Goal: Task Accomplishment & Management: Manage account settings

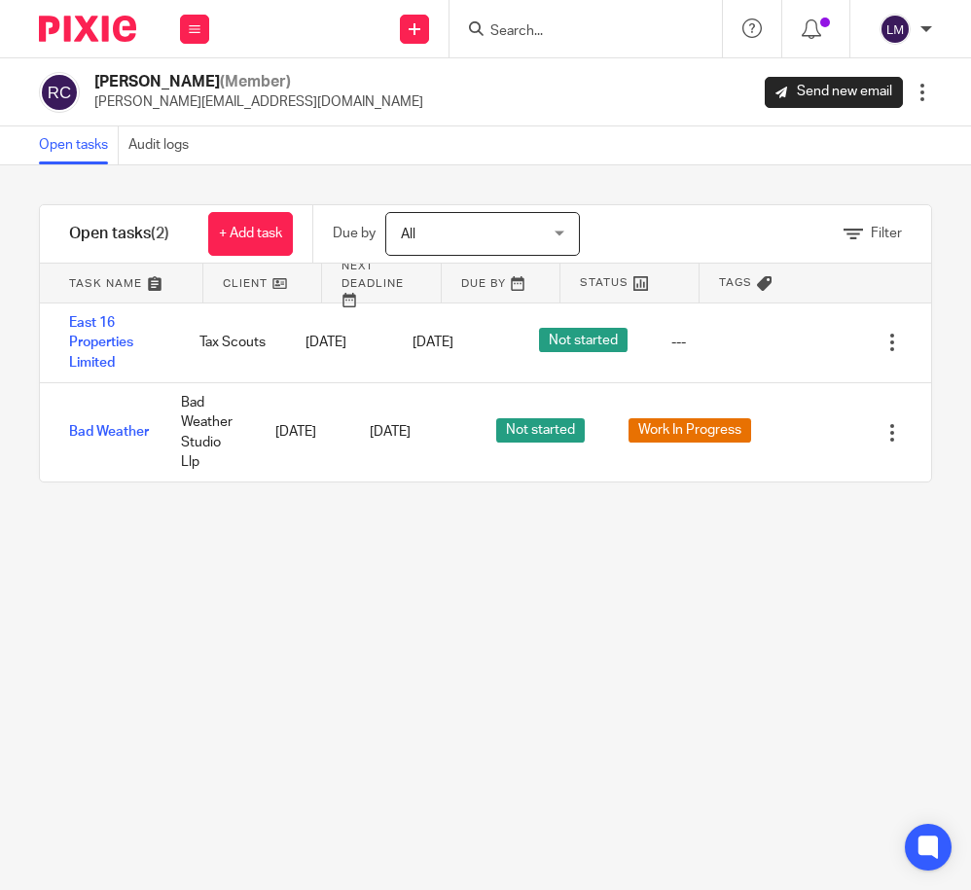
click at [564, 24] on input "Search" at bounding box center [575, 32] width 175 height 18
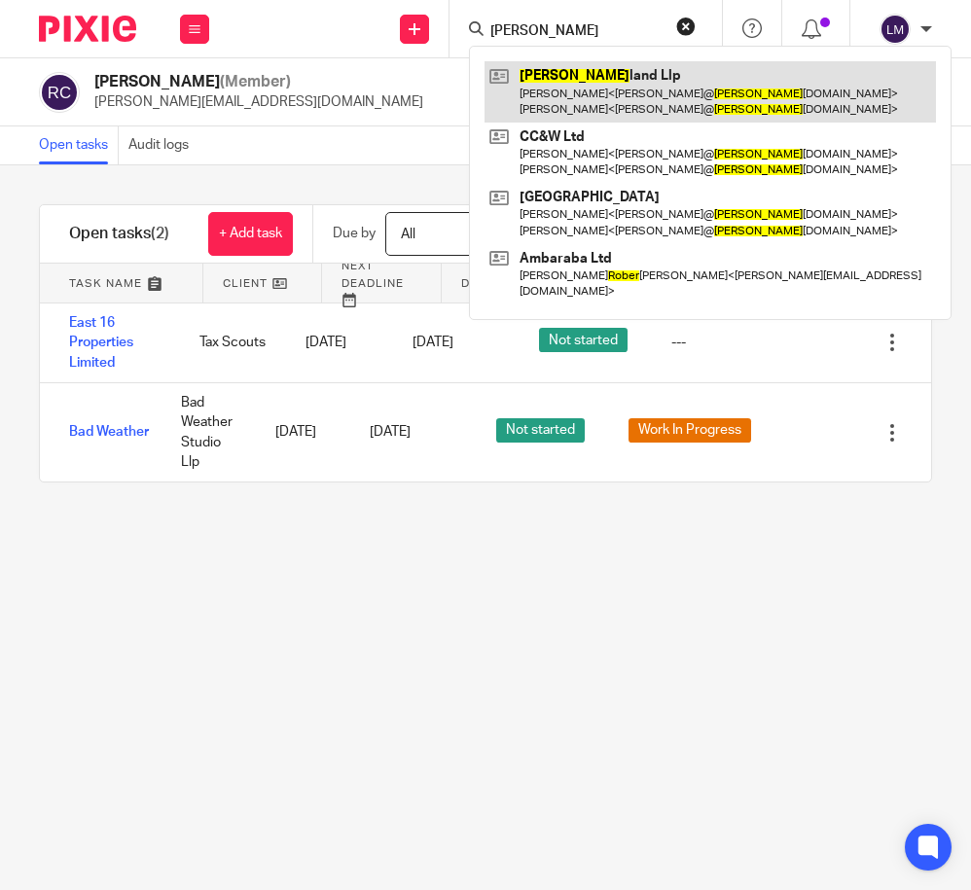
type input "Ober"
click at [569, 78] on link at bounding box center [709, 91] width 451 height 60
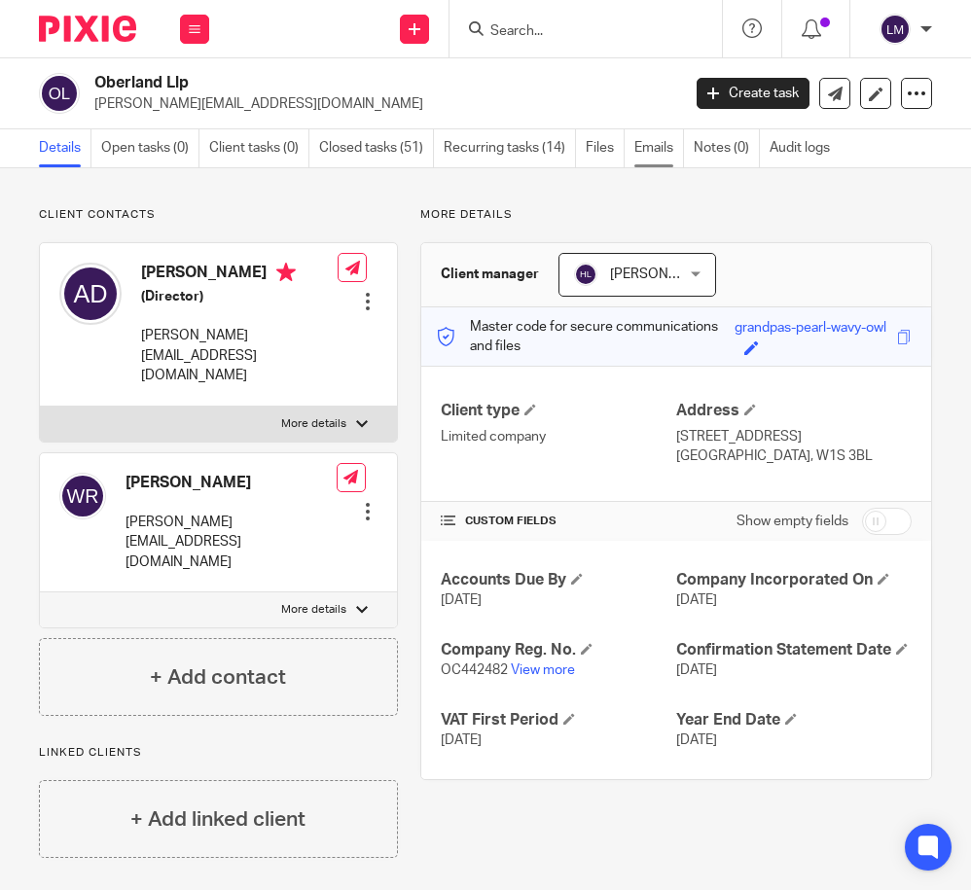
click at [654, 146] on link "Emails" at bounding box center [659, 148] width 50 height 38
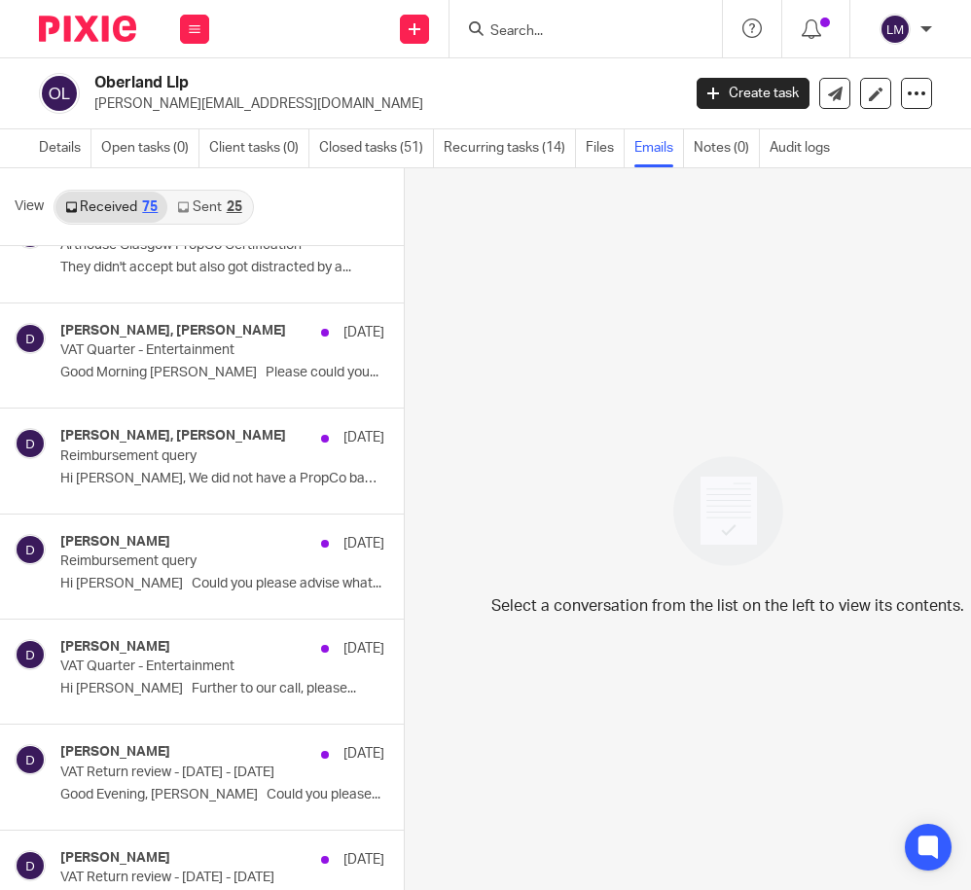
scroll to position [5267, 0]
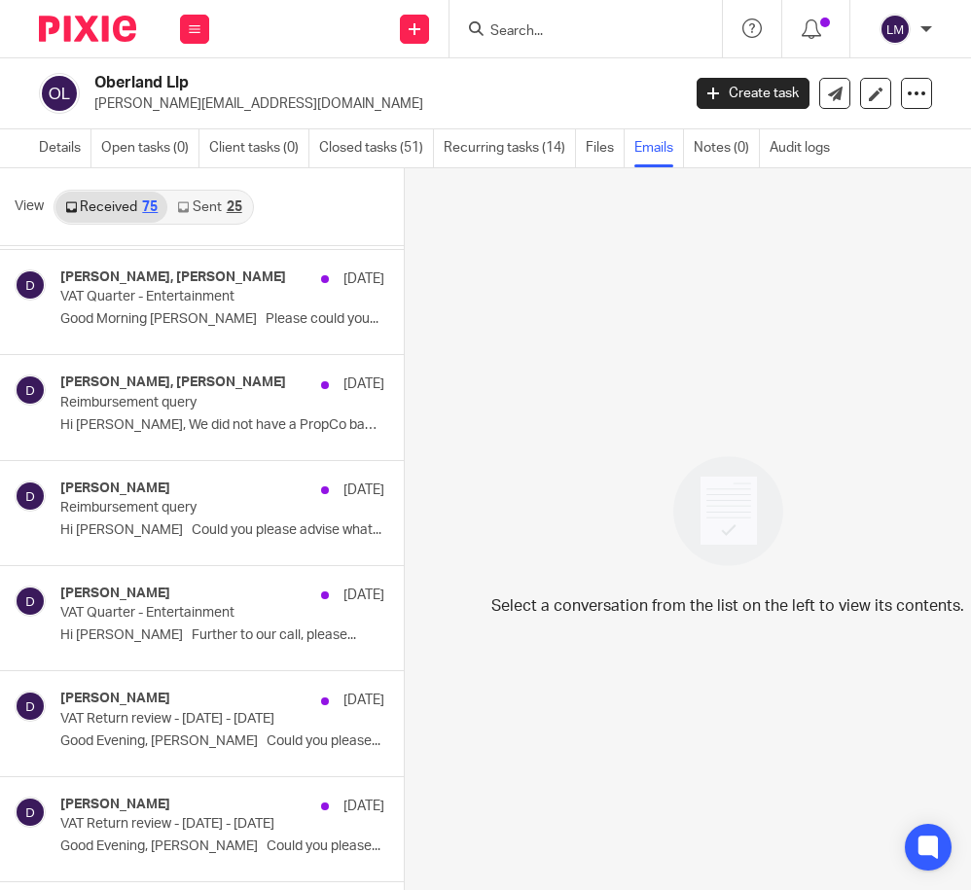
click at [197, 500] on p "Reimbursement query" at bounding box center [189, 508] width 259 height 17
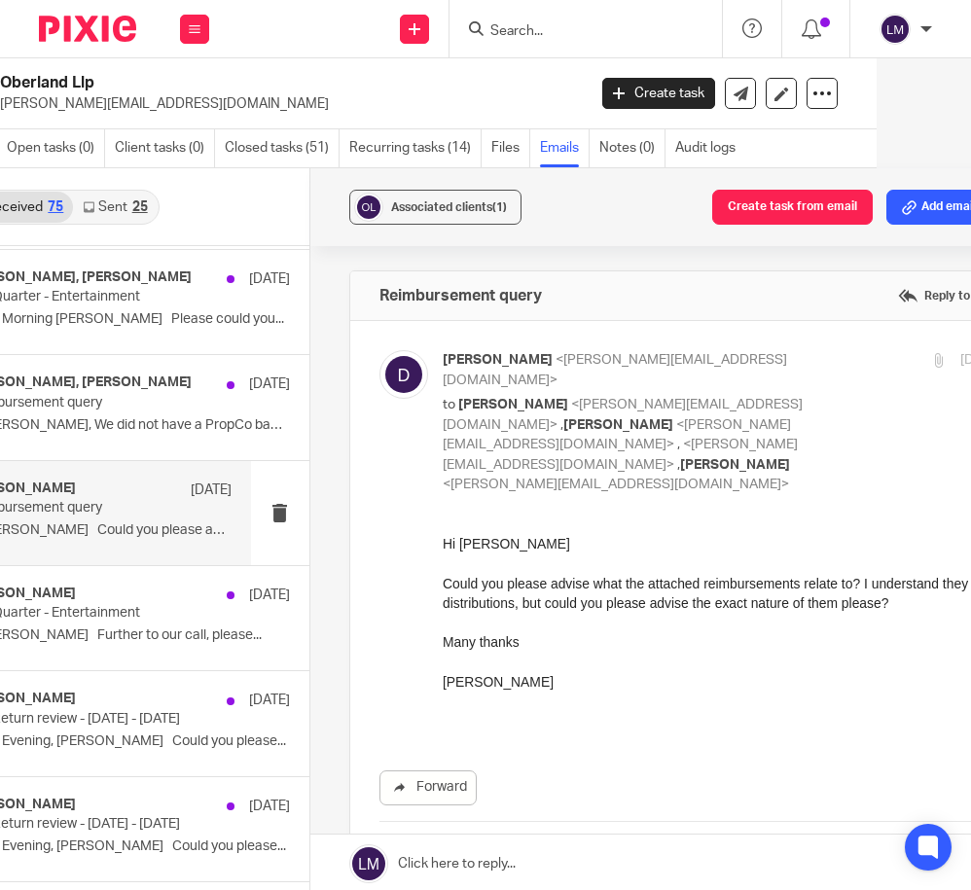
scroll to position [0, 0]
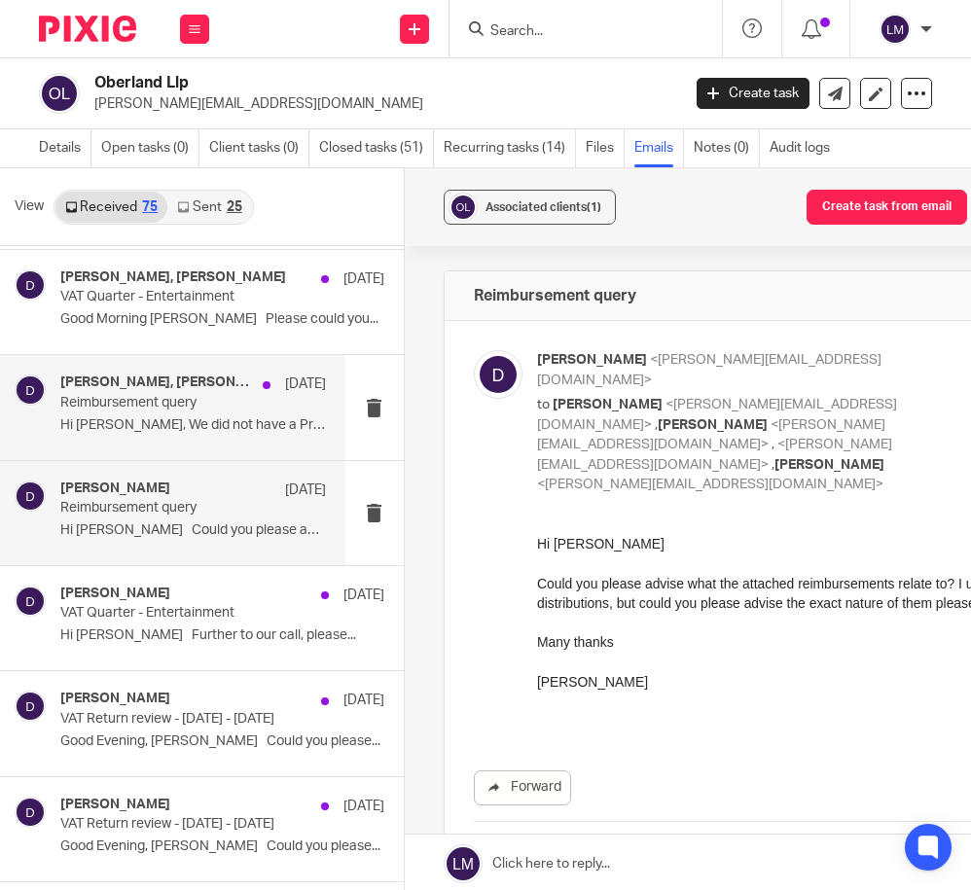
click at [187, 415] on div "Andrew Dean, donna 16 May Reimbursement query Hi Donna, We did not have a PropC…" at bounding box center [193, 407] width 266 height 65
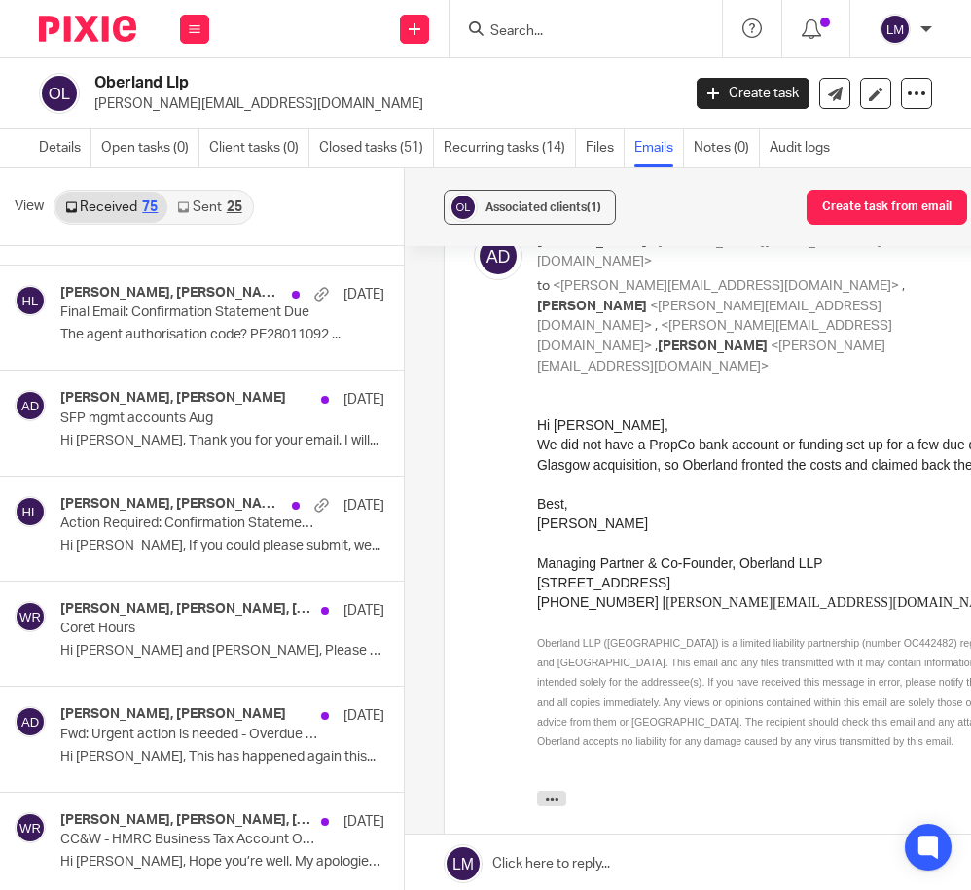
scroll to position [510, 0]
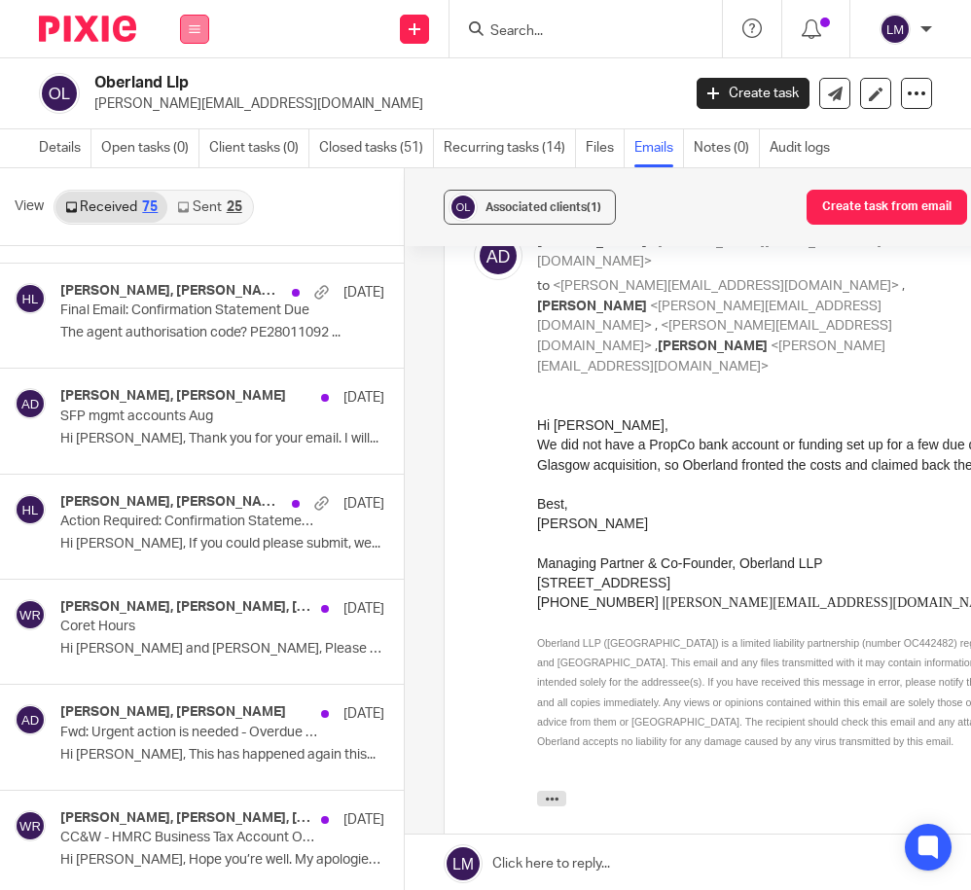
click at [191, 30] on icon at bounding box center [195, 29] width 12 height 12
click at [189, 150] on link "Clients" at bounding box center [190, 148] width 45 height 14
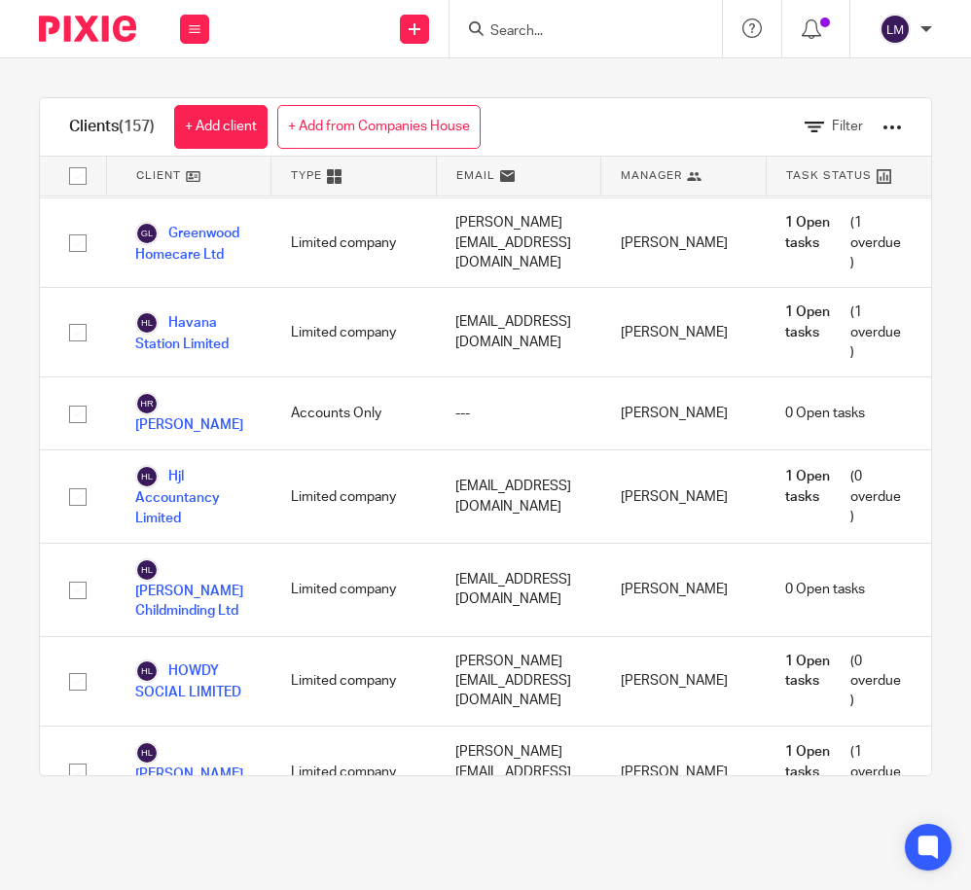
scroll to position [4953, 0]
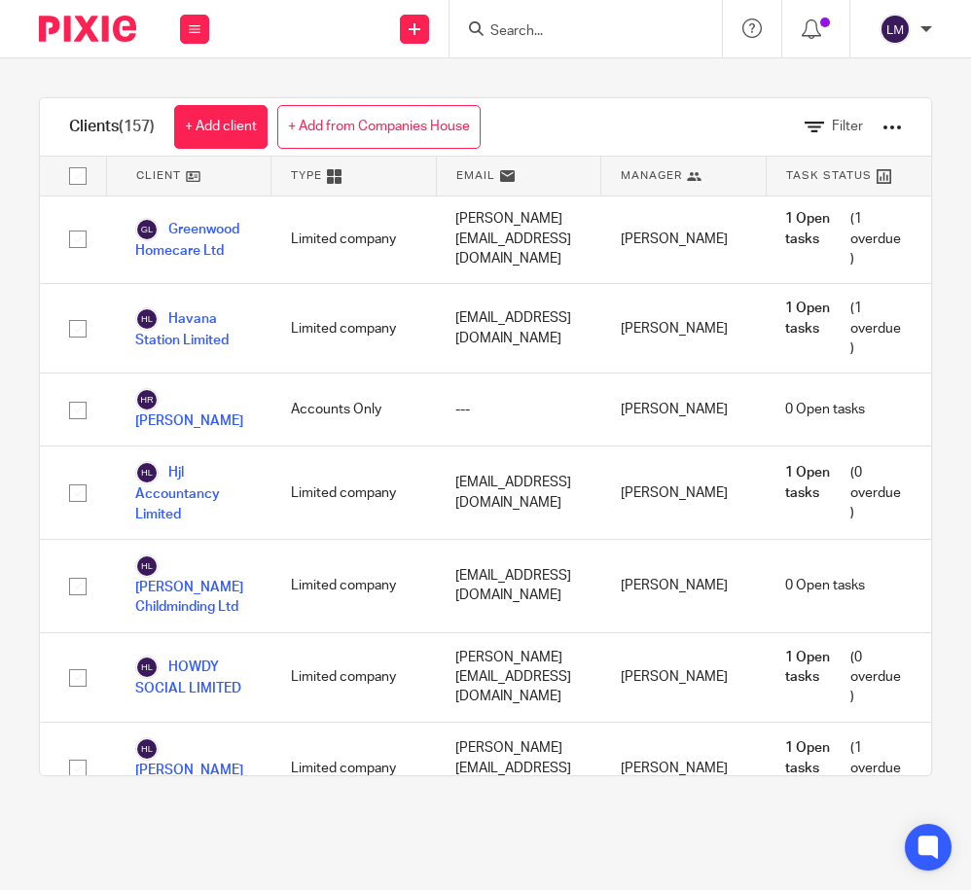
click at [189, 839] on link "Indigo Developments Initiatives" at bounding box center [193, 870] width 117 height 63
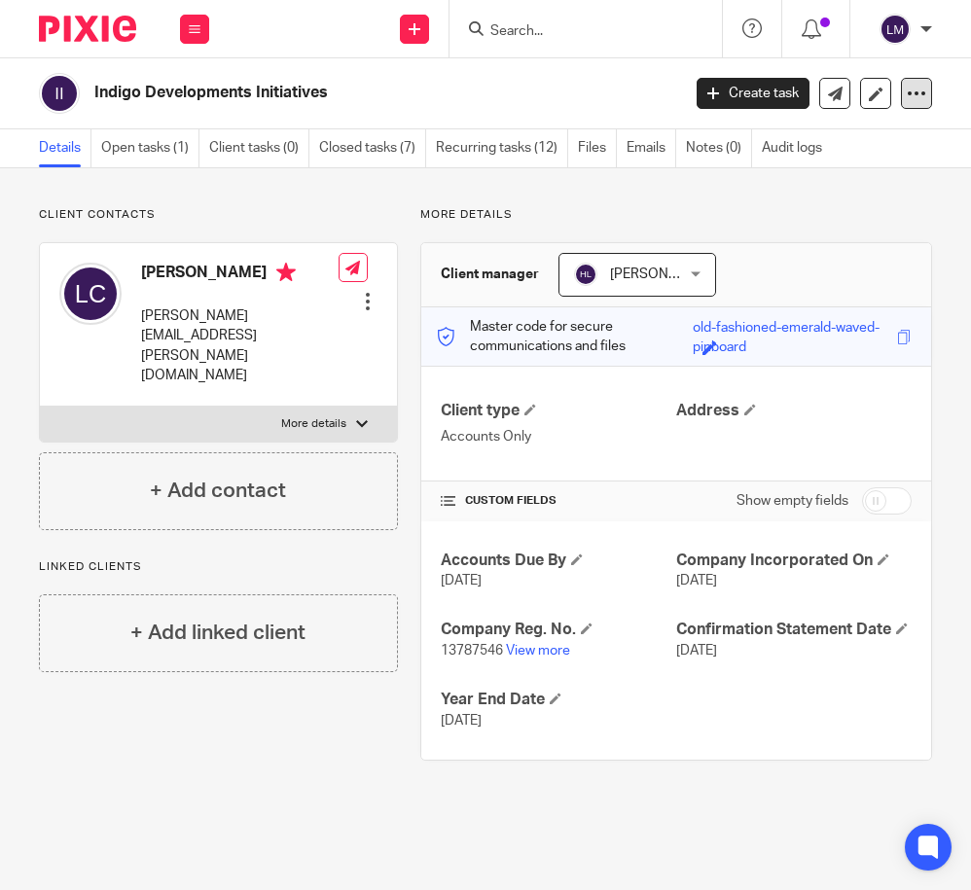
click at [909, 90] on icon at bounding box center [916, 93] width 19 height 19
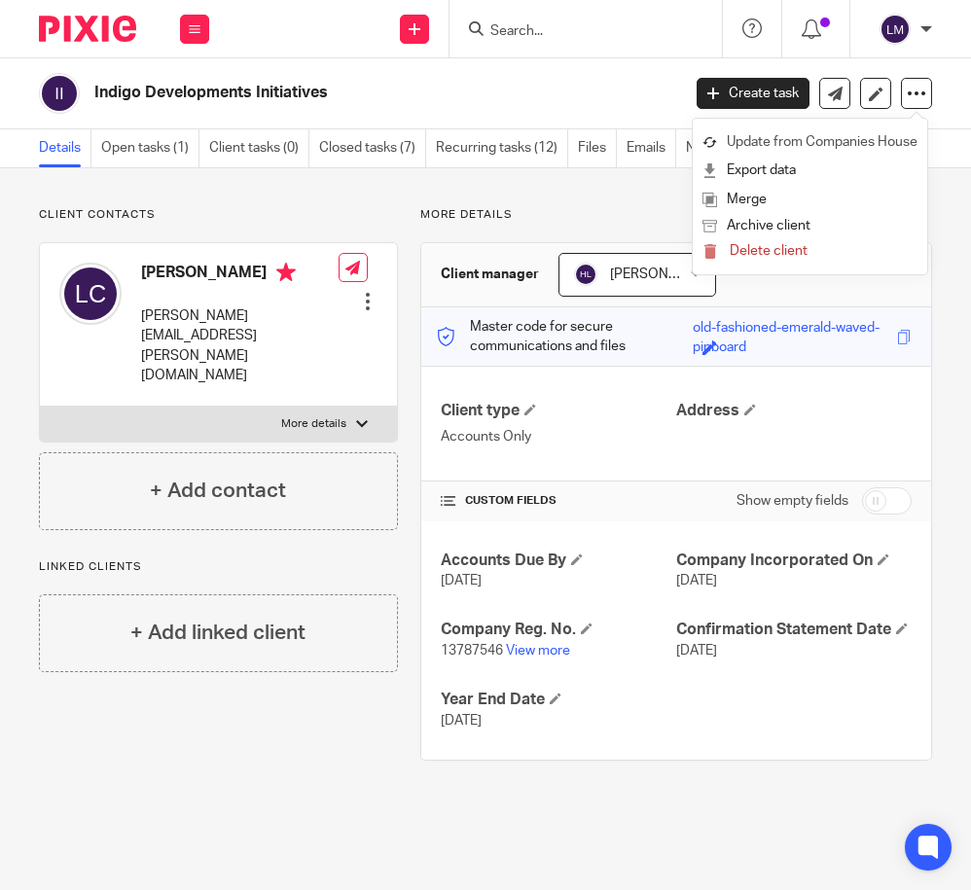
click at [783, 146] on link "Update from Companies House" at bounding box center [809, 142] width 215 height 28
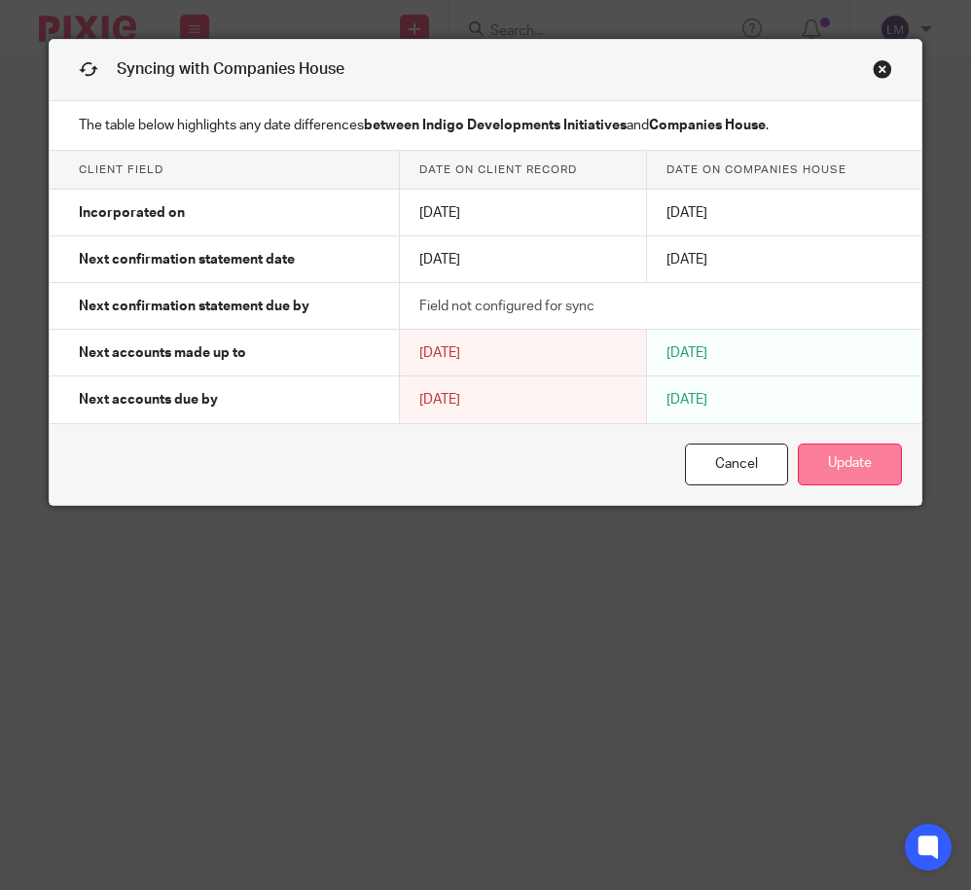
click at [843, 464] on button "Update" at bounding box center [850, 465] width 104 height 42
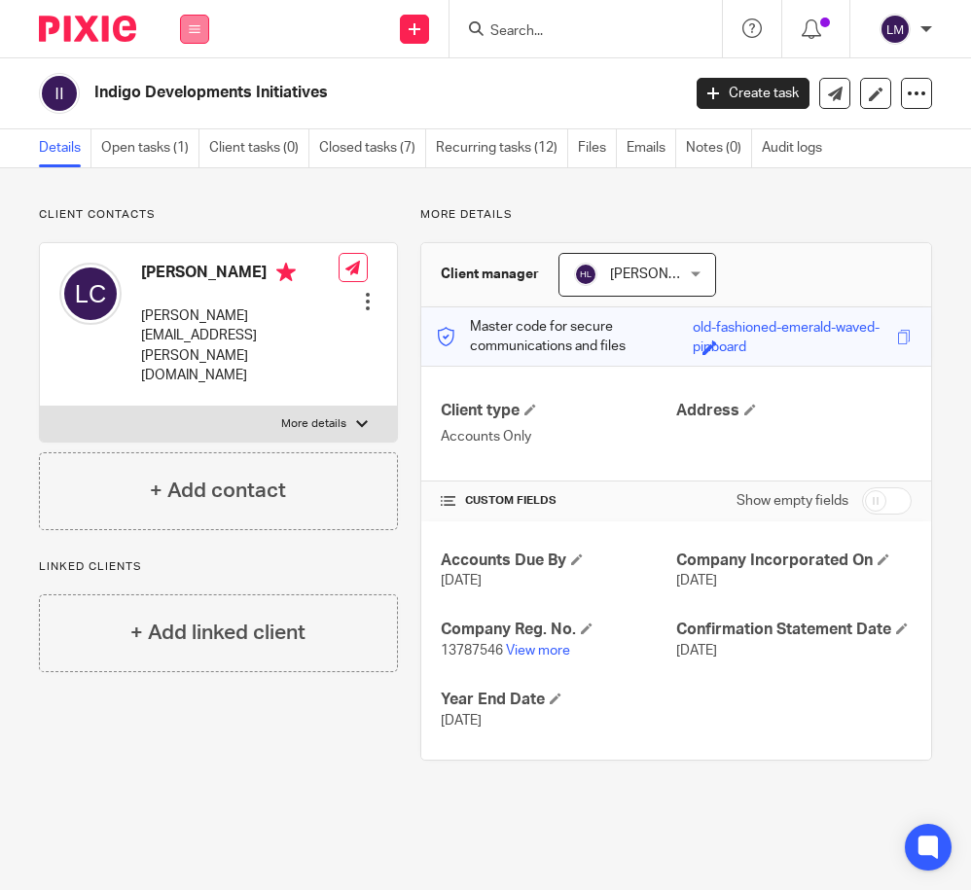
click at [191, 31] on icon at bounding box center [195, 29] width 12 height 12
click at [184, 143] on link "Clients" at bounding box center [190, 148] width 45 height 14
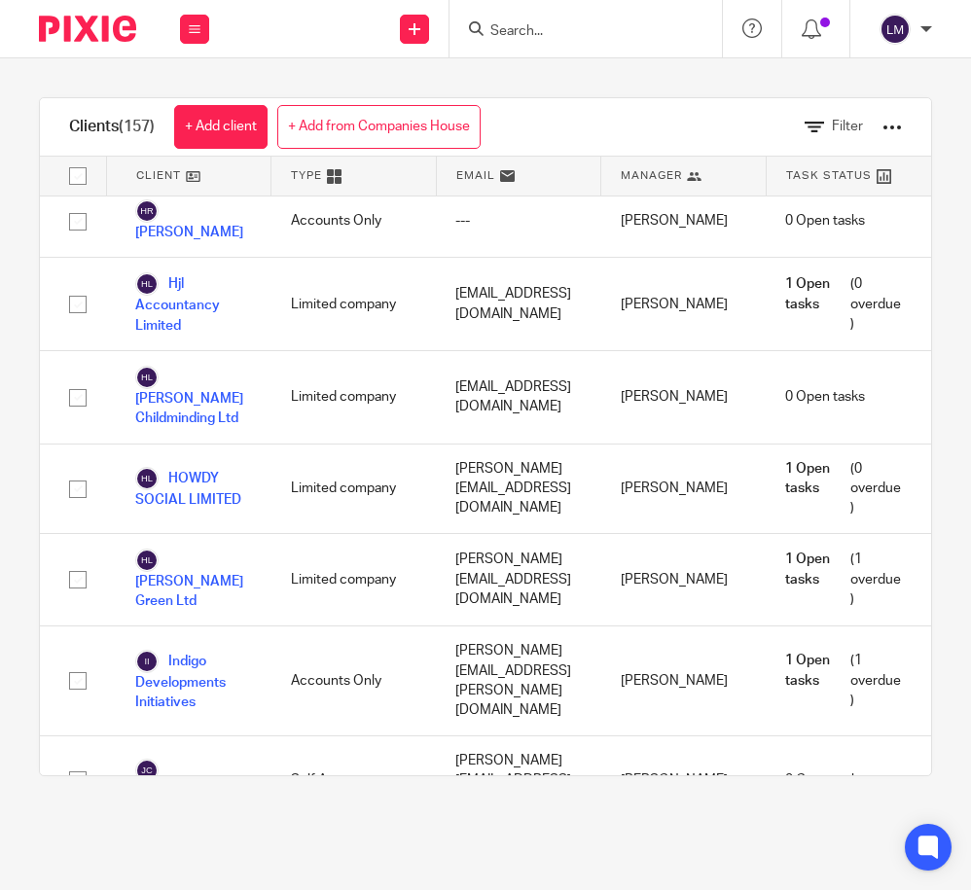
scroll to position [5209, 0]
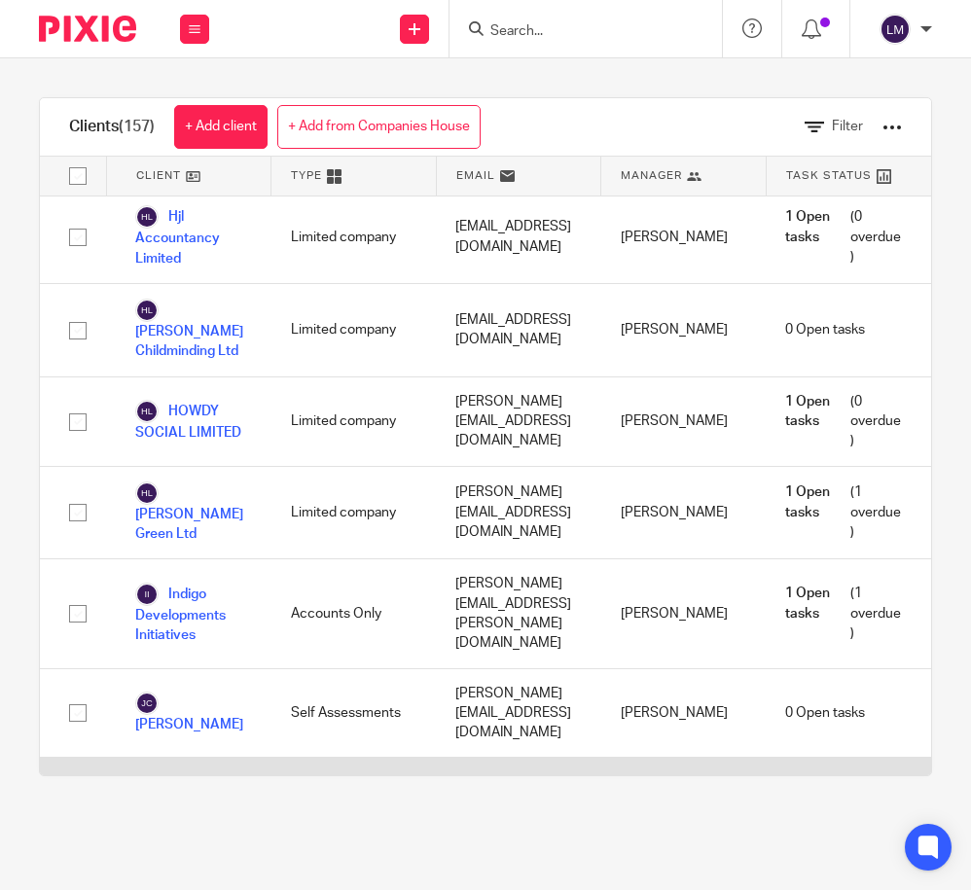
click at [203, 781] on link "JS24 LTD" at bounding box center [181, 792] width 92 height 23
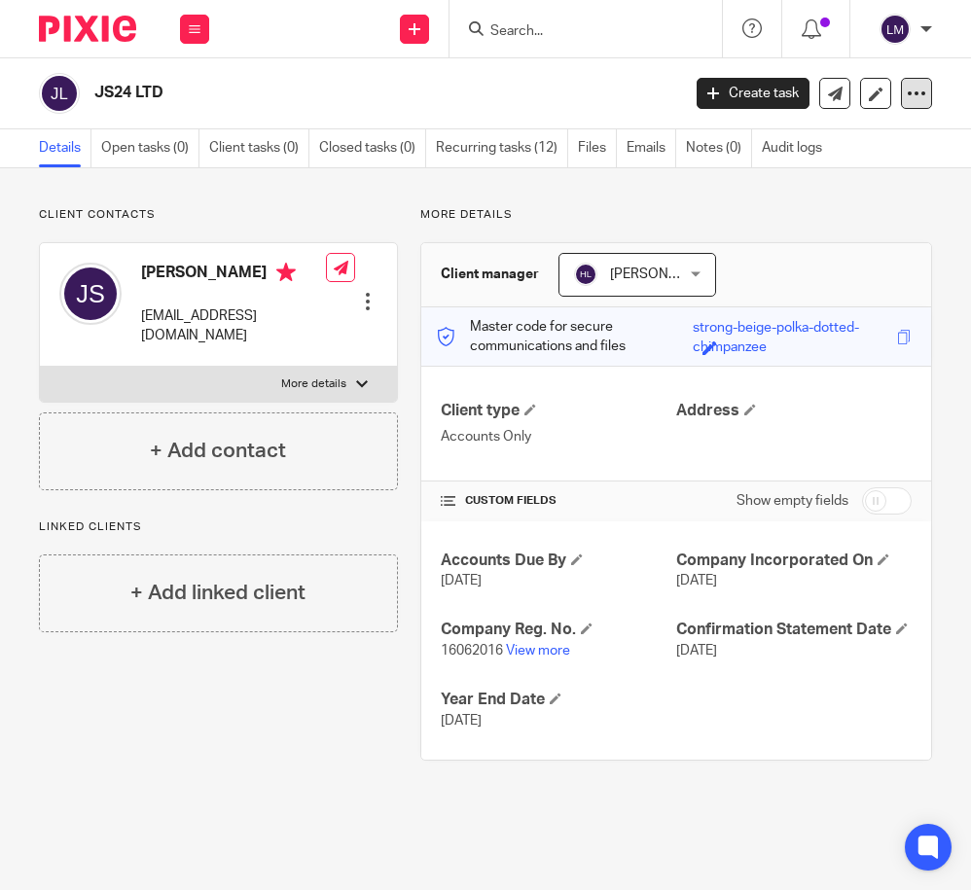
click at [916, 95] on icon at bounding box center [916, 93] width 19 height 19
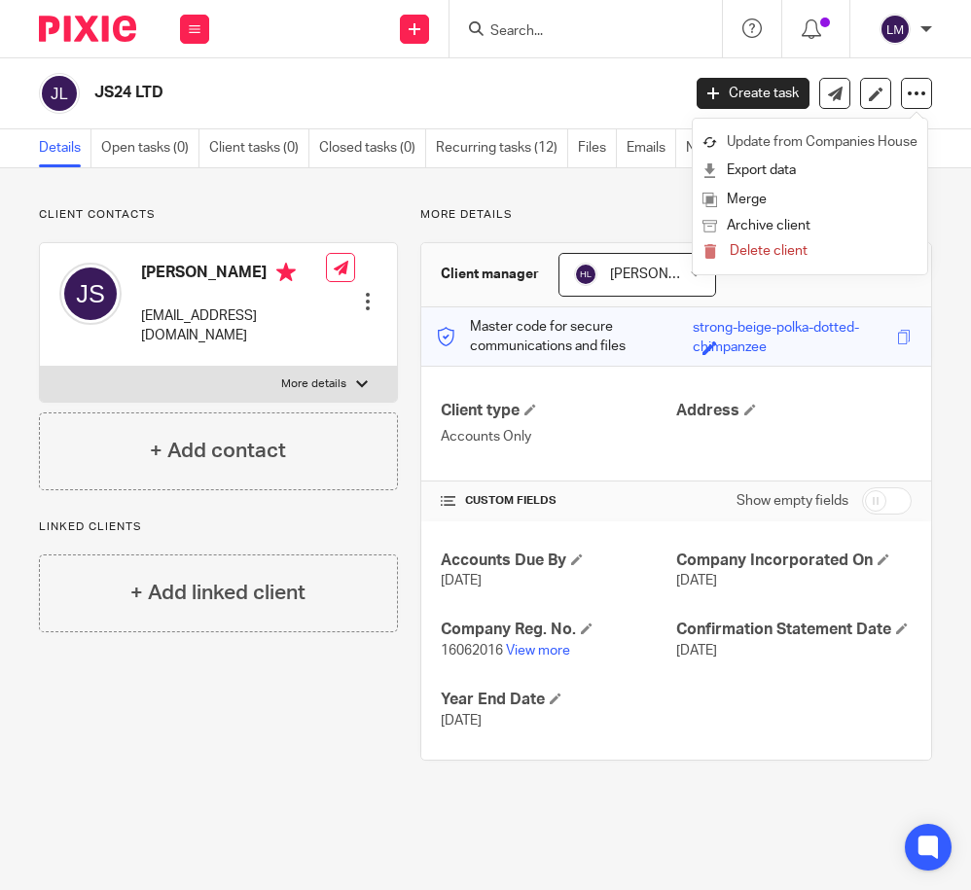
click at [898, 138] on link "Update from Companies House" at bounding box center [809, 142] width 215 height 28
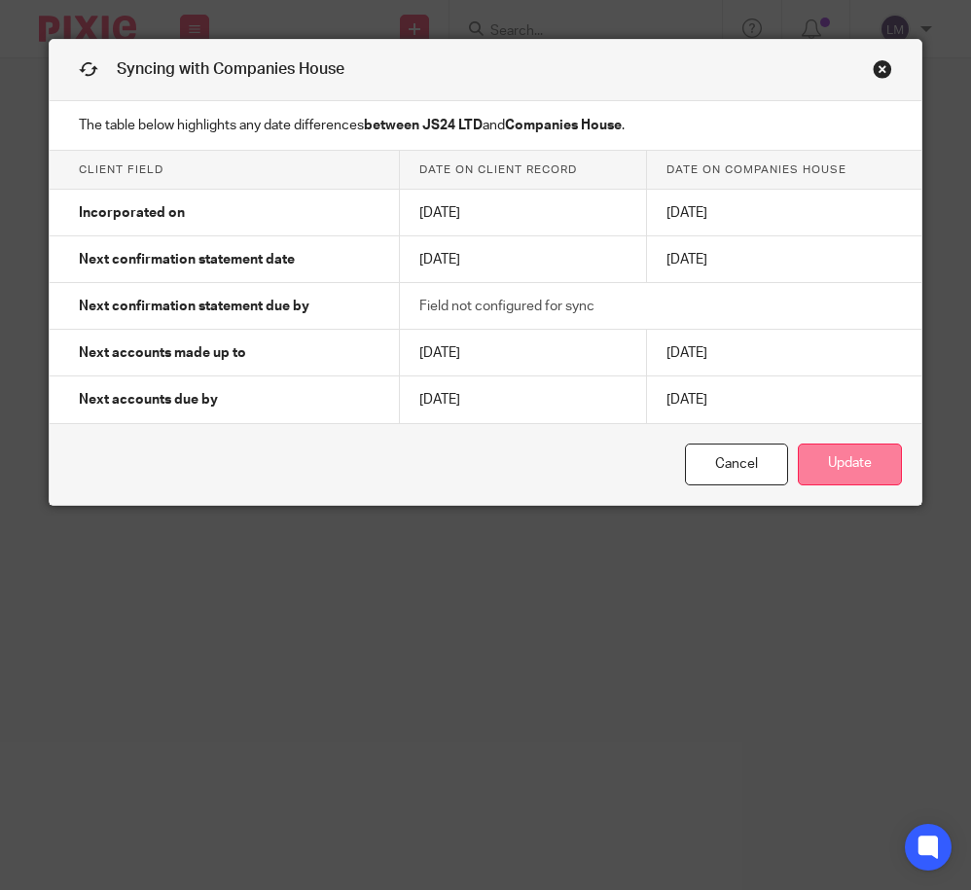
click at [832, 463] on button "Update" at bounding box center [850, 465] width 104 height 42
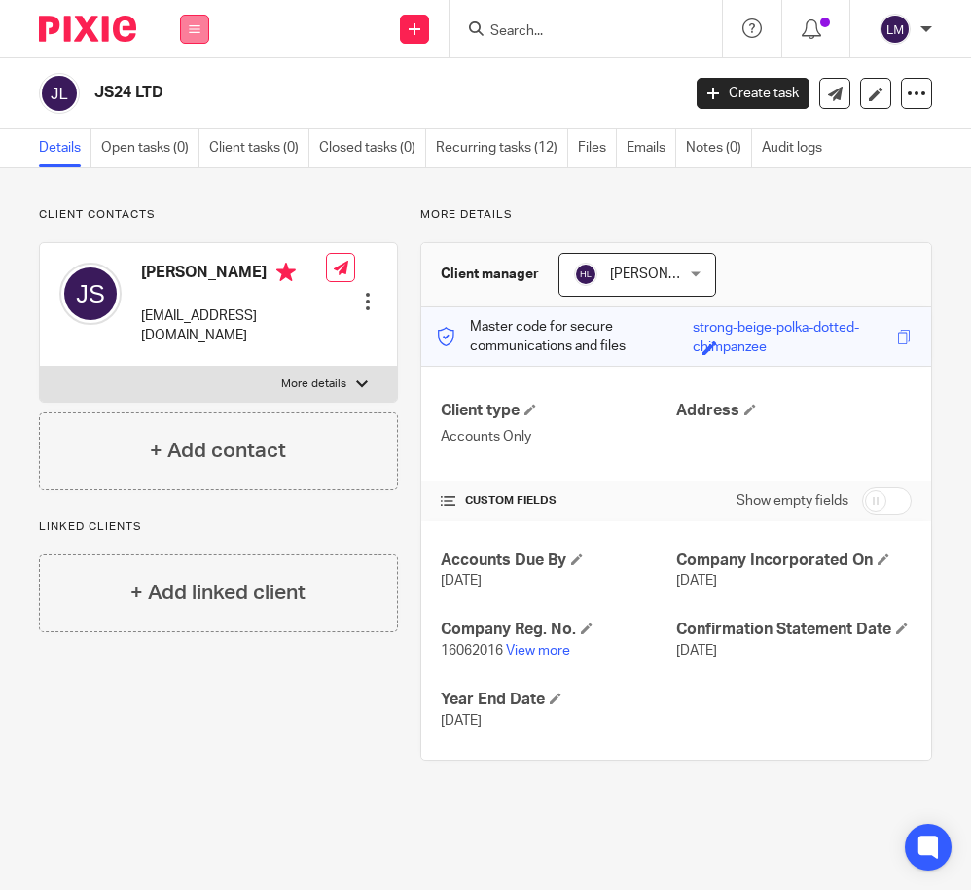
click at [197, 23] on icon at bounding box center [195, 29] width 12 height 12
click at [194, 145] on link "Clients" at bounding box center [190, 148] width 45 height 14
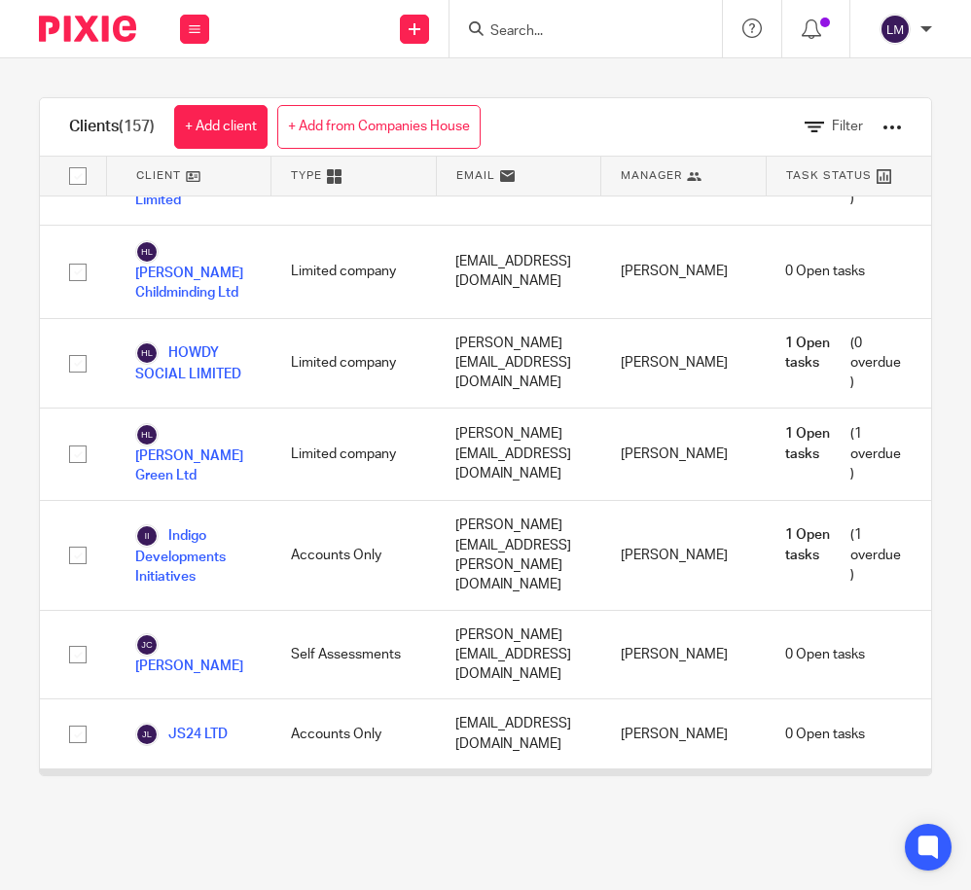
scroll to position [5268, 0]
click at [214, 783] on link "JURASSIC COAST HOLIDAY APARTMENTS LTD" at bounding box center [193, 814] width 117 height 63
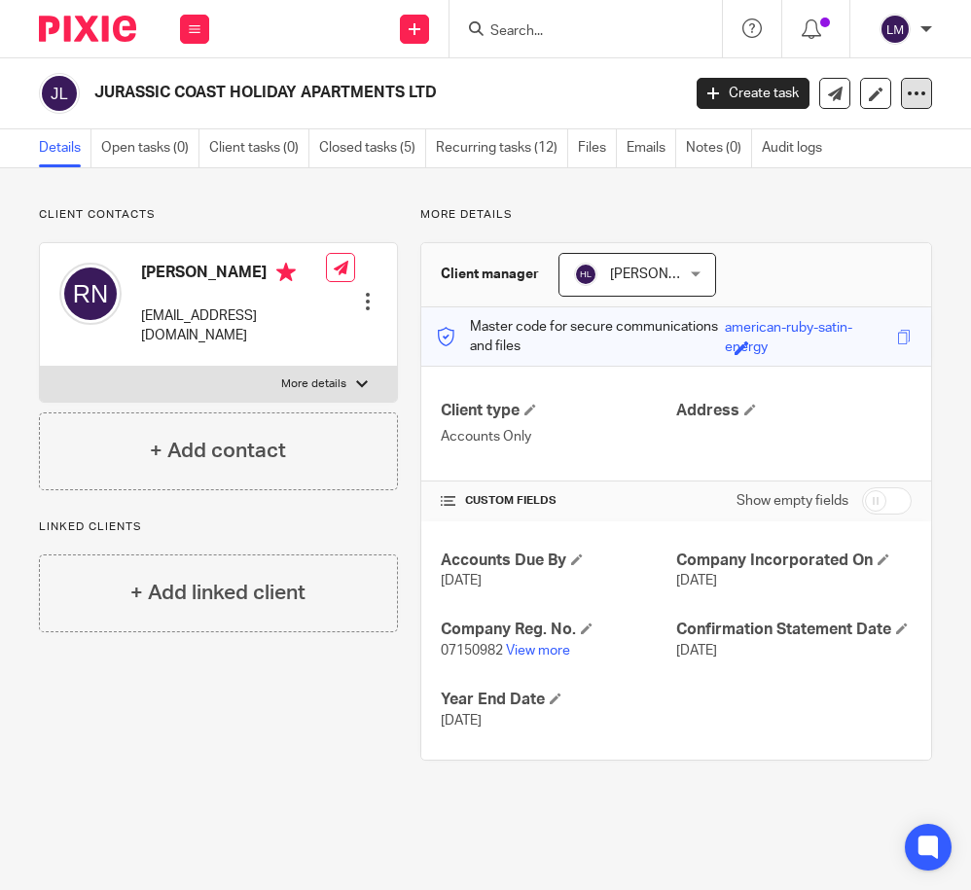
click at [915, 92] on icon at bounding box center [916, 93] width 19 height 19
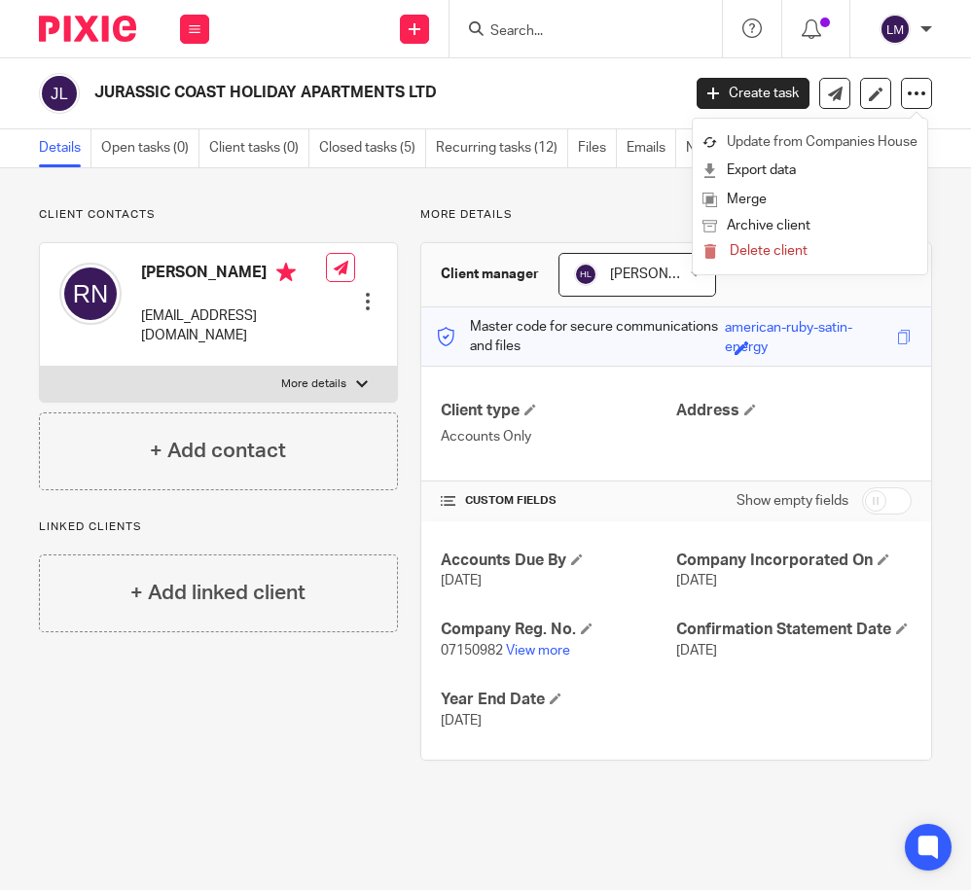
click at [781, 144] on link "Update from Companies House" at bounding box center [809, 142] width 215 height 28
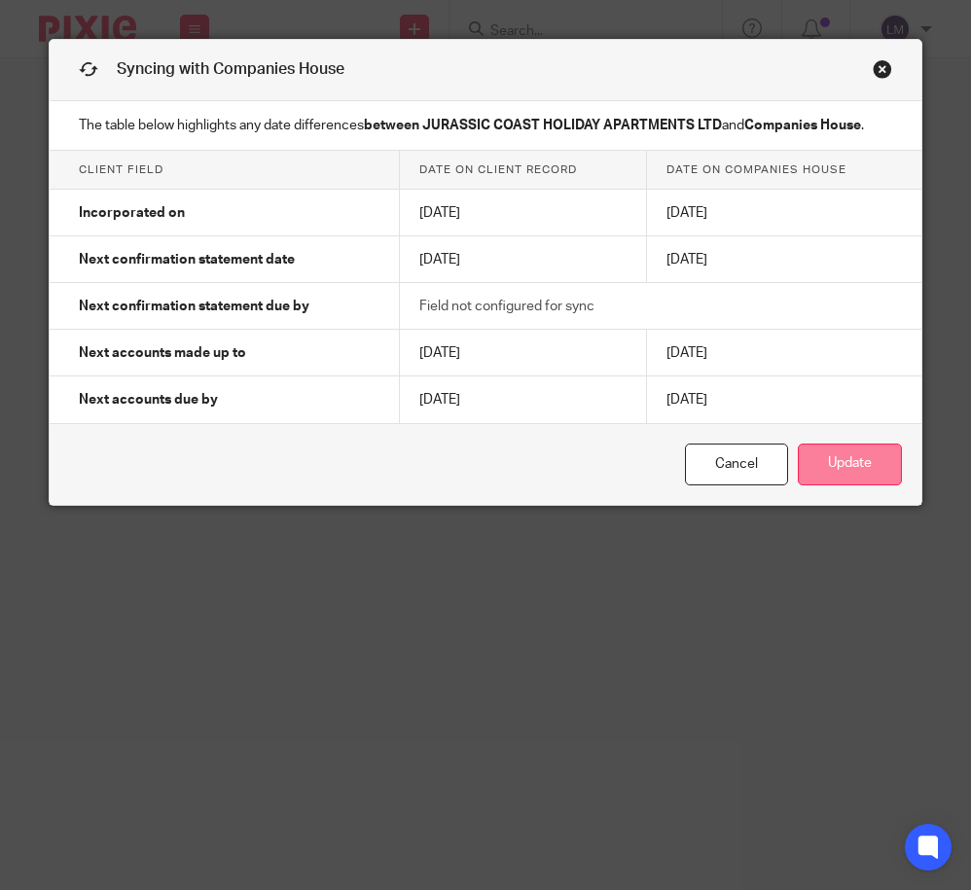
click at [854, 462] on button "Update" at bounding box center [850, 465] width 104 height 42
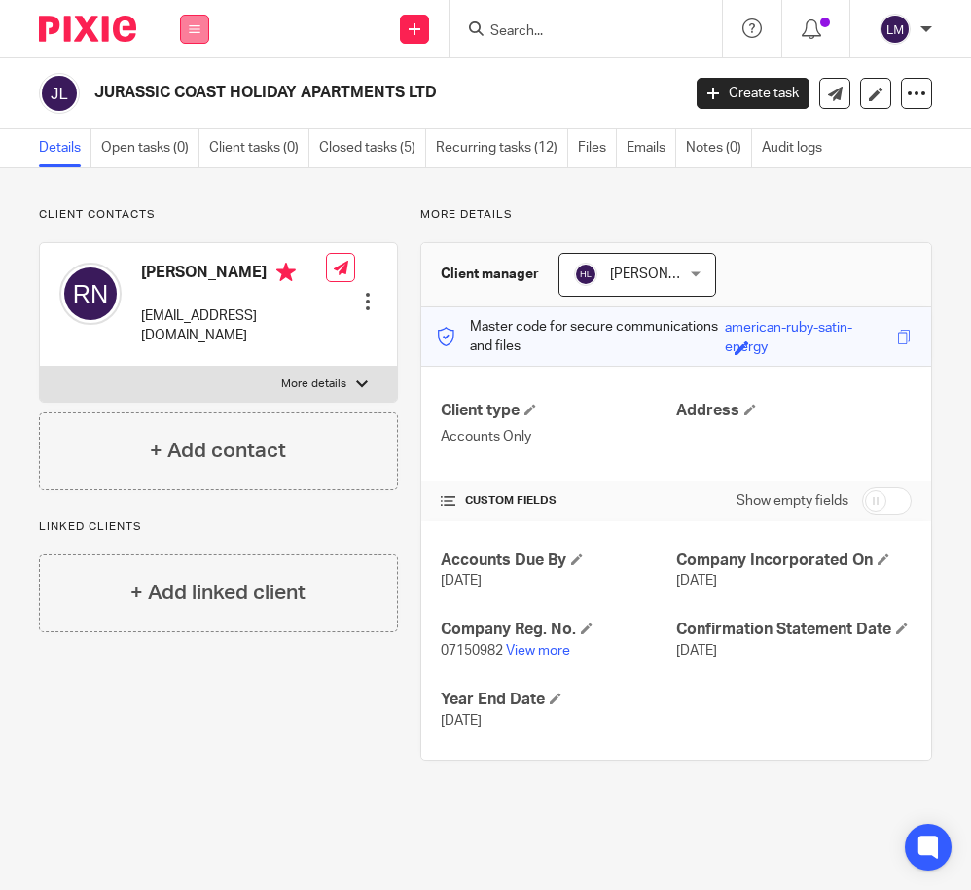
click at [198, 28] on icon at bounding box center [195, 29] width 12 height 12
click at [196, 146] on link "Clients" at bounding box center [190, 148] width 45 height 14
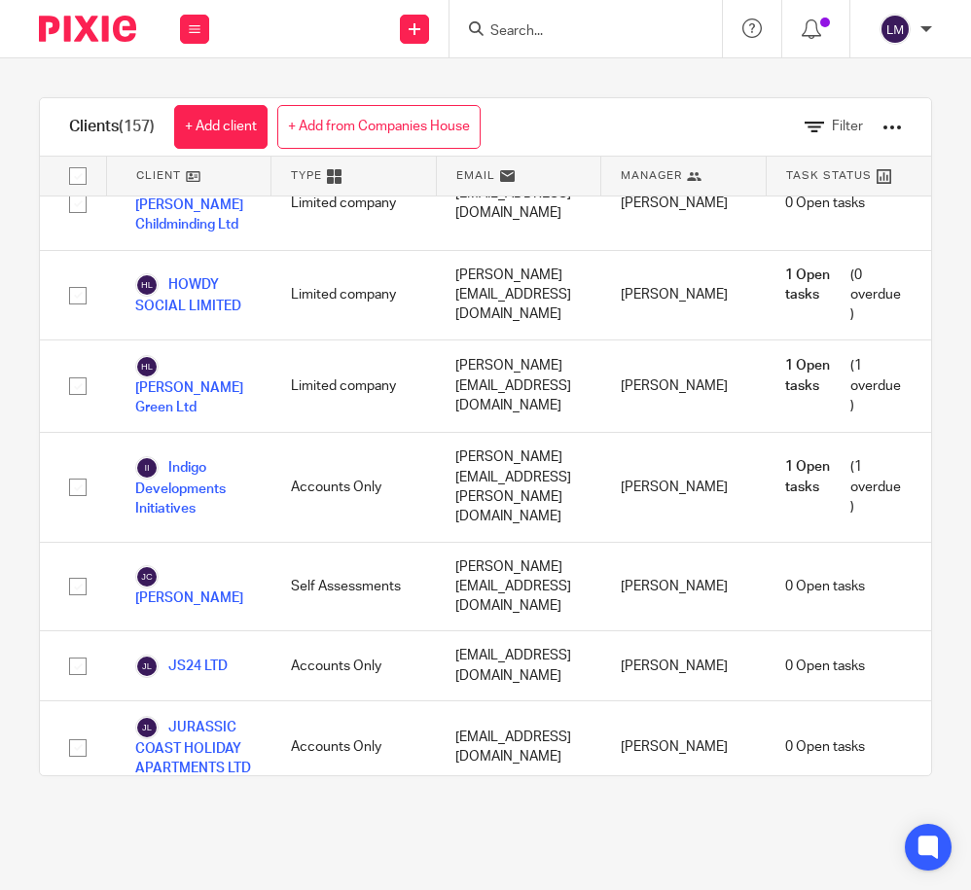
scroll to position [5355, 0]
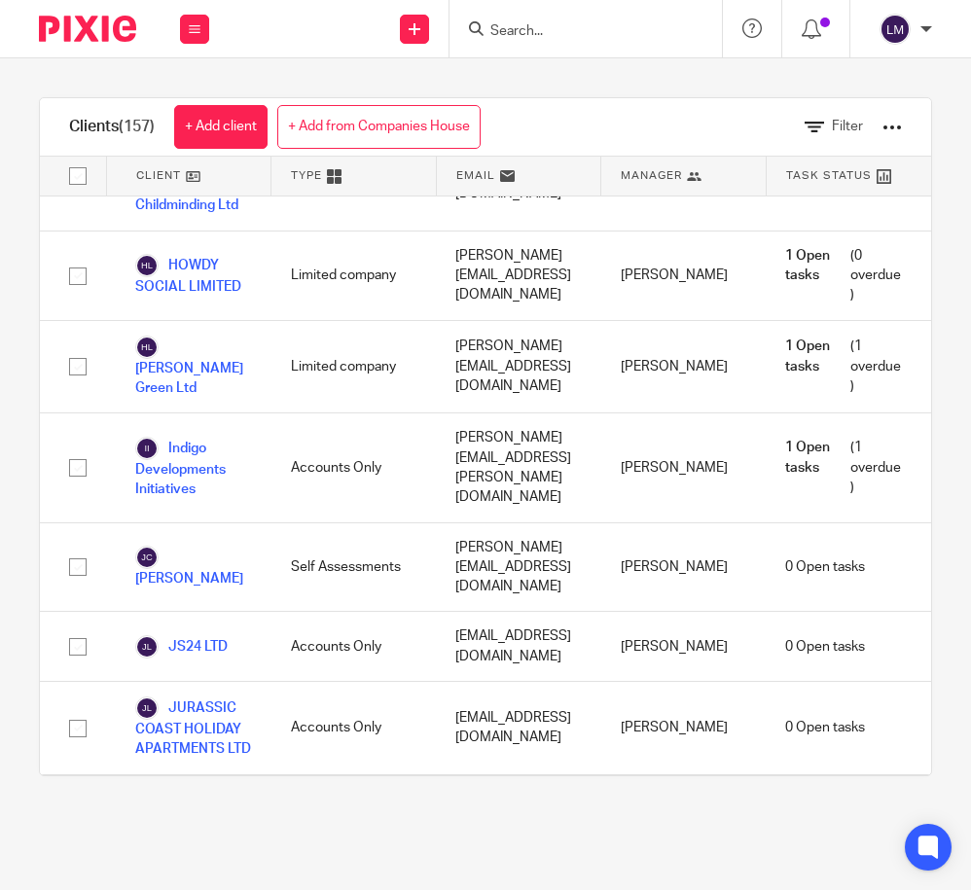
click at [202, 798] on link "JUST VALUE DOORS LTD" at bounding box center [193, 819] width 117 height 43
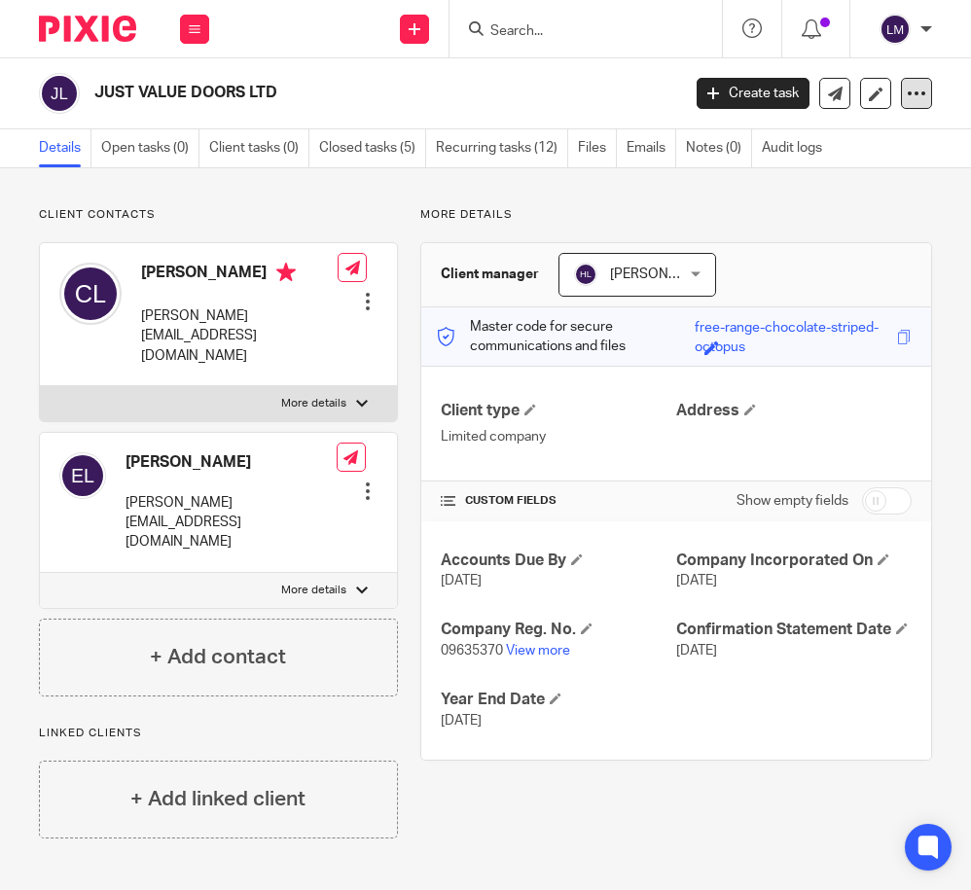
click at [913, 96] on icon at bounding box center [916, 93] width 19 height 19
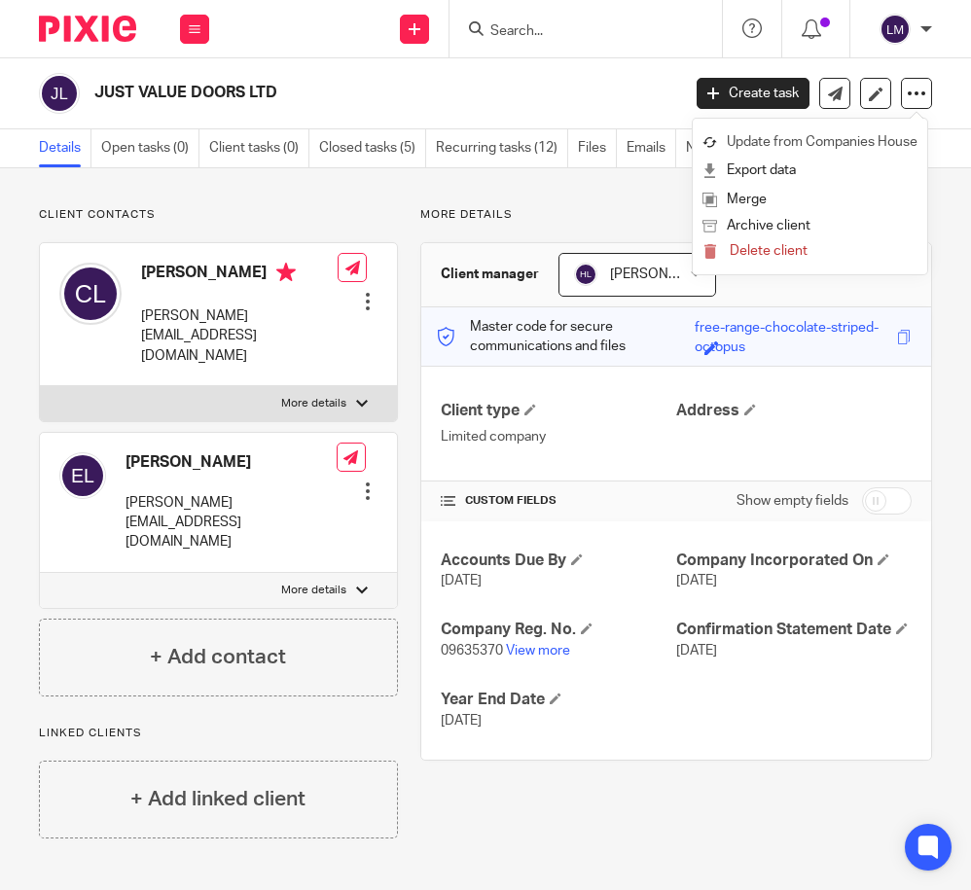
click at [884, 142] on link "Update from Companies House" at bounding box center [809, 142] width 215 height 28
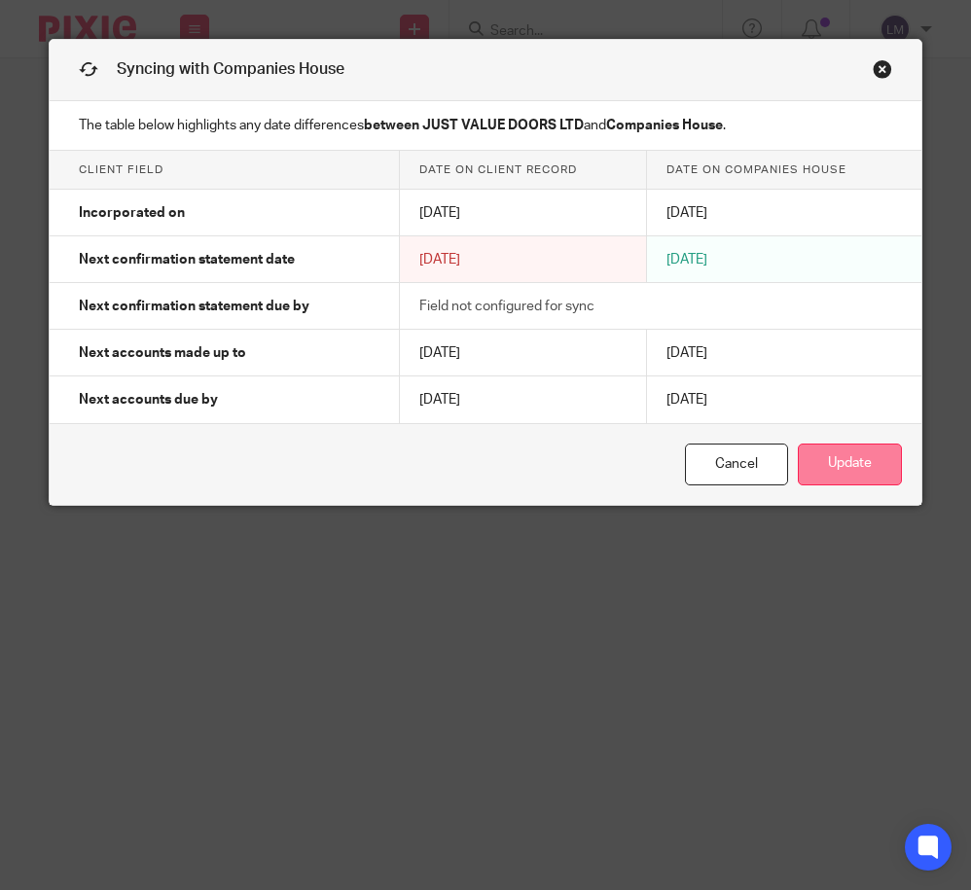
click at [853, 459] on button "Update" at bounding box center [850, 465] width 104 height 42
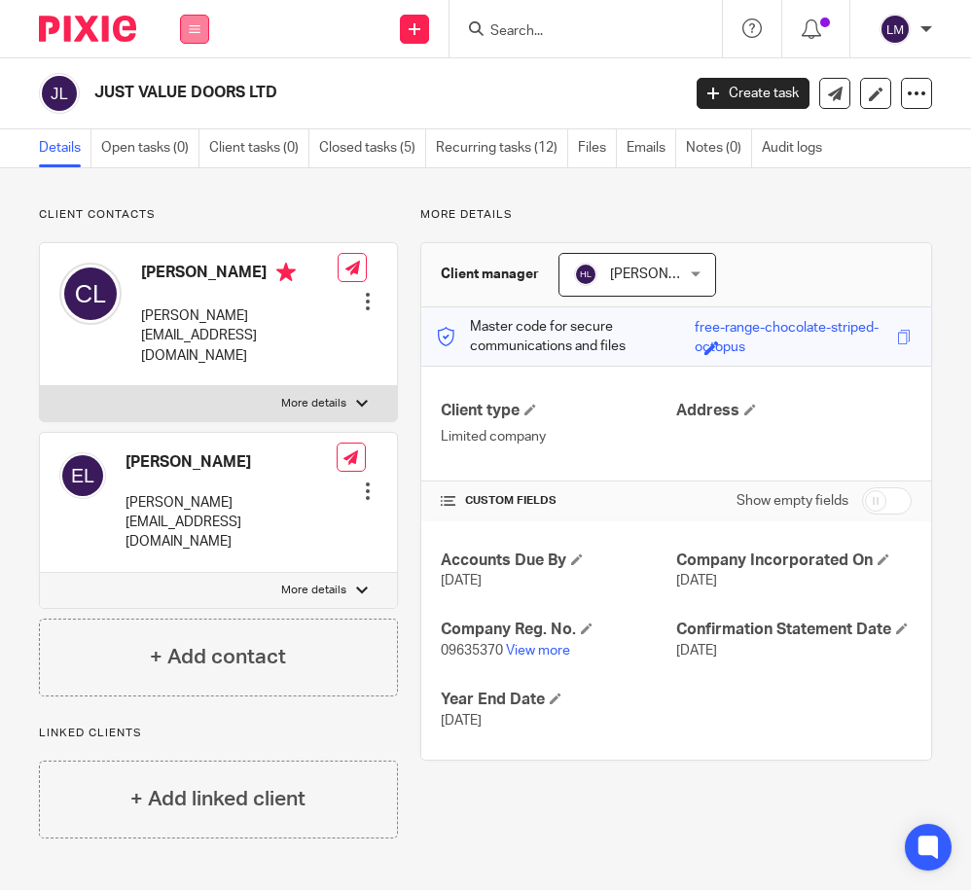
click at [193, 26] on icon at bounding box center [195, 29] width 12 height 12
click at [198, 141] on link "Clients" at bounding box center [190, 148] width 45 height 14
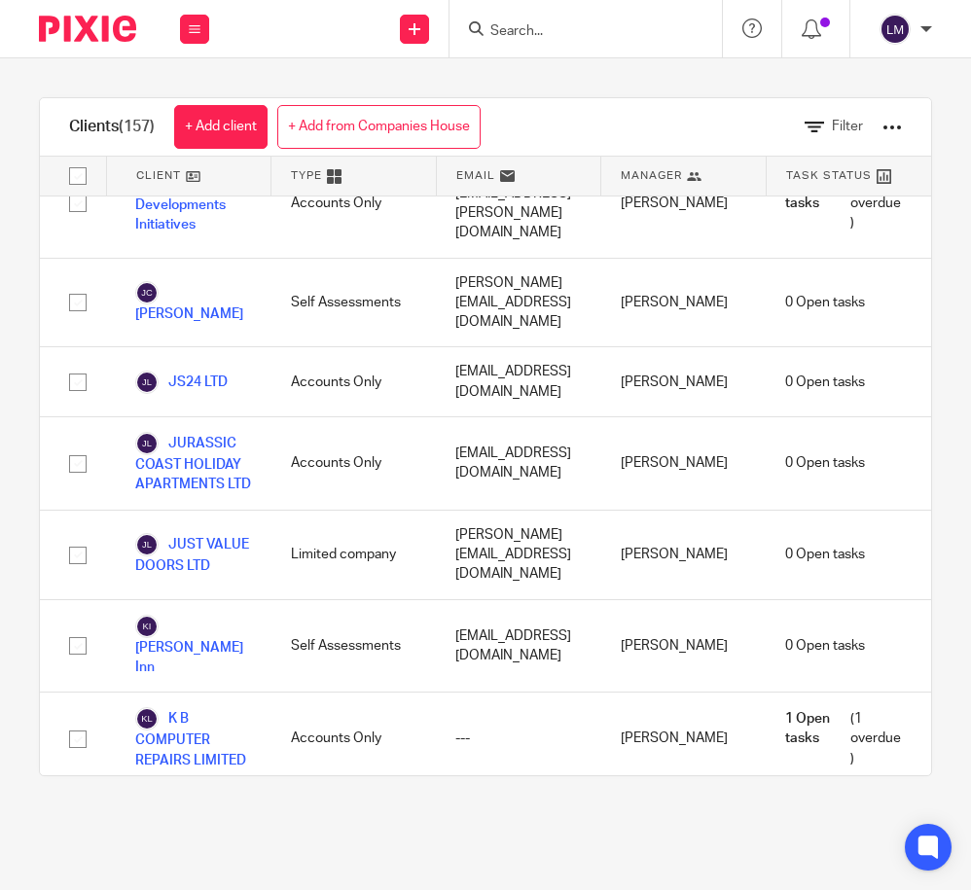
scroll to position [5612, 0]
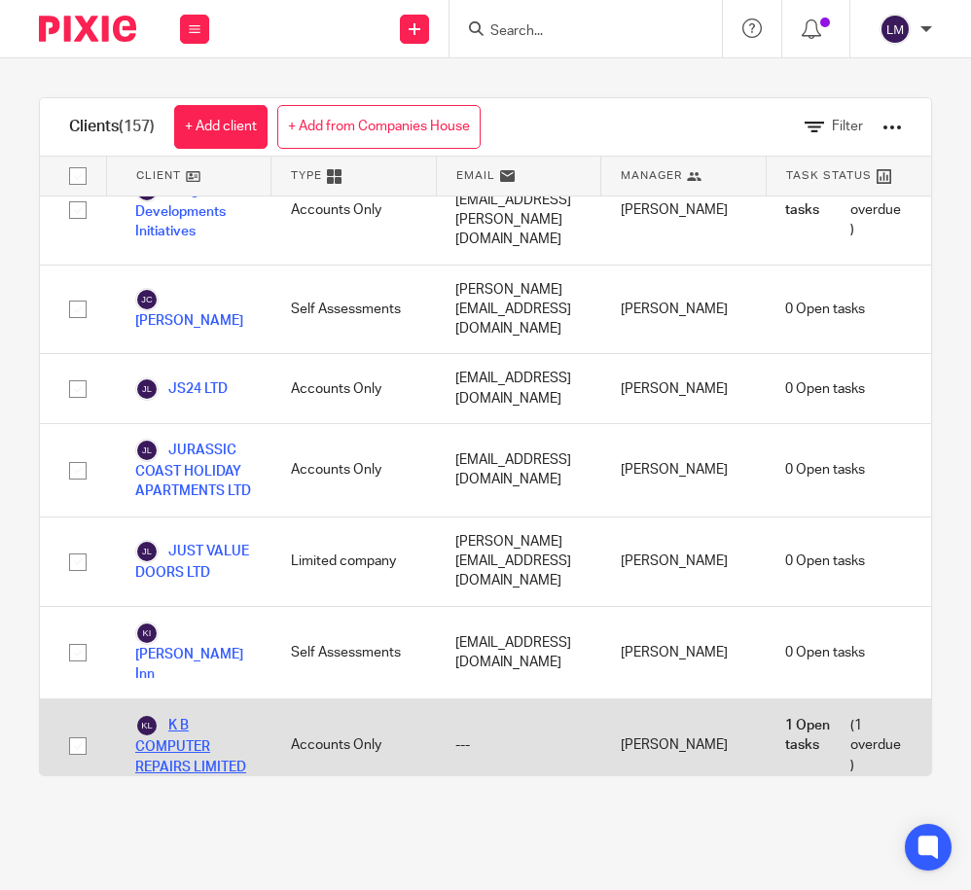
click at [196, 714] on link "K B COMPUTER REPAIRS LIMITED" at bounding box center [193, 745] width 117 height 63
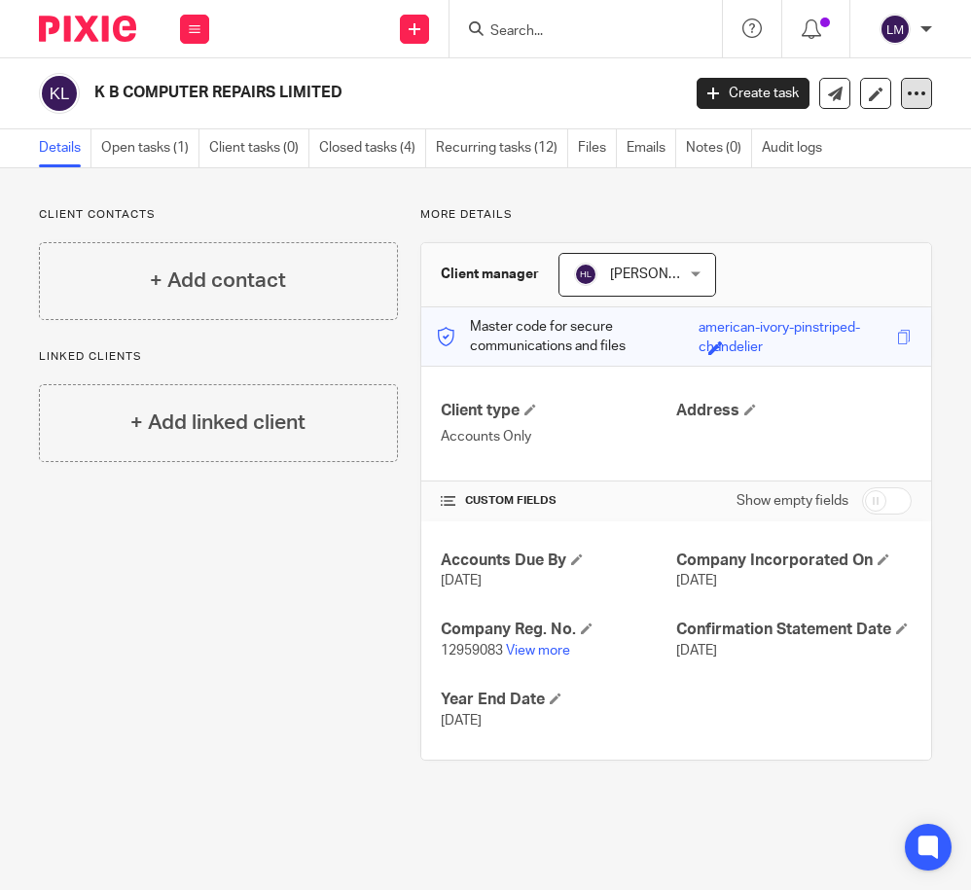
click at [905, 85] on div at bounding box center [916, 93] width 31 height 31
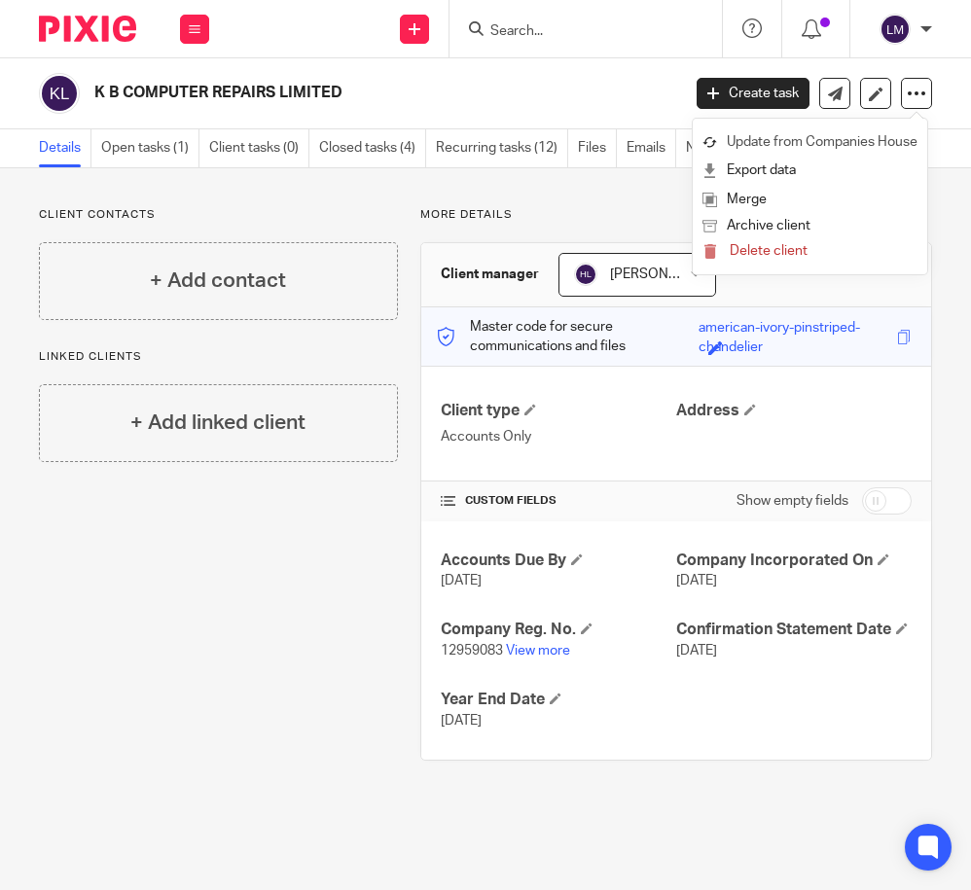
click at [885, 134] on link "Update from Companies House" at bounding box center [809, 142] width 215 height 28
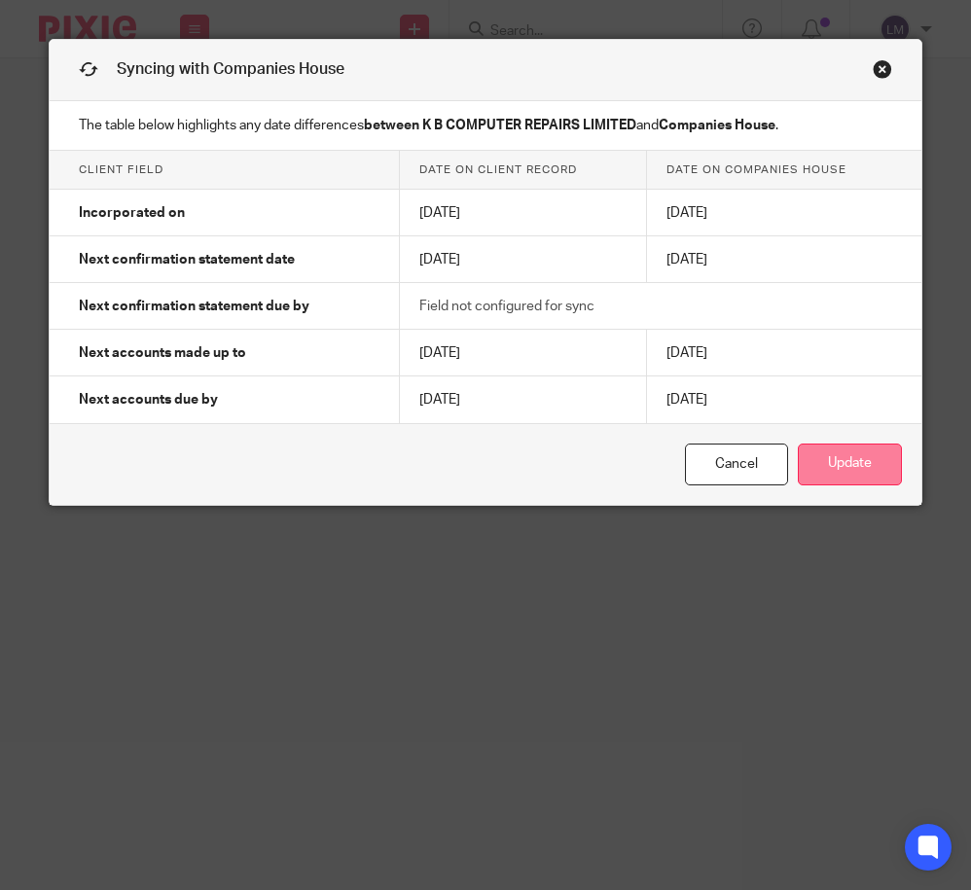
click at [871, 465] on button "Update" at bounding box center [850, 465] width 104 height 42
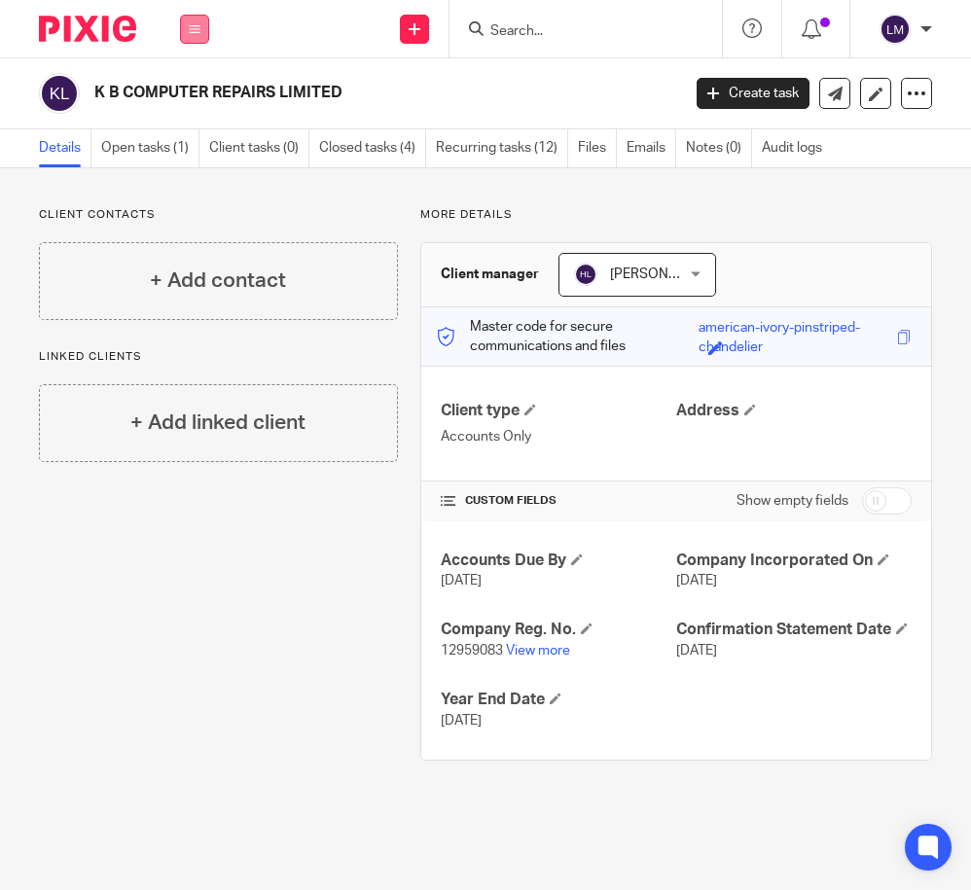
click at [194, 28] on icon at bounding box center [195, 29] width 12 height 12
click at [197, 147] on link "Clients" at bounding box center [190, 148] width 45 height 14
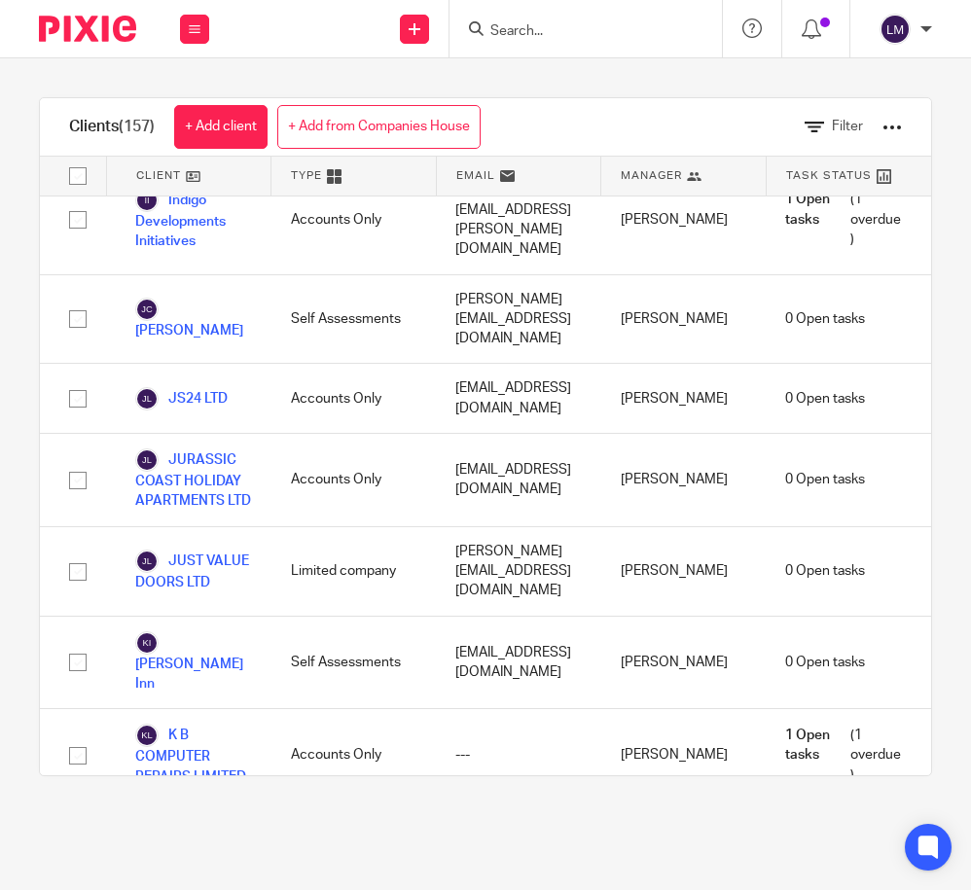
scroll to position [5508, 0]
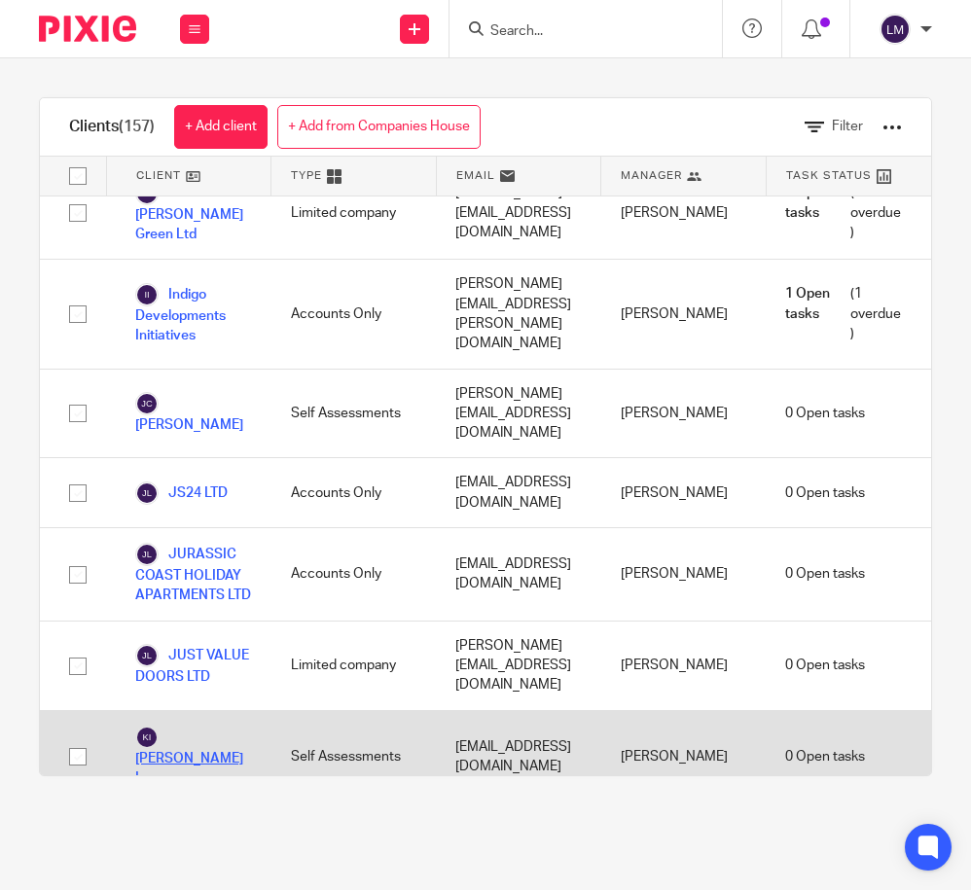
click at [177, 726] on link "[PERSON_NAME] Inn" at bounding box center [193, 757] width 117 height 63
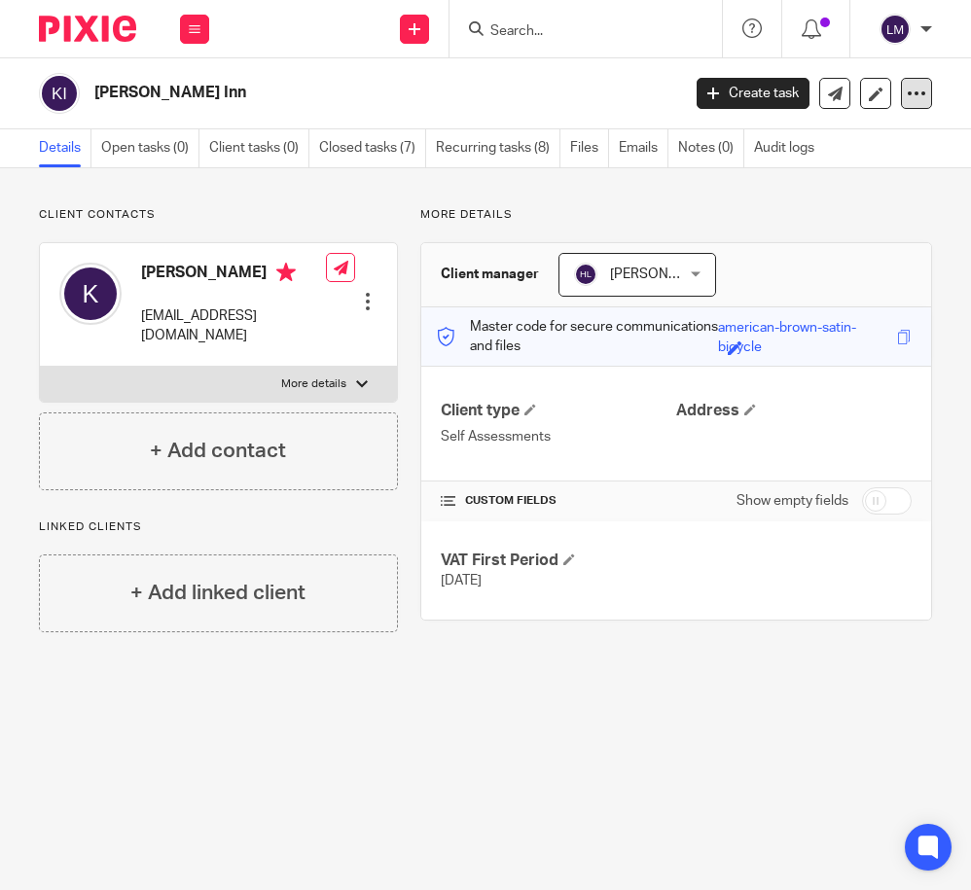
click at [912, 89] on icon at bounding box center [916, 93] width 19 height 19
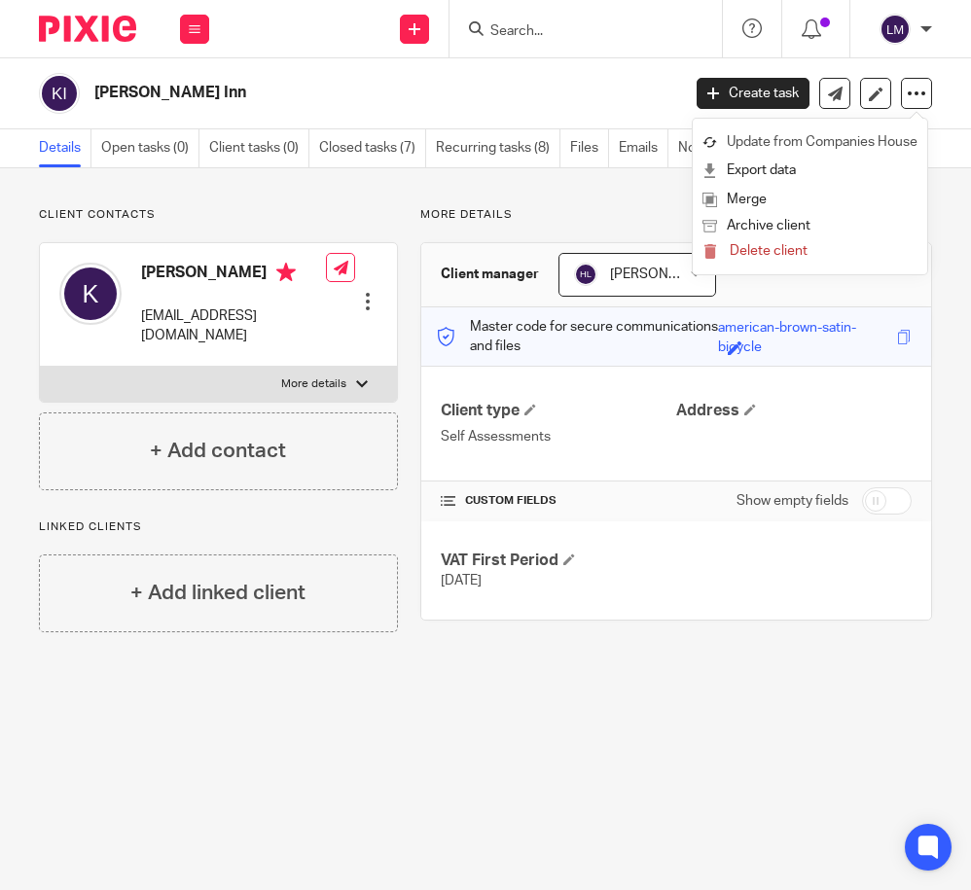
click at [867, 140] on link "Update from Companies House" at bounding box center [809, 142] width 215 height 28
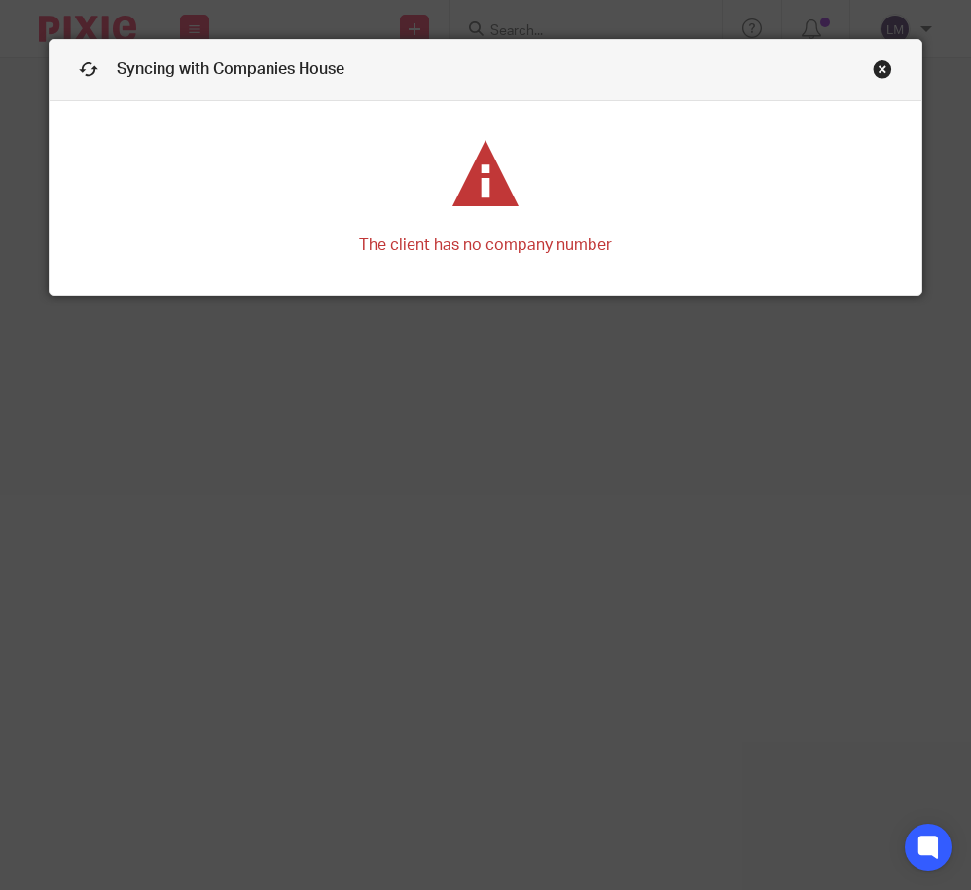
click at [883, 61] on link "Close this dialog window" at bounding box center [882, 72] width 19 height 26
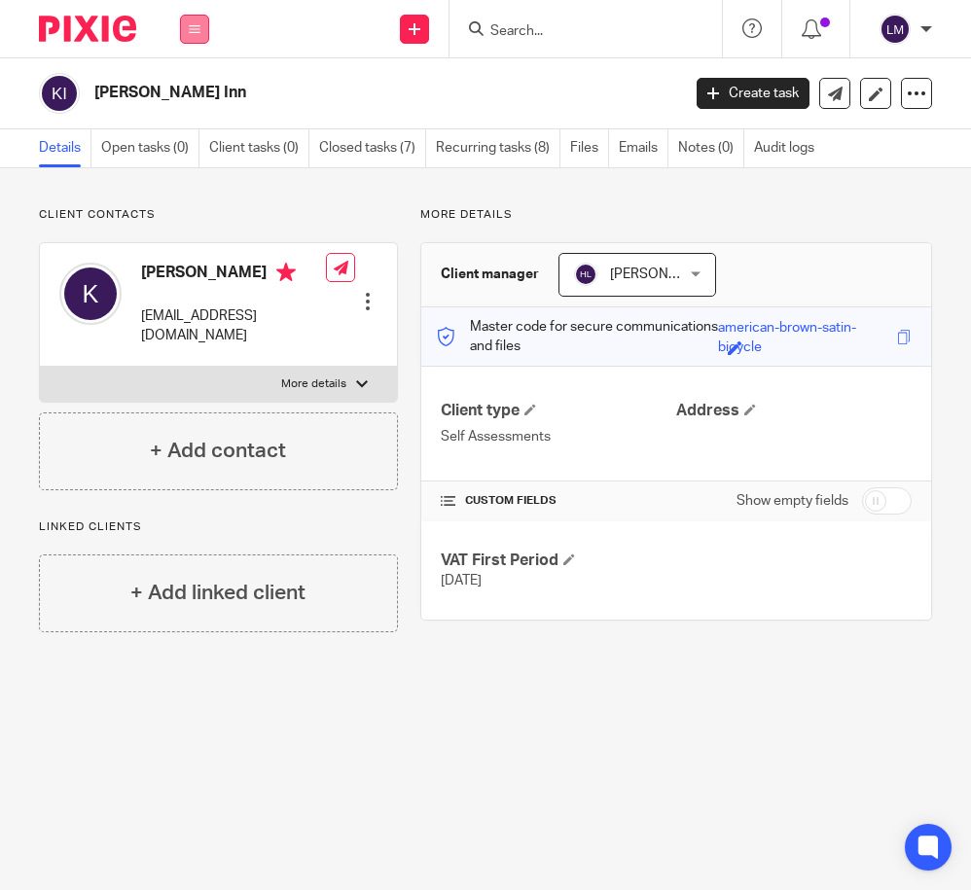
click at [186, 28] on button at bounding box center [194, 29] width 29 height 29
click at [192, 142] on link "Clients" at bounding box center [190, 148] width 45 height 14
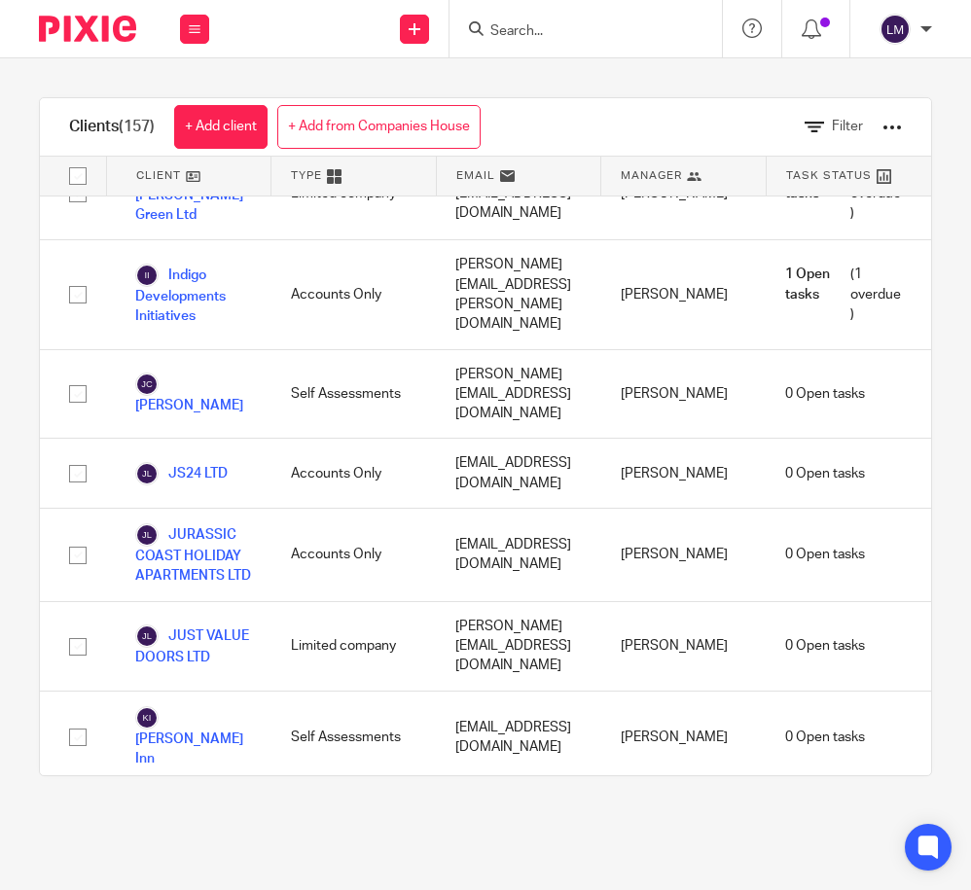
scroll to position [5534, 0]
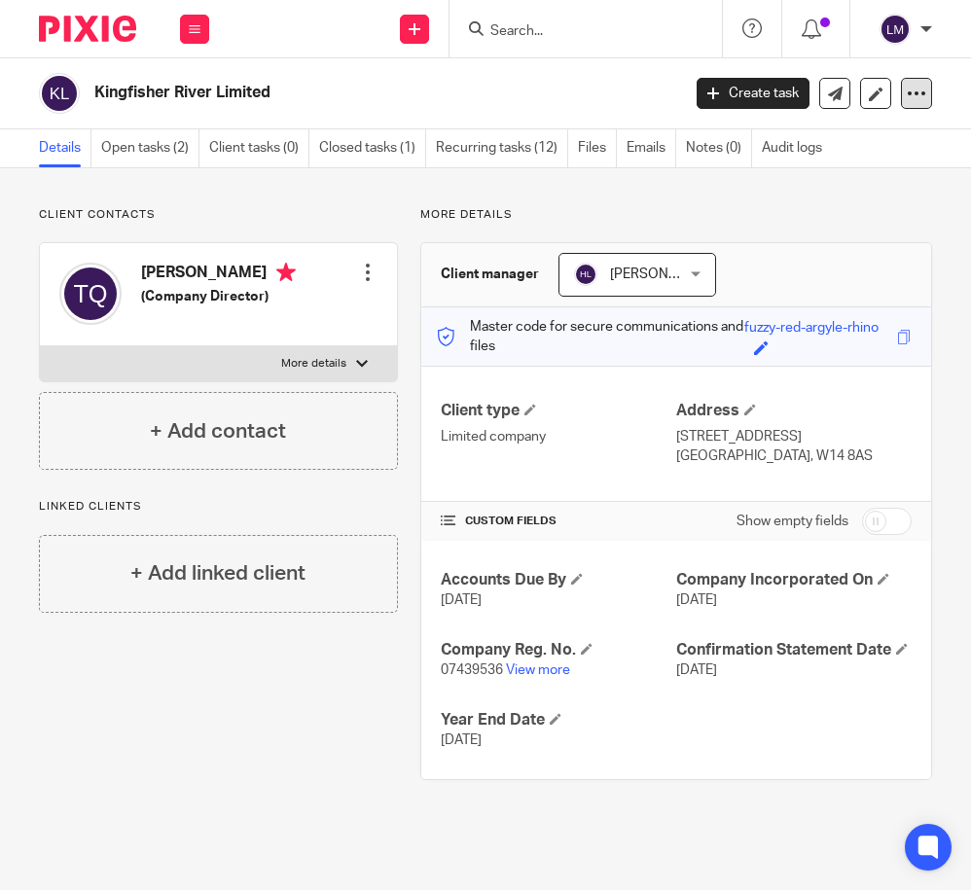
click at [910, 90] on icon at bounding box center [916, 93] width 19 height 19
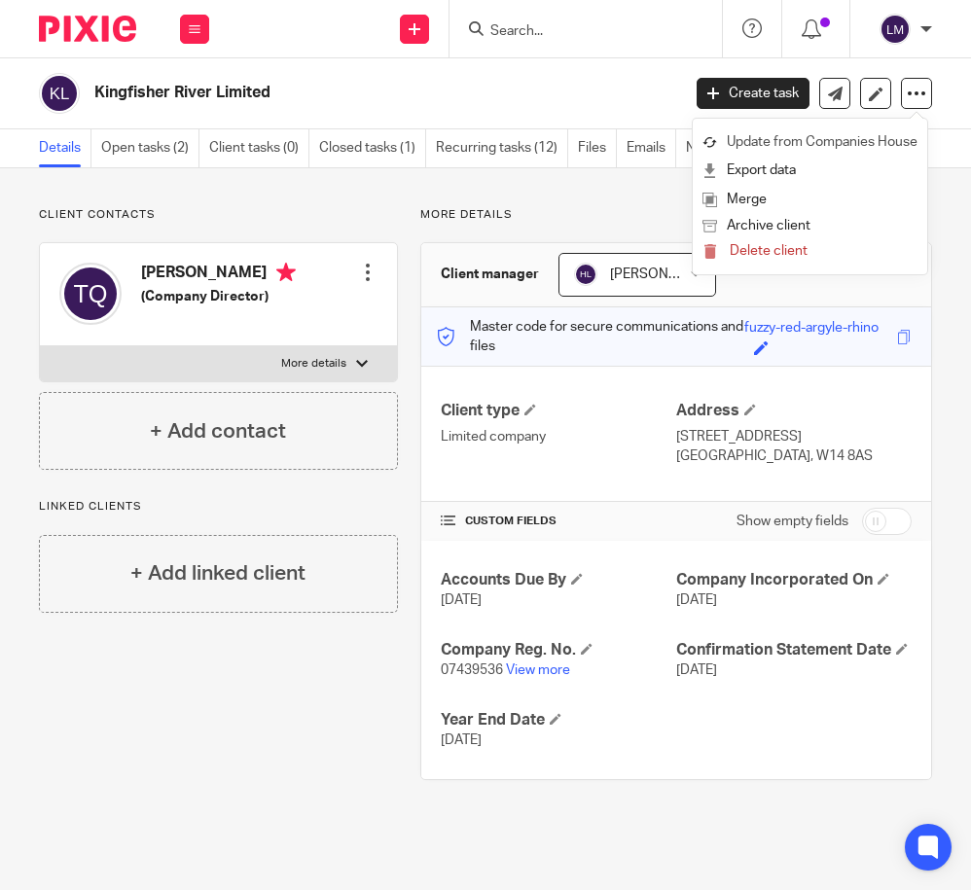
click at [875, 139] on link "Update from Companies House" at bounding box center [809, 142] width 215 height 28
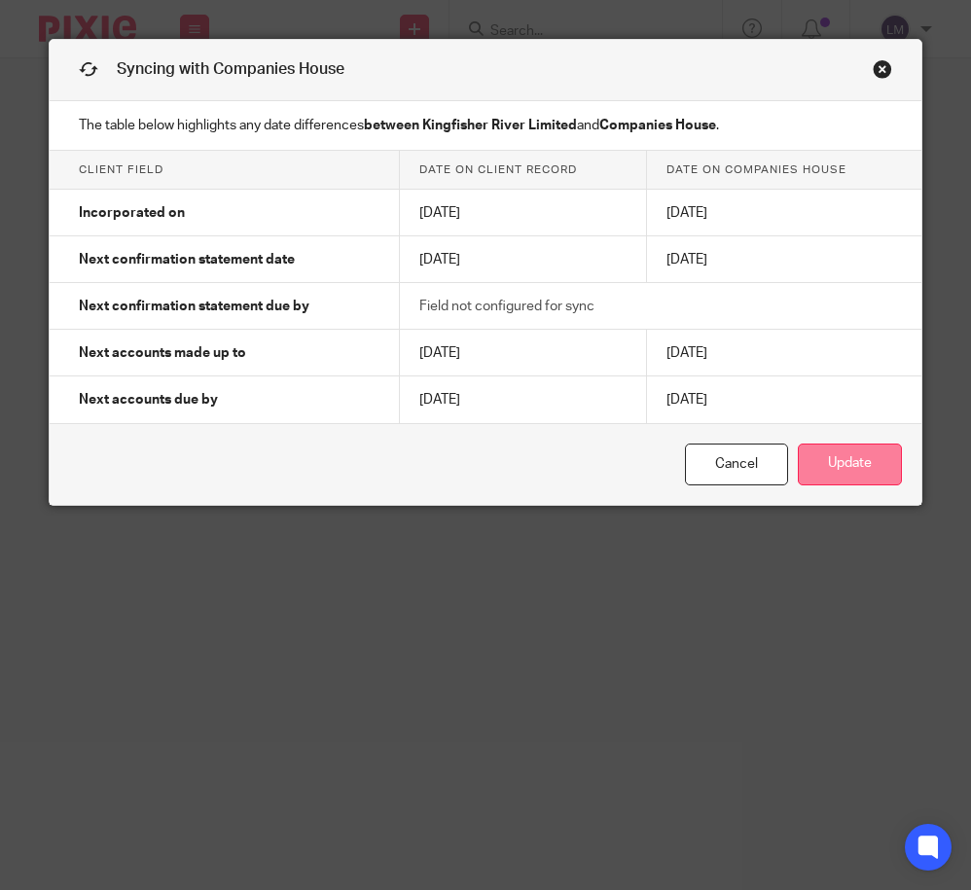
click at [841, 461] on button "Update" at bounding box center [850, 465] width 104 height 42
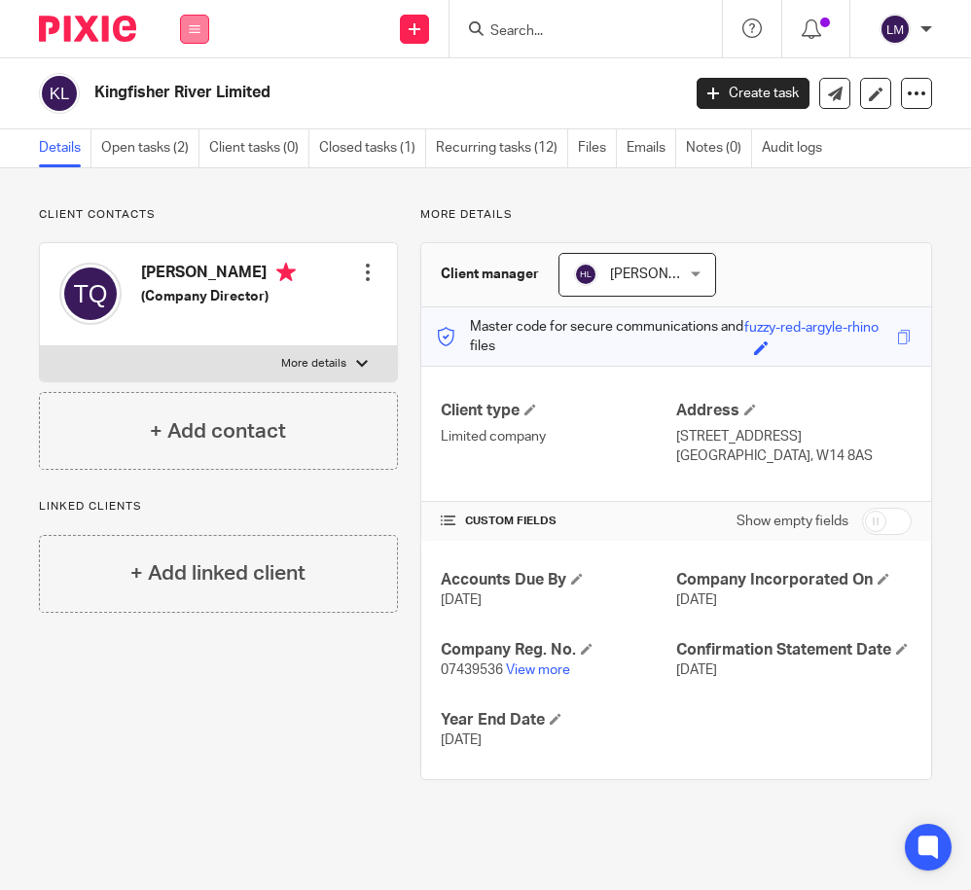
click at [197, 28] on icon at bounding box center [195, 29] width 12 height 12
click at [195, 143] on link "Clients" at bounding box center [190, 148] width 45 height 14
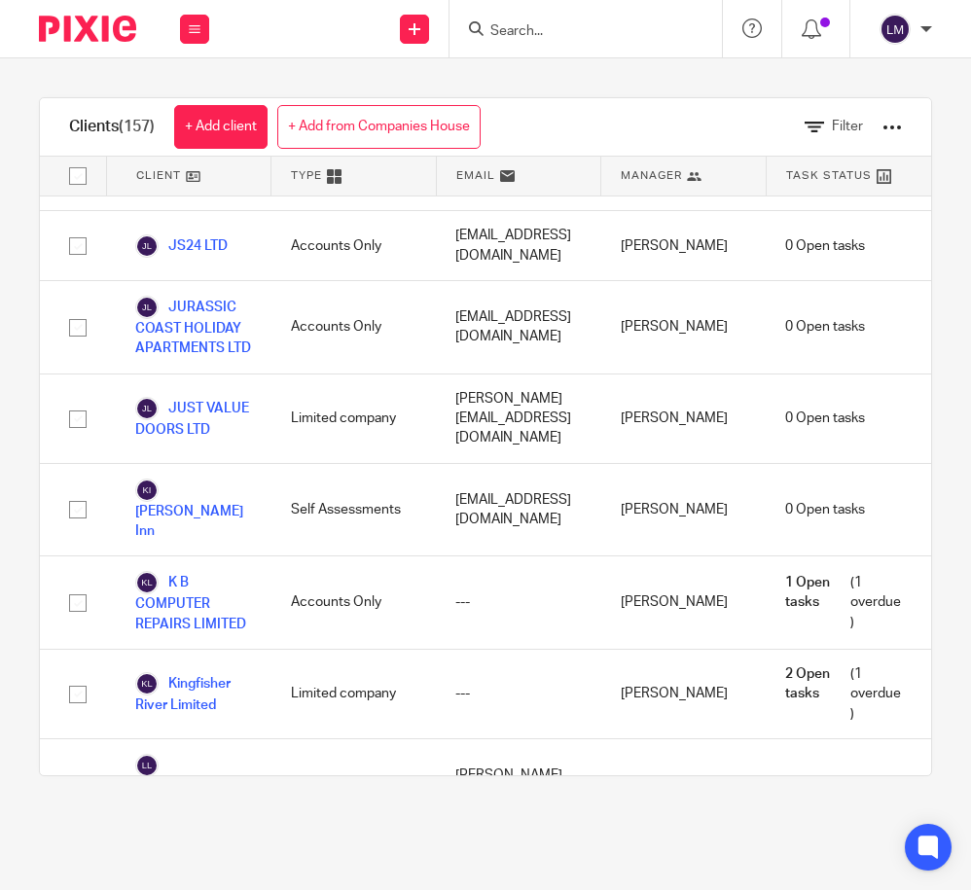
scroll to position [5757, 0]
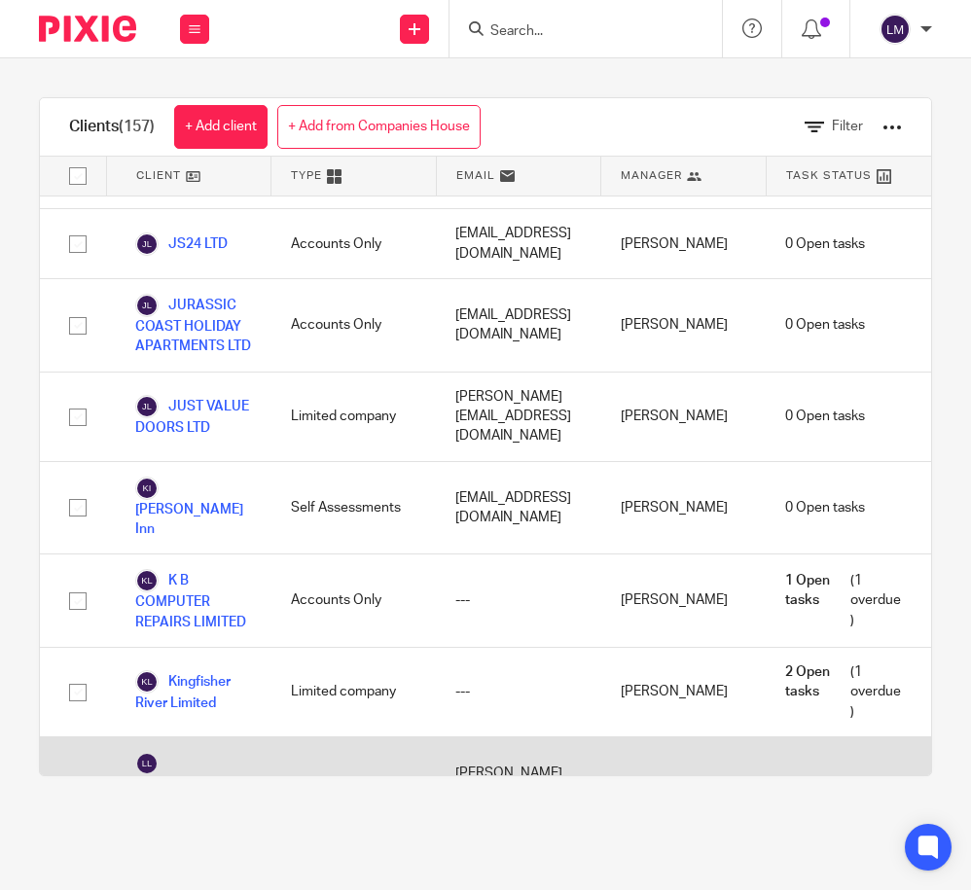
click at [216, 752] on link "Langley Property Assets Ltd" at bounding box center [193, 793] width 117 height 83
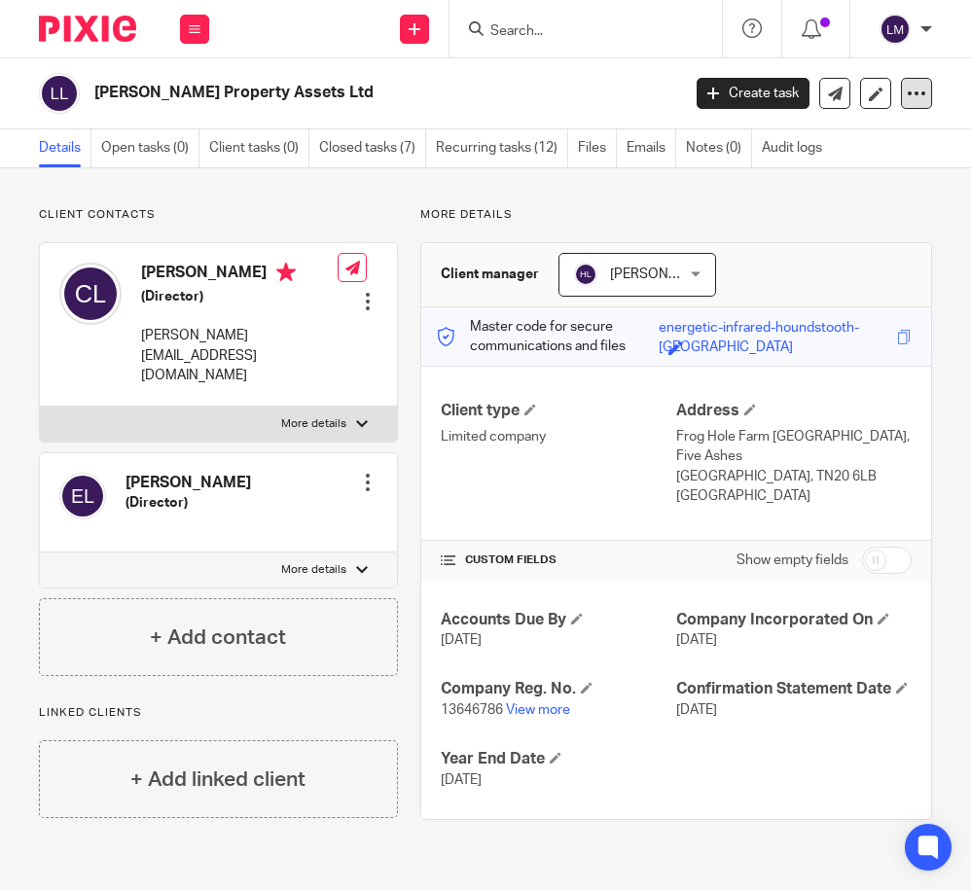
click at [916, 86] on icon at bounding box center [916, 93] width 19 height 19
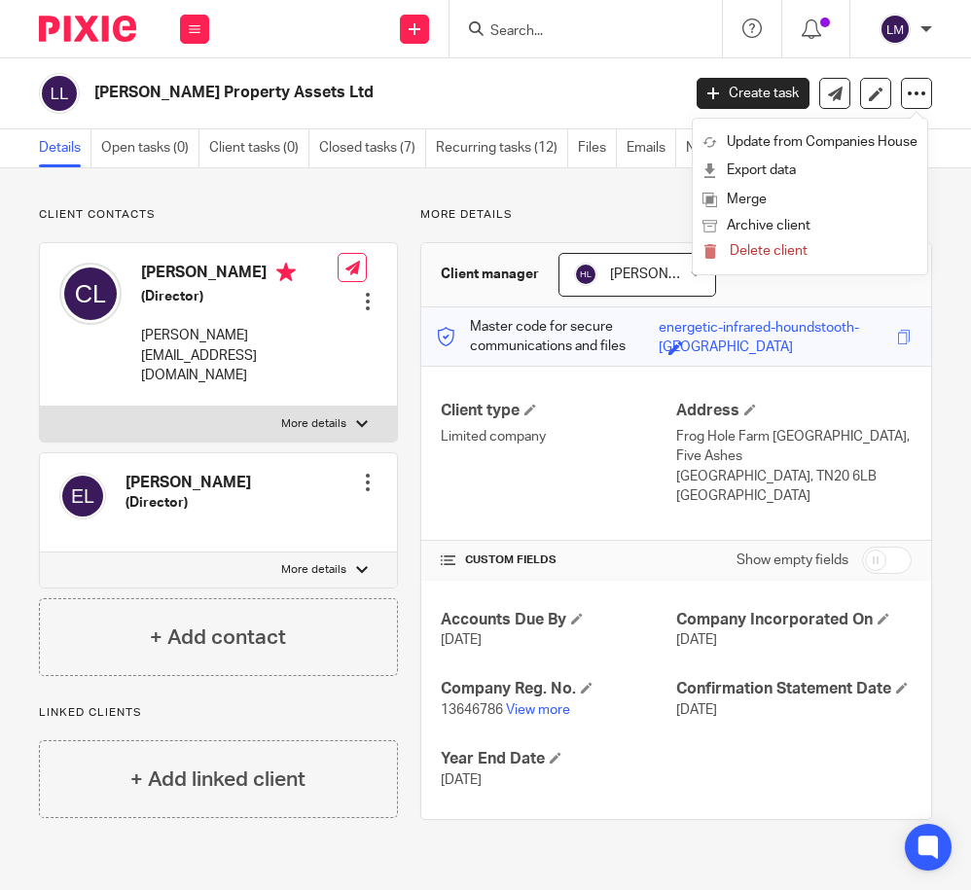
click at [856, 125] on ul "Update from Companies House Export data Merge Archive client Delete client" at bounding box center [810, 197] width 234 height 156
click at [853, 135] on link "Update from Companies House" at bounding box center [809, 142] width 215 height 28
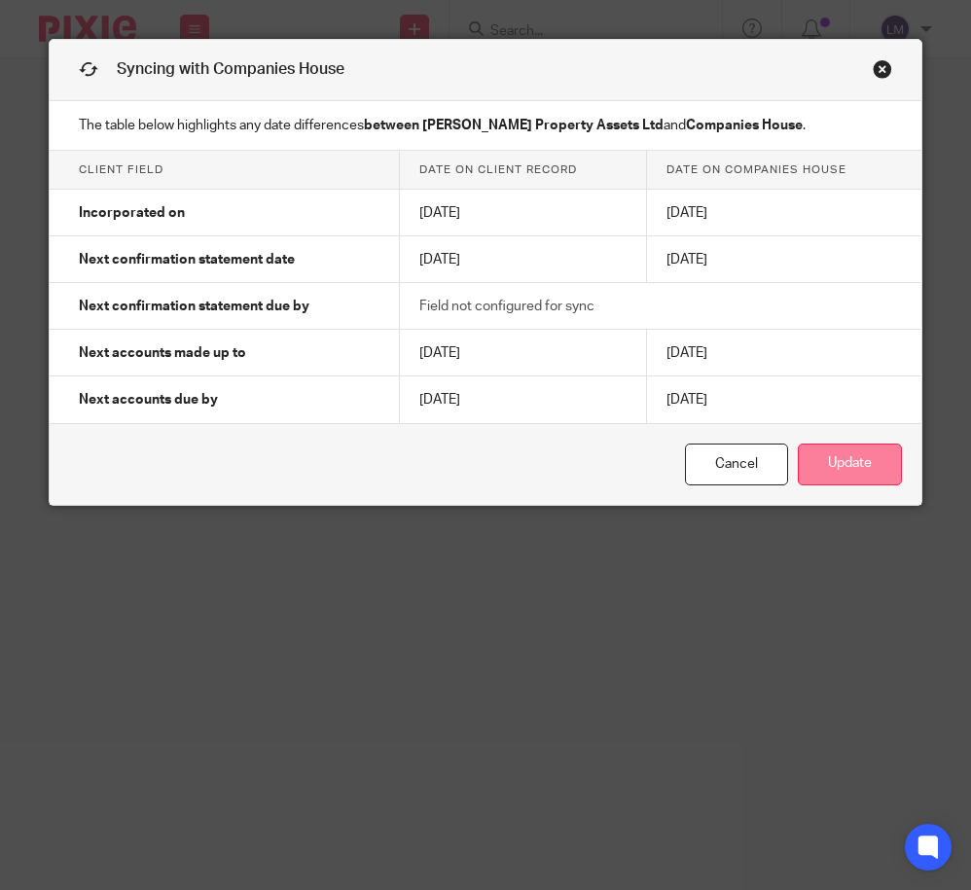
click at [838, 458] on button "Update" at bounding box center [850, 465] width 104 height 42
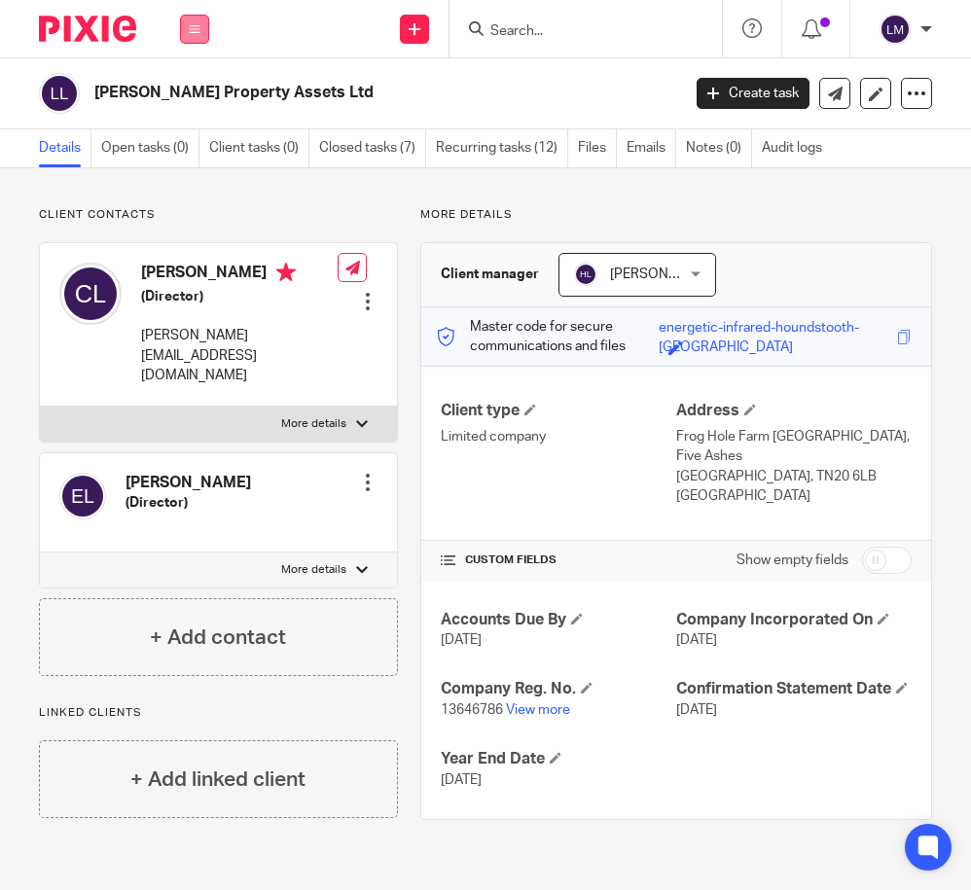
click at [194, 34] on icon at bounding box center [195, 29] width 12 height 12
click at [191, 148] on link "Clients" at bounding box center [190, 148] width 45 height 14
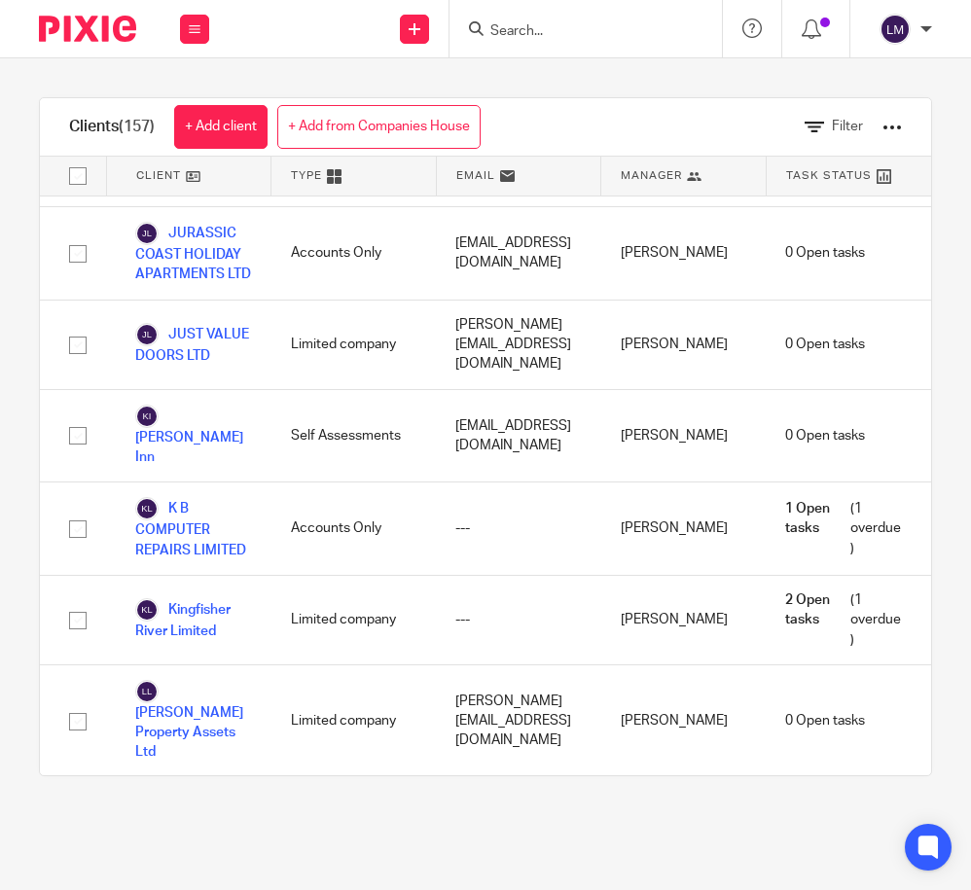
scroll to position [5827, 0]
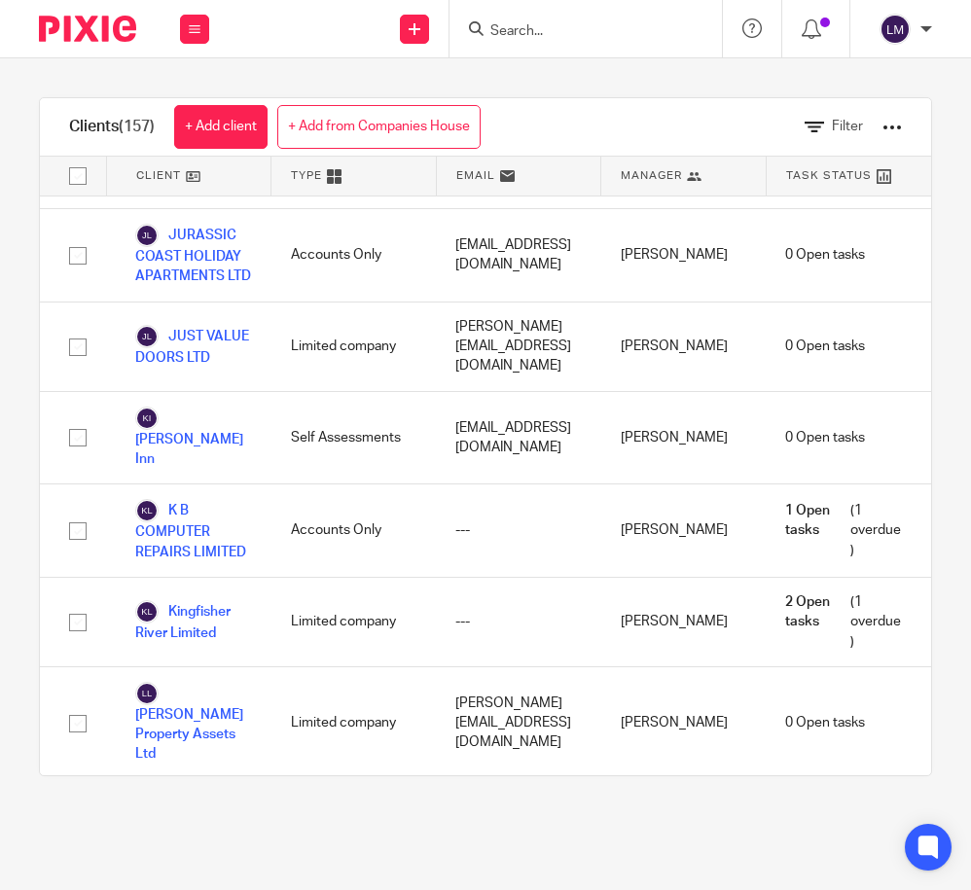
click at [171, 803] on link "Laviva Travel" at bounding box center [193, 814] width 116 height 23
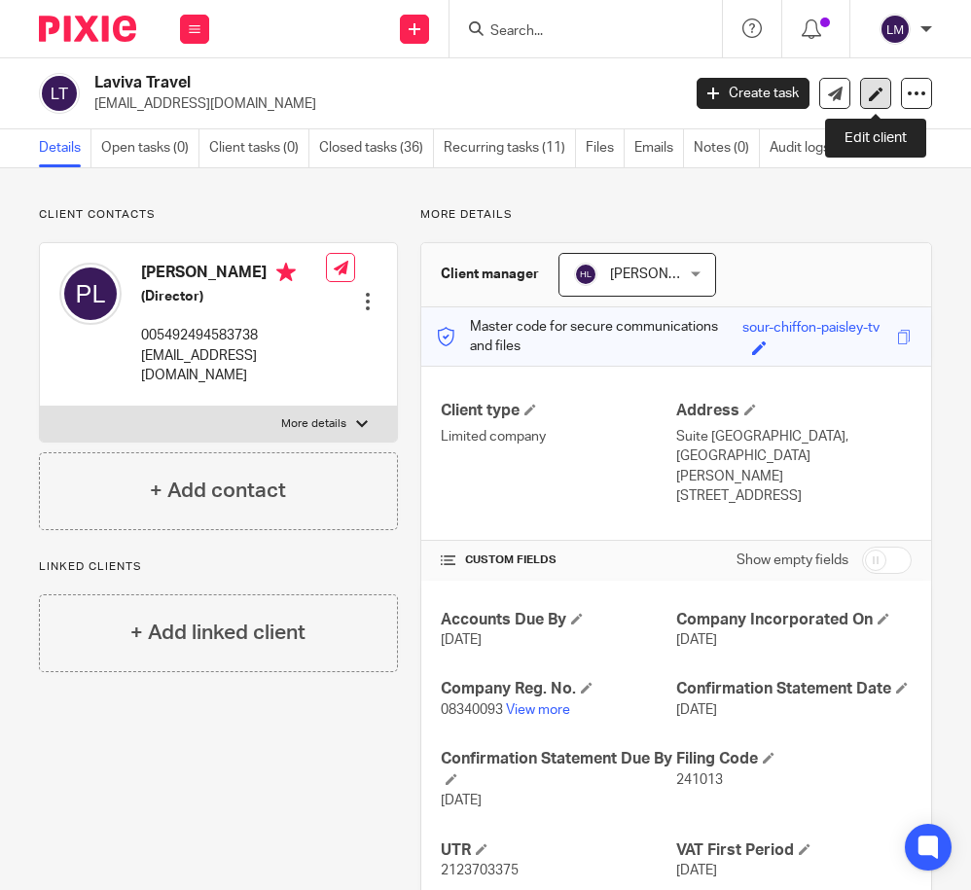
click at [881, 90] on icon at bounding box center [876, 94] width 15 height 15
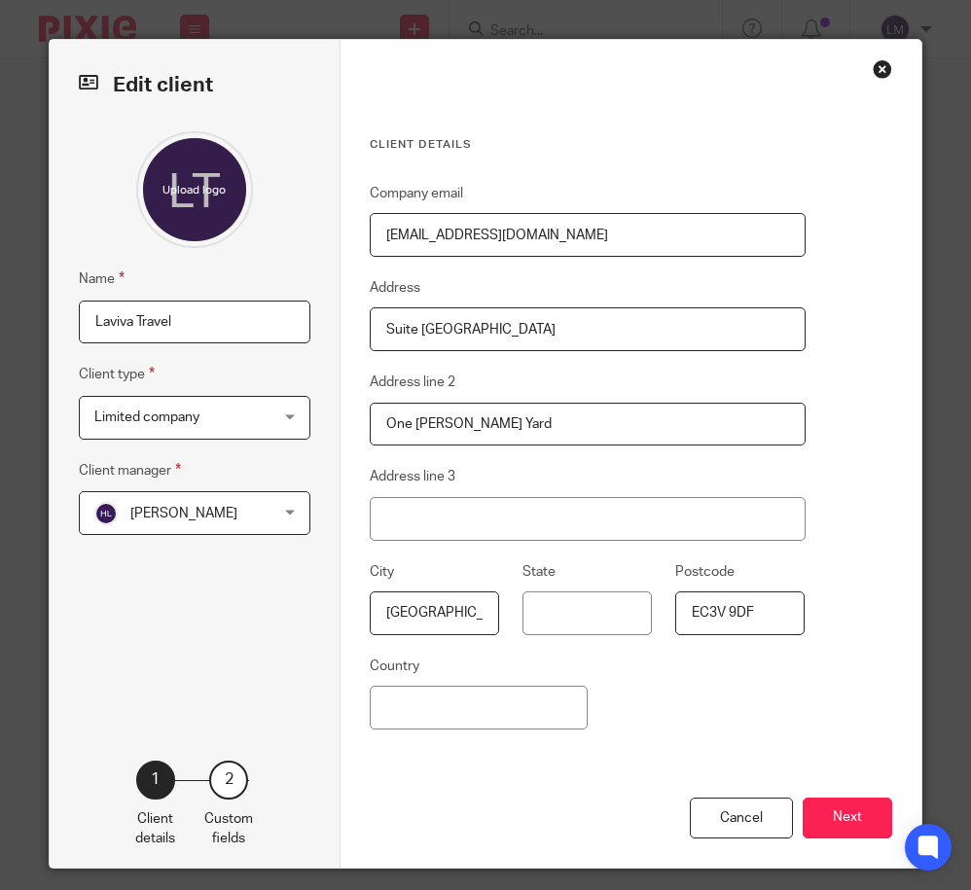
click at [215, 320] on input "Laviva Travel" at bounding box center [195, 323] width 232 height 44
type input "Laviva Travel Ltd"
click at [866, 816] on button "Next" at bounding box center [848, 819] width 90 height 42
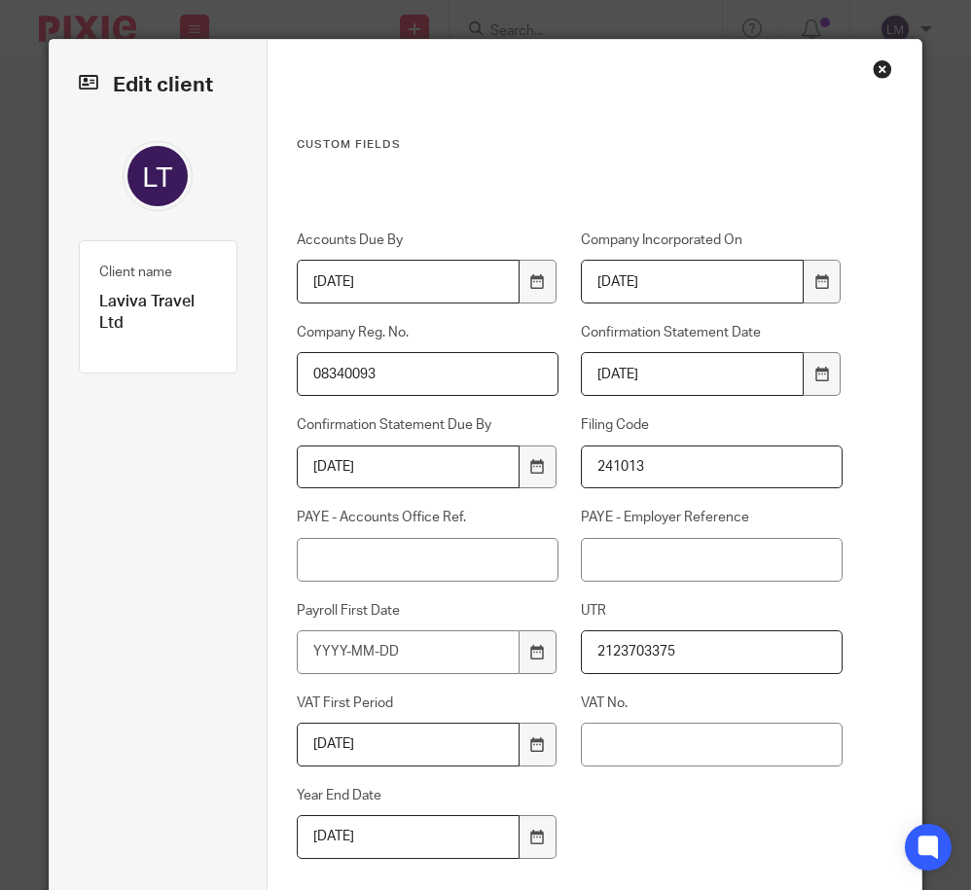
scroll to position [147, 0]
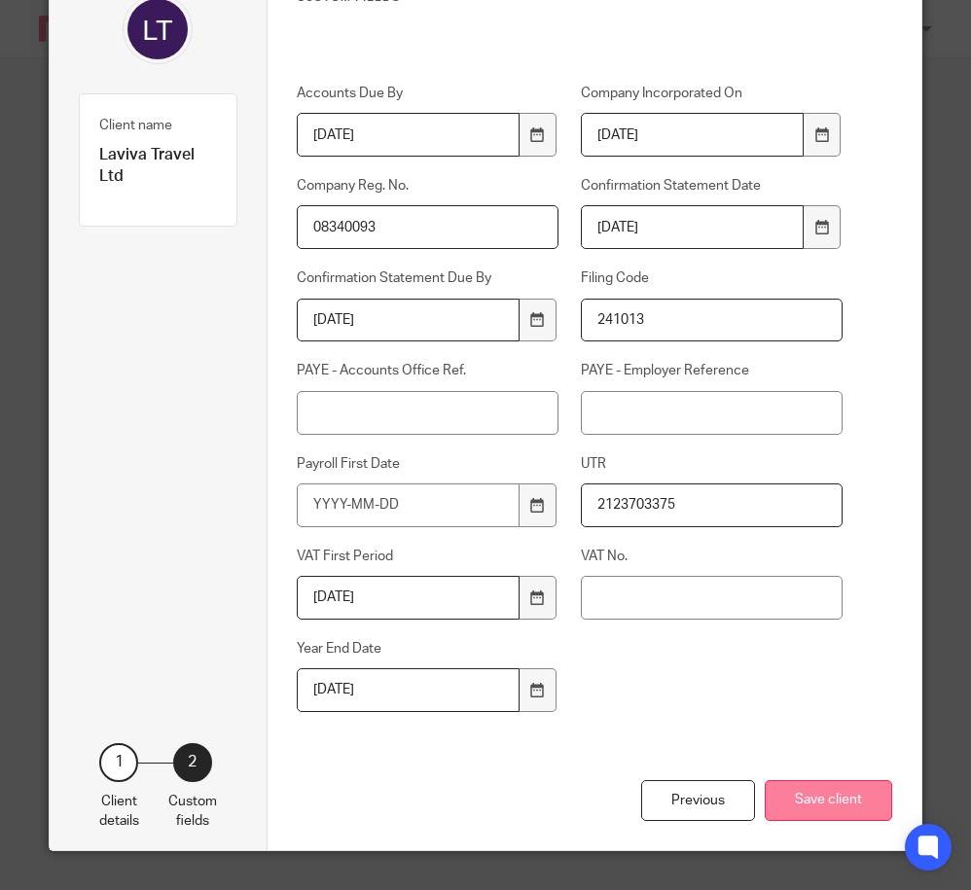
click at [844, 806] on button "Save client" at bounding box center [828, 801] width 127 height 42
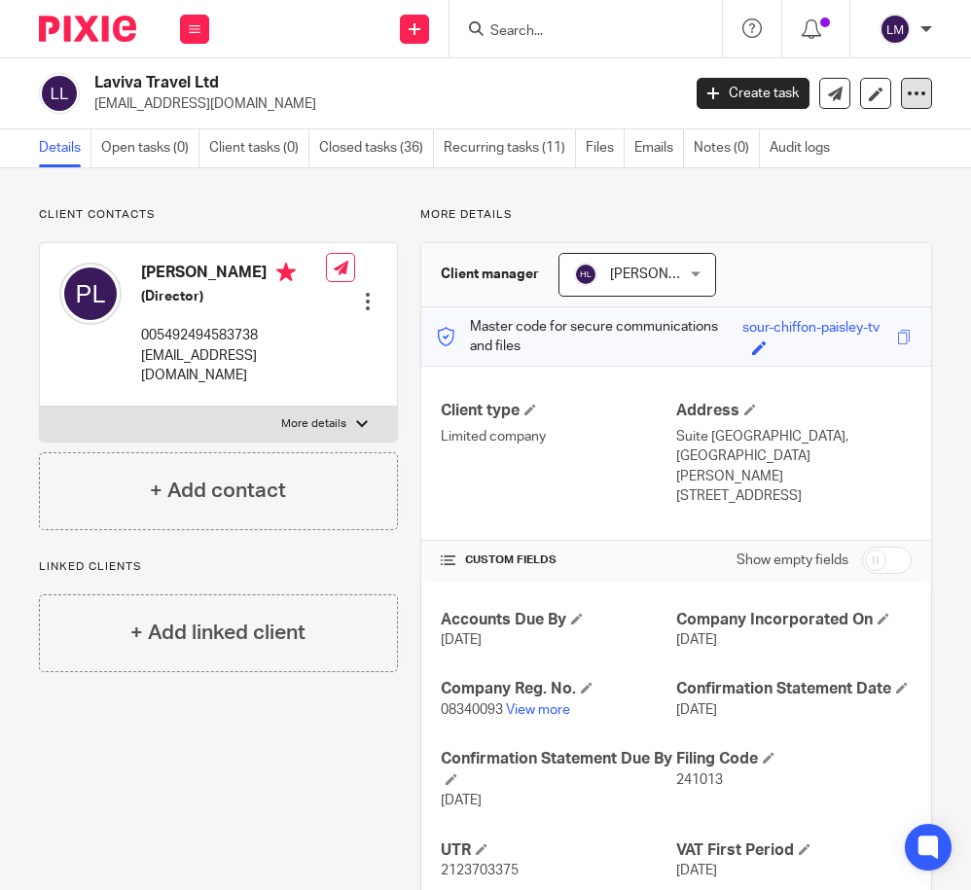
click at [916, 90] on icon at bounding box center [916, 93] width 19 height 19
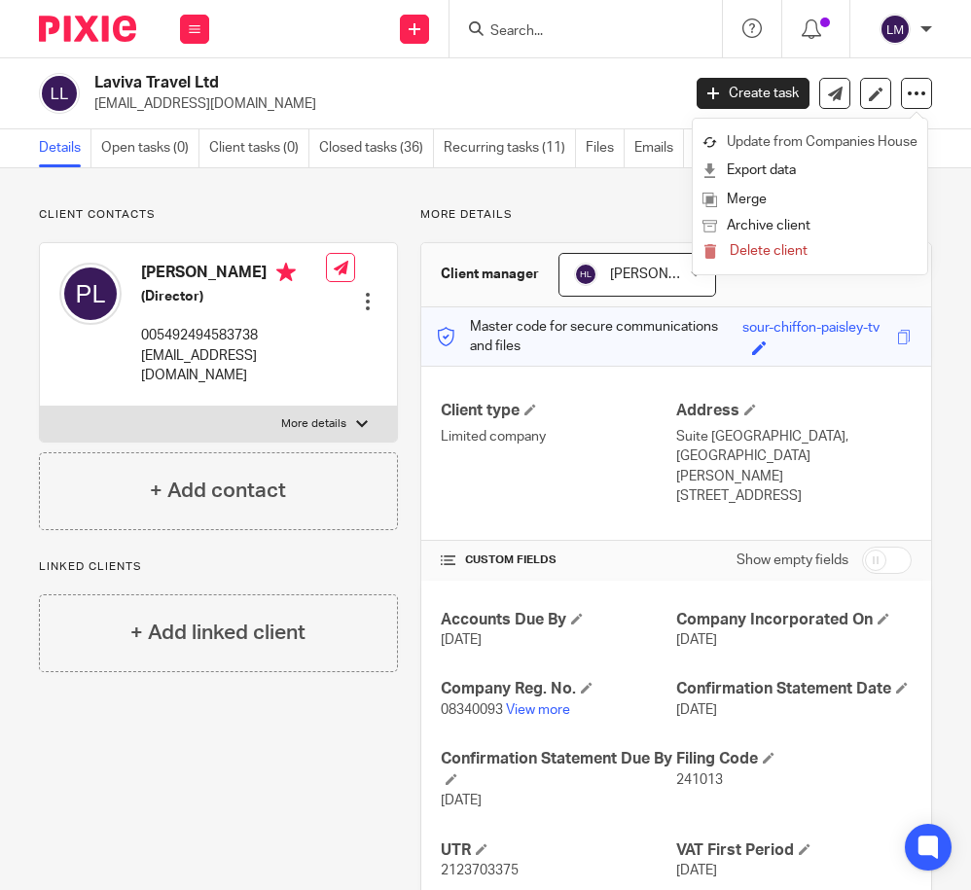
click at [884, 134] on link "Update from Companies House" at bounding box center [809, 142] width 215 height 28
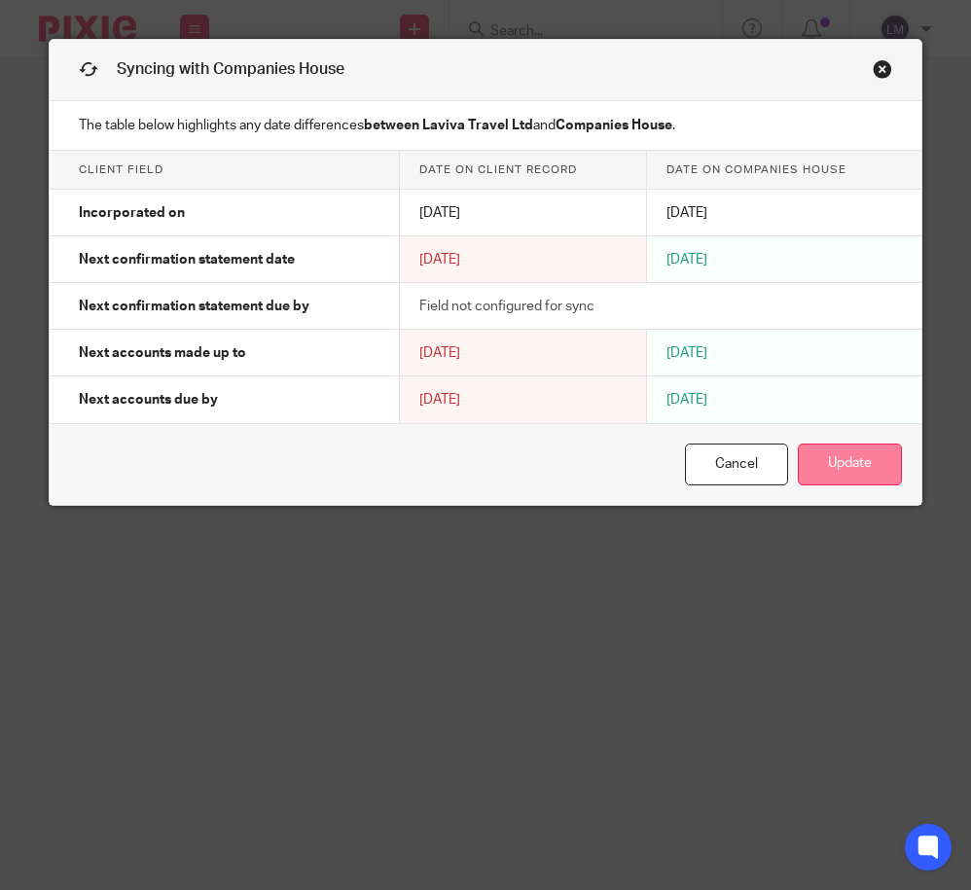
click at [842, 461] on button "Update" at bounding box center [850, 465] width 104 height 42
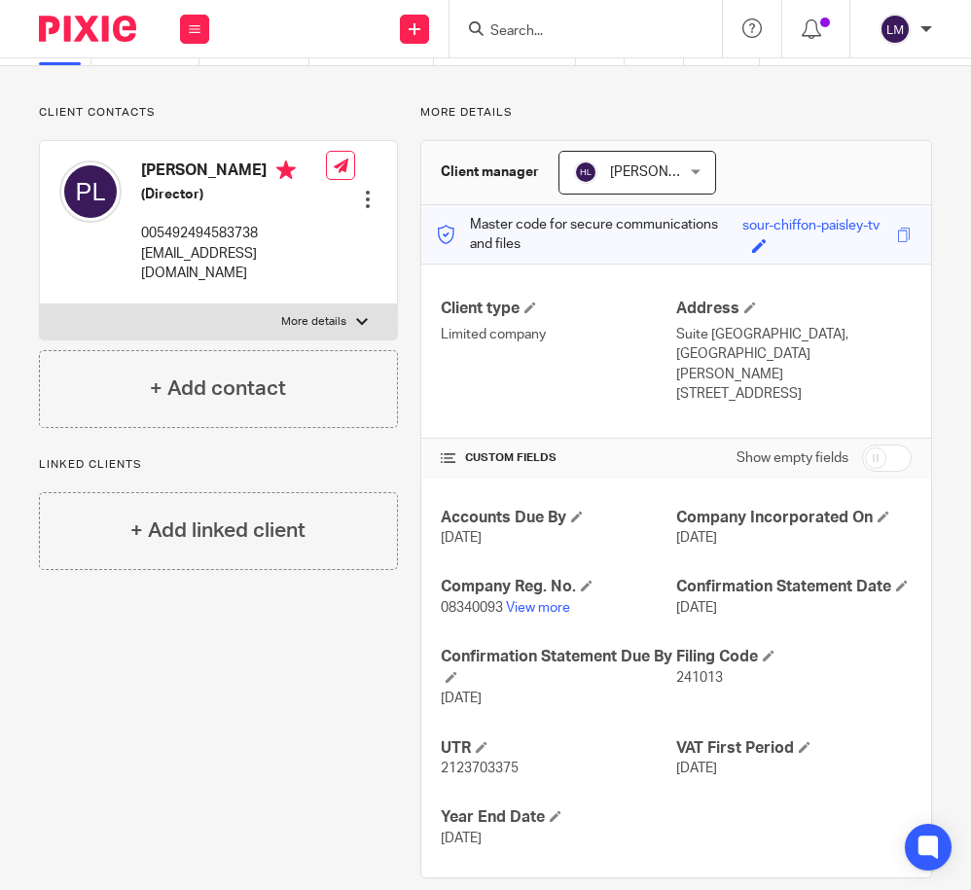
scroll to position [110, 0]
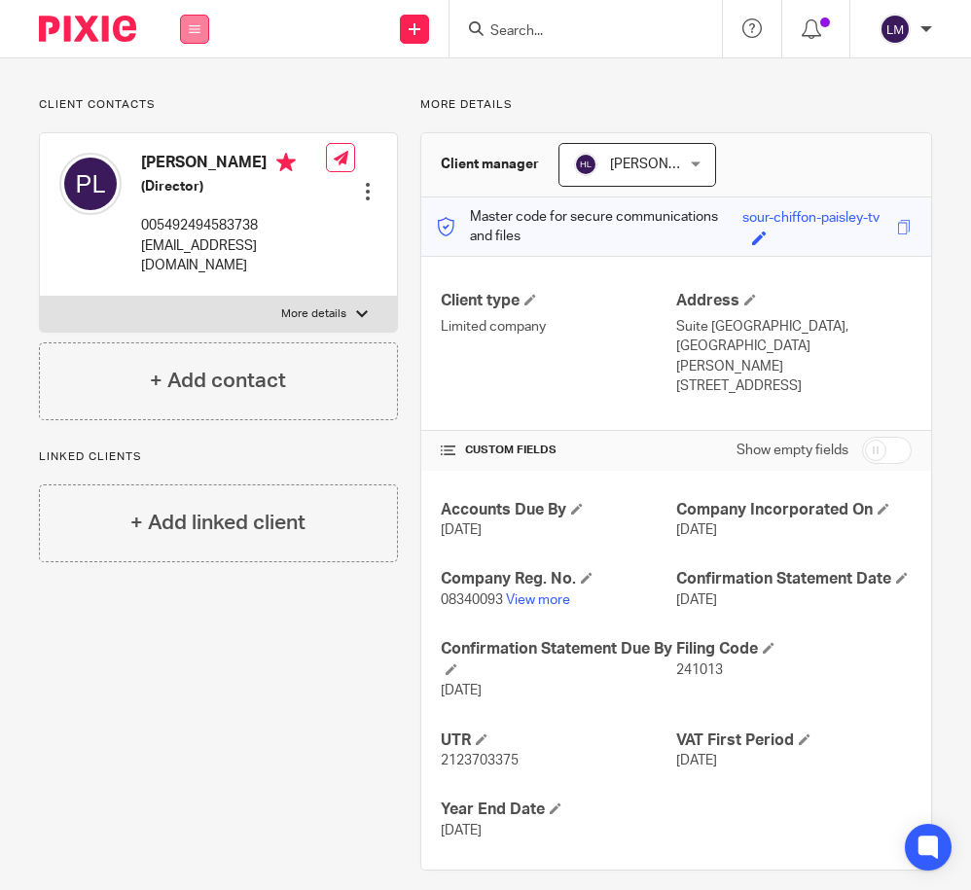
click at [195, 27] on icon at bounding box center [195, 29] width 12 height 12
click at [198, 150] on link "Clients" at bounding box center [190, 148] width 45 height 14
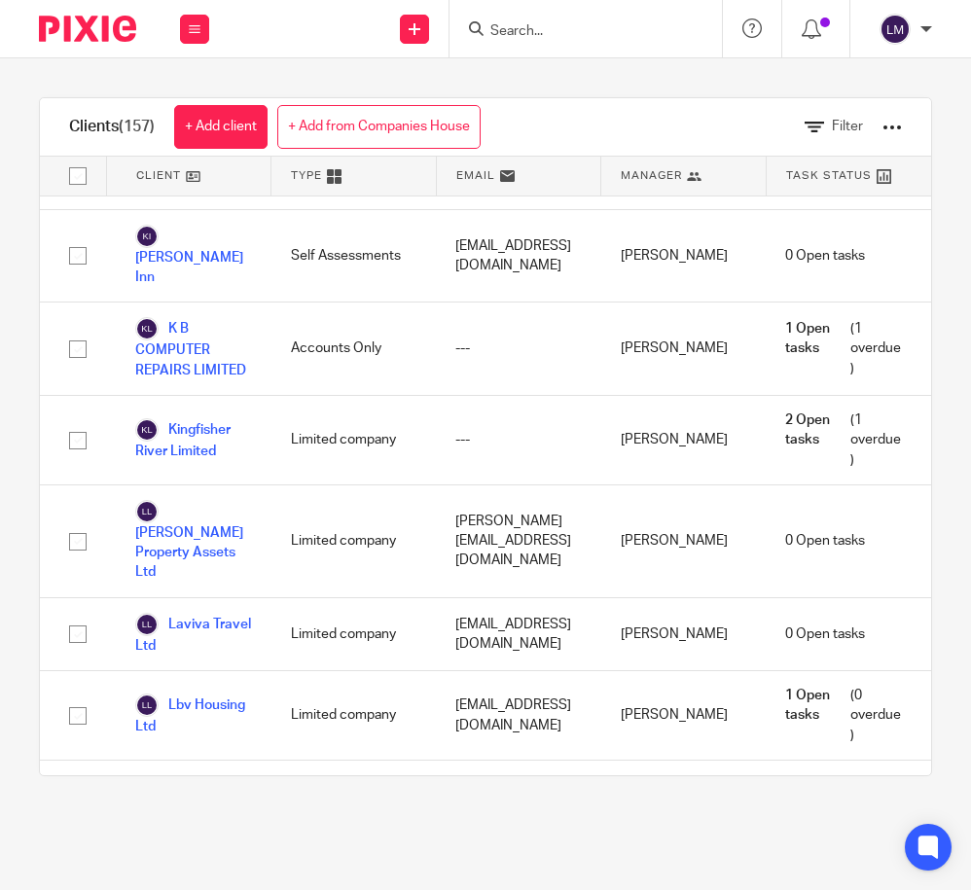
scroll to position [6008, 0]
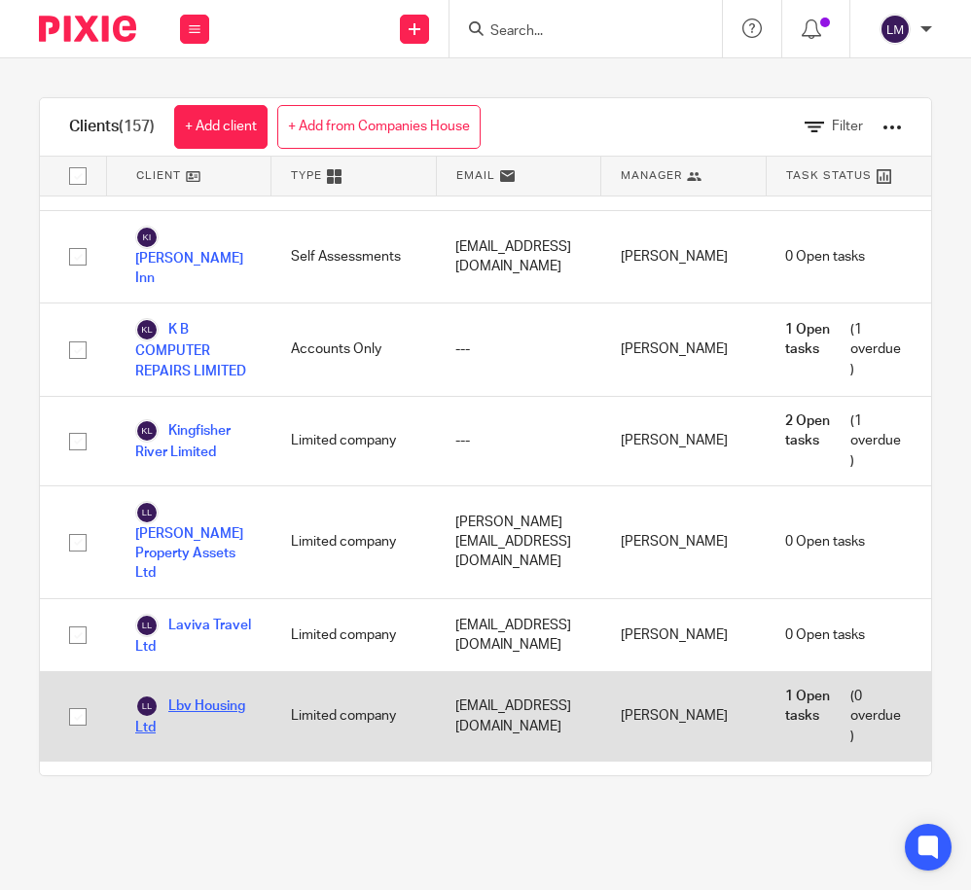
click at [213, 695] on link "Lbv Housing Ltd" at bounding box center [193, 716] width 117 height 43
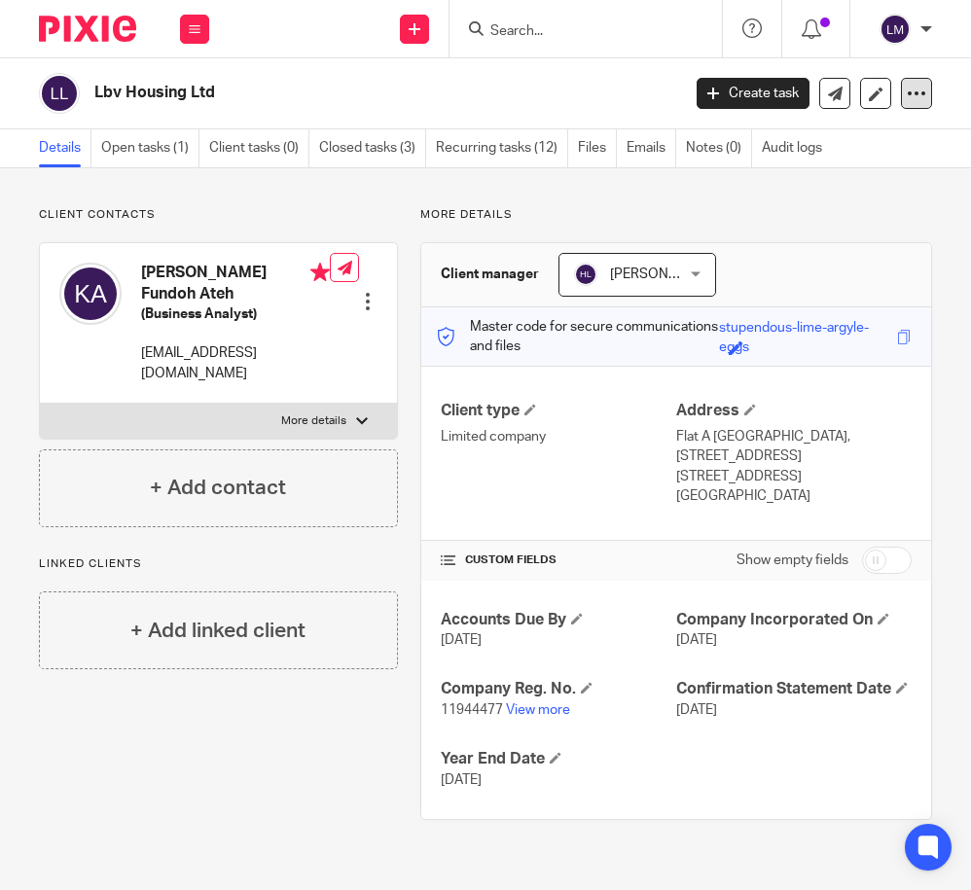
click at [922, 84] on icon at bounding box center [916, 93] width 19 height 19
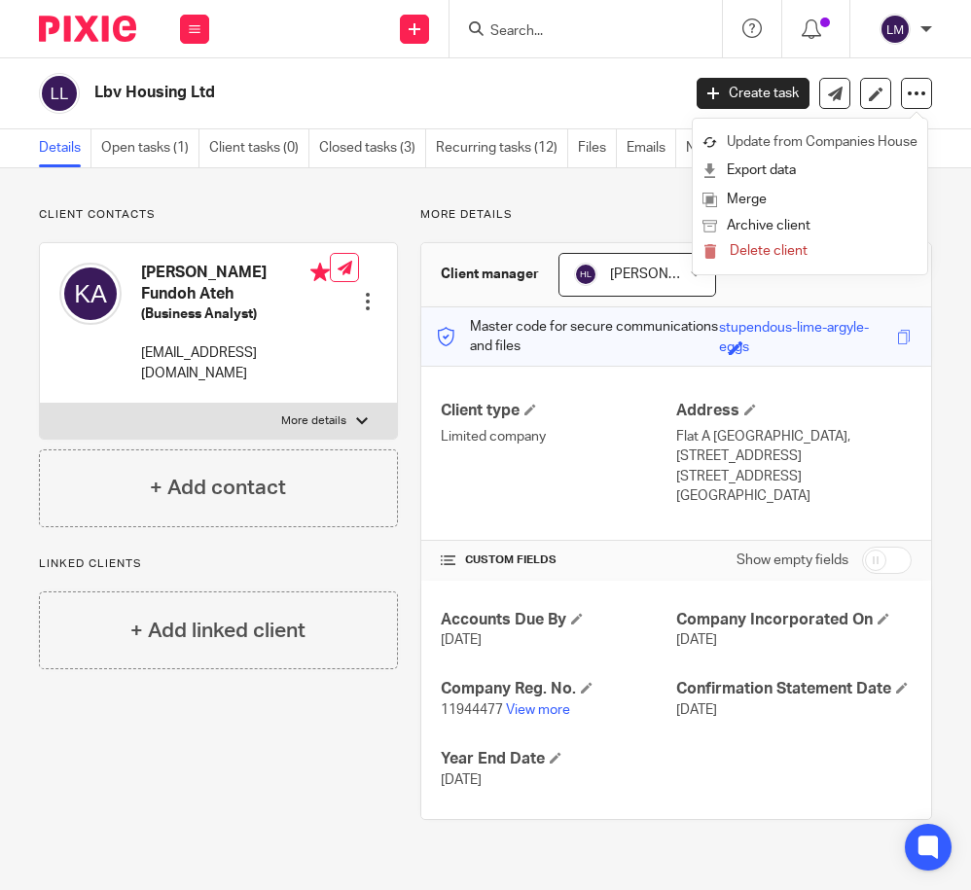
click at [805, 142] on link "Update from Companies House" at bounding box center [809, 142] width 215 height 28
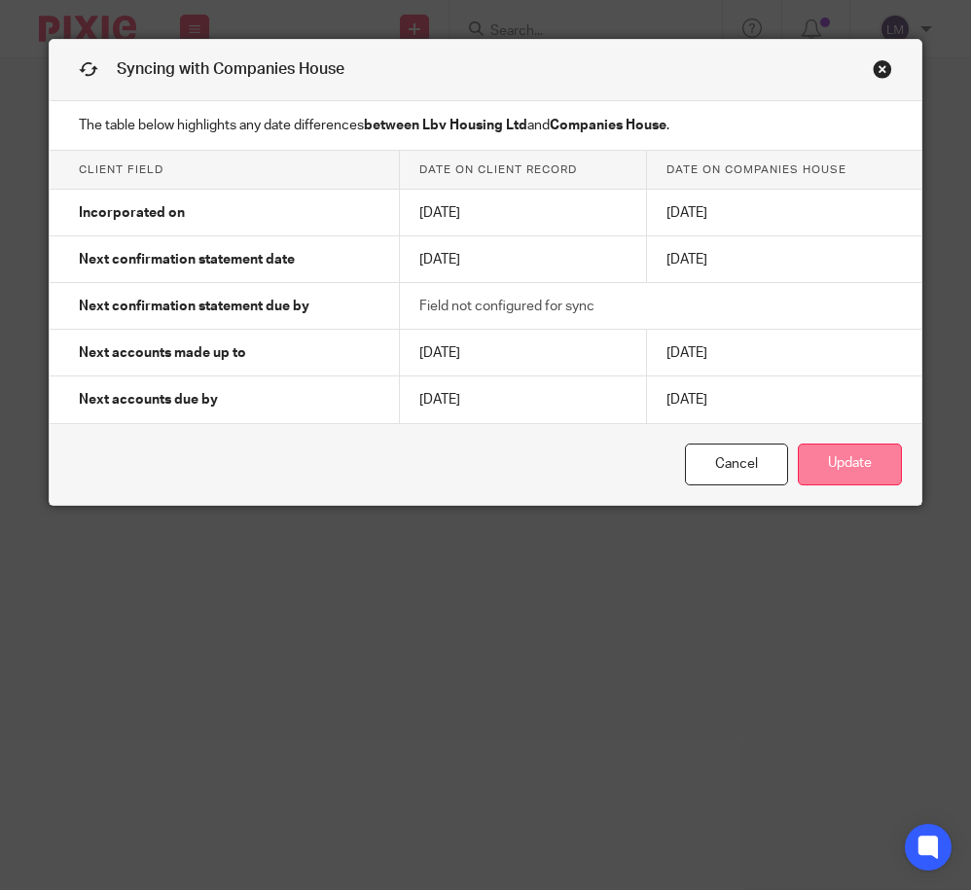
click at [852, 473] on button "Update" at bounding box center [850, 465] width 104 height 42
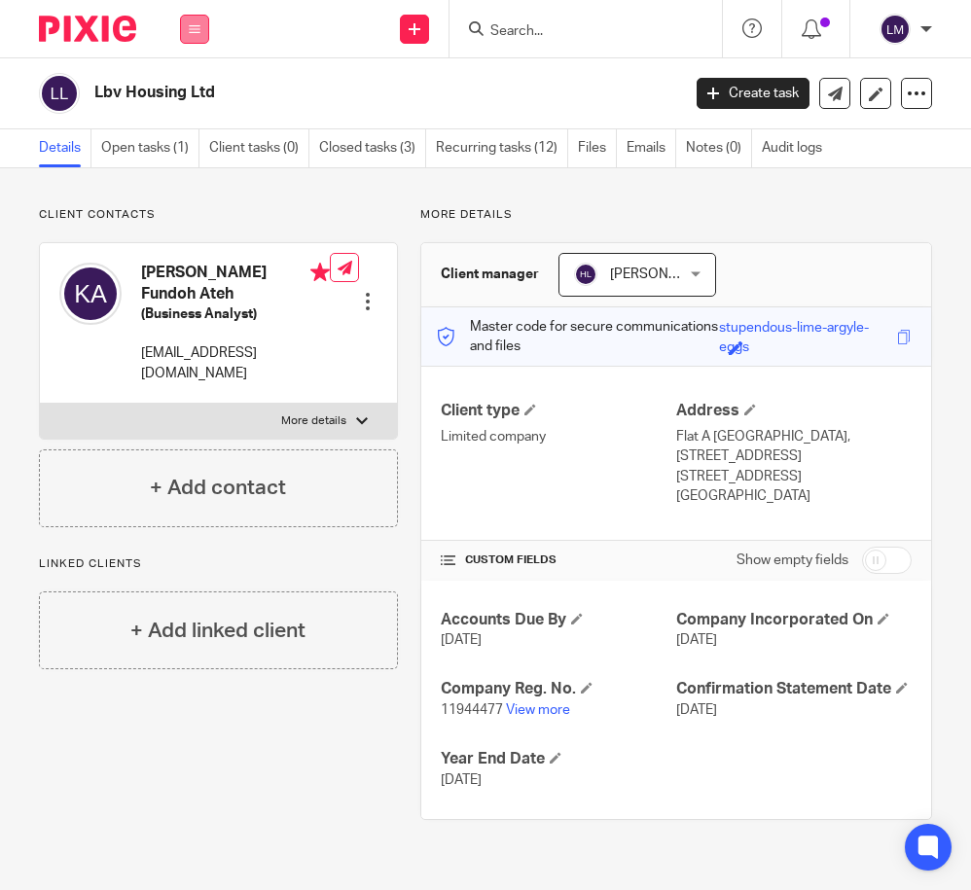
click at [197, 31] on icon at bounding box center [195, 29] width 12 height 12
click at [194, 144] on link "Clients" at bounding box center [190, 148] width 45 height 14
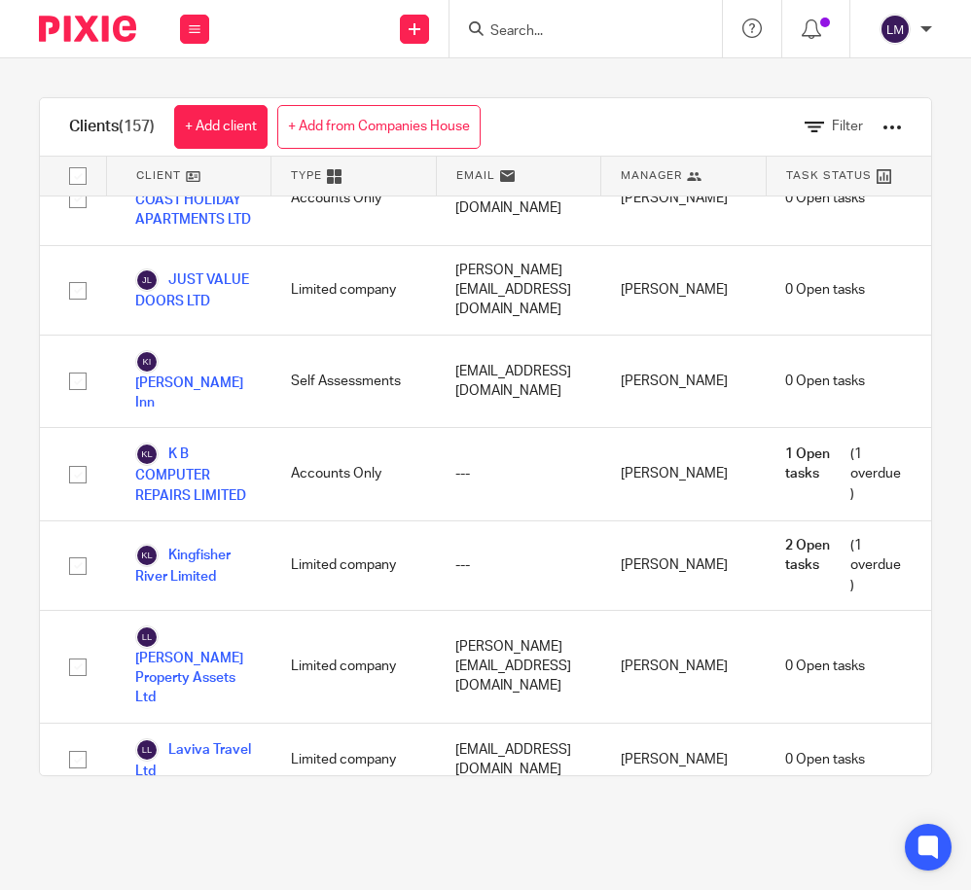
scroll to position [5886, 0]
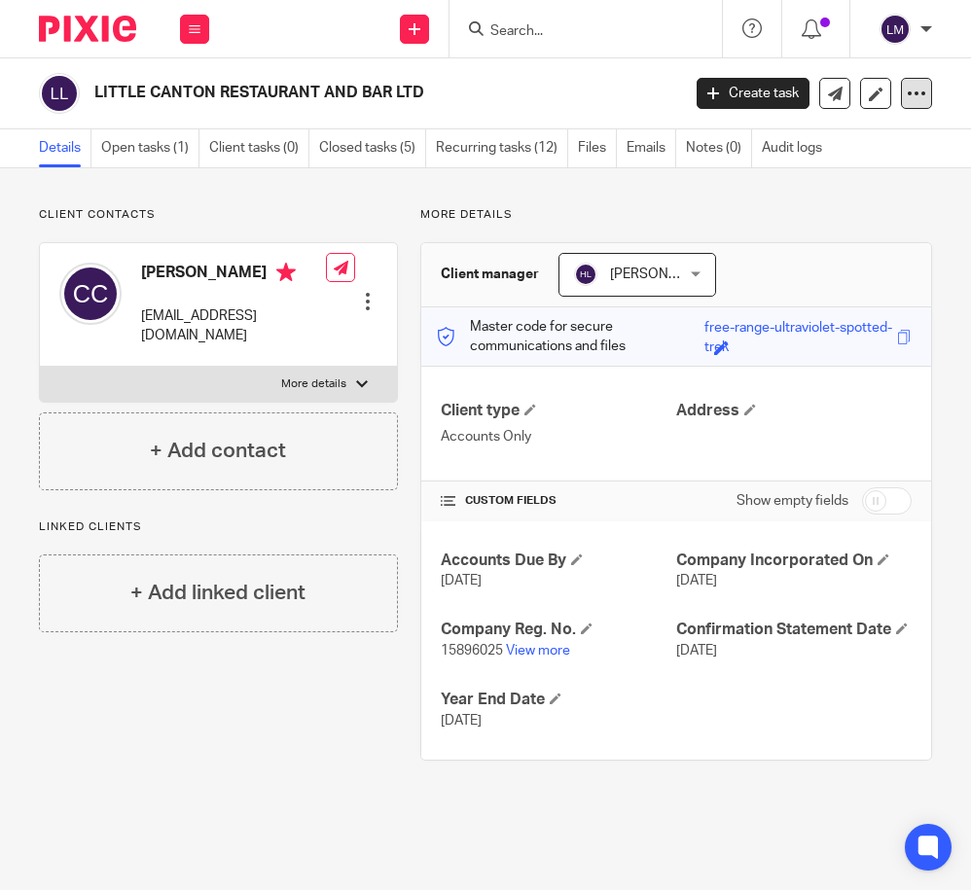
click at [925, 86] on icon at bounding box center [916, 93] width 19 height 19
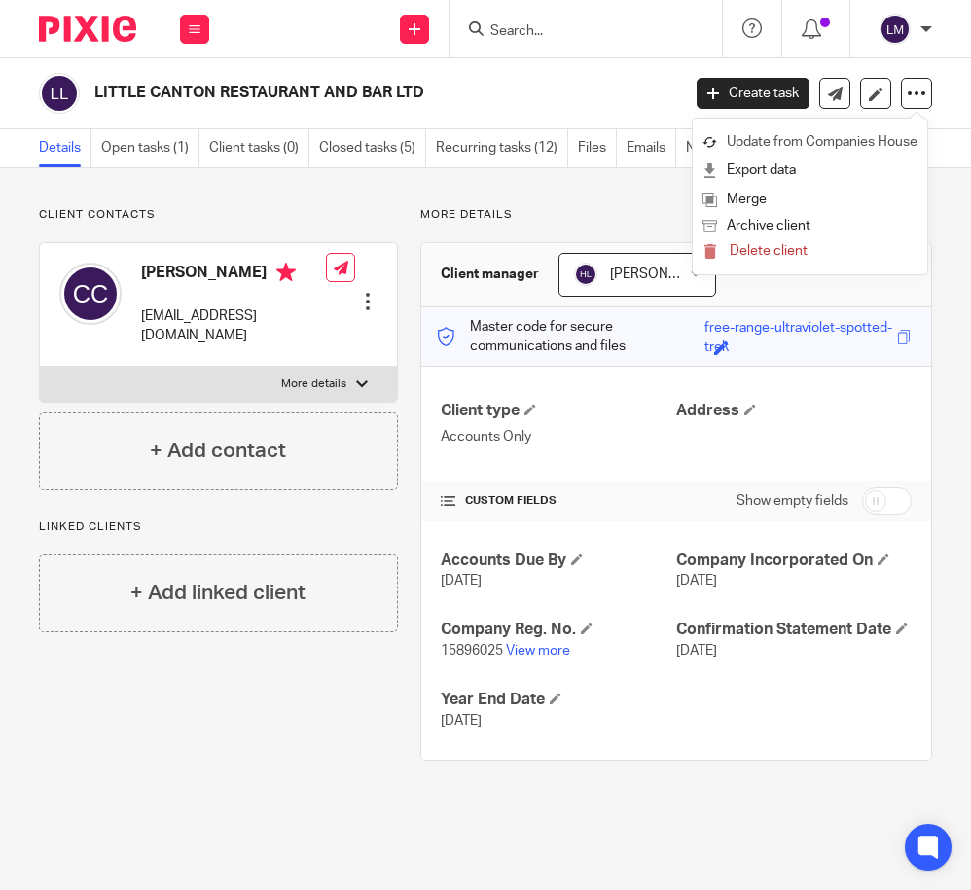
click at [871, 135] on link "Update from Companies House" at bounding box center [809, 142] width 215 height 28
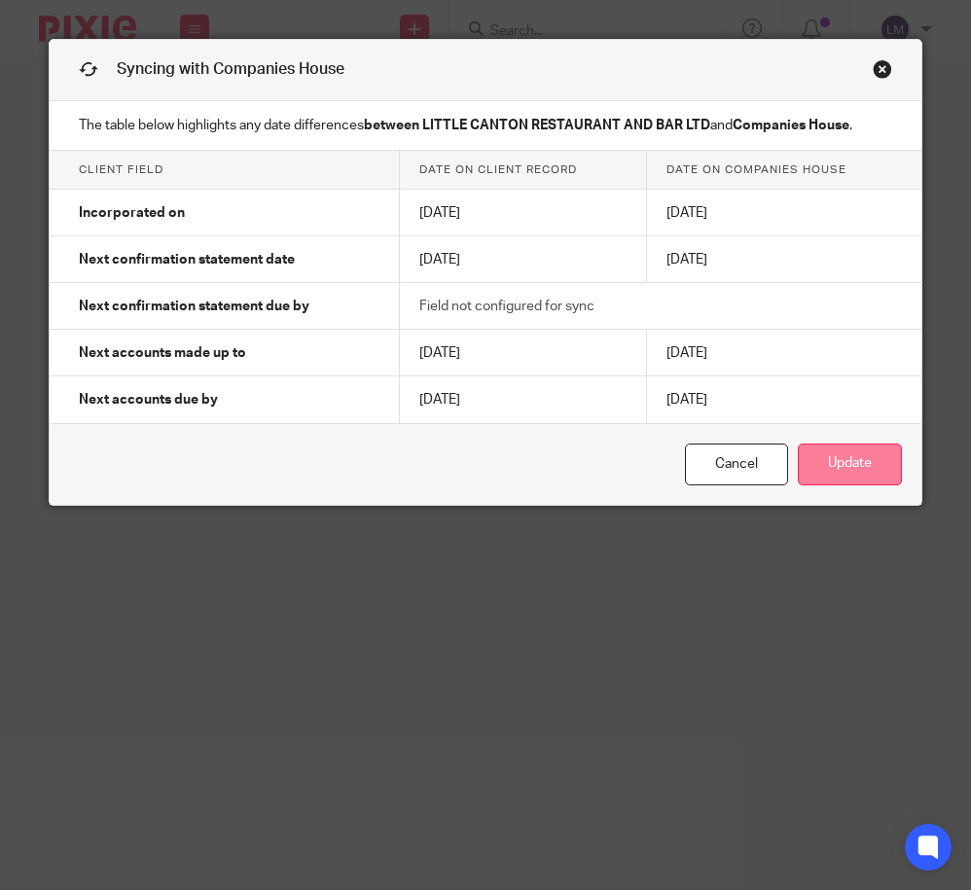
click at [870, 468] on button "Update" at bounding box center [850, 465] width 104 height 42
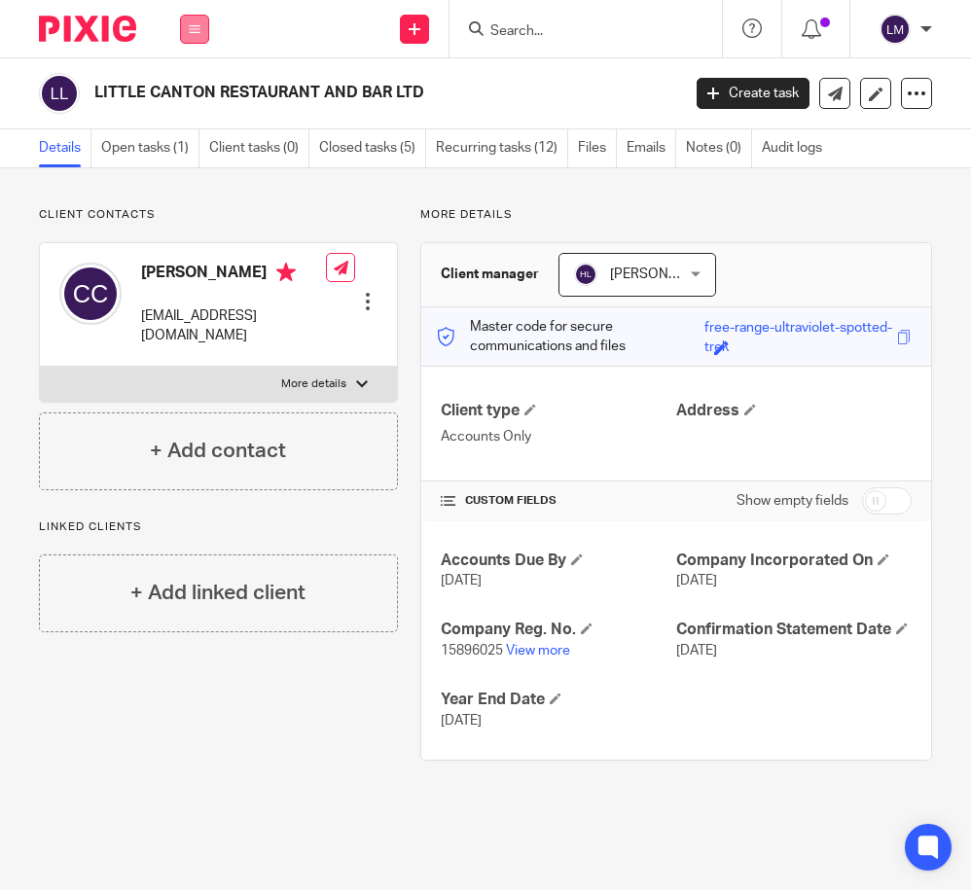
click at [199, 24] on icon at bounding box center [195, 29] width 12 height 12
click at [192, 148] on link "Clients" at bounding box center [190, 148] width 45 height 14
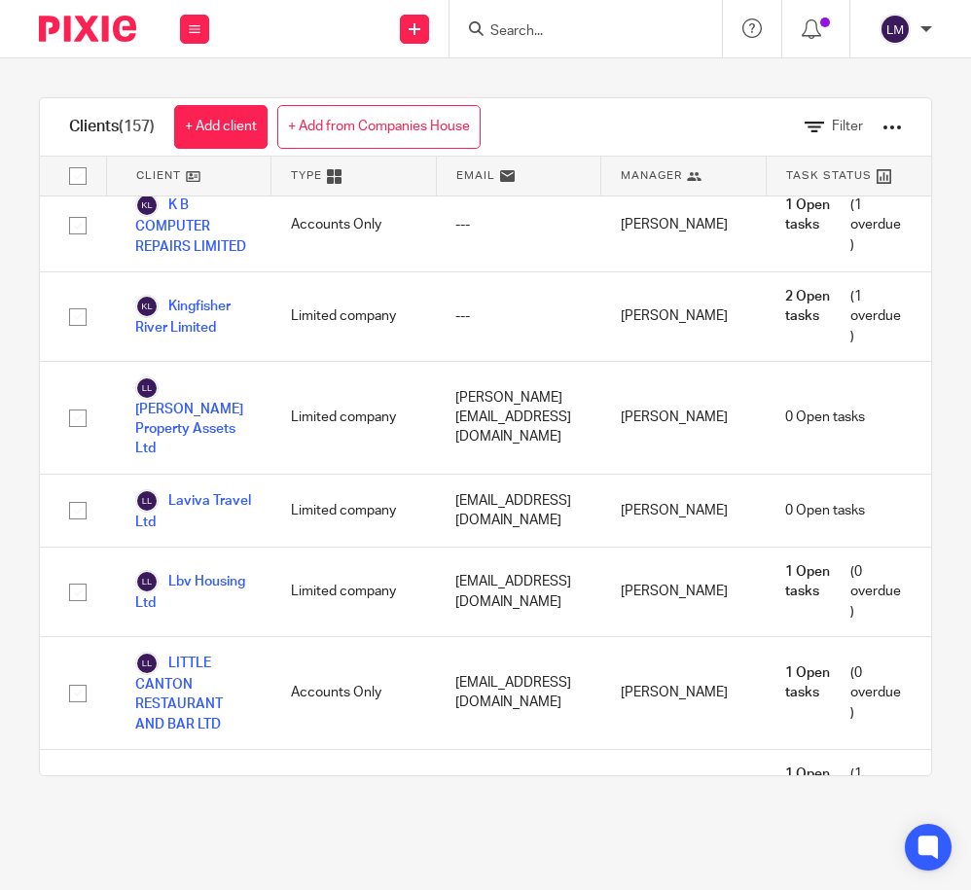
scroll to position [6131, 0]
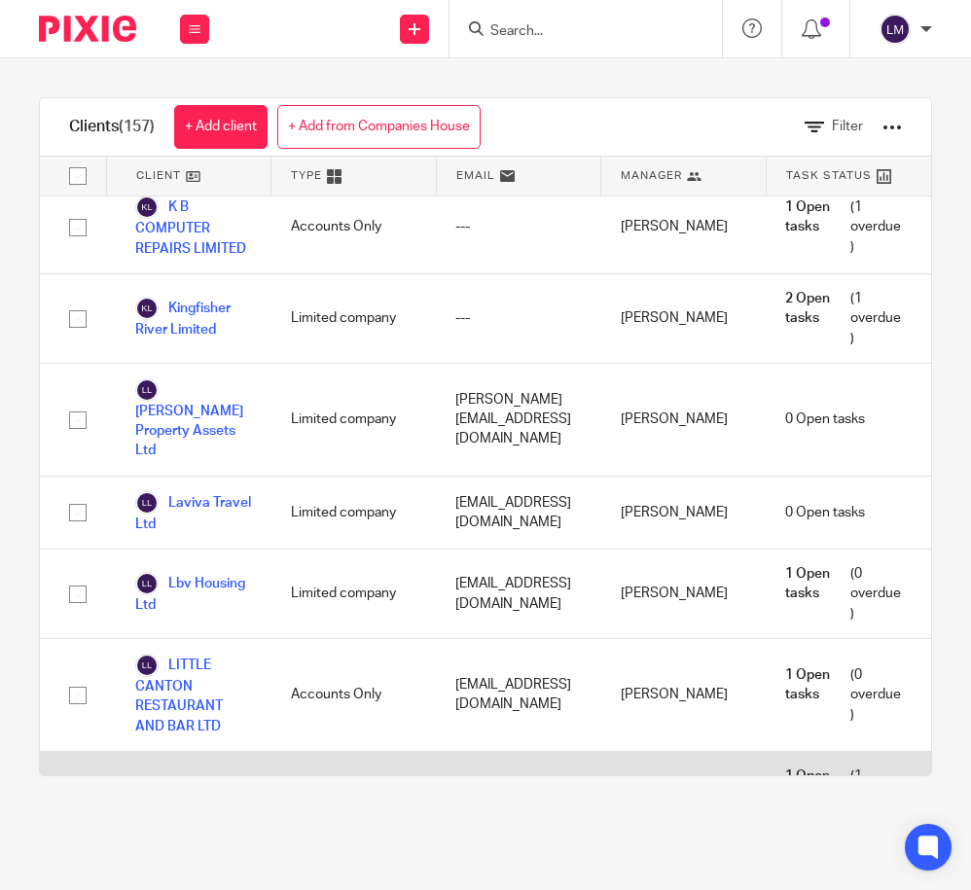
click at [216, 784] on link "Localito Ltd" at bounding box center [188, 795] width 106 height 23
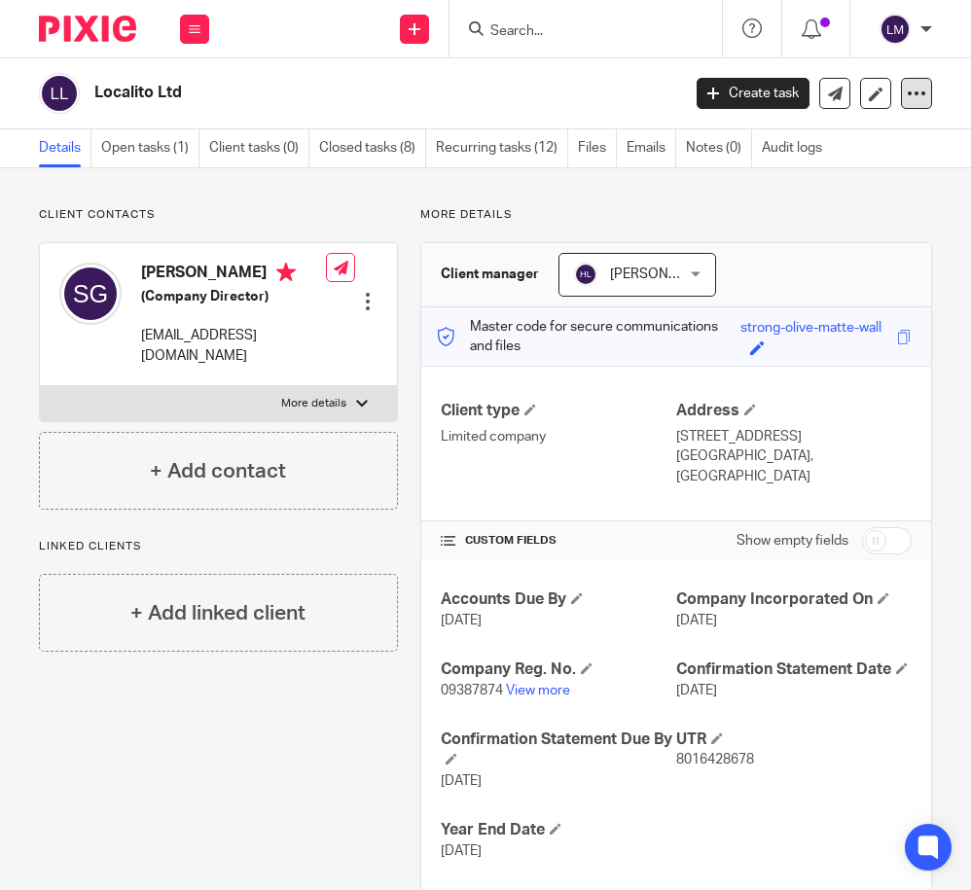
click at [920, 90] on icon at bounding box center [916, 93] width 19 height 19
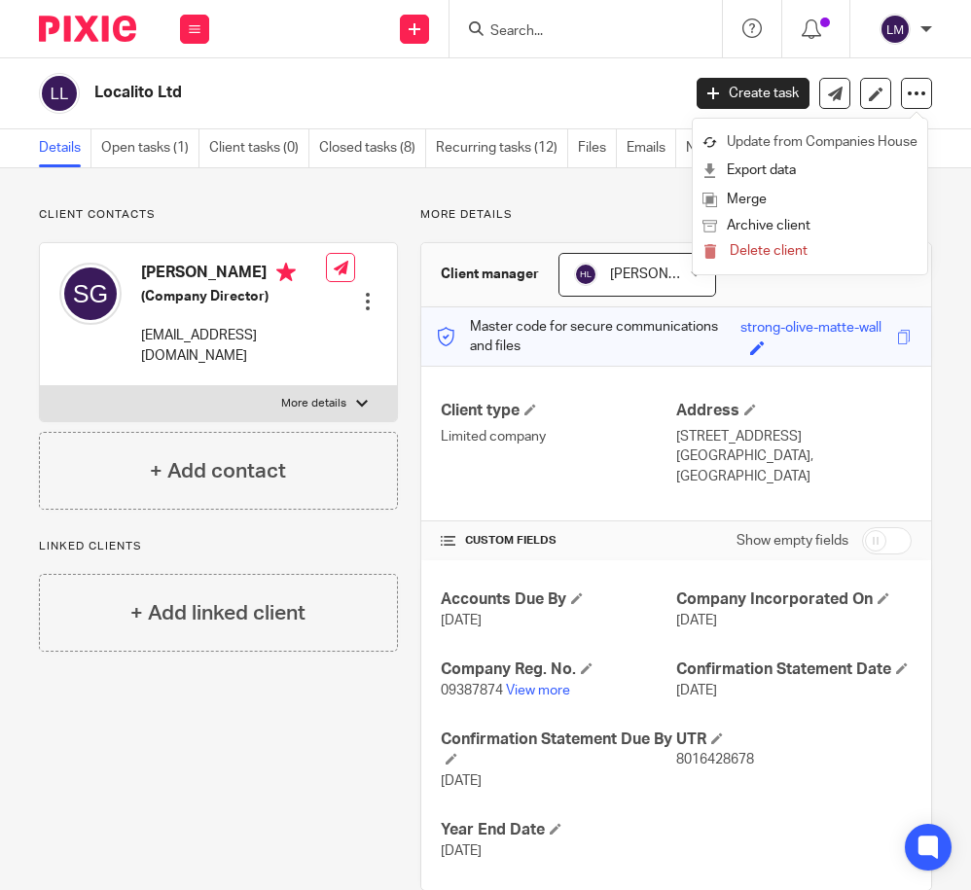
click at [878, 136] on link "Update from Companies House" at bounding box center [809, 142] width 215 height 28
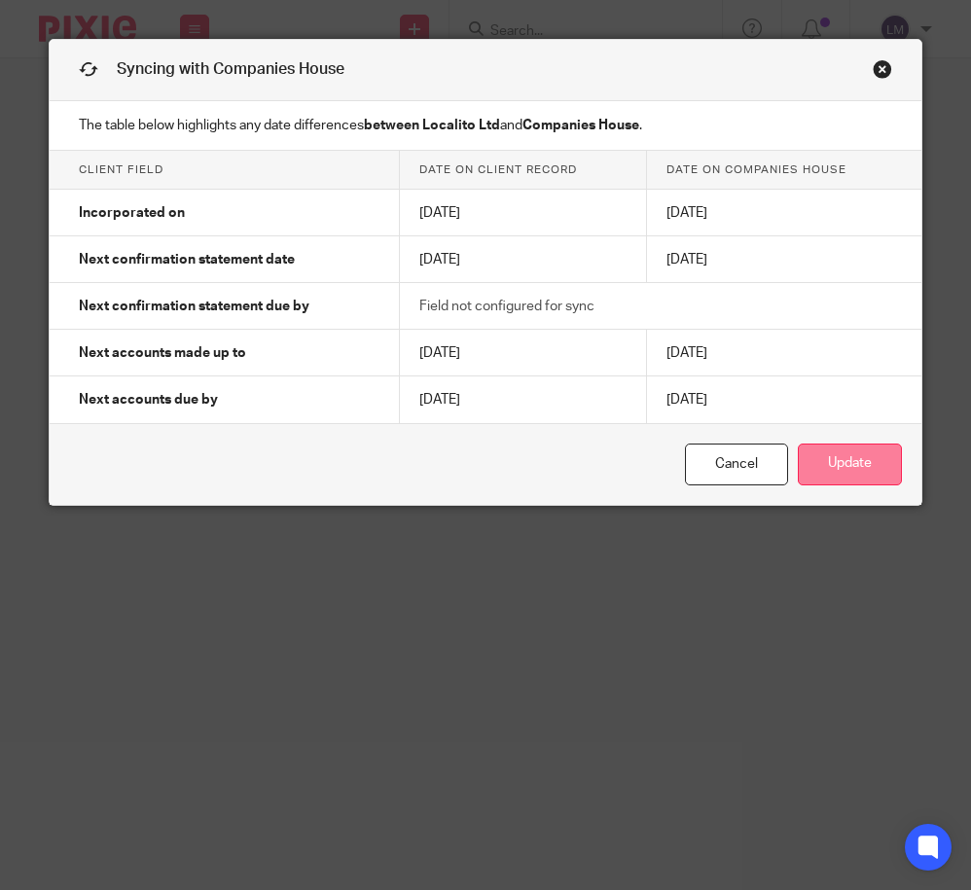
click at [834, 476] on button "Update" at bounding box center [850, 465] width 104 height 42
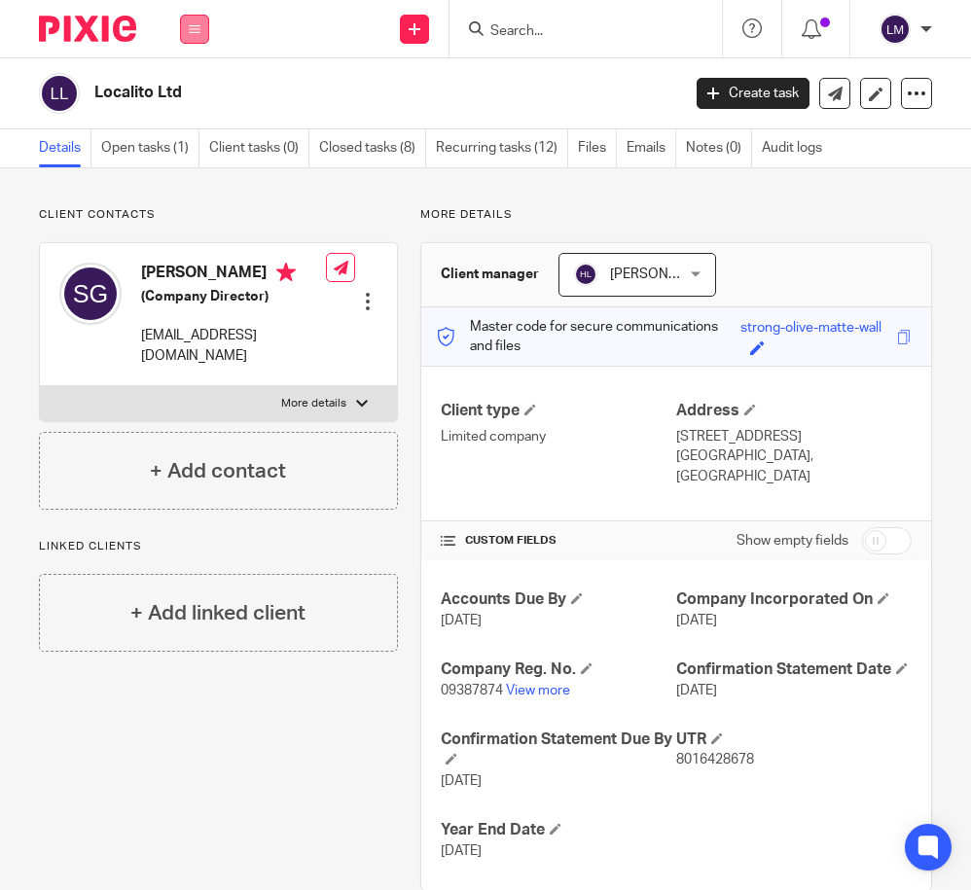
click at [194, 35] on button at bounding box center [194, 29] width 29 height 29
click at [194, 144] on link "Clients" at bounding box center [190, 148] width 45 height 14
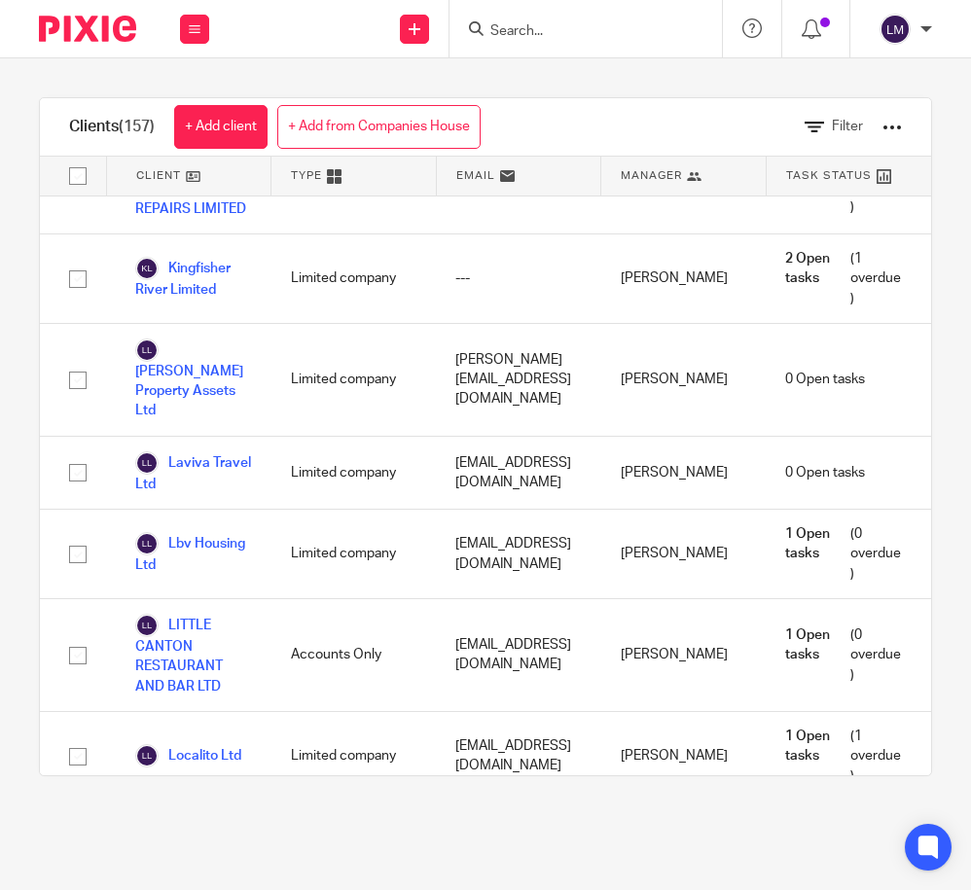
scroll to position [6179, 0]
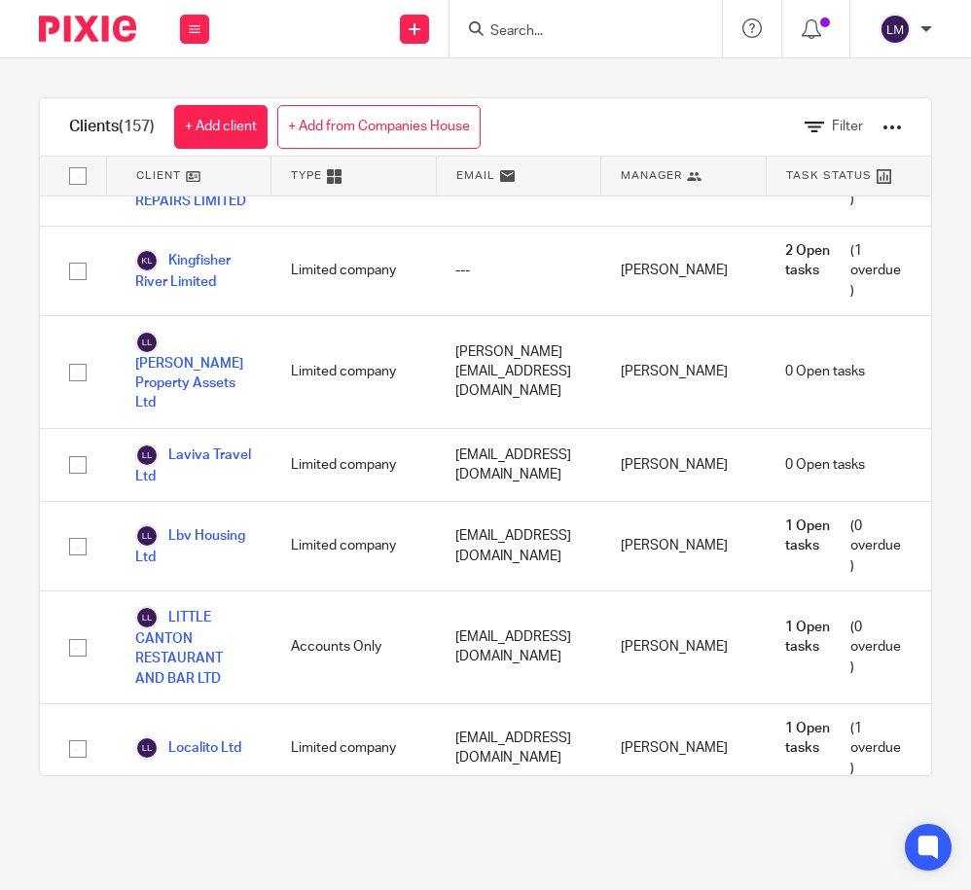
click at [213, 816] on link "Manchester Rugs" at bounding box center [193, 837] width 117 height 43
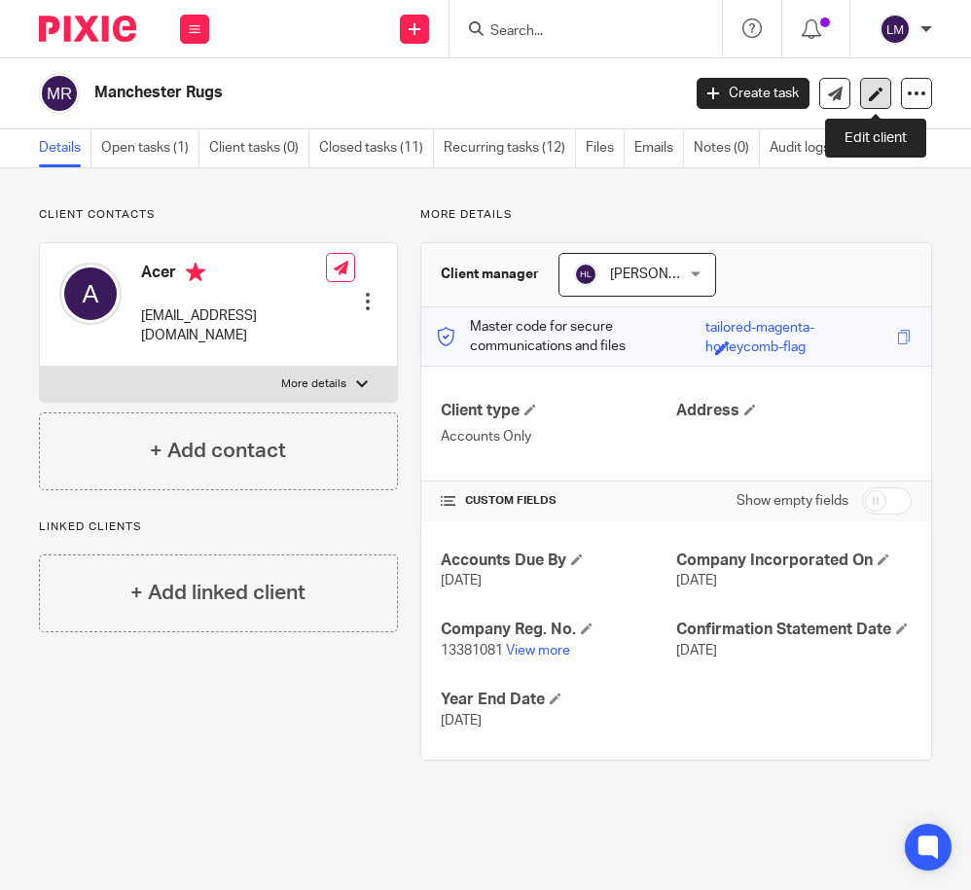
click at [872, 88] on icon at bounding box center [876, 94] width 15 height 15
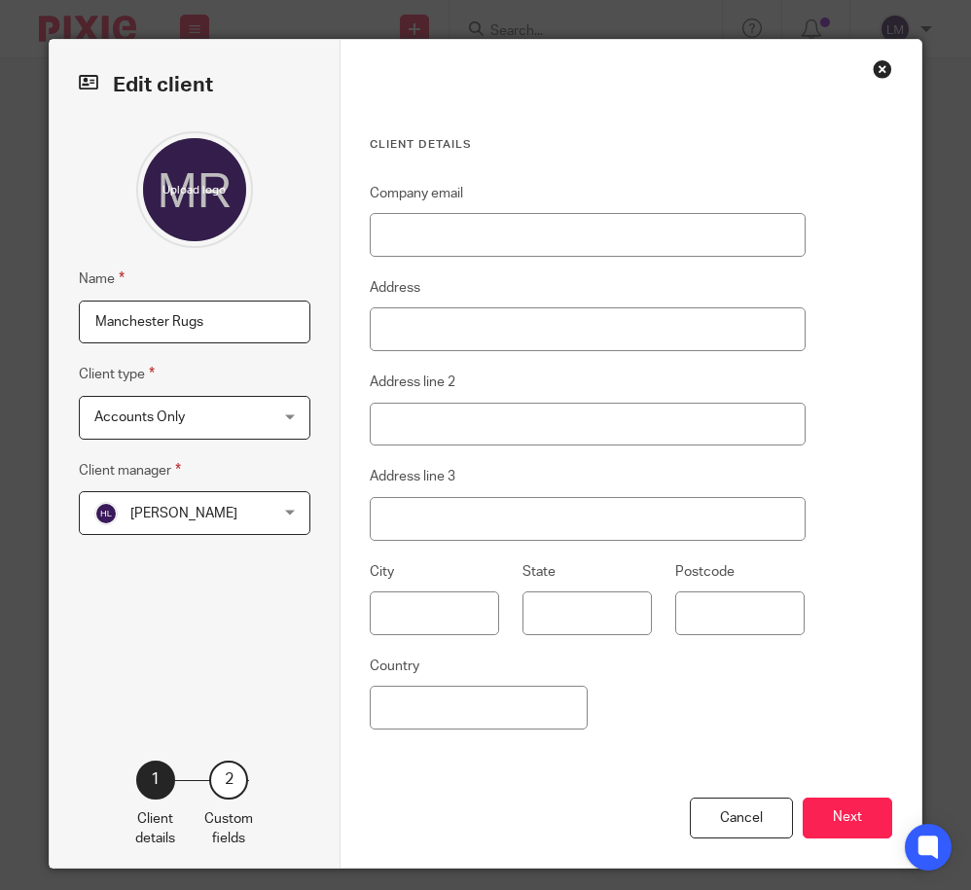
click at [257, 322] on input "Manchester Rugs" at bounding box center [195, 323] width 232 height 44
type input "Manchester Rugs Ltd"
click at [848, 830] on button "Next" at bounding box center [848, 819] width 90 height 42
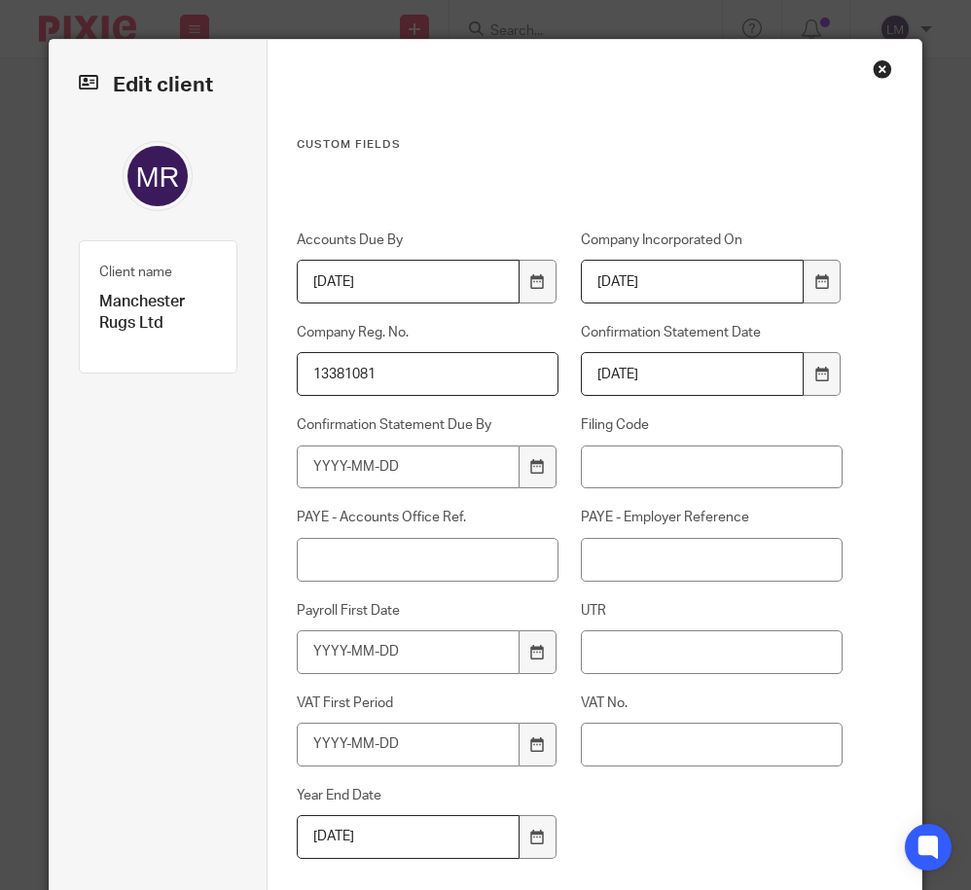
scroll to position [147, 0]
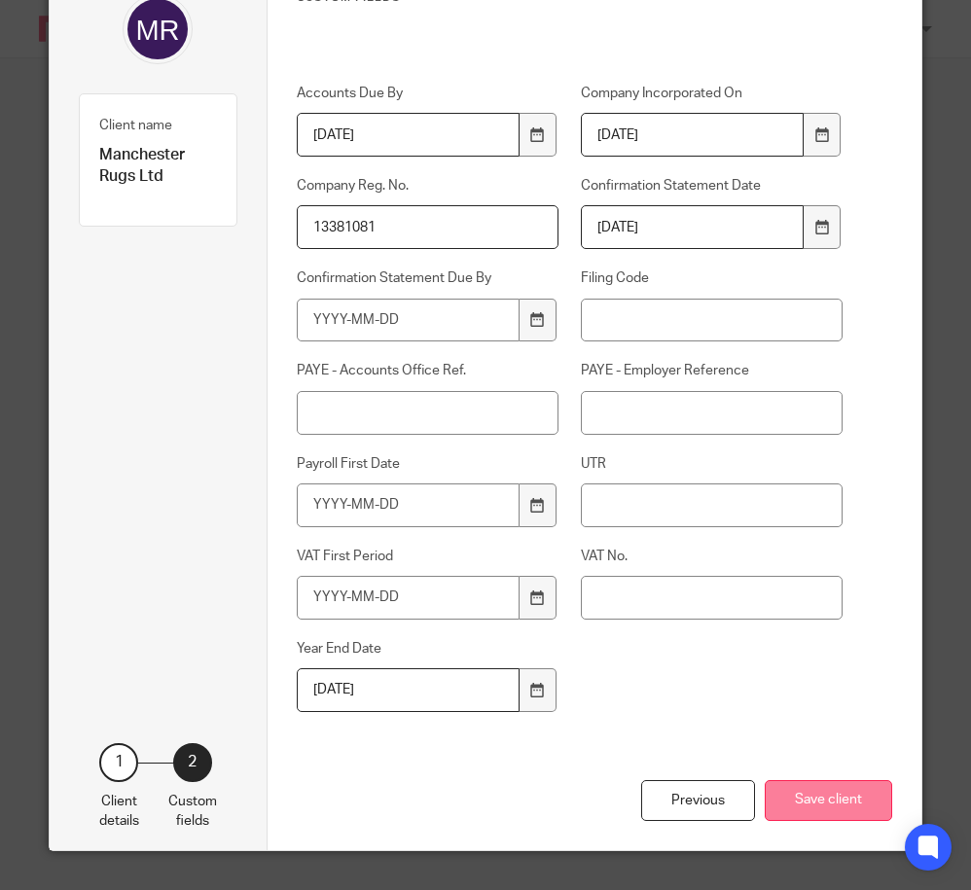
click at [819, 802] on button "Save client" at bounding box center [828, 801] width 127 height 42
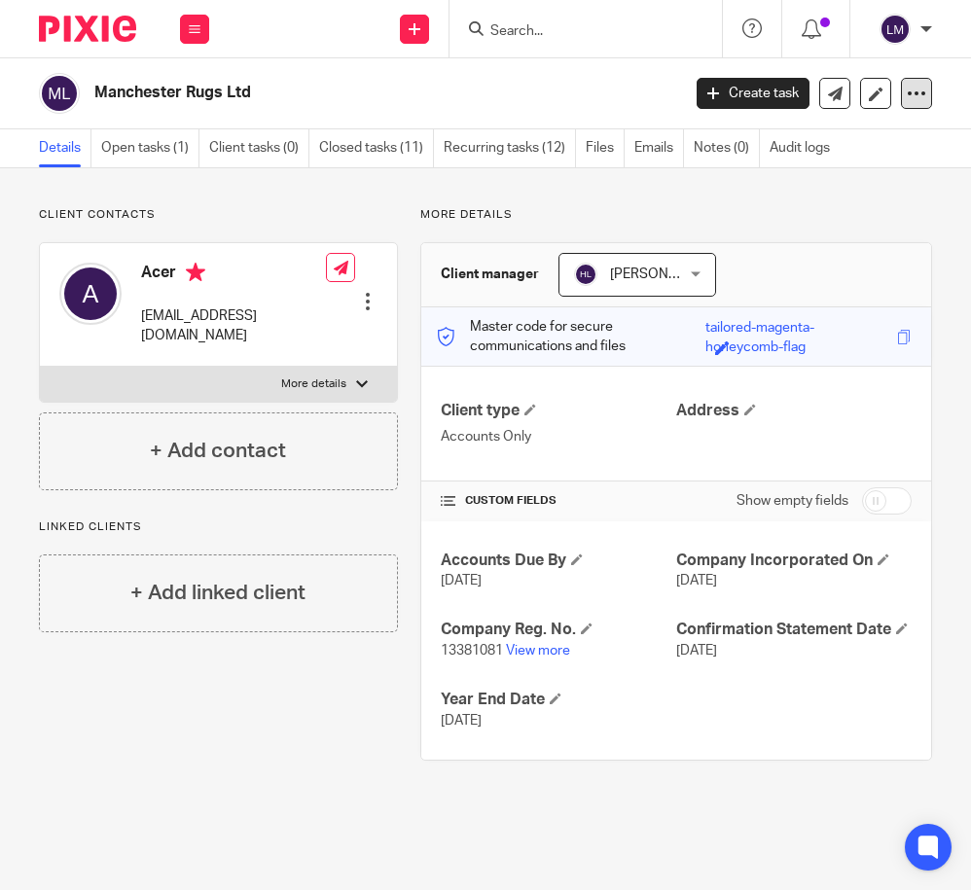
click at [908, 95] on icon at bounding box center [916, 93] width 19 height 19
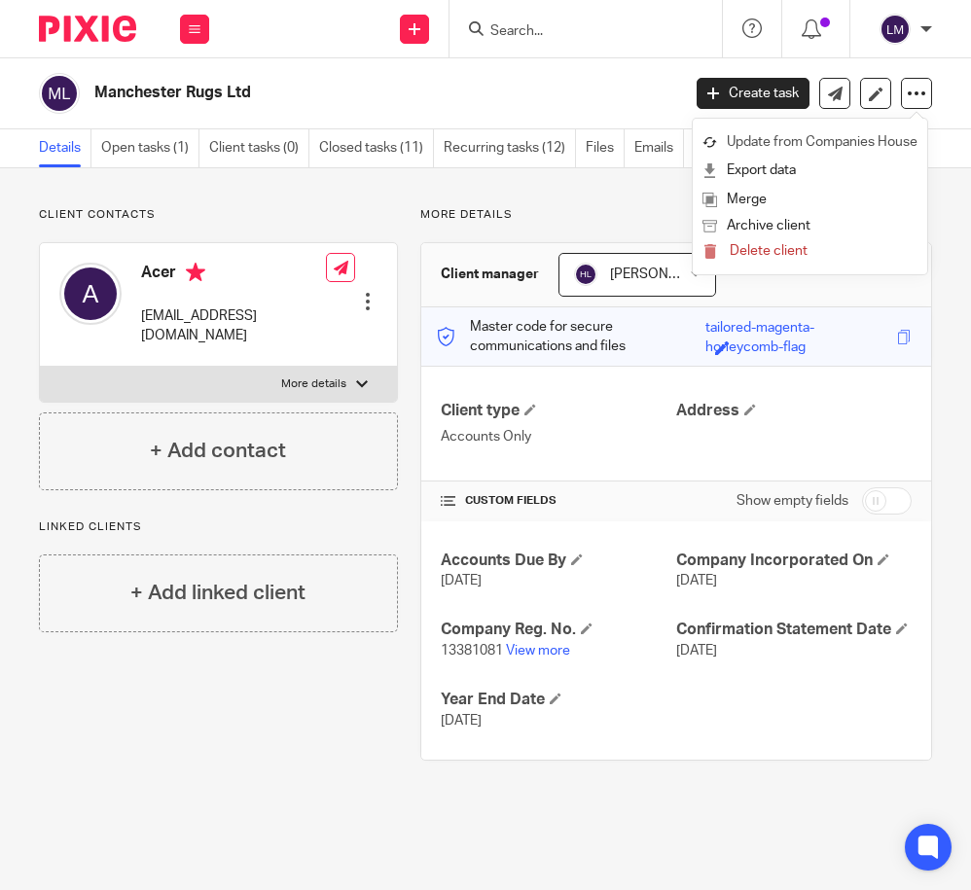
click at [869, 141] on link "Update from Companies House" at bounding box center [809, 142] width 215 height 28
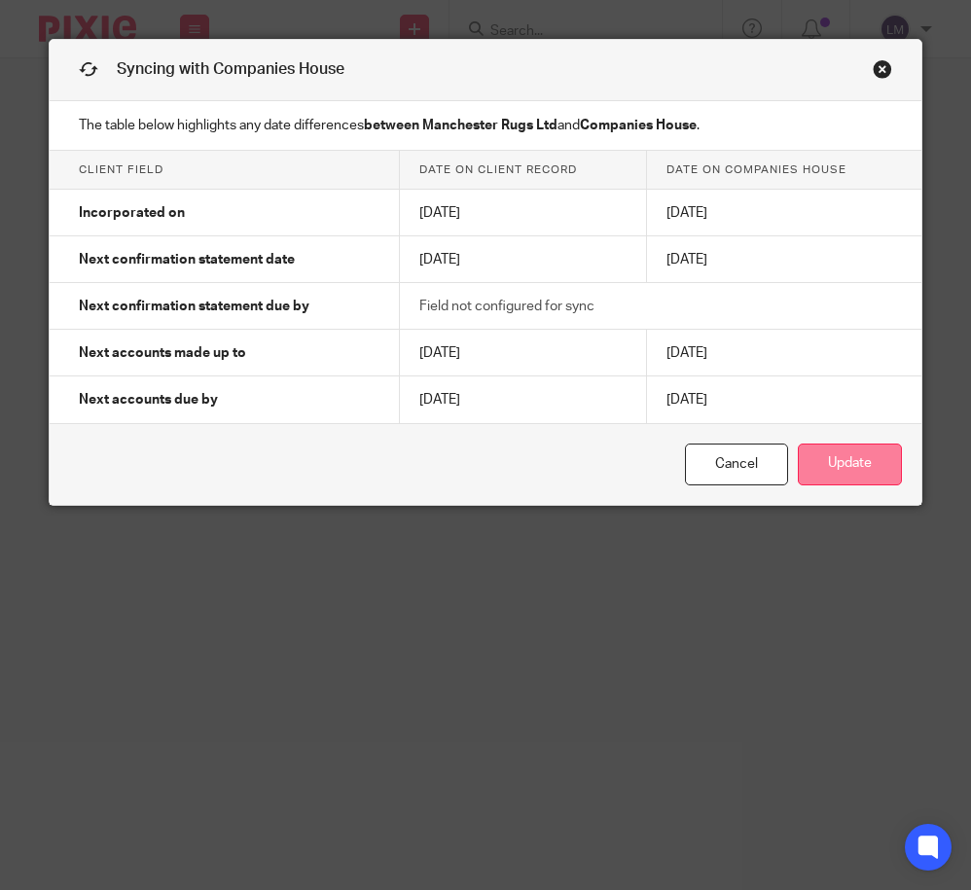
click at [852, 480] on button "Update" at bounding box center [850, 465] width 104 height 42
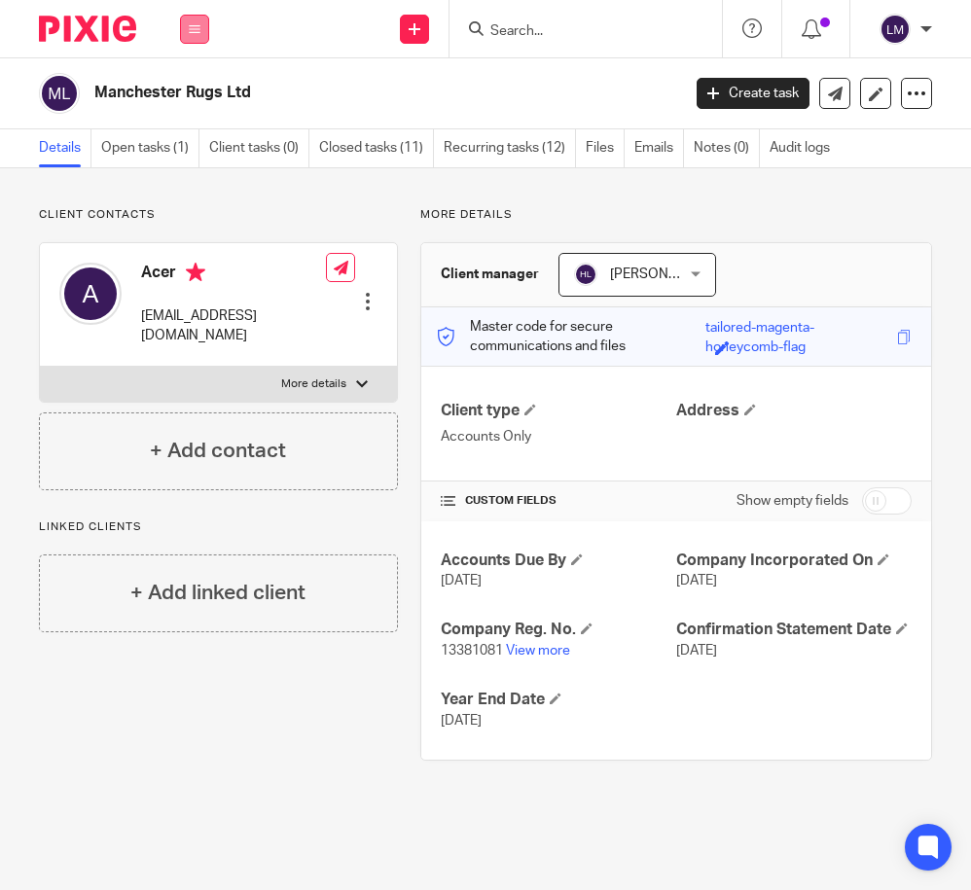
click at [194, 27] on icon at bounding box center [195, 29] width 12 height 12
click at [194, 146] on link "Clients" at bounding box center [190, 148] width 45 height 14
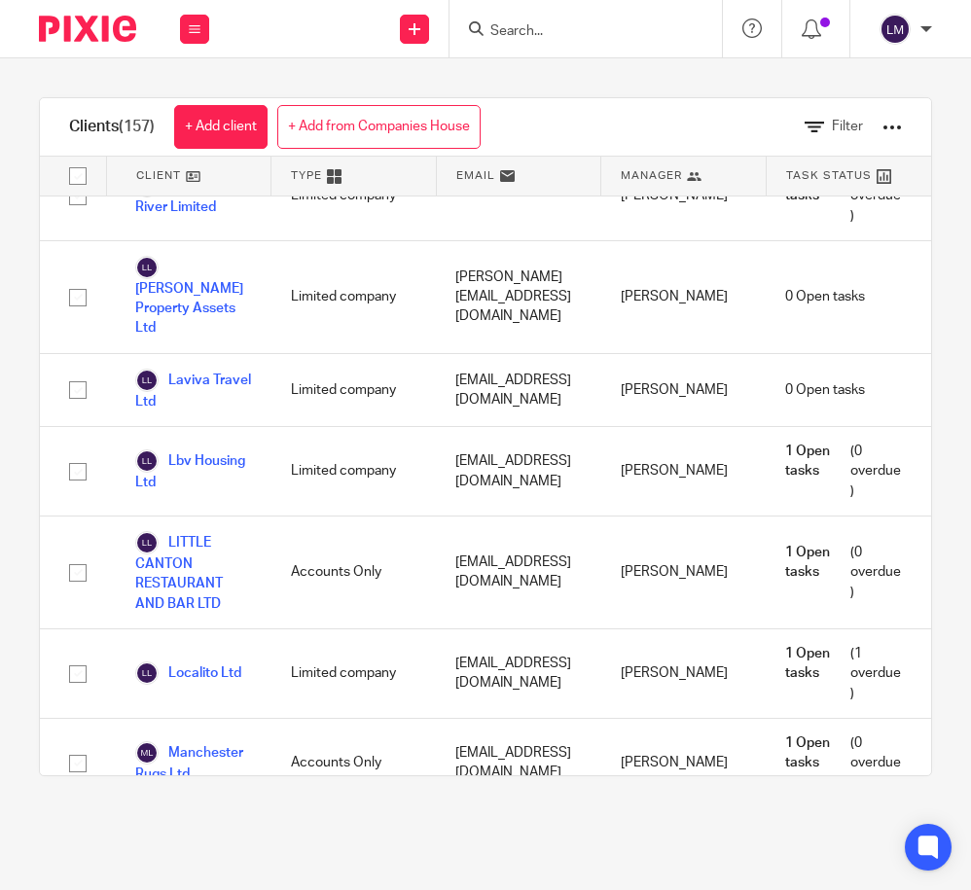
scroll to position [6260, 0]
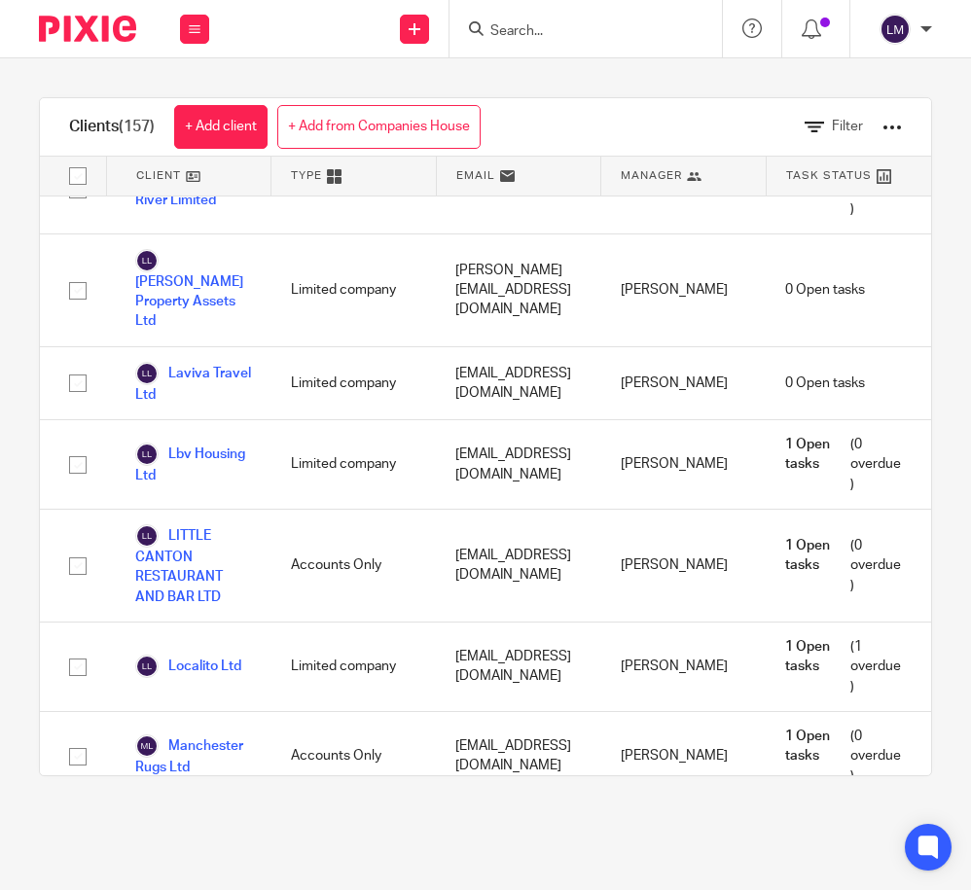
click at [208, 816] on link "[PERSON_NAME] Limited" at bounding box center [193, 847] width 117 height 63
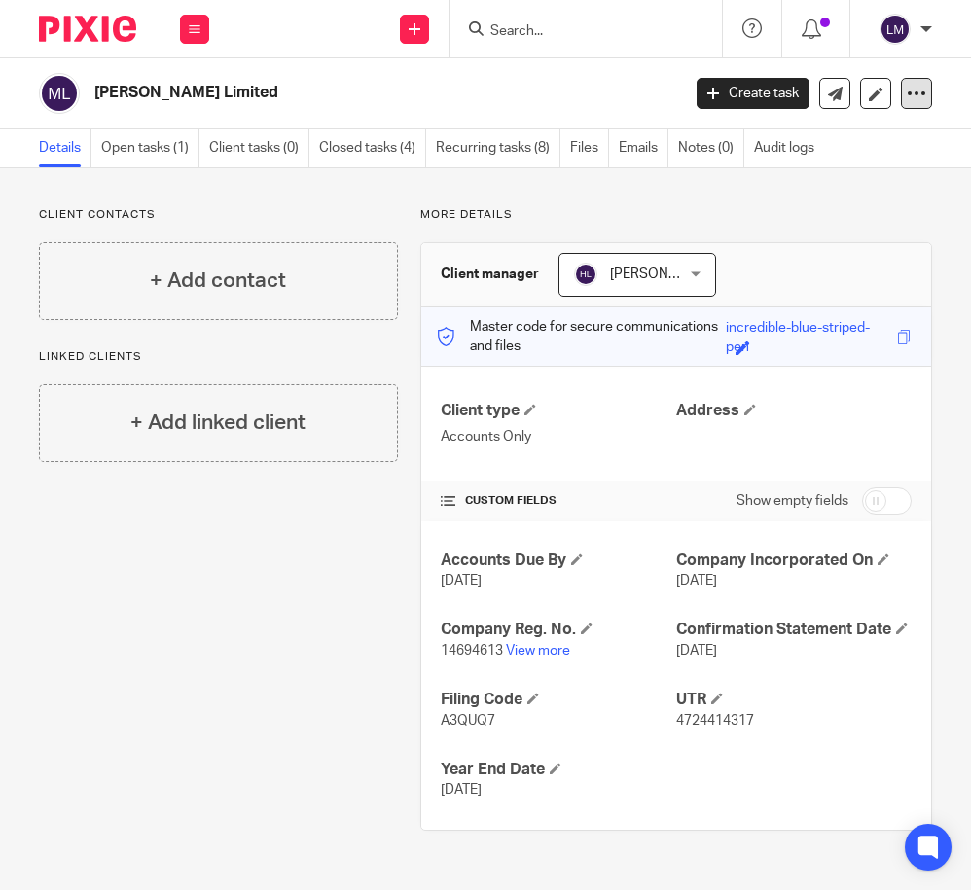
click at [911, 89] on icon at bounding box center [916, 93] width 19 height 19
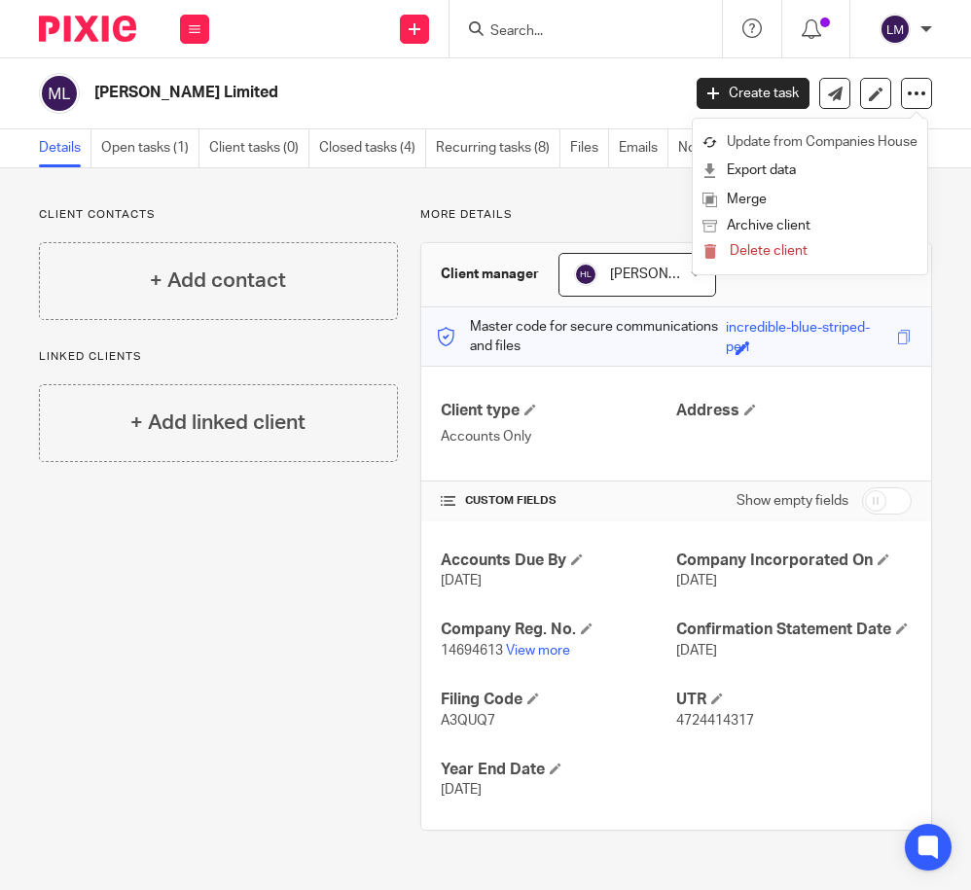
click at [864, 141] on link "Update from Companies House" at bounding box center [809, 142] width 215 height 28
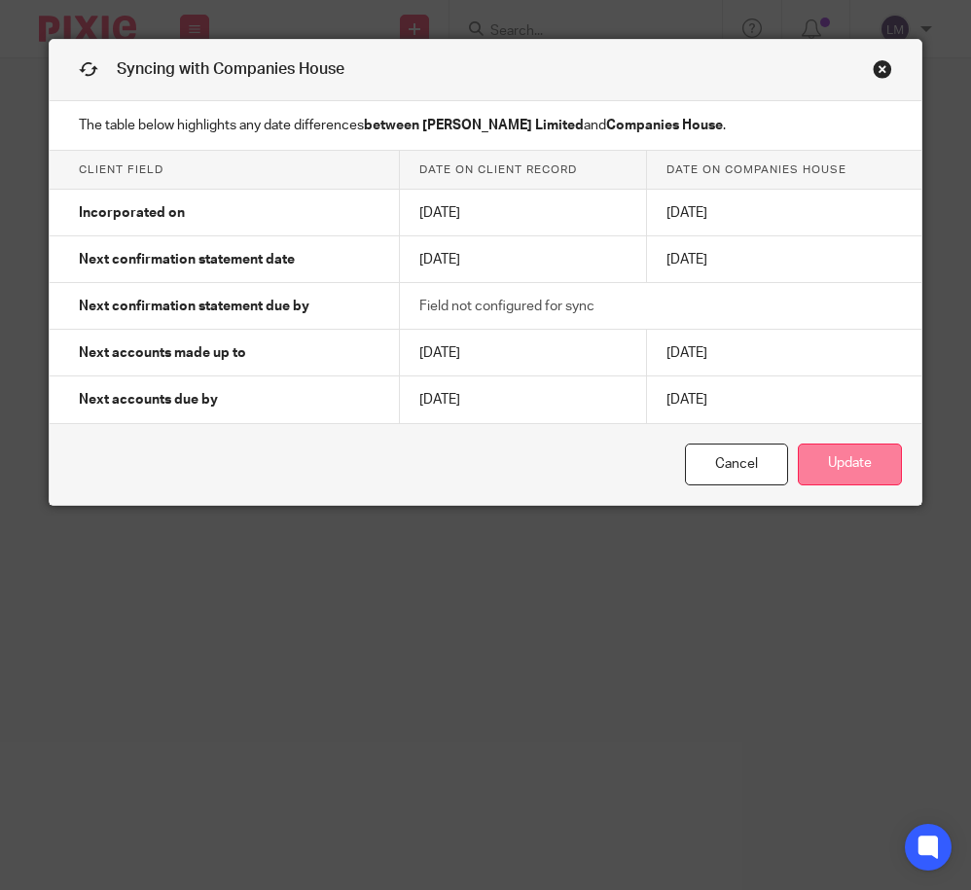
click at [851, 473] on button "Update" at bounding box center [850, 465] width 104 height 42
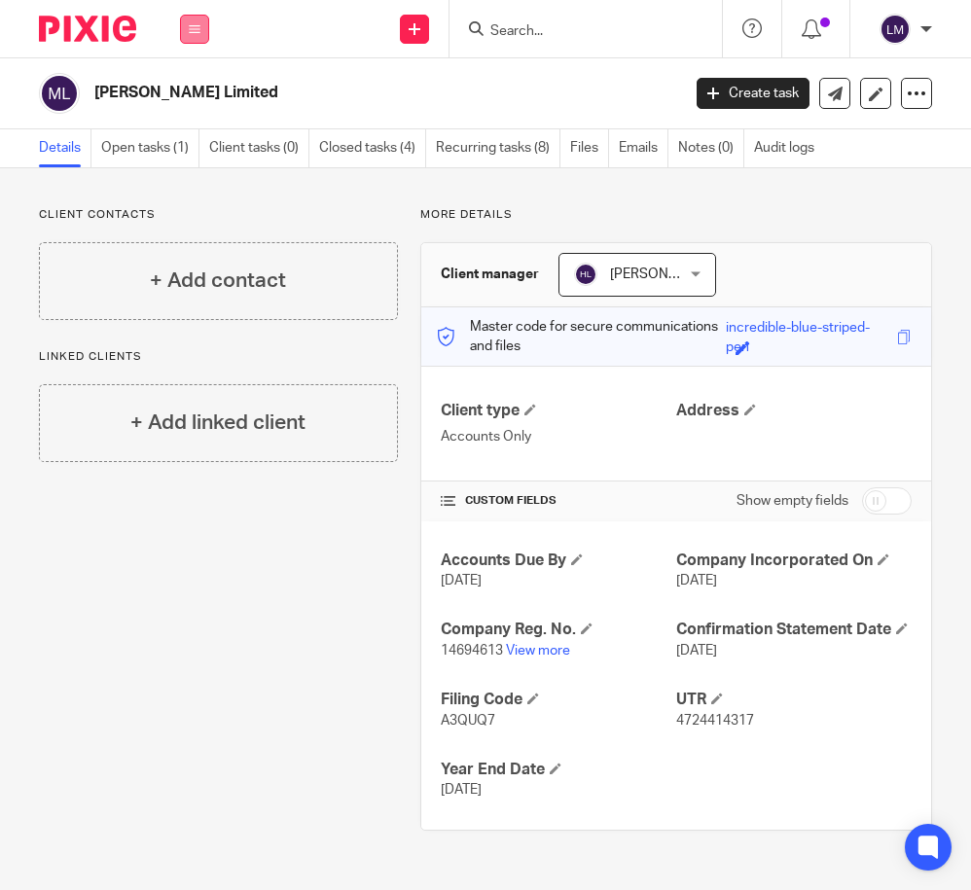
click at [197, 23] on icon at bounding box center [195, 29] width 12 height 12
click at [198, 146] on link "Clients" at bounding box center [190, 148] width 45 height 14
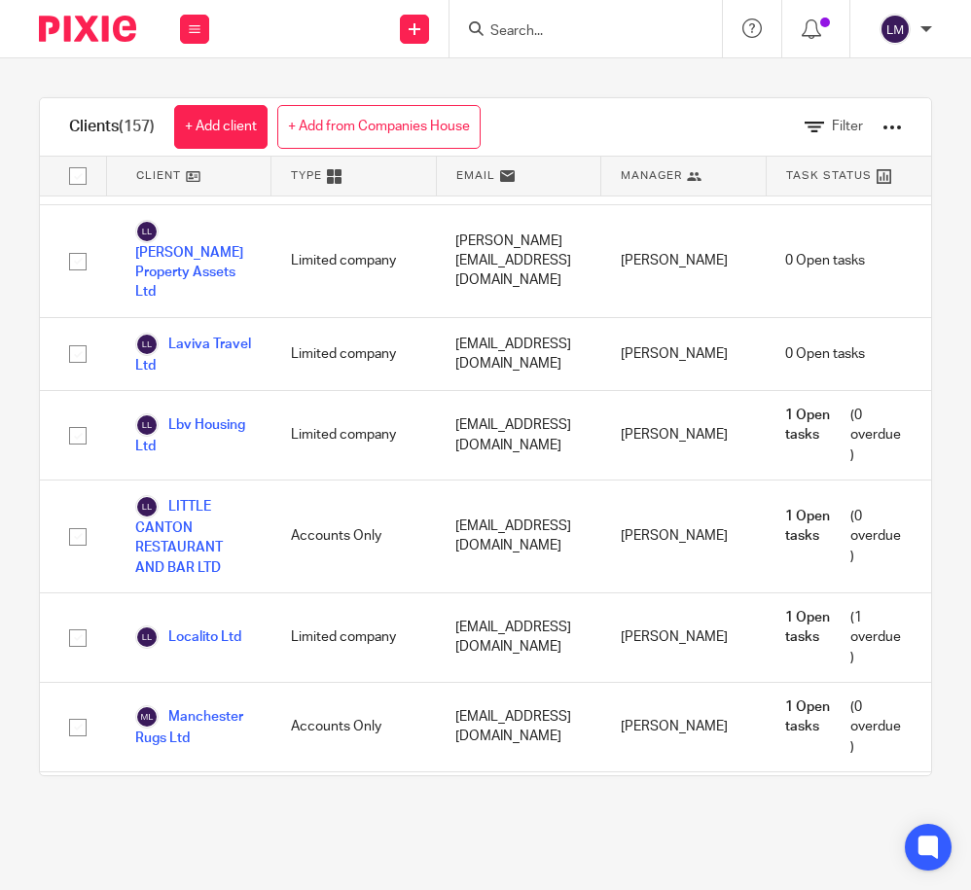
scroll to position [6400, 0]
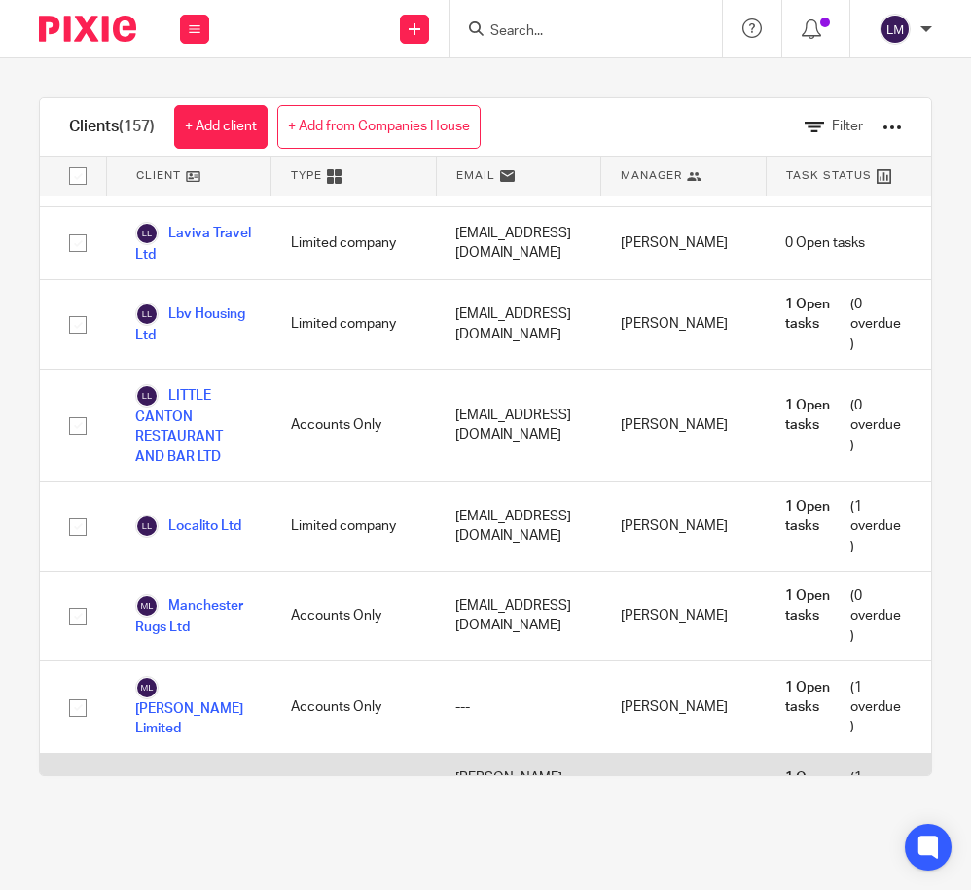
click at [188, 777] on link "Mayura Consulting Limited" at bounding box center [193, 798] width 117 height 43
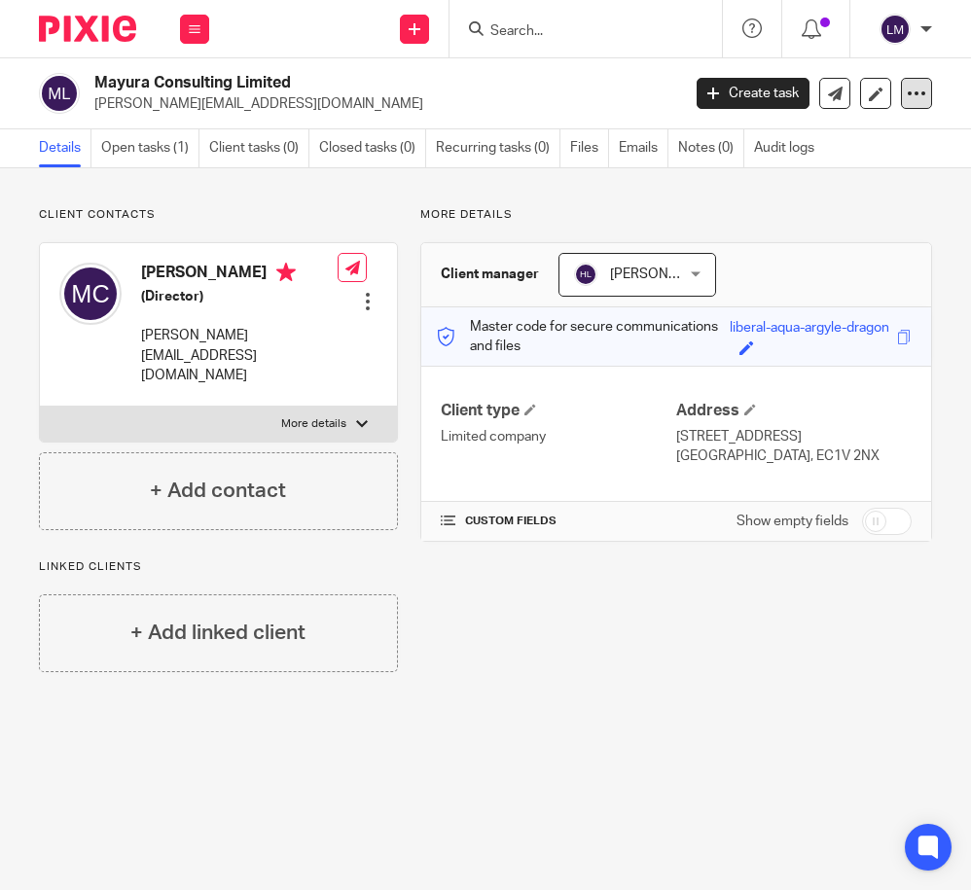
click at [922, 93] on icon at bounding box center [916, 93] width 19 height 19
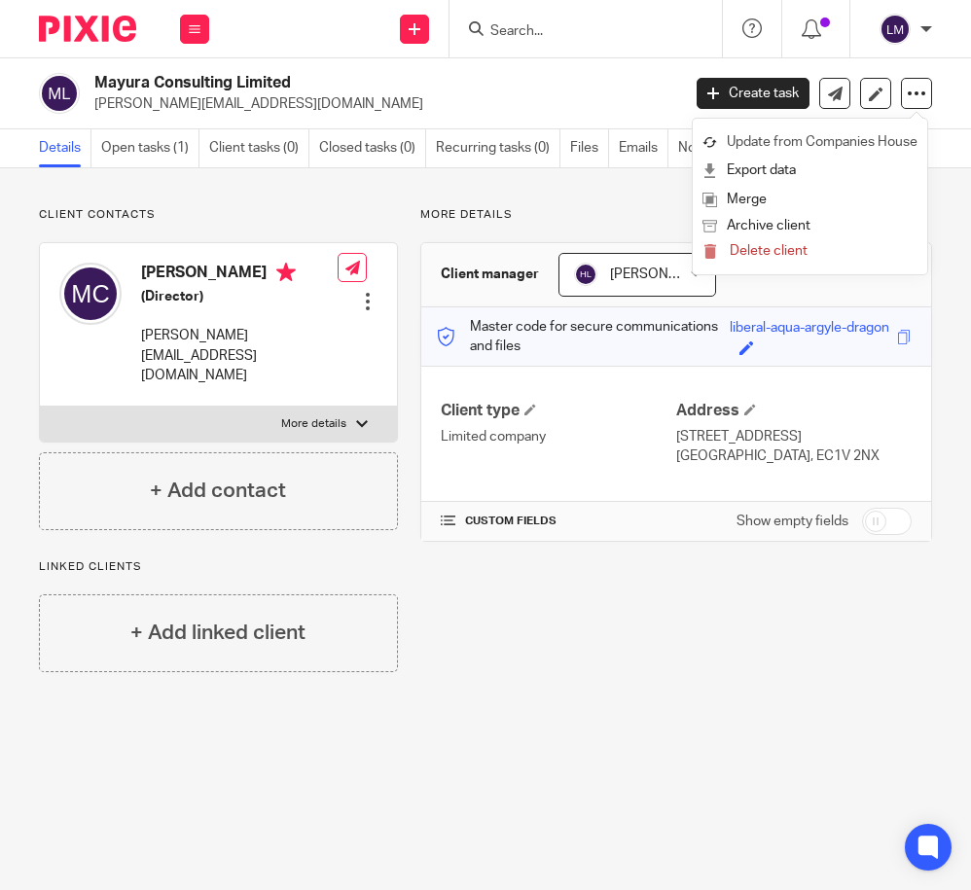
click at [889, 141] on link "Update from Companies House" at bounding box center [809, 142] width 215 height 28
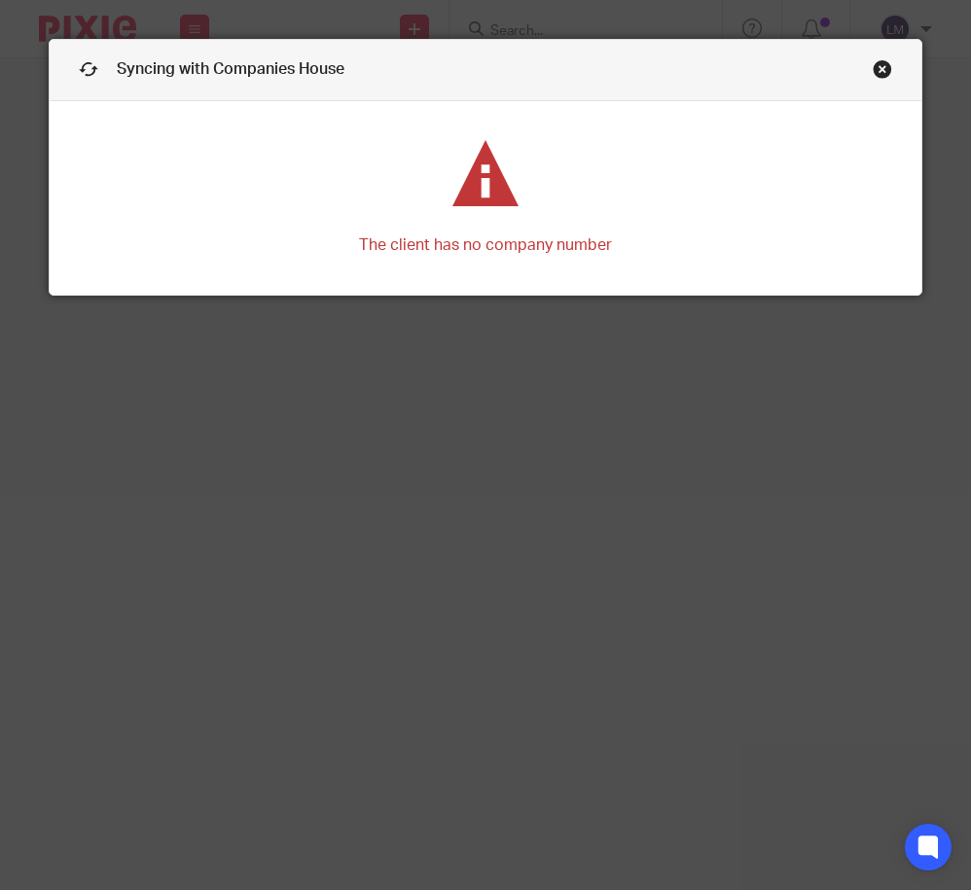
click at [882, 66] on link "Close this dialog window" at bounding box center [882, 72] width 19 height 26
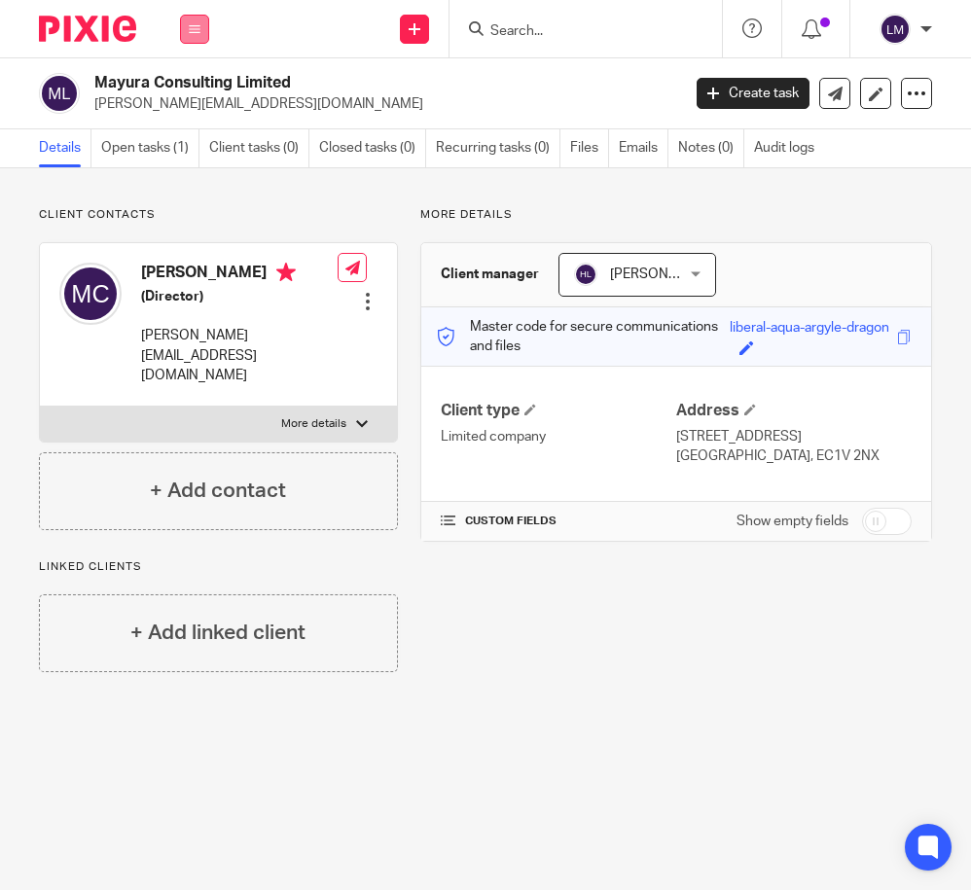
click at [196, 23] on icon at bounding box center [195, 29] width 12 height 12
click at [196, 145] on link "Clients" at bounding box center [190, 148] width 45 height 14
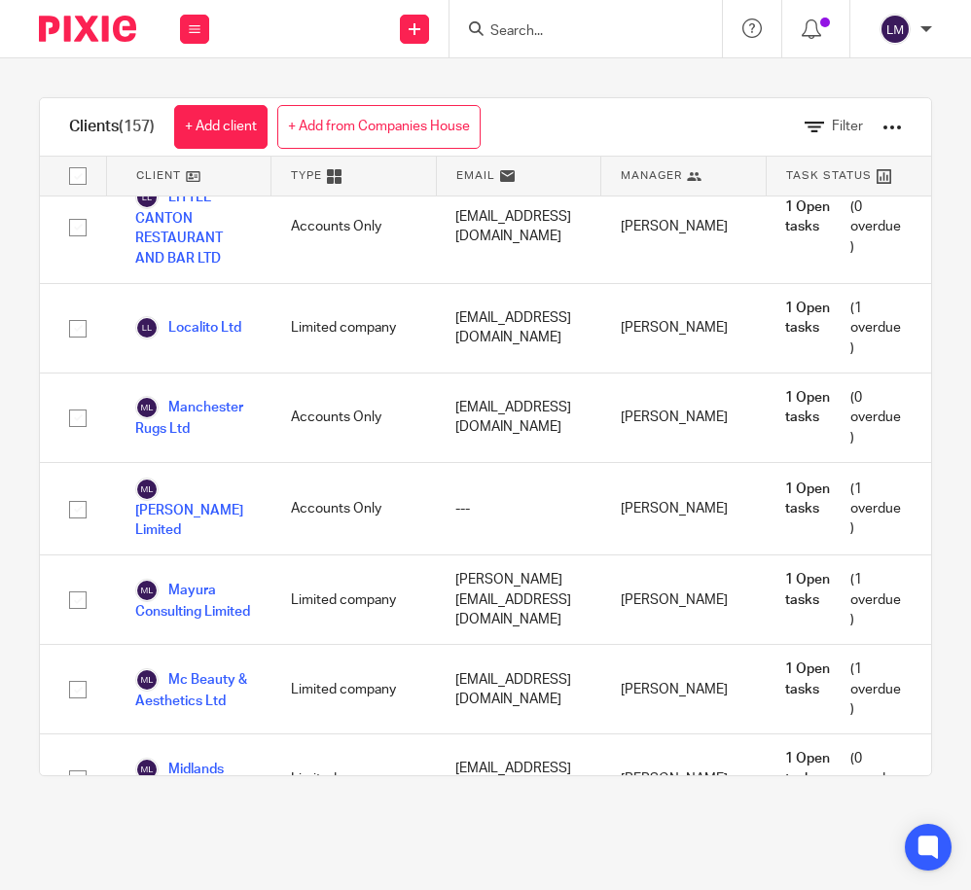
scroll to position [6600, 0]
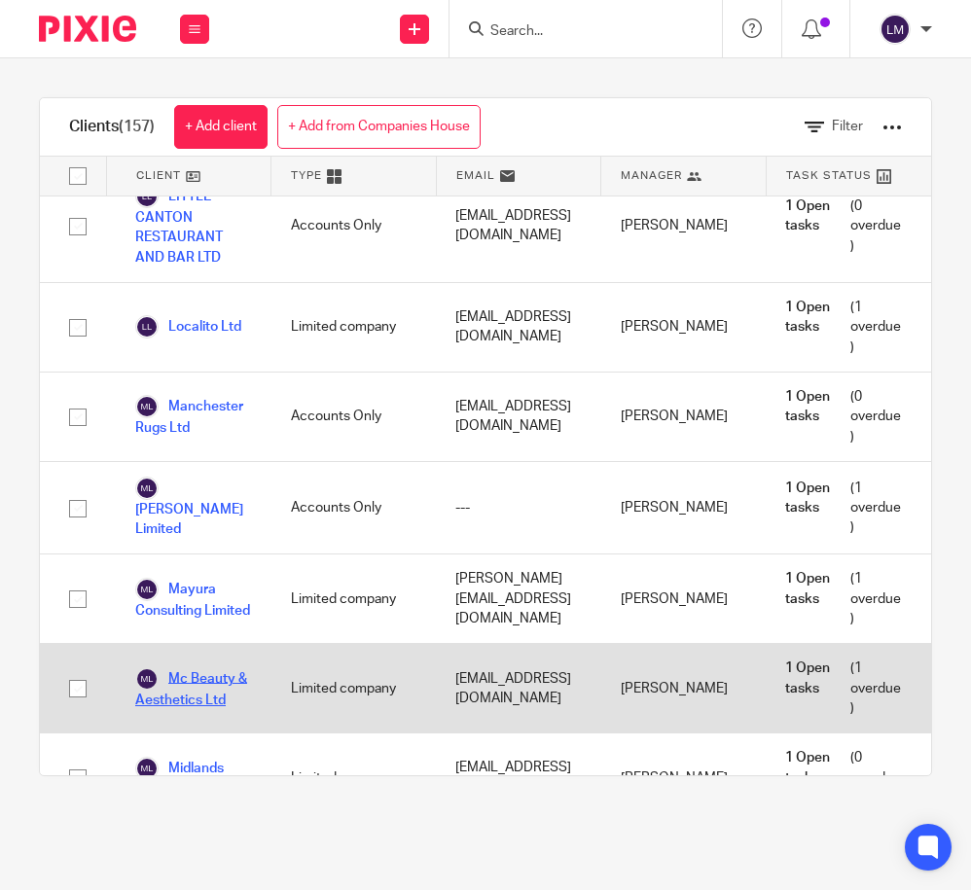
click at [203, 667] on link "Mc Beauty & Aesthetics Ltd" at bounding box center [193, 688] width 117 height 43
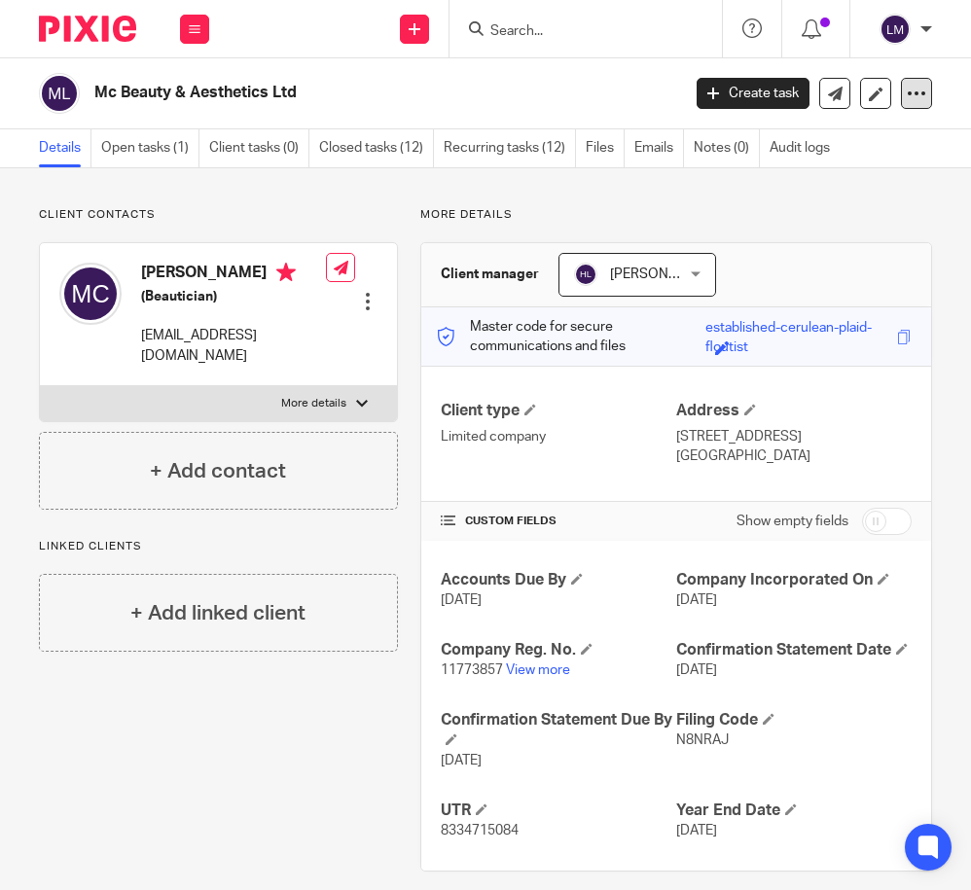
click at [924, 92] on icon at bounding box center [916, 93] width 19 height 19
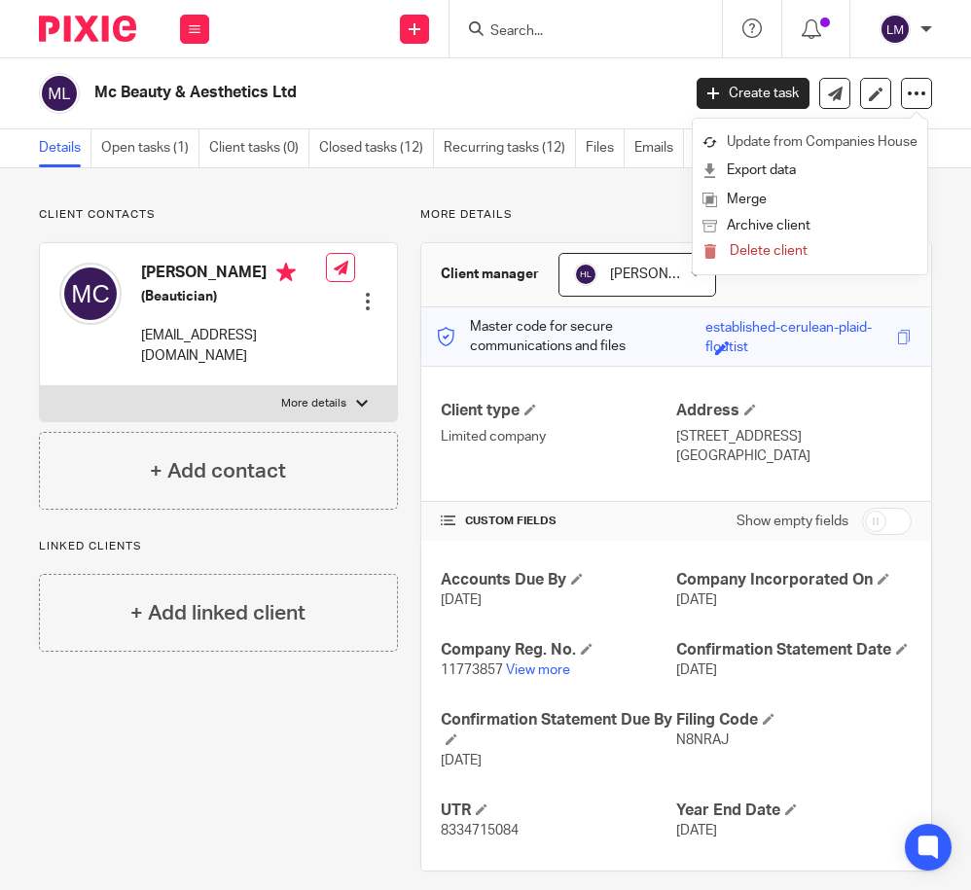
click at [896, 137] on link "Update from Companies House" at bounding box center [809, 142] width 215 height 28
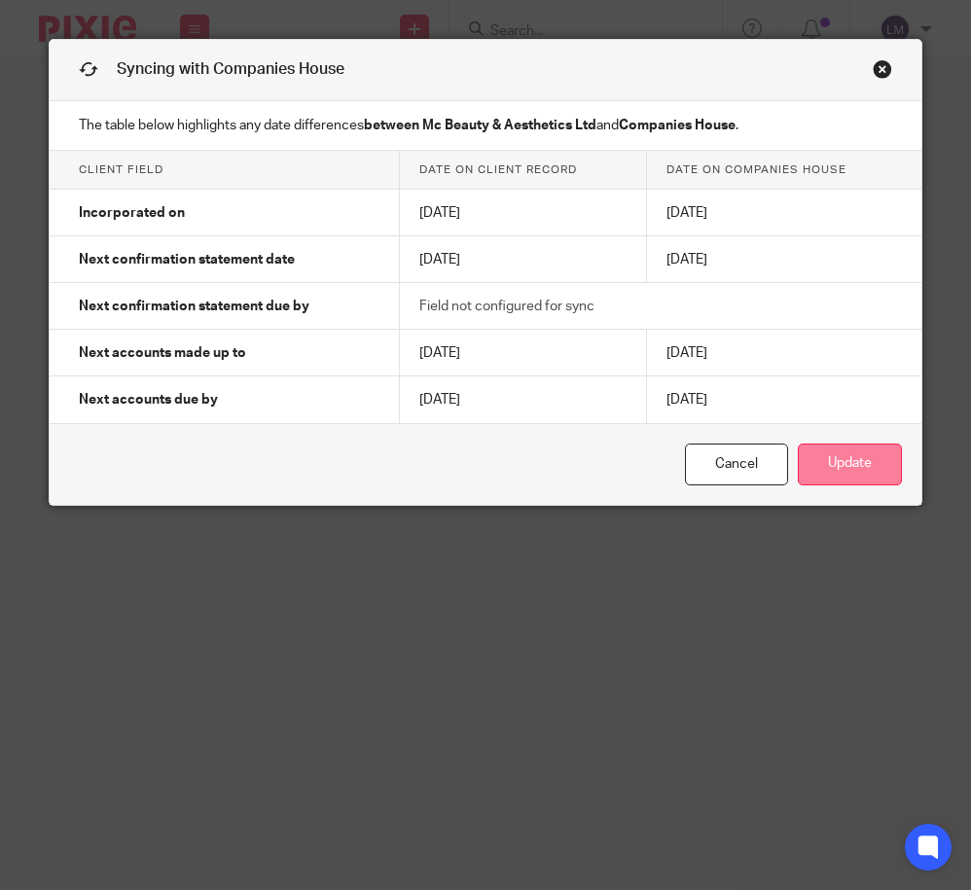
click at [869, 463] on button "Update" at bounding box center [850, 465] width 104 height 42
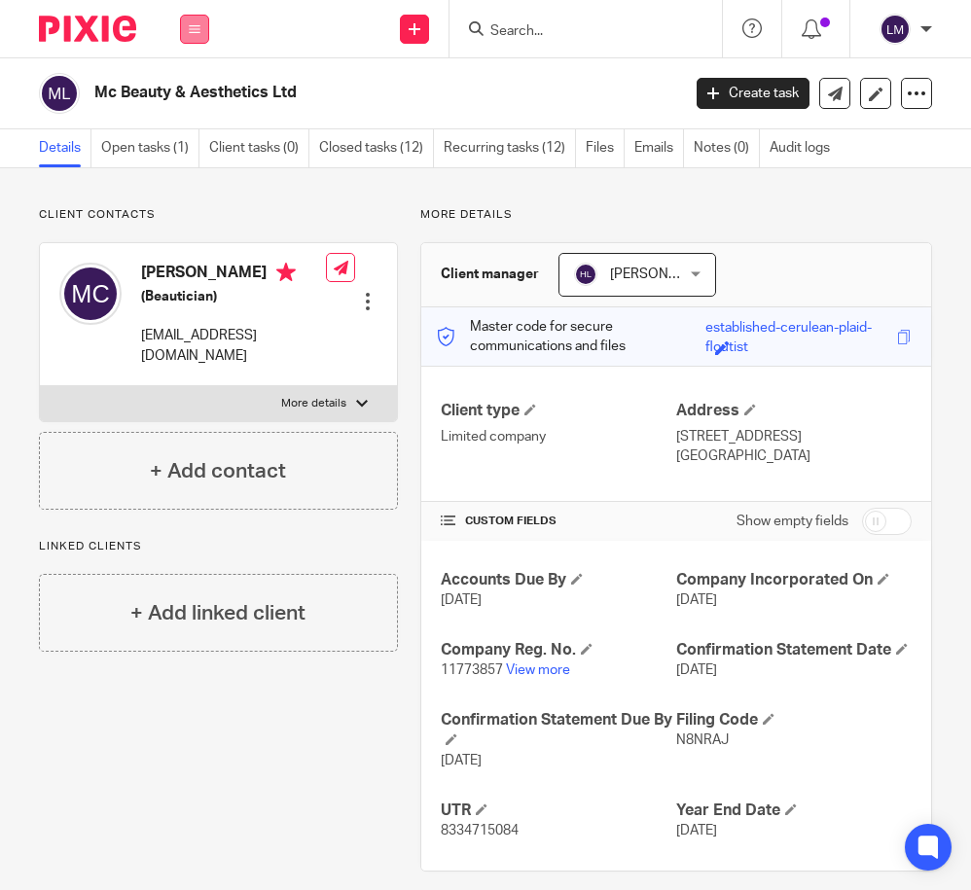
click at [192, 29] on icon at bounding box center [195, 29] width 12 height 12
click at [193, 145] on link "Clients" at bounding box center [190, 148] width 45 height 14
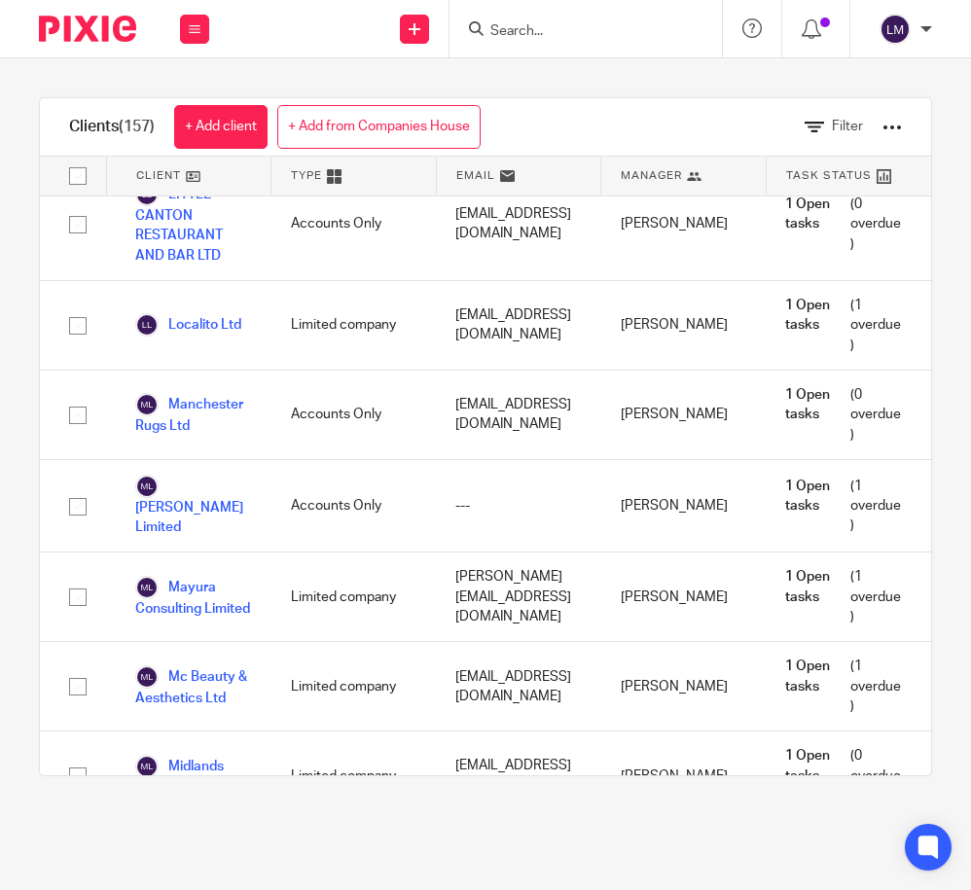
scroll to position [6696, 0]
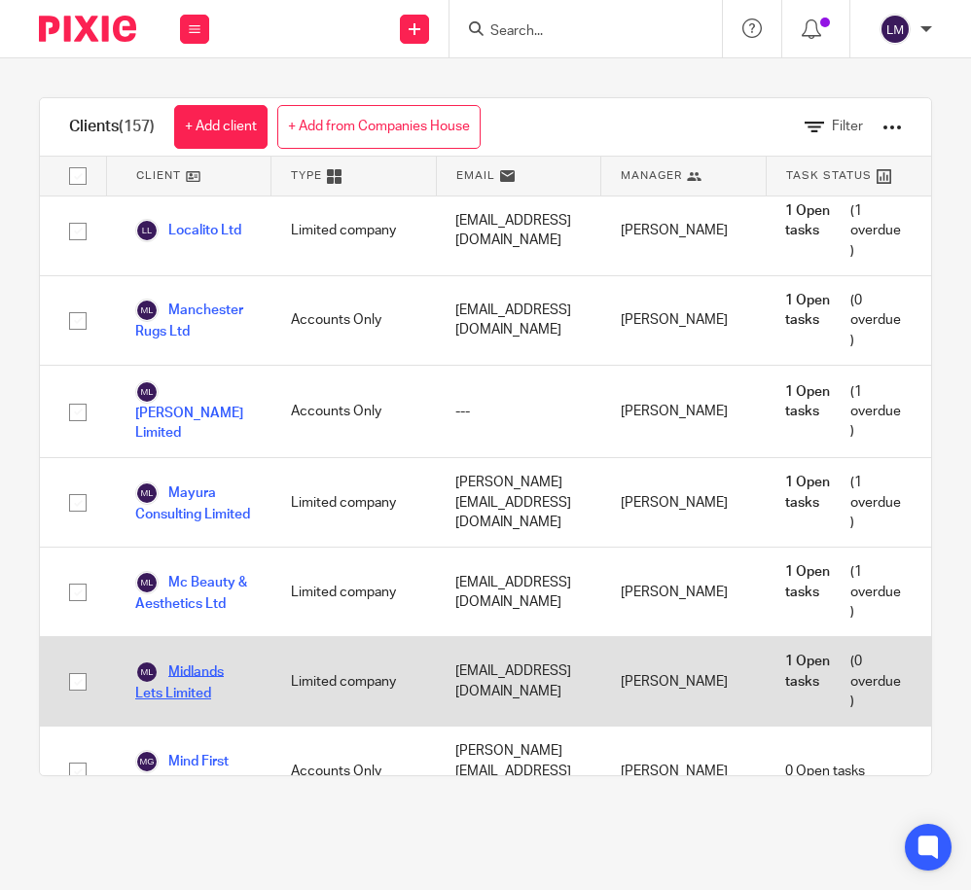
click at [221, 661] on link "Midlands Lets Limited" at bounding box center [193, 682] width 117 height 43
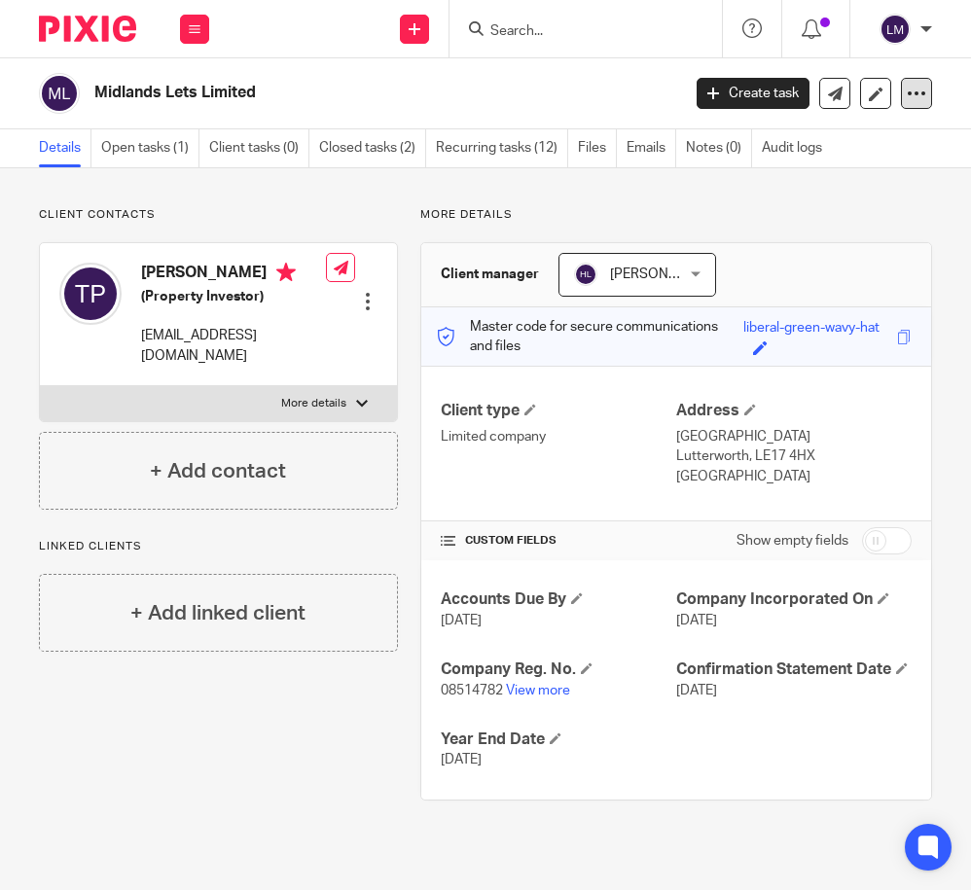
click at [912, 95] on icon at bounding box center [916, 93] width 19 height 19
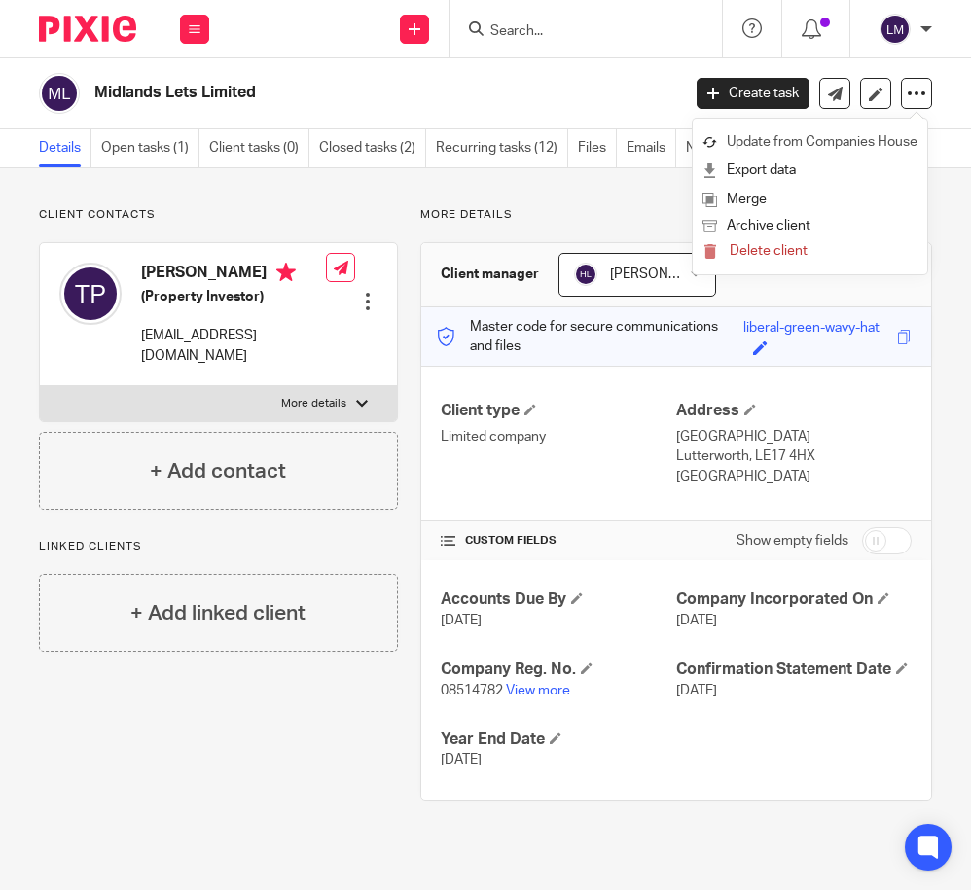
click at [880, 142] on link "Update from Companies House" at bounding box center [809, 142] width 215 height 28
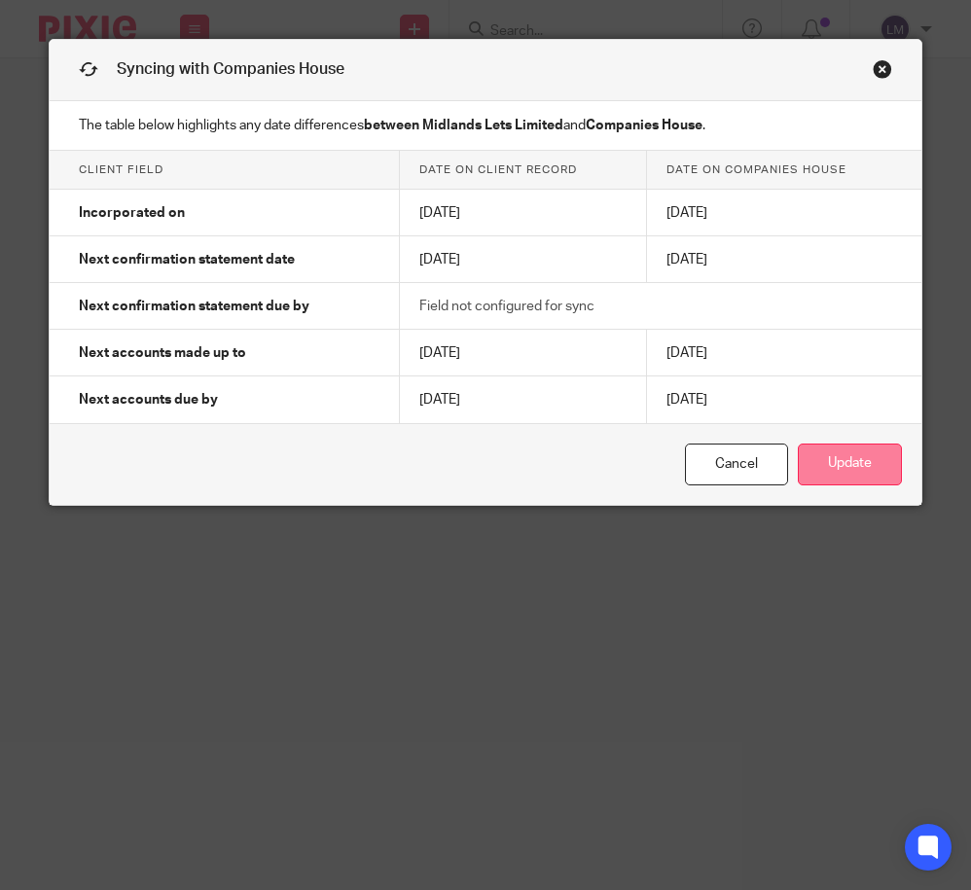
click at [832, 466] on button "Update" at bounding box center [850, 465] width 104 height 42
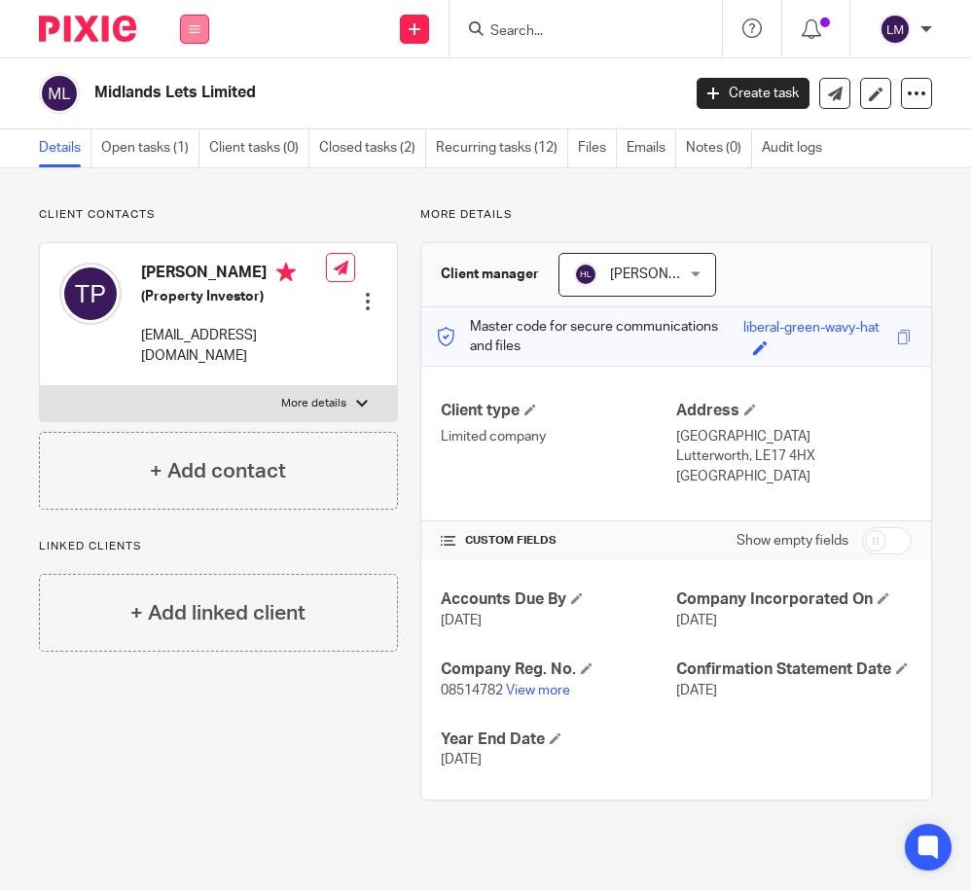
click at [188, 31] on button at bounding box center [194, 29] width 29 height 29
click at [191, 147] on link "Clients" at bounding box center [190, 148] width 45 height 14
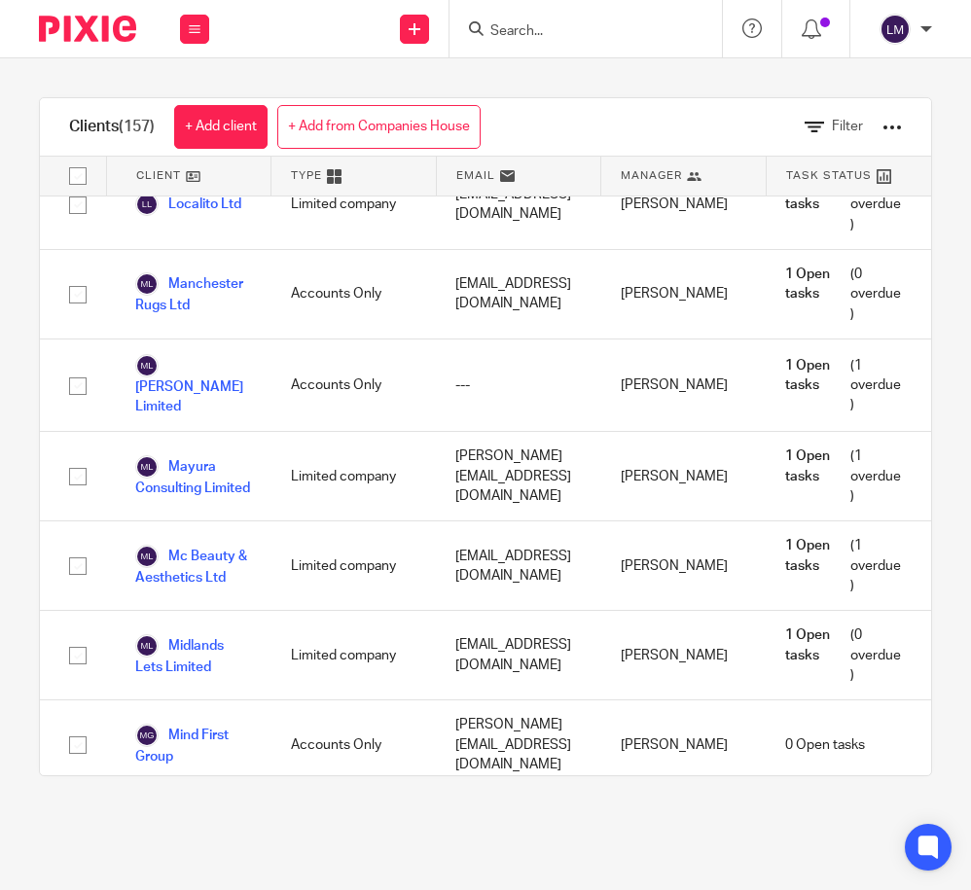
scroll to position [6721, 0]
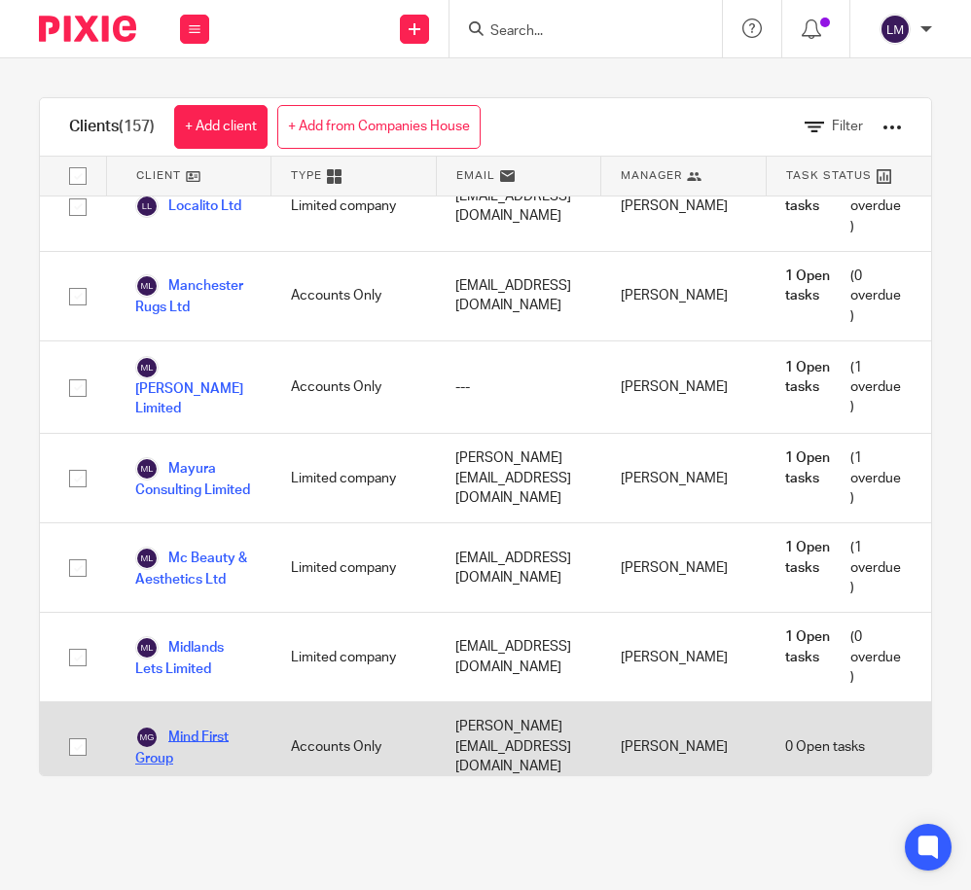
click at [222, 726] on link "Mind First Group" at bounding box center [193, 747] width 117 height 43
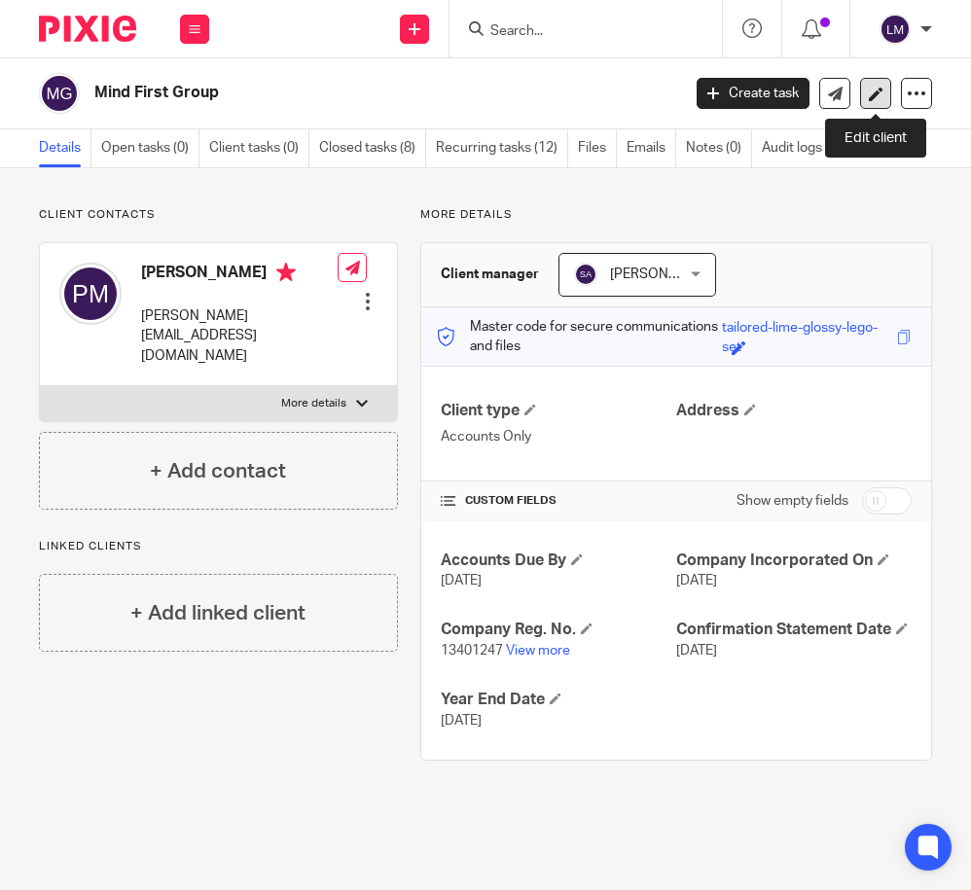
click at [880, 82] on link at bounding box center [875, 93] width 31 height 31
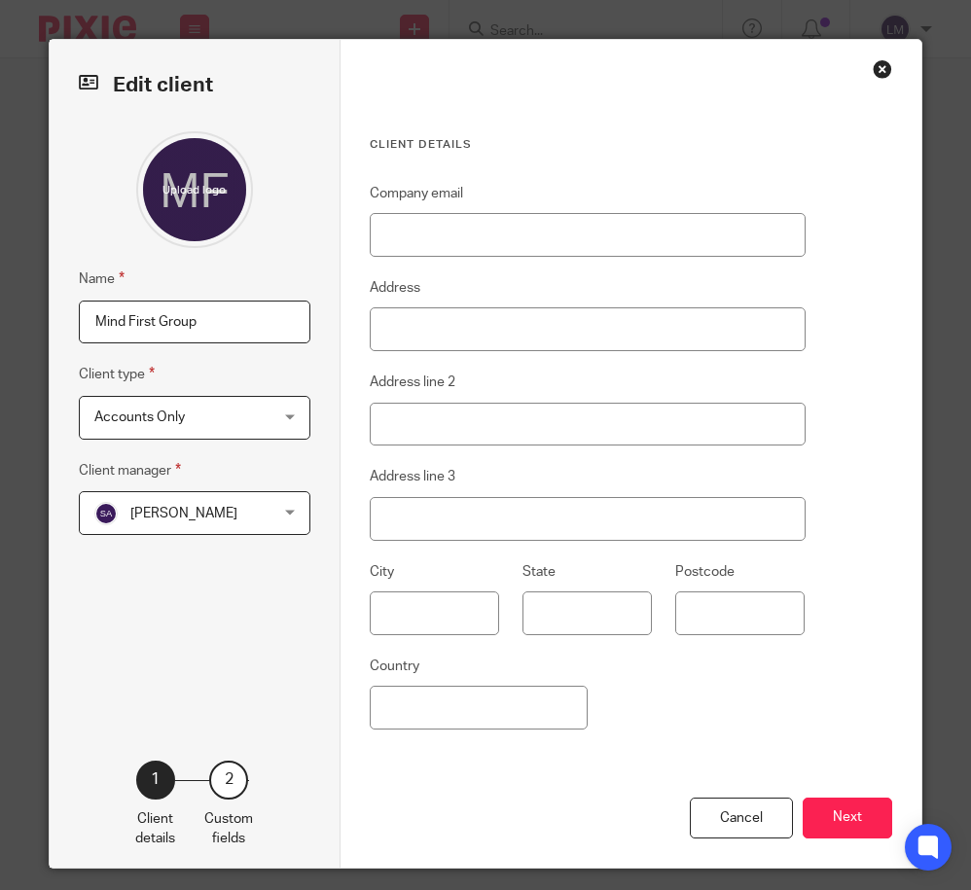
click at [244, 318] on input "Mind First Group" at bounding box center [195, 323] width 232 height 44
type input "Mind First Group Limited"
click at [855, 817] on button "Next" at bounding box center [848, 819] width 90 height 42
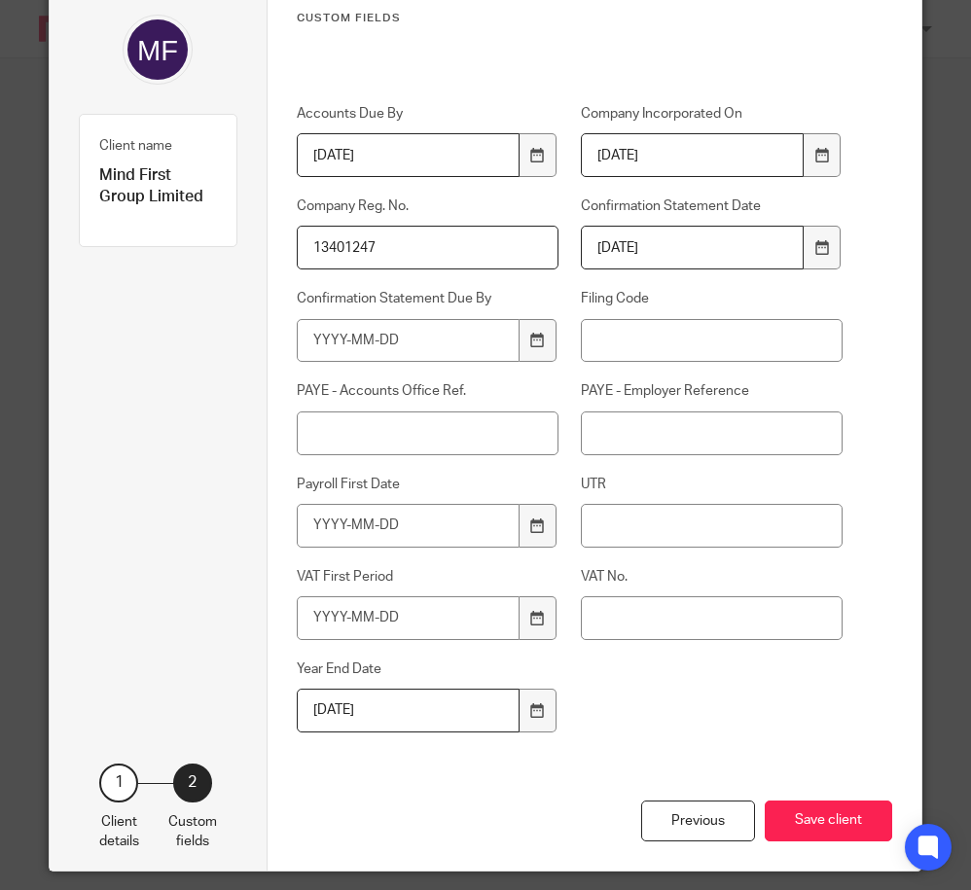
scroll to position [147, 0]
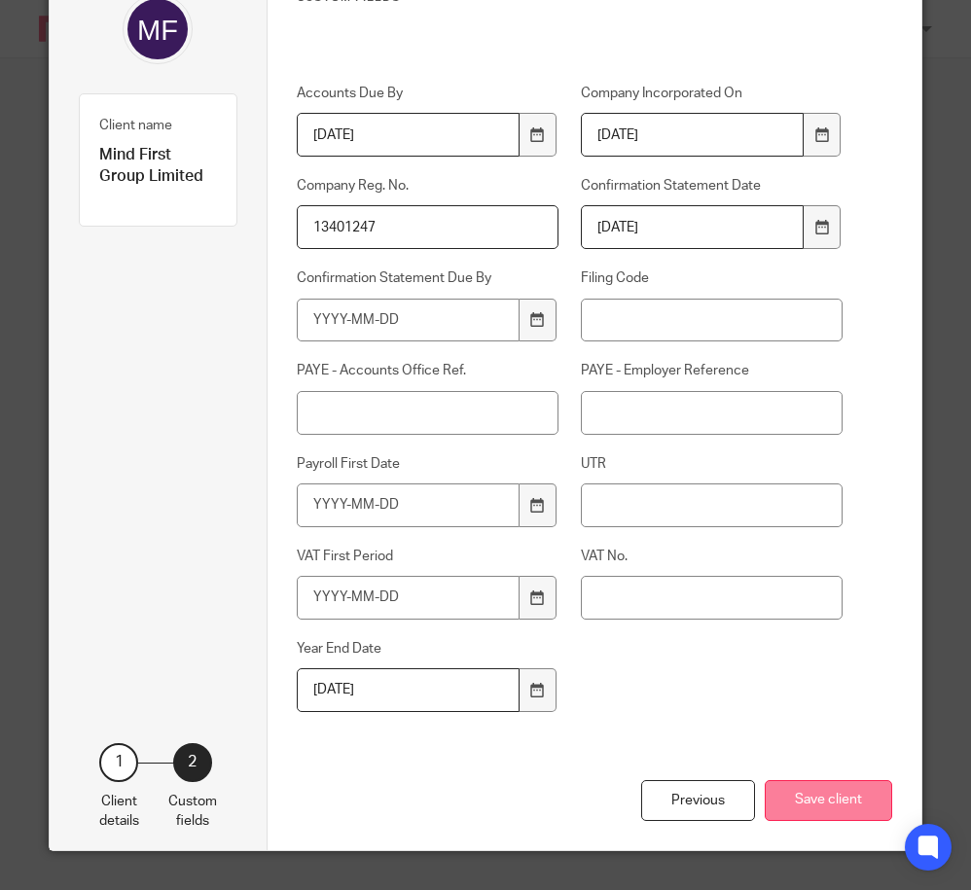
click at [830, 805] on button "Save client" at bounding box center [828, 801] width 127 height 42
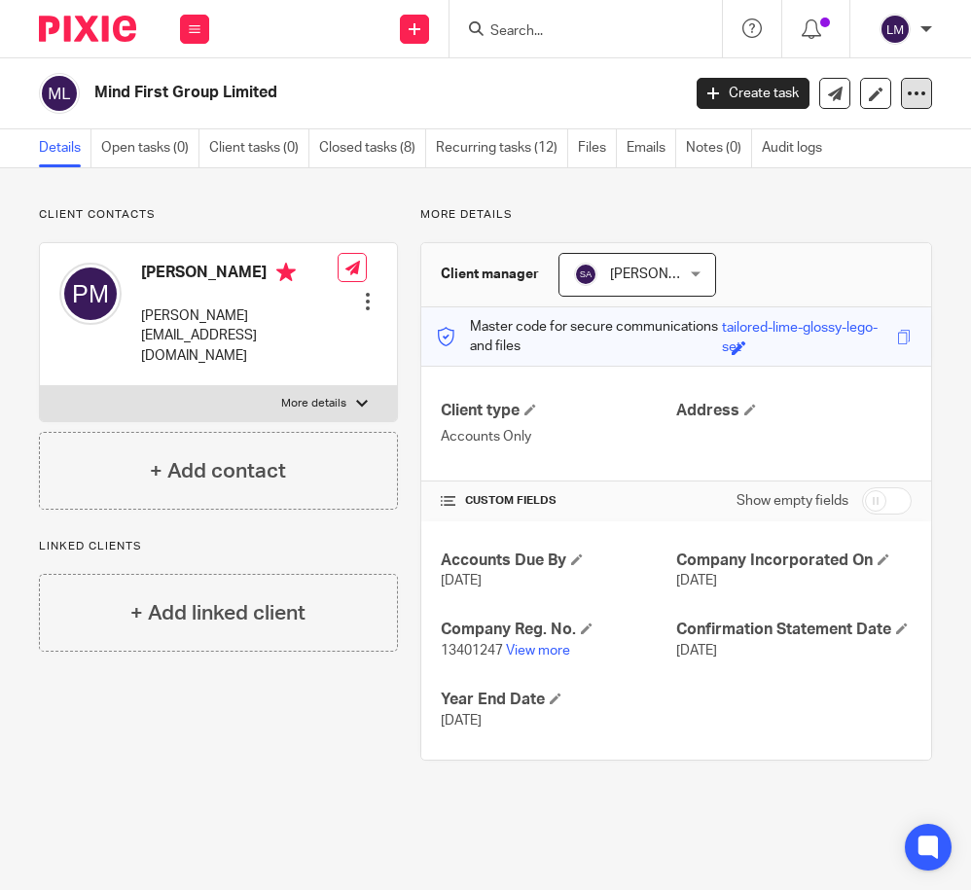
click at [916, 91] on icon at bounding box center [916, 93] width 19 height 19
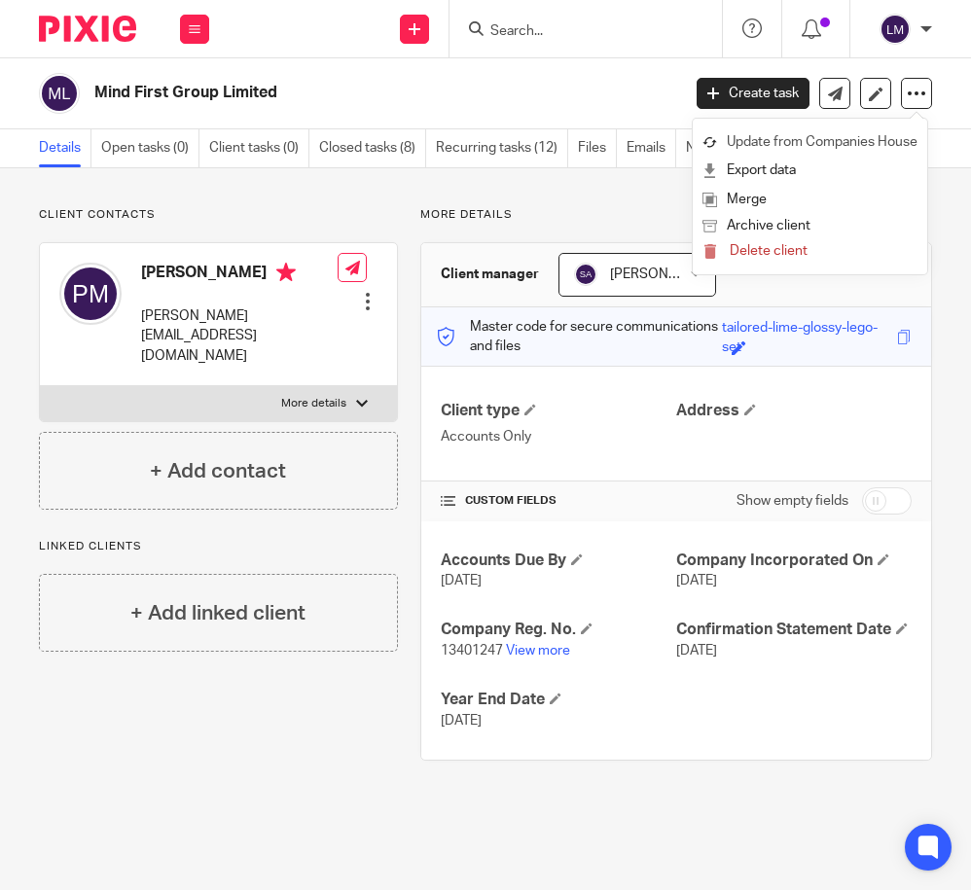
click at [867, 135] on link "Update from Companies House" at bounding box center [809, 142] width 215 height 28
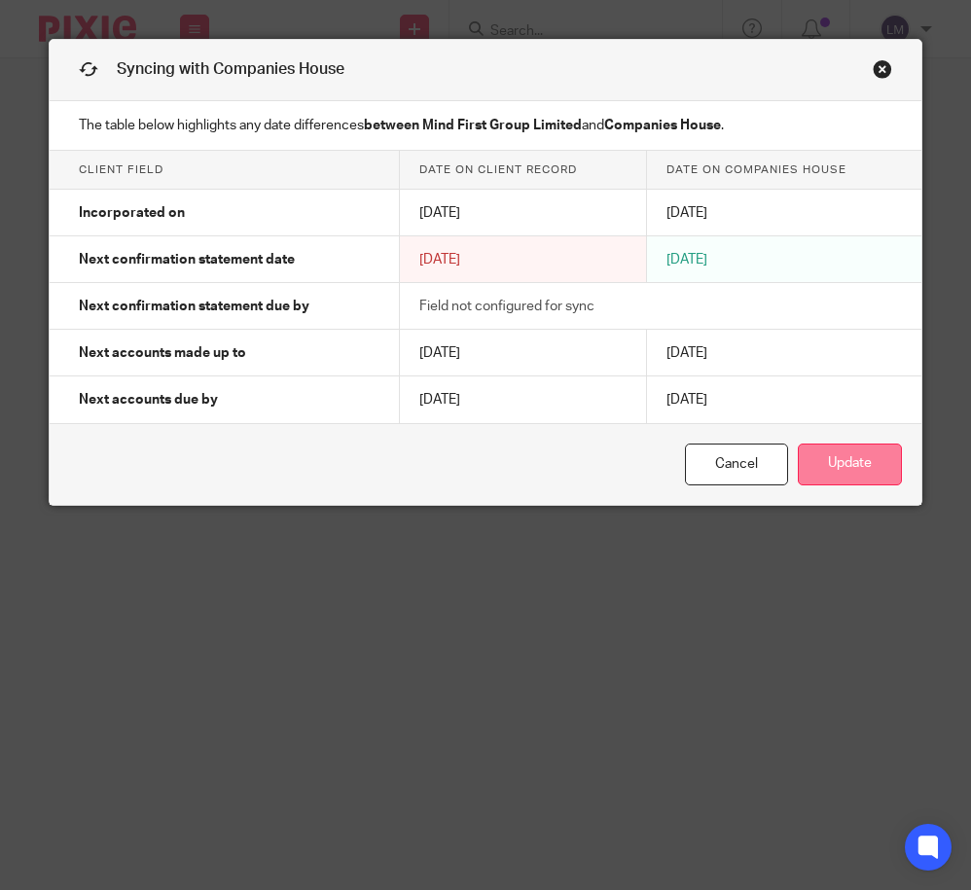
click at [830, 470] on button "Update" at bounding box center [850, 465] width 104 height 42
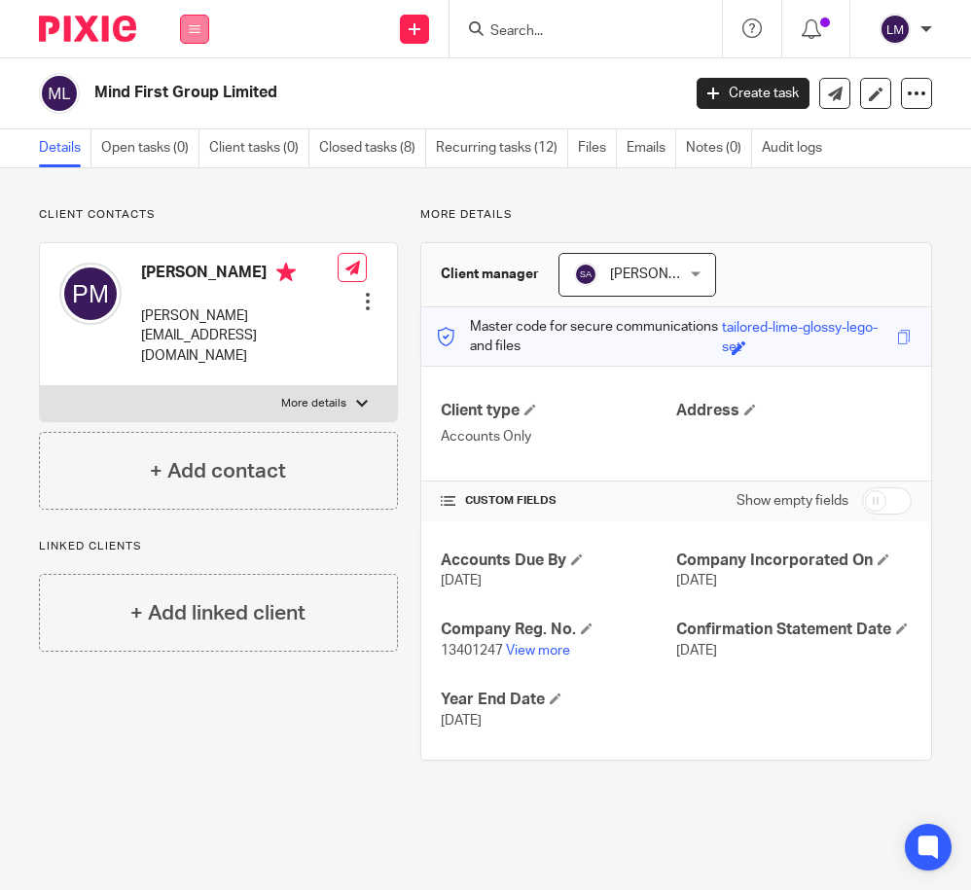
click at [193, 26] on icon at bounding box center [195, 29] width 12 height 12
click at [193, 142] on link "Clients" at bounding box center [190, 148] width 45 height 14
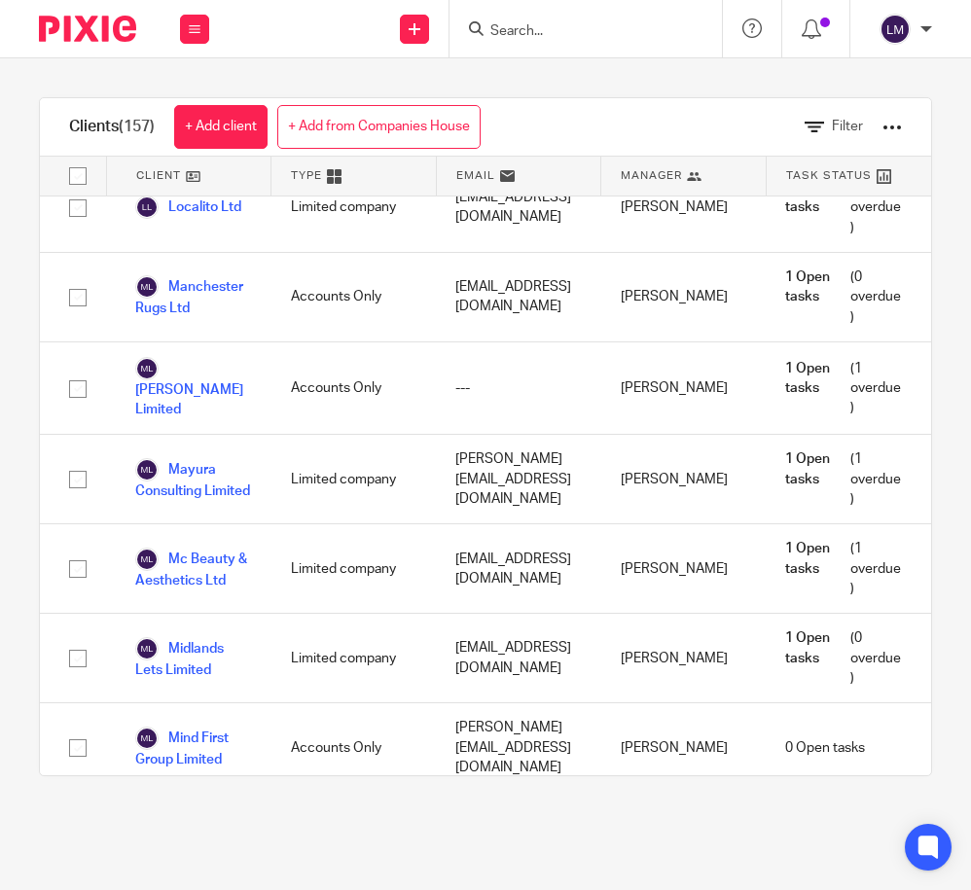
scroll to position [6726, 0]
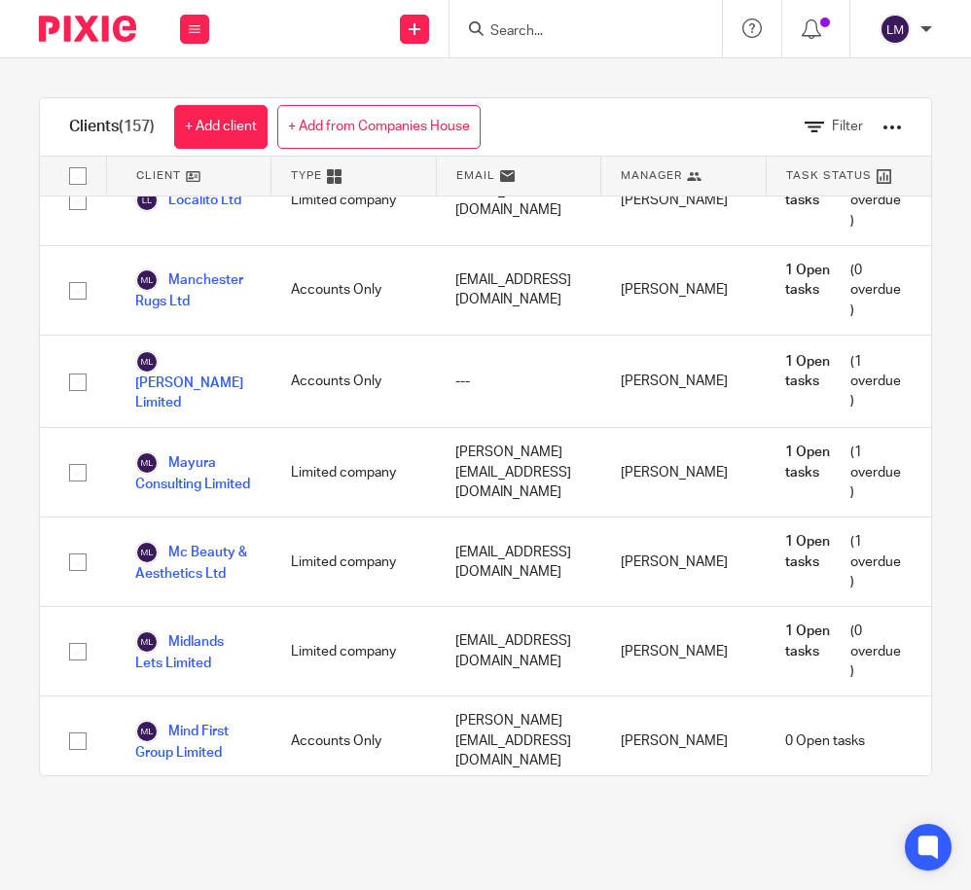
click at [211, 809] on link "Mint Tea Limited" at bounding box center [193, 830] width 117 height 43
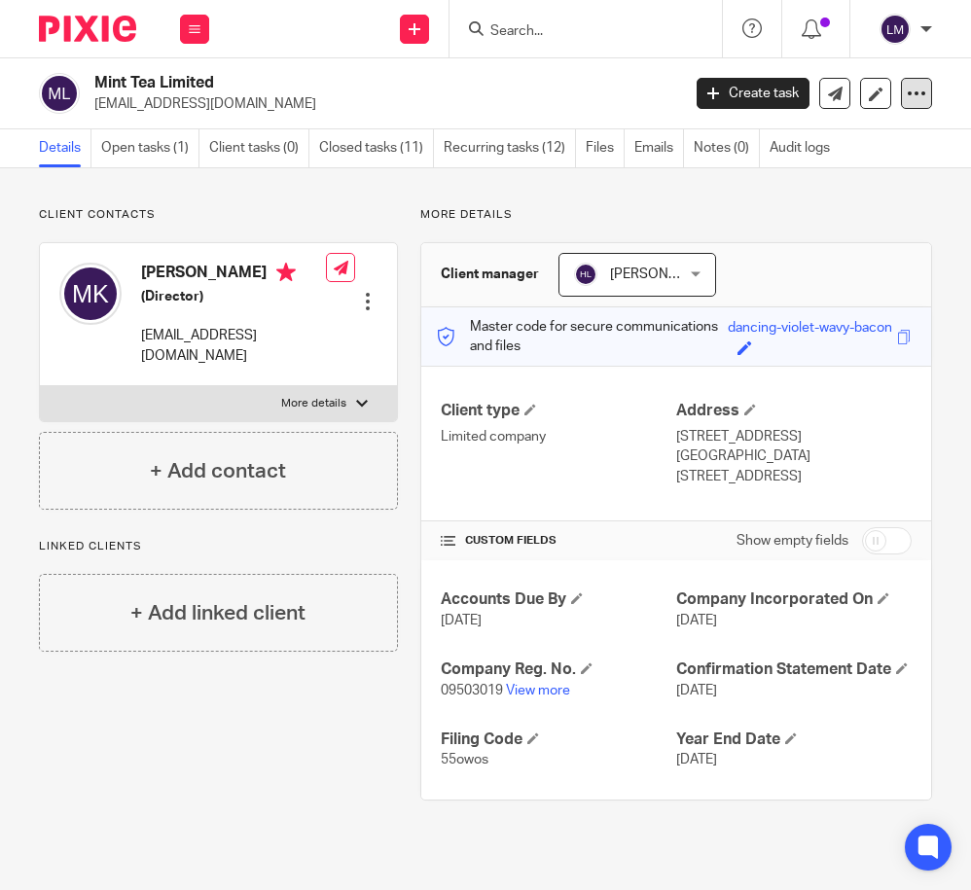
click at [929, 90] on div at bounding box center [916, 93] width 31 height 31
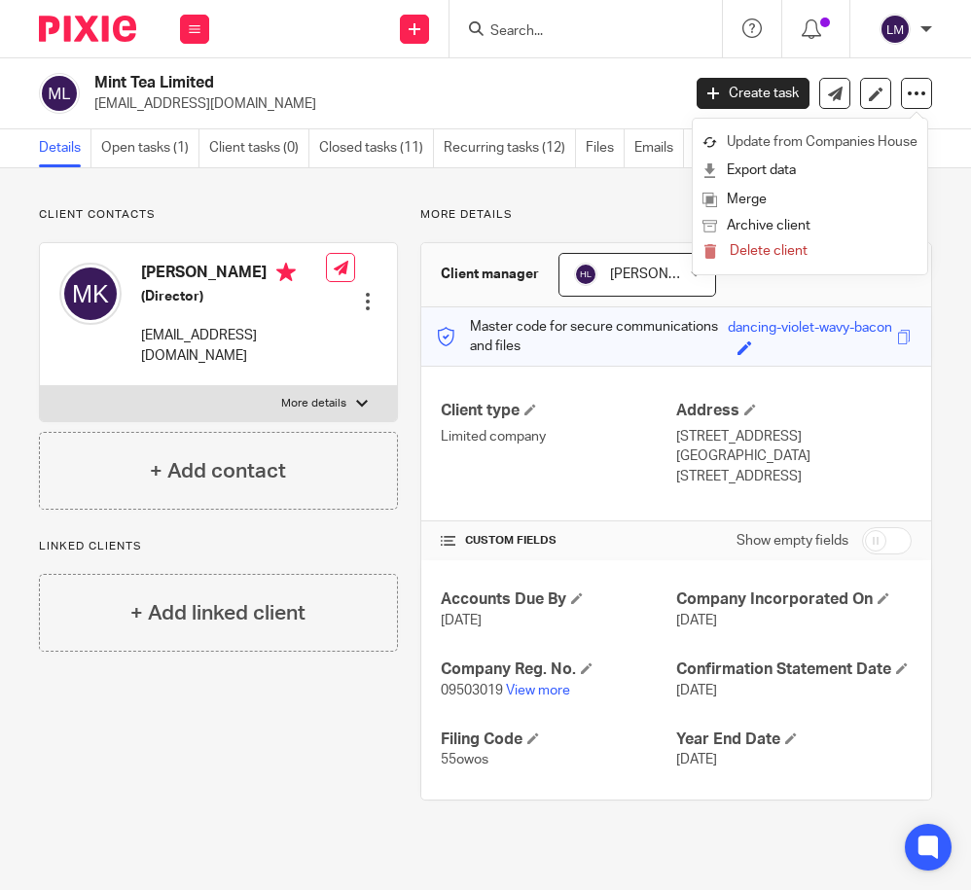
click at [825, 135] on link "Update from Companies House" at bounding box center [809, 142] width 215 height 28
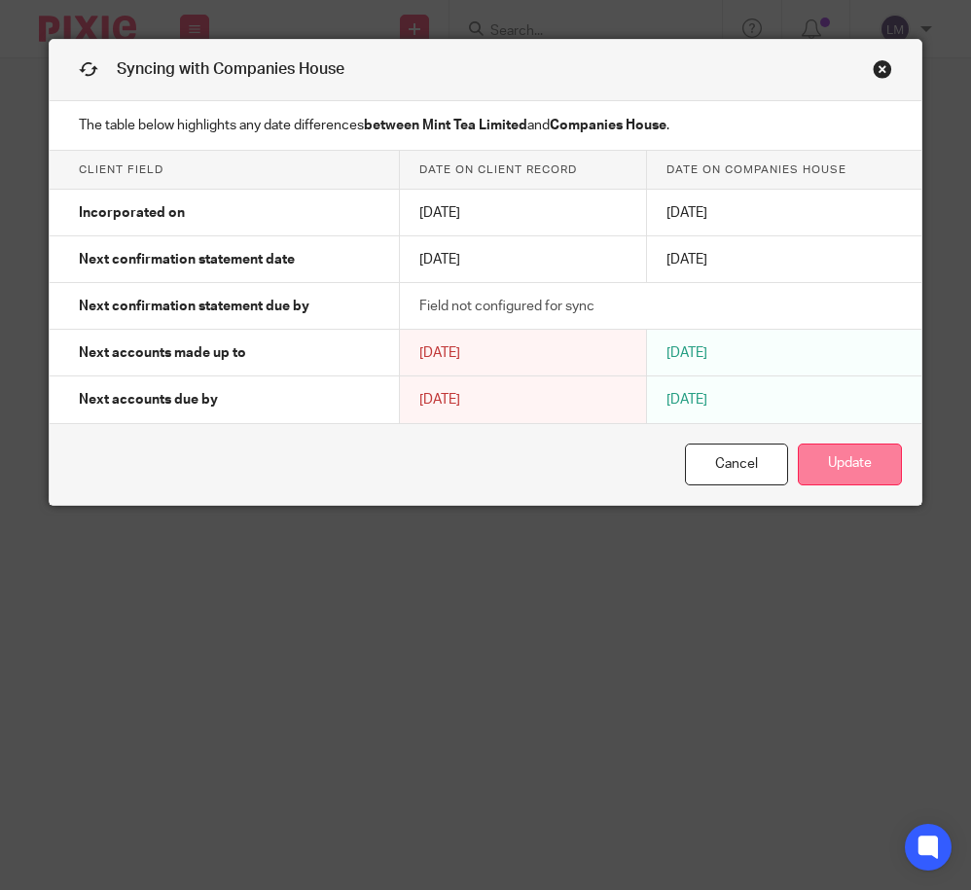
click at [832, 473] on button "Update" at bounding box center [850, 465] width 104 height 42
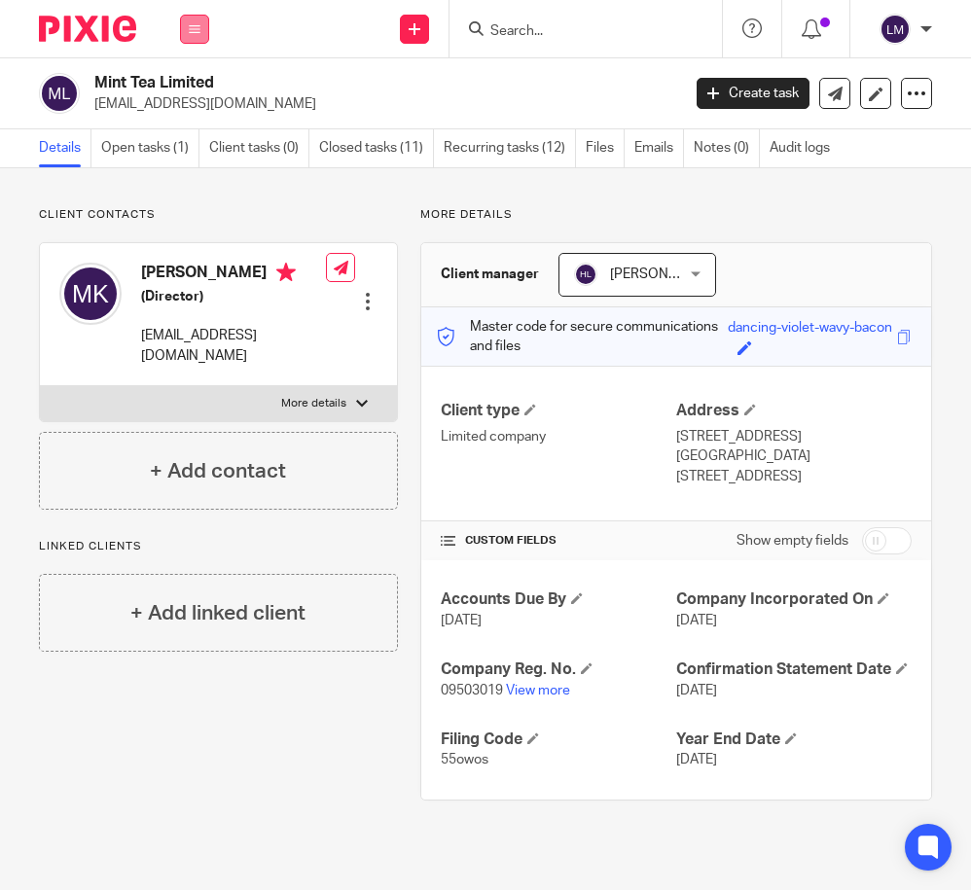
click at [191, 23] on icon at bounding box center [195, 29] width 12 height 12
click at [192, 149] on link "Clients" at bounding box center [190, 148] width 45 height 14
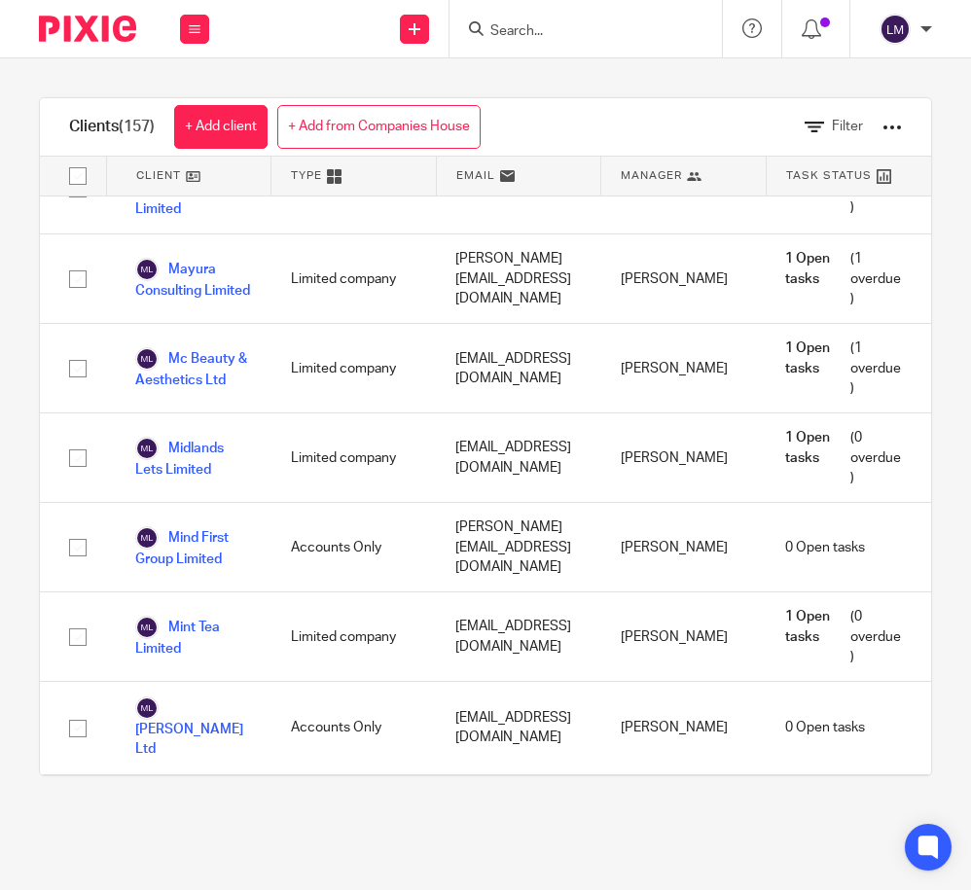
scroll to position [6908, 0]
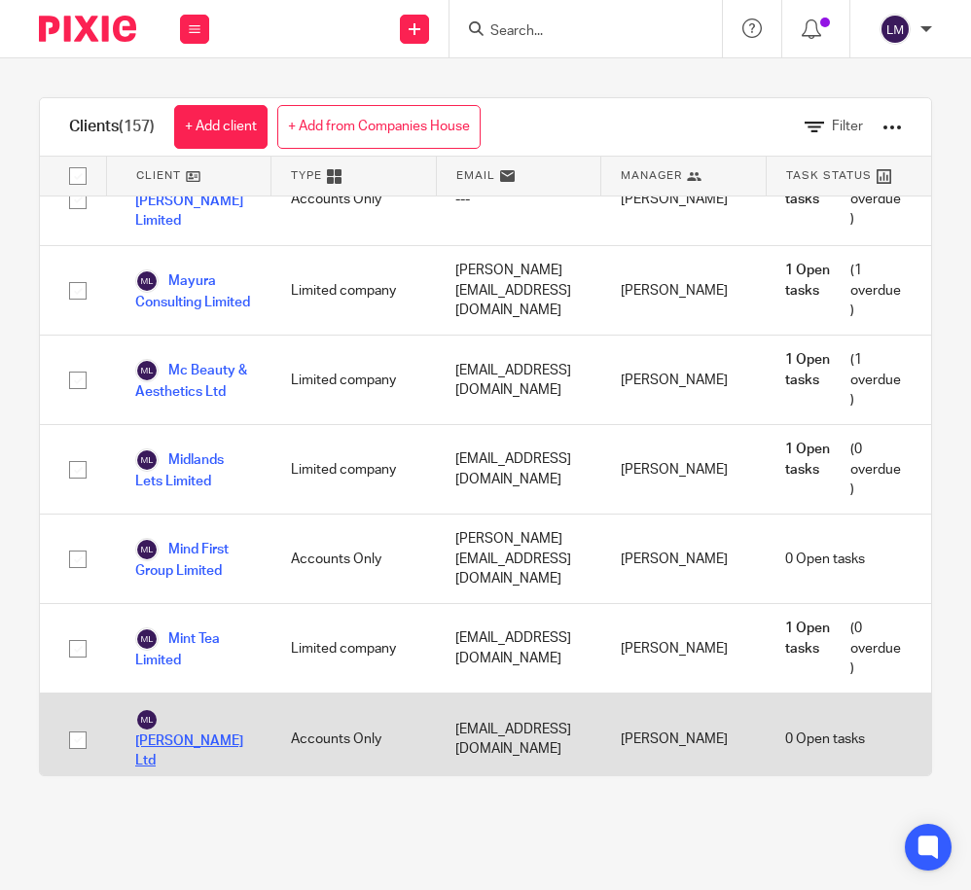
click at [223, 708] on link "Moeller Ltd" at bounding box center [193, 739] width 117 height 63
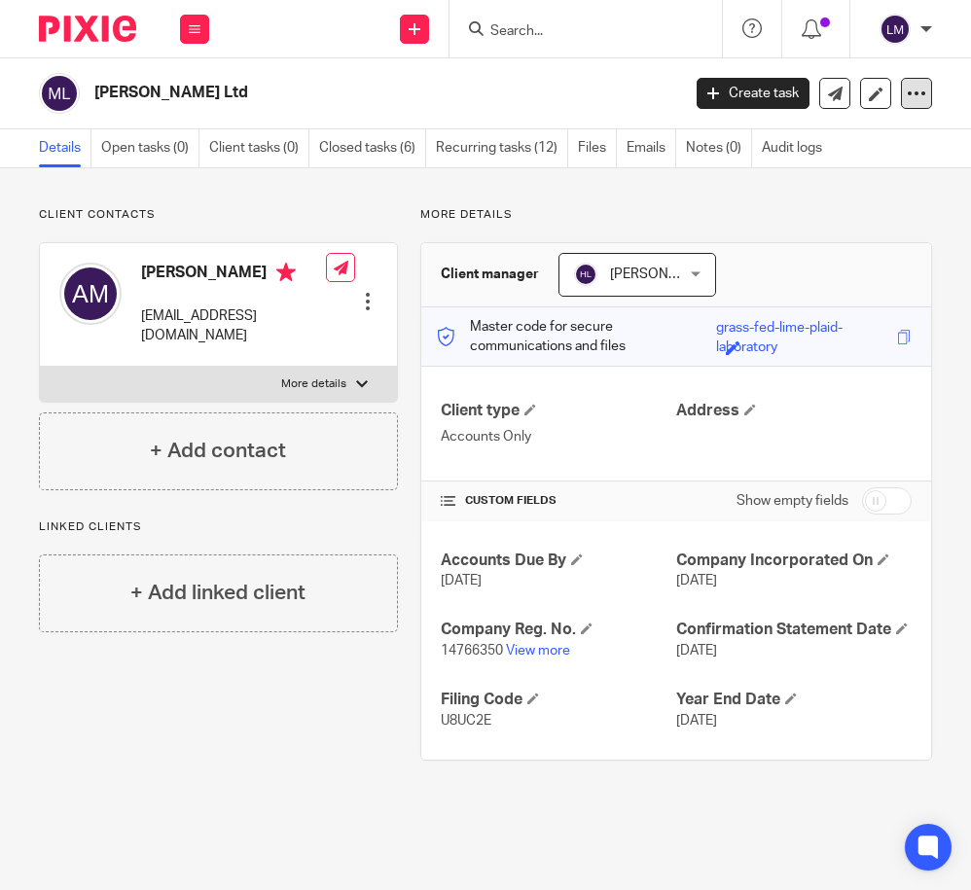
click at [918, 90] on icon at bounding box center [916, 93] width 19 height 19
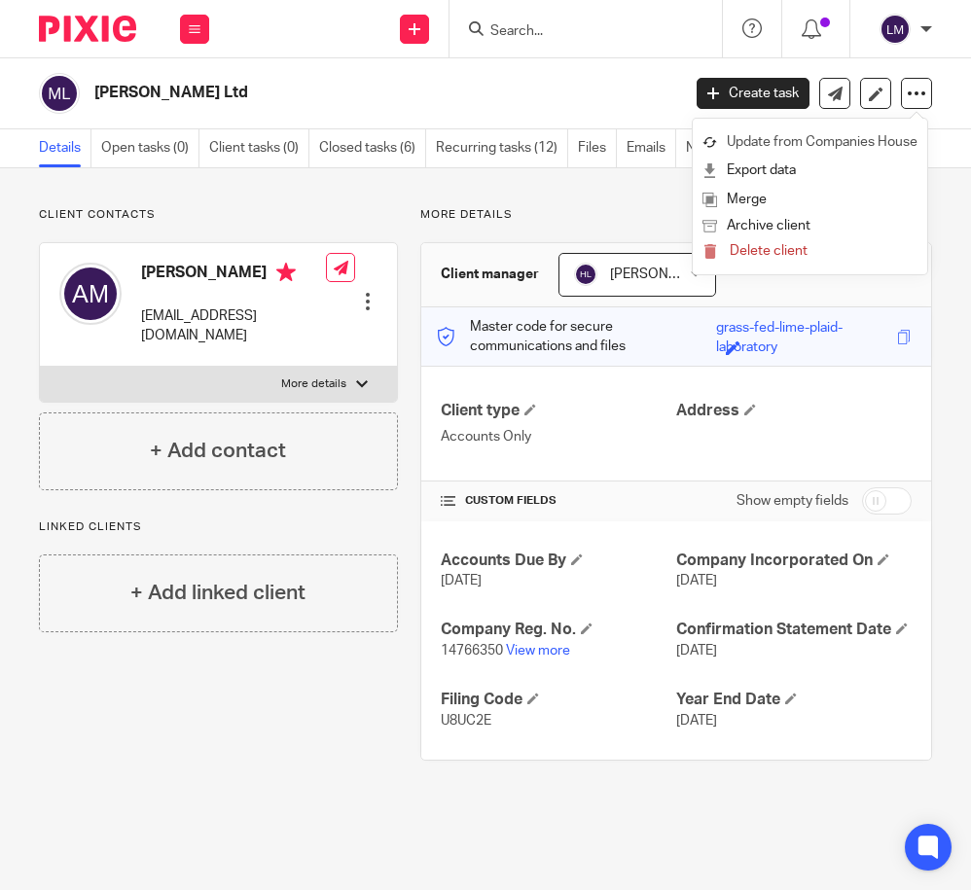
click at [866, 142] on link "Update from Companies House" at bounding box center [809, 142] width 215 height 28
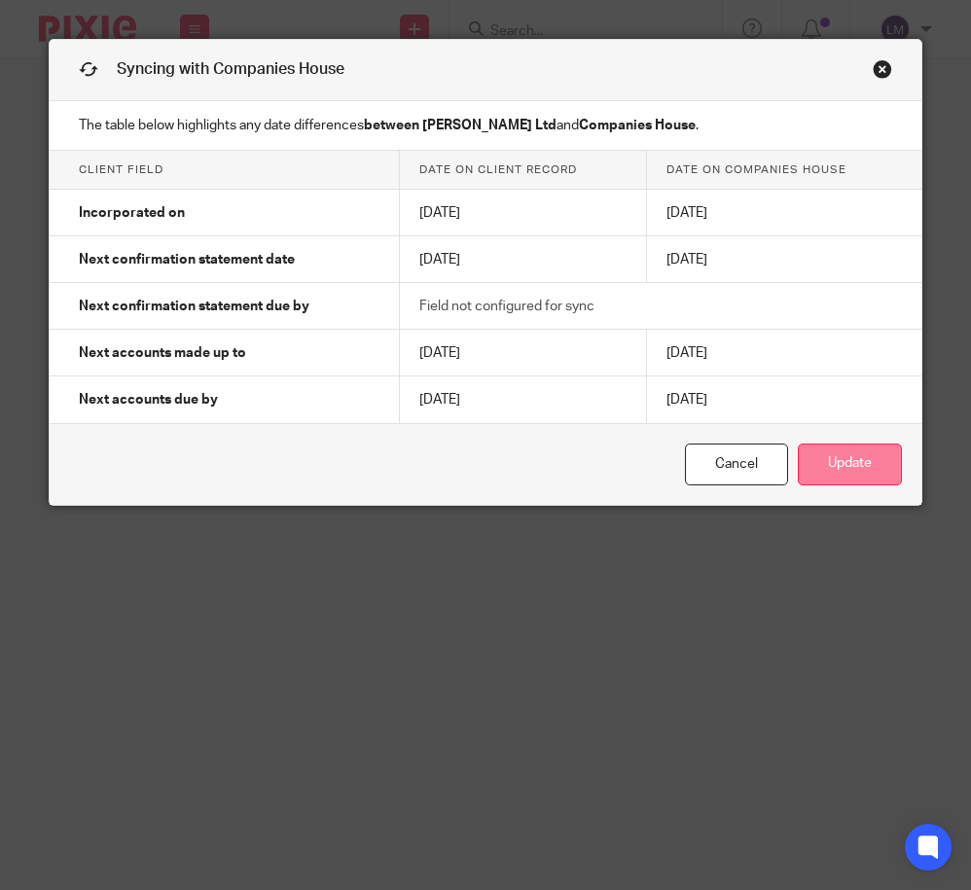
click at [840, 468] on button "Update" at bounding box center [850, 465] width 104 height 42
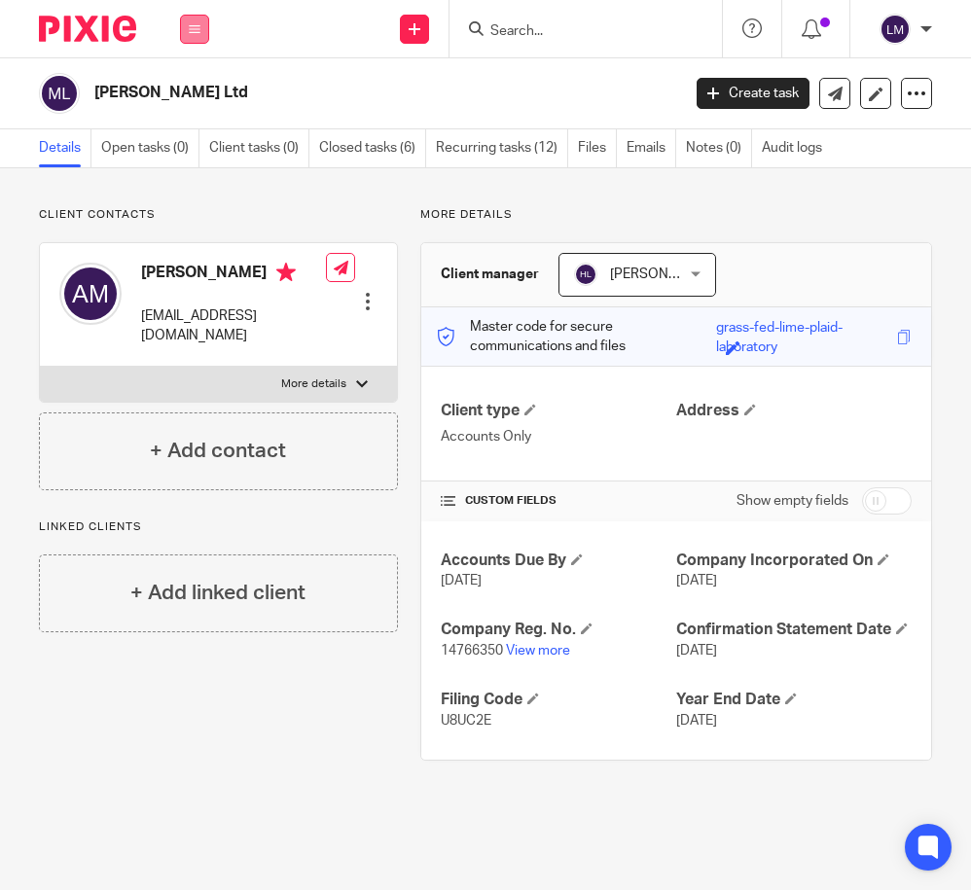
click at [189, 29] on icon at bounding box center [195, 29] width 12 height 12
click at [196, 144] on link "Clients" at bounding box center [190, 148] width 45 height 14
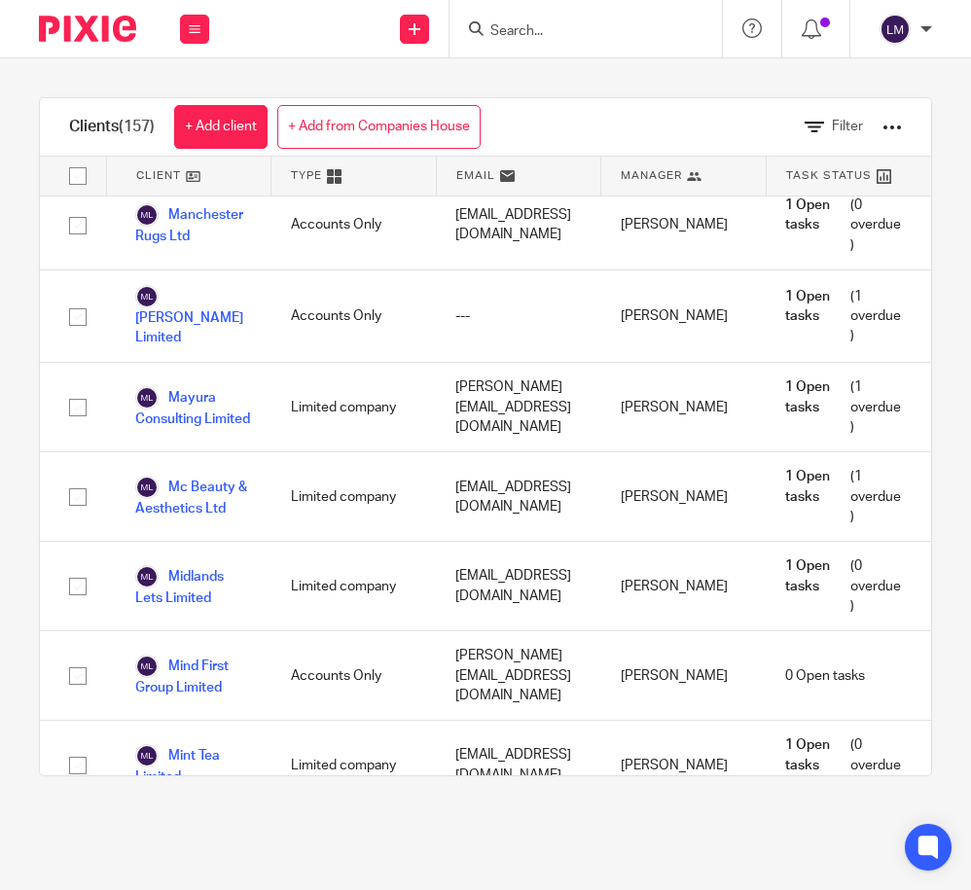
scroll to position [6797, 0]
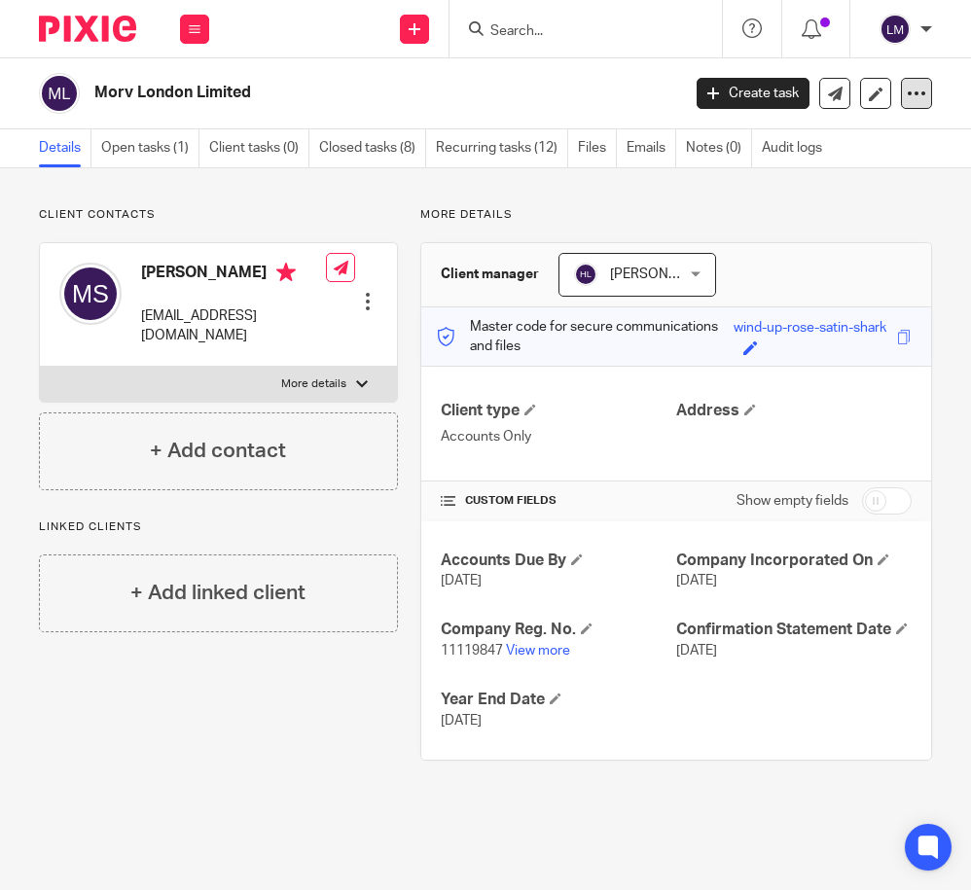
click at [912, 90] on icon at bounding box center [916, 93] width 19 height 19
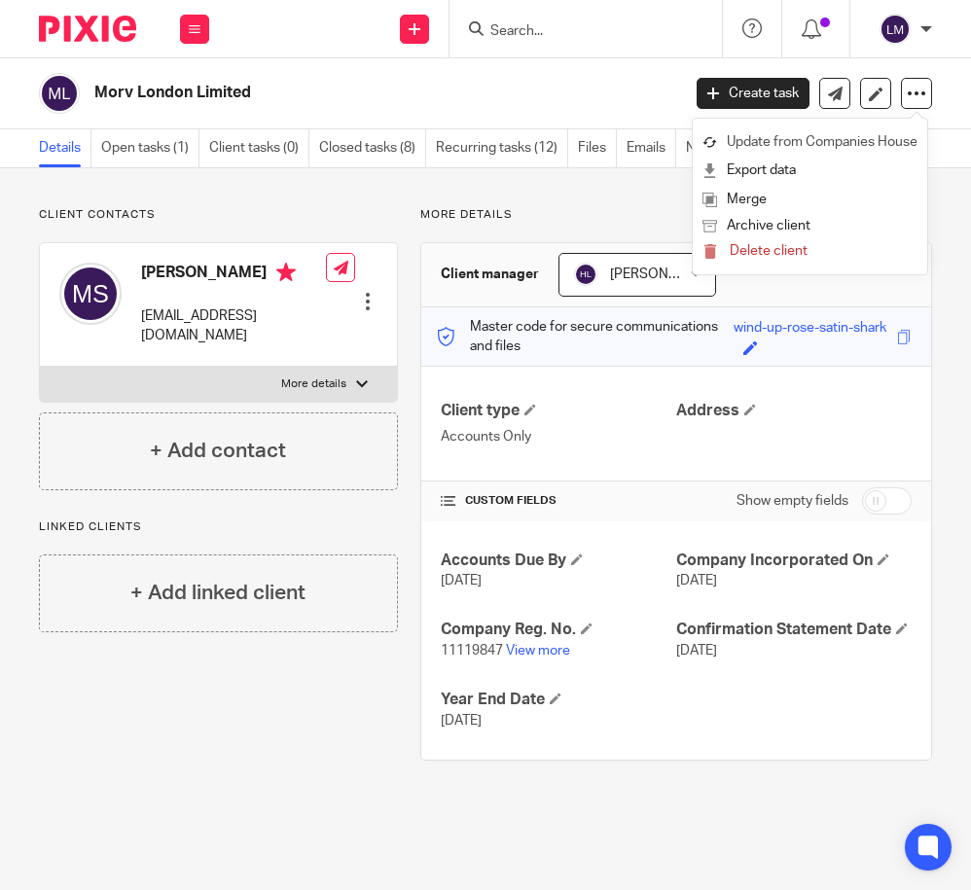
click at [876, 138] on link "Update from Companies House" at bounding box center [809, 142] width 215 height 28
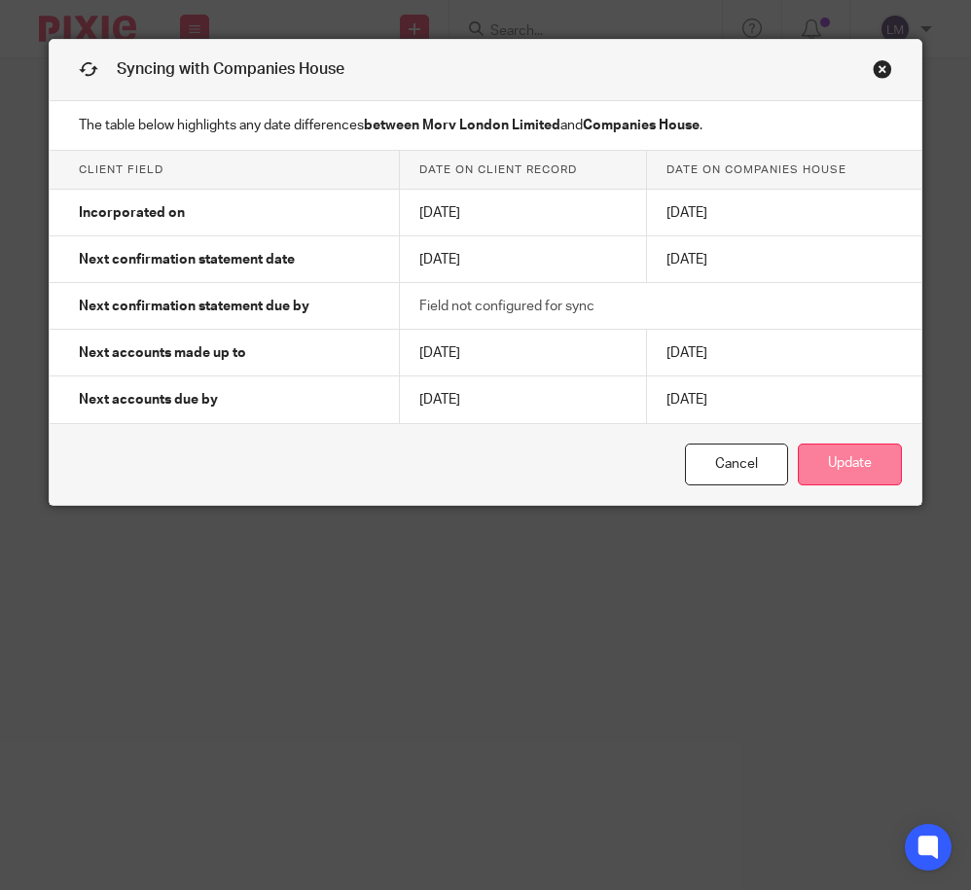
click at [855, 474] on button "Update" at bounding box center [850, 465] width 104 height 42
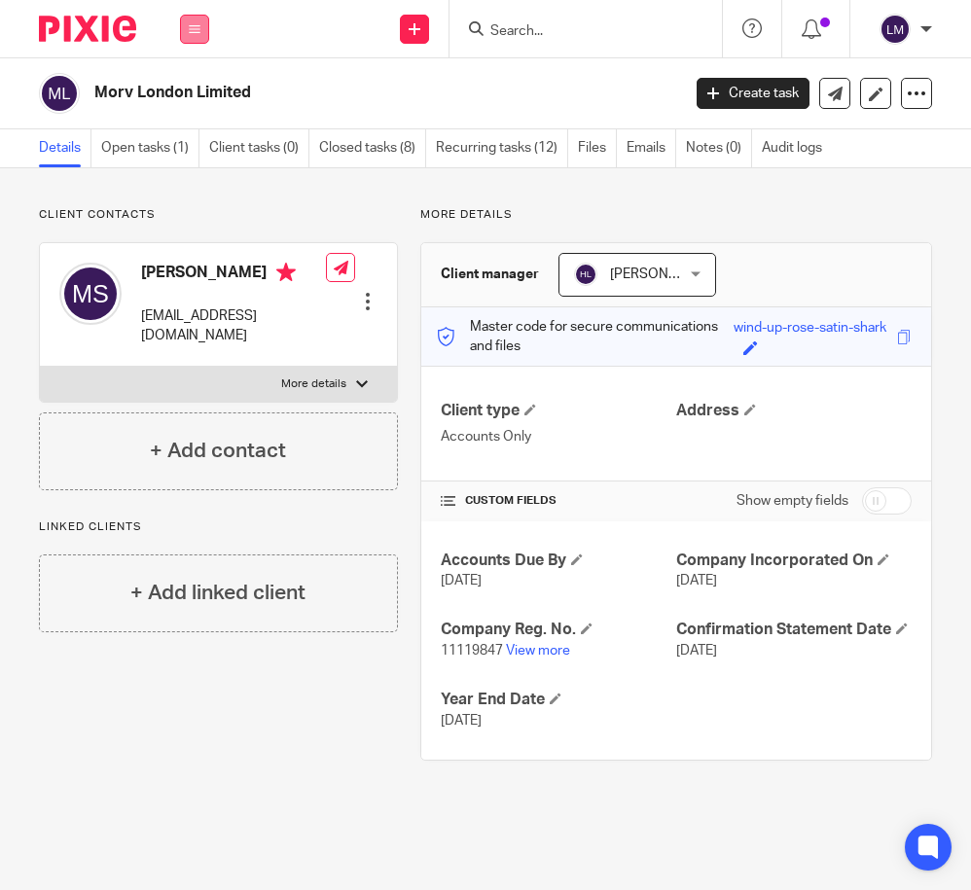
click at [193, 25] on icon at bounding box center [195, 29] width 12 height 12
click at [187, 152] on link "Clients" at bounding box center [190, 148] width 45 height 14
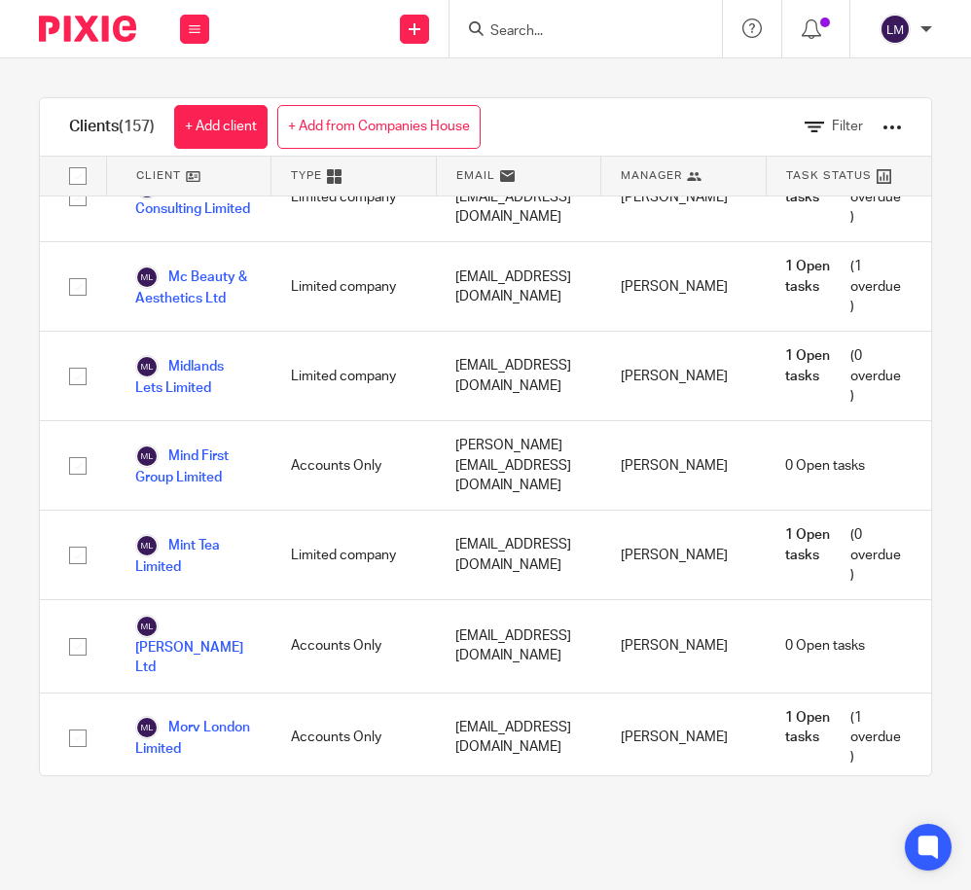
scroll to position [7008, 0]
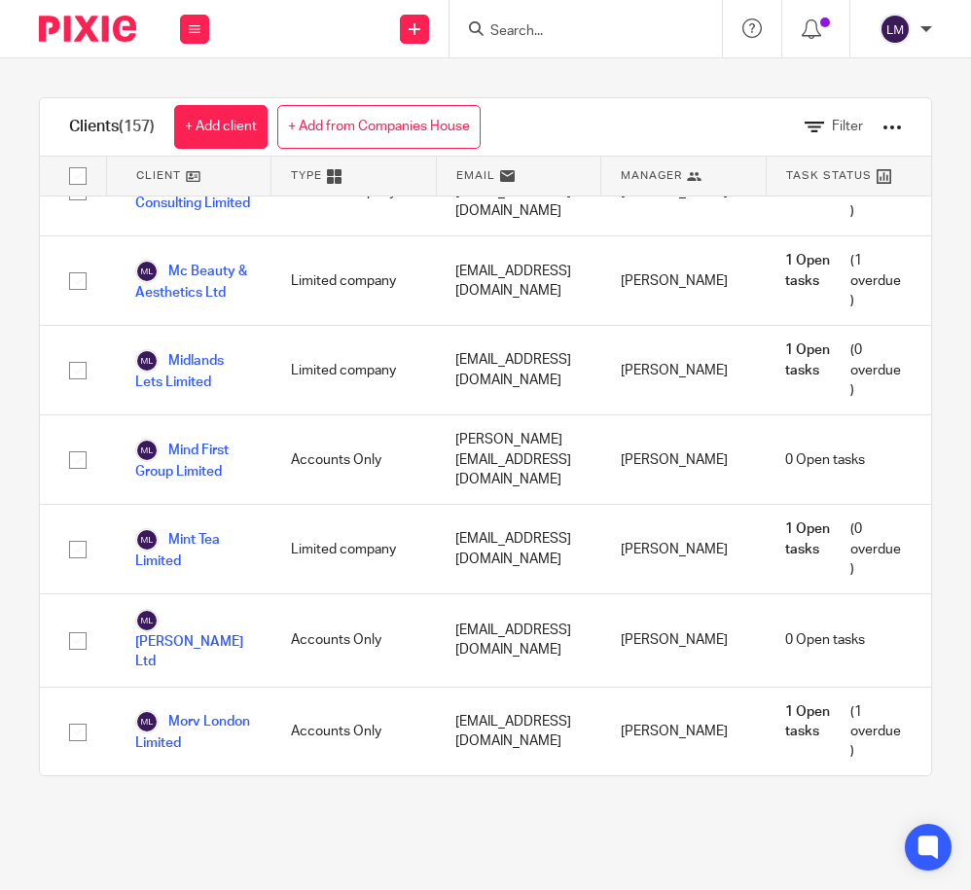
click at [191, 800] on link "Mpl Consulting Ltd" at bounding box center [193, 821] width 117 height 43
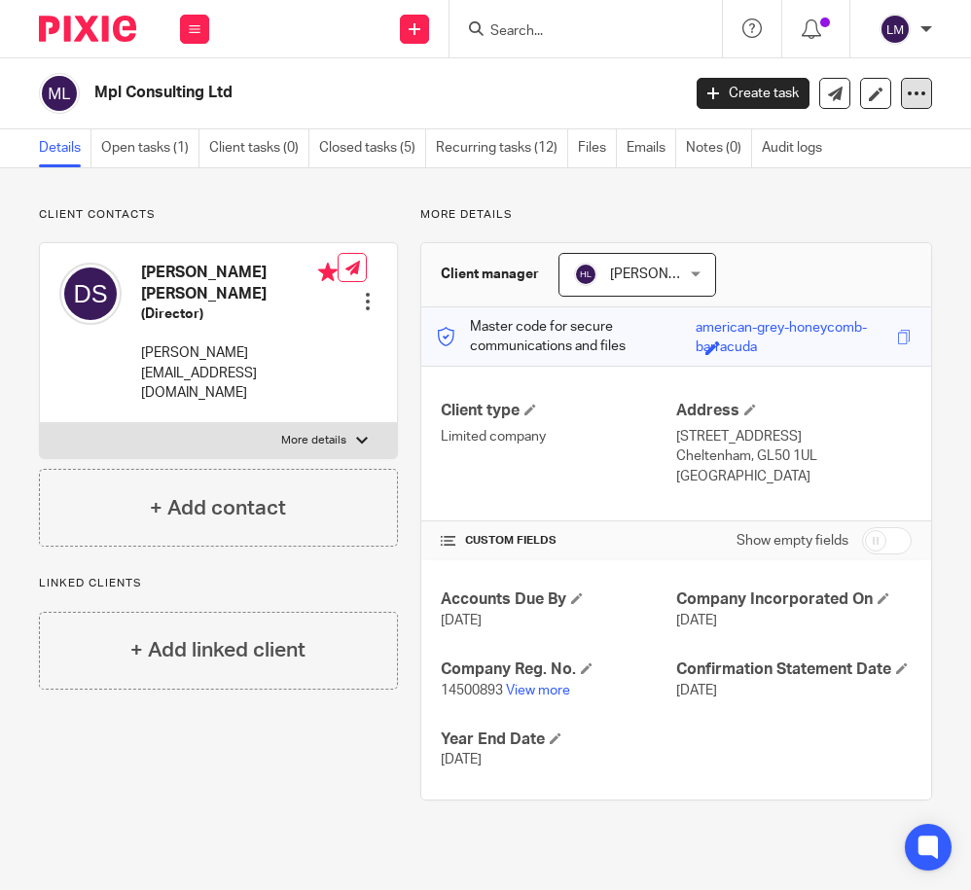
click at [914, 94] on icon at bounding box center [916, 93] width 19 height 19
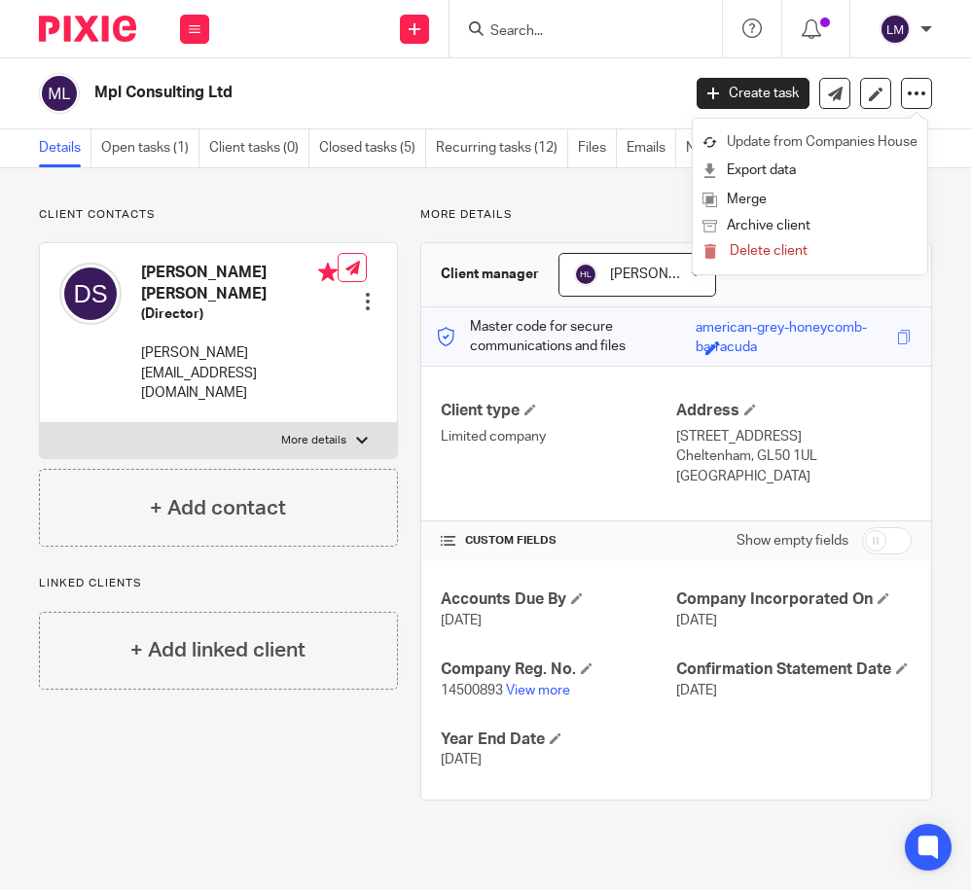
click at [890, 136] on link "Update from Companies House" at bounding box center [809, 142] width 215 height 28
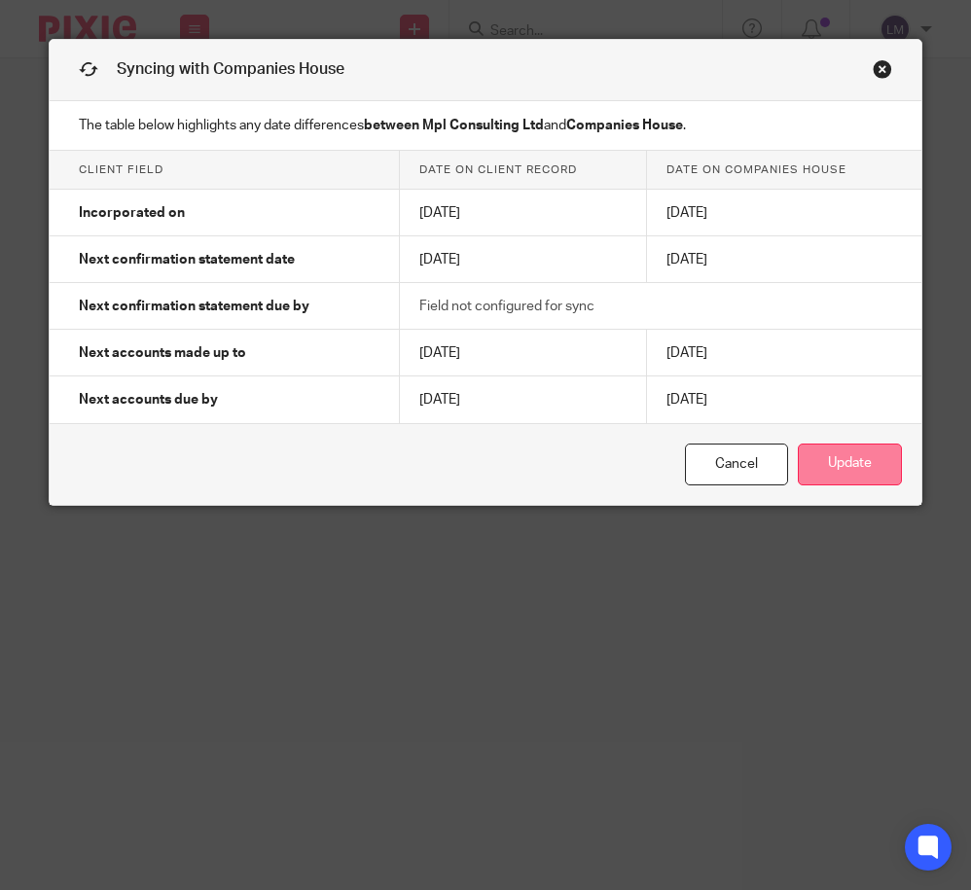
click at [864, 457] on button "Update" at bounding box center [850, 465] width 104 height 42
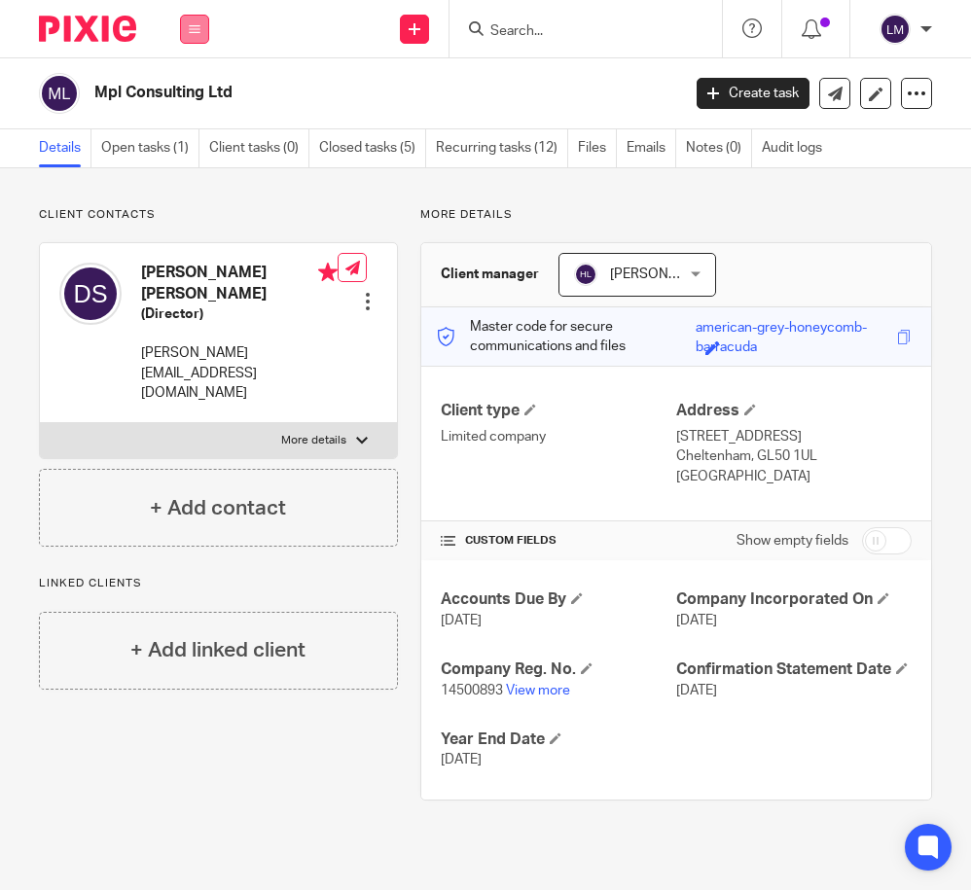
click at [199, 28] on icon at bounding box center [195, 29] width 12 height 12
click at [192, 142] on link "Clients" at bounding box center [190, 148] width 45 height 14
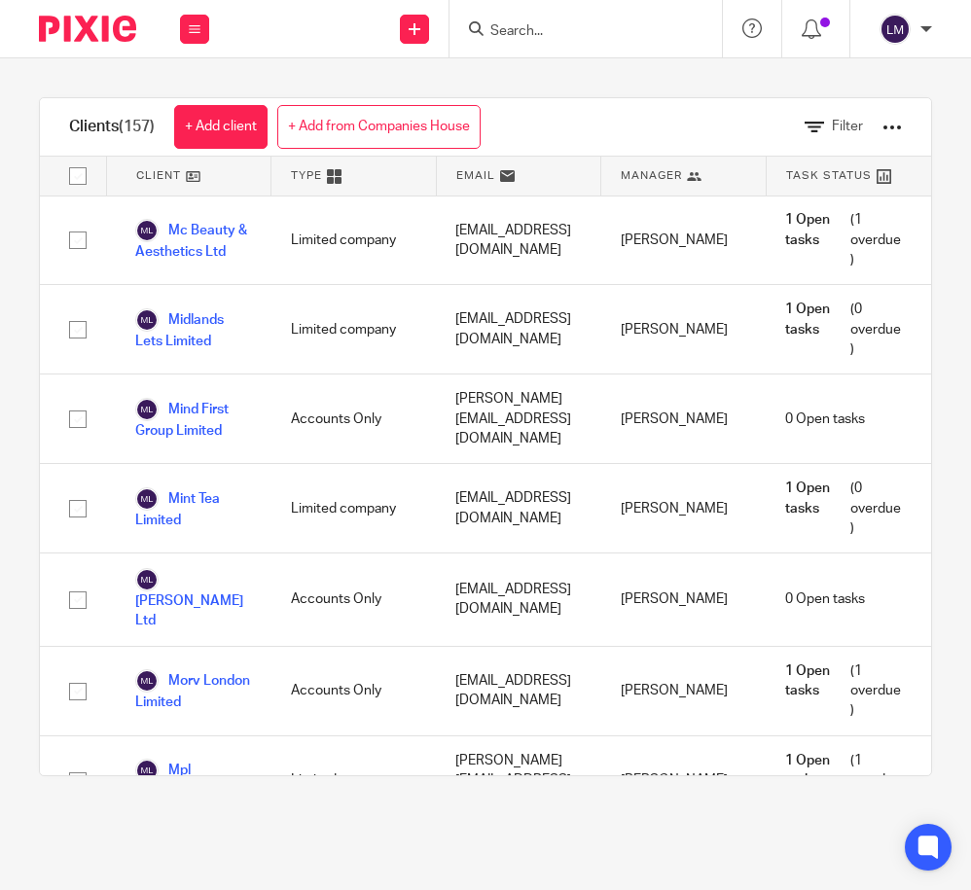
scroll to position [7148, 0]
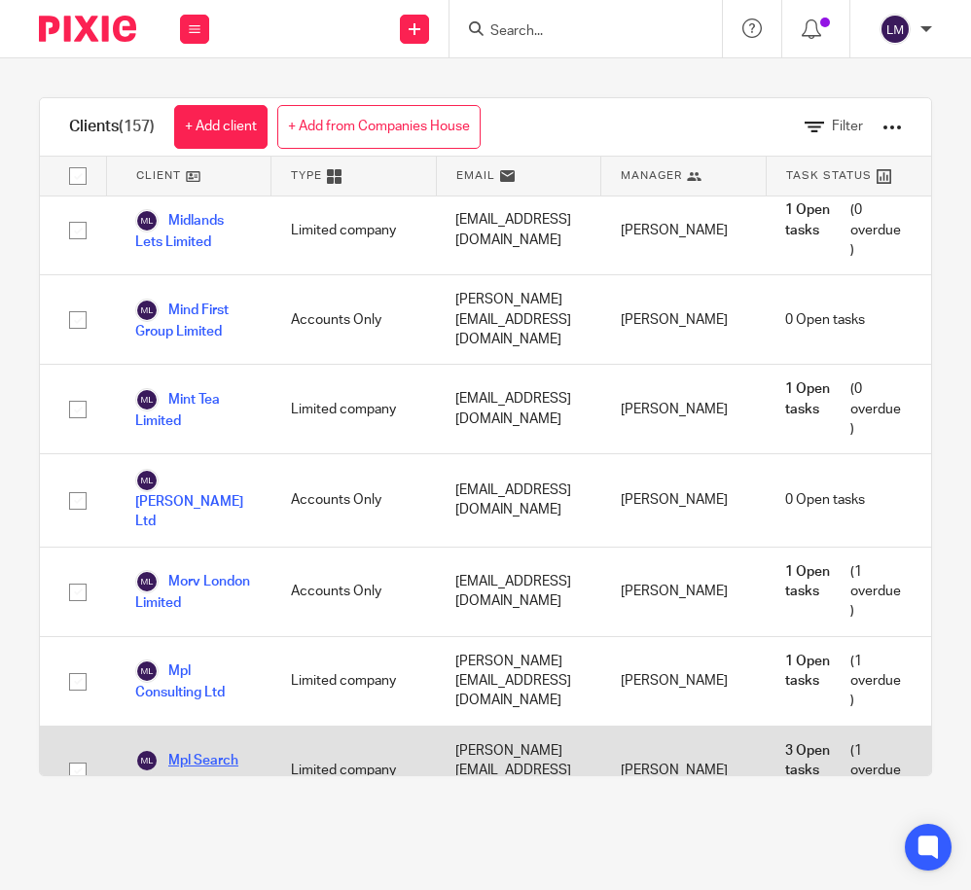
click at [212, 749] on link "Mpl Search Ltd" at bounding box center [193, 770] width 117 height 43
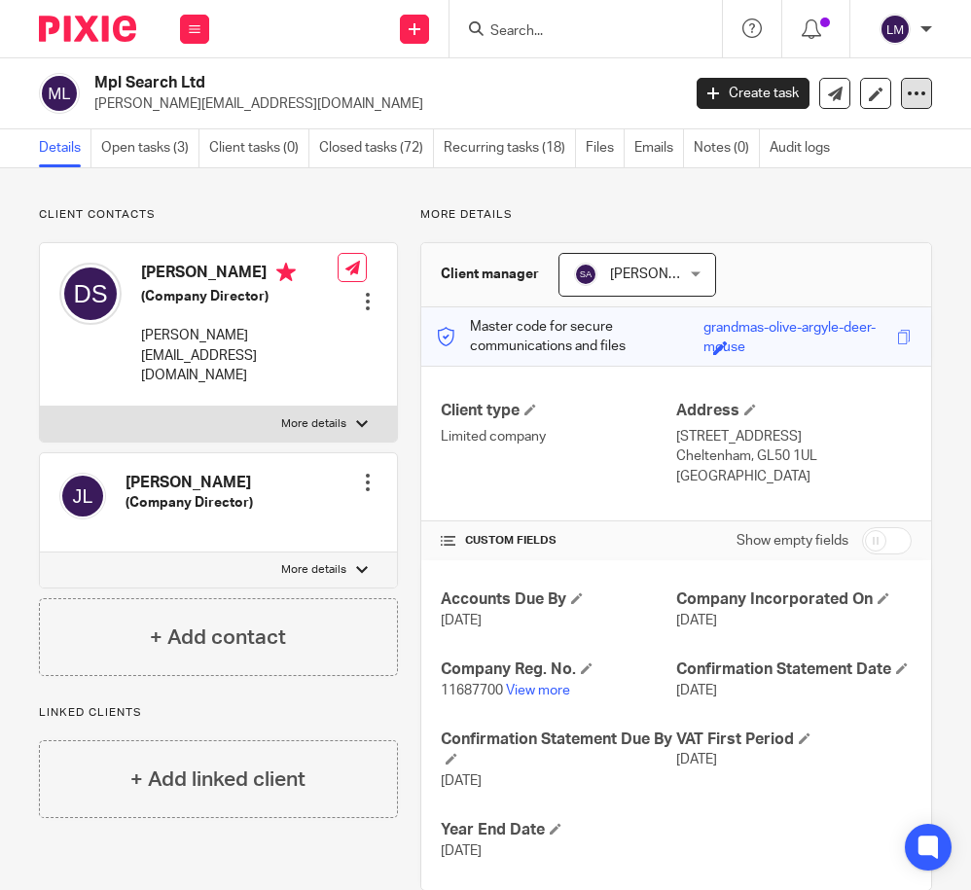
click at [914, 80] on div at bounding box center [916, 93] width 31 height 31
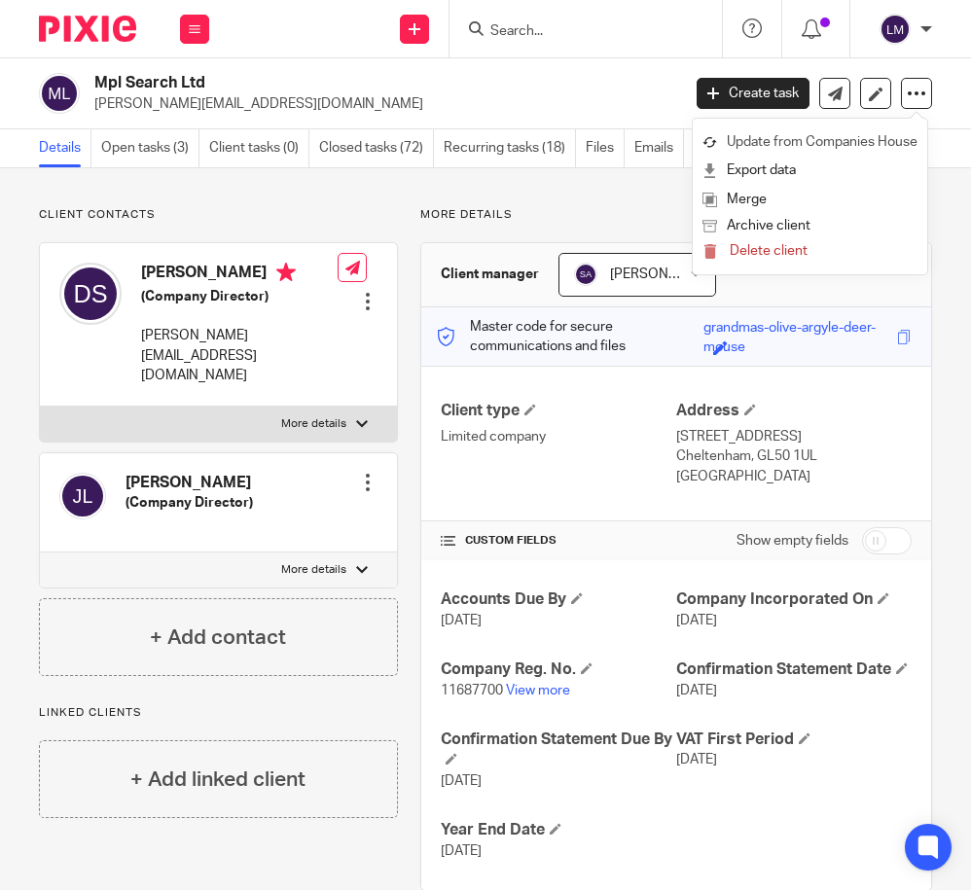
click at [876, 136] on link "Update from Companies House" at bounding box center [809, 142] width 215 height 28
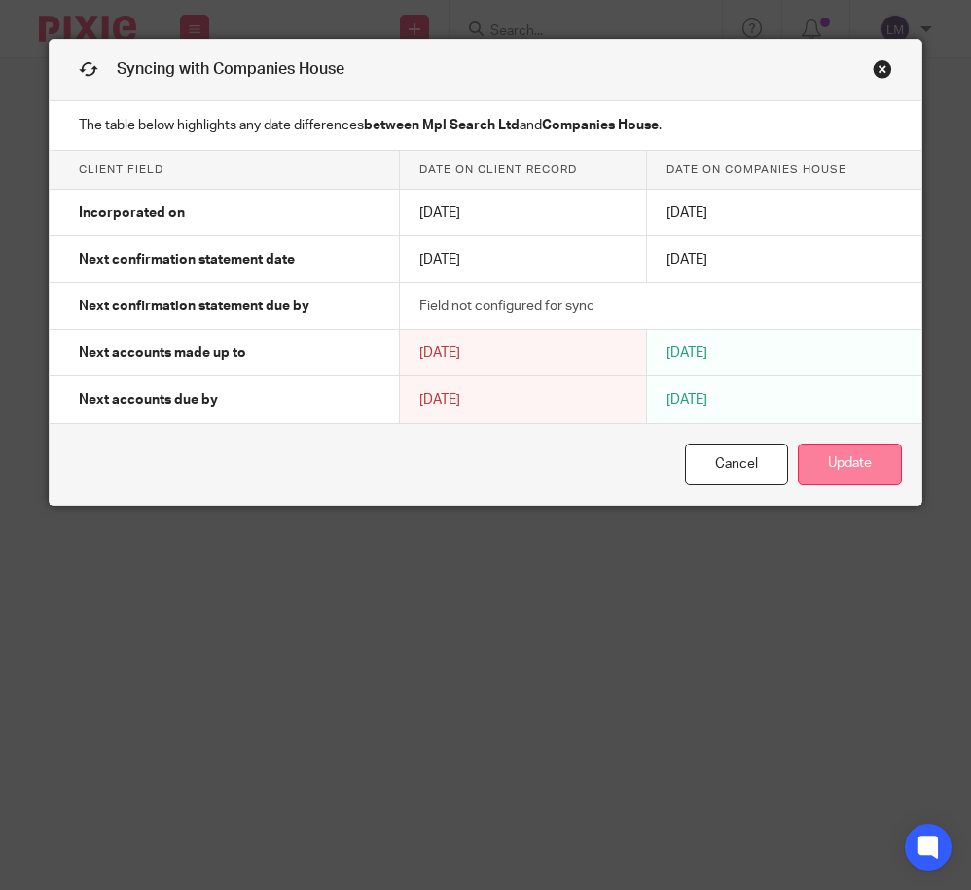
click at [854, 465] on button "Update" at bounding box center [850, 465] width 104 height 42
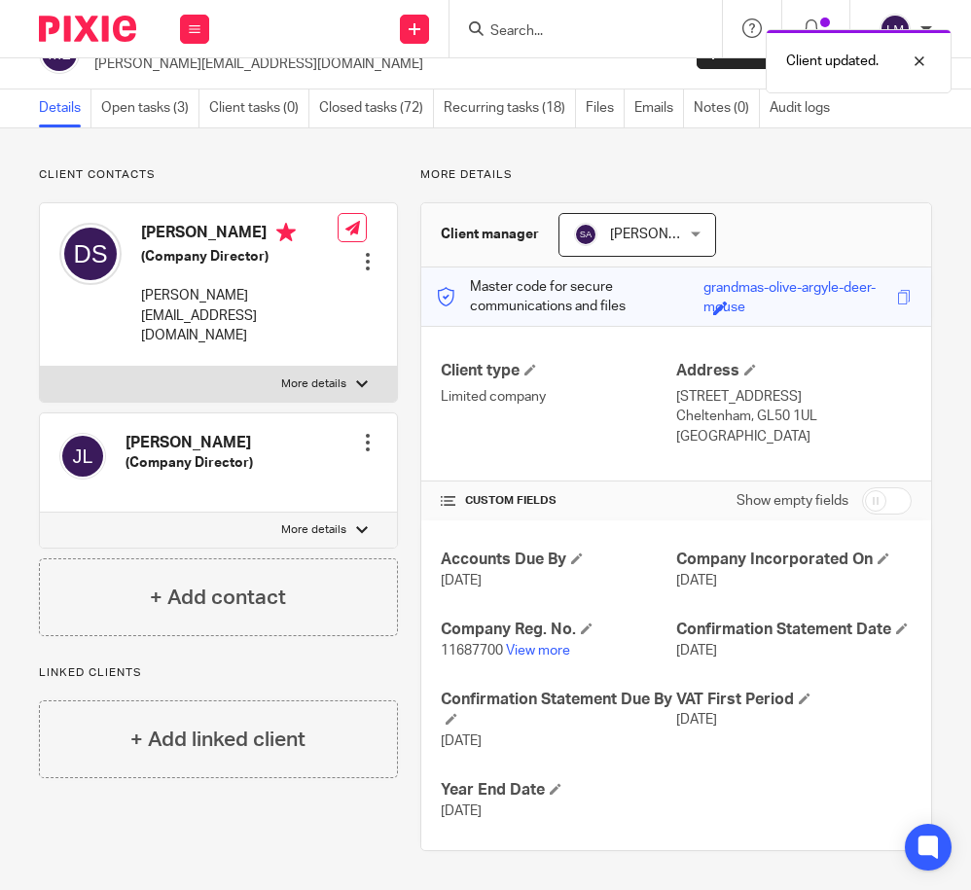
scroll to position [60, 0]
click at [192, 24] on icon at bounding box center [195, 29] width 12 height 12
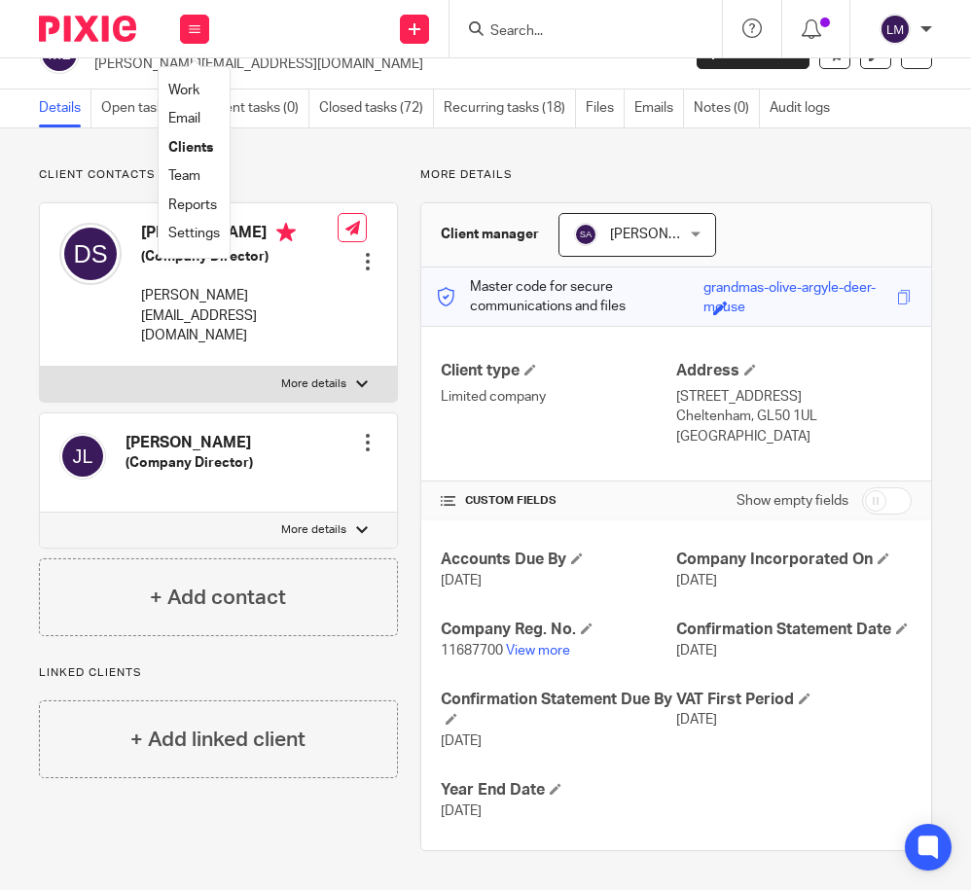
click at [194, 150] on link "Clients" at bounding box center [190, 148] width 45 height 14
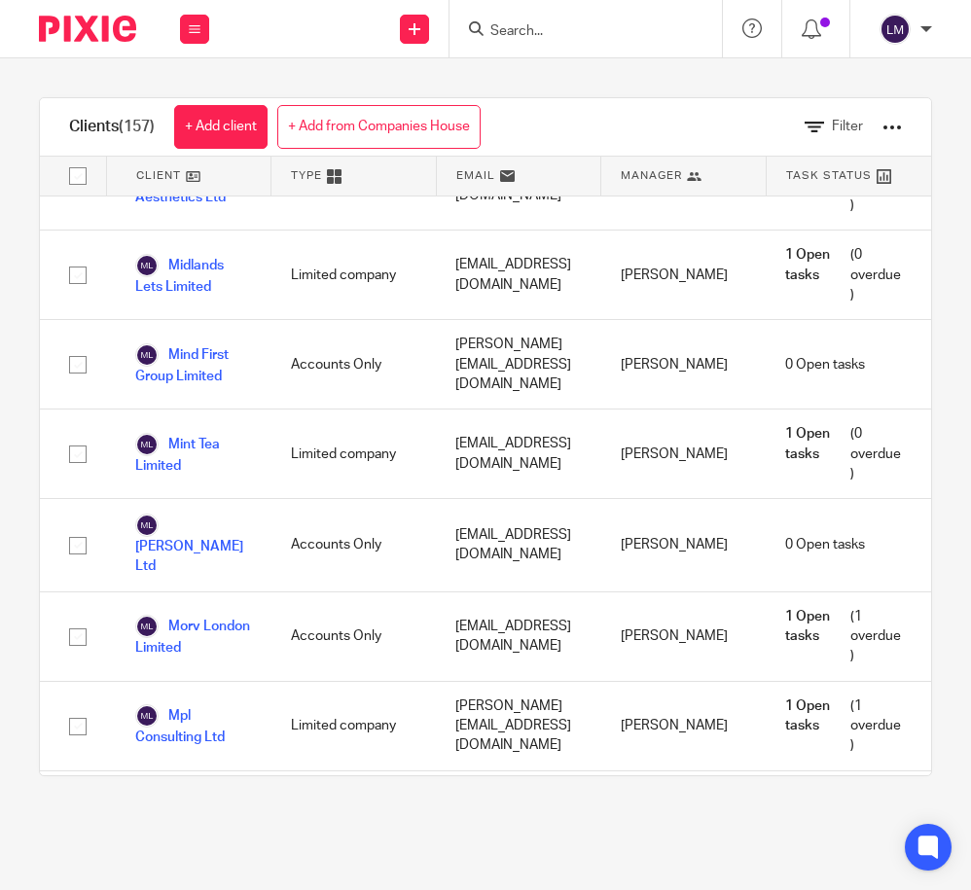
scroll to position [7159, 0]
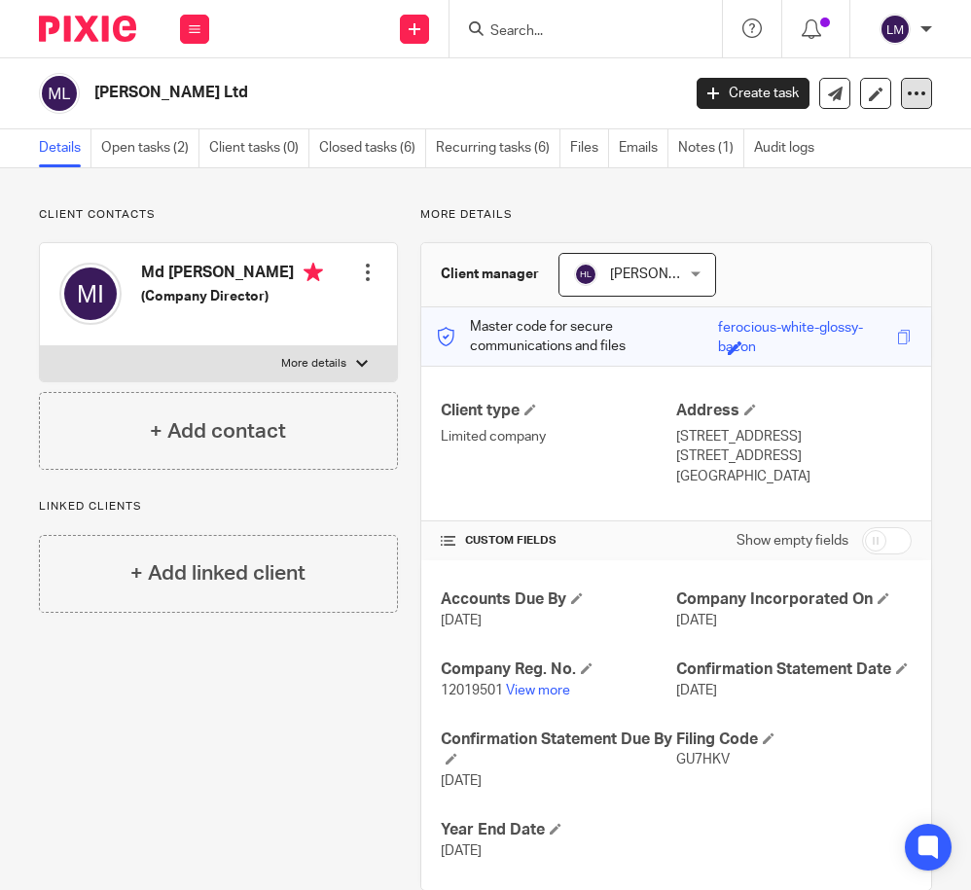
click at [909, 94] on icon at bounding box center [916, 93] width 19 height 19
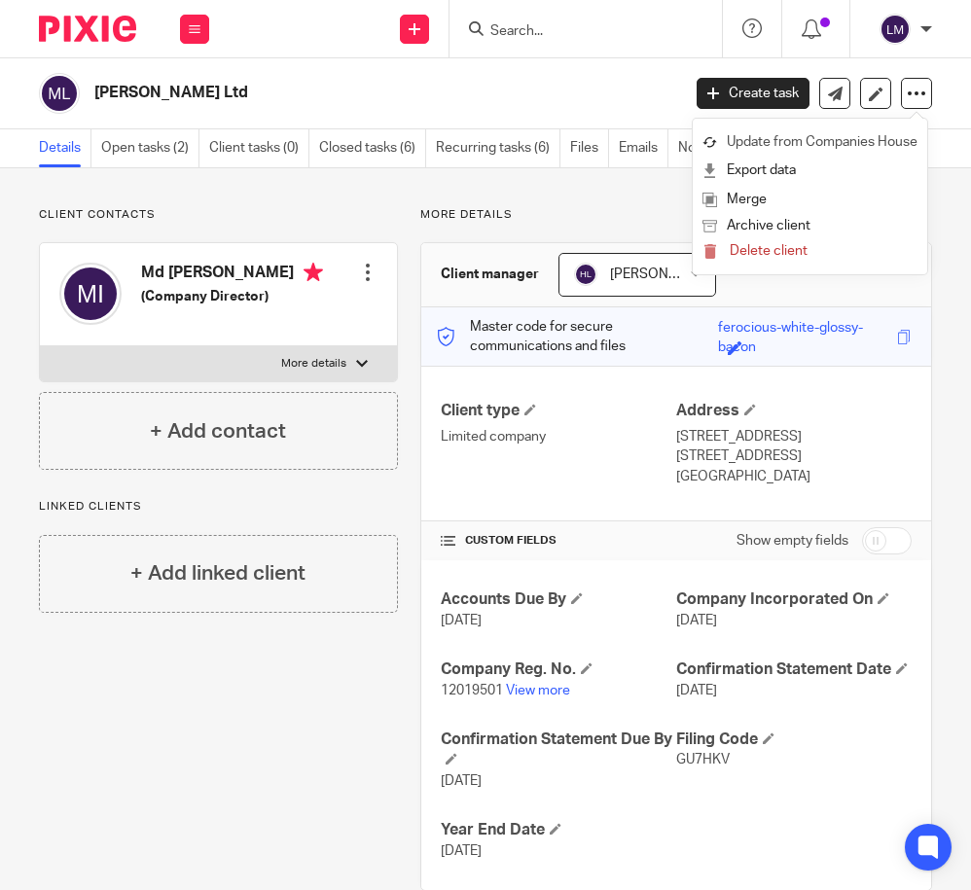
click at [848, 141] on link "Update from Companies House" at bounding box center [809, 142] width 215 height 28
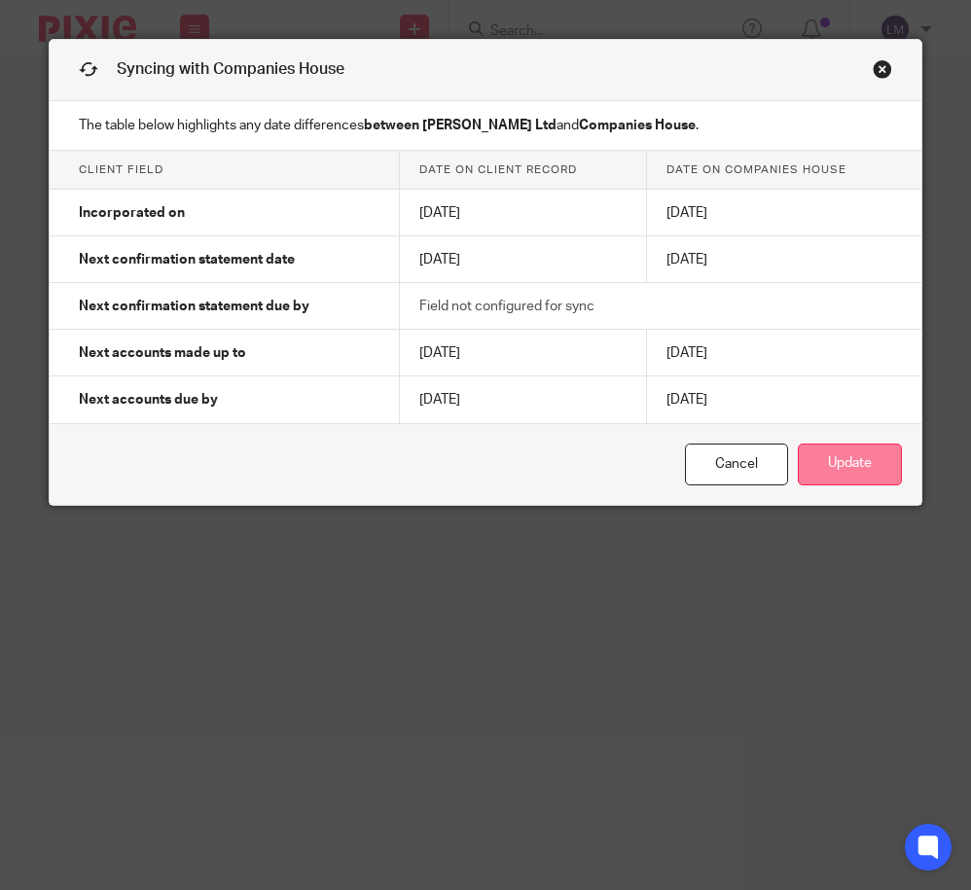
click at [856, 450] on button "Update" at bounding box center [850, 465] width 104 height 42
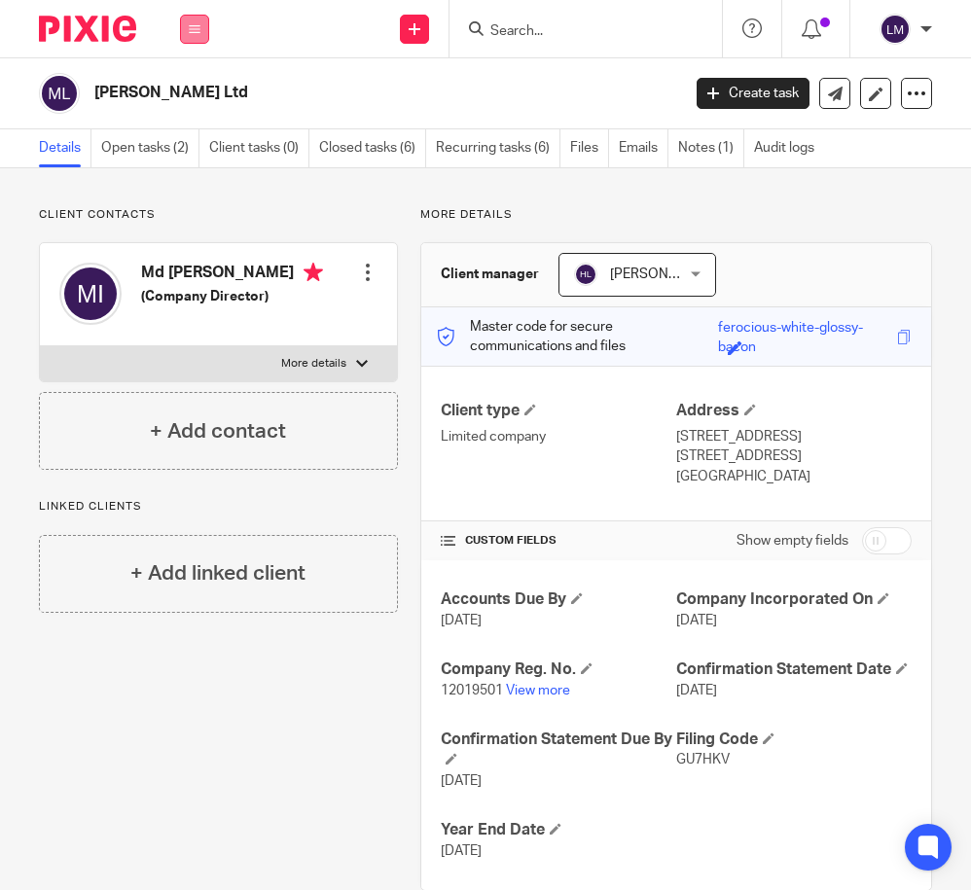
click at [197, 29] on icon at bounding box center [195, 29] width 12 height 12
click at [202, 142] on link "Clients" at bounding box center [190, 148] width 45 height 14
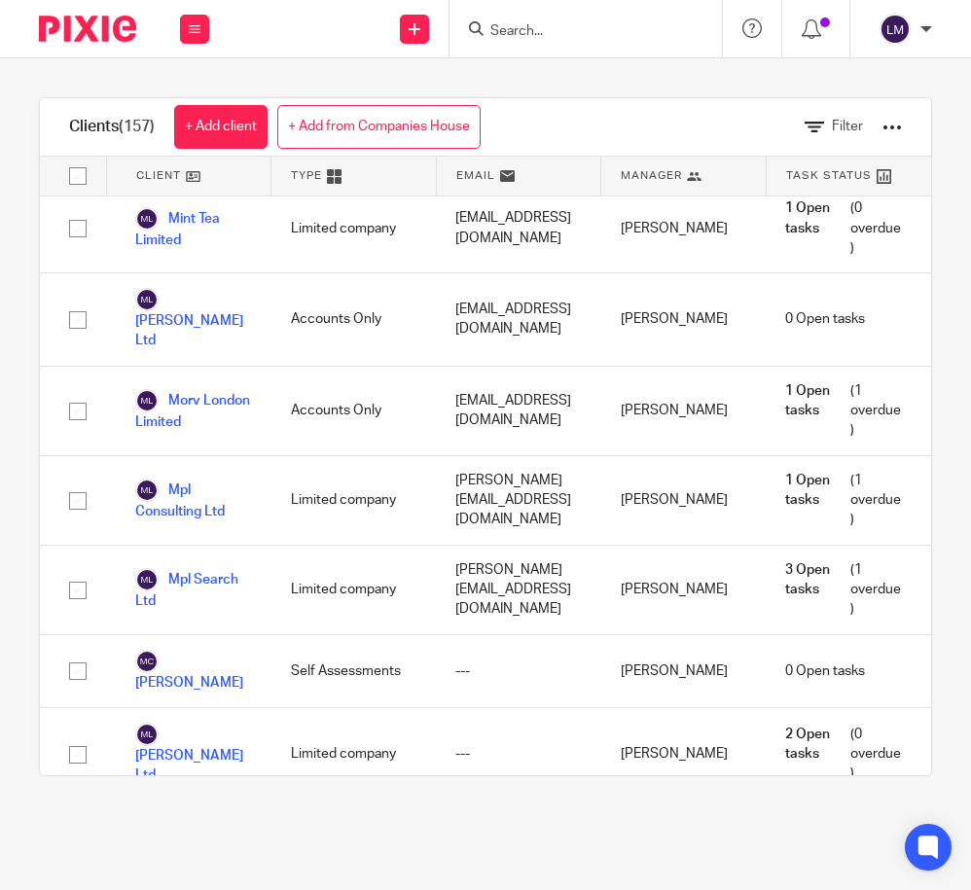
scroll to position [7339, 0]
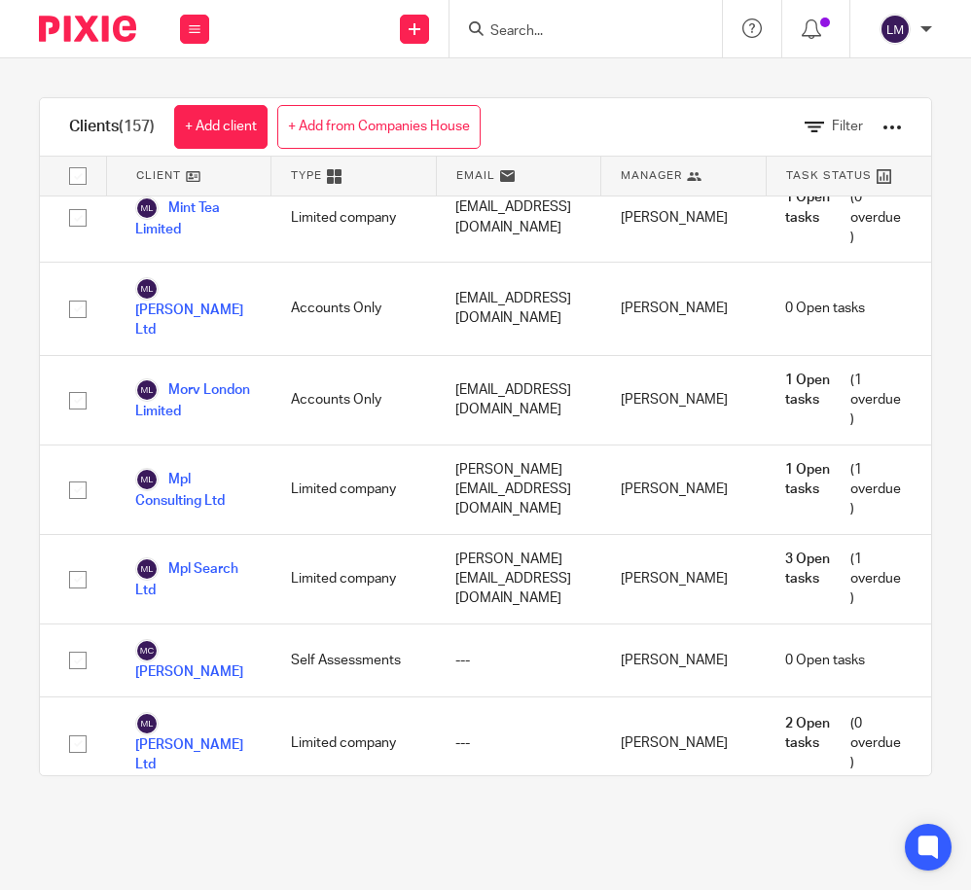
click at [207, 813] on link "Nazareth Holiday Homes" at bounding box center [193, 834] width 117 height 43
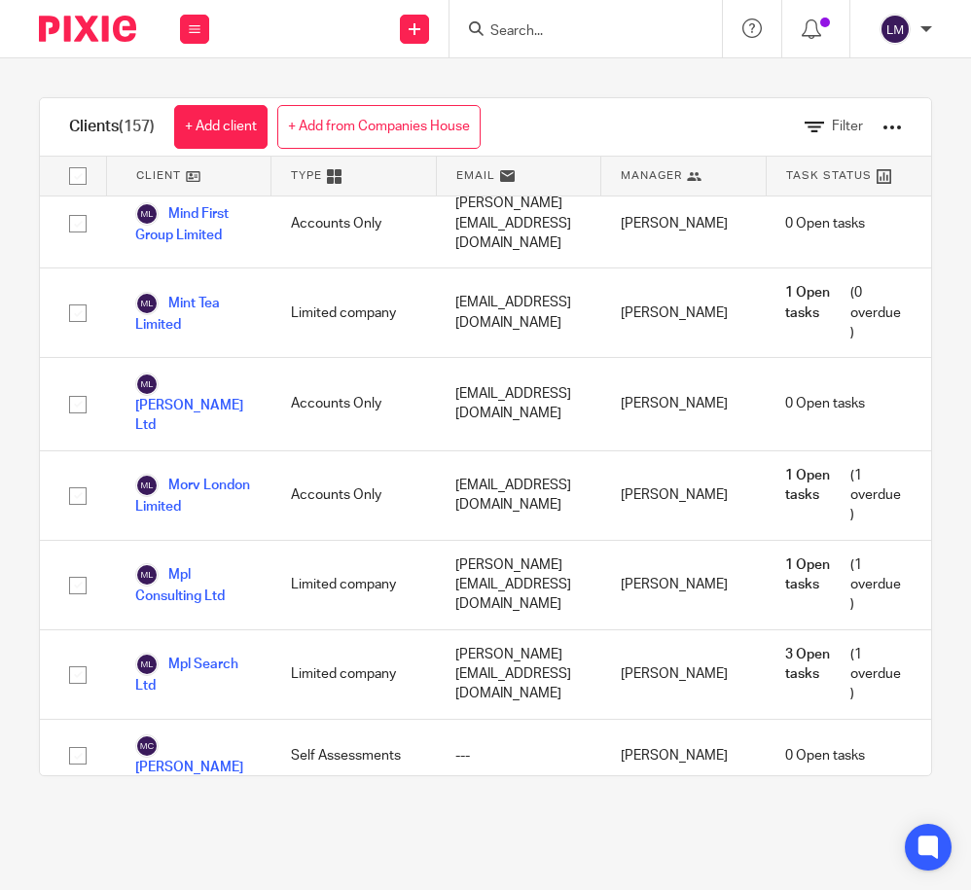
scroll to position [7245, 0]
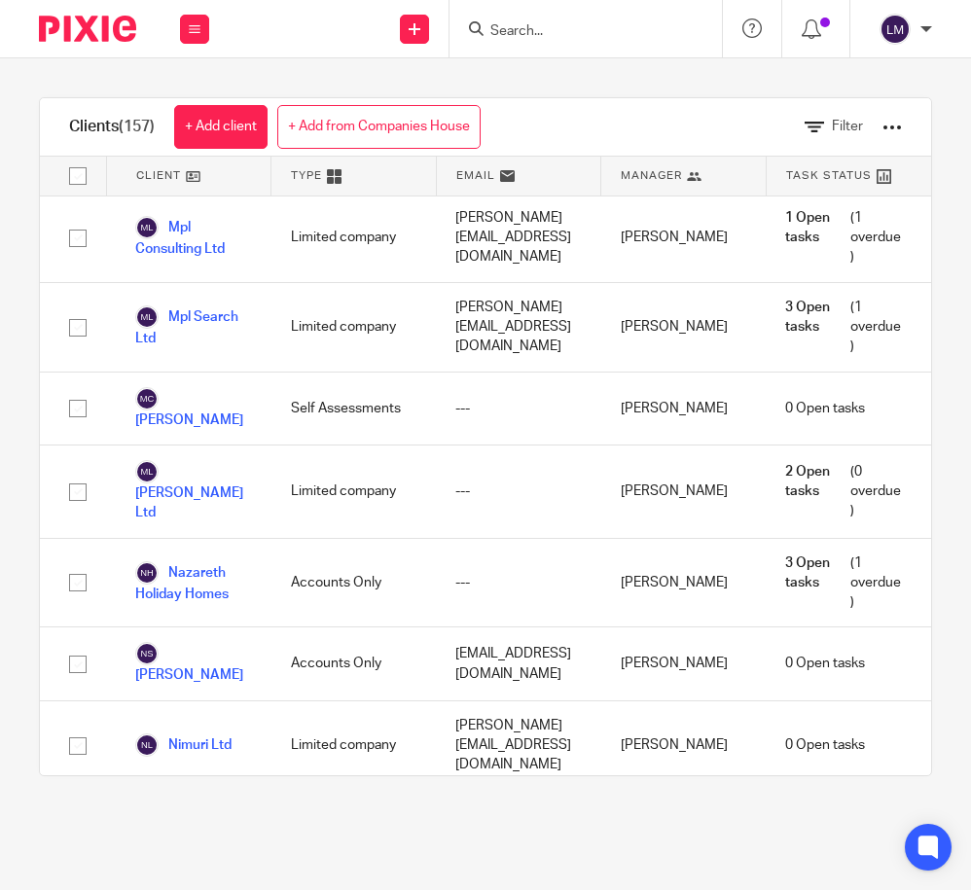
scroll to position [7587, 0]
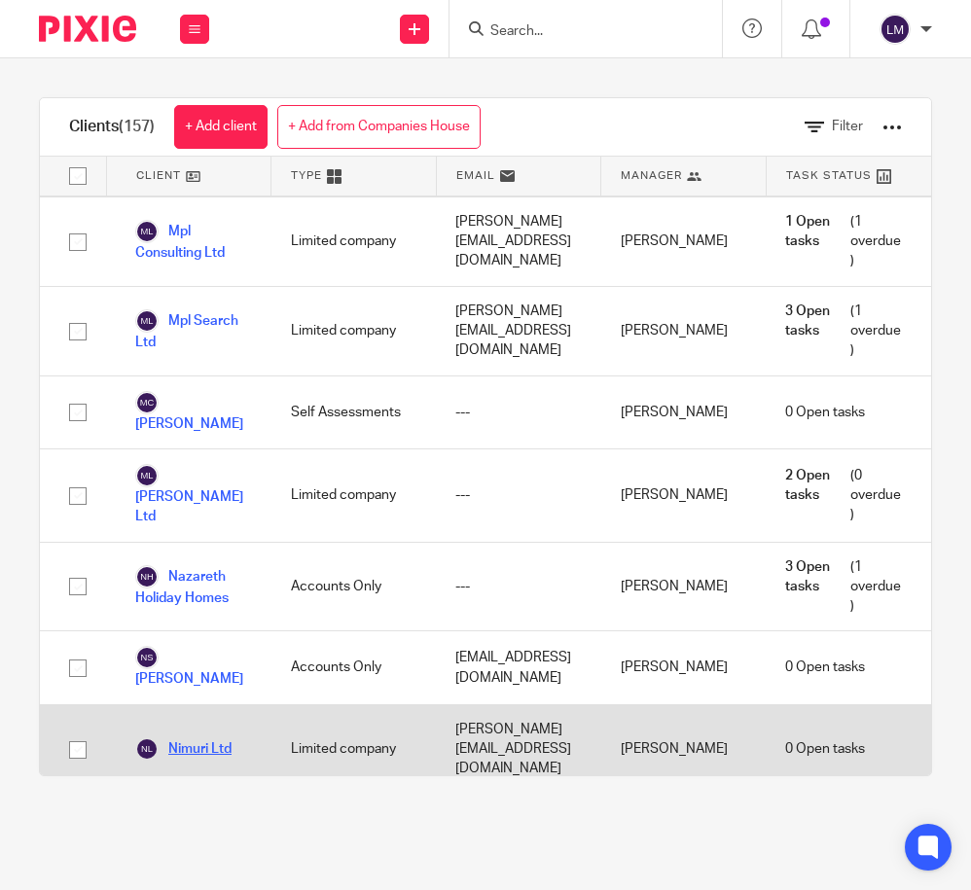
click at [216, 737] on link "Nimuri Ltd" at bounding box center [183, 748] width 96 height 23
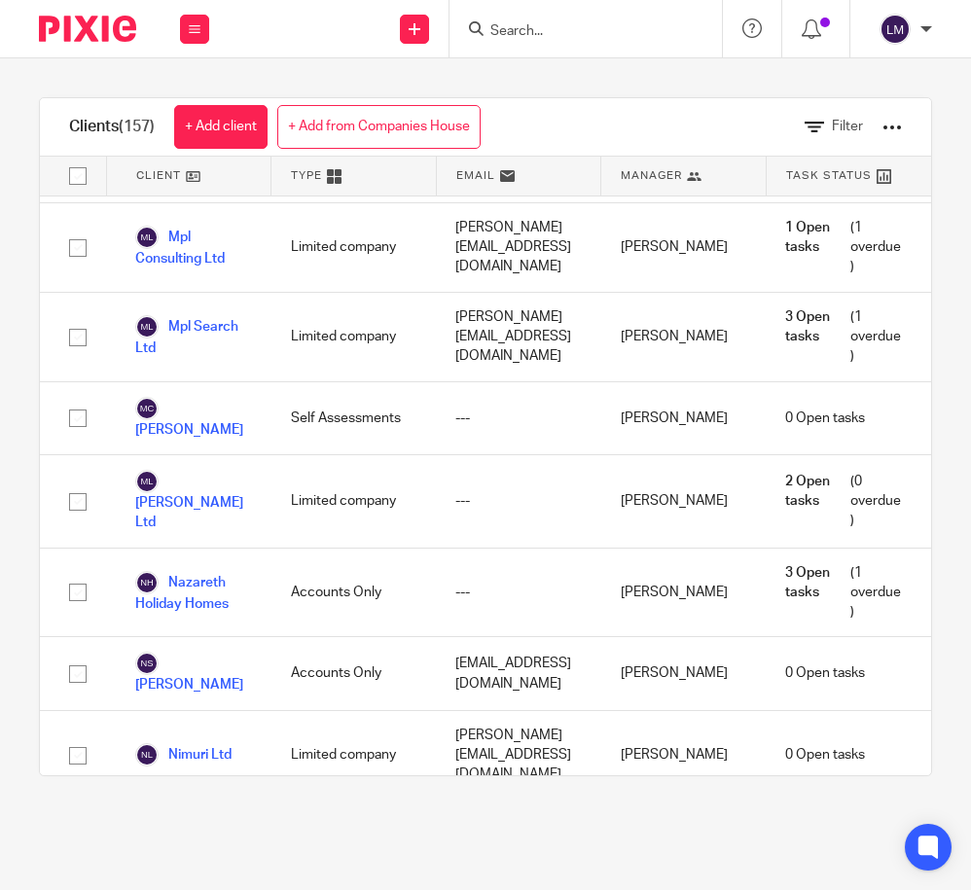
scroll to position [7580, 0]
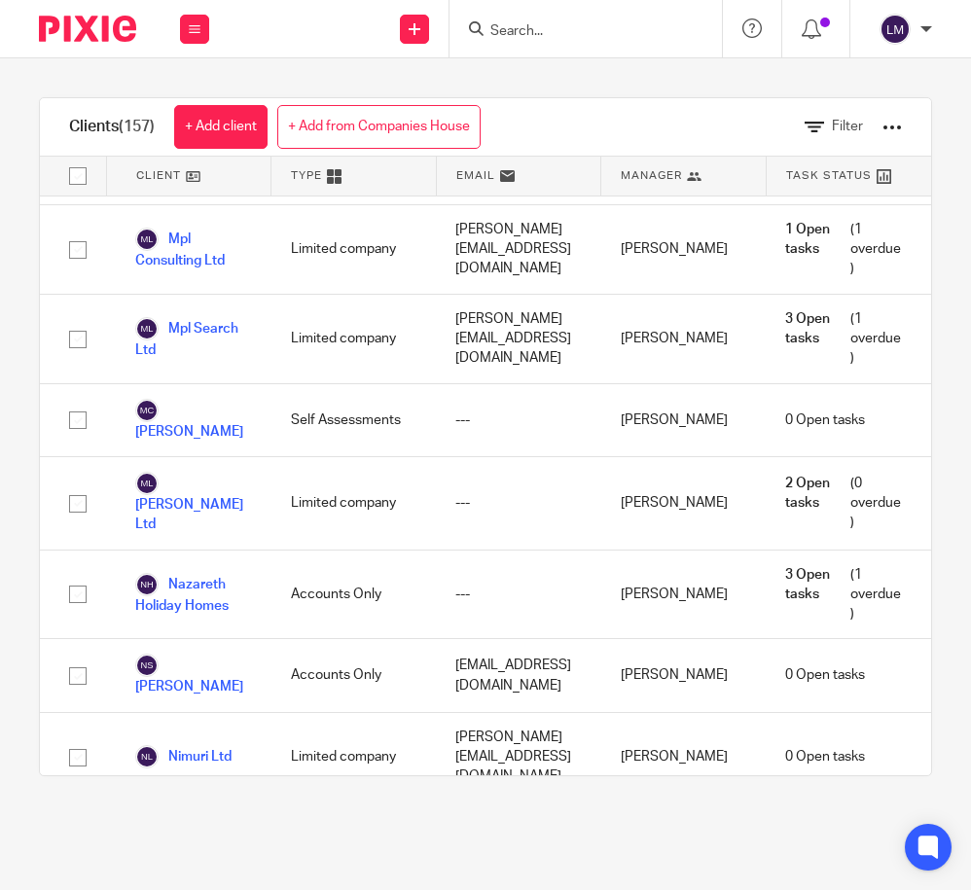
click at [191, 825] on link "Niz Cosmetics" at bounding box center [193, 846] width 117 height 43
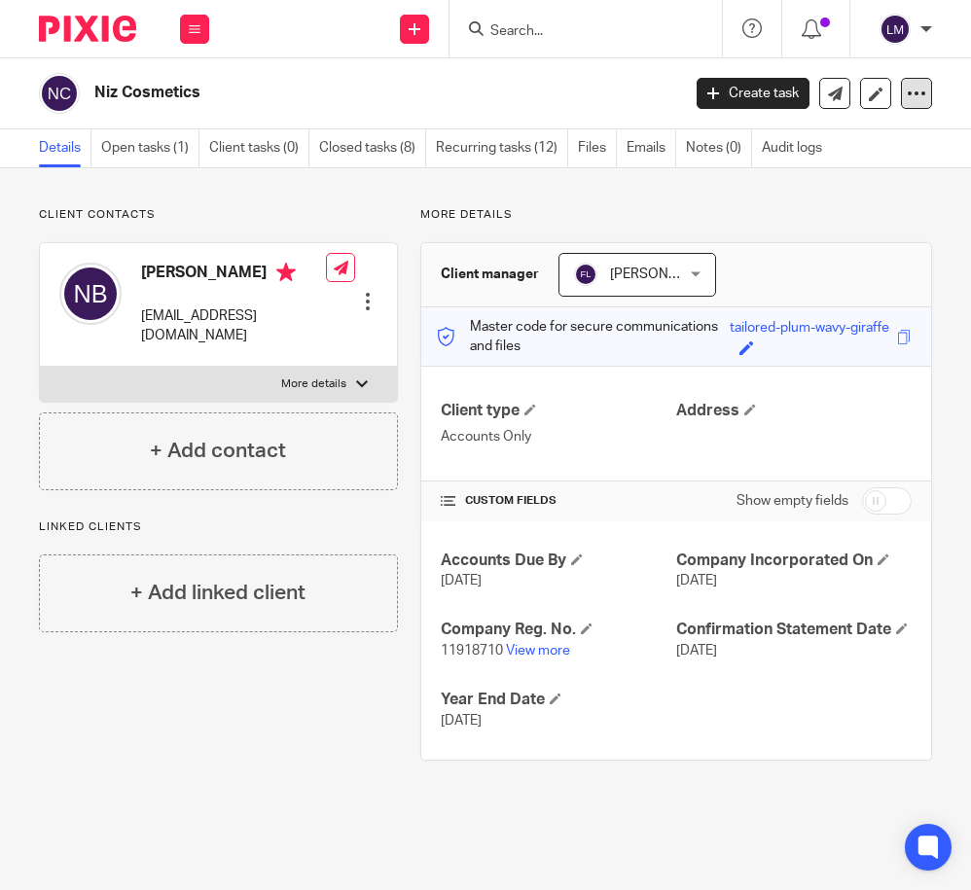
click at [916, 91] on icon at bounding box center [916, 93] width 19 height 19
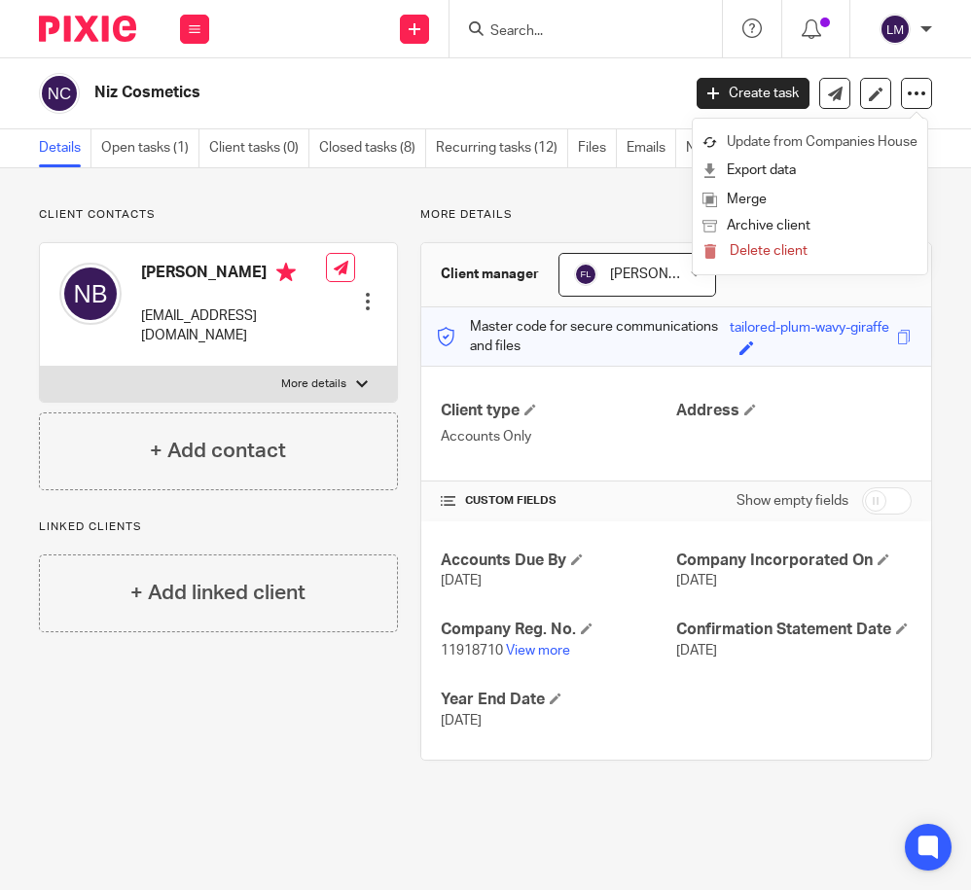
click at [870, 142] on link "Update from Companies House" at bounding box center [809, 142] width 215 height 28
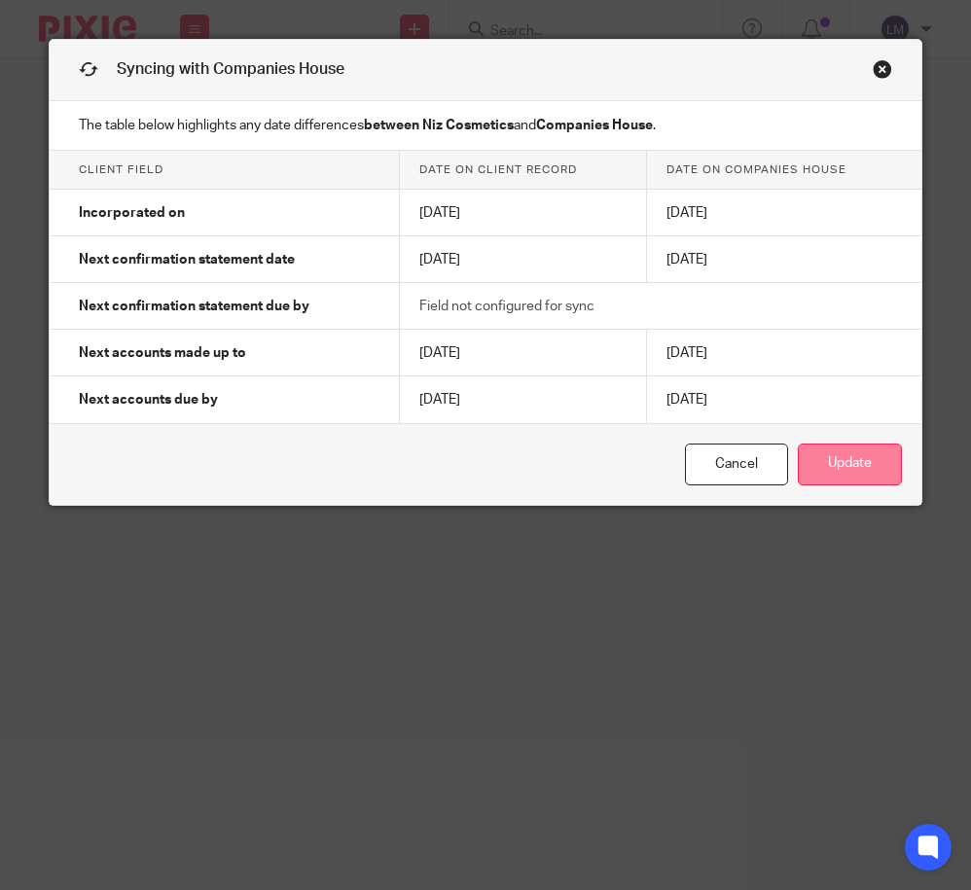
click at [857, 461] on button "Update" at bounding box center [850, 465] width 104 height 42
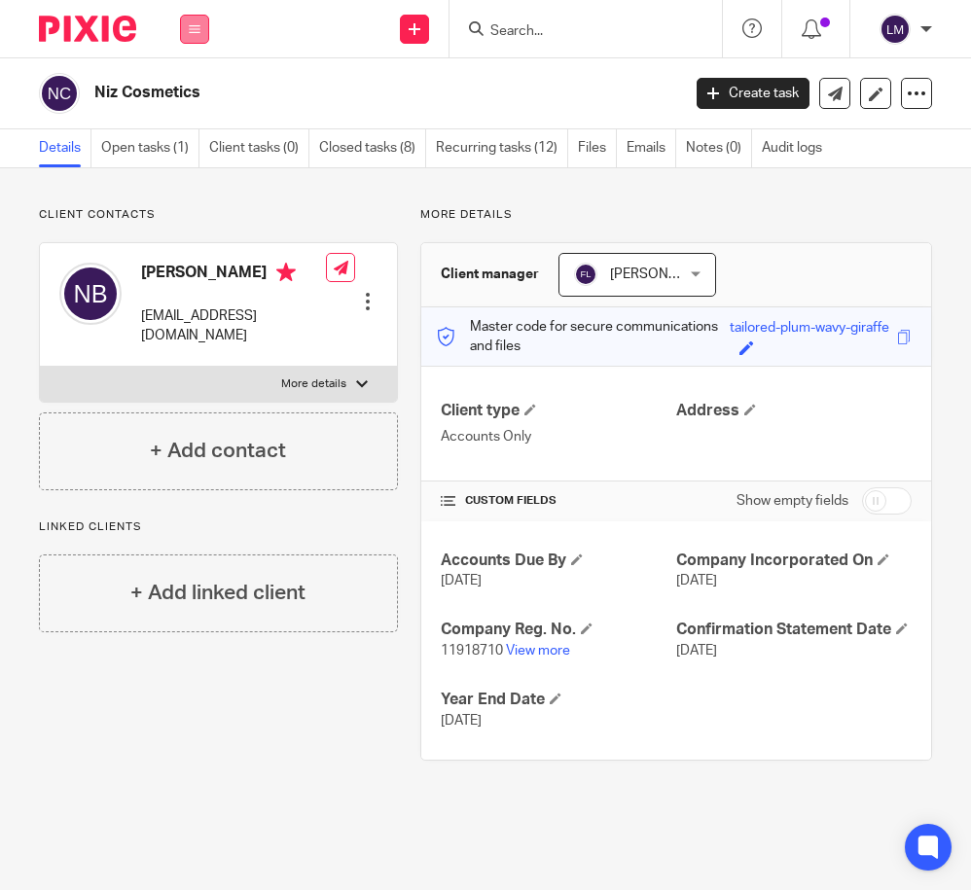
click at [203, 28] on button at bounding box center [194, 29] width 29 height 29
click at [198, 150] on link "Clients" at bounding box center [190, 148] width 45 height 14
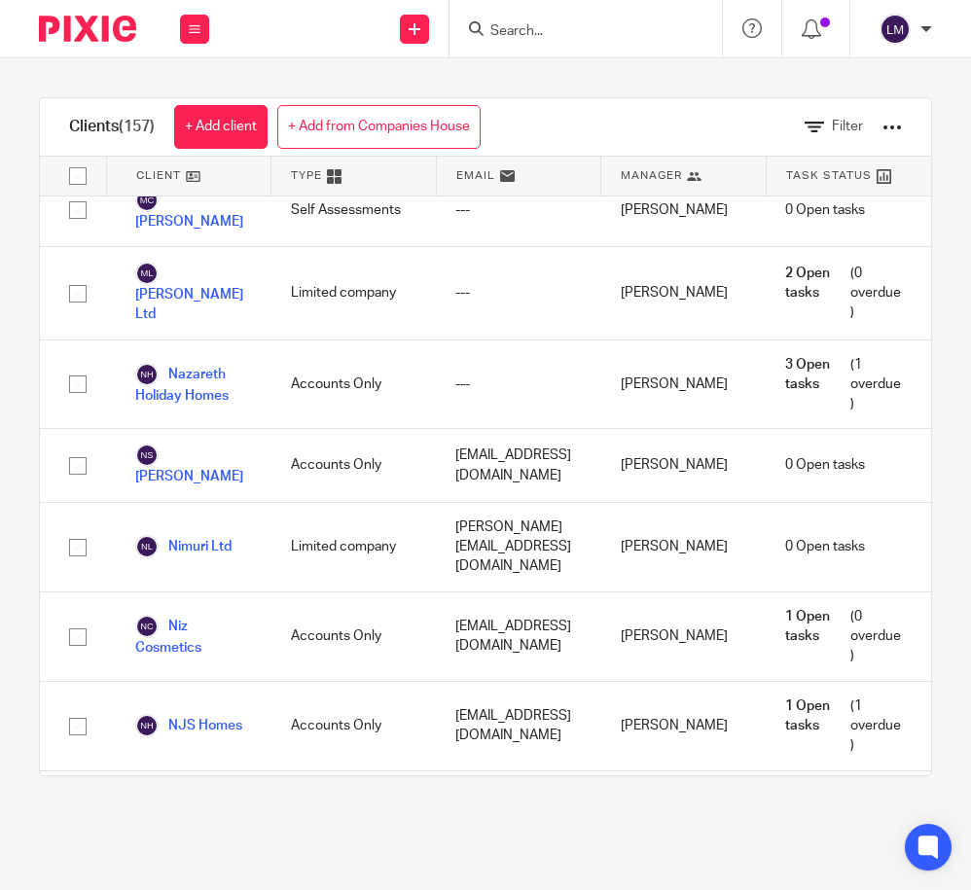
scroll to position [7787, 0]
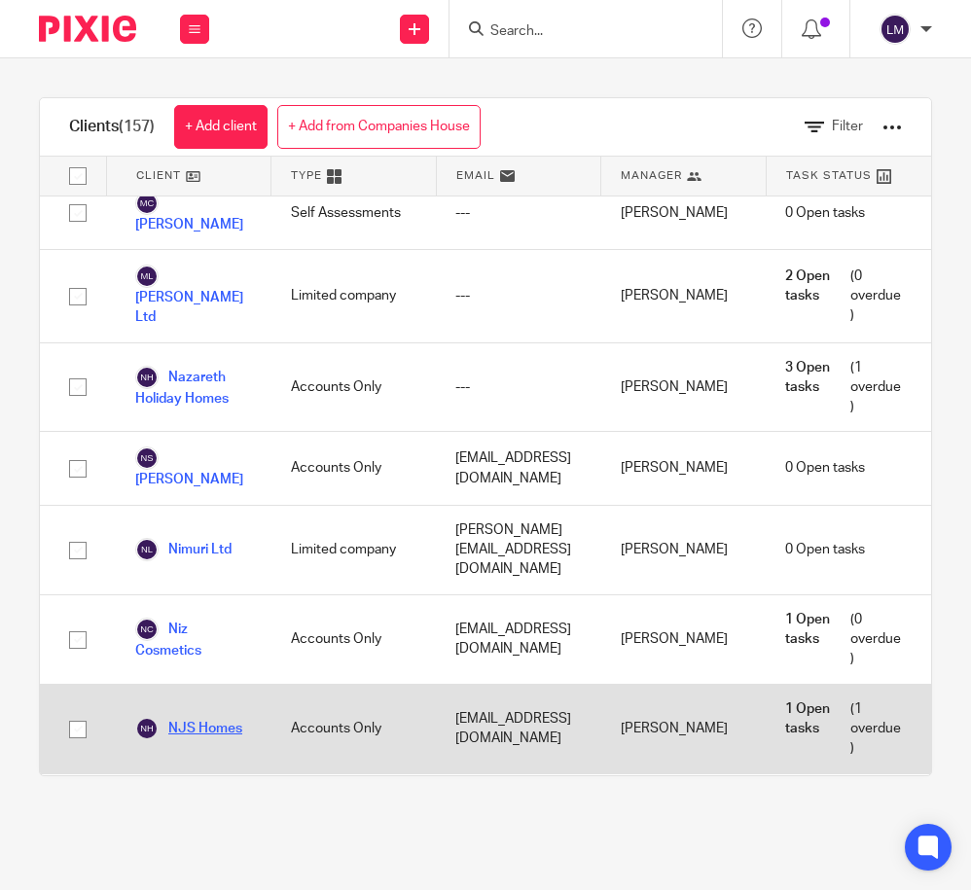
click at [191, 717] on link "NJS Homes" at bounding box center [188, 728] width 107 height 23
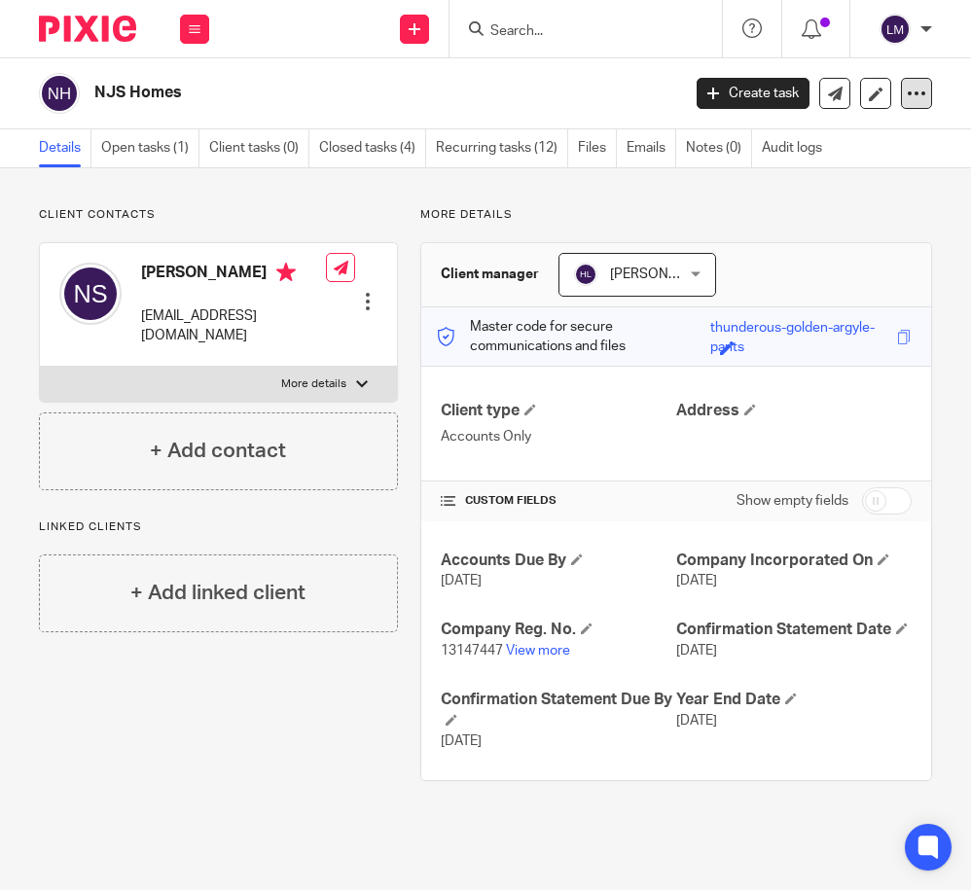
click at [903, 92] on div at bounding box center [916, 93] width 31 height 31
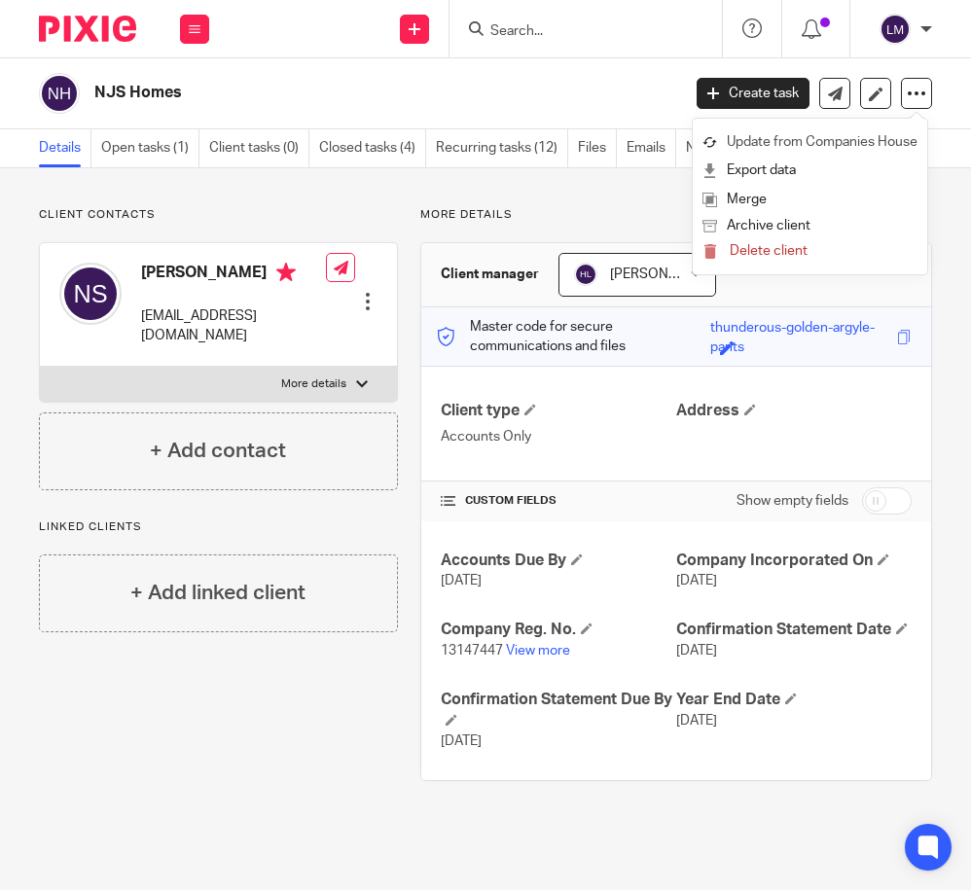
click at [878, 142] on link "Update from Companies House" at bounding box center [809, 142] width 215 height 28
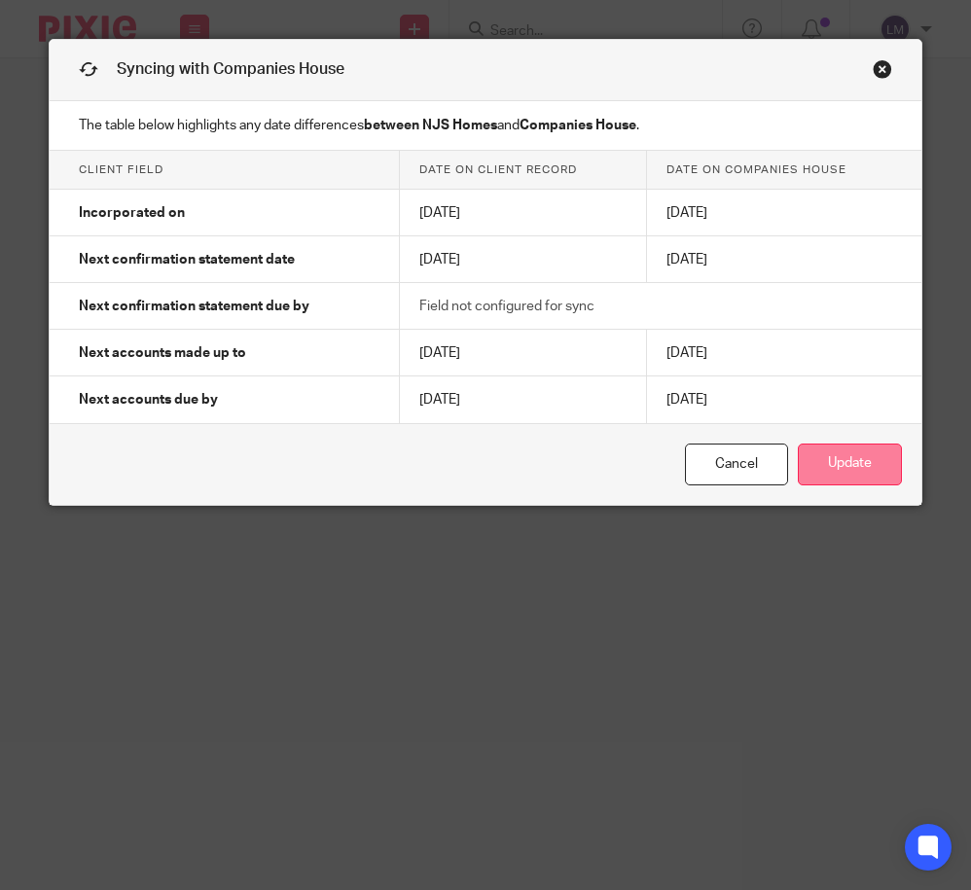
click at [859, 459] on button "Update" at bounding box center [850, 465] width 104 height 42
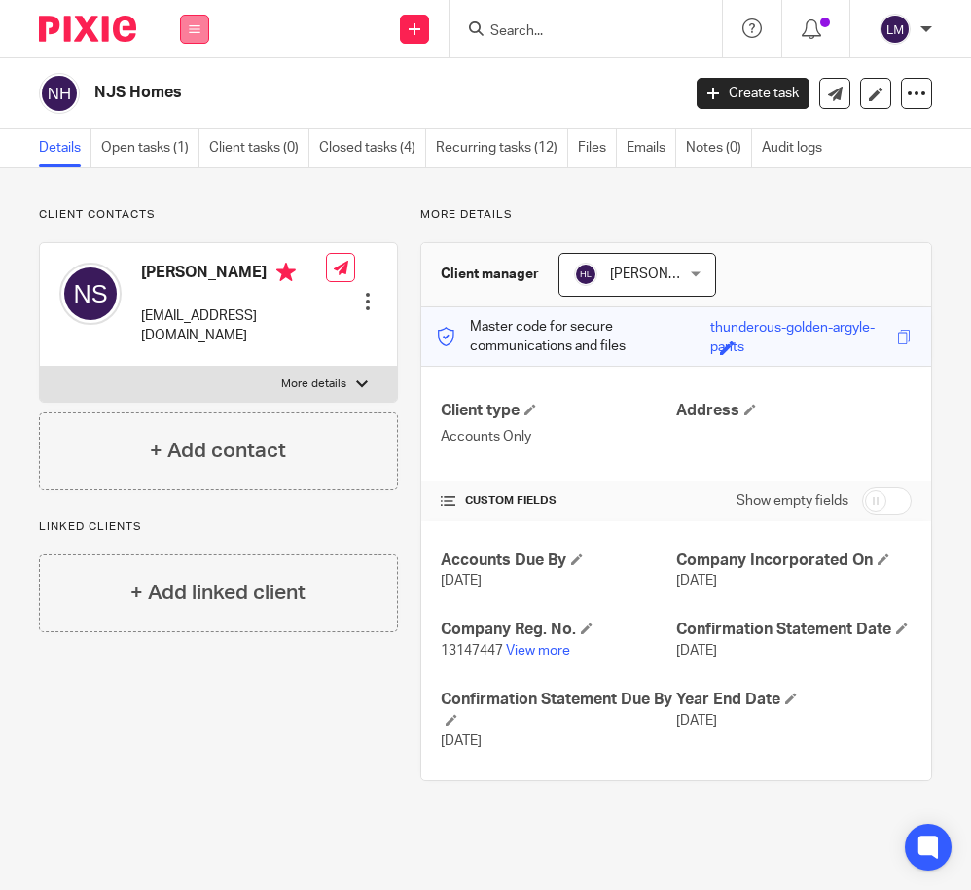
click at [192, 27] on icon at bounding box center [195, 29] width 12 height 12
click at [195, 147] on link "Clients" at bounding box center [190, 148] width 45 height 14
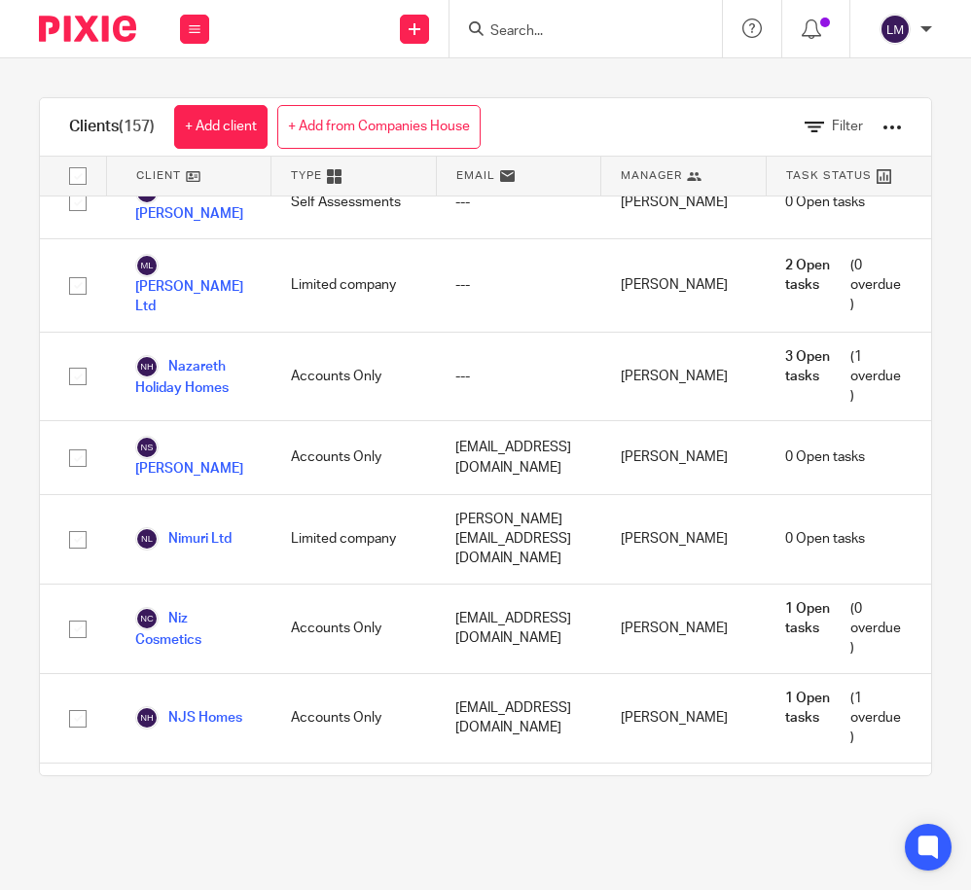
scroll to position [7773, 0]
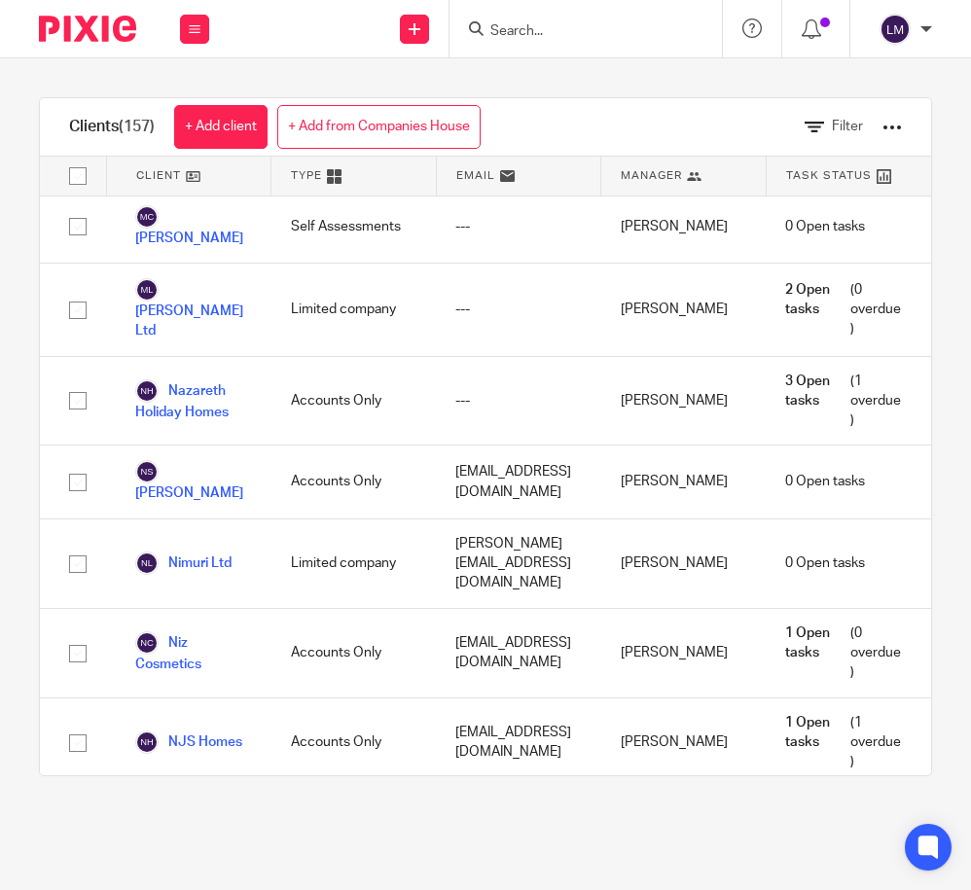
click at [203, 820] on link "Noxz Ltd" at bounding box center [179, 831] width 88 height 23
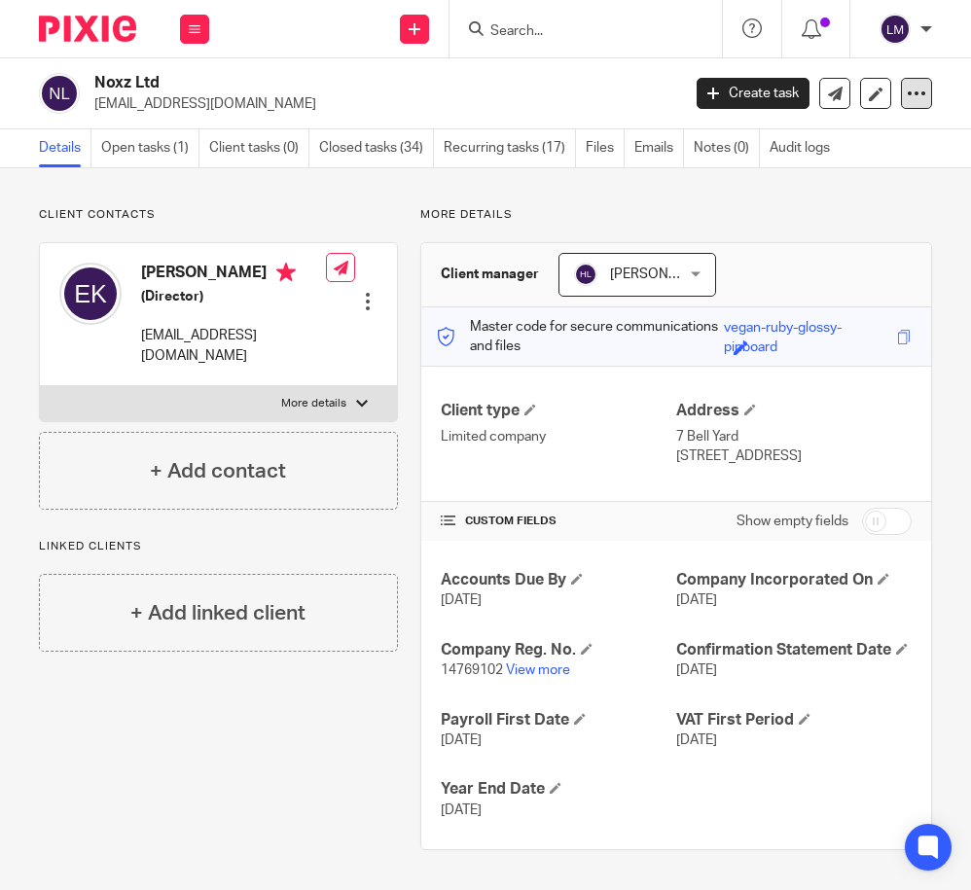
click at [915, 90] on icon at bounding box center [916, 93] width 19 height 19
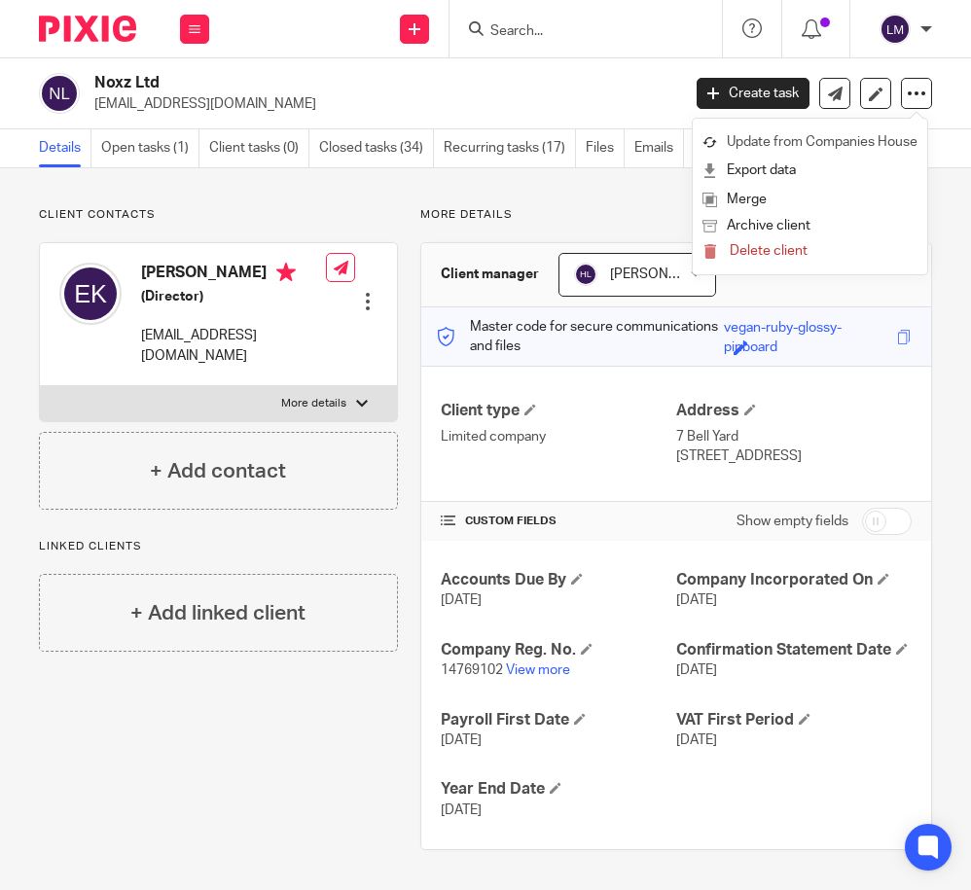
click at [847, 140] on link "Update from Companies House" at bounding box center [809, 142] width 215 height 28
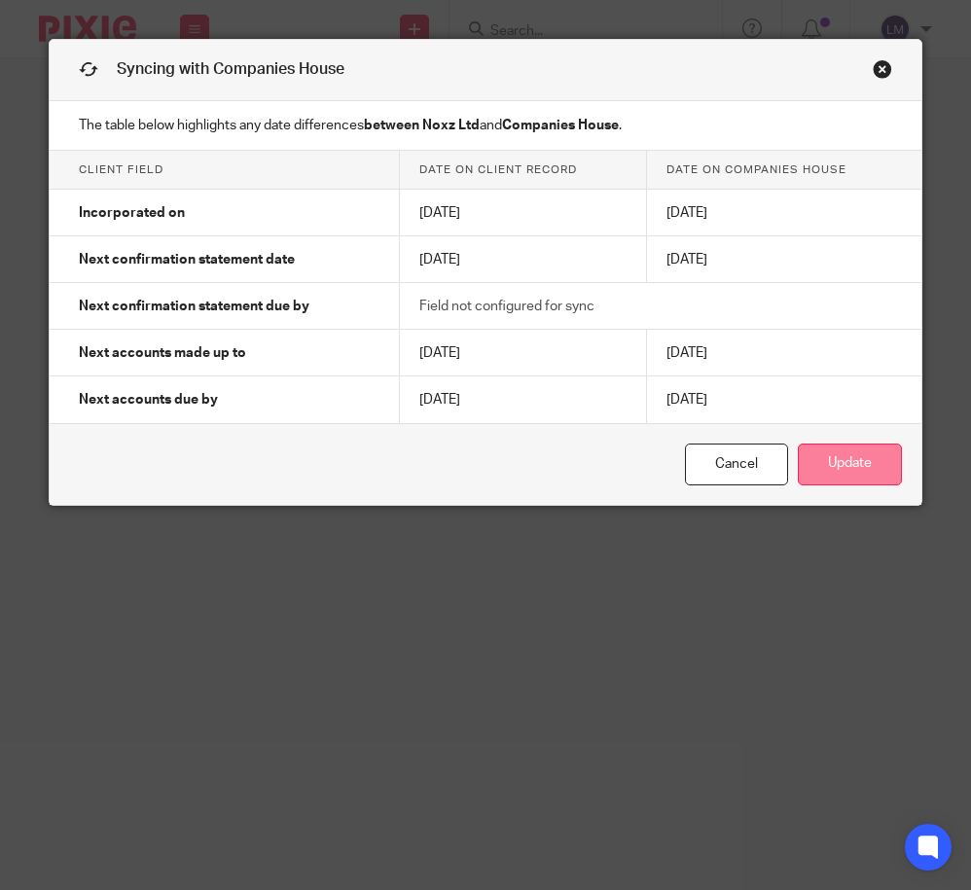
click at [822, 456] on button "Update" at bounding box center [850, 465] width 104 height 42
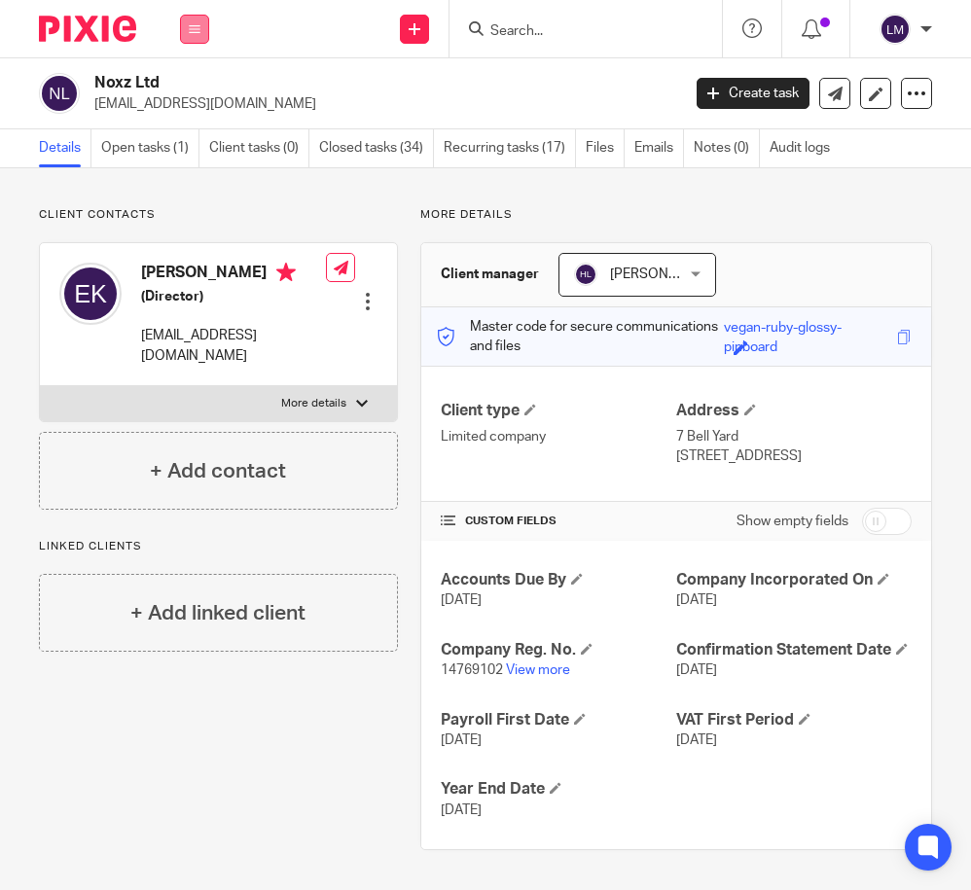
click at [194, 29] on icon at bounding box center [195, 29] width 12 height 12
click at [197, 146] on link "Clients" at bounding box center [190, 148] width 45 height 14
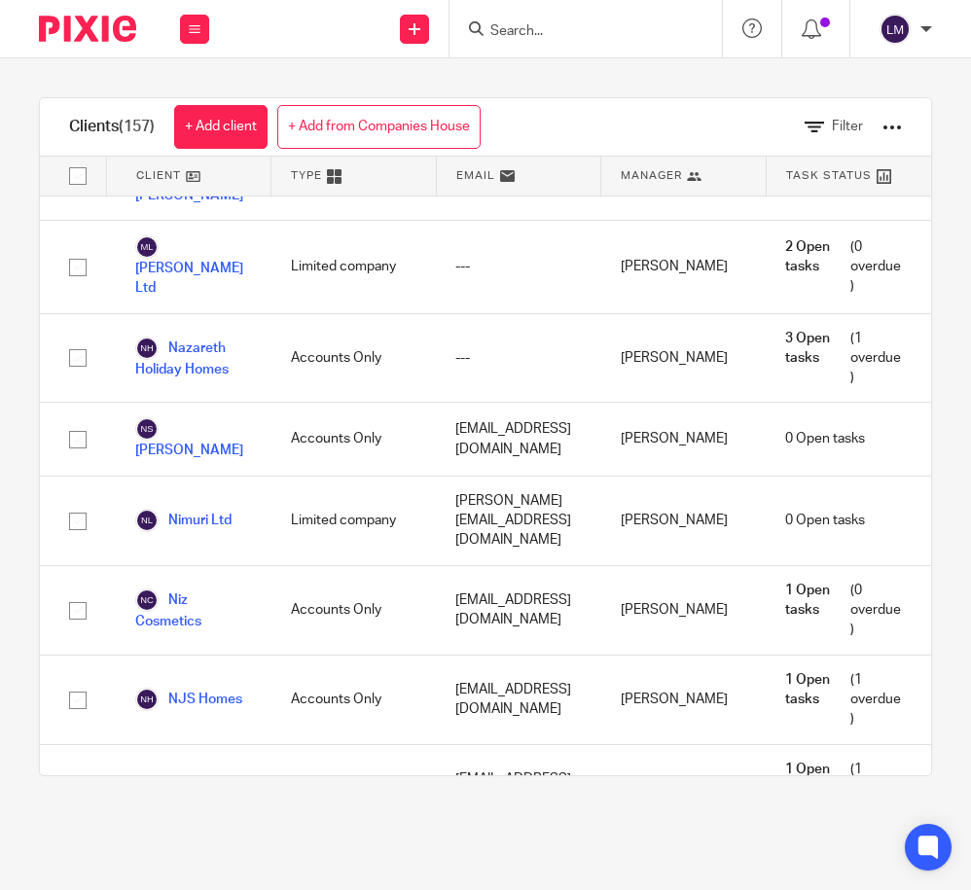
scroll to position [7829, 0]
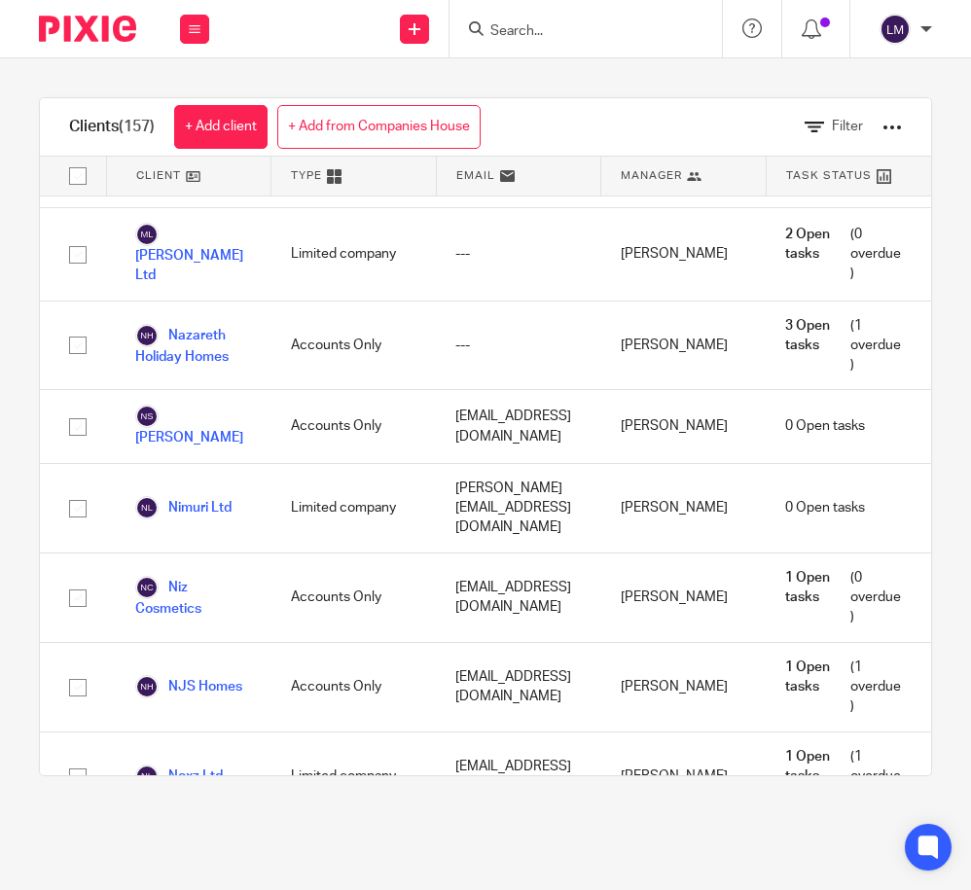
click at [203, 854] on link "Oberland Llp" at bounding box center [191, 865] width 112 height 23
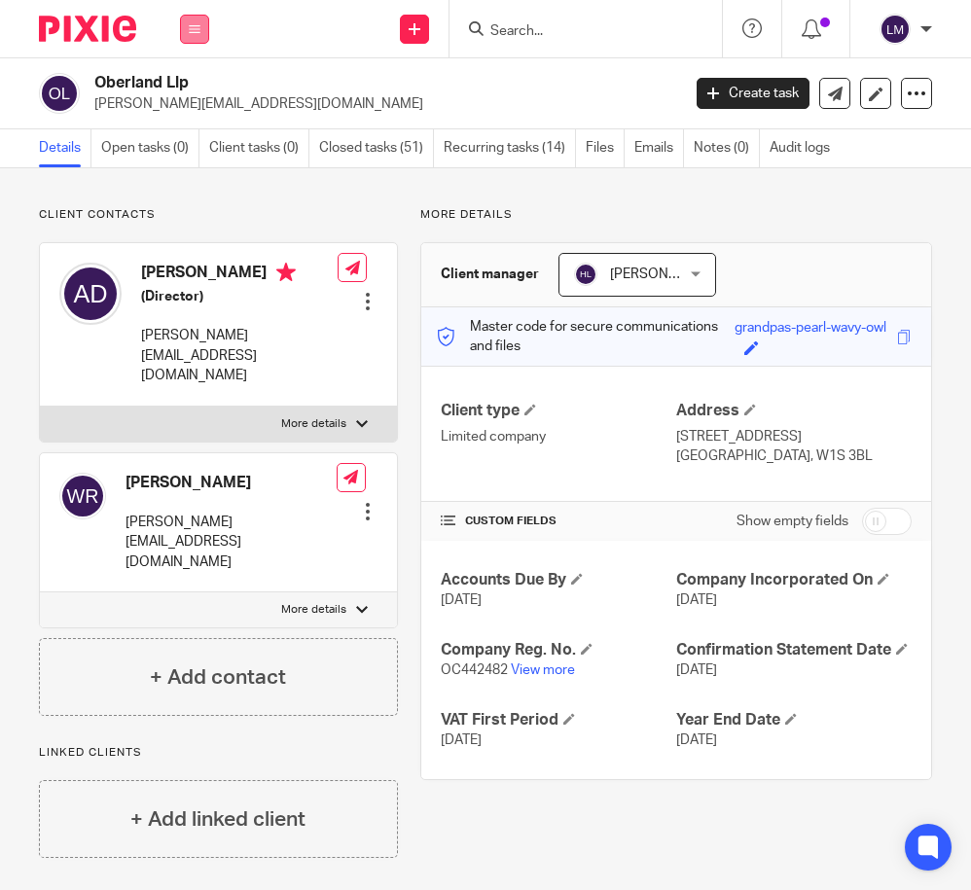
click at [191, 29] on icon at bounding box center [195, 29] width 12 height 12
click at [194, 144] on link "Clients" at bounding box center [190, 148] width 45 height 14
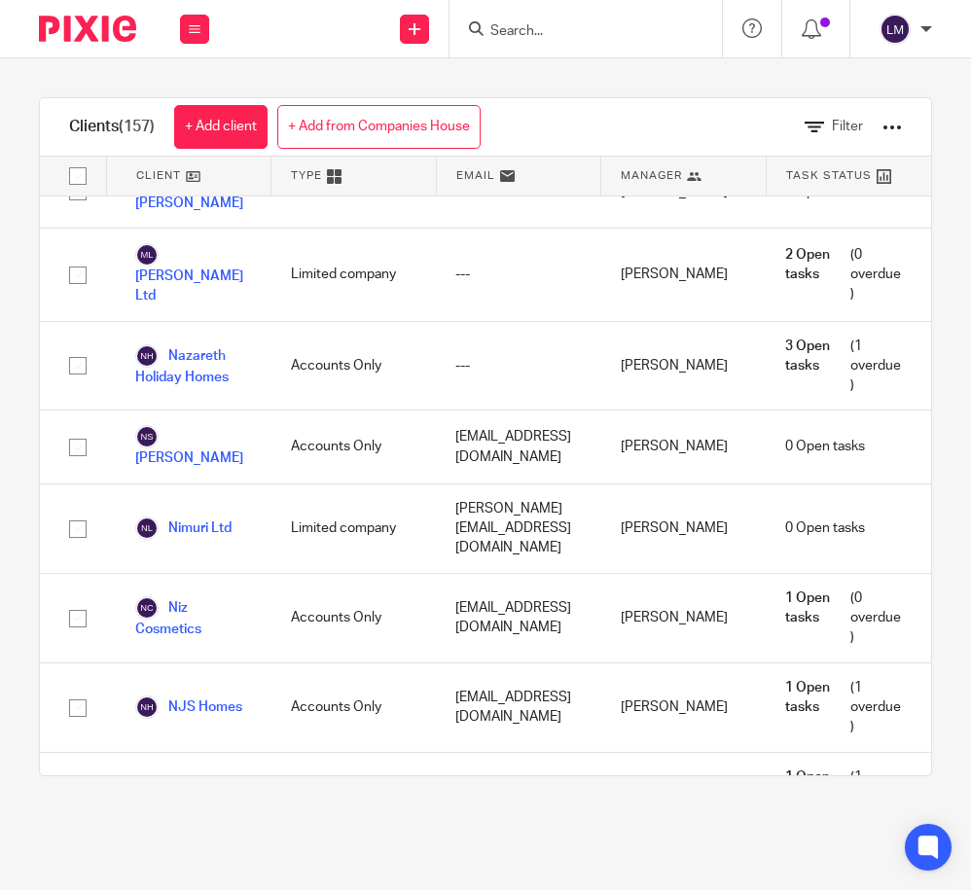
scroll to position [7813, 0]
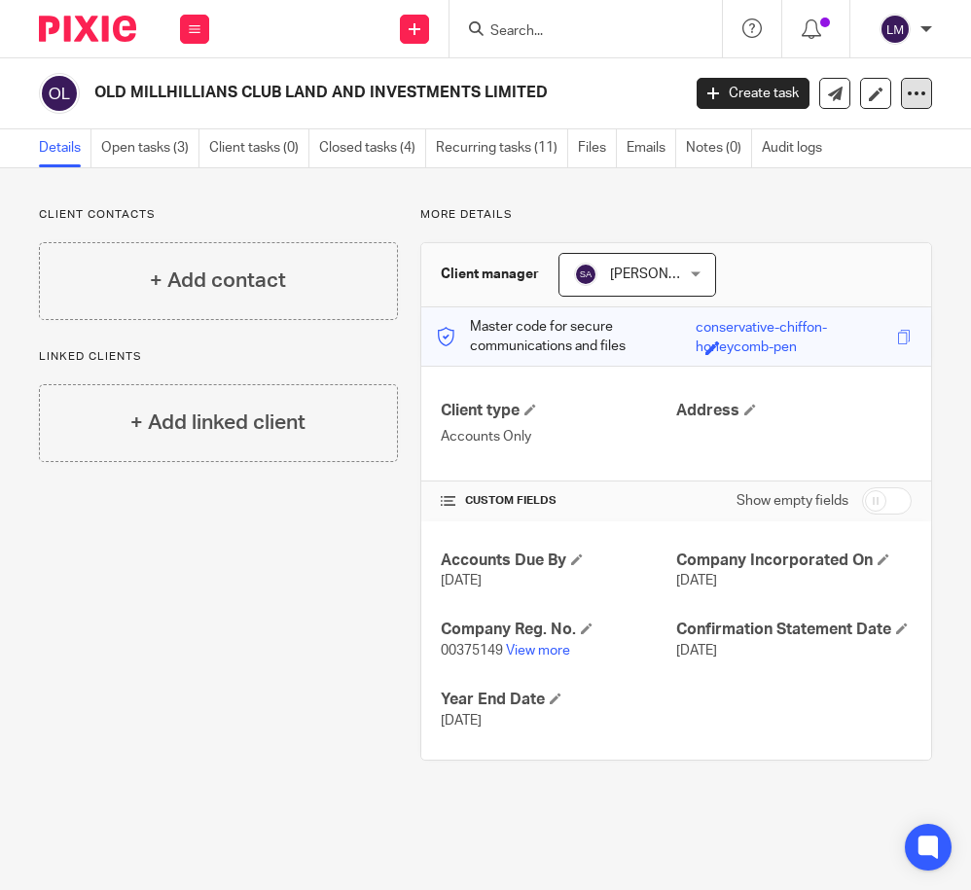
click at [919, 90] on icon at bounding box center [916, 93] width 19 height 19
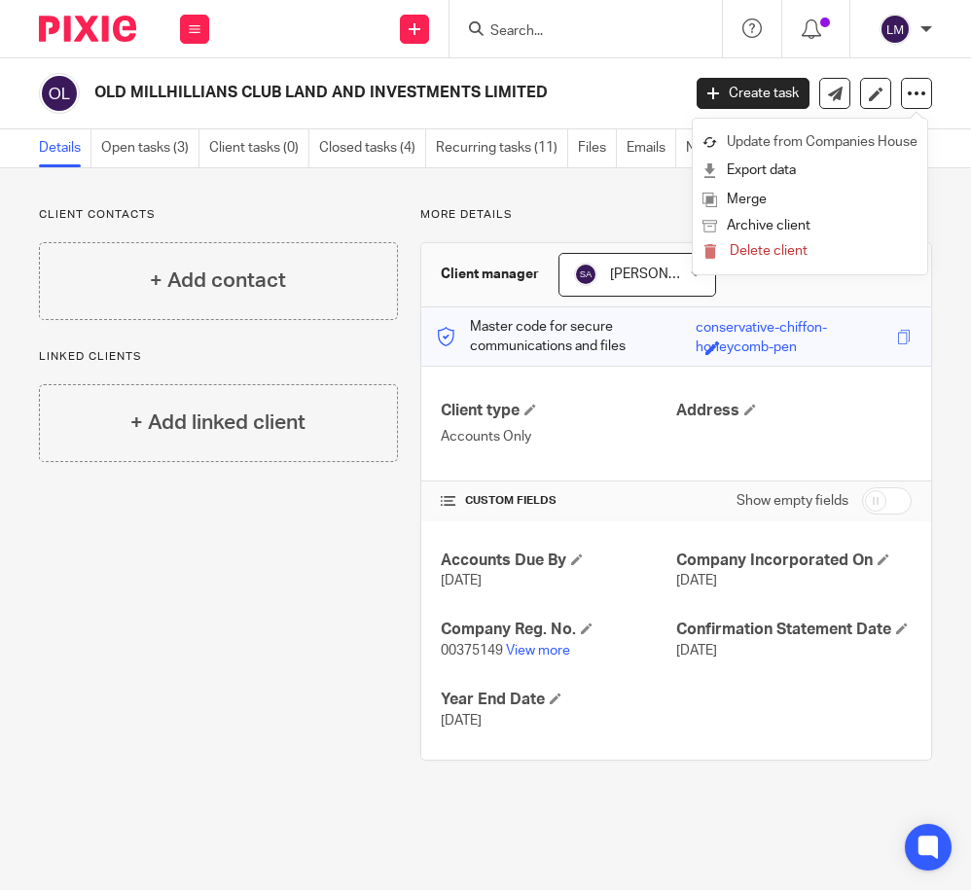
click at [860, 140] on link "Update from Companies House" at bounding box center [809, 142] width 215 height 28
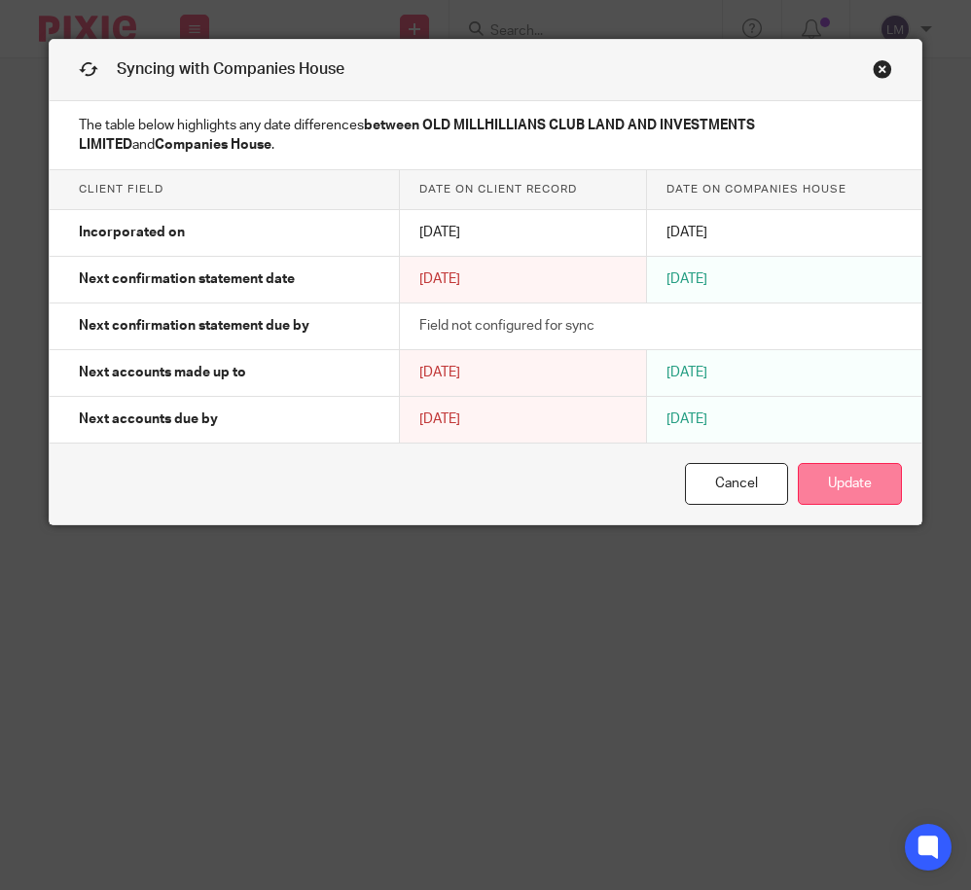
click at [868, 491] on button "Update" at bounding box center [850, 484] width 104 height 42
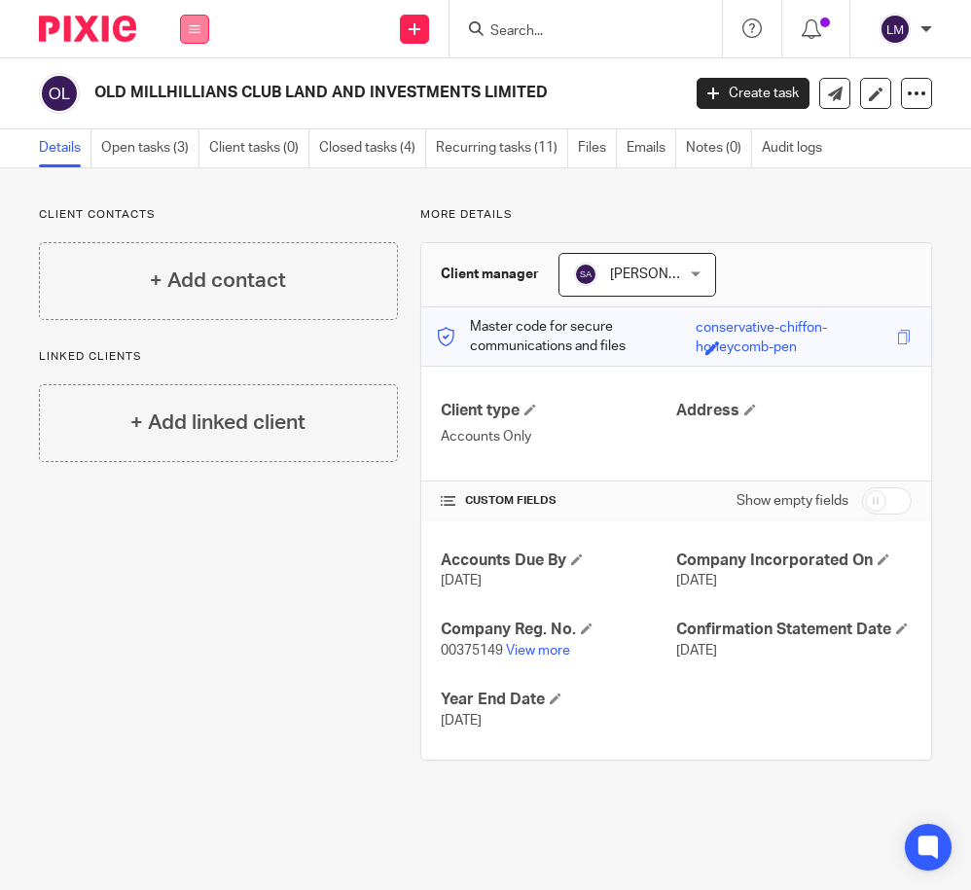
click at [186, 25] on button at bounding box center [194, 29] width 29 height 29
click at [191, 145] on link "Clients" at bounding box center [190, 148] width 45 height 14
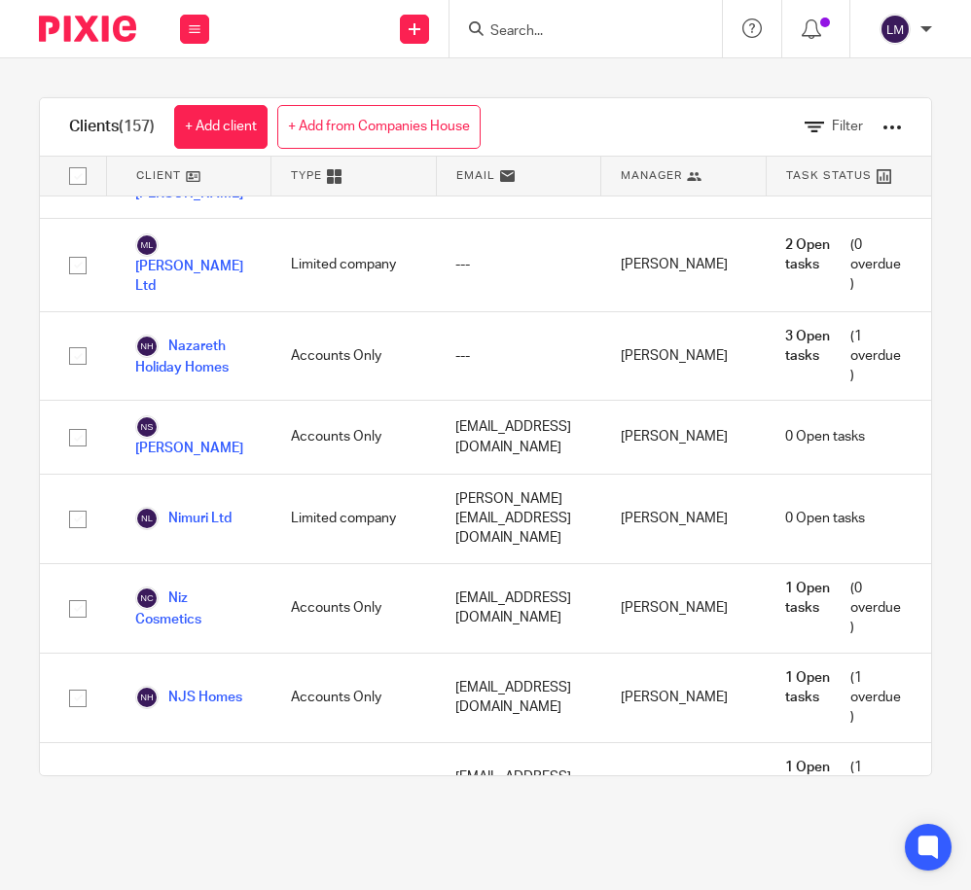
scroll to position [7816, 0]
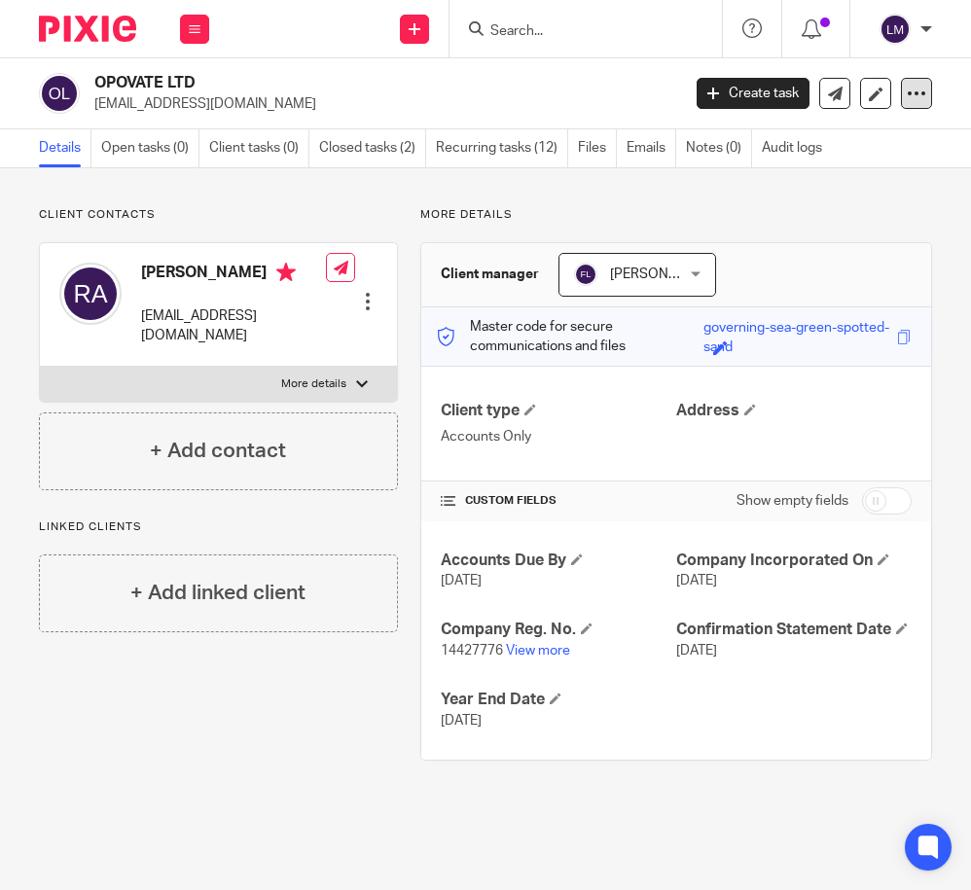
click at [918, 96] on icon at bounding box center [916, 93] width 19 height 19
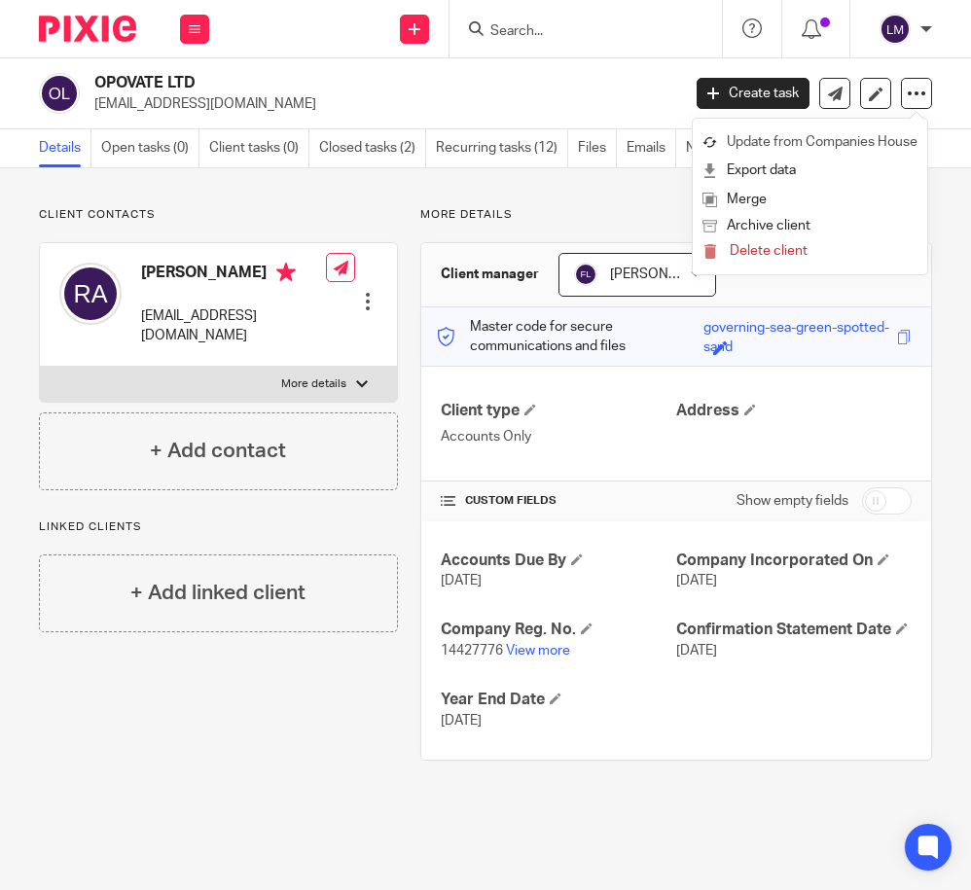
click at [890, 145] on link "Update from Companies House" at bounding box center [809, 142] width 215 height 28
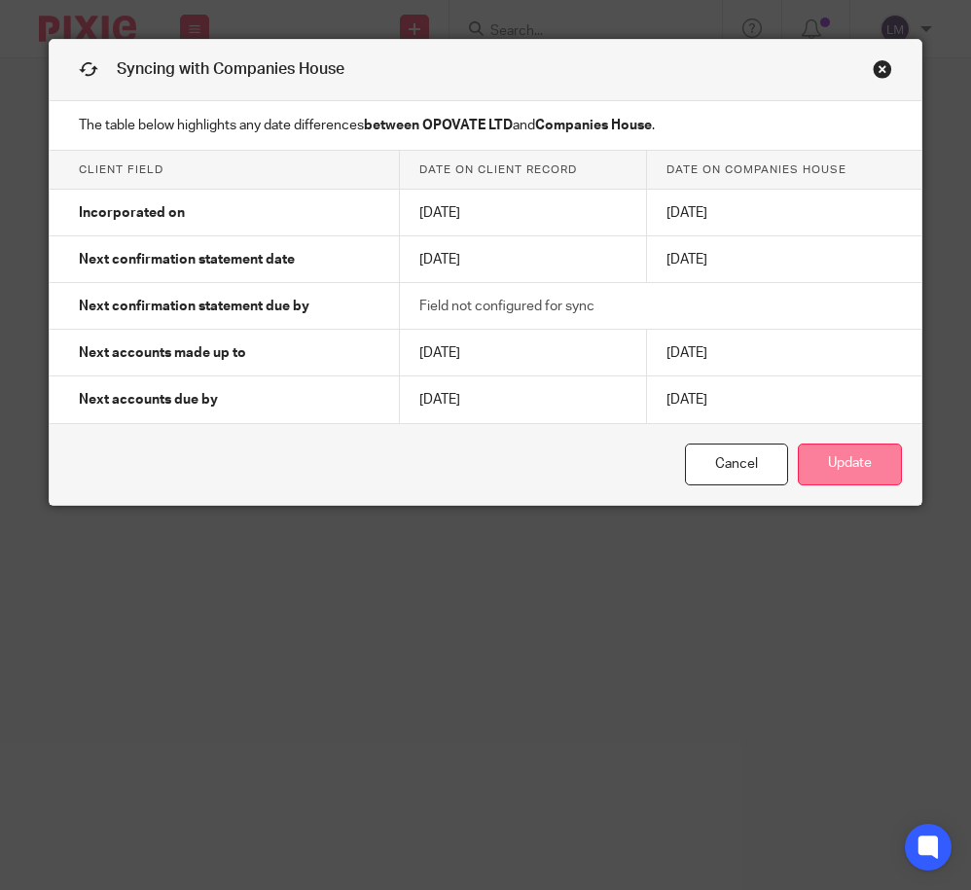
click at [849, 473] on button "Update" at bounding box center [850, 465] width 104 height 42
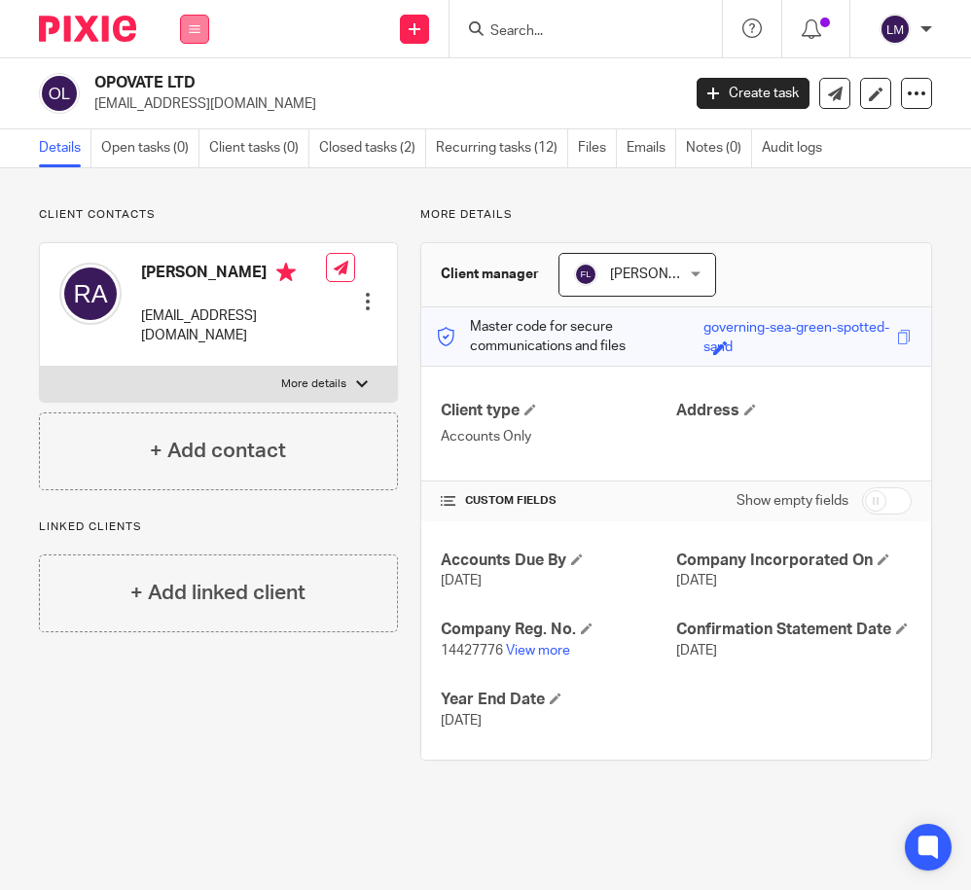
click at [193, 27] on icon at bounding box center [195, 29] width 12 height 12
click at [193, 150] on link "Clients" at bounding box center [190, 148] width 45 height 14
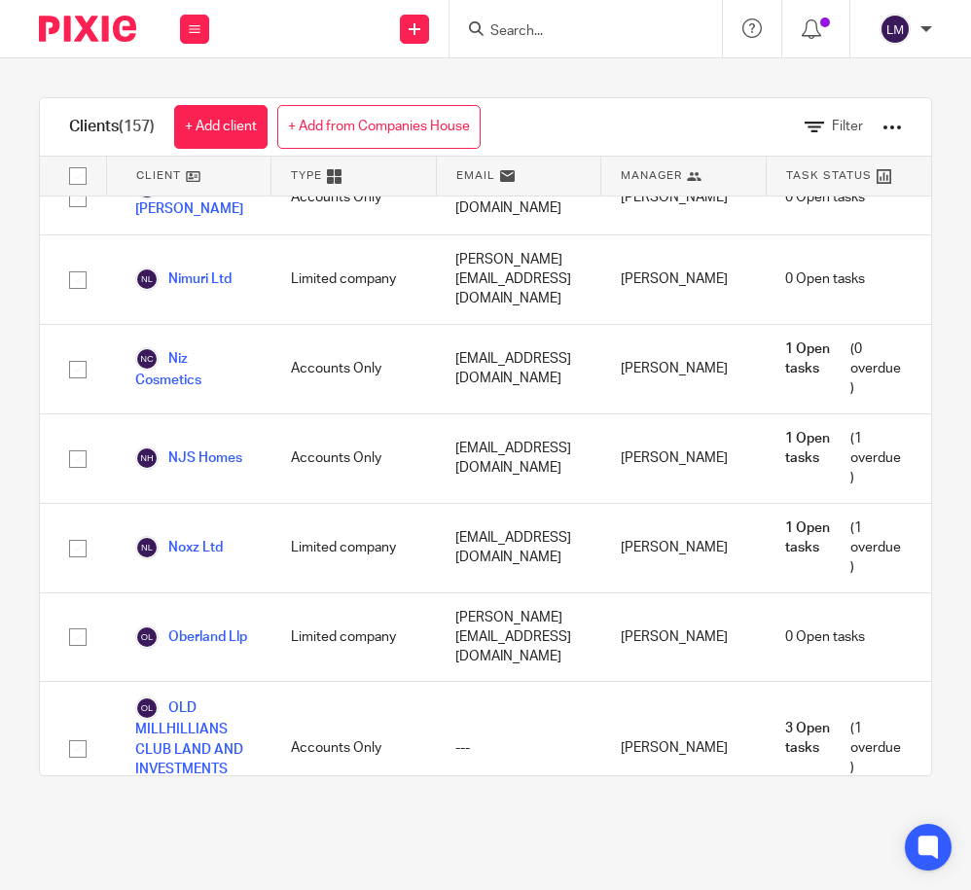
scroll to position [8064, 0]
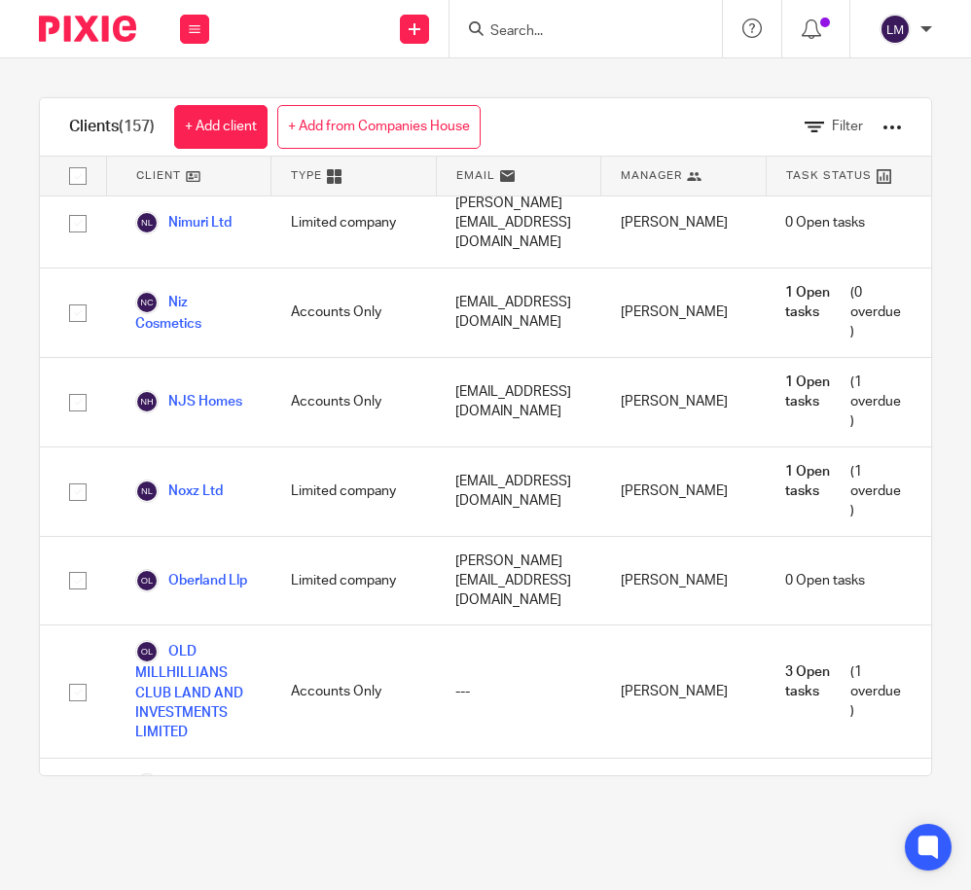
scroll to position [8083, 0]
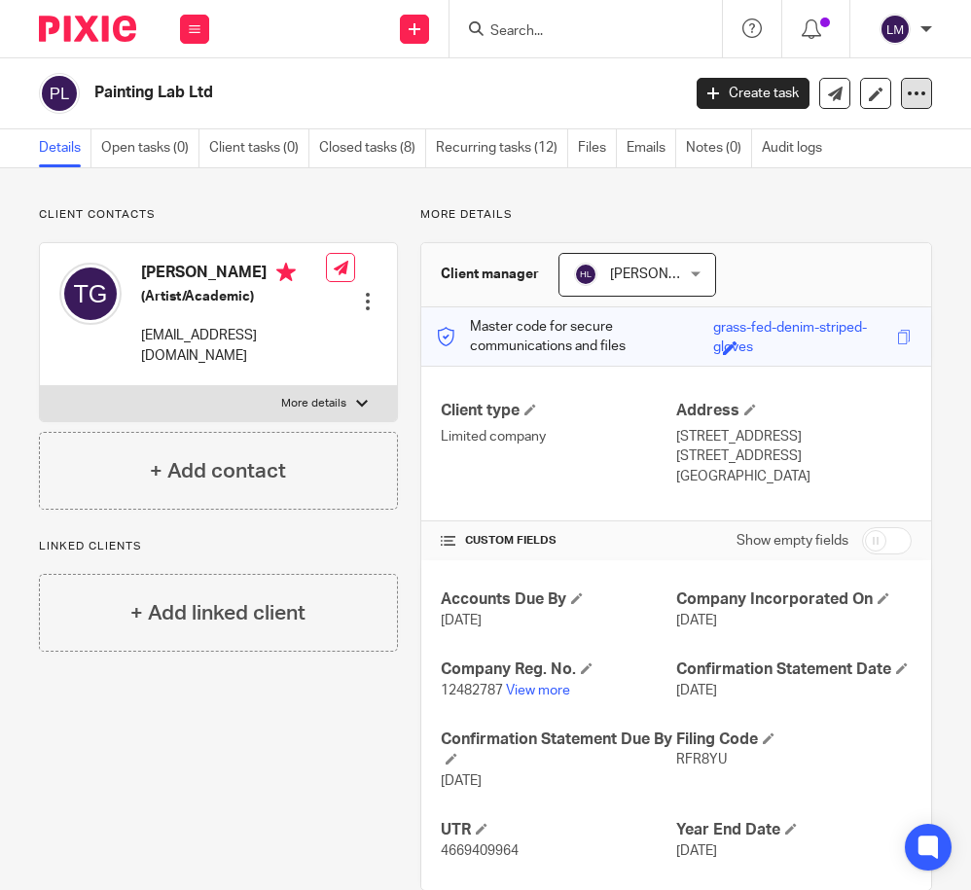
click at [923, 83] on div at bounding box center [916, 93] width 31 height 31
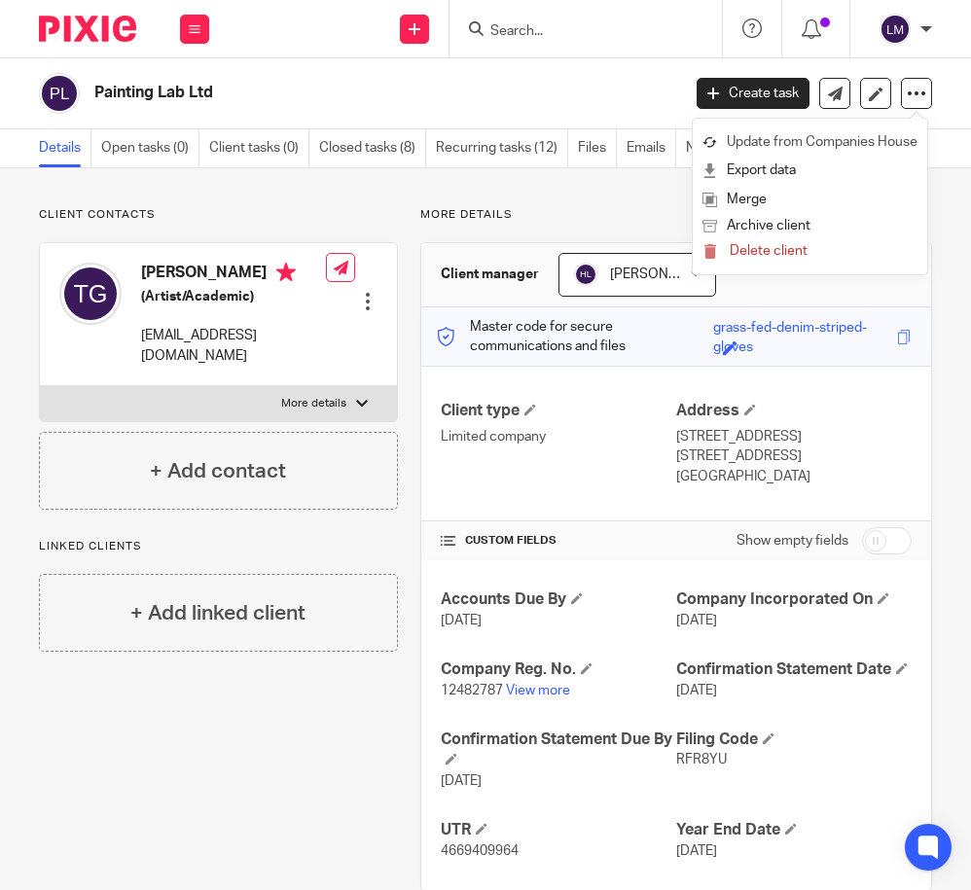
click at [840, 135] on link "Update from Companies House" at bounding box center [809, 142] width 215 height 28
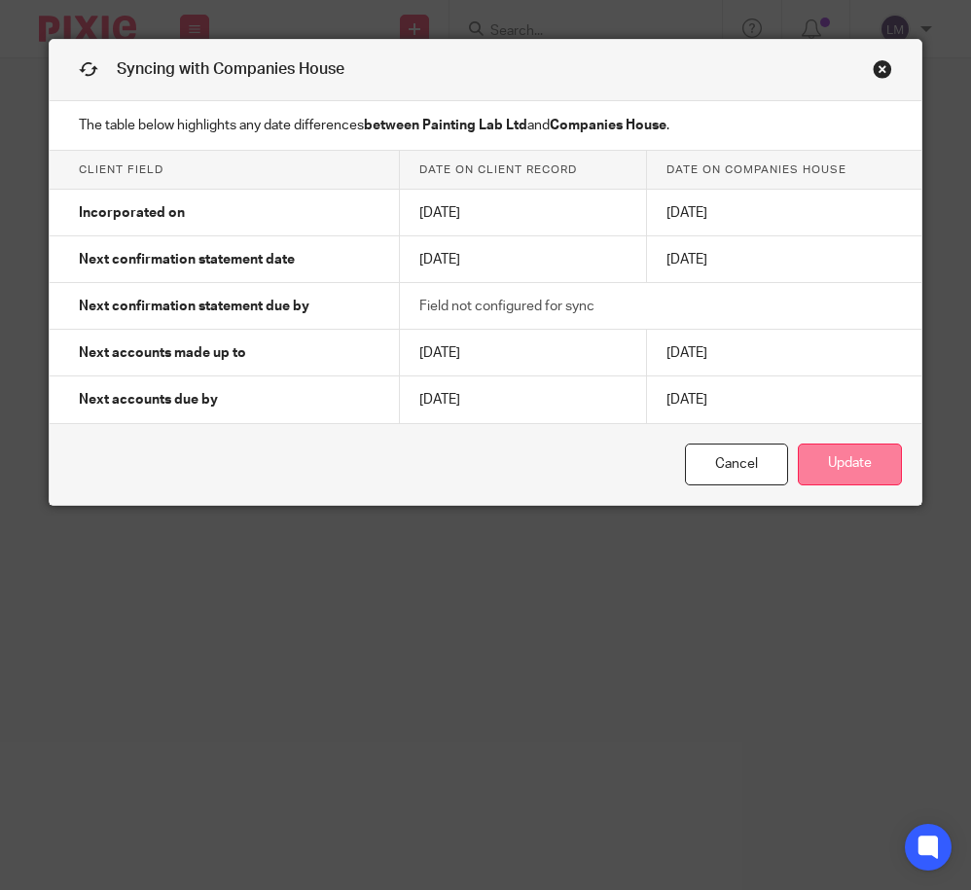
click at [869, 457] on button "Update" at bounding box center [850, 465] width 104 height 42
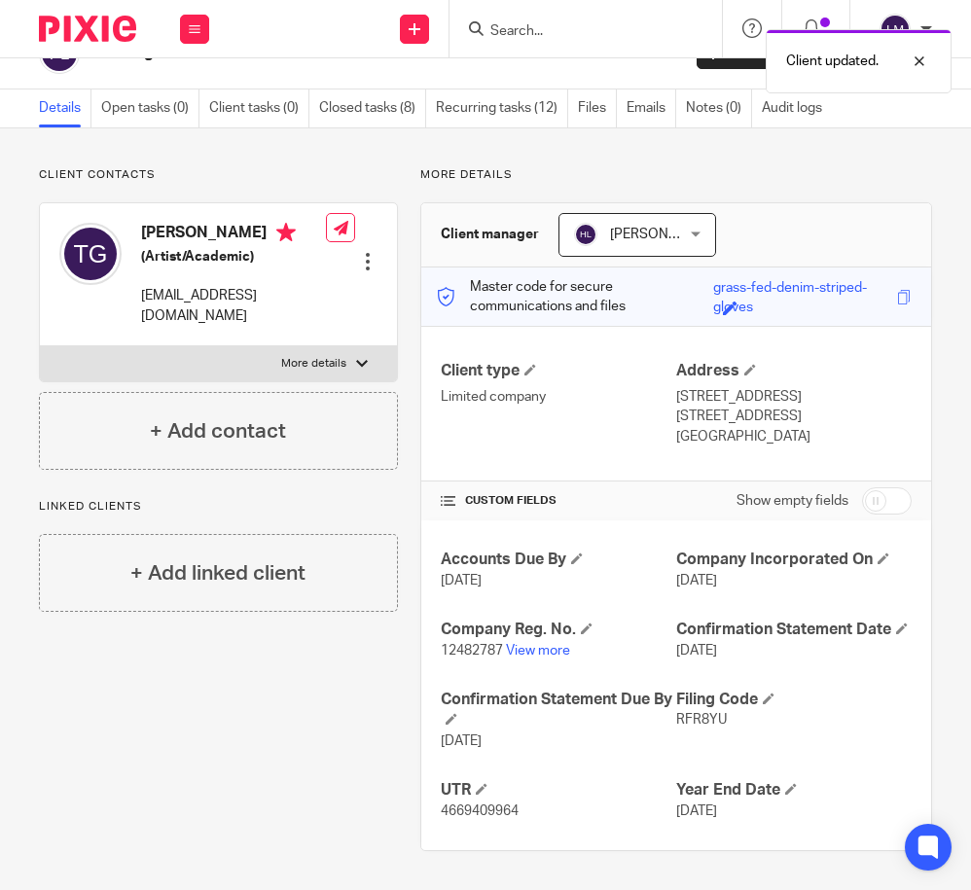
scroll to position [75, 0]
click at [194, 19] on button at bounding box center [194, 29] width 29 height 29
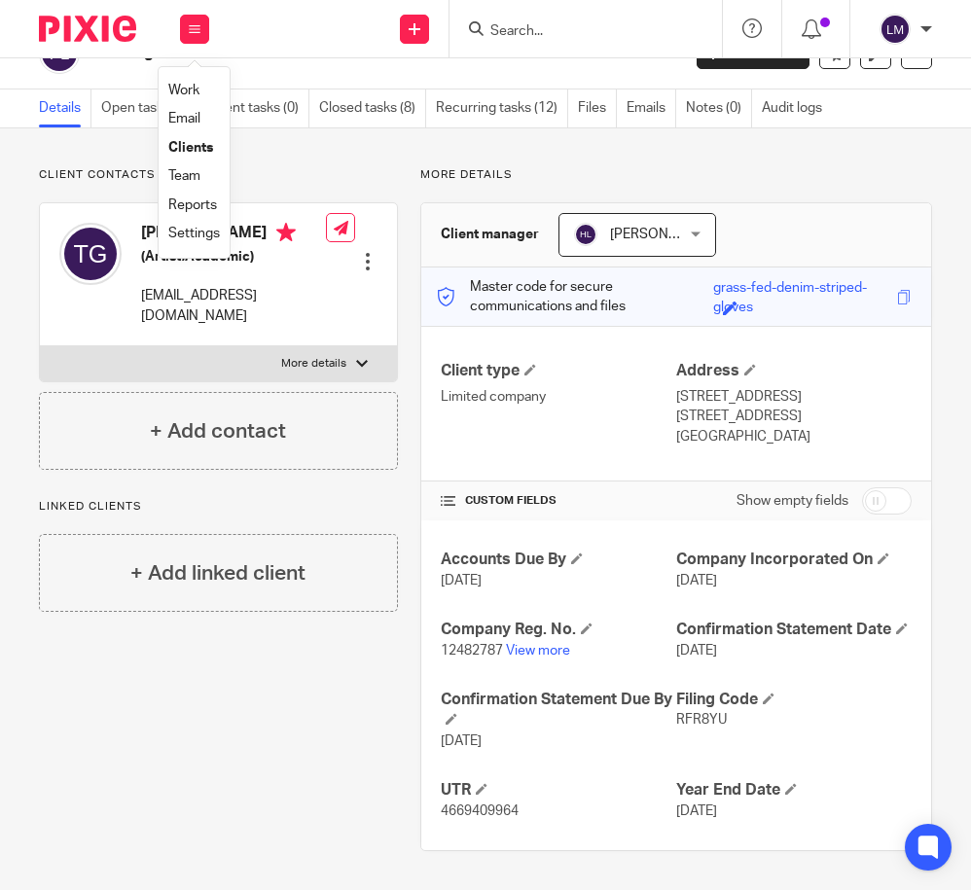
click at [201, 149] on link "Clients" at bounding box center [190, 148] width 45 height 14
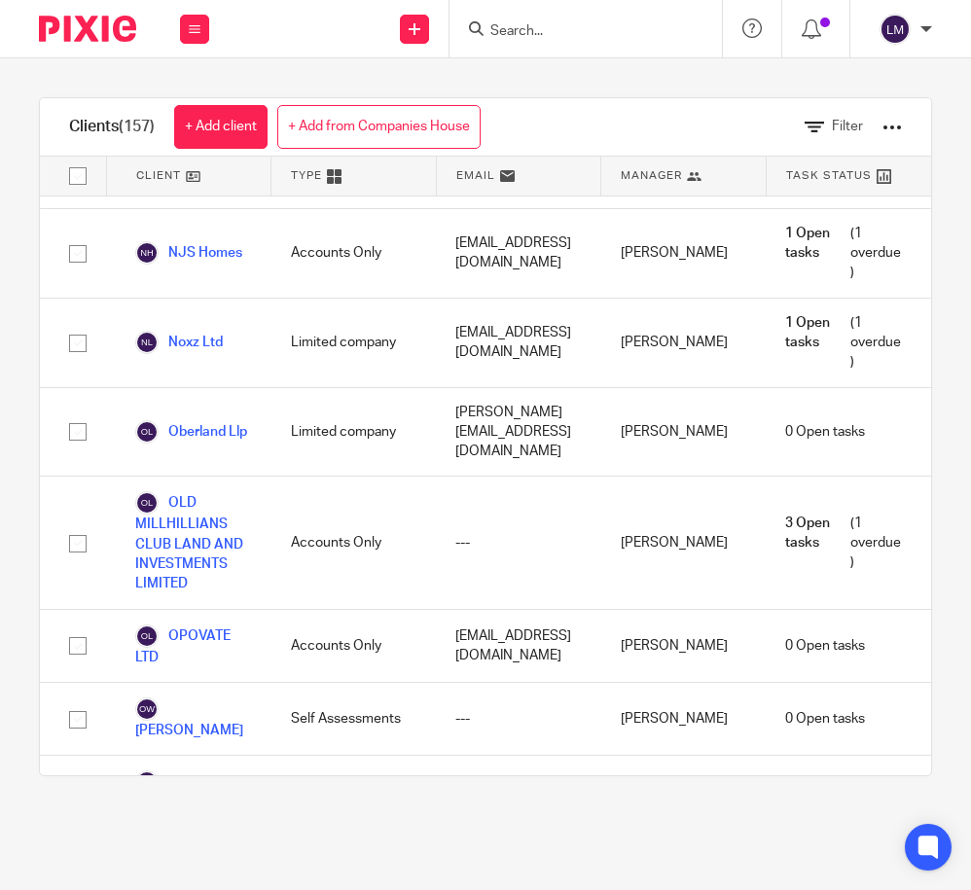
scroll to position [8249, 0]
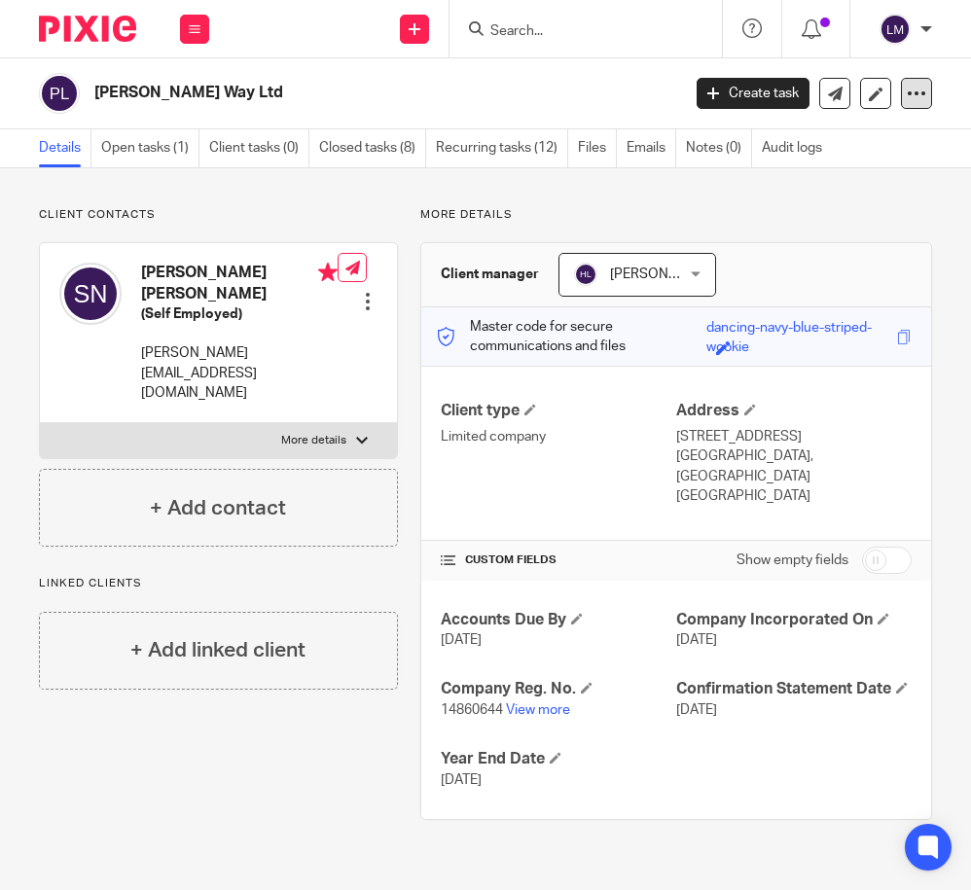
click at [917, 88] on icon at bounding box center [916, 93] width 19 height 19
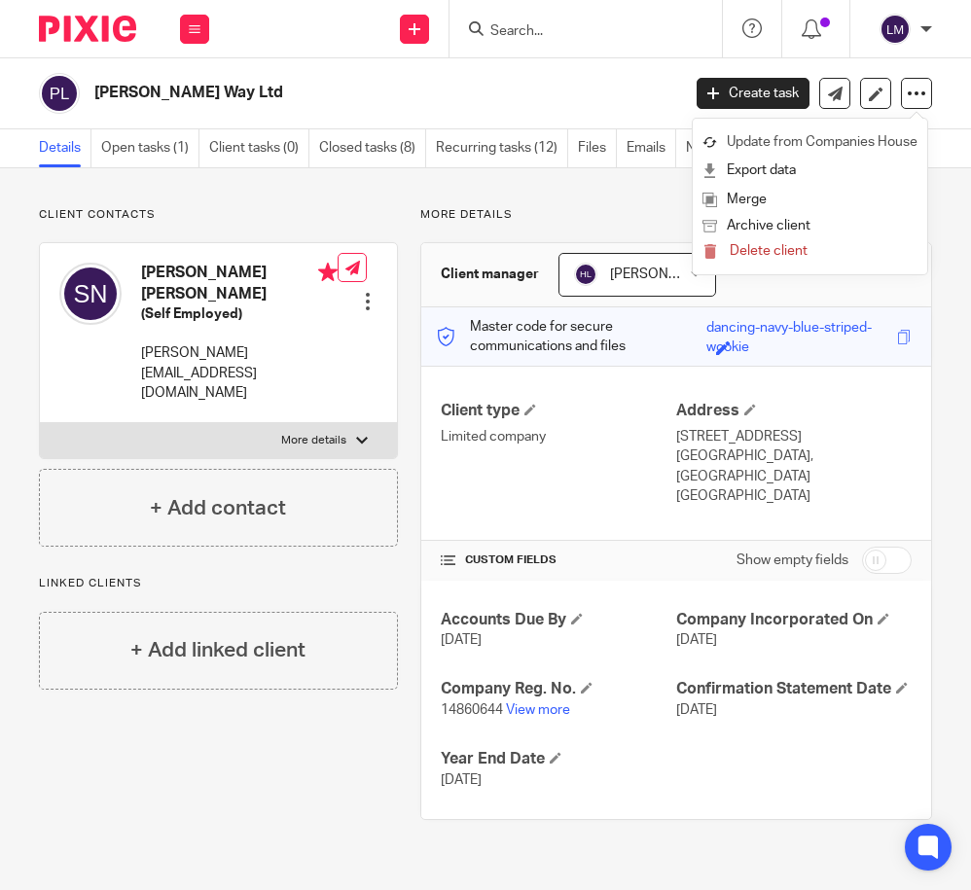
click at [881, 136] on link "Update from Companies House" at bounding box center [809, 142] width 215 height 28
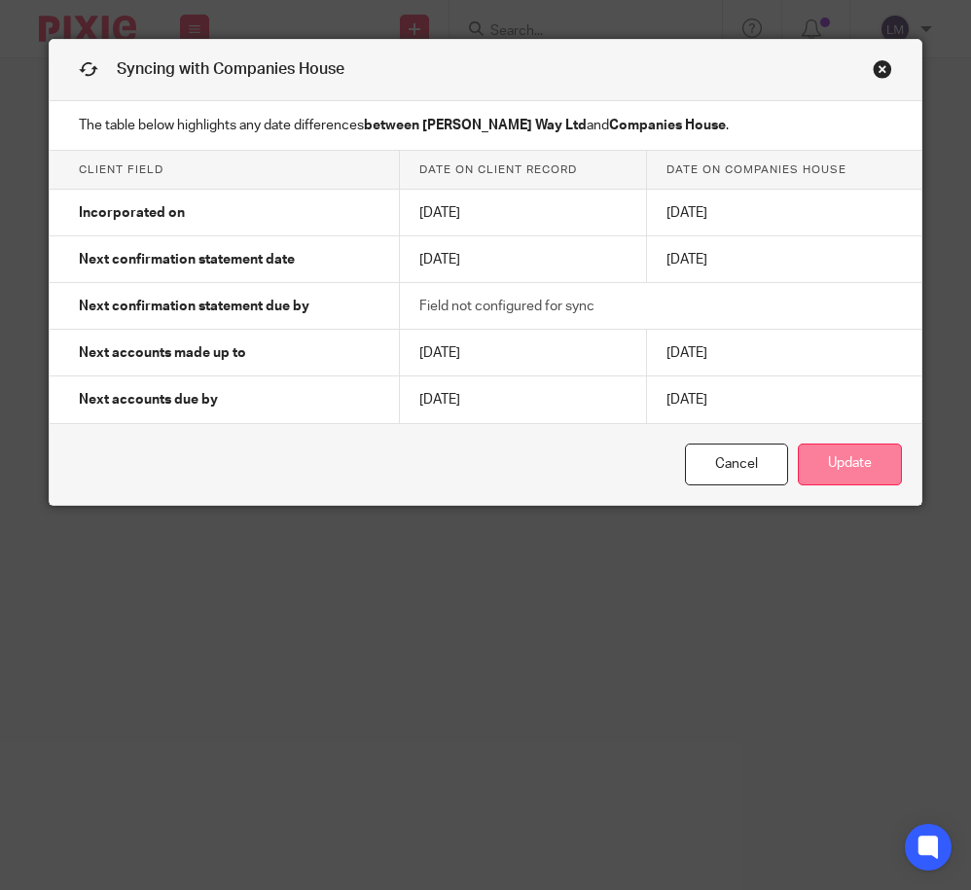
click at [849, 474] on button "Update" at bounding box center [850, 465] width 104 height 42
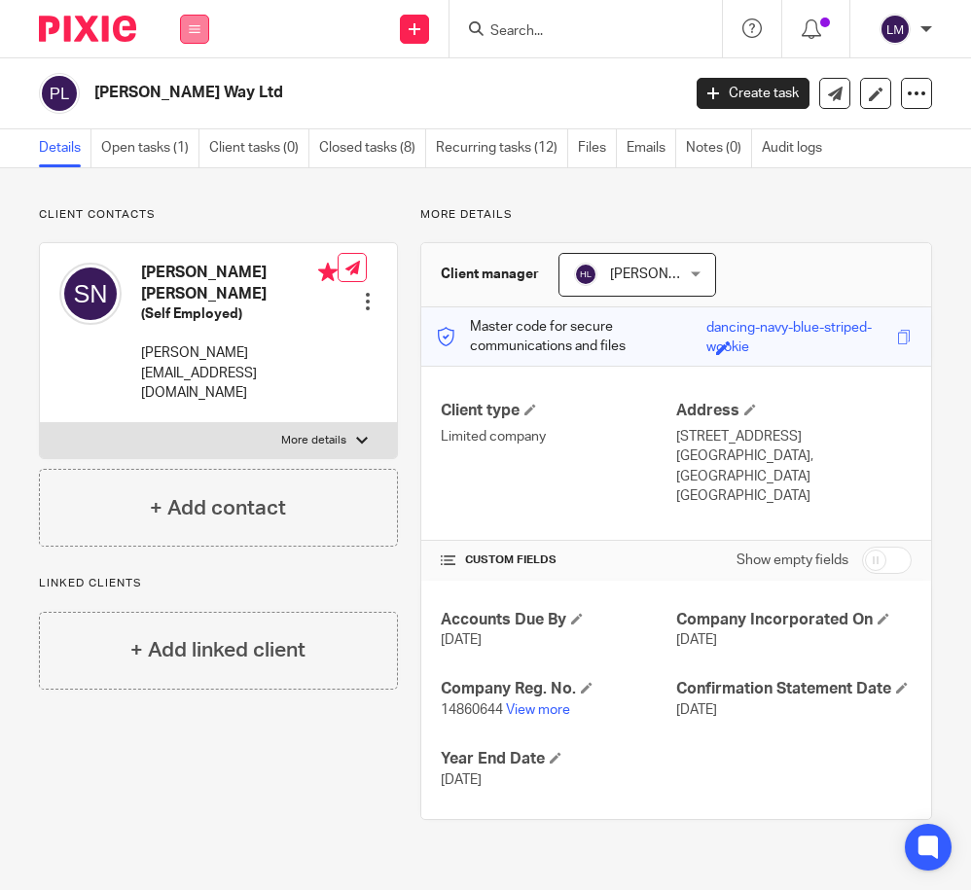
click at [184, 26] on button at bounding box center [194, 29] width 29 height 29
click at [187, 145] on link "Clients" at bounding box center [190, 148] width 45 height 14
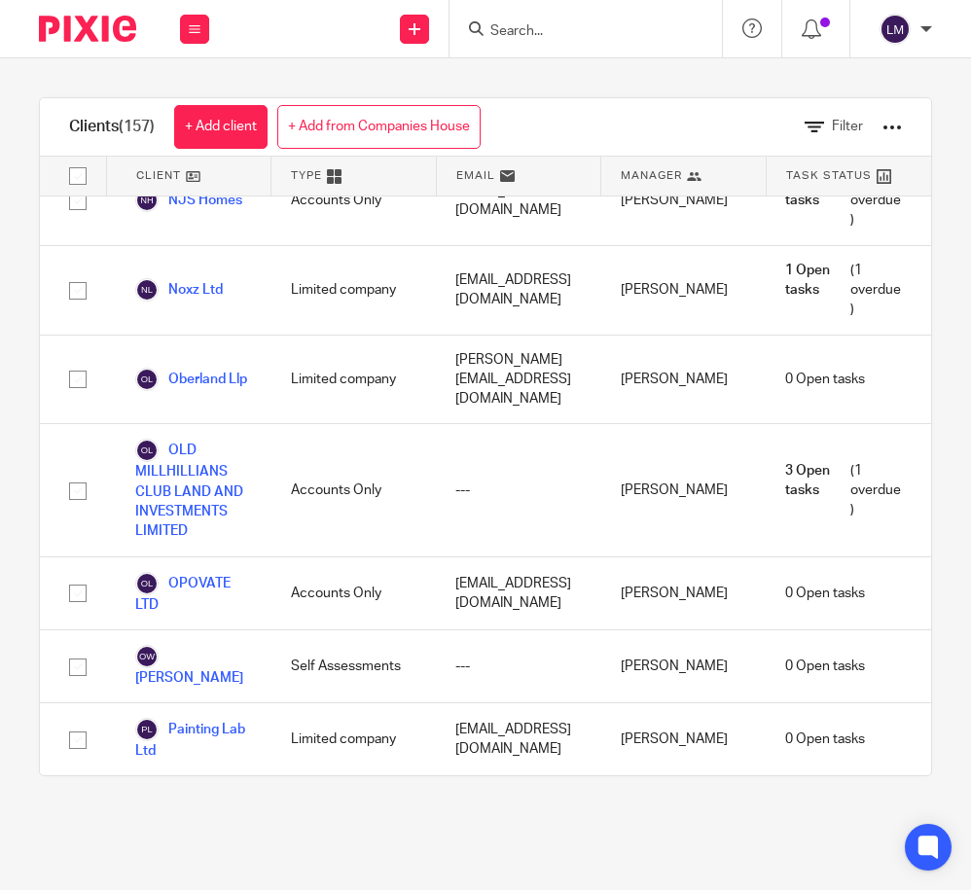
scroll to position [8316, 0]
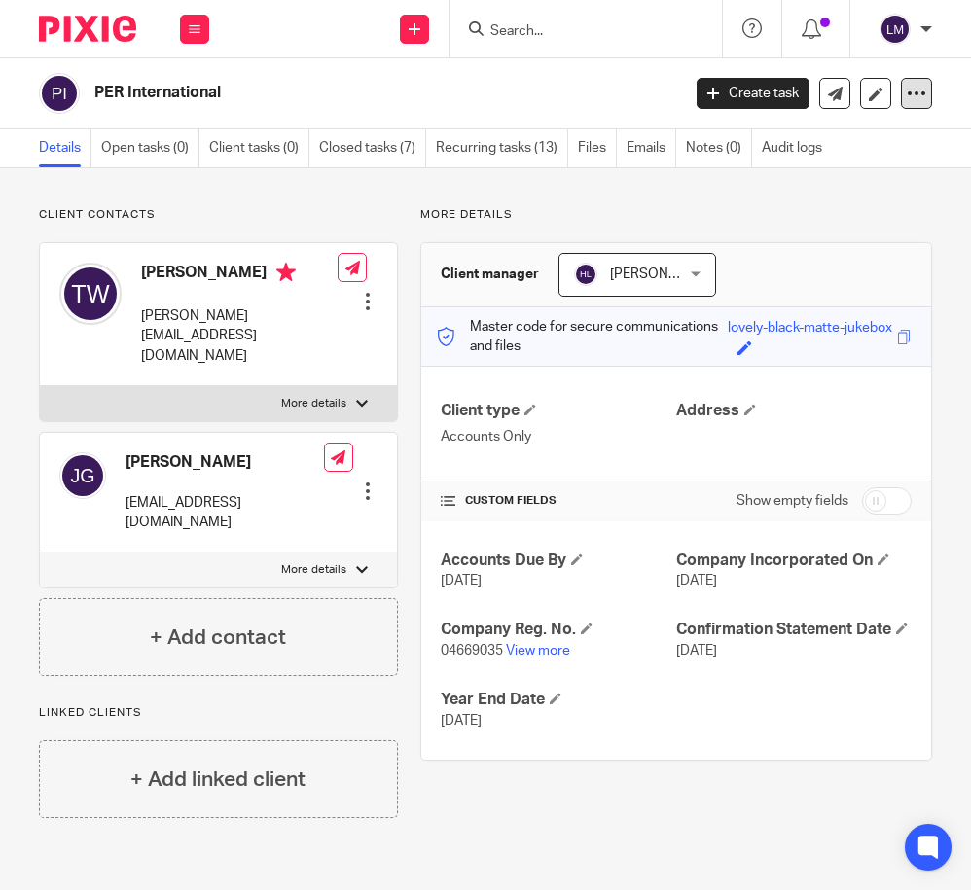
click at [918, 90] on icon at bounding box center [916, 93] width 19 height 19
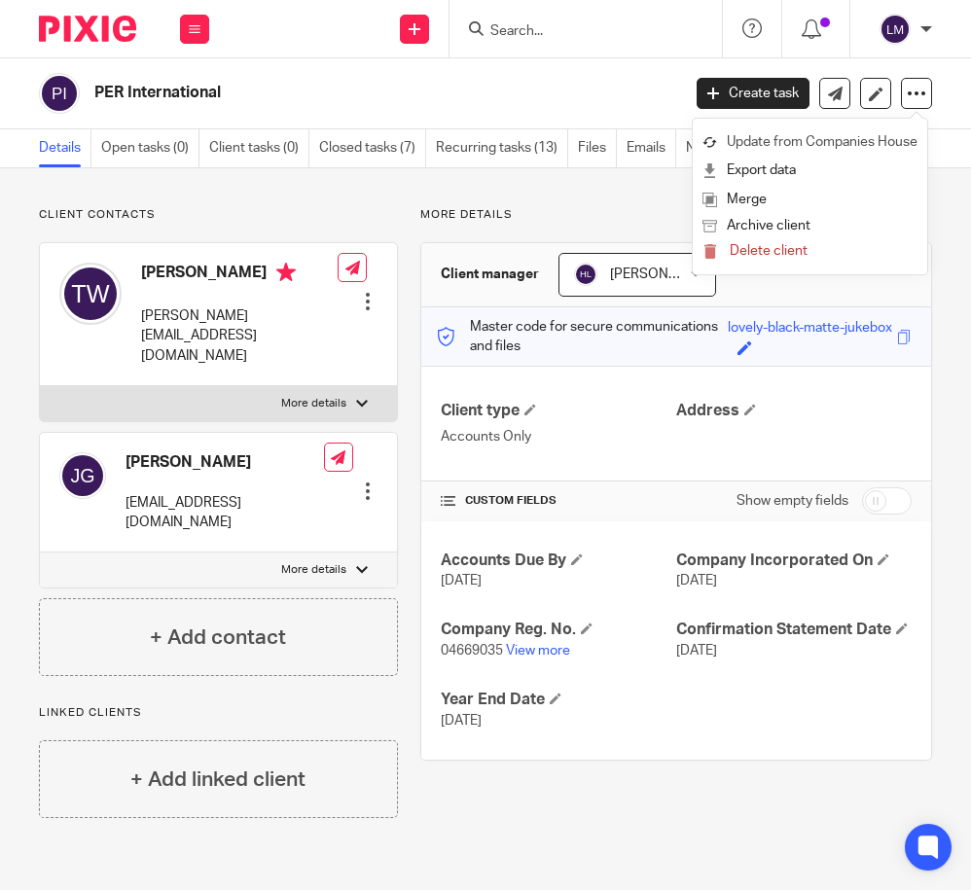
click at [875, 139] on link "Update from Companies House" at bounding box center [809, 142] width 215 height 28
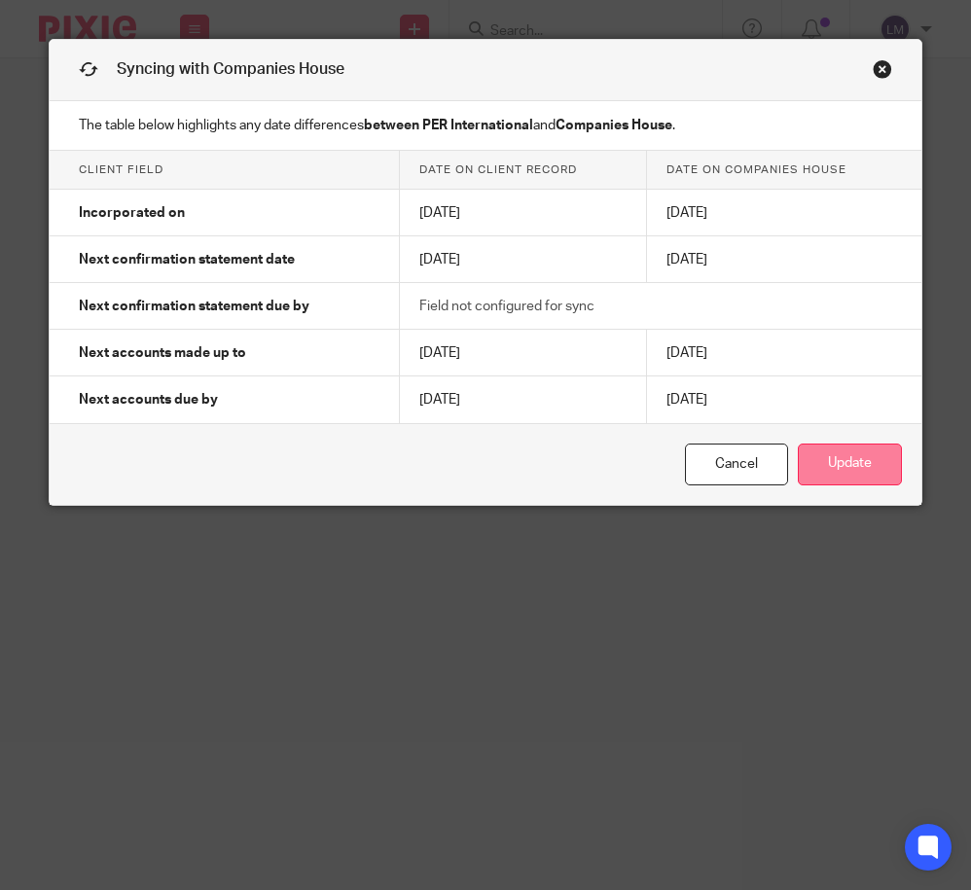
click at [858, 468] on button "Update" at bounding box center [850, 465] width 104 height 42
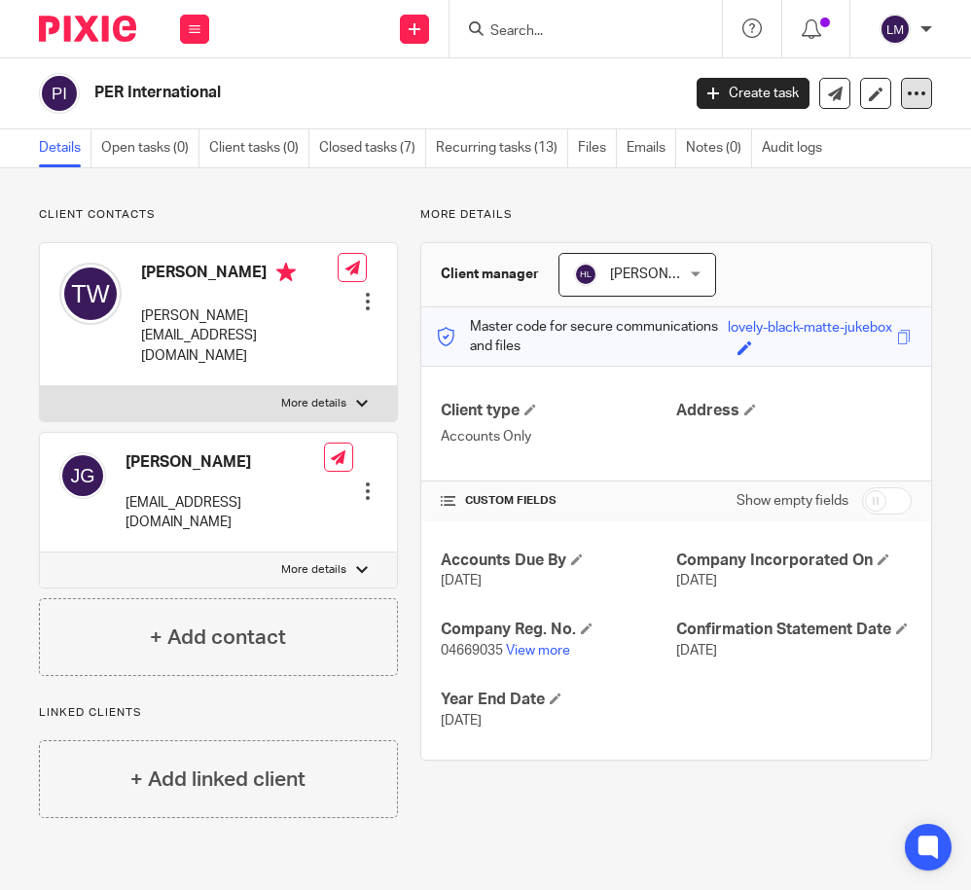
click at [915, 93] on icon at bounding box center [916, 93] width 19 height 19
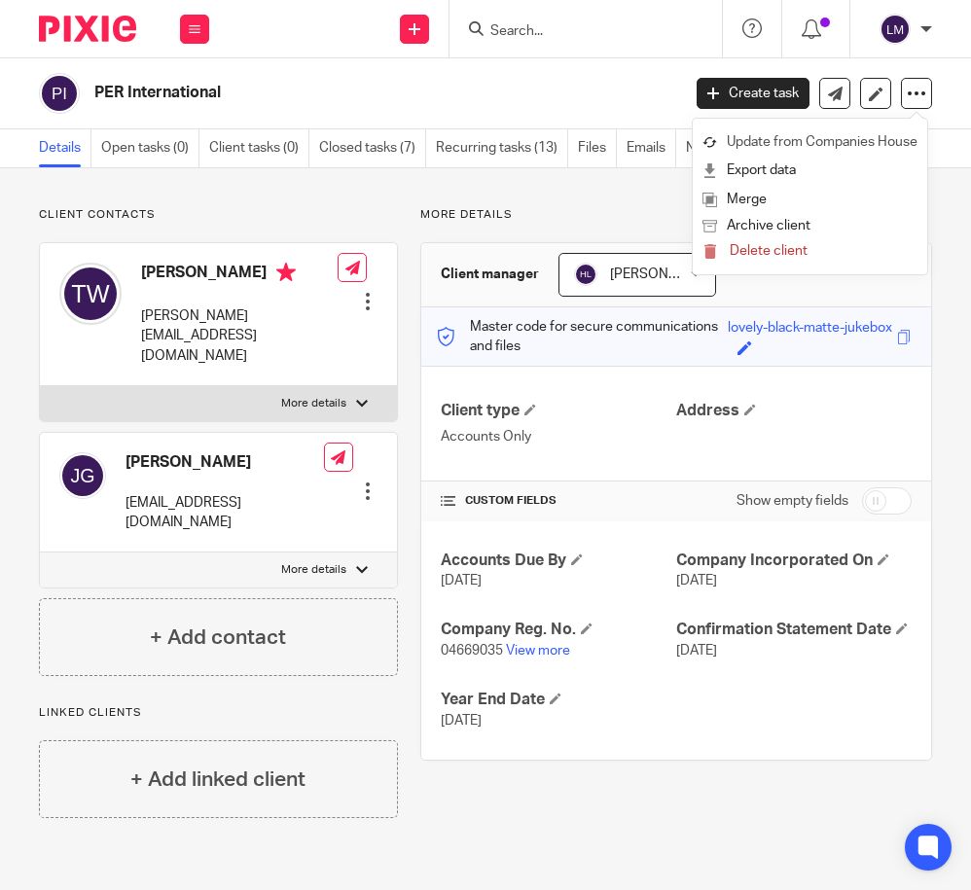
click at [877, 134] on link "Update from Companies House" at bounding box center [809, 142] width 215 height 28
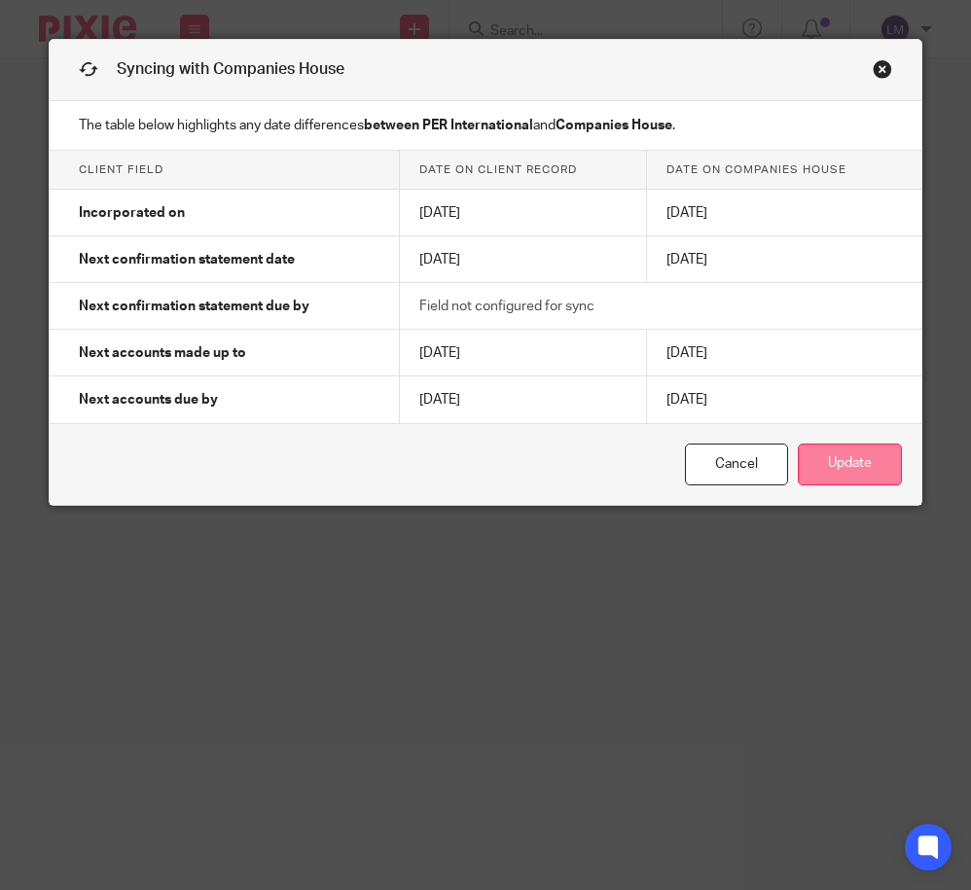
click at [853, 482] on button "Update" at bounding box center [850, 465] width 104 height 42
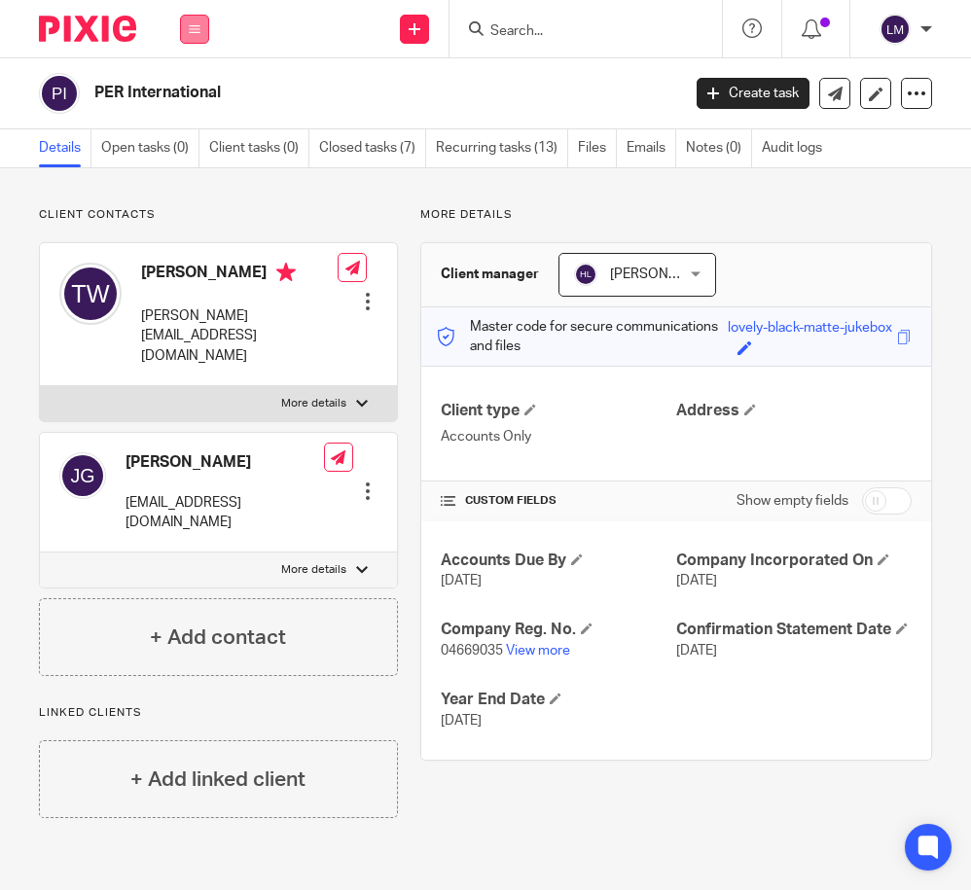
click at [182, 32] on button at bounding box center [194, 29] width 29 height 29
click at [186, 144] on link "Clients" at bounding box center [190, 148] width 45 height 14
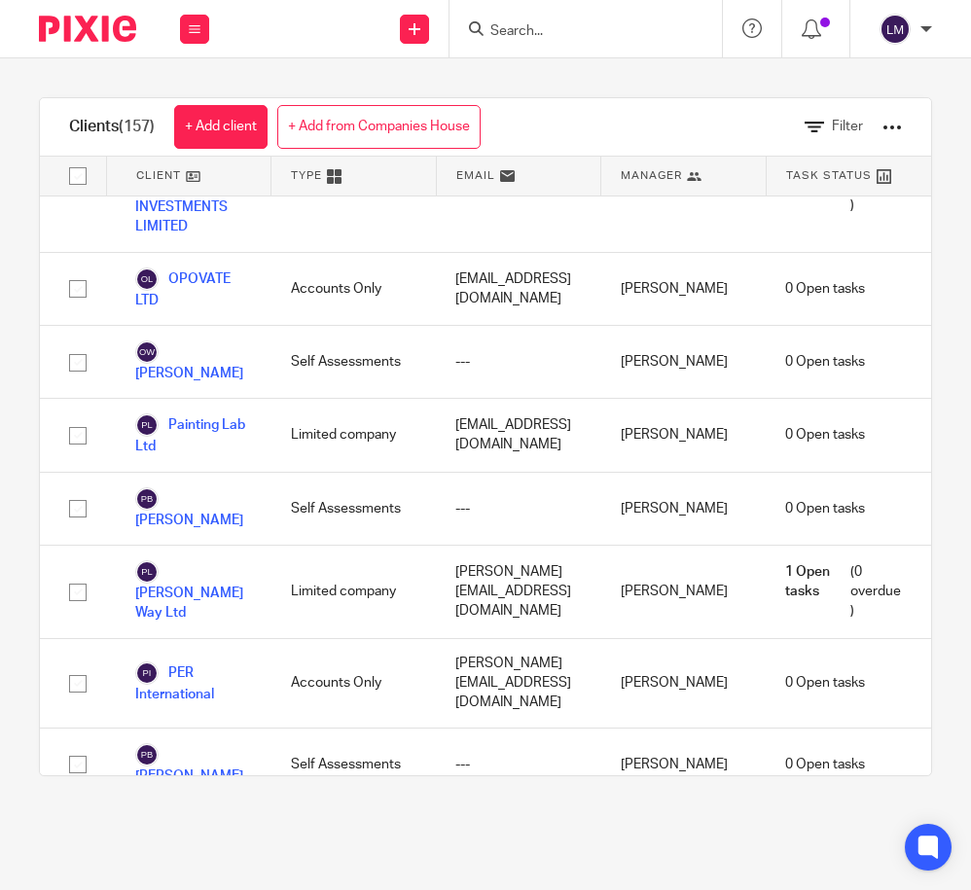
scroll to position [8617, 0]
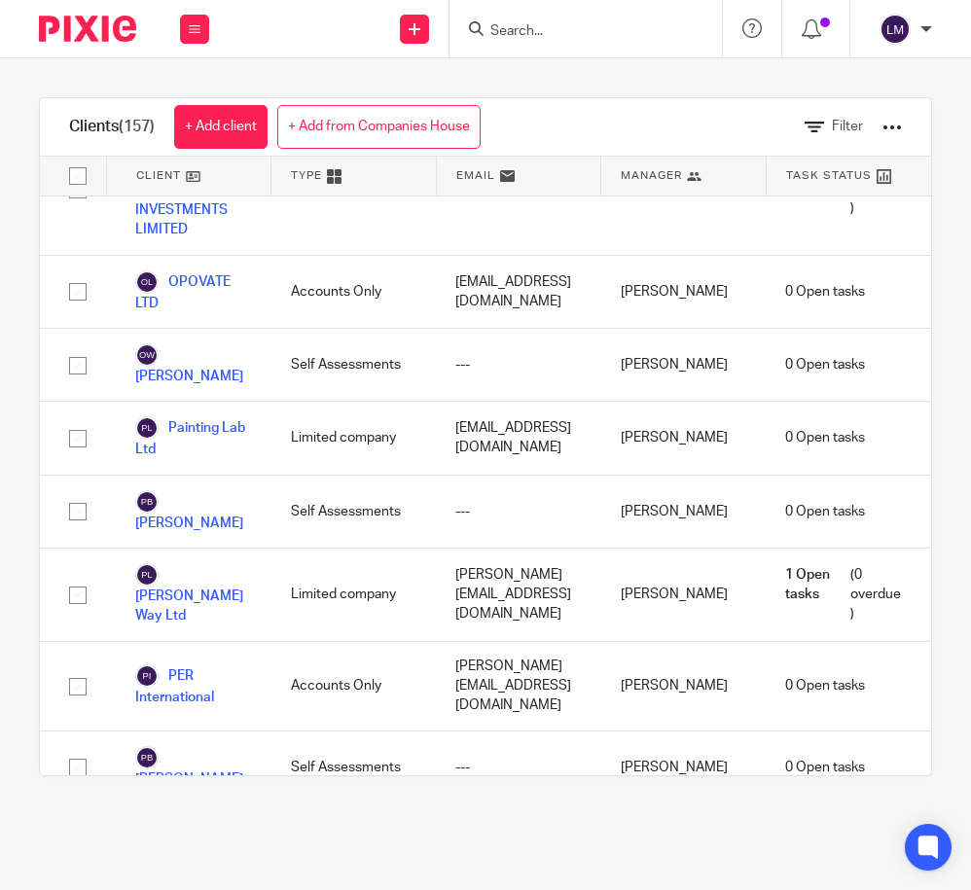
click at [212, 819] on link "Pioneer Adventure Travel Limited" at bounding box center [193, 850] width 117 height 63
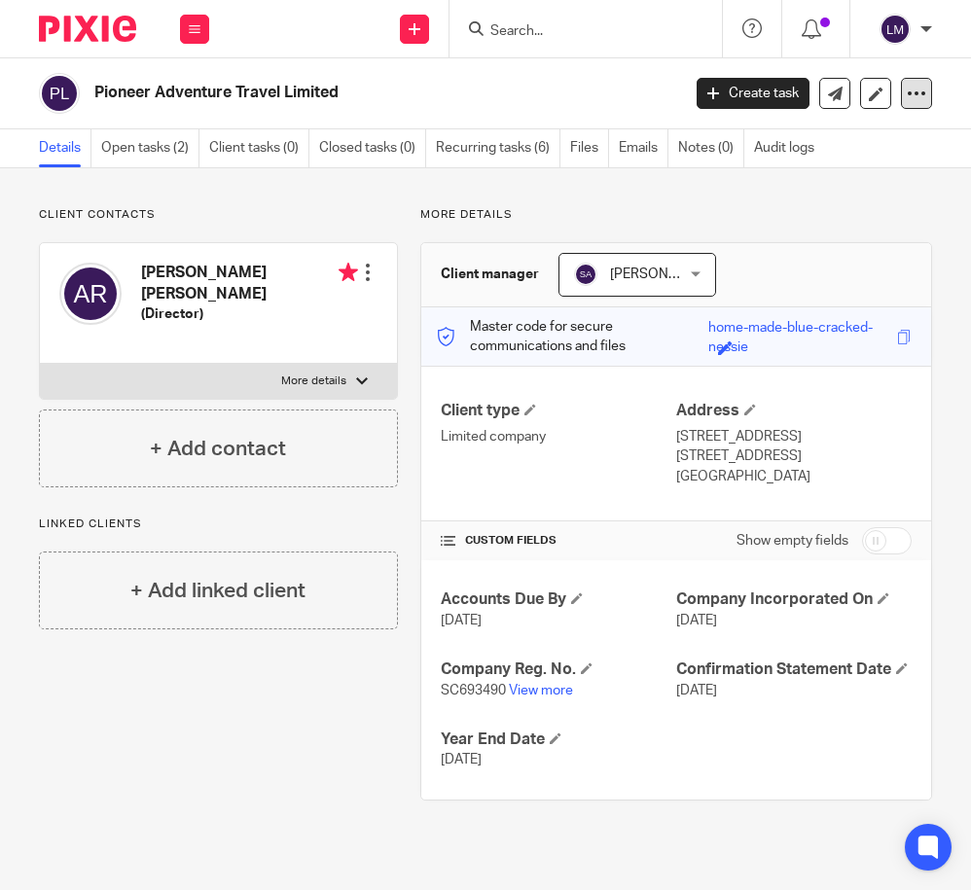
click at [914, 99] on icon at bounding box center [916, 93] width 19 height 19
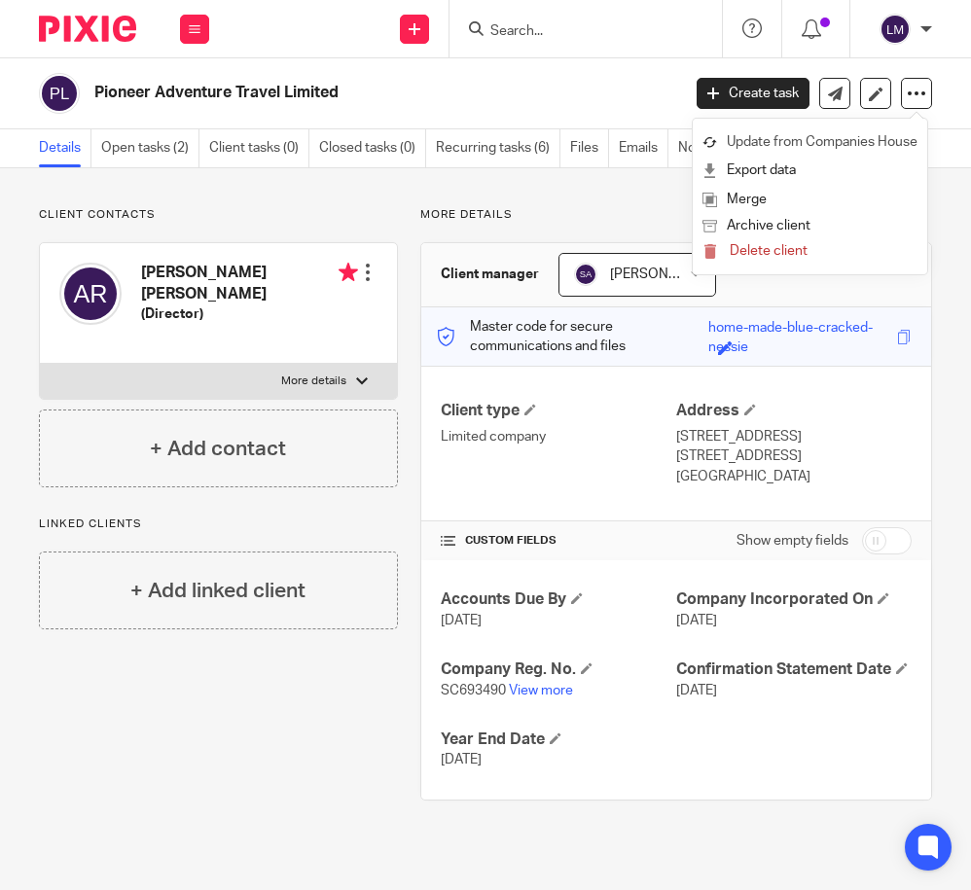
click at [880, 134] on link "Update from Companies House" at bounding box center [809, 142] width 215 height 28
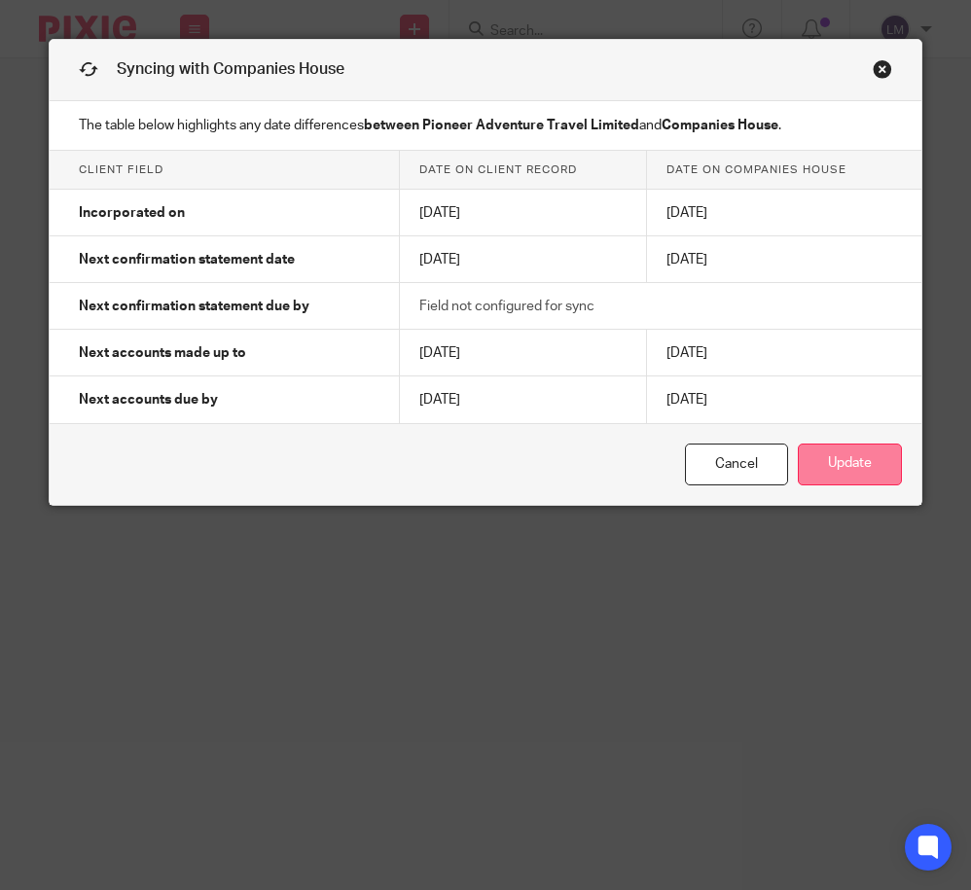
click at [858, 463] on button "Update" at bounding box center [850, 465] width 104 height 42
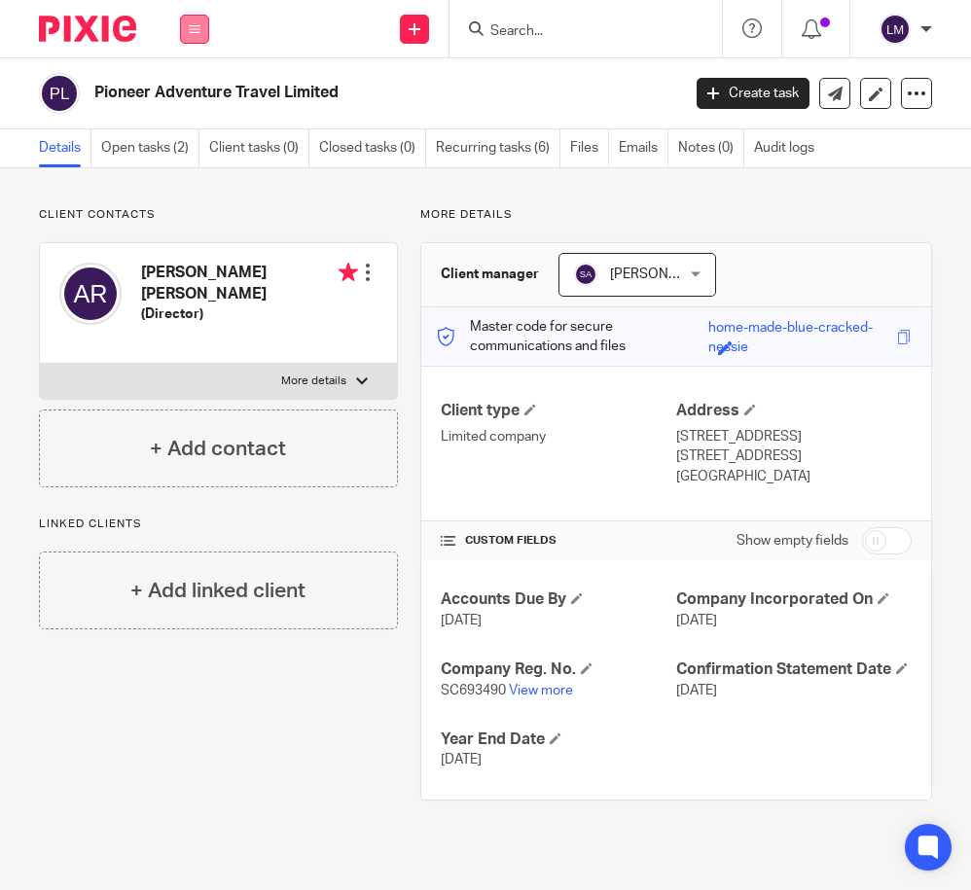
click at [193, 28] on icon at bounding box center [195, 29] width 12 height 12
click at [193, 145] on link "Clients" at bounding box center [190, 148] width 45 height 14
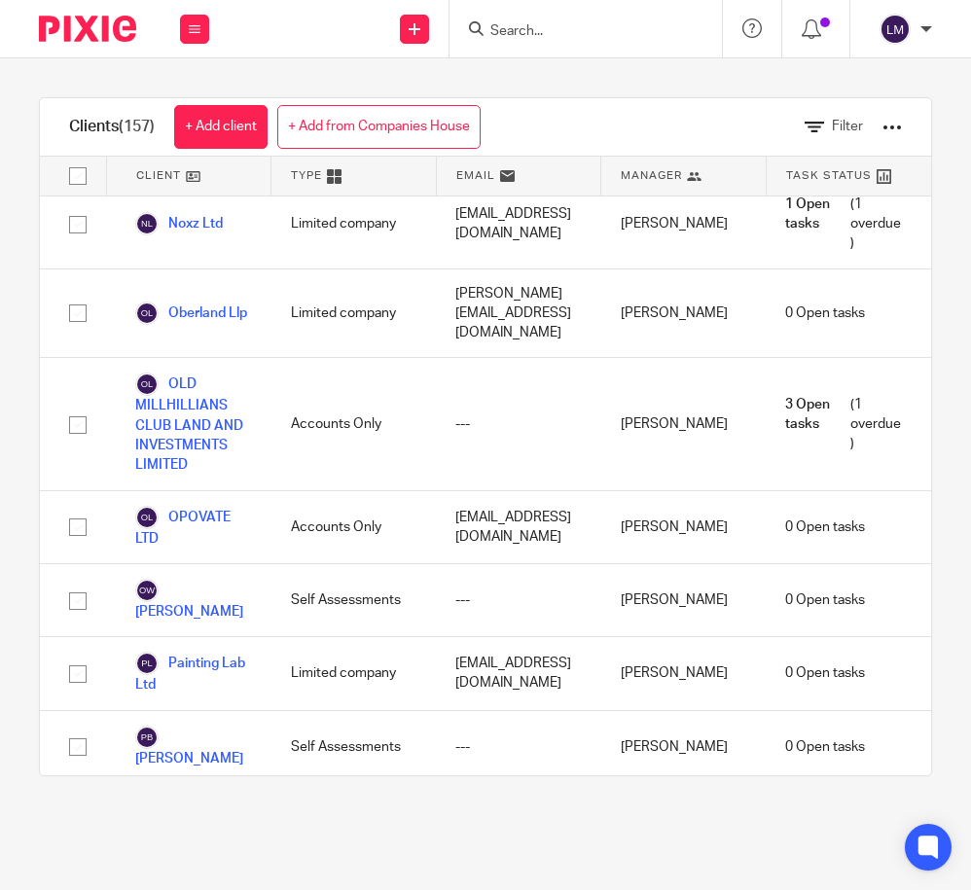
scroll to position [8529, 0]
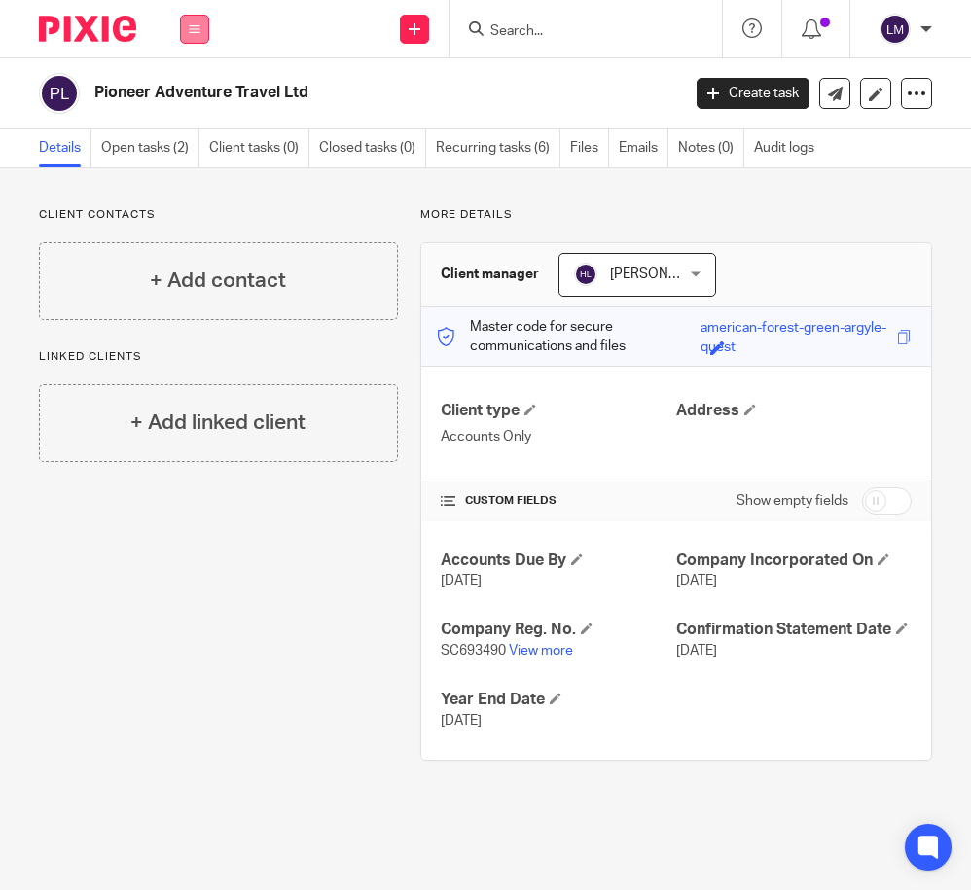
click at [193, 30] on icon at bounding box center [195, 29] width 12 height 12
click at [183, 148] on link "Clients" at bounding box center [190, 148] width 45 height 14
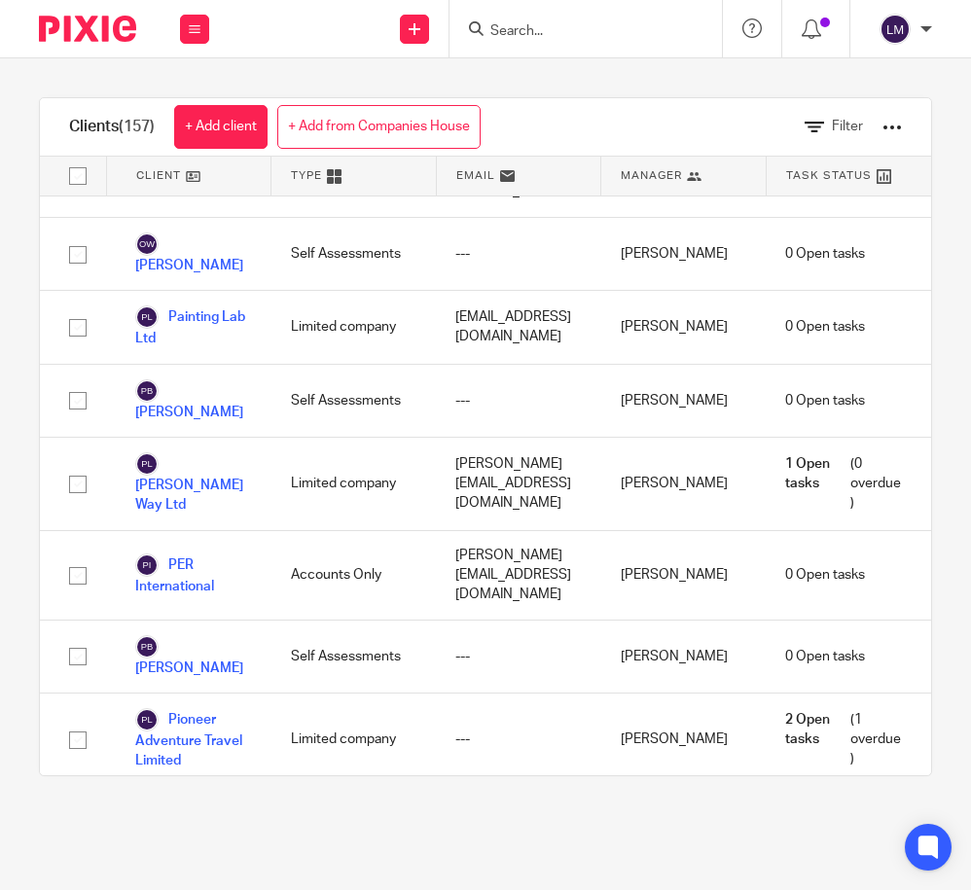
scroll to position [8802, 0]
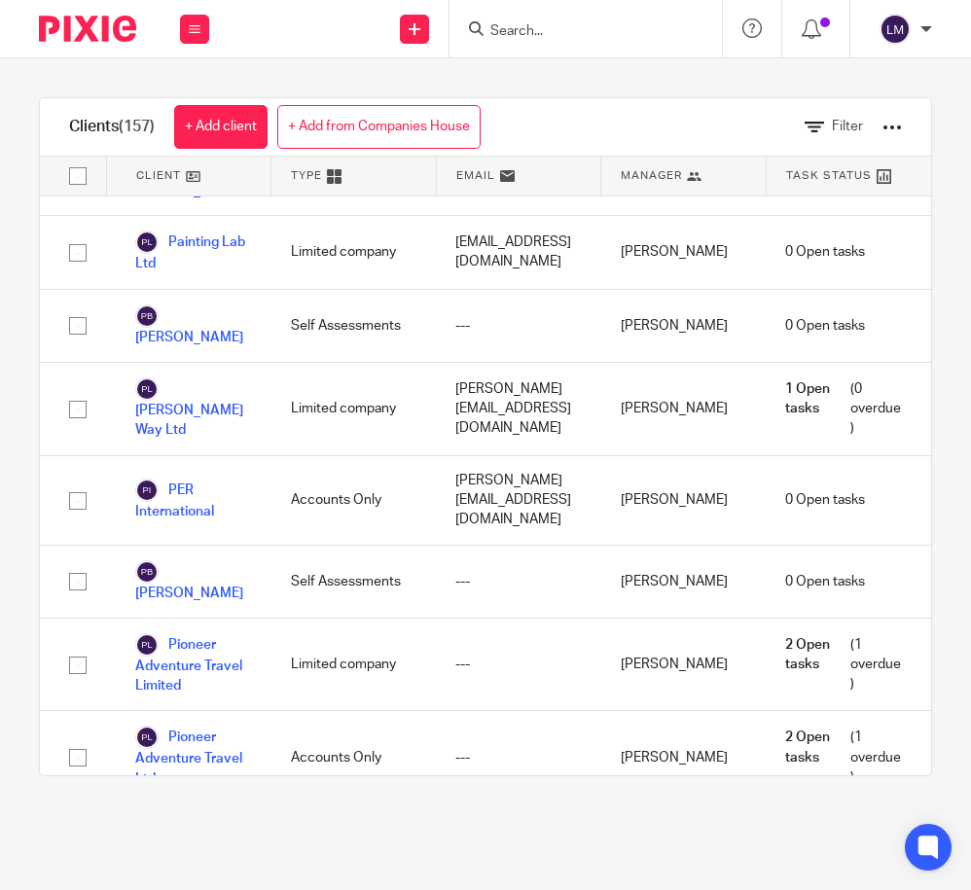
click at [221, 827] on link "Planet Wide Trading" at bounding box center [193, 848] width 117 height 43
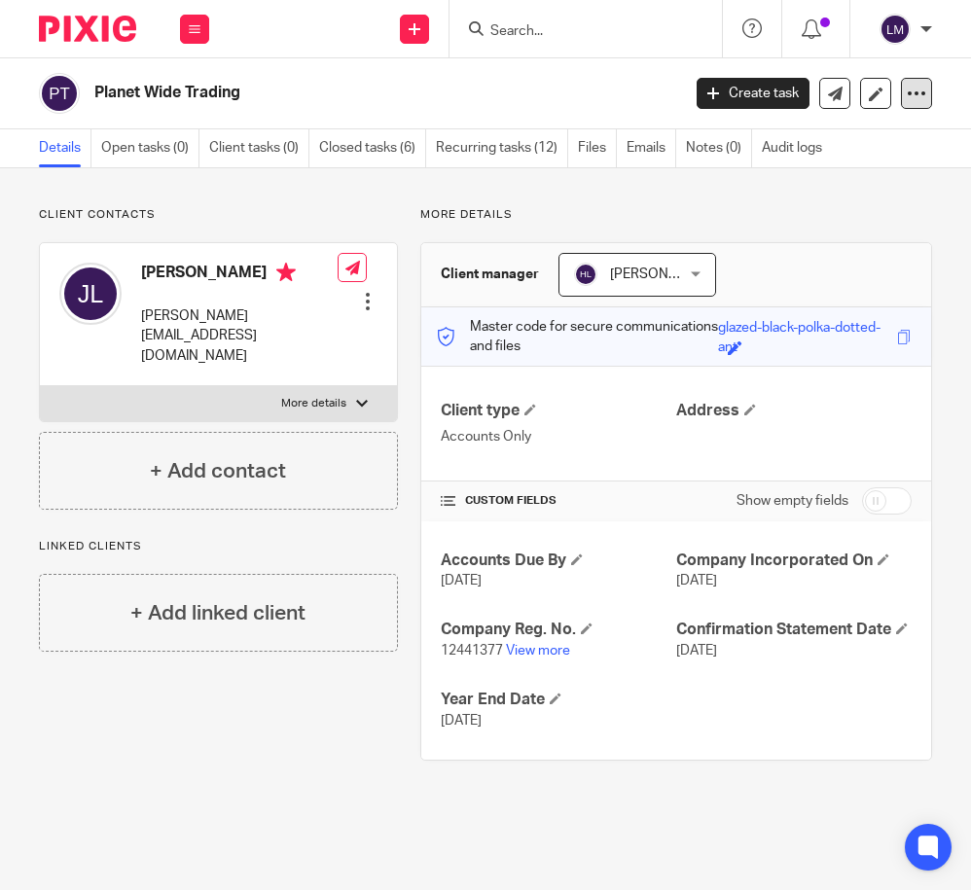
click at [920, 105] on div at bounding box center [916, 93] width 31 height 31
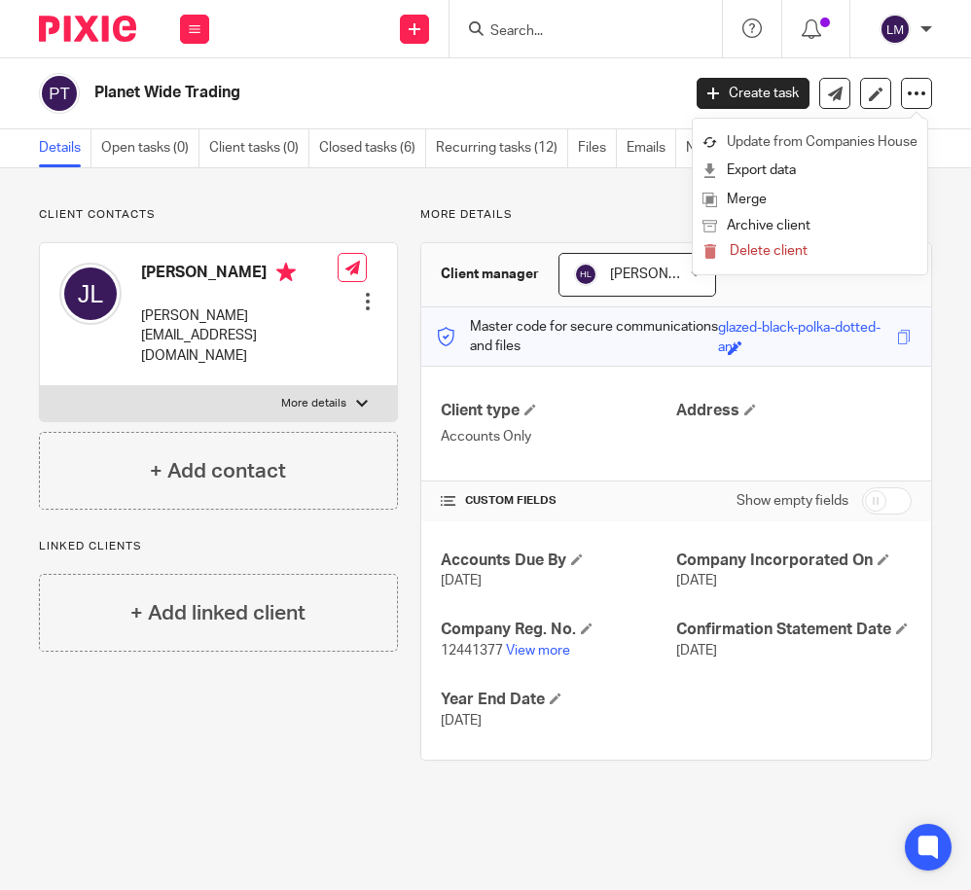
click at [813, 143] on link "Update from Companies House" at bounding box center [809, 142] width 215 height 28
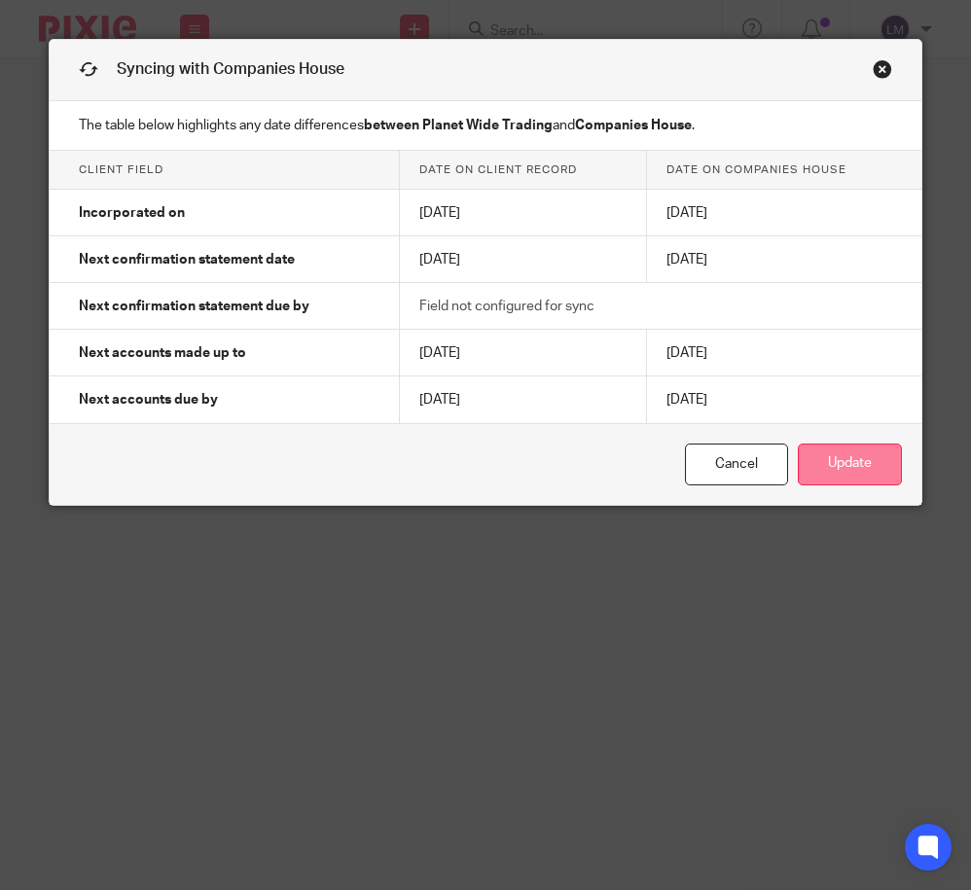
click at [825, 469] on button "Update" at bounding box center [850, 465] width 104 height 42
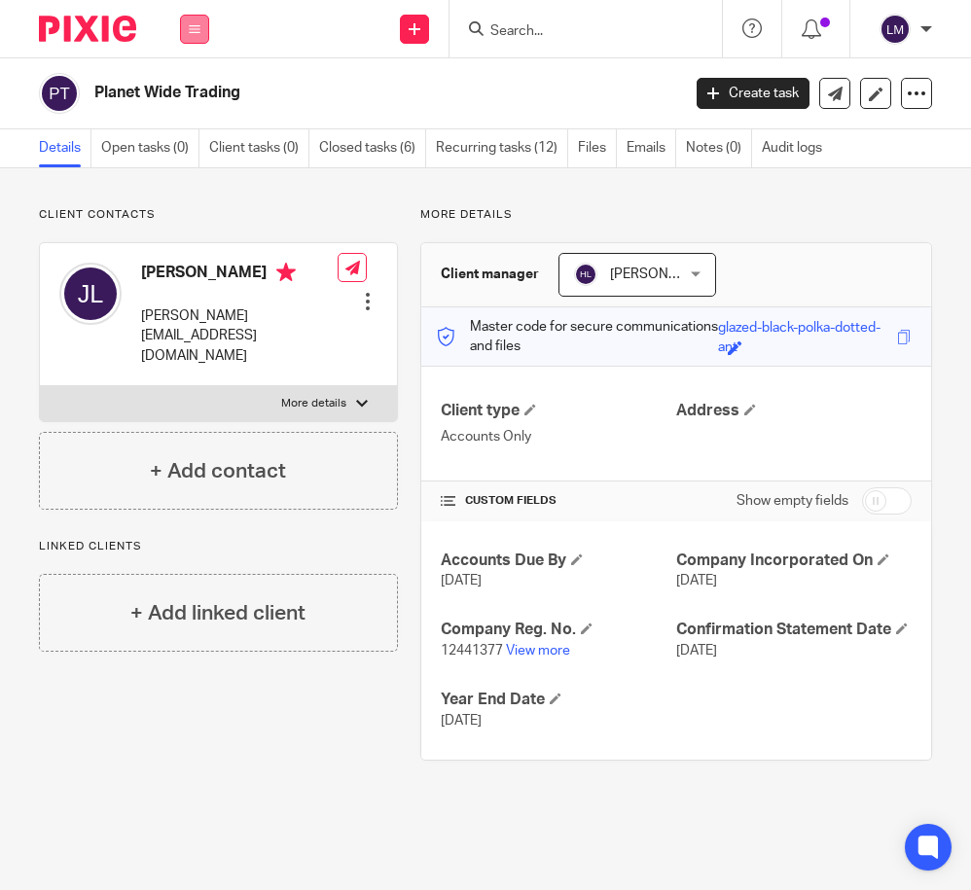
click at [203, 22] on button at bounding box center [194, 29] width 29 height 29
click at [197, 152] on link "Clients" at bounding box center [190, 148] width 45 height 14
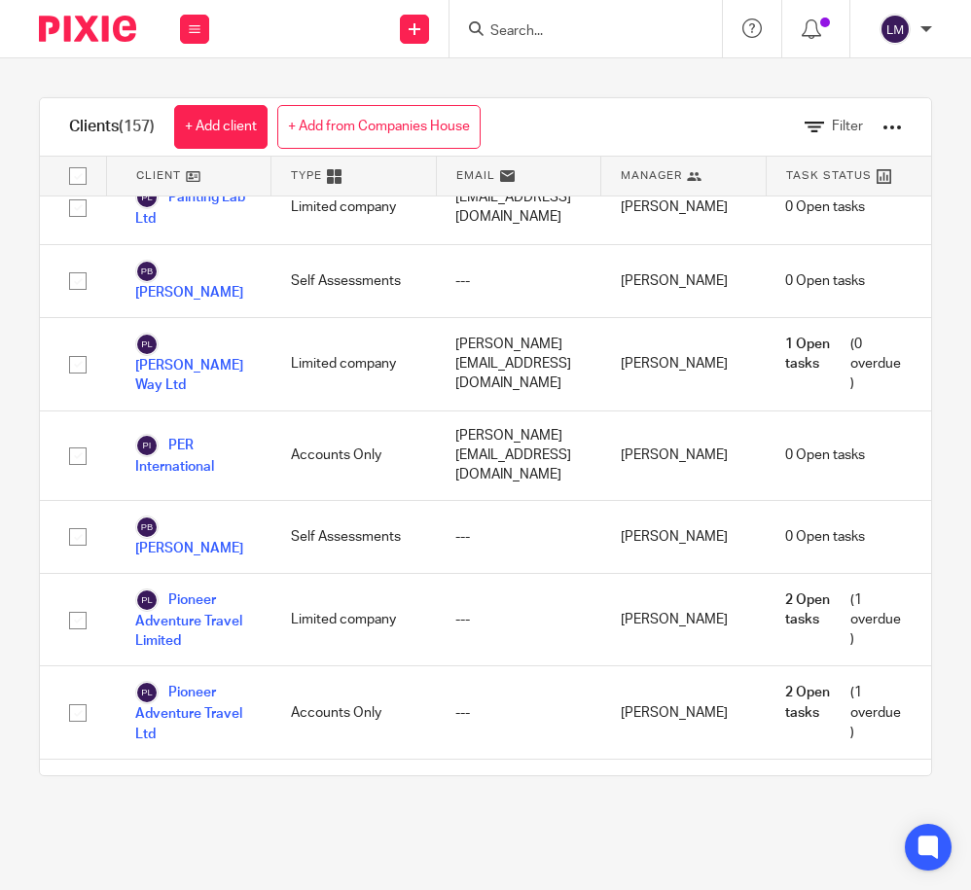
scroll to position [8865, 0]
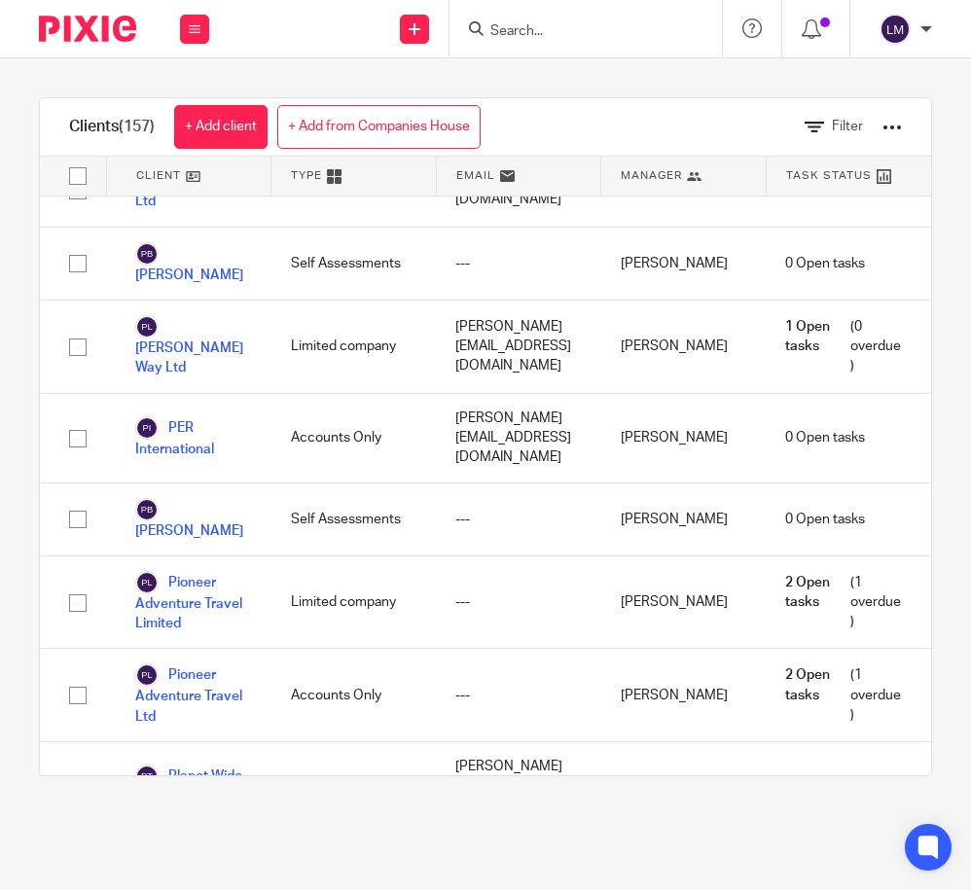
click at [211, 854] on link "Platter Trading Limited" at bounding box center [193, 875] width 117 height 43
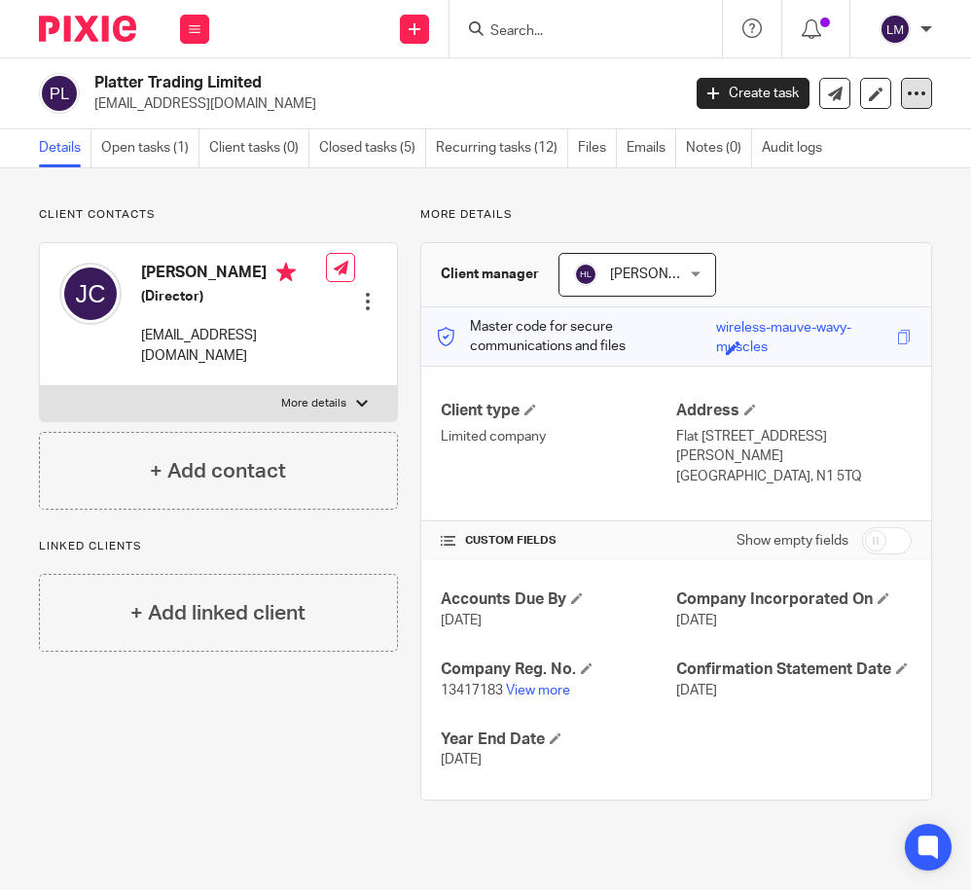
click at [915, 88] on icon at bounding box center [916, 93] width 19 height 19
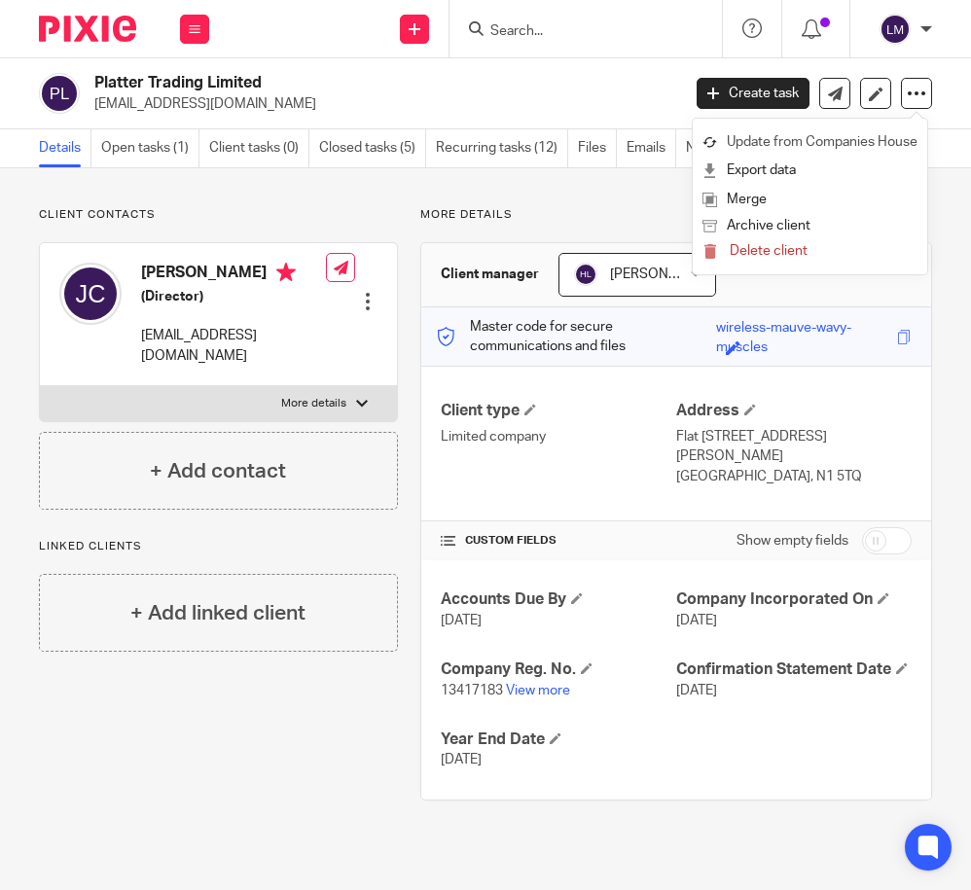
click at [852, 135] on link "Update from Companies House" at bounding box center [809, 142] width 215 height 28
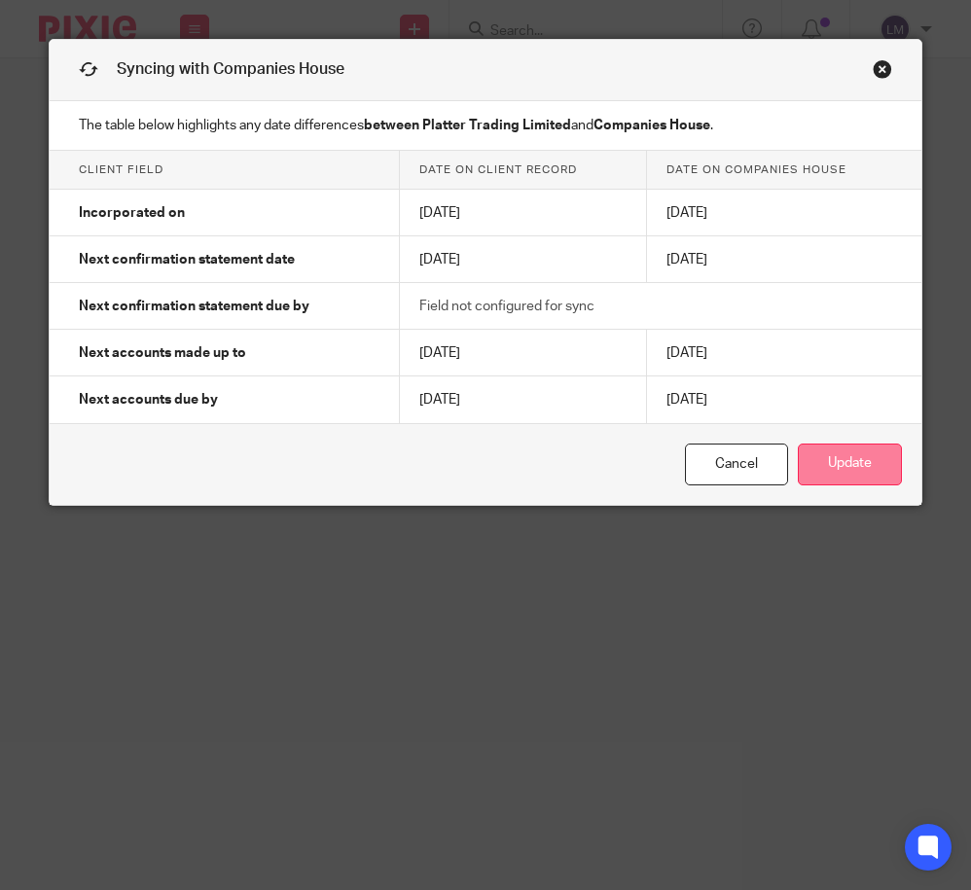
click at [853, 465] on button "Update" at bounding box center [850, 465] width 104 height 42
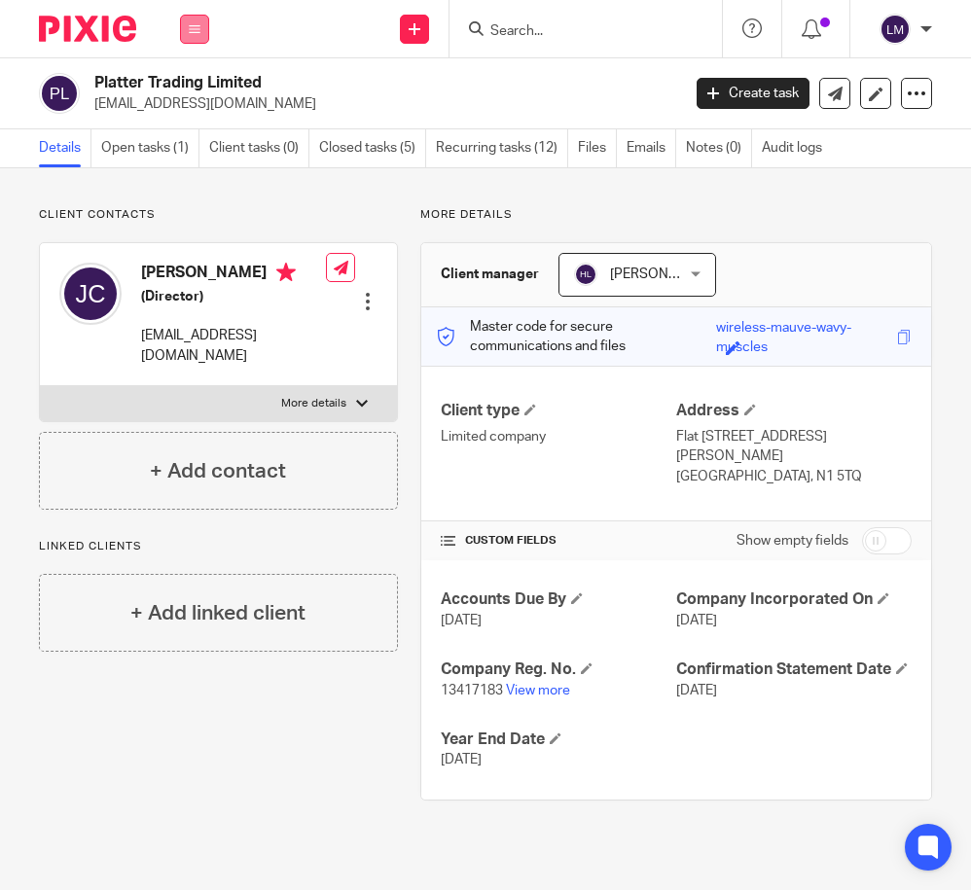
click at [204, 26] on button at bounding box center [194, 29] width 29 height 29
click at [196, 145] on link "Clients" at bounding box center [190, 148] width 45 height 14
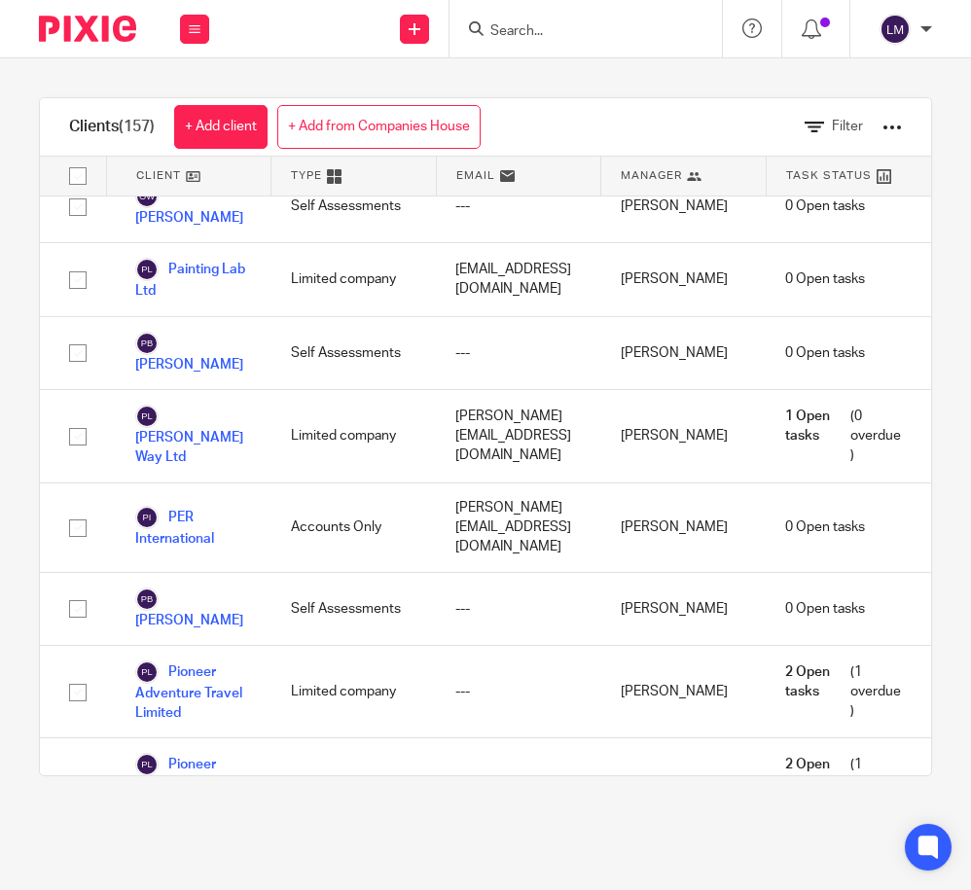
scroll to position [8777, 0]
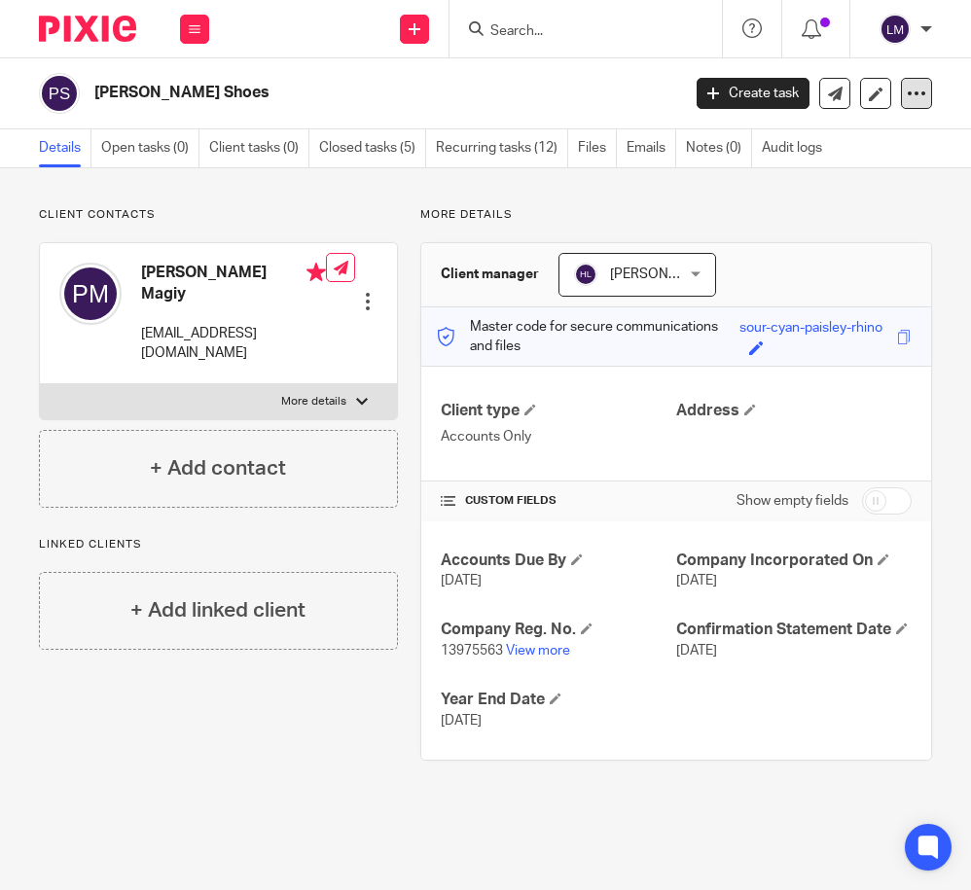
click at [912, 89] on icon at bounding box center [916, 93] width 19 height 19
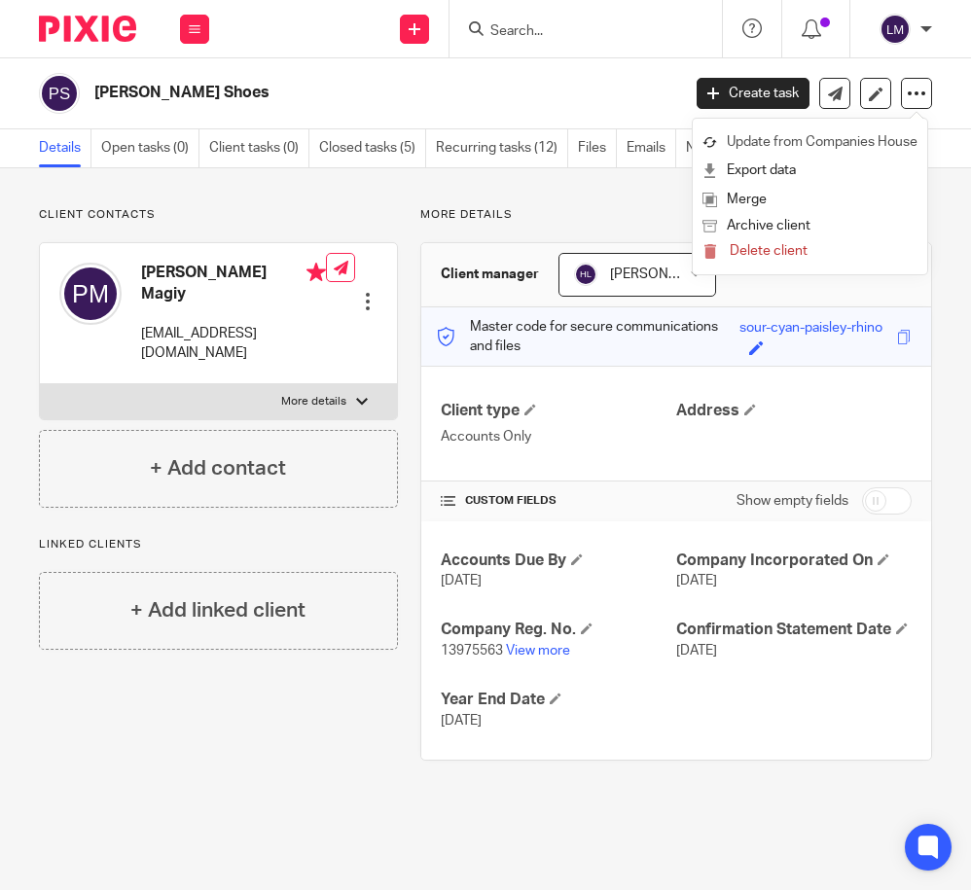
click at [893, 136] on link "Update from Companies House" at bounding box center [809, 142] width 215 height 28
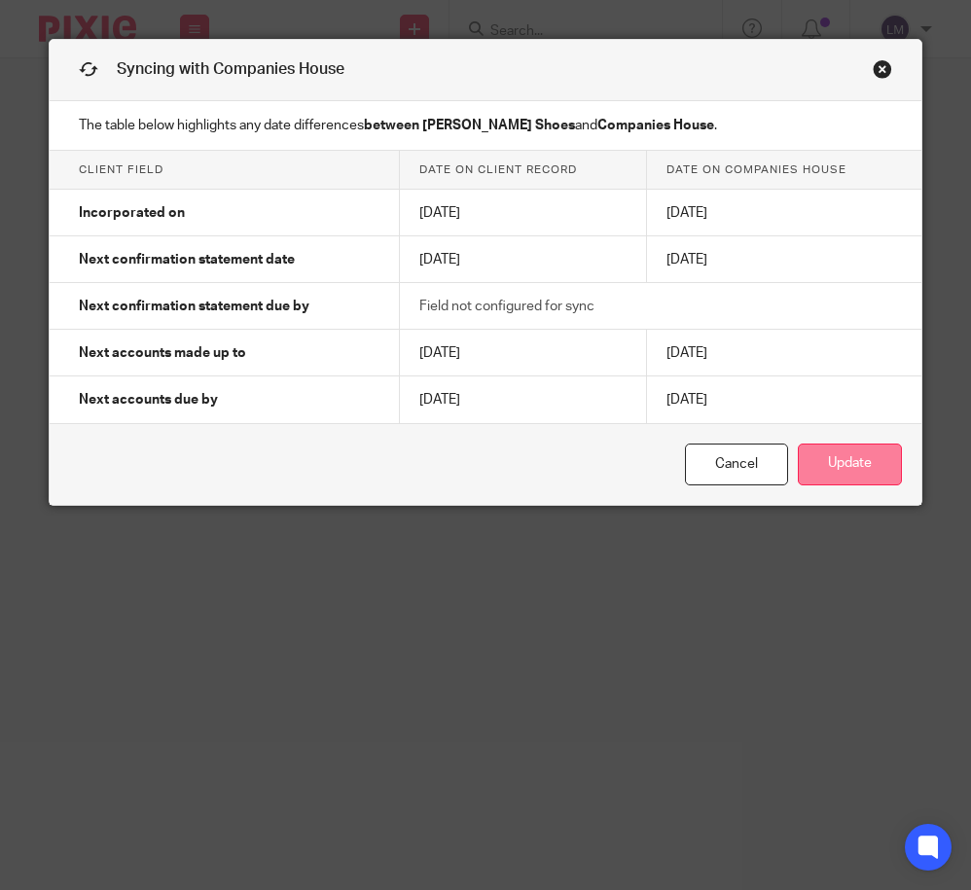
click at [865, 470] on button "Update" at bounding box center [850, 465] width 104 height 42
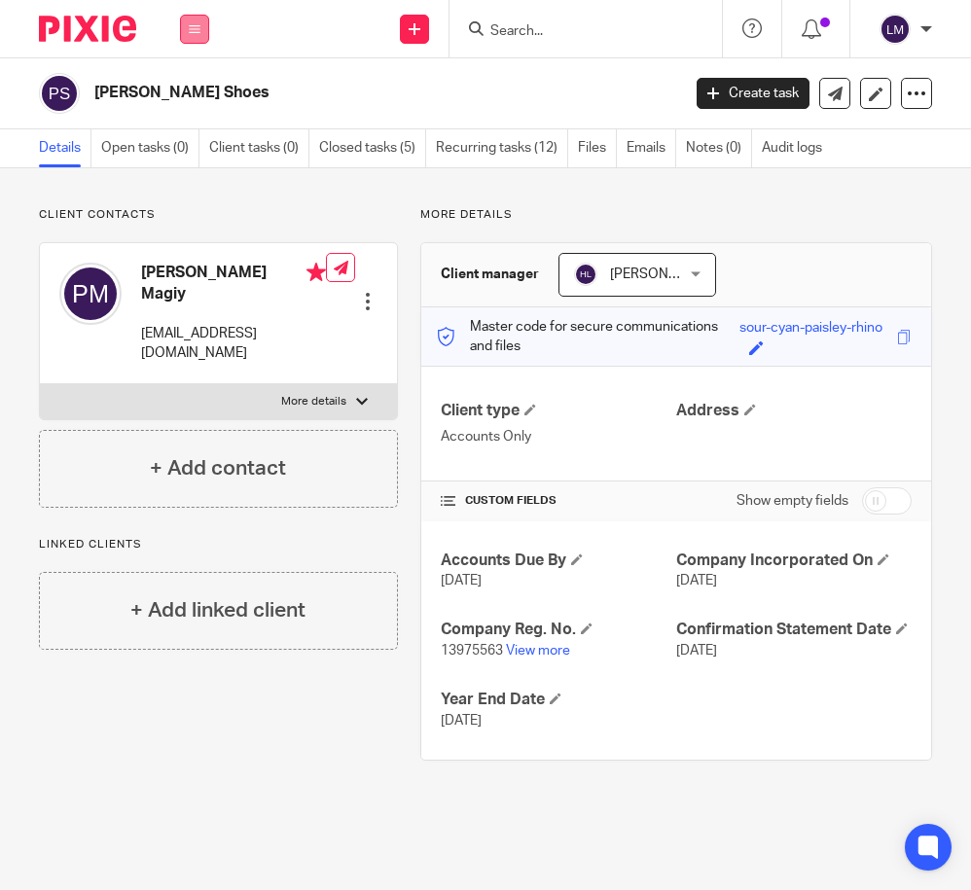
click at [197, 31] on icon at bounding box center [195, 29] width 12 height 12
click at [200, 154] on link "Clients" at bounding box center [190, 148] width 45 height 14
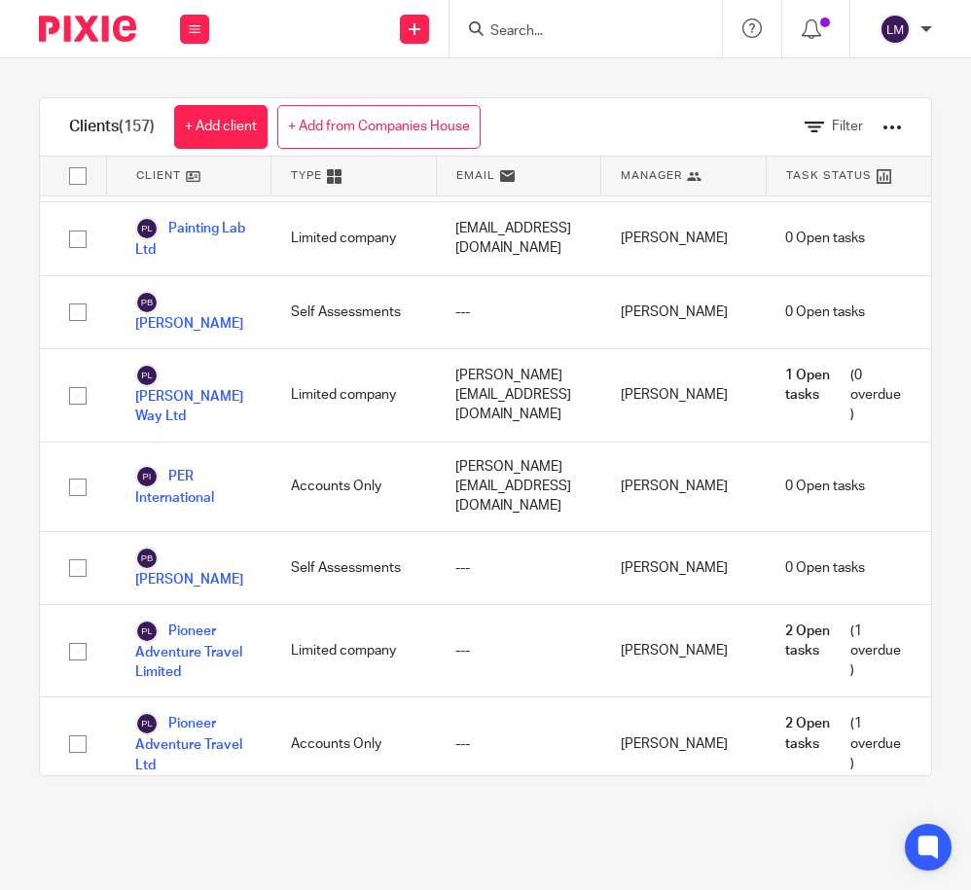
scroll to position [8823, 0]
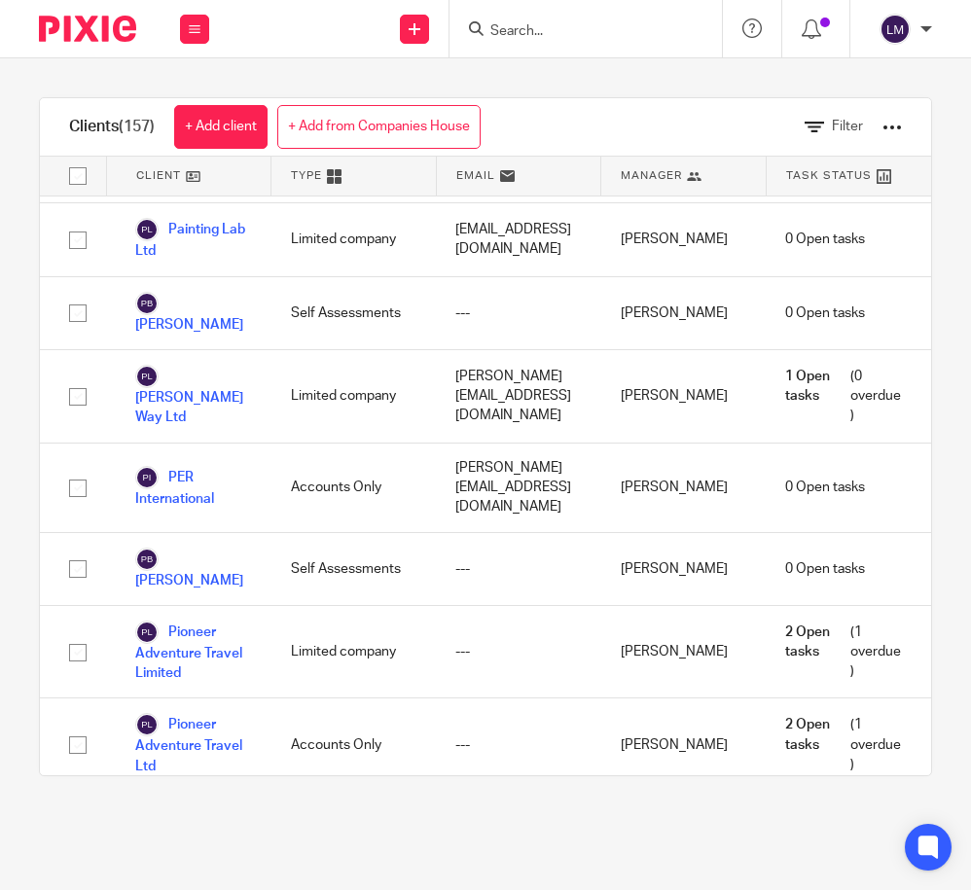
scroll to position [8813, 0]
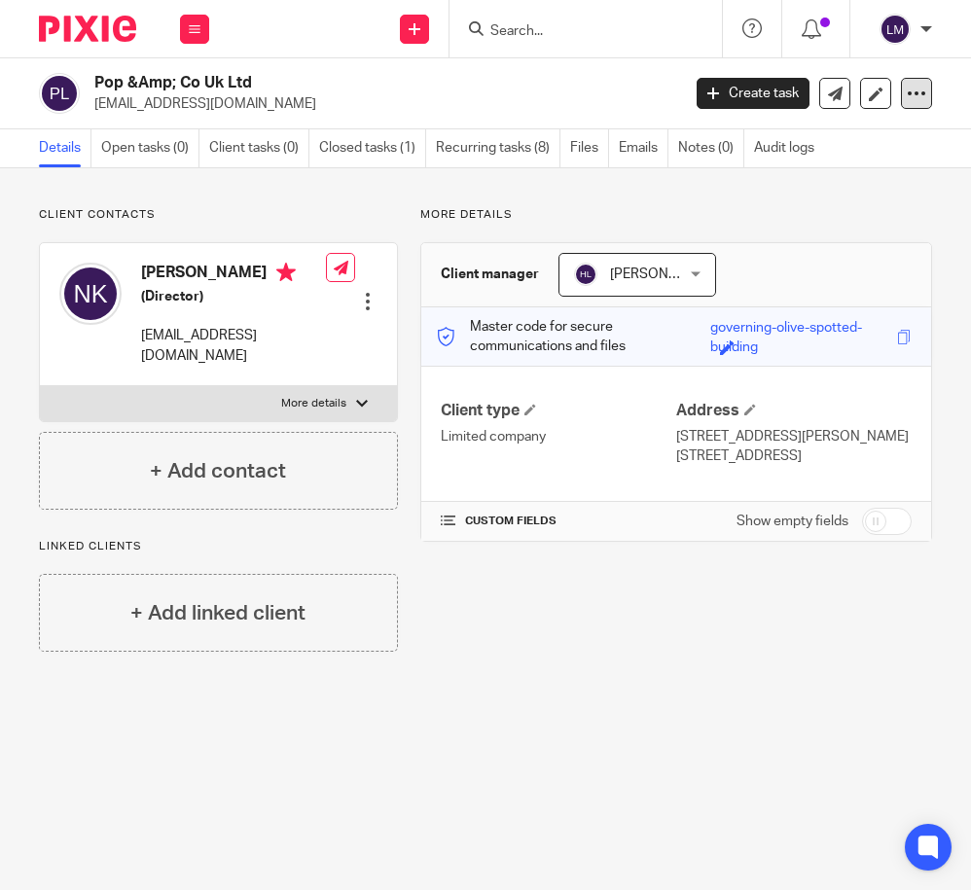
click at [913, 94] on icon at bounding box center [916, 93] width 19 height 19
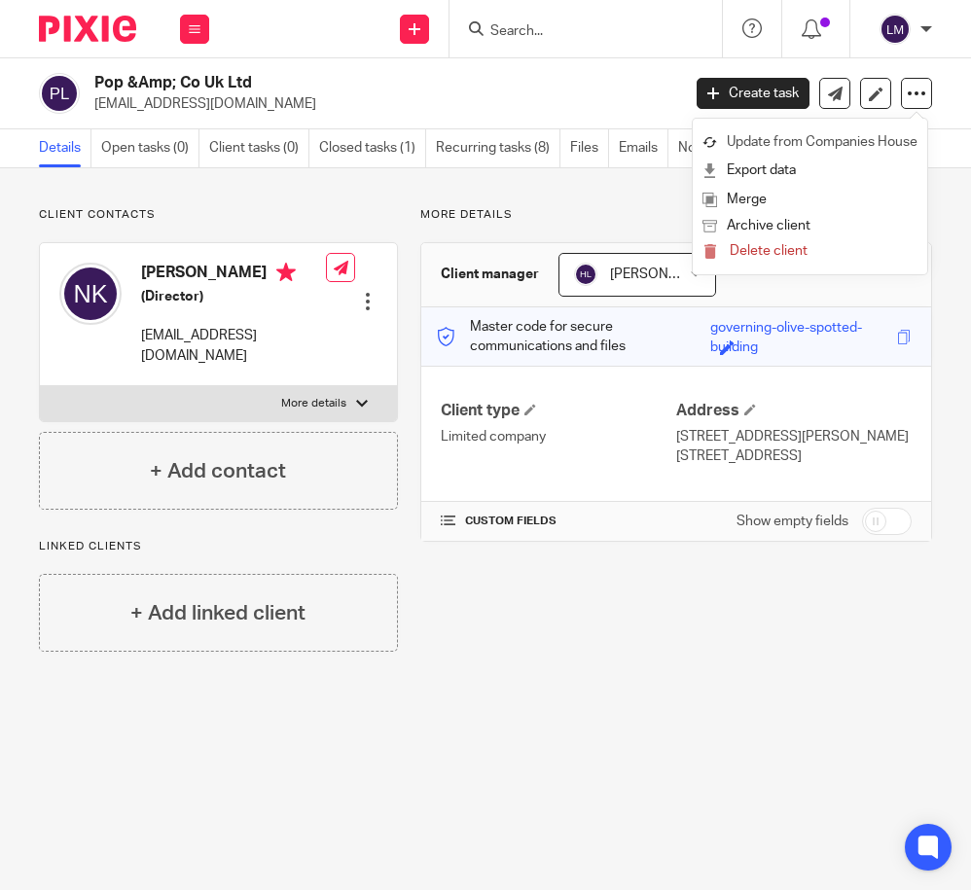
click at [844, 141] on link "Update from Companies House" at bounding box center [809, 142] width 215 height 28
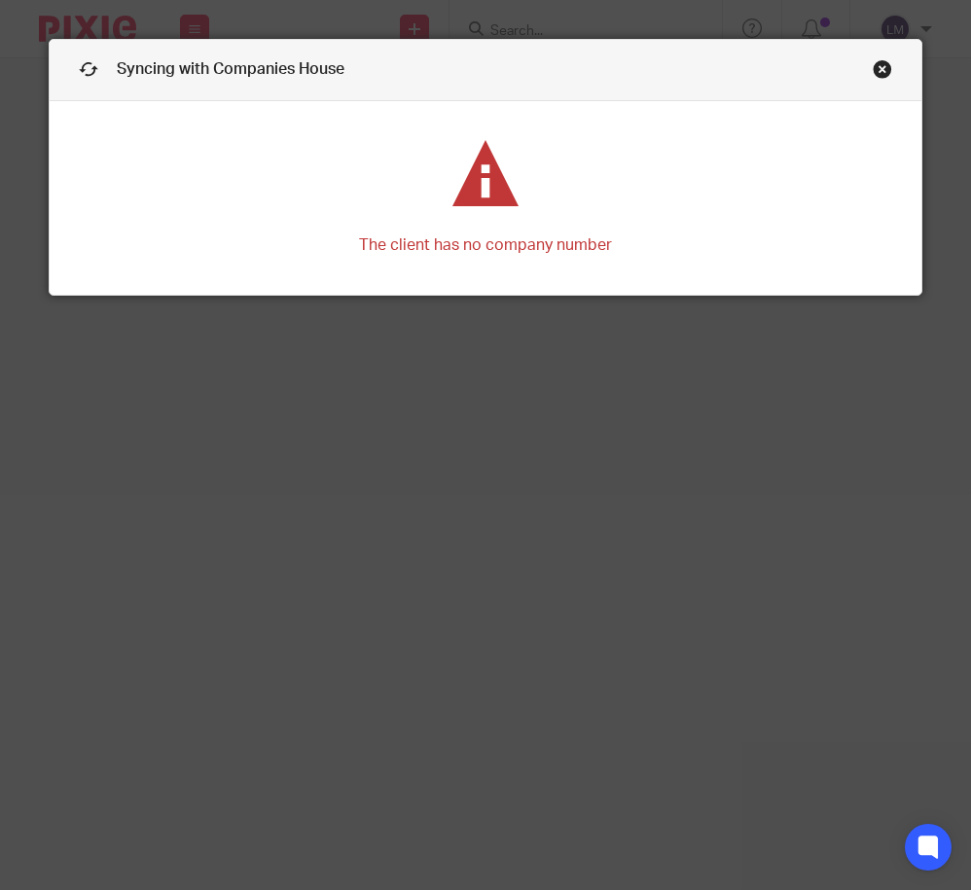
click at [883, 65] on link "Close this dialog window" at bounding box center [882, 72] width 19 height 26
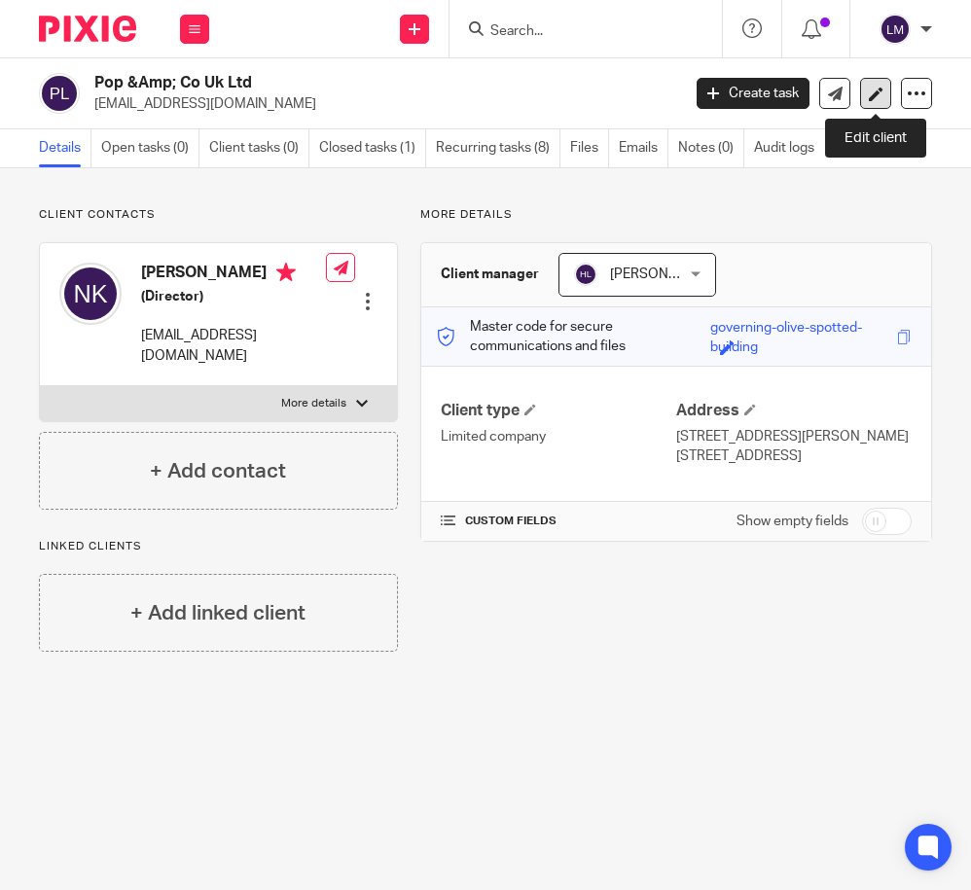
click at [875, 91] on icon at bounding box center [876, 94] width 15 height 15
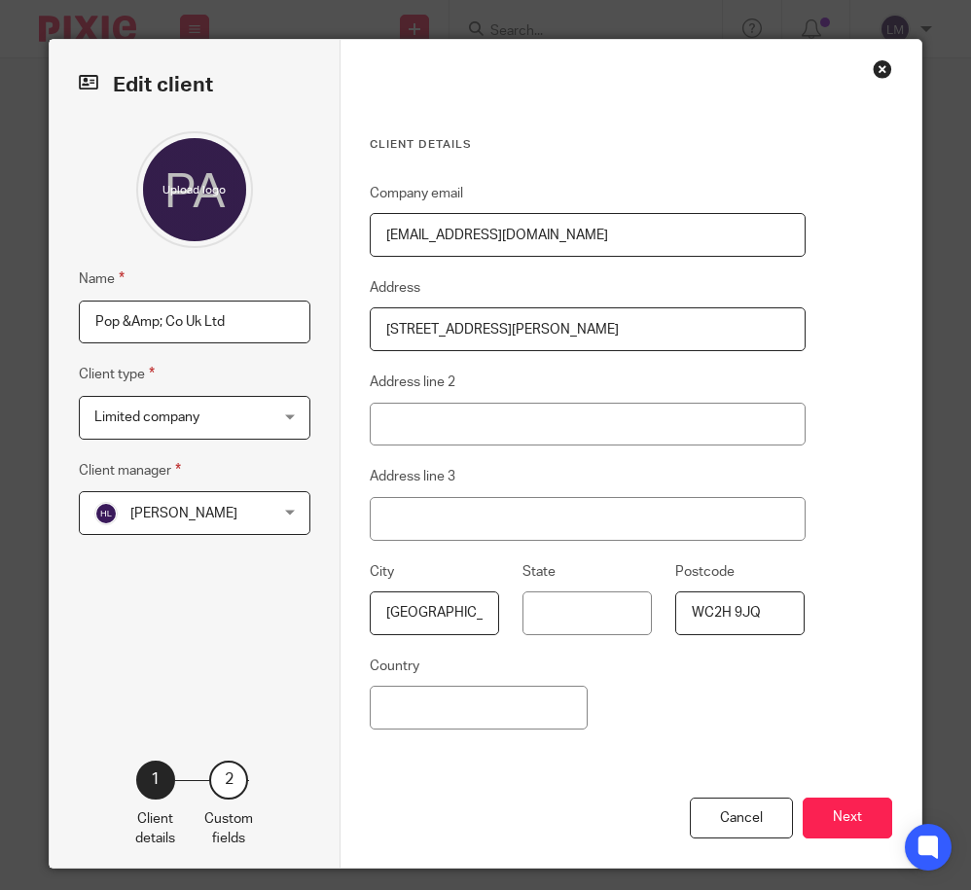
click at [132, 322] on input "Pop &Amp; Co Uk Ltd" at bounding box center [195, 323] width 232 height 44
type input "Pop & Co Uk Ltd"
click at [845, 811] on button "Next" at bounding box center [848, 819] width 90 height 42
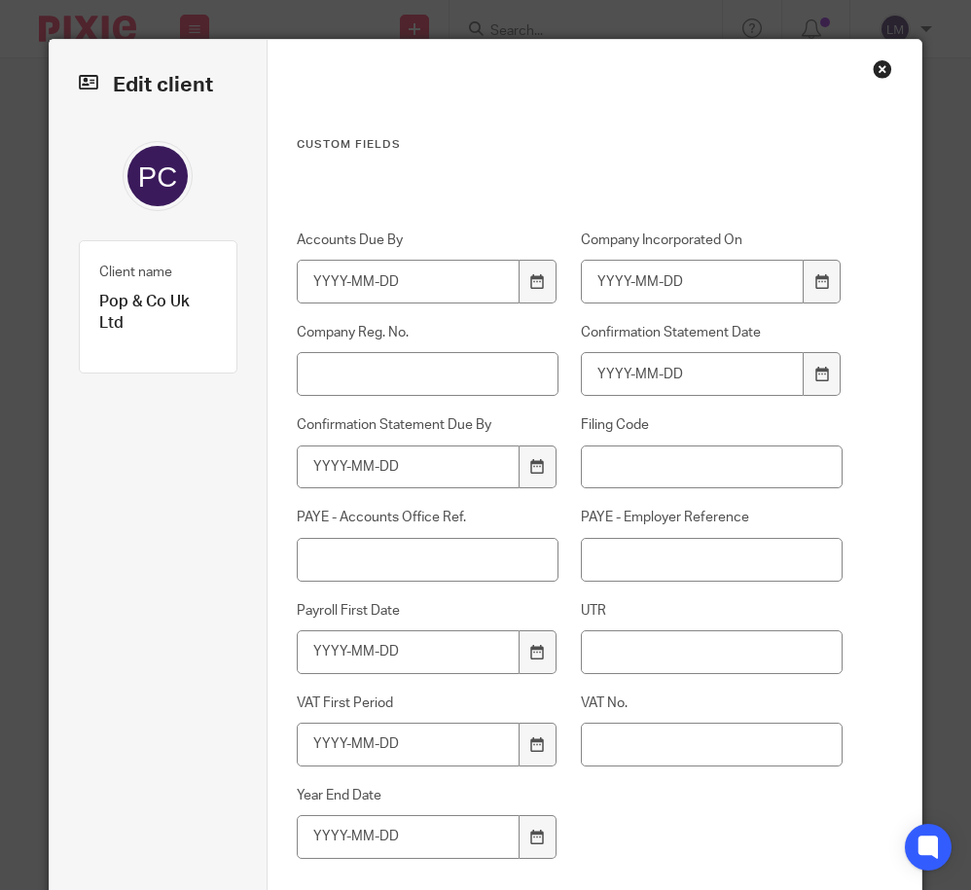
scroll to position [147, 0]
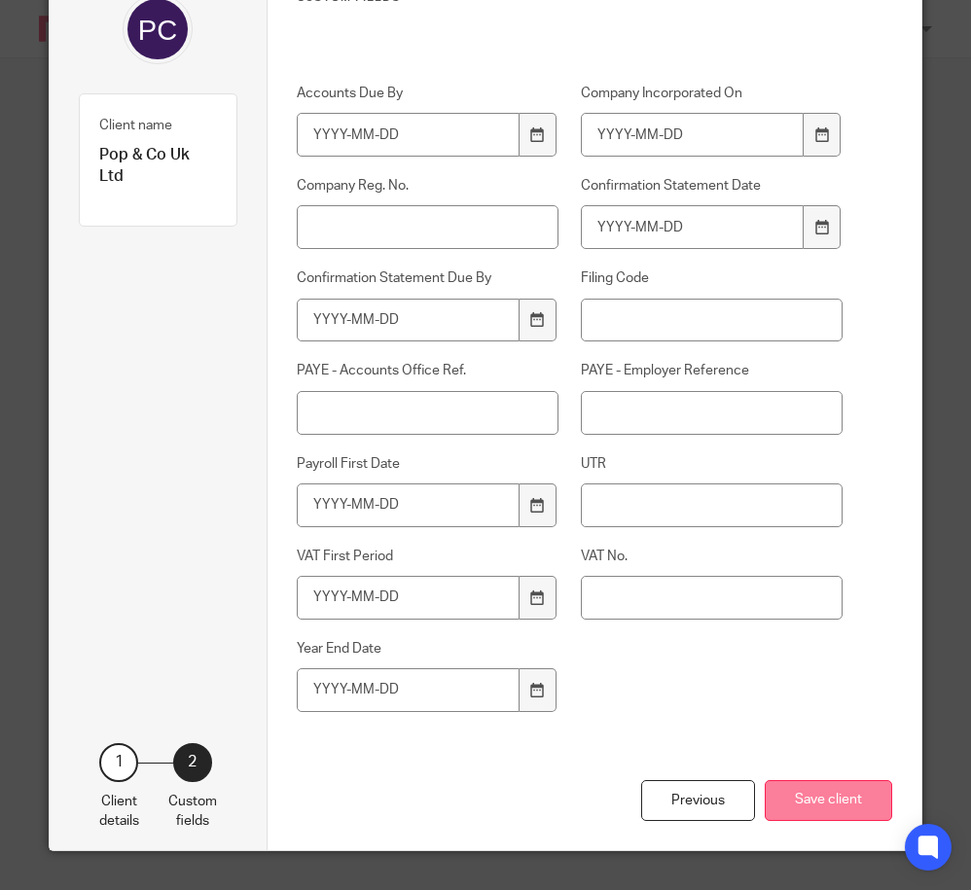
click at [826, 802] on button "Save client" at bounding box center [828, 801] width 127 height 42
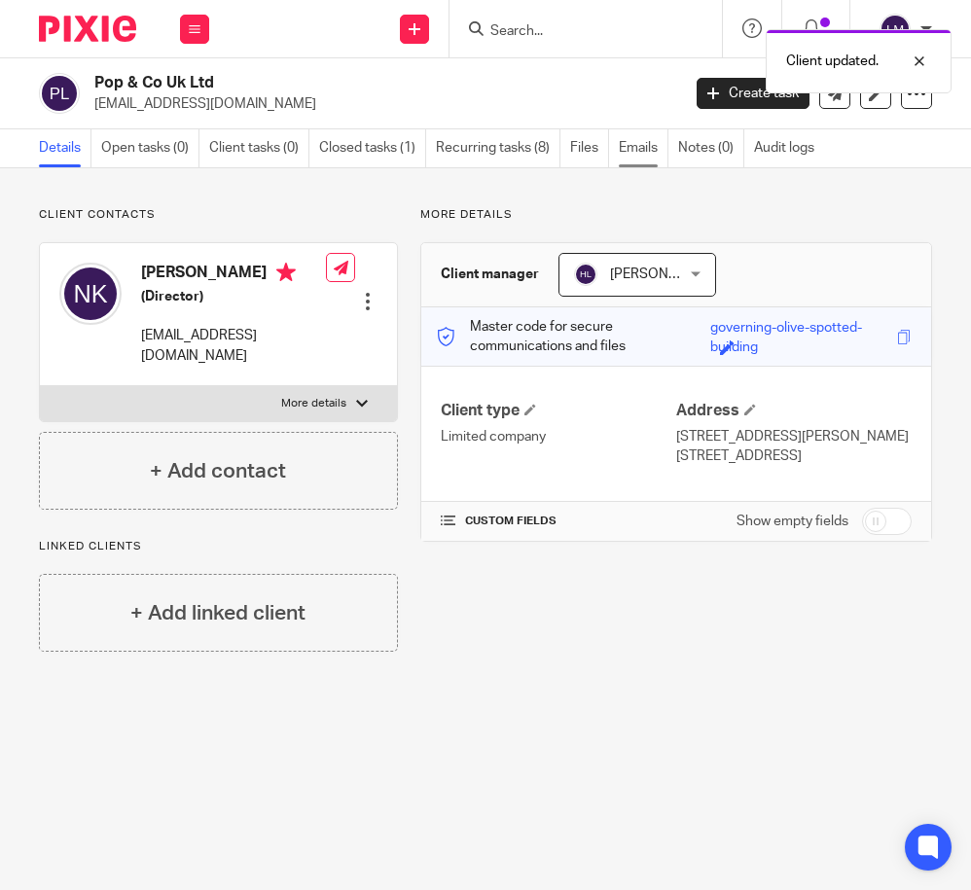
click at [631, 147] on link "Emails" at bounding box center [644, 148] width 50 height 38
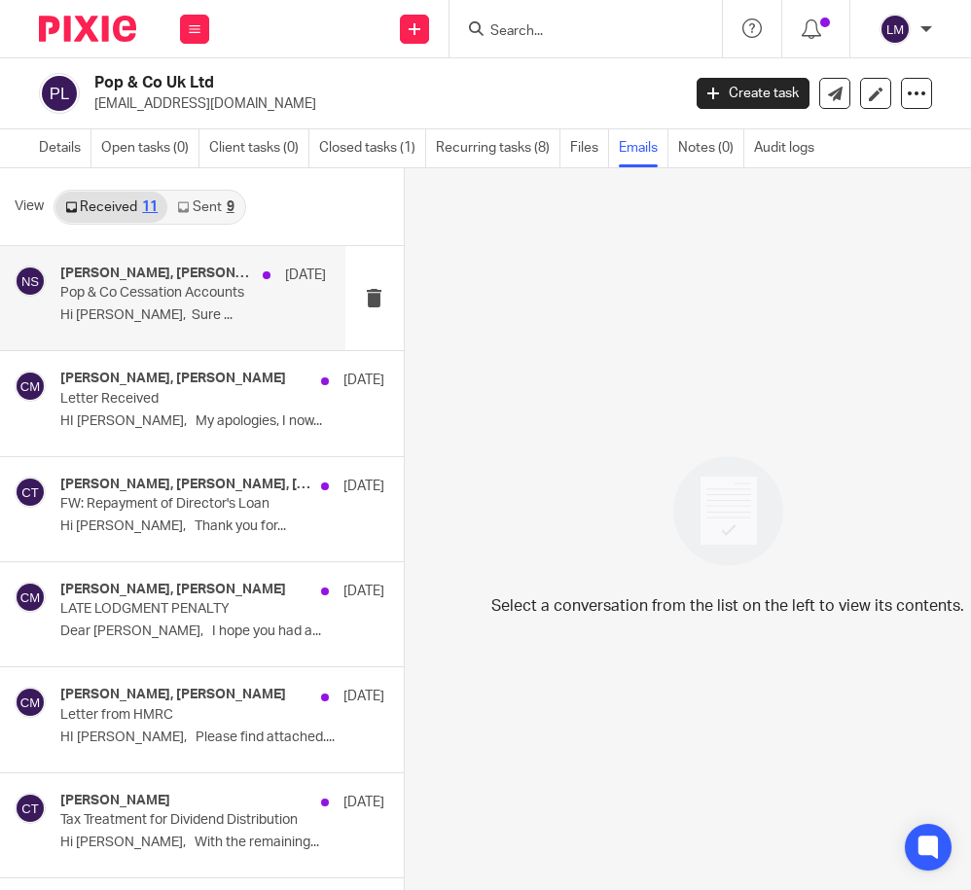
click at [177, 296] on p "Pop & Co Cessation Accounts" at bounding box center [166, 293] width 212 height 17
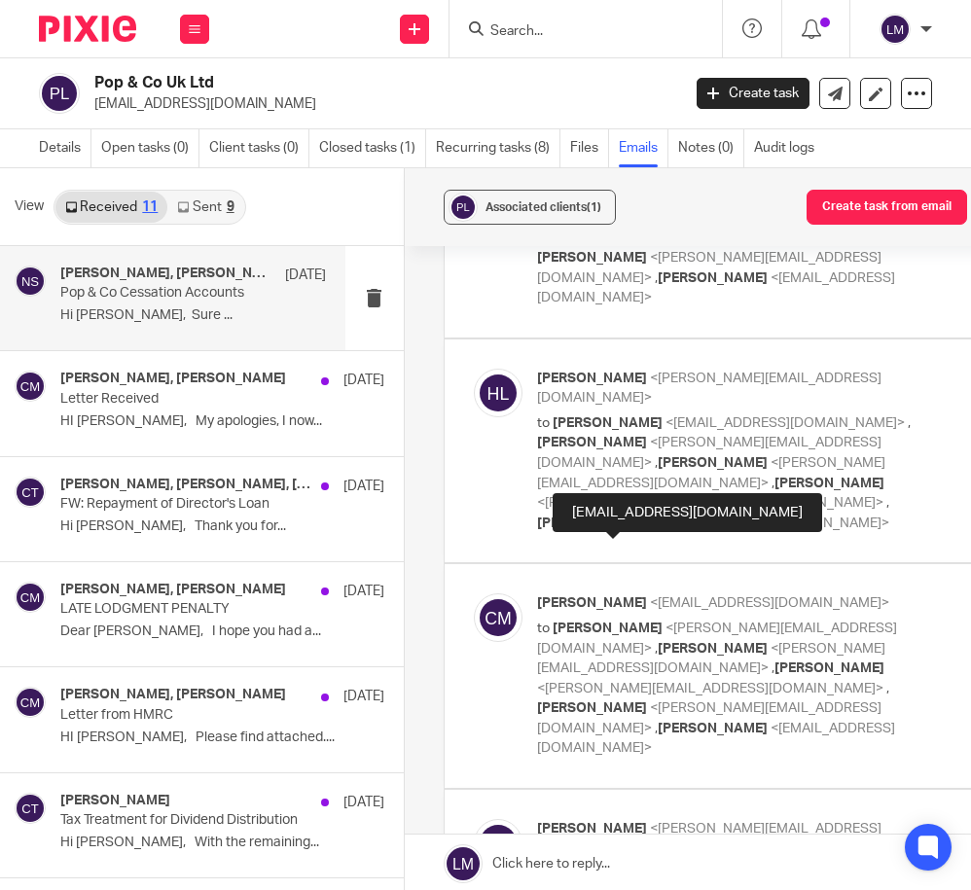
scroll to position [2403, 0]
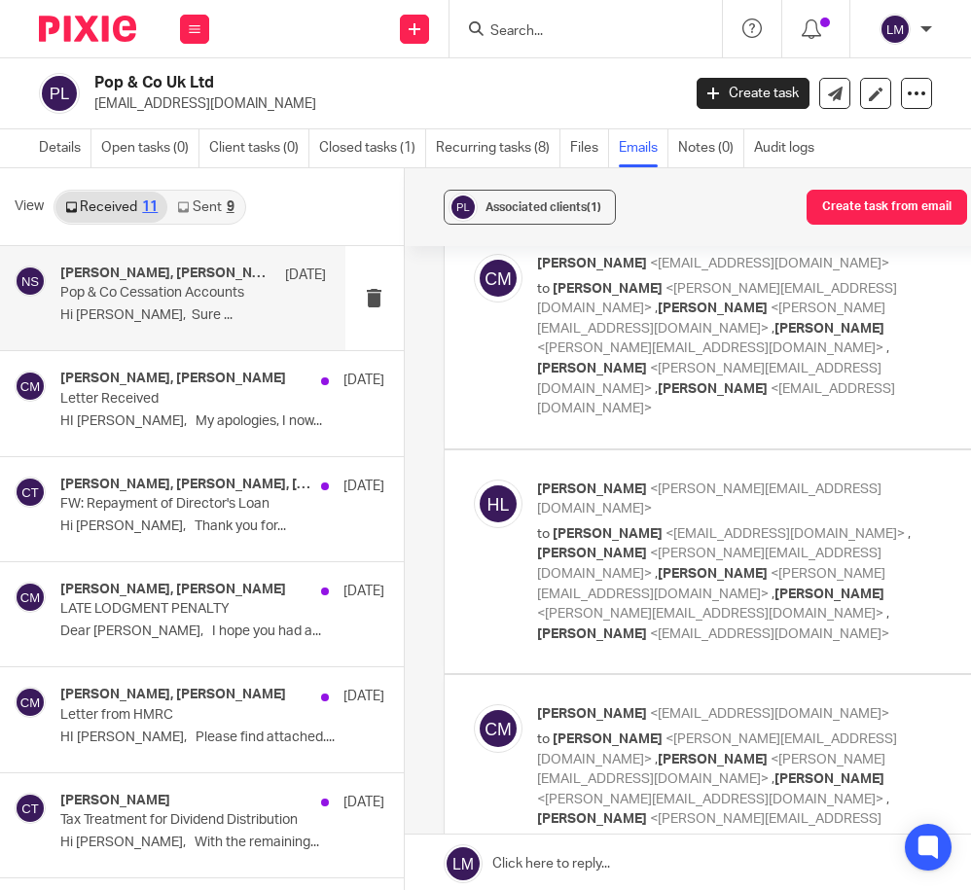
scroll to position [2304, 0]
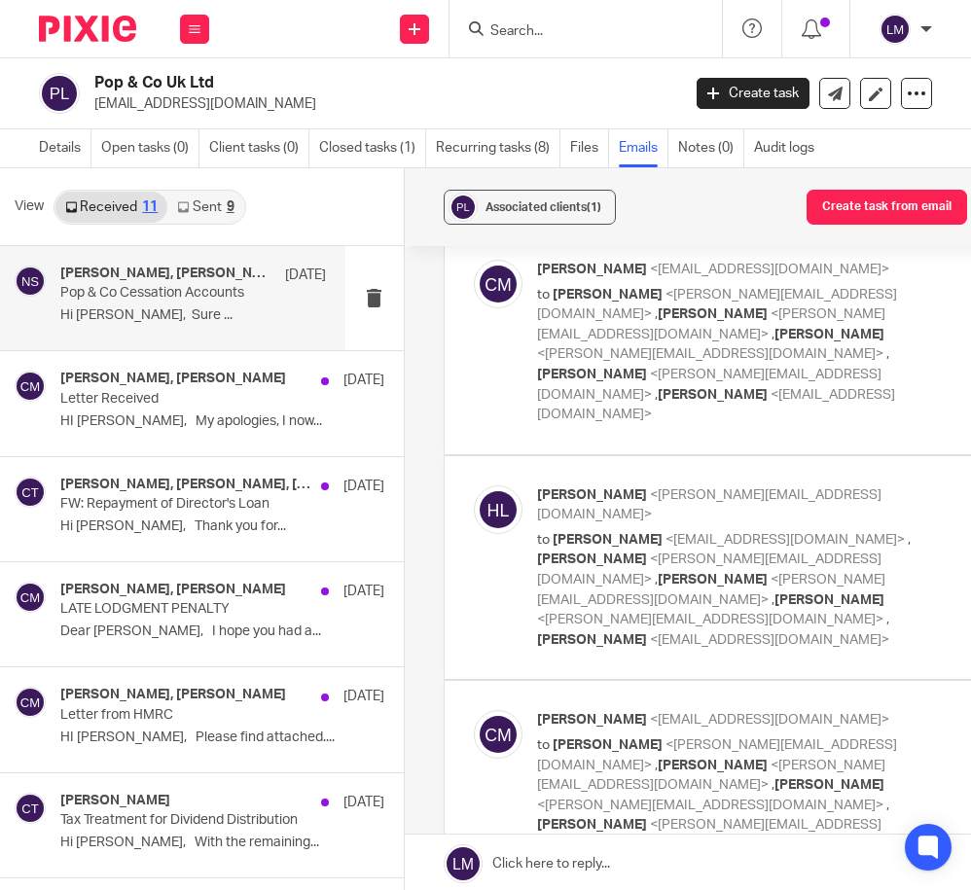
click at [596, 681] on label at bounding box center [810, 793] width 730 height 224
click at [474, 709] on input "checkbox" at bounding box center [473, 709] width 1 height 1
checkbox input "true"
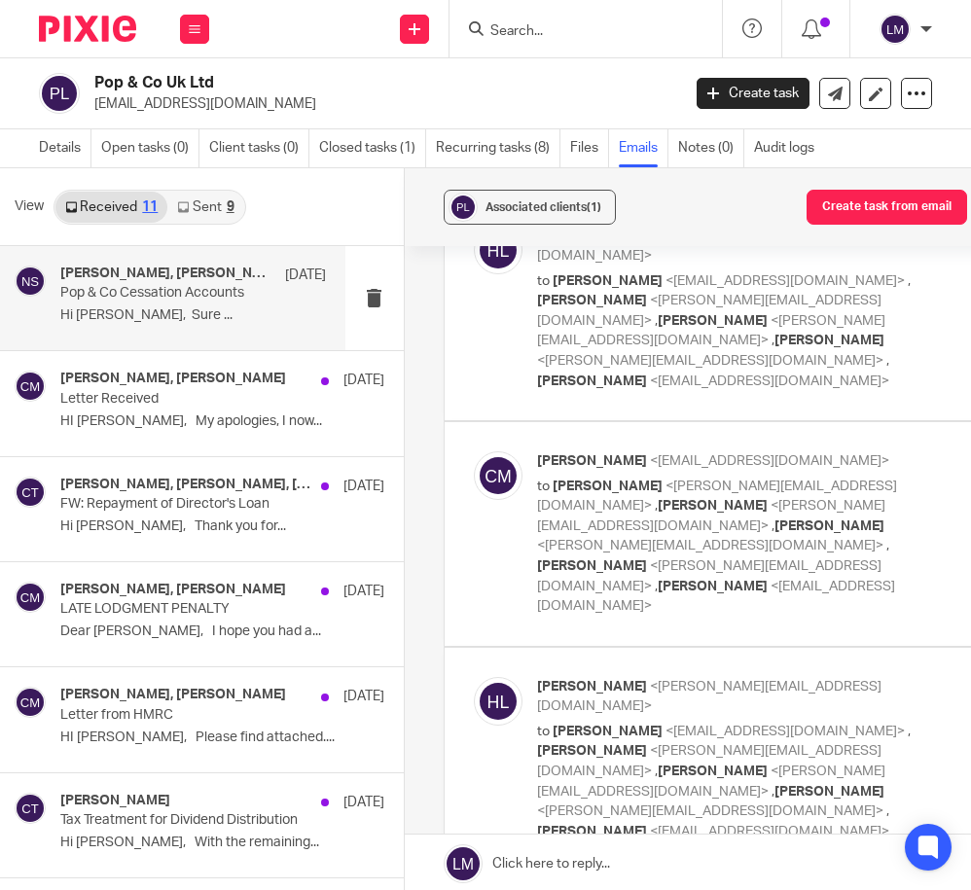
scroll to position [2107, 0]
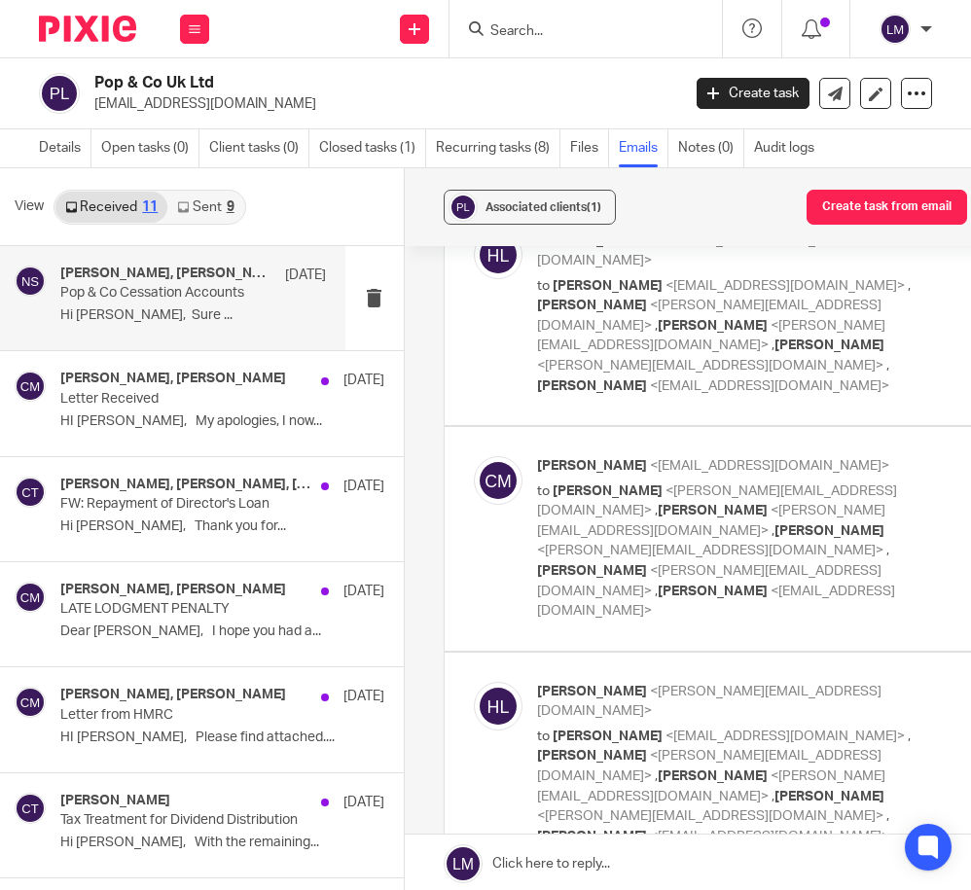
click at [595, 653] on label at bounding box center [810, 765] width 730 height 224
click at [474, 681] on input "checkbox" at bounding box center [473, 681] width 1 height 1
checkbox input "true"
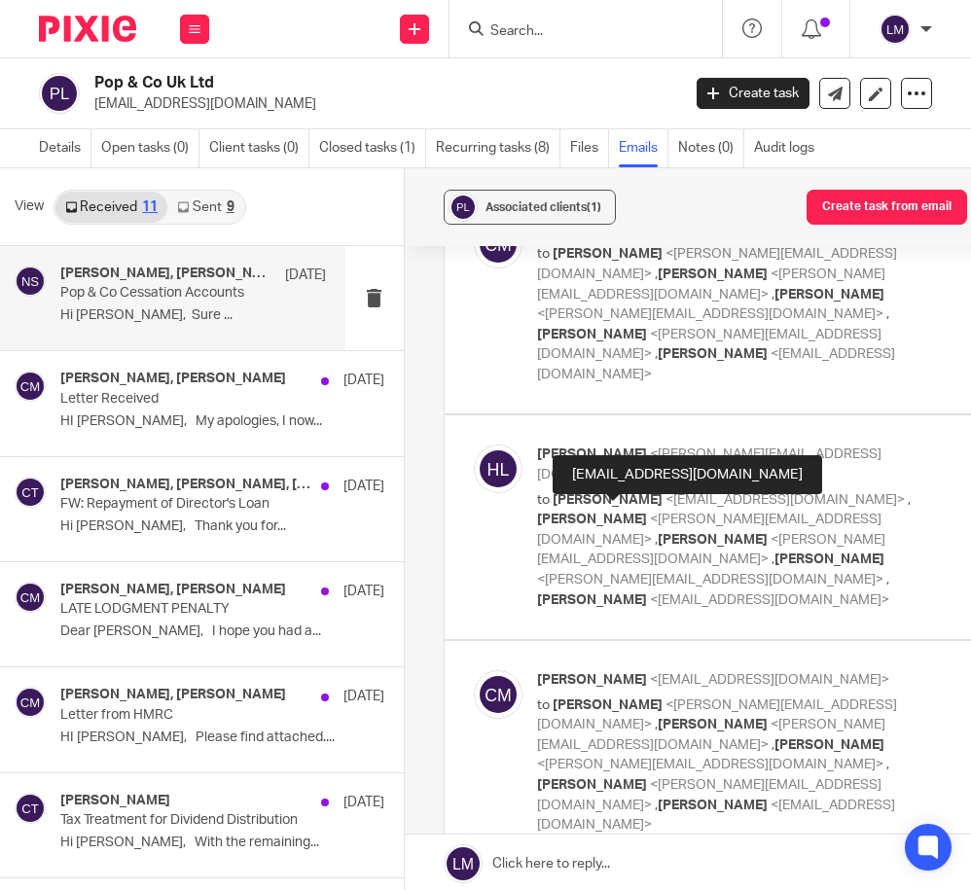
scroll to position [1890, 0]
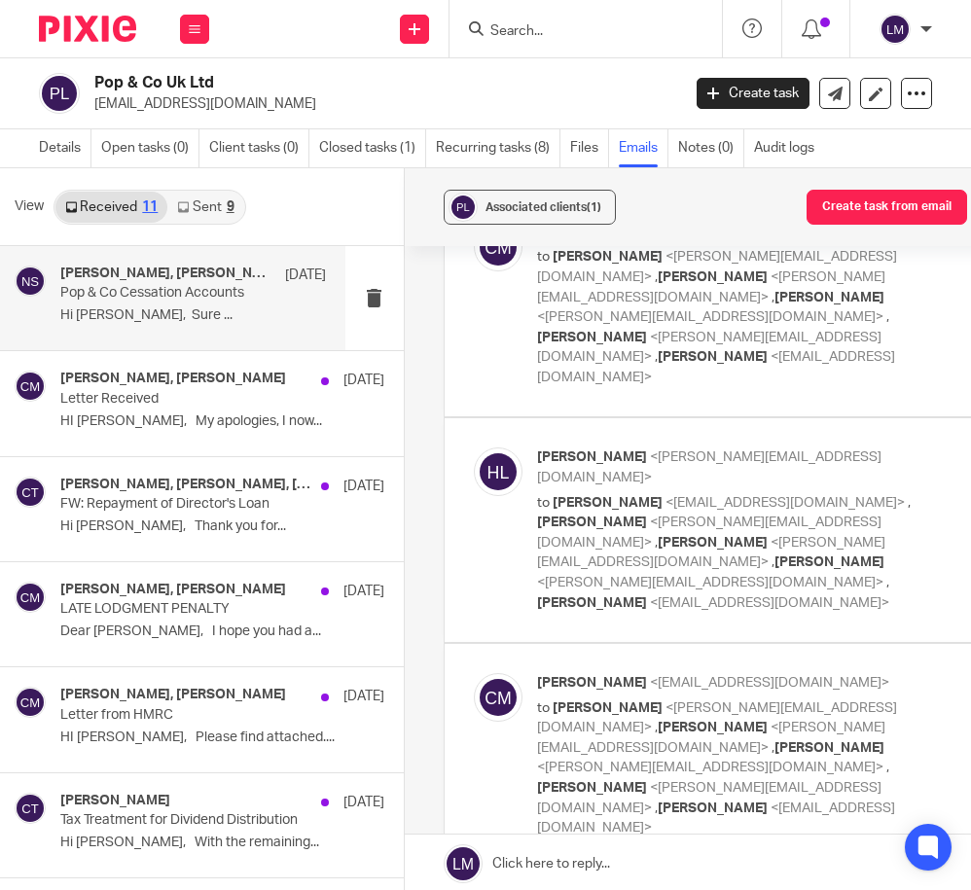
click at [519, 644] on label at bounding box center [810, 756] width 730 height 224
click at [474, 672] on input "checkbox" at bounding box center [473, 672] width 1 height 1
checkbox input "true"
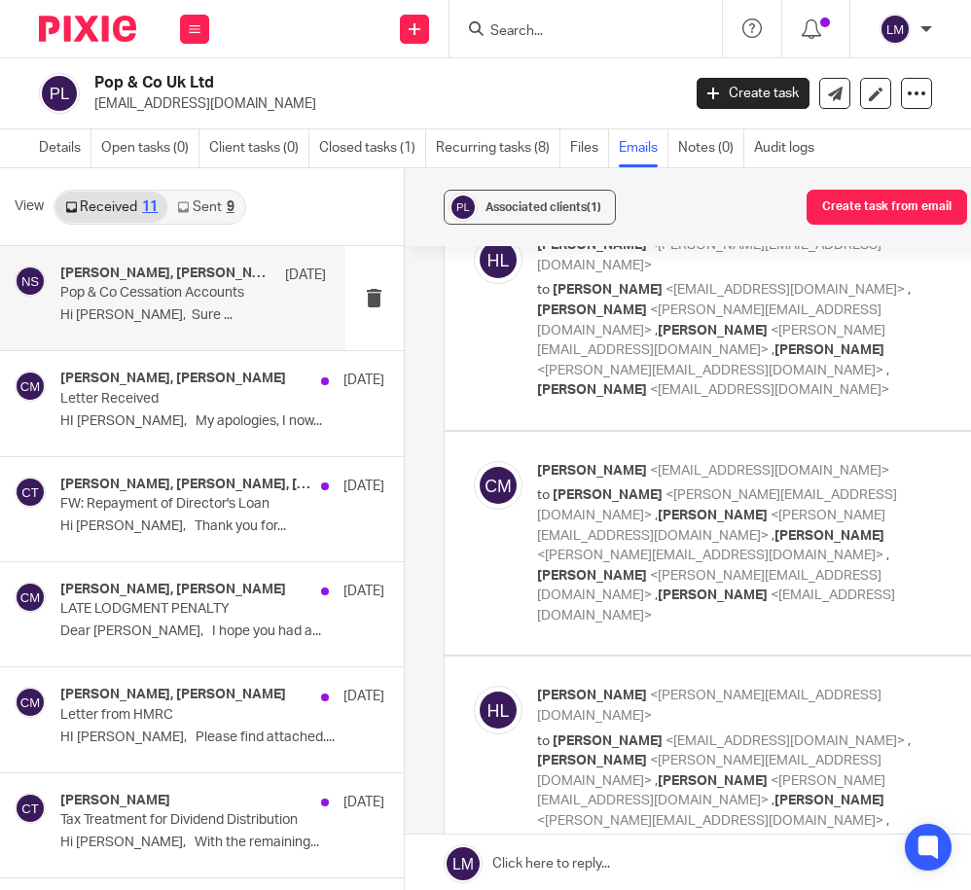
scroll to position [1644, 0]
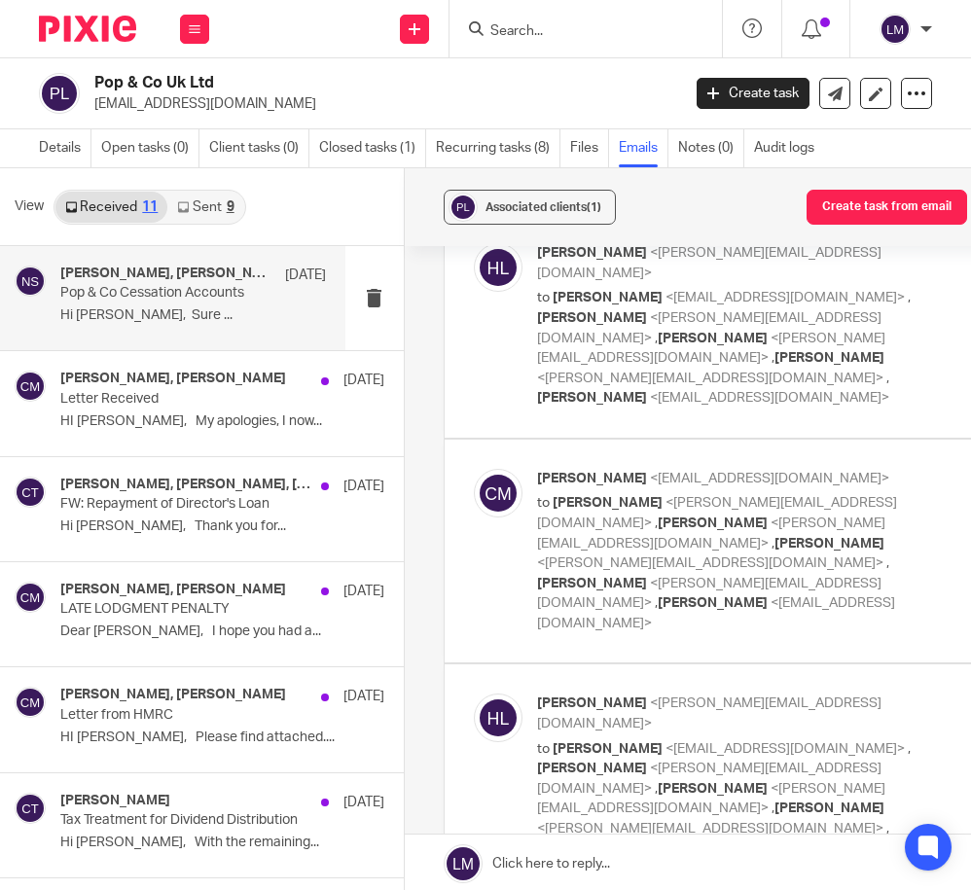
click at [580, 664] on label at bounding box center [810, 776] width 730 height 224
click at [474, 693] on input "checkbox" at bounding box center [473, 693] width 1 height 1
checkbox input "true"
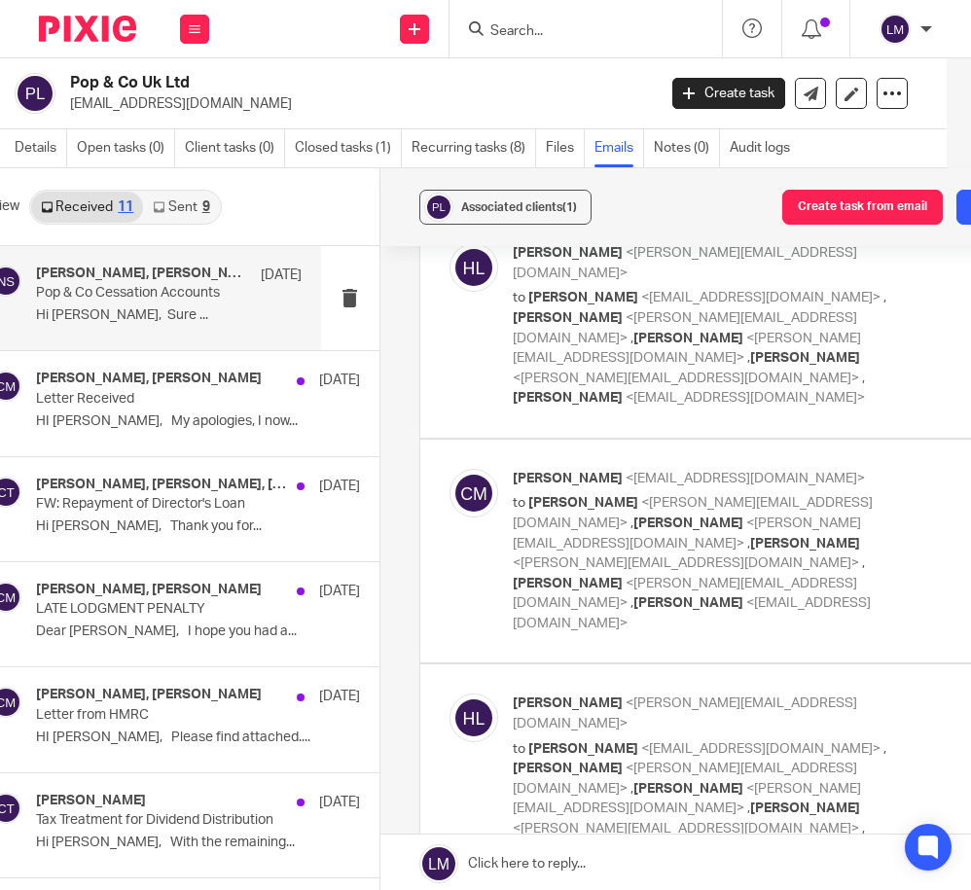
scroll to position [0, 0]
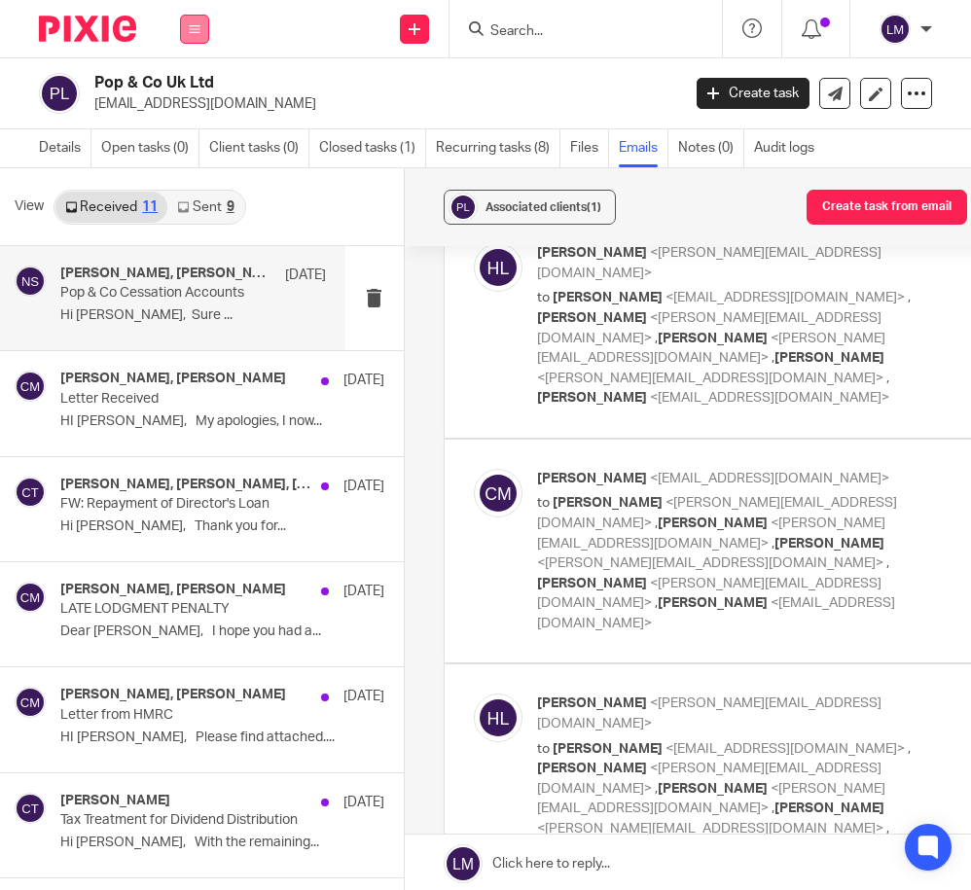
click at [195, 27] on icon at bounding box center [195, 29] width 12 height 12
click at [197, 150] on link "Clients" at bounding box center [190, 148] width 45 height 14
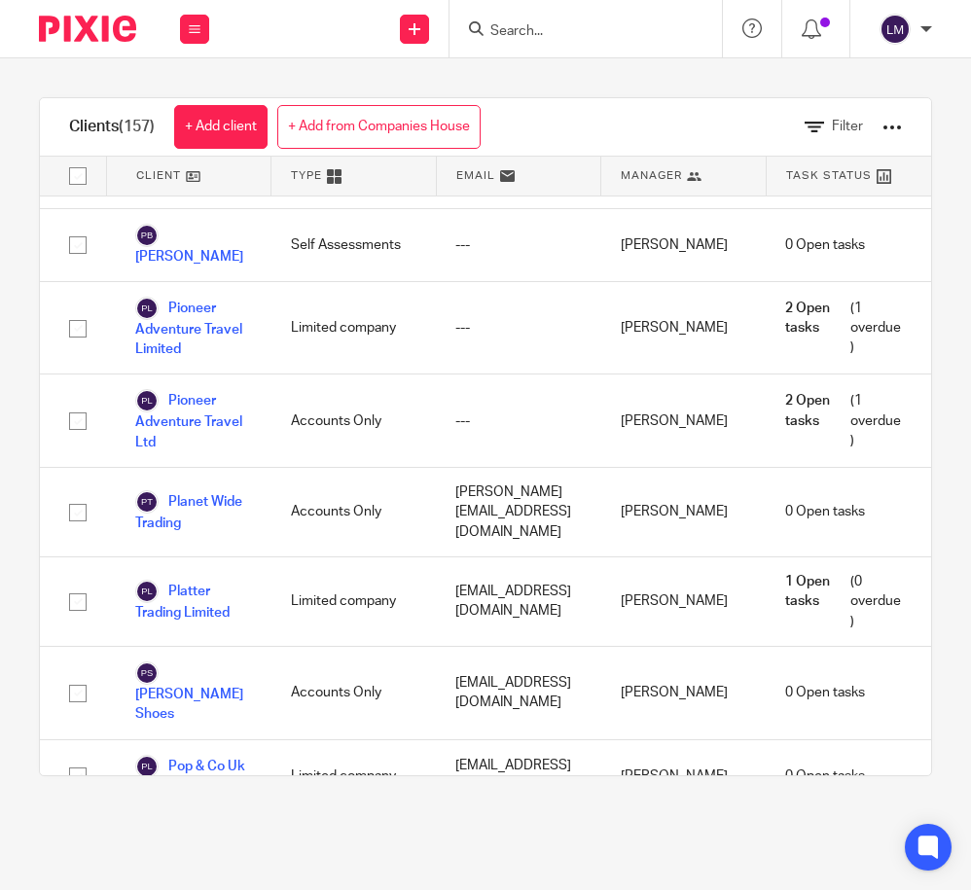
scroll to position [9144, 0]
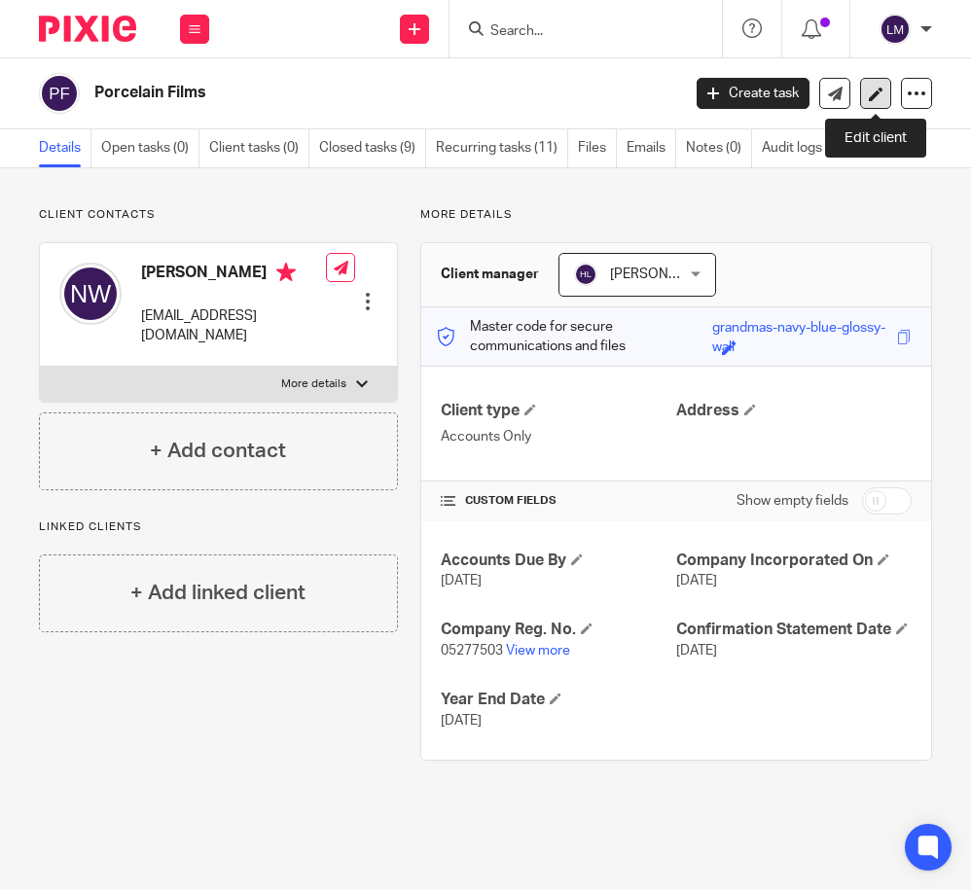
click at [878, 87] on icon at bounding box center [876, 94] width 15 height 15
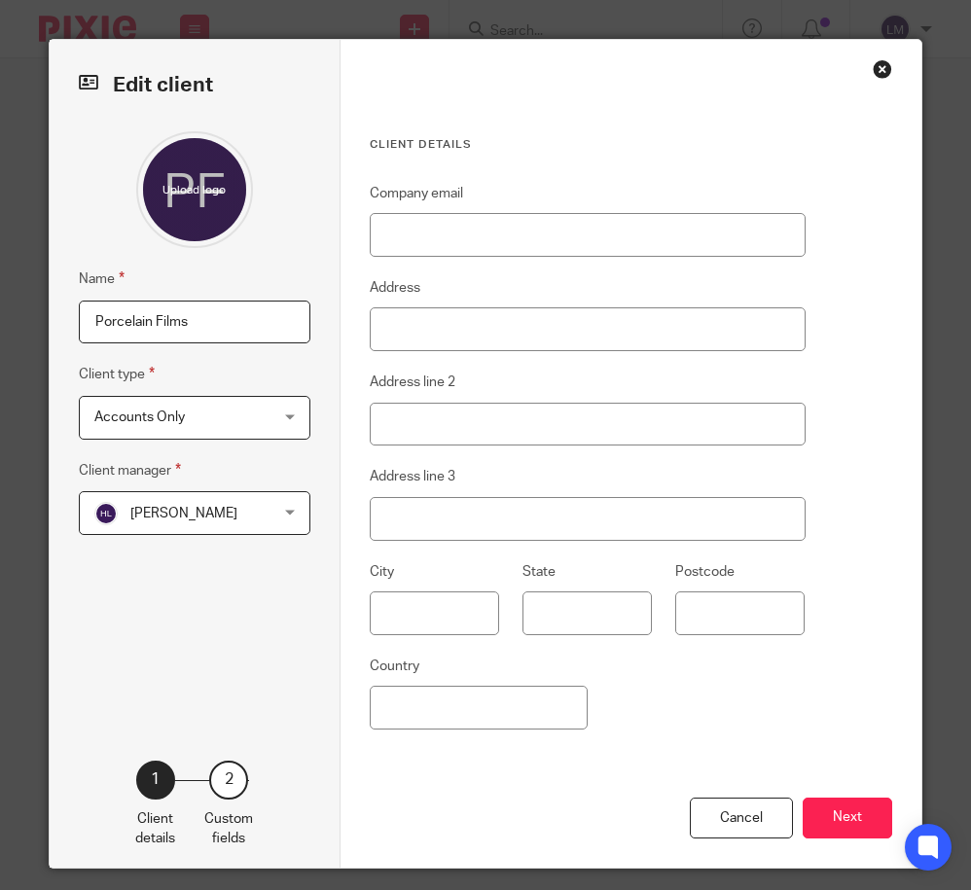
click at [217, 327] on input "Porcelain Films" at bounding box center [195, 323] width 232 height 44
type input "Porcelain Film Limited"
click at [860, 827] on button "Next" at bounding box center [848, 819] width 90 height 42
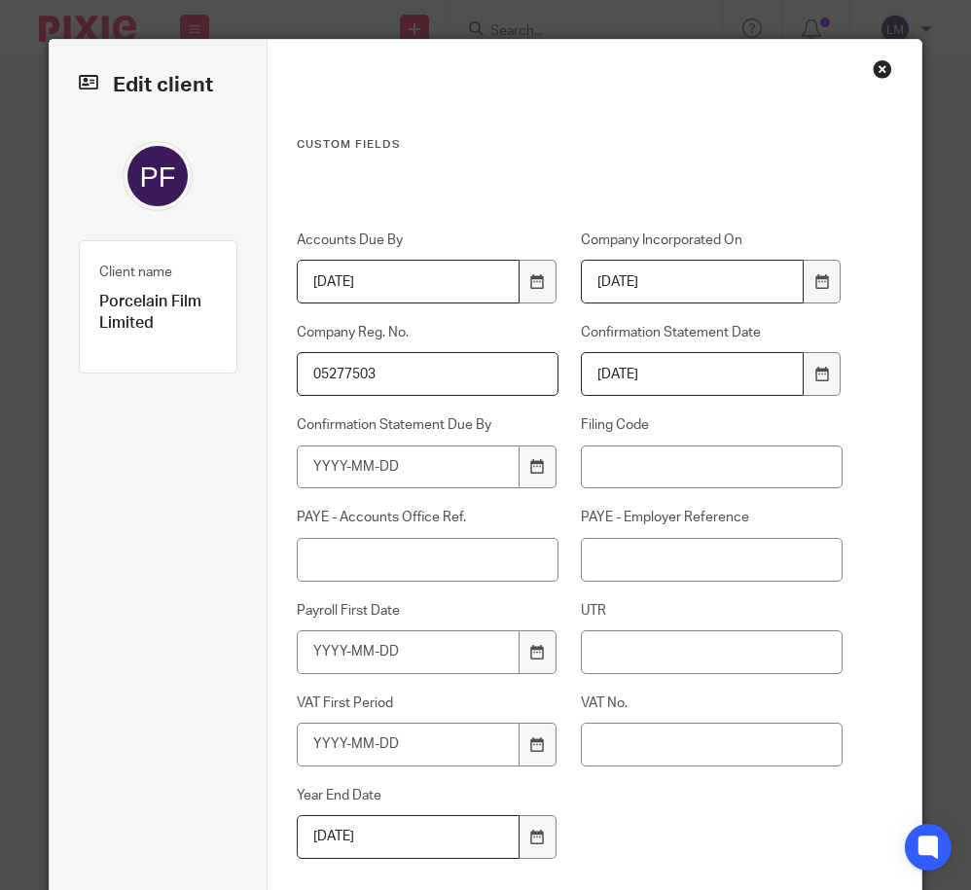
scroll to position [147, 0]
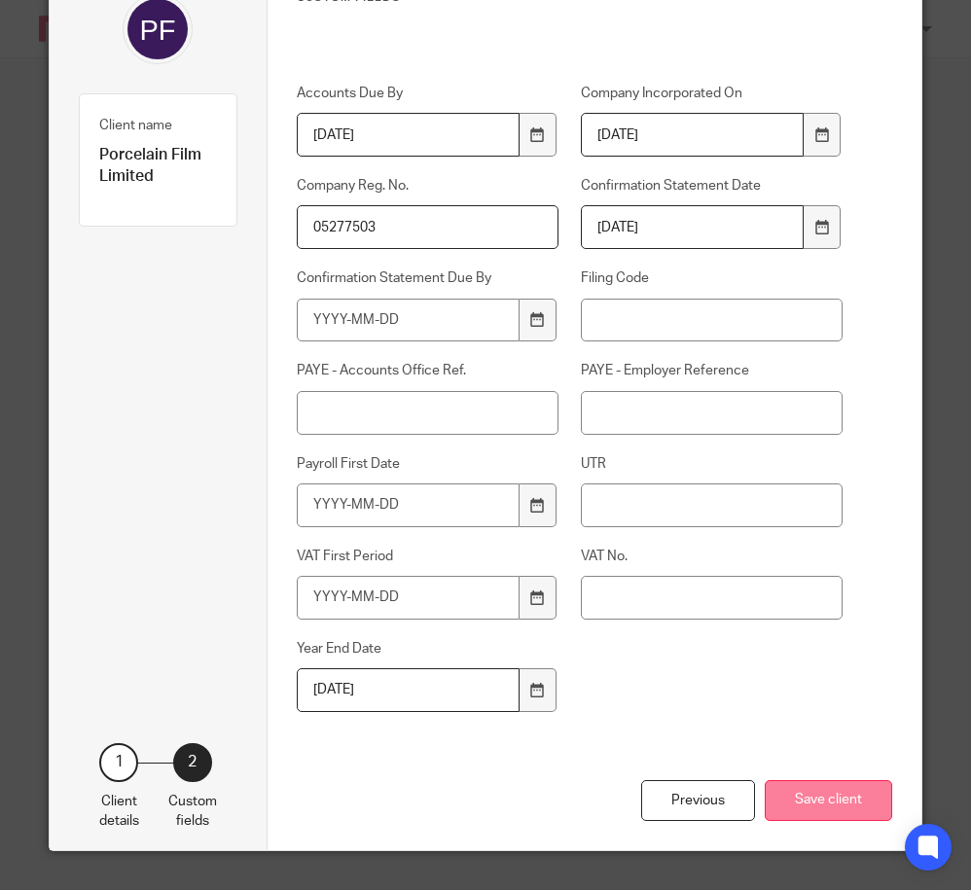
click at [825, 808] on button "Save client" at bounding box center [828, 801] width 127 height 42
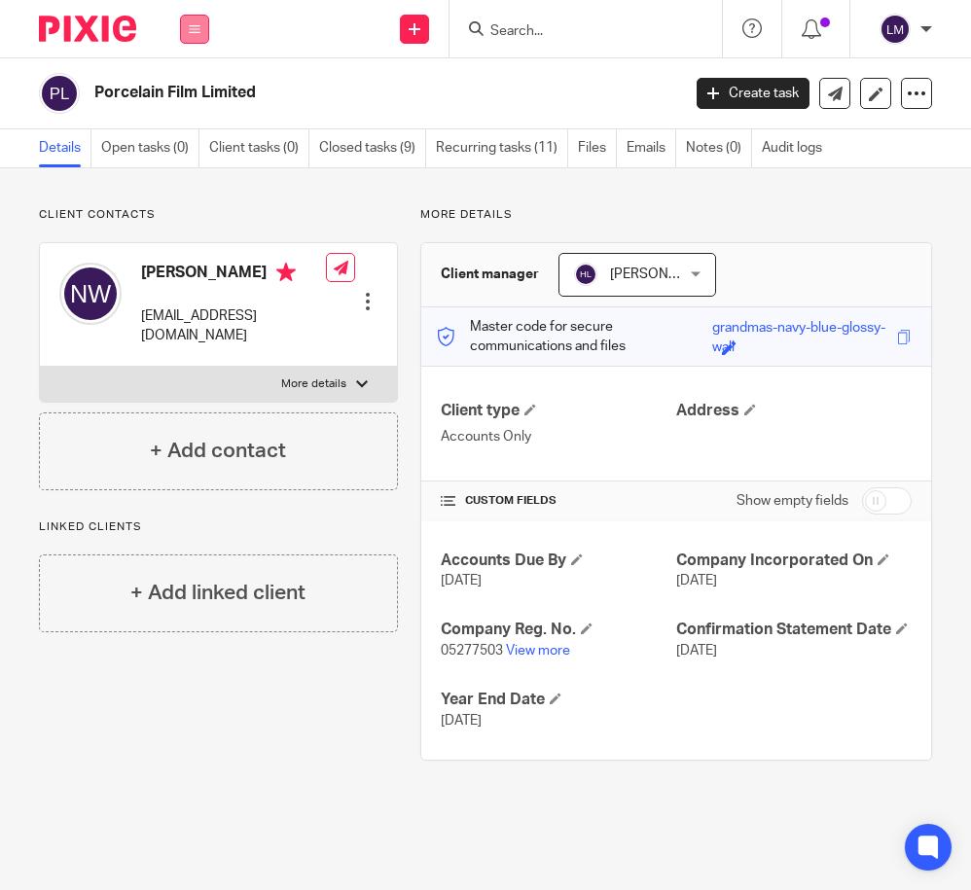
click at [189, 27] on icon at bounding box center [195, 29] width 12 height 12
click at [186, 143] on link "Clients" at bounding box center [190, 148] width 45 height 14
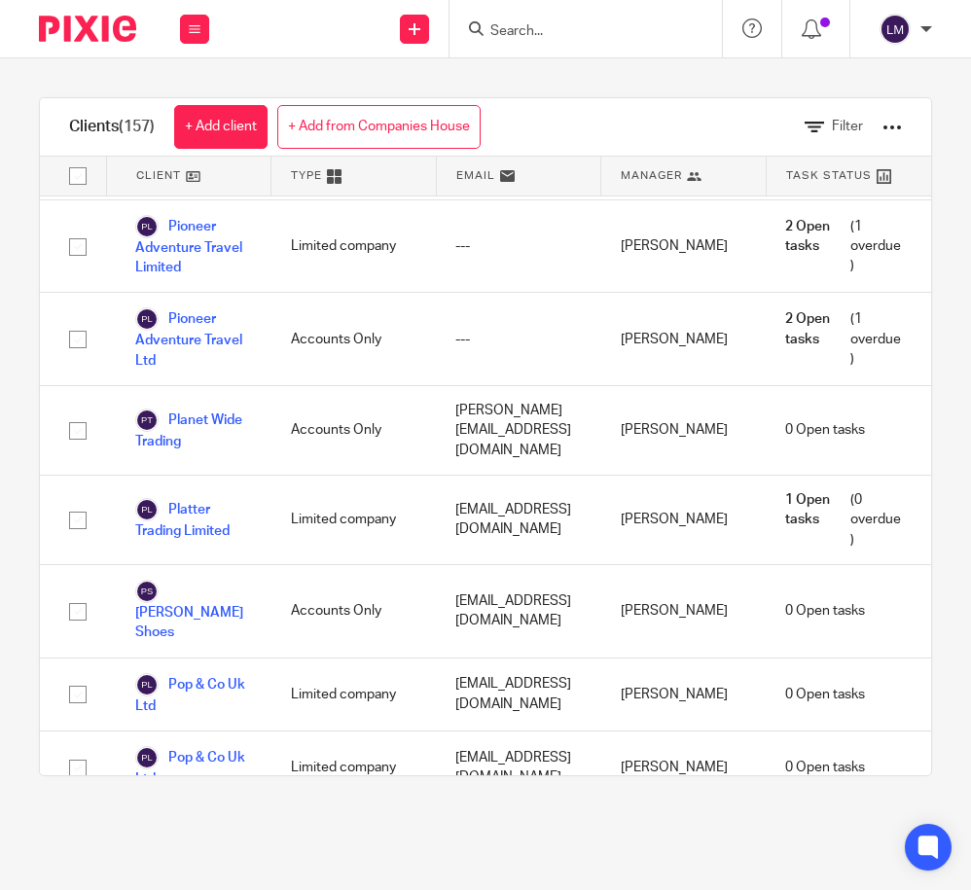
scroll to position [9220, 0]
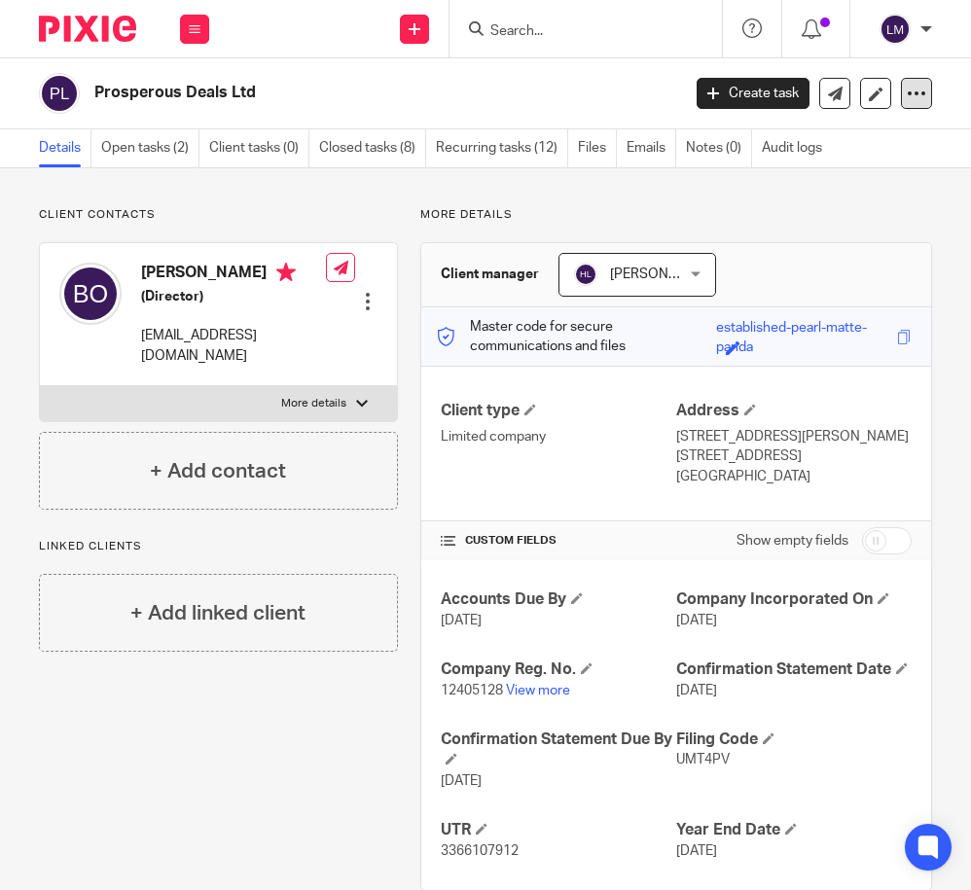
click at [912, 92] on icon at bounding box center [916, 93] width 19 height 19
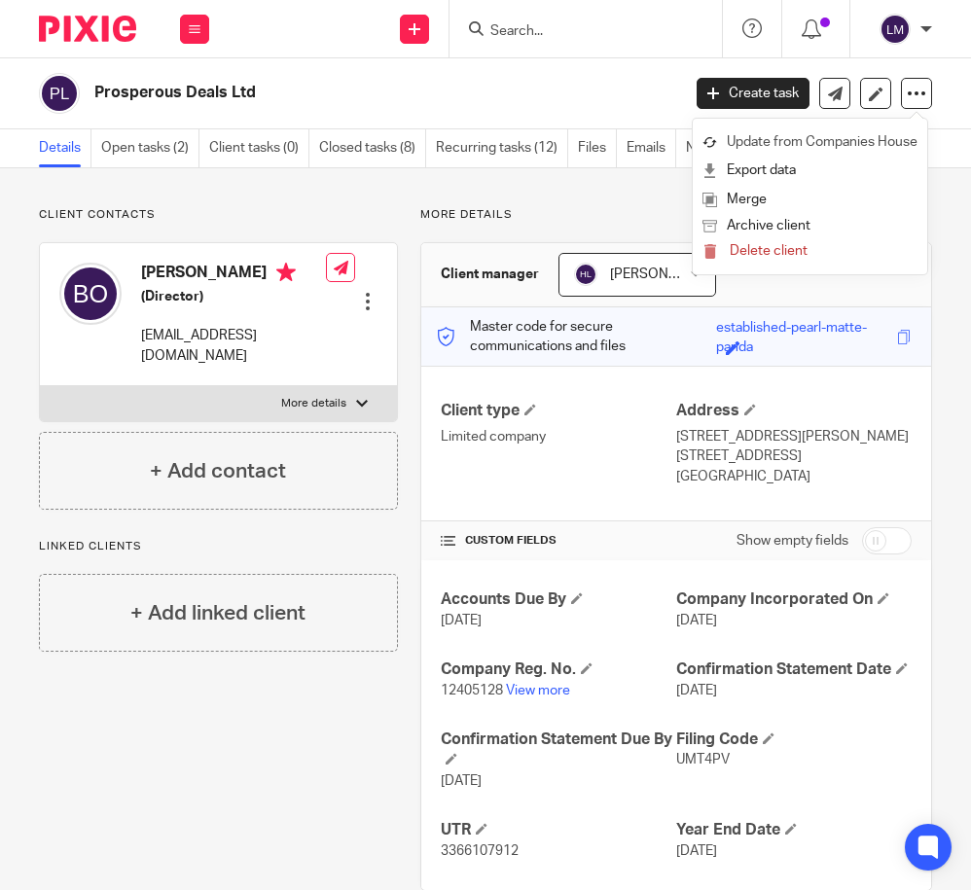
click at [870, 140] on link "Update from Companies House" at bounding box center [809, 142] width 215 height 28
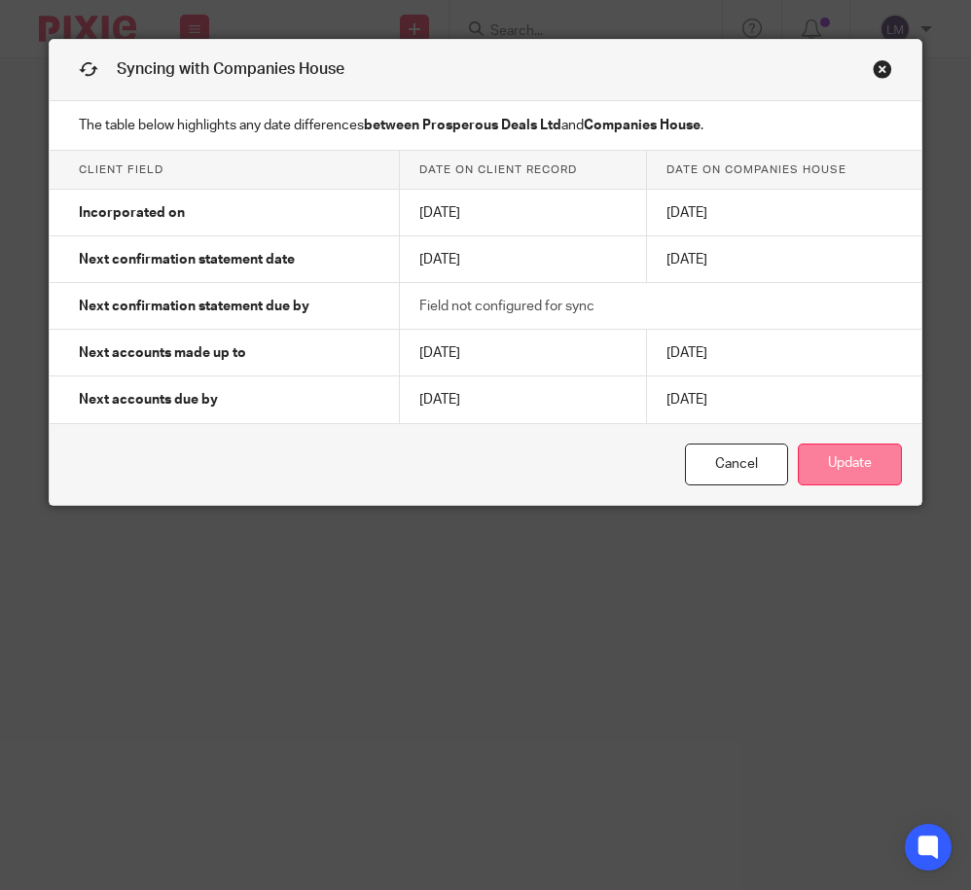
click at [849, 464] on button "Update" at bounding box center [850, 465] width 104 height 42
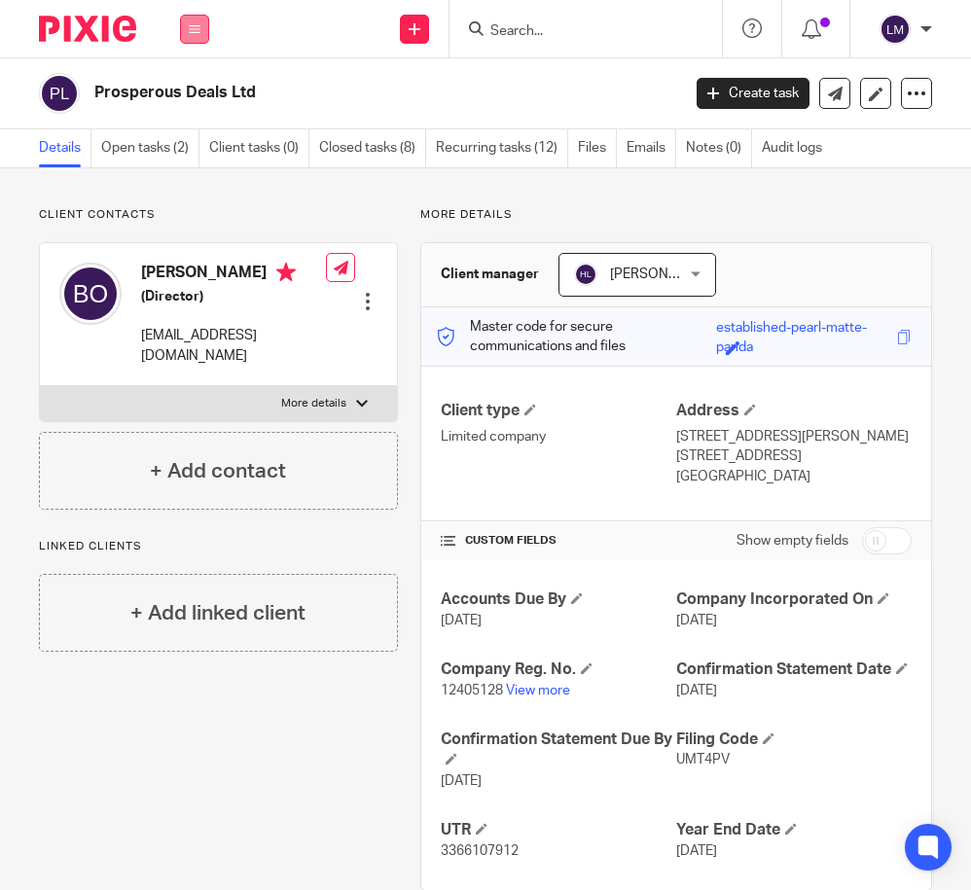
click at [197, 25] on icon at bounding box center [195, 29] width 12 height 12
click at [197, 149] on link "Clients" at bounding box center [190, 148] width 45 height 14
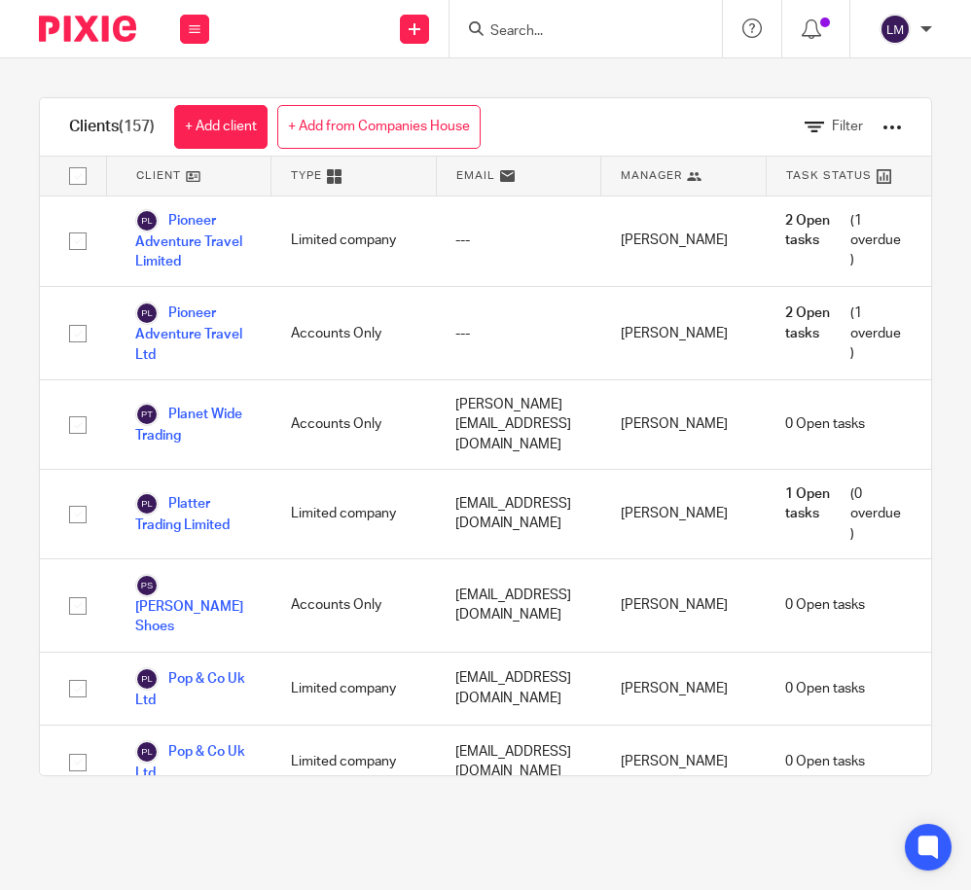
scroll to position [9266, 0]
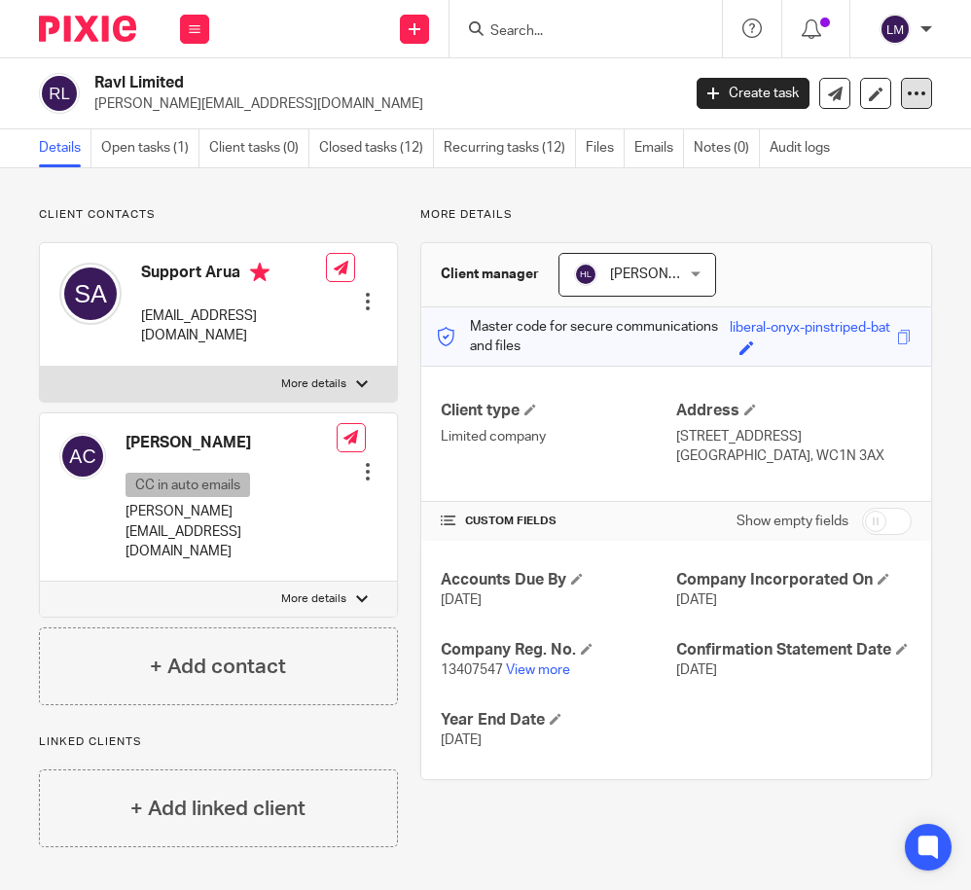
click at [909, 90] on icon at bounding box center [916, 93] width 19 height 19
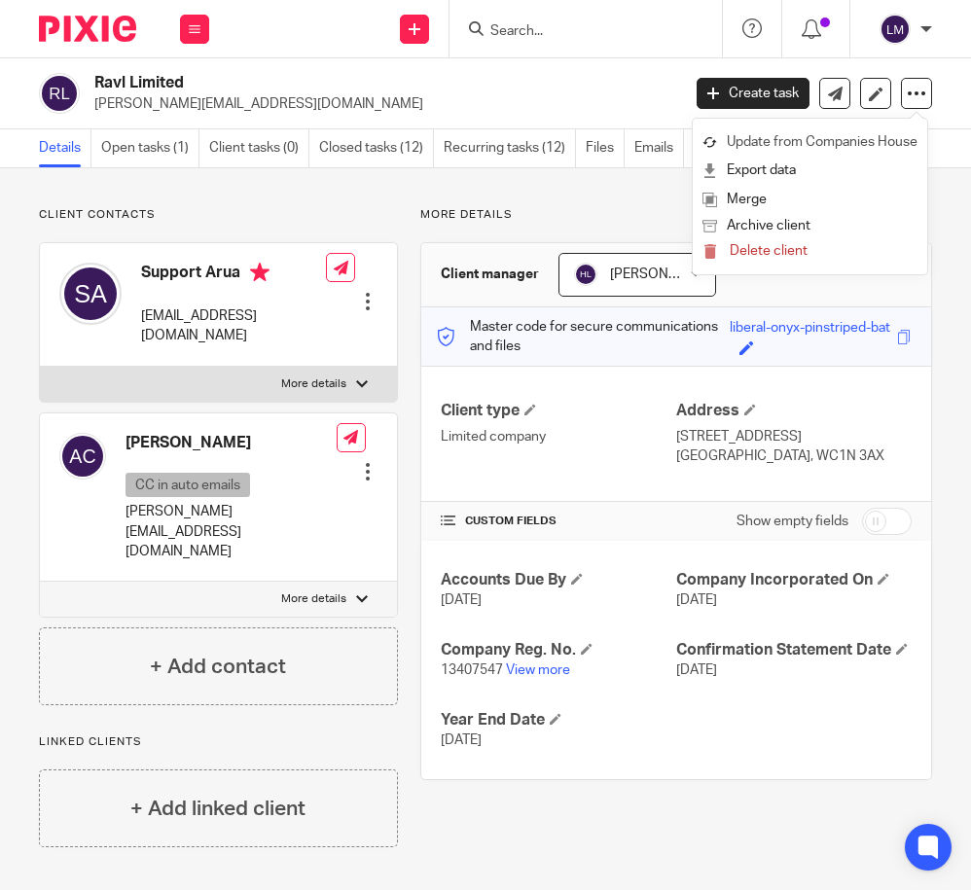
click at [869, 135] on link "Update from Companies House" at bounding box center [809, 142] width 215 height 28
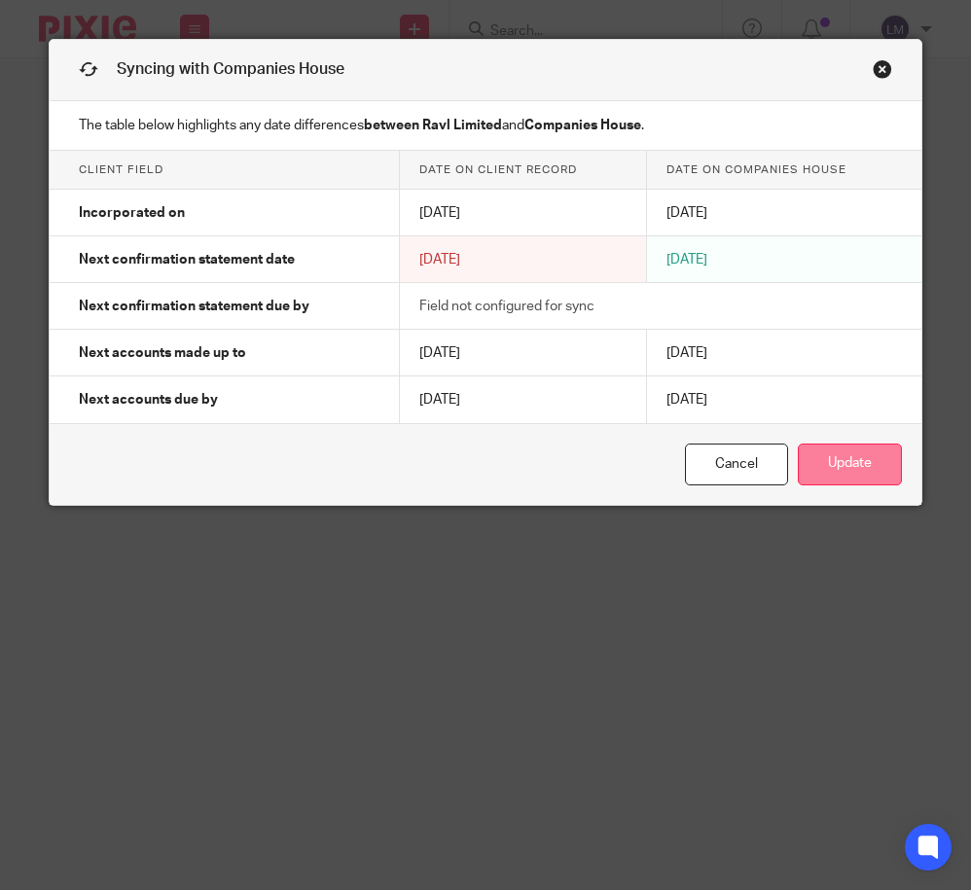
click at [842, 467] on button "Update" at bounding box center [850, 465] width 104 height 42
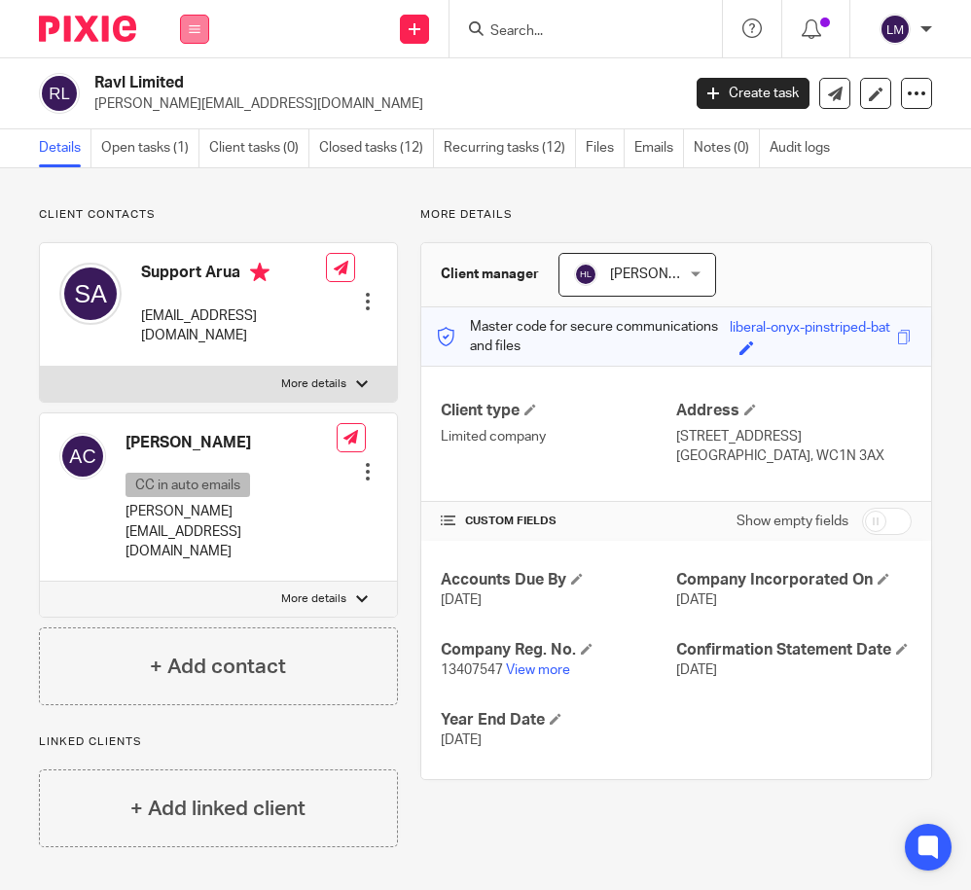
click at [190, 27] on icon at bounding box center [195, 29] width 12 height 12
click at [187, 148] on link "Clients" at bounding box center [190, 148] width 45 height 14
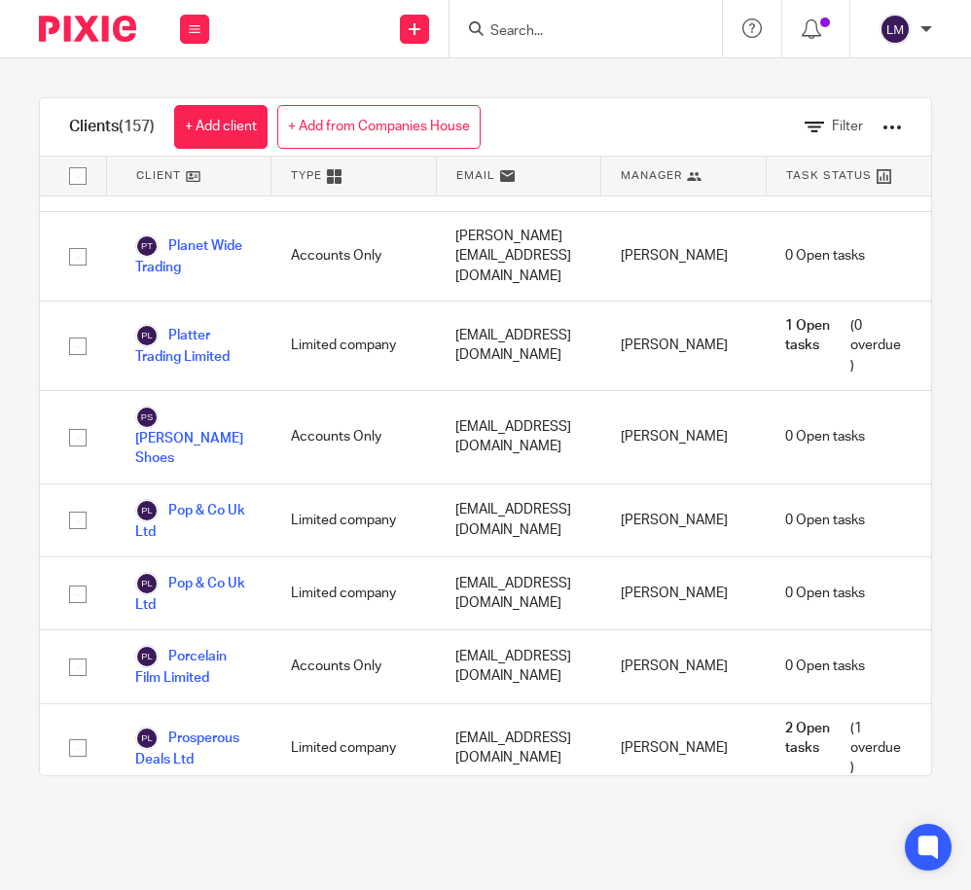
scroll to position [9344, 0]
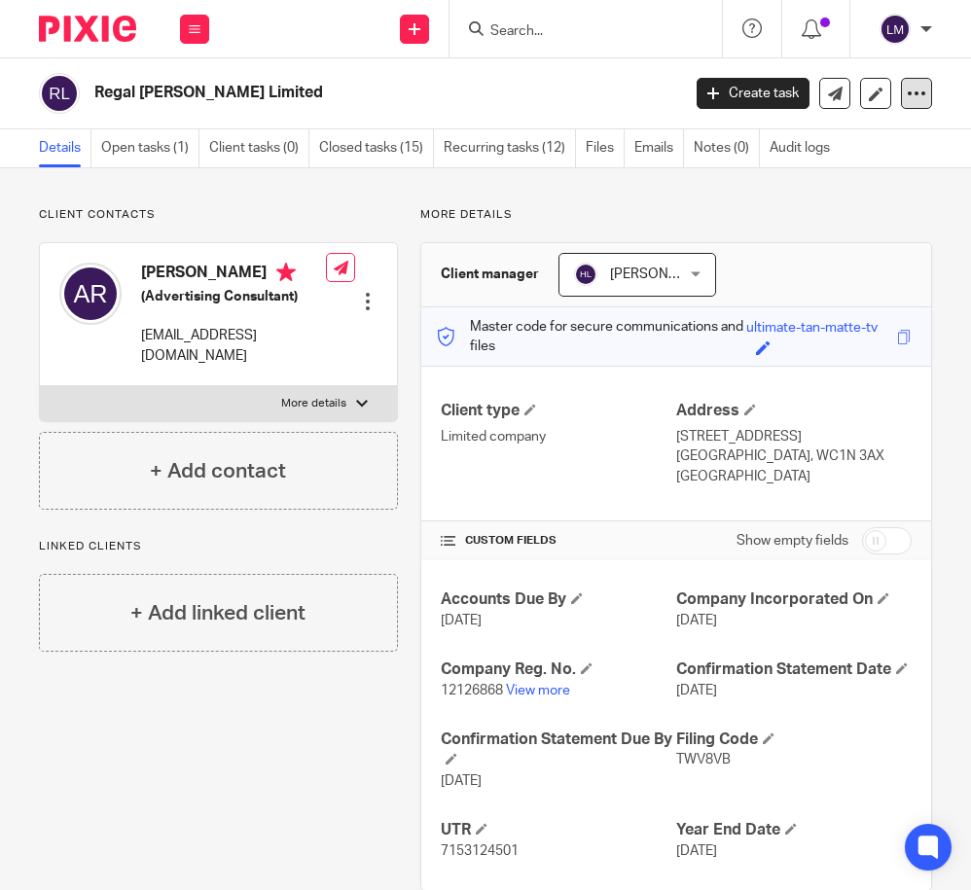
click at [908, 91] on icon at bounding box center [916, 93] width 19 height 19
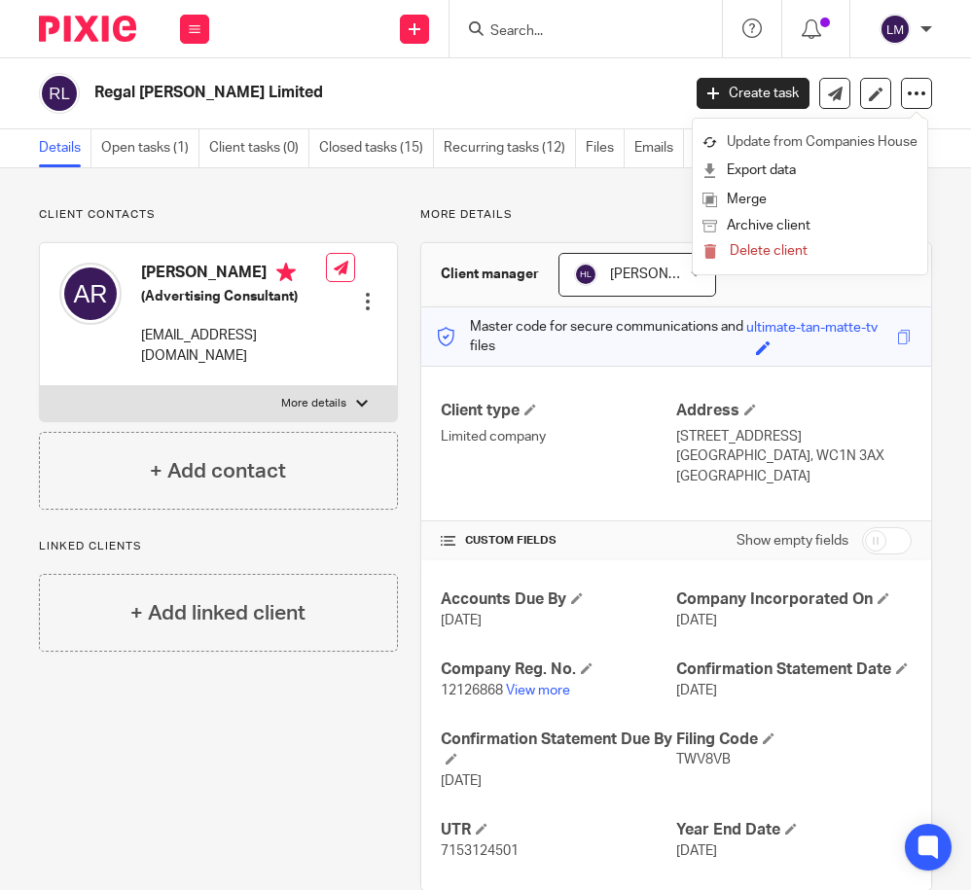
click at [870, 138] on link "Update from Companies House" at bounding box center [809, 142] width 215 height 28
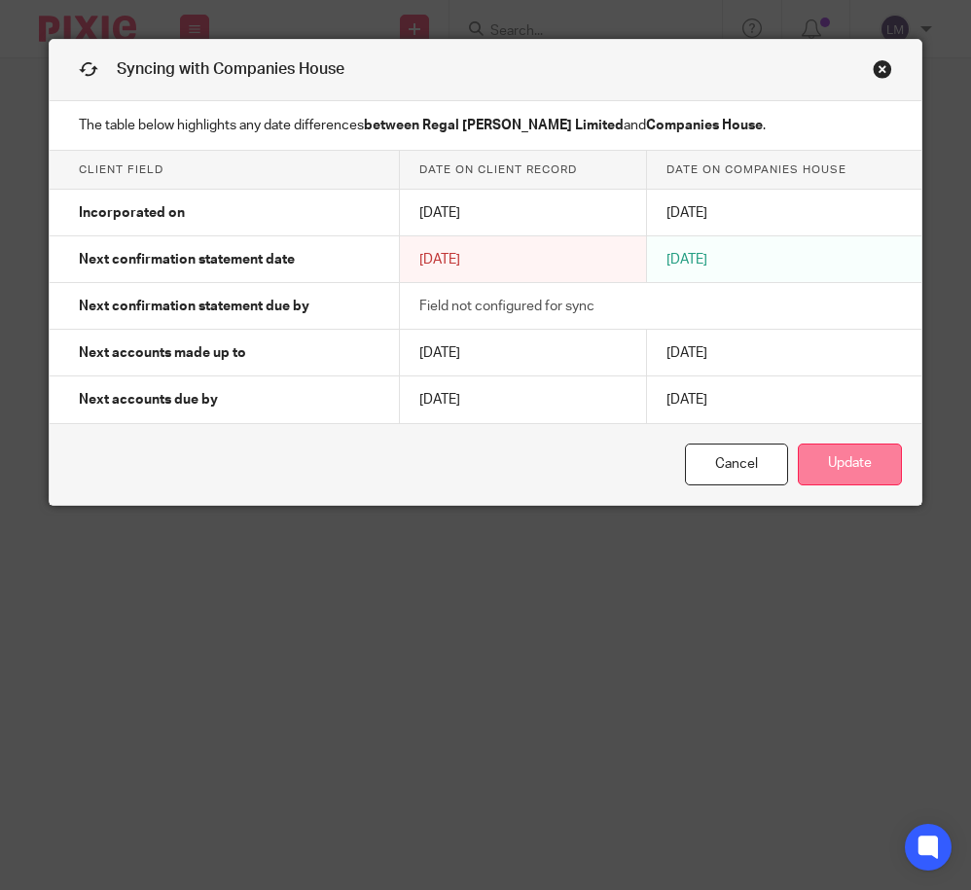
click at [825, 473] on button "Update" at bounding box center [850, 465] width 104 height 42
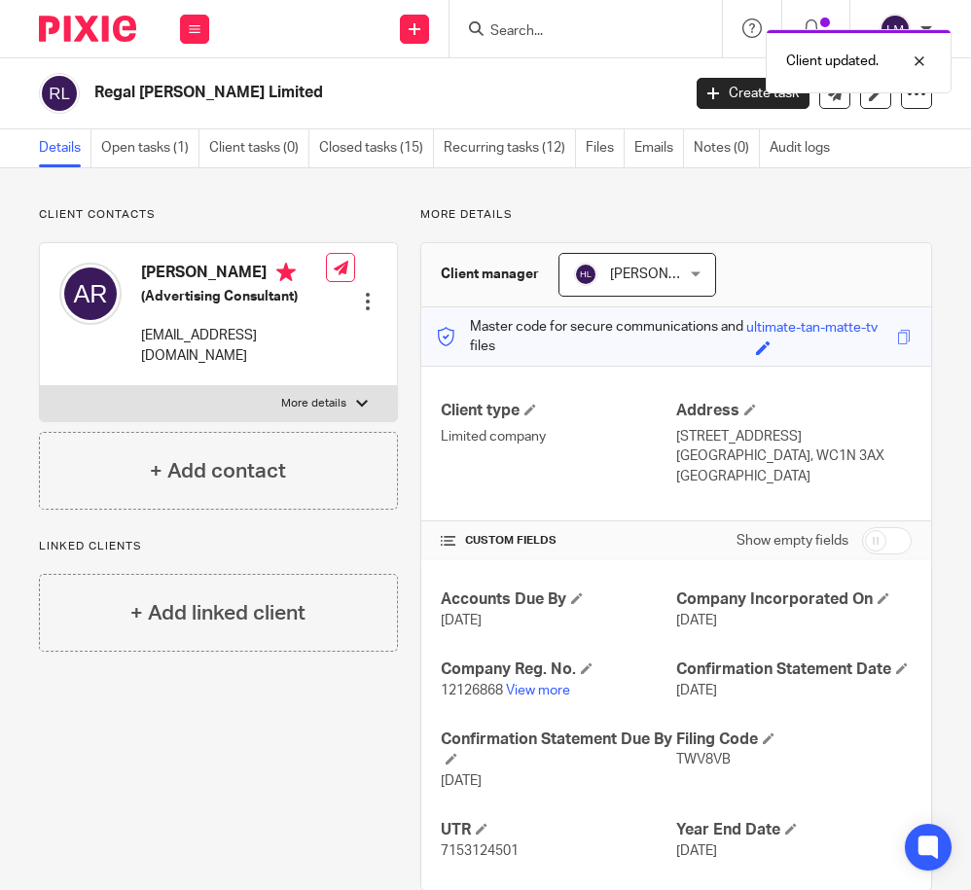
scroll to position [41, 0]
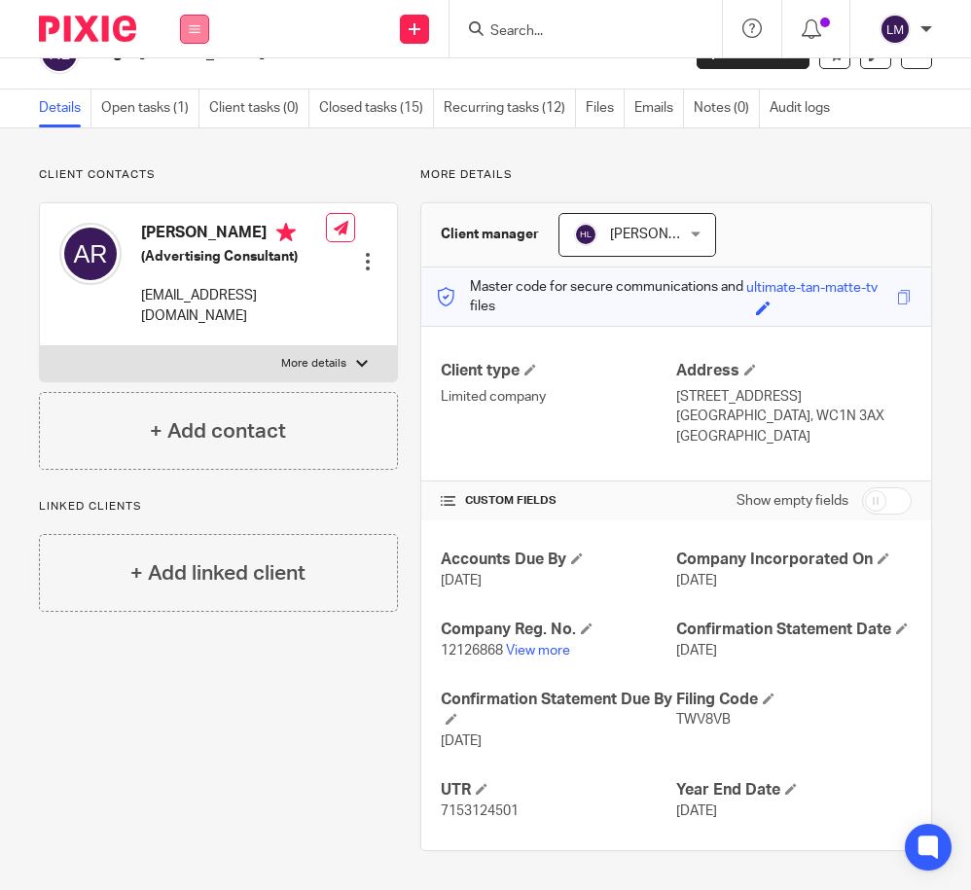
click at [195, 26] on icon at bounding box center [195, 29] width 12 height 12
click at [197, 152] on link "Clients" at bounding box center [190, 148] width 45 height 14
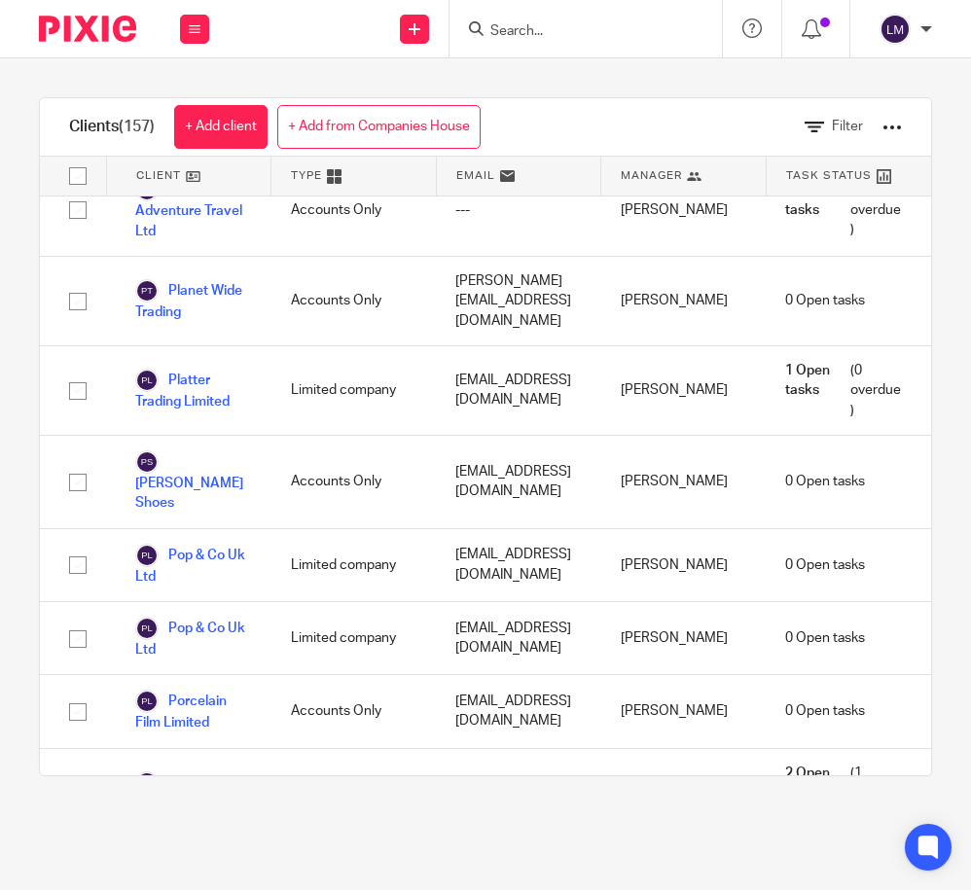
scroll to position [9431, 0]
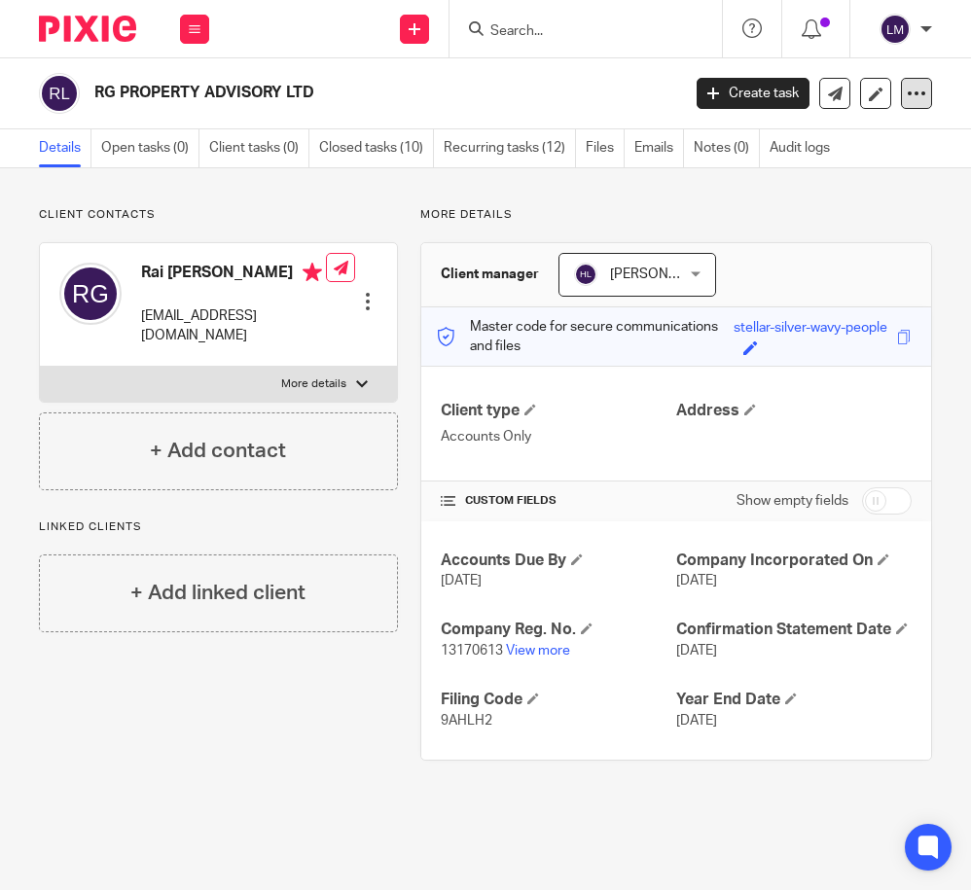
click at [925, 86] on icon at bounding box center [916, 93] width 19 height 19
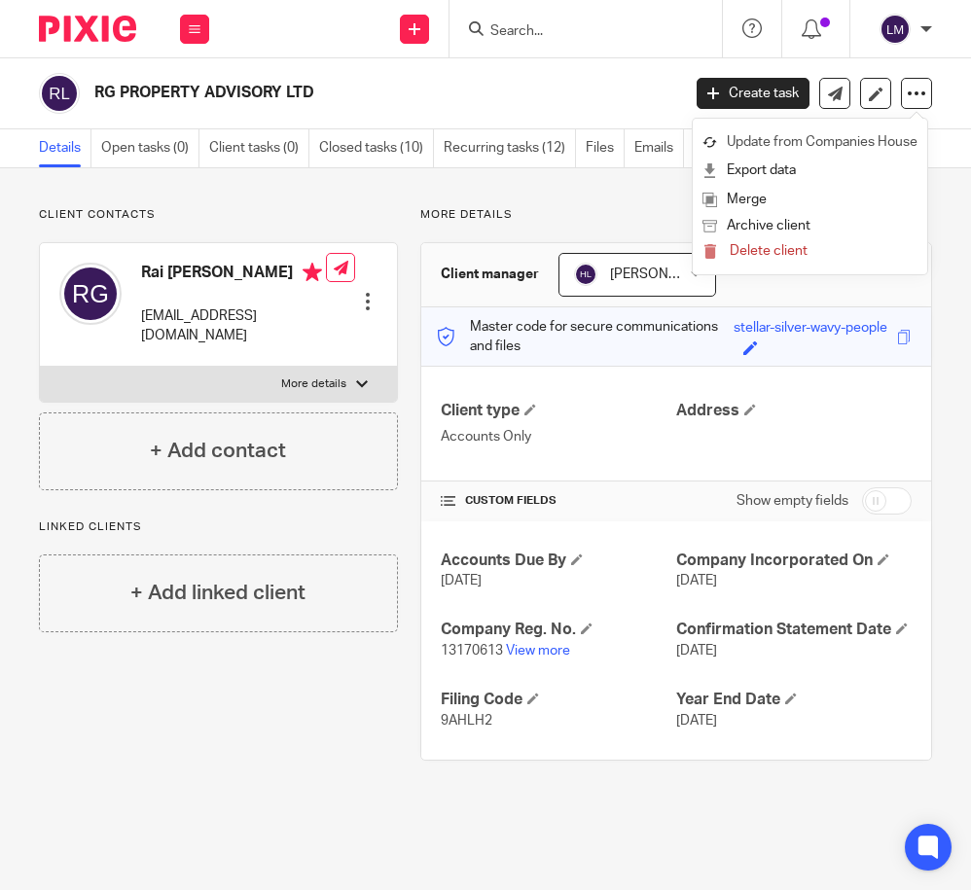
click at [867, 144] on link "Update from Companies House" at bounding box center [809, 142] width 215 height 28
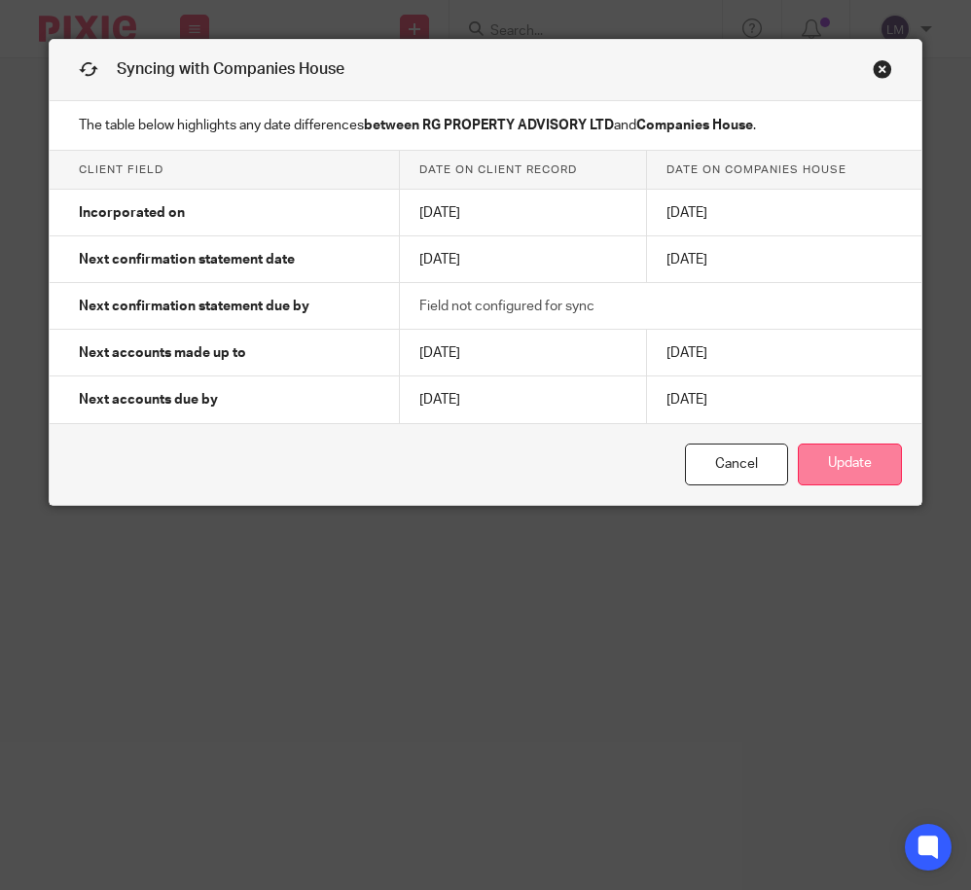
click at [852, 474] on button "Update" at bounding box center [850, 465] width 104 height 42
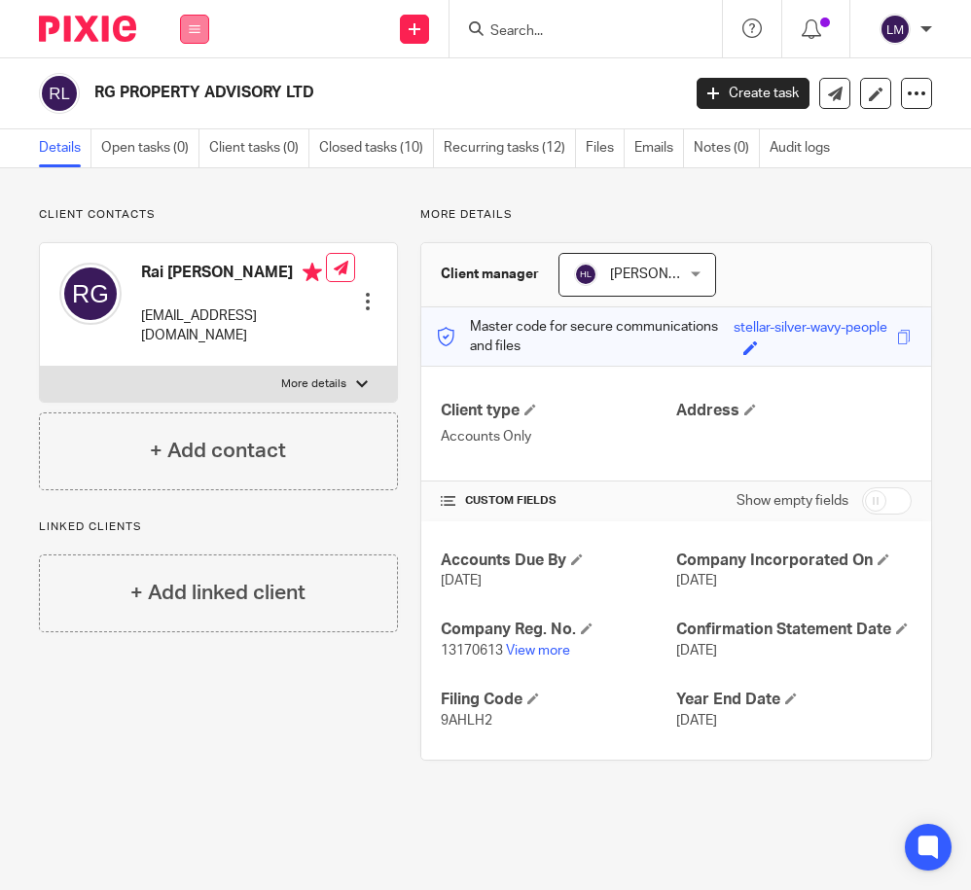
click at [188, 35] on button at bounding box center [194, 29] width 29 height 29
click at [194, 141] on link "Clients" at bounding box center [190, 148] width 45 height 14
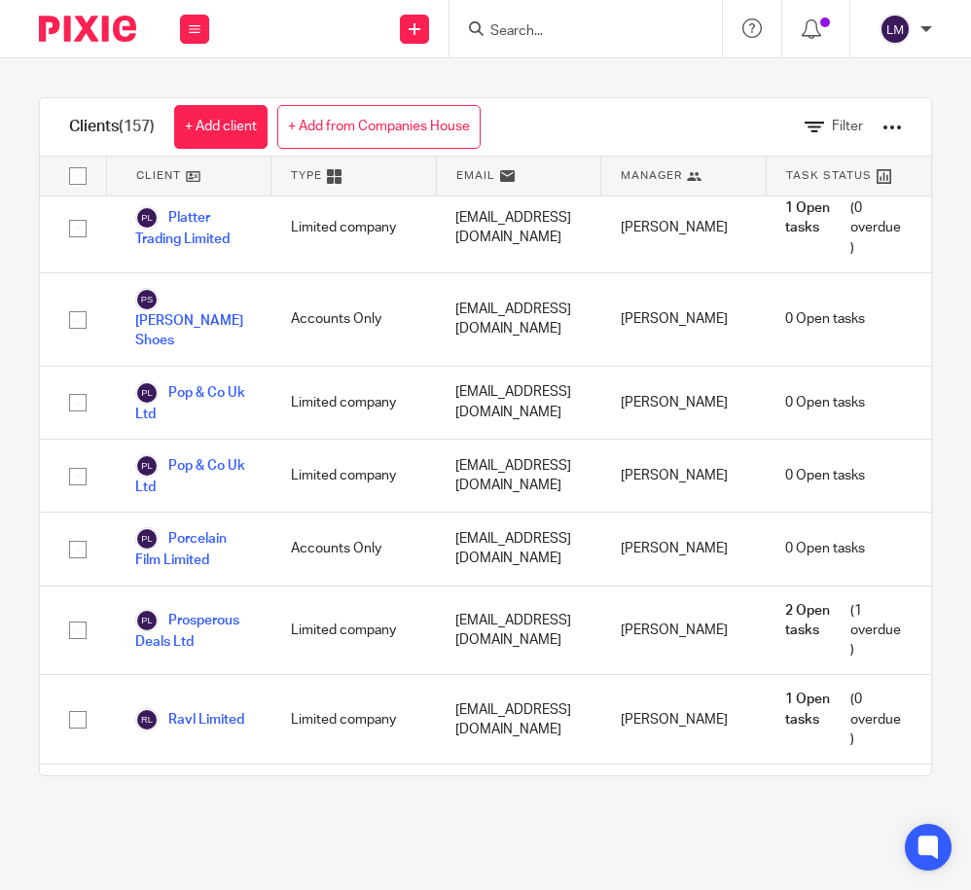
scroll to position [9492, 0]
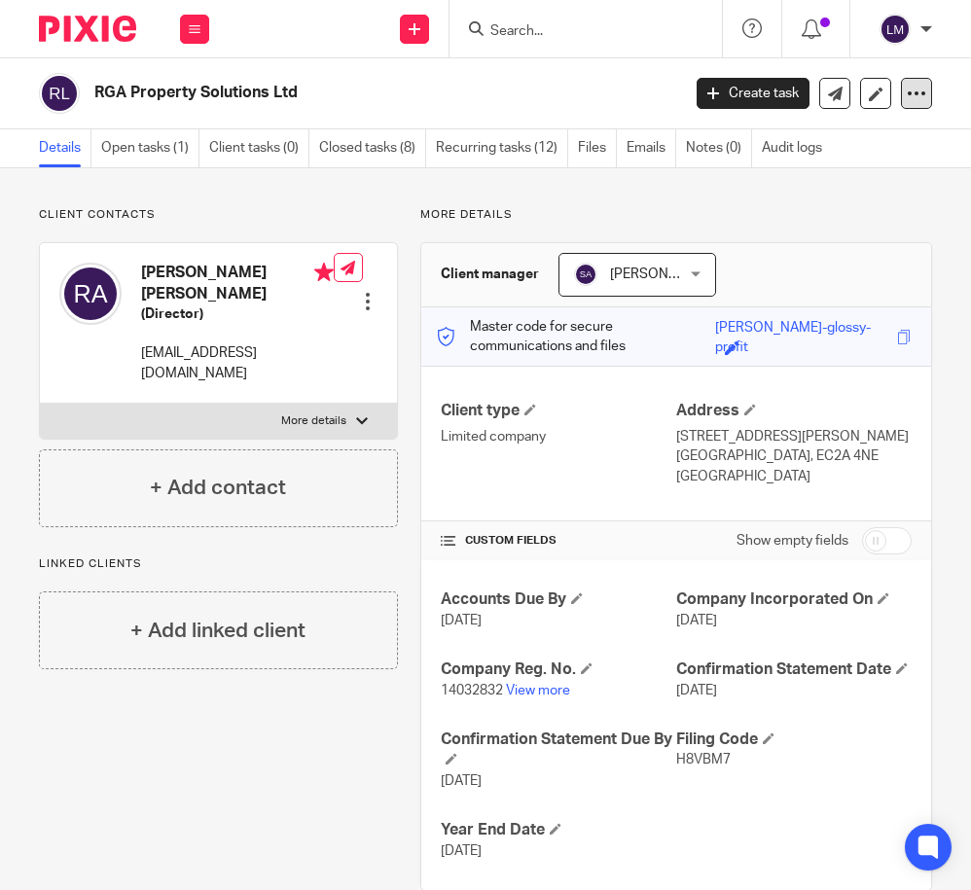
click at [914, 95] on icon at bounding box center [916, 93] width 19 height 19
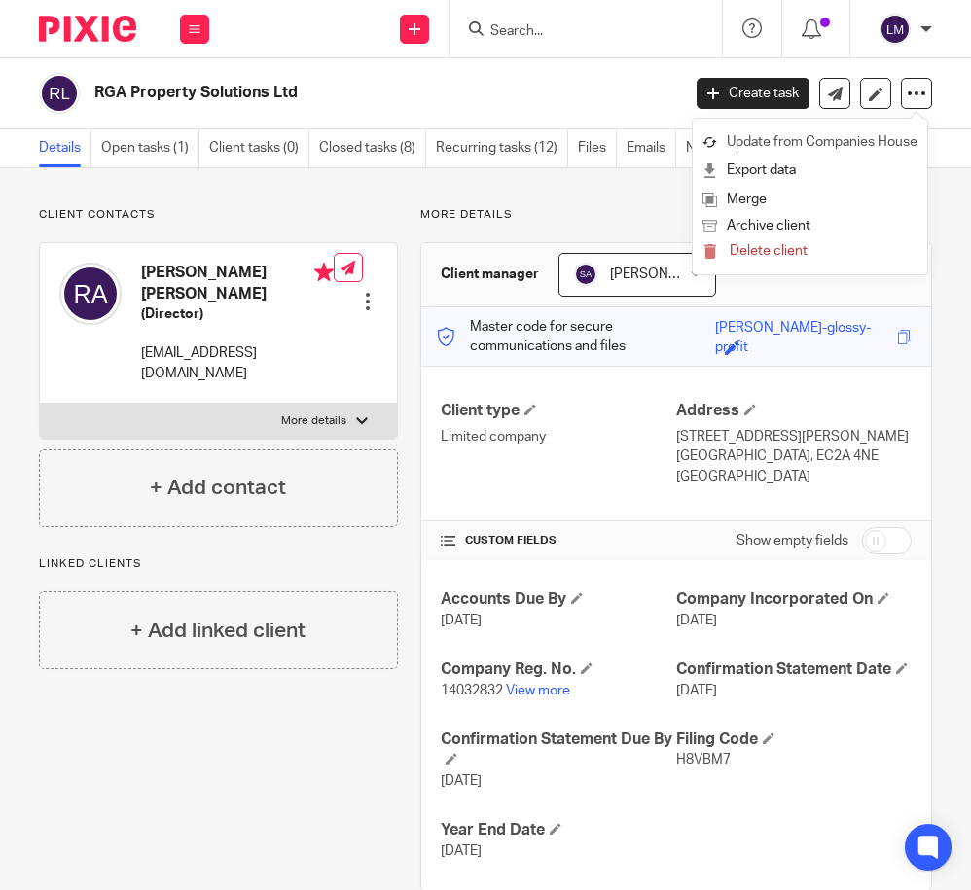
click at [865, 131] on link "Update from Companies House" at bounding box center [809, 142] width 215 height 28
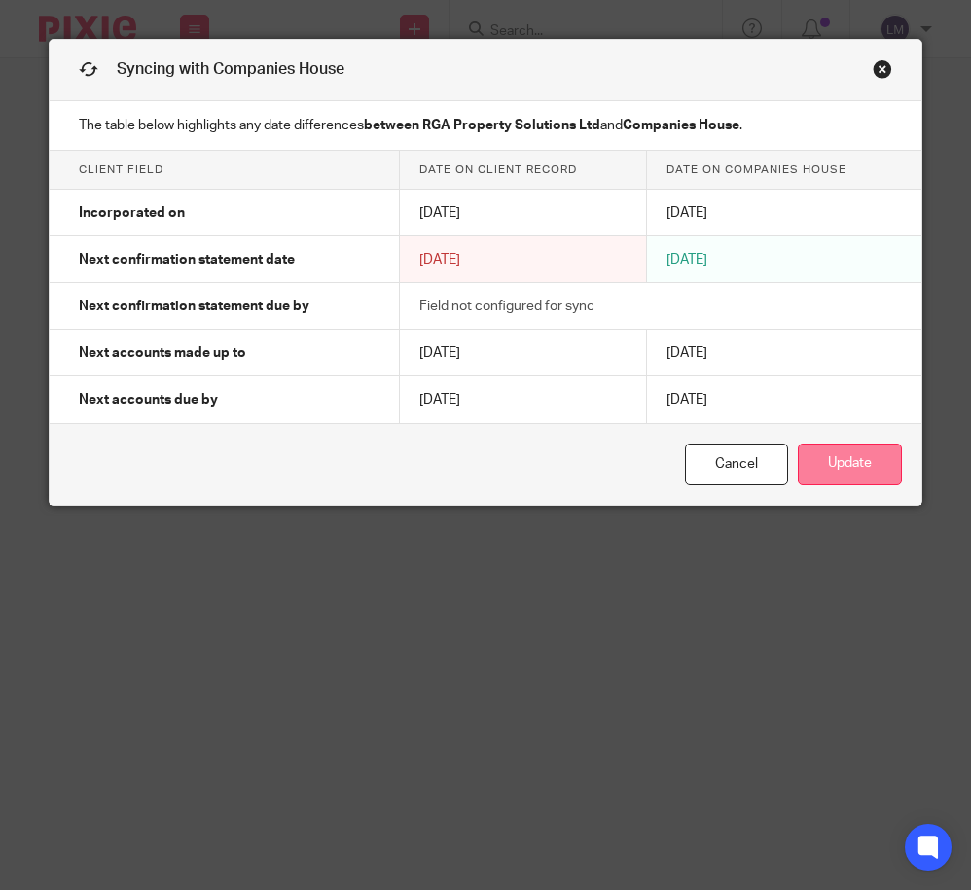
click at [862, 462] on button "Update" at bounding box center [850, 465] width 104 height 42
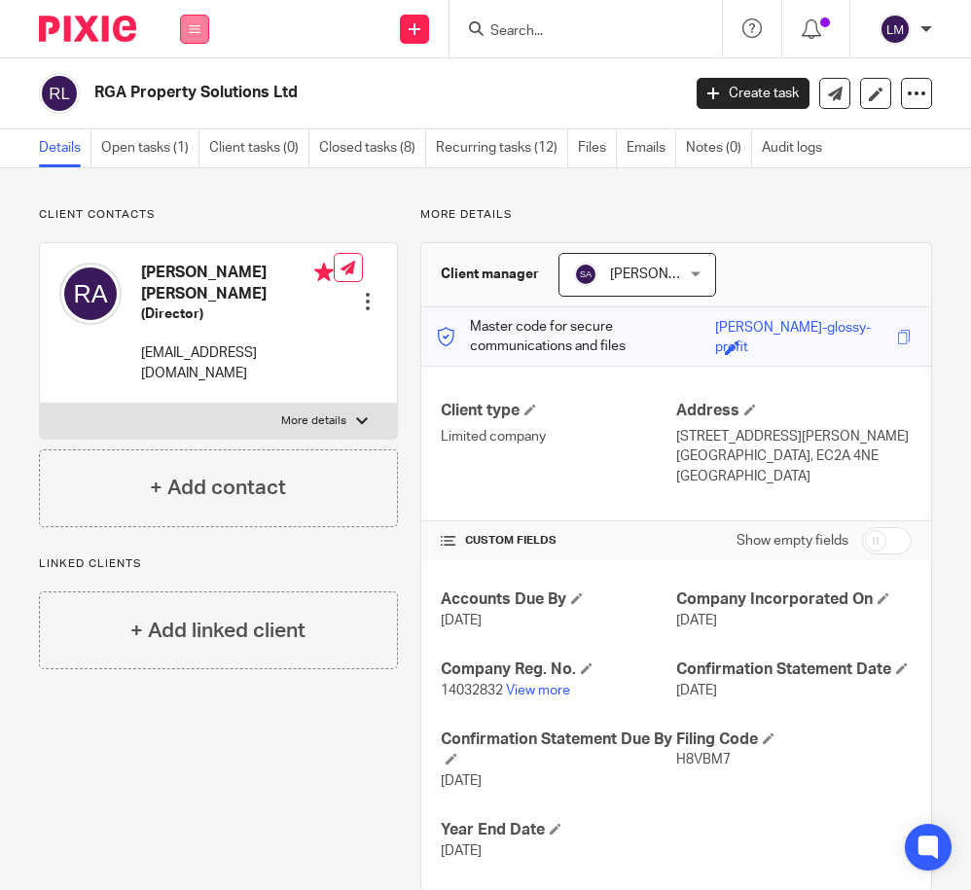
click at [192, 27] on icon at bounding box center [195, 29] width 12 height 12
click at [187, 142] on link "Clients" at bounding box center [190, 148] width 45 height 14
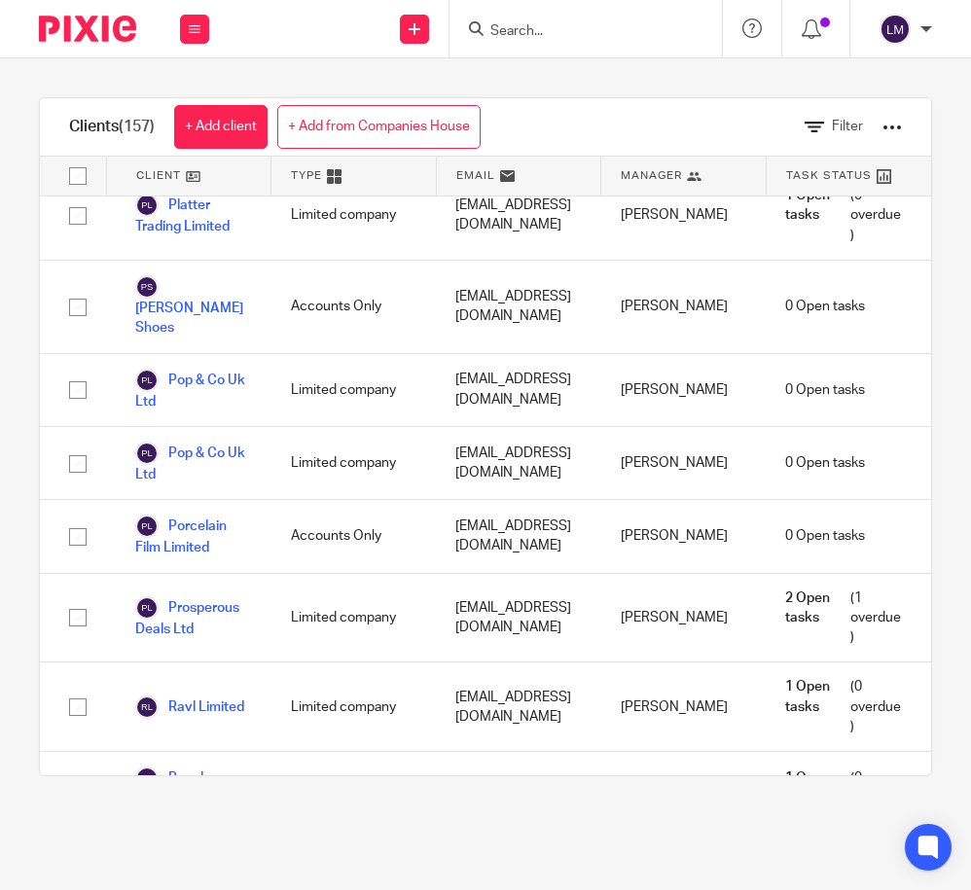
scroll to position [9584, 0]
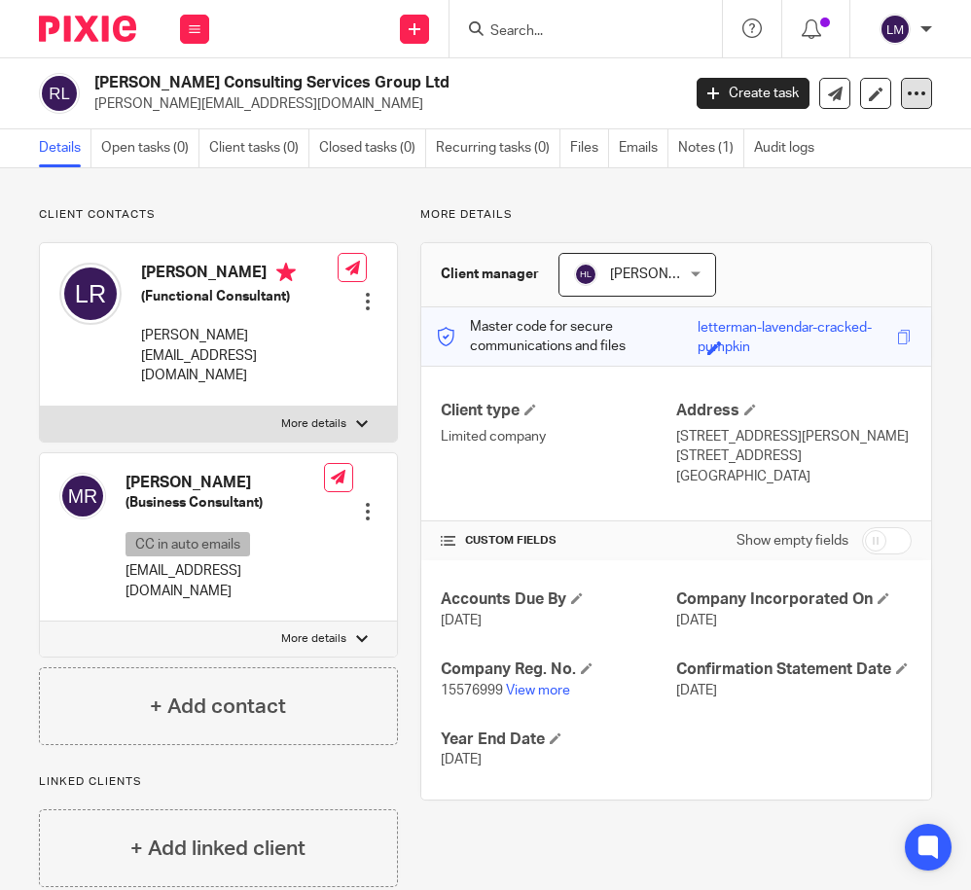
click at [915, 95] on icon at bounding box center [916, 93] width 19 height 19
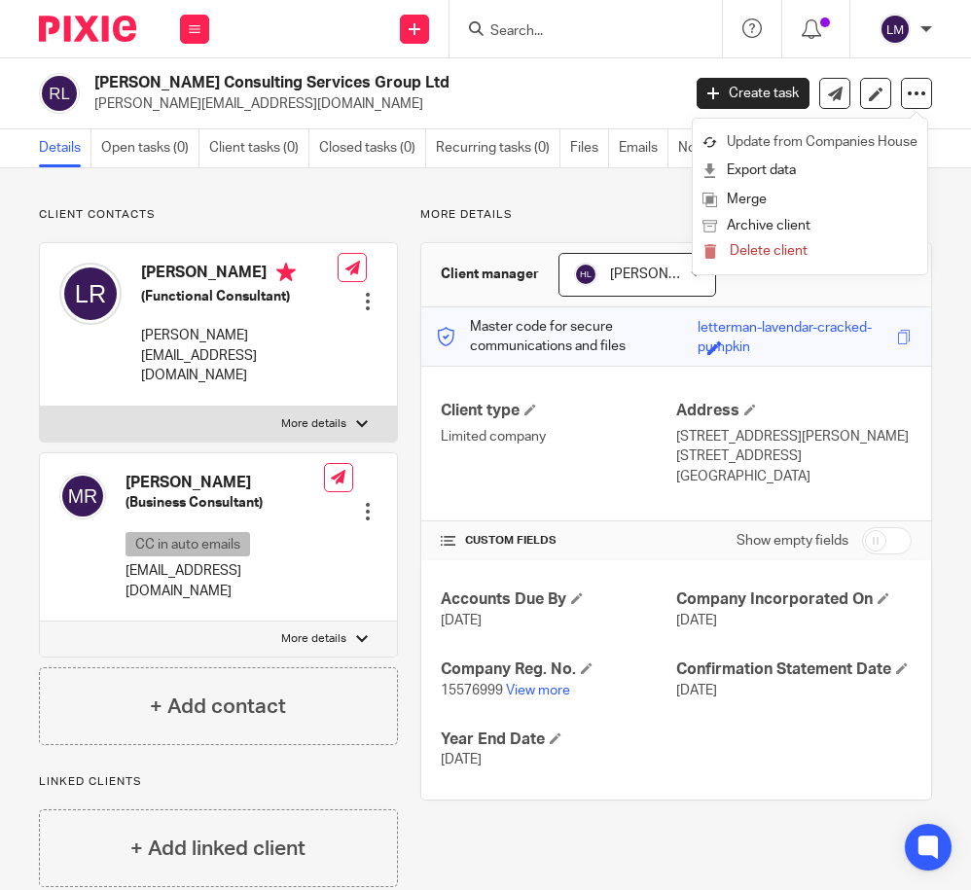
click at [853, 135] on link "Update from Companies House" at bounding box center [809, 142] width 215 height 28
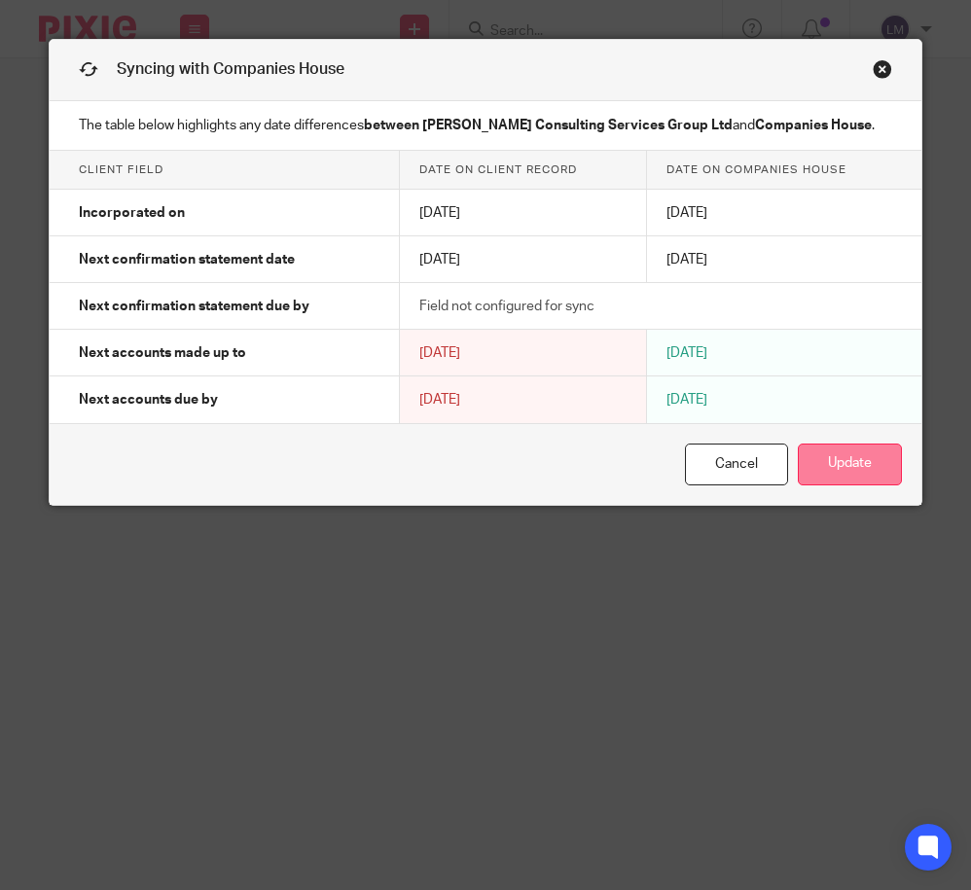
click at [842, 463] on button "Update" at bounding box center [850, 465] width 104 height 42
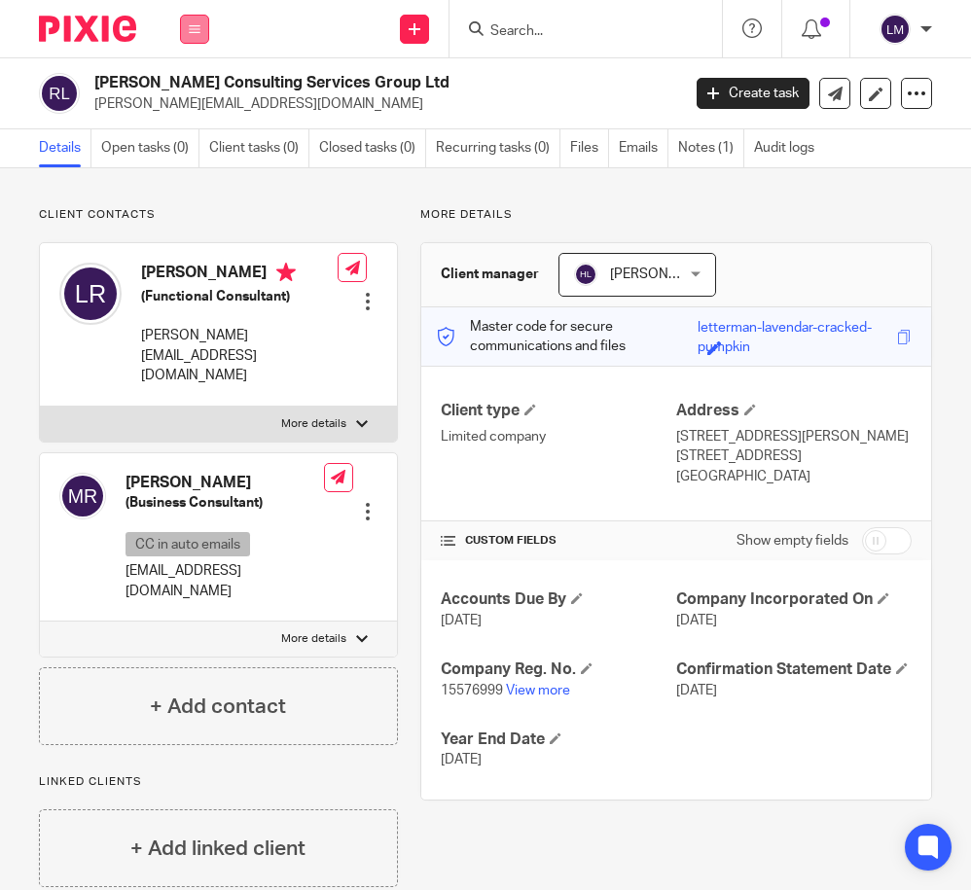
click at [193, 23] on icon at bounding box center [195, 29] width 12 height 12
click at [194, 149] on link "Clients" at bounding box center [190, 148] width 45 height 14
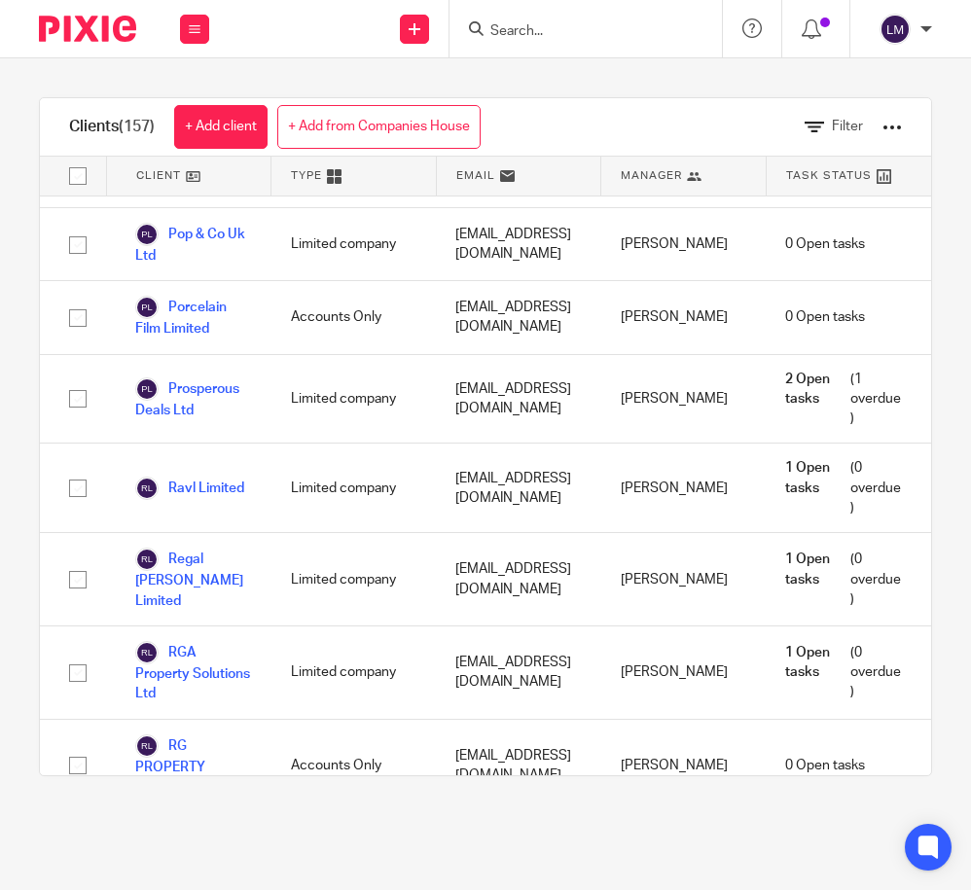
scroll to position [9732, 0]
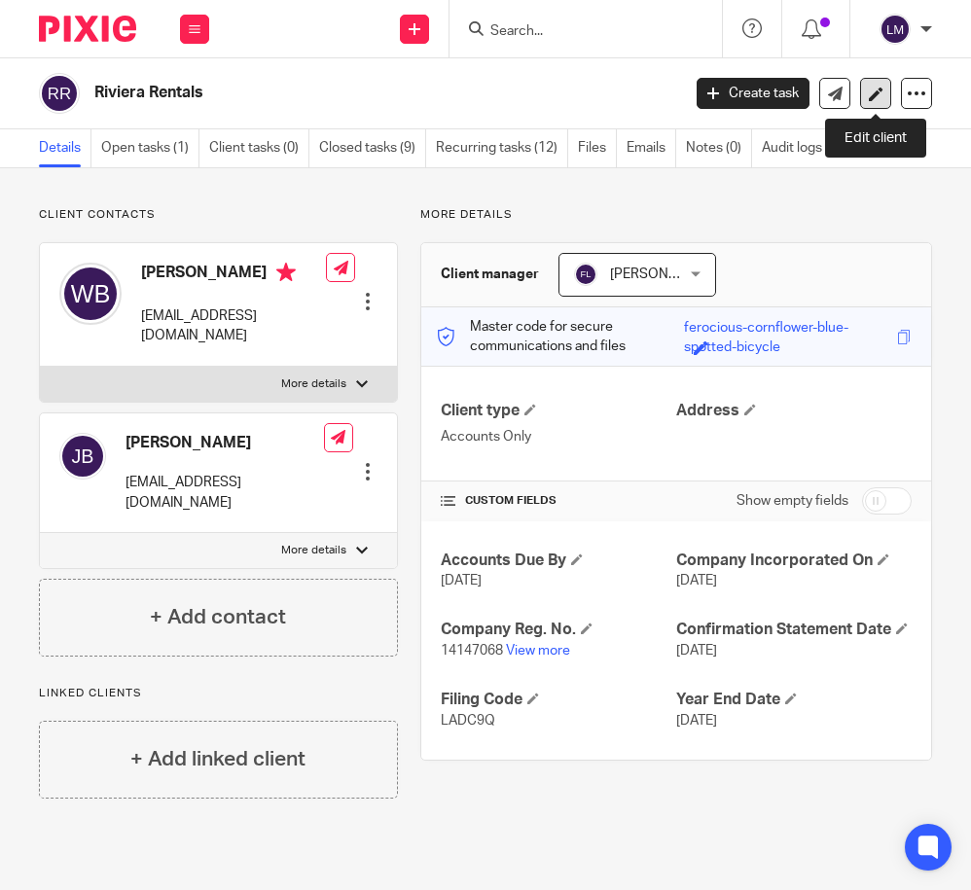
click at [877, 92] on icon at bounding box center [876, 94] width 15 height 15
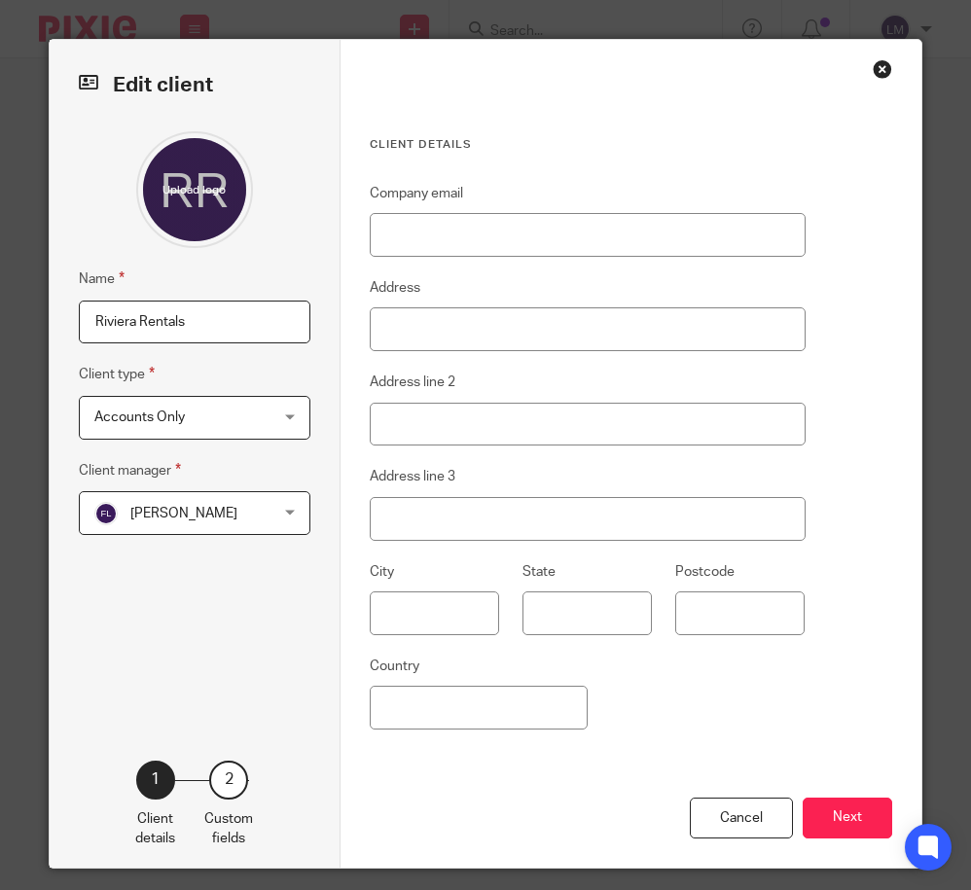
click at [229, 314] on input "Riviera Rentals" at bounding box center [195, 323] width 232 height 44
type input "Riviera Rentals Ltd"
click at [852, 811] on button "Next" at bounding box center [848, 819] width 90 height 42
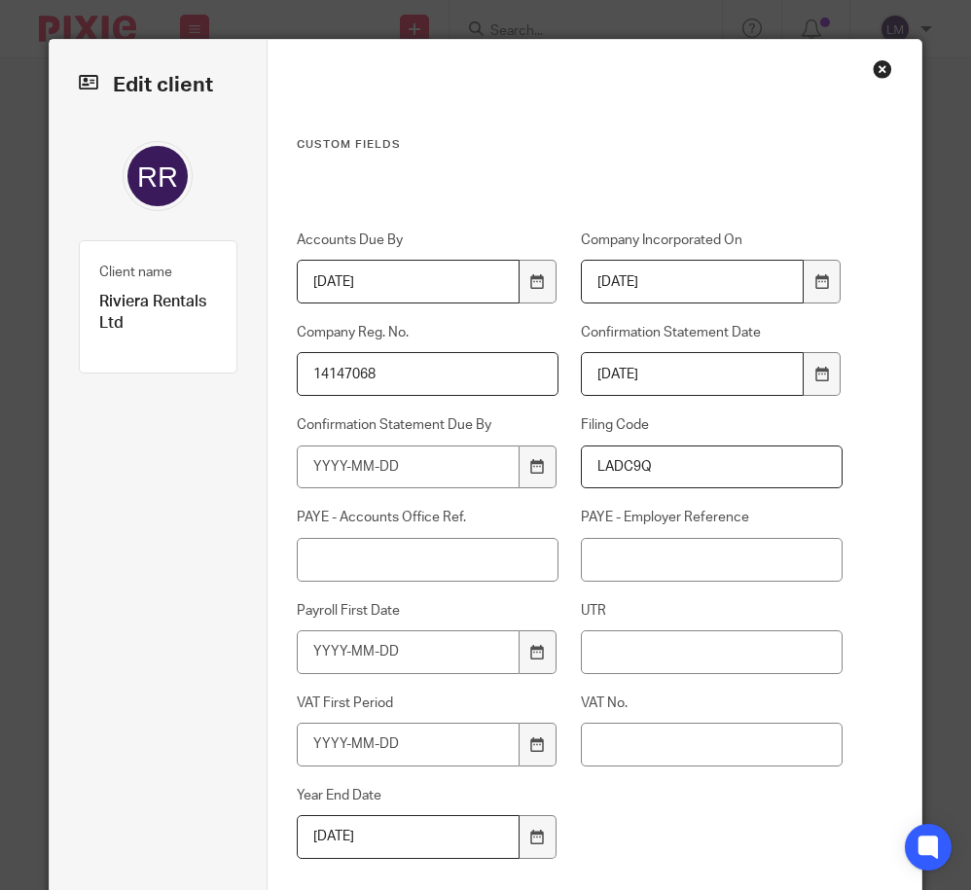
scroll to position [147, 0]
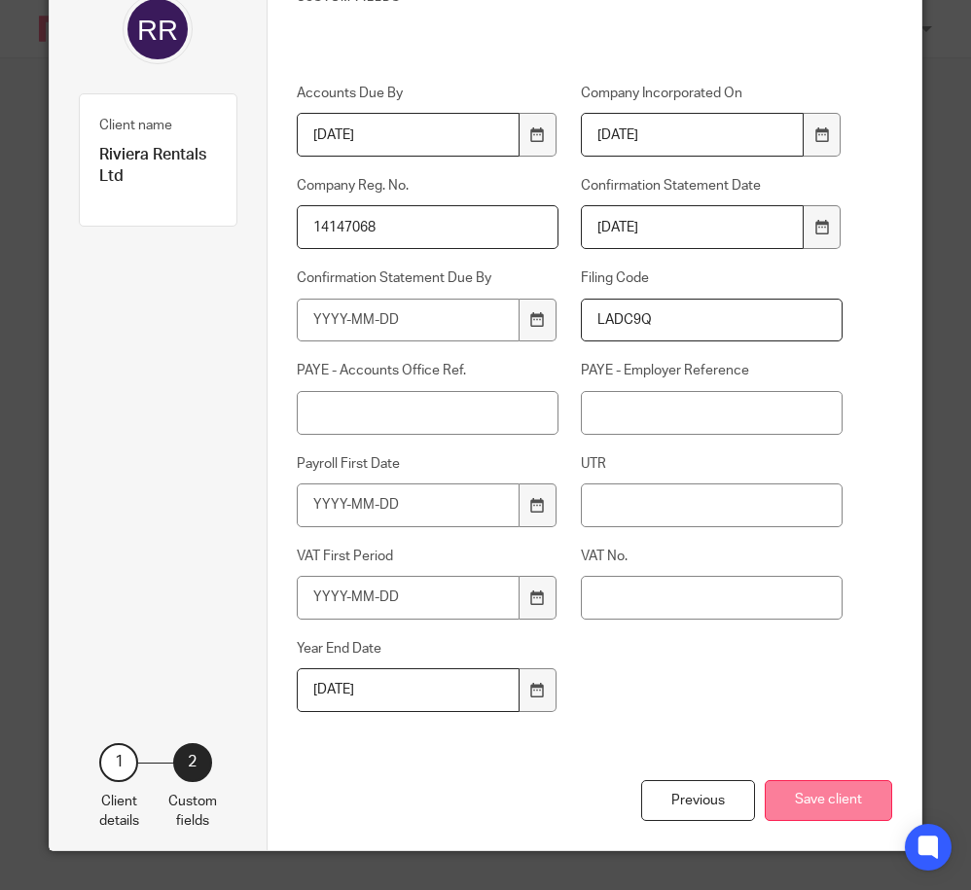
click at [842, 797] on button "Save client" at bounding box center [828, 801] width 127 height 42
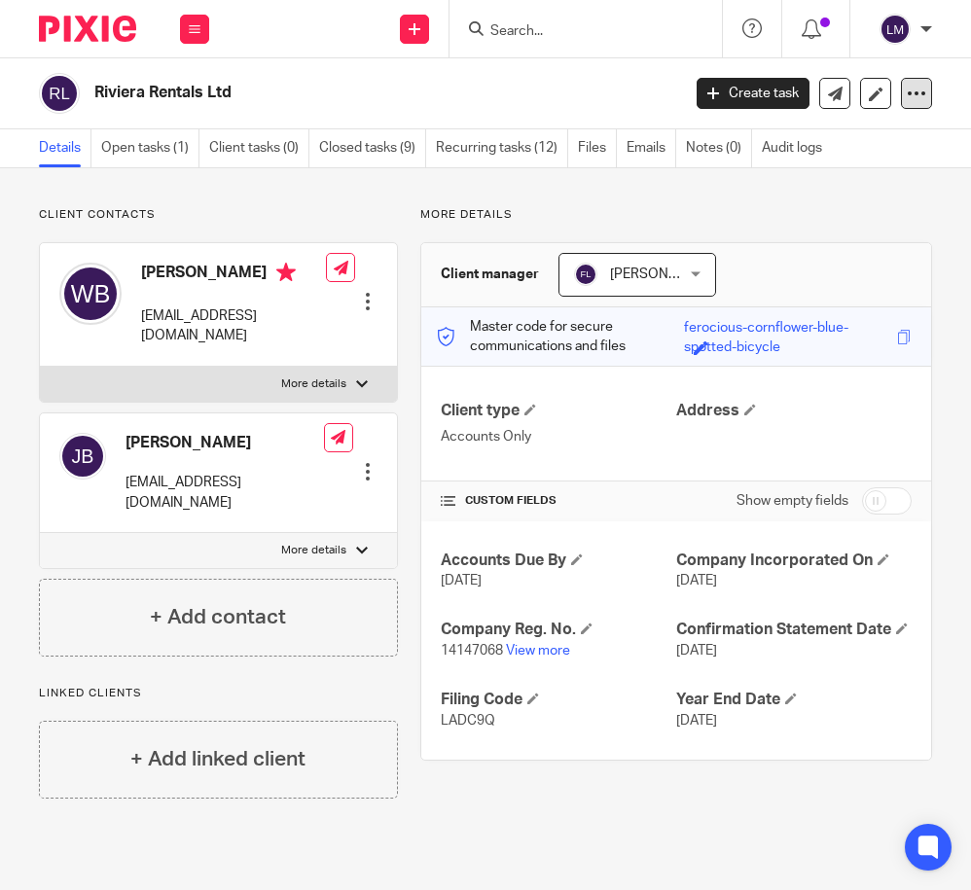
click at [918, 91] on icon at bounding box center [916, 93] width 19 height 19
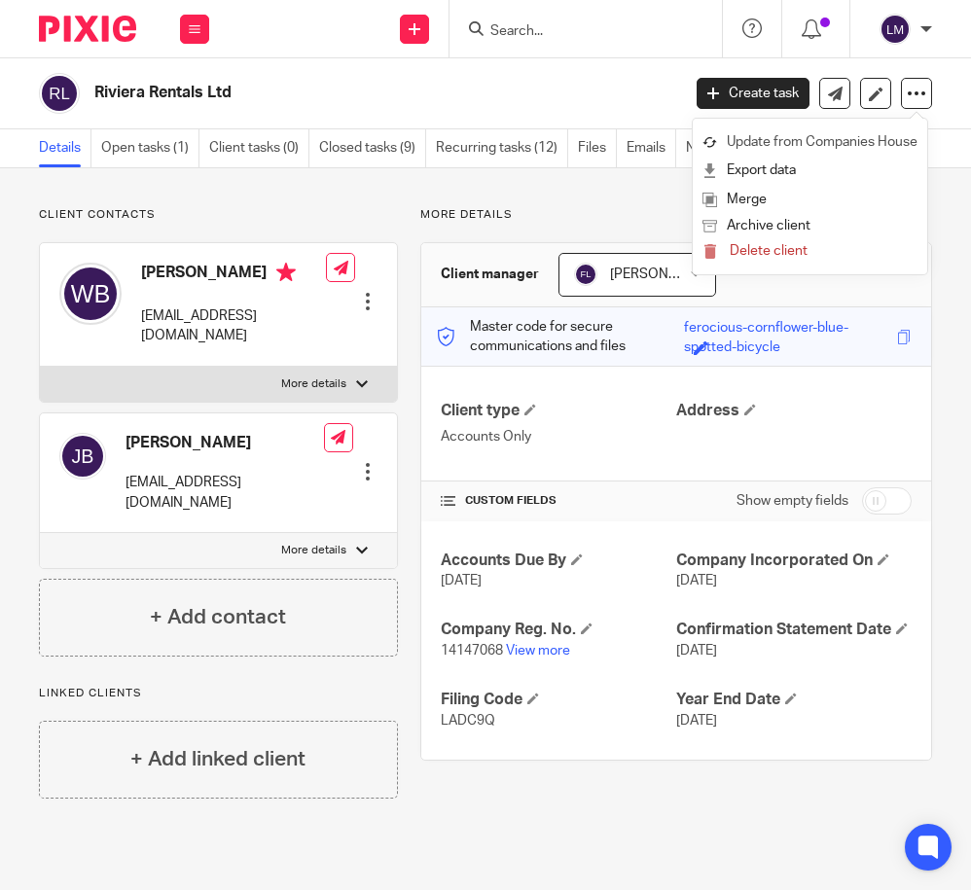
click at [881, 139] on link "Update from Companies House" at bounding box center [809, 142] width 215 height 28
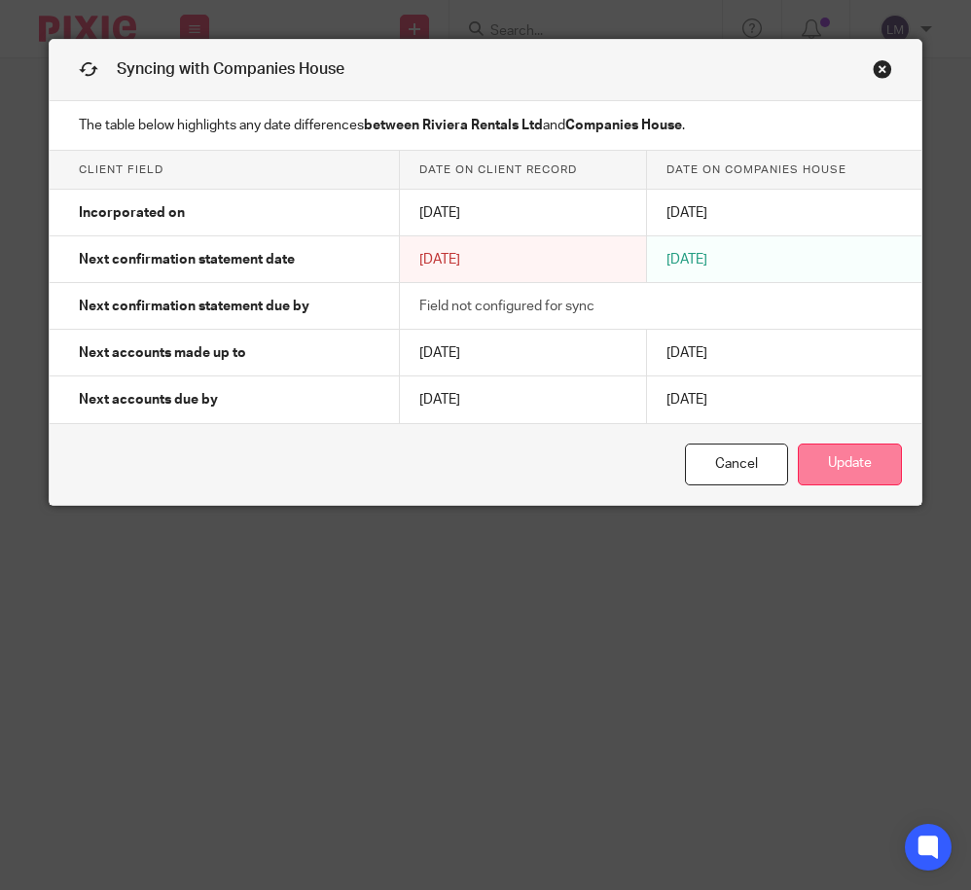
click at [856, 464] on button "Update" at bounding box center [850, 465] width 104 height 42
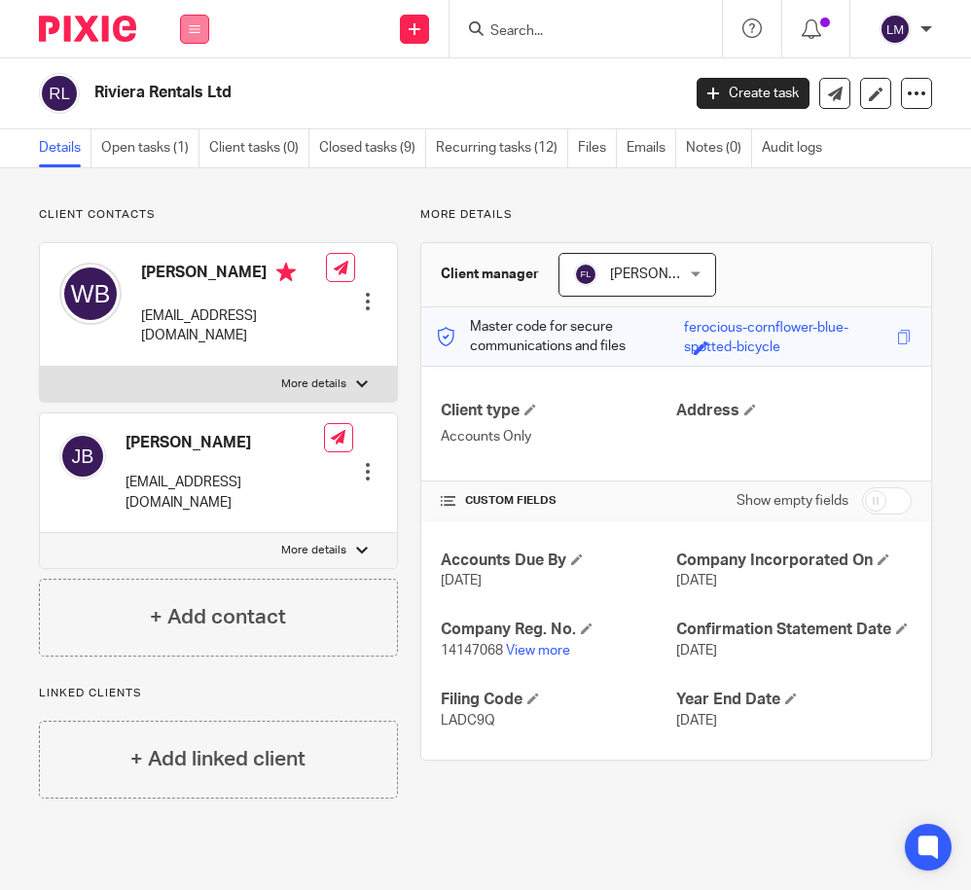
click at [199, 26] on icon at bounding box center [195, 29] width 12 height 12
click at [188, 146] on link "Clients" at bounding box center [190, 148] width 45 height 14
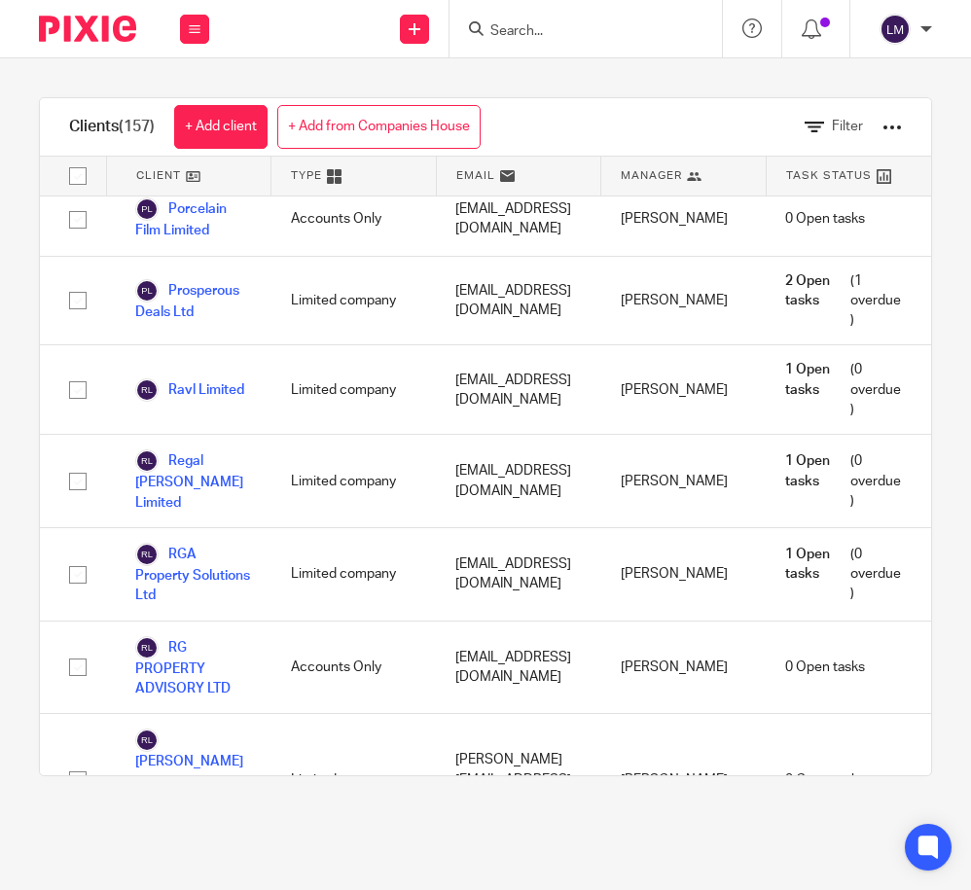
scroll to position [9847, 0]
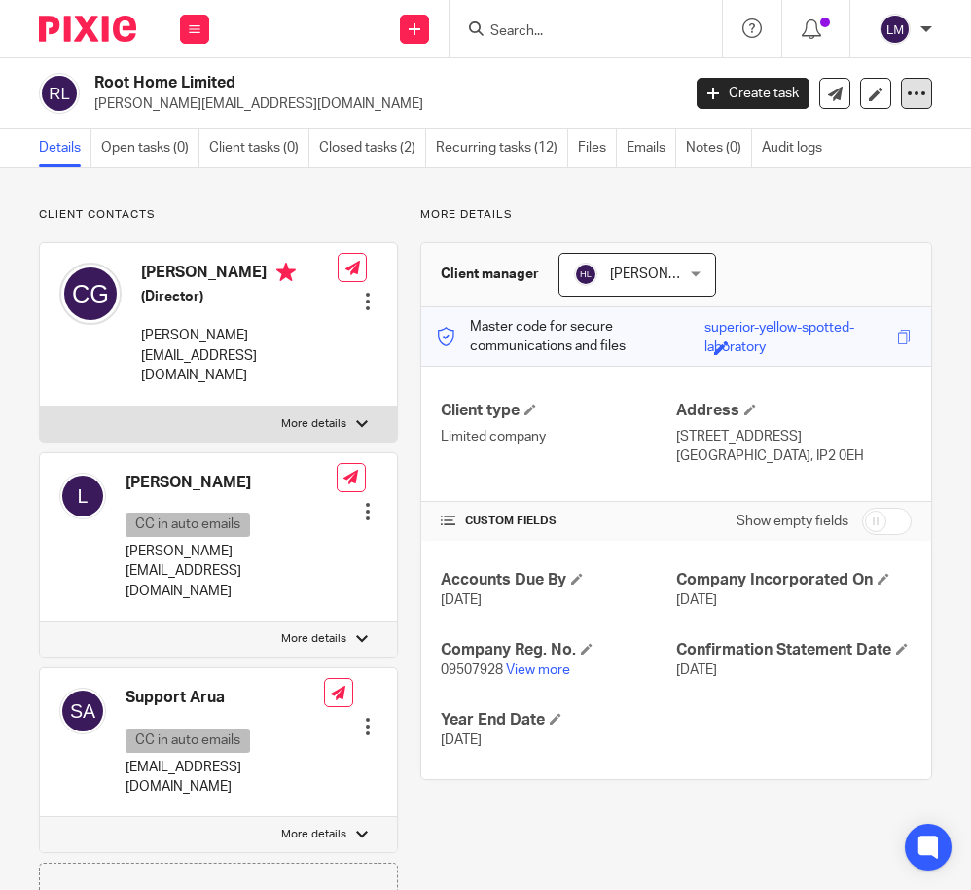
click at [922, 90] on icon at bounding box center [916, 93] width 19 height 19
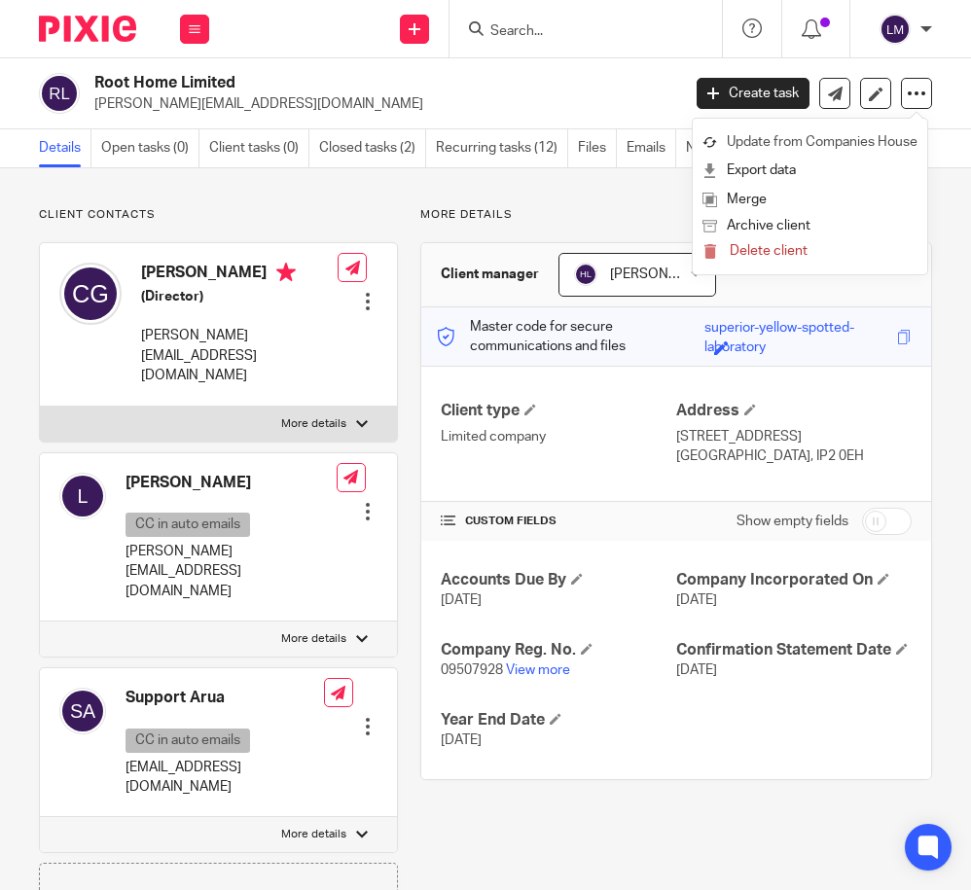
click at [860, 141] on link "Update from Companies House" at bounding box center [809, 142] width 215 height 28
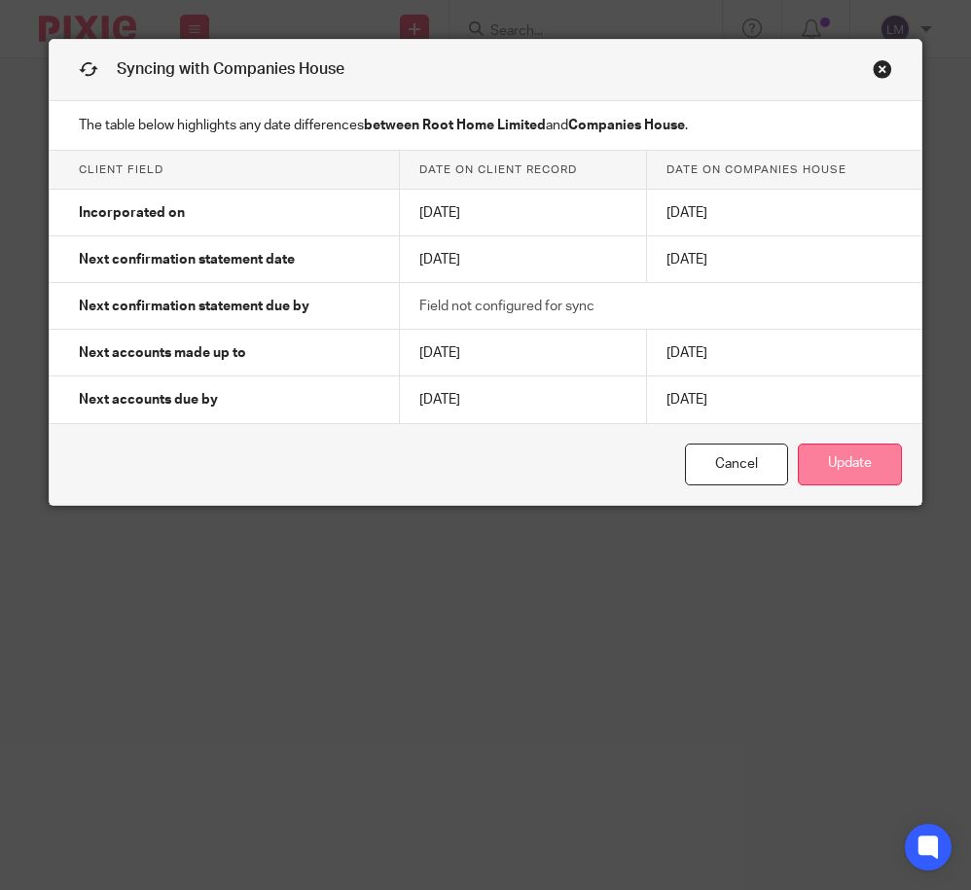
click at [849, 463] on button "Update" at bounding box center [850, 465] width 104 height 42
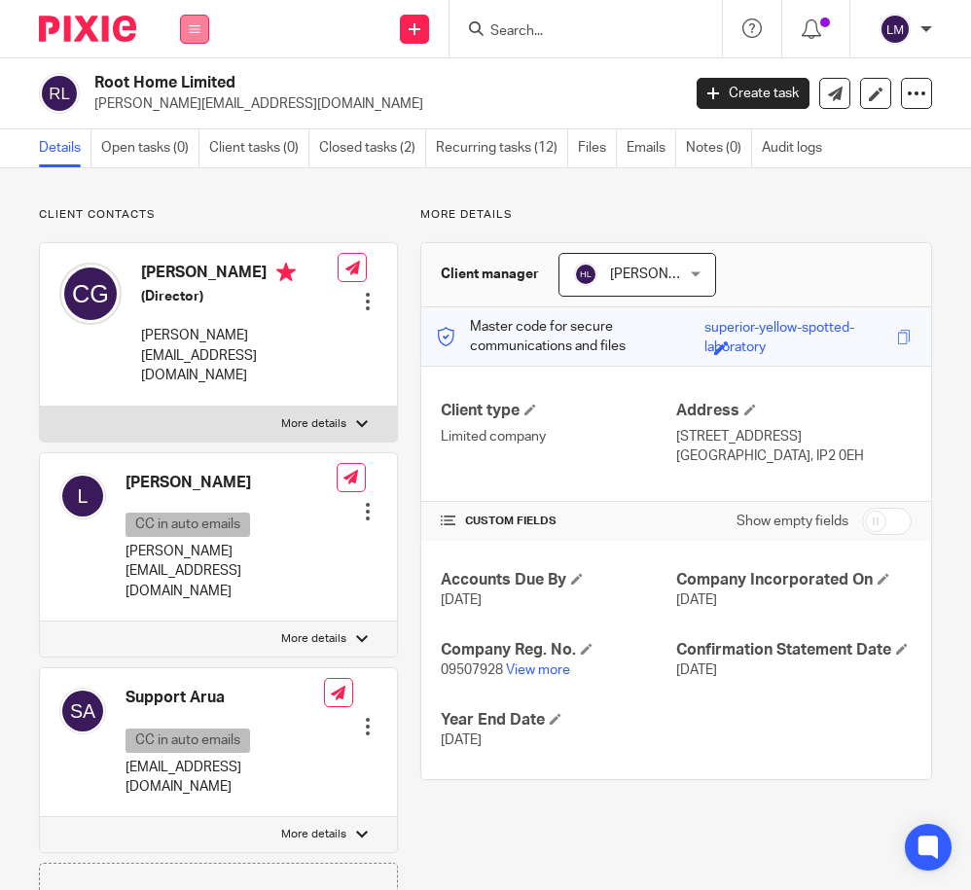
click at [191, 27] on icon at bounding box center [195, 29] width 12 height 12
click at [203, 150] on link "Clients" at bounding box center [190, 148] width 45 height 14
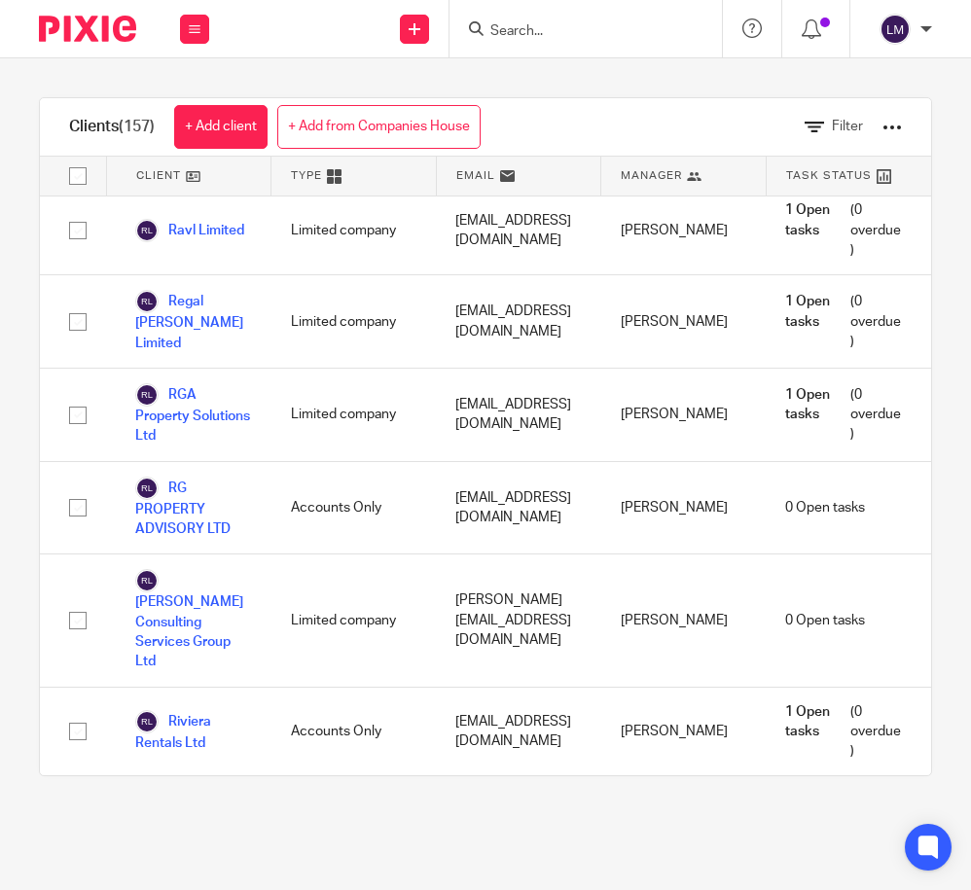
scroll to position [10008, 0]
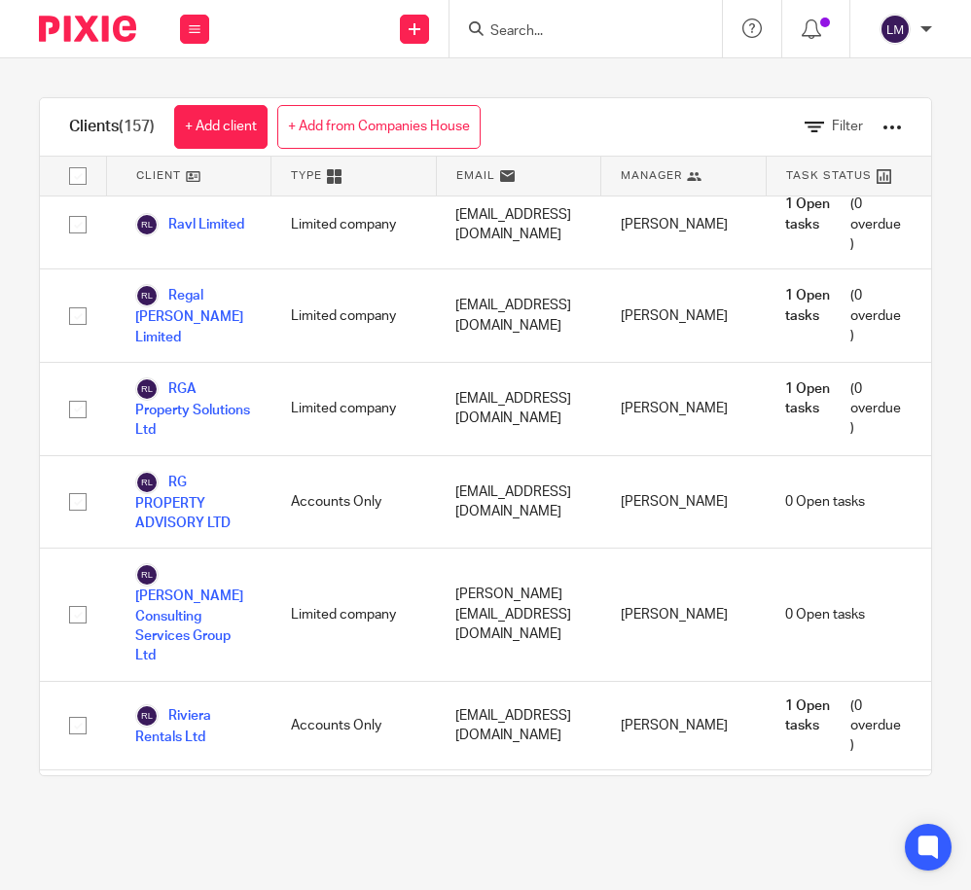
click at [220, 889] on link "Rp Wigs Ltd" at bounding box center [188, 904] width 106 height 23
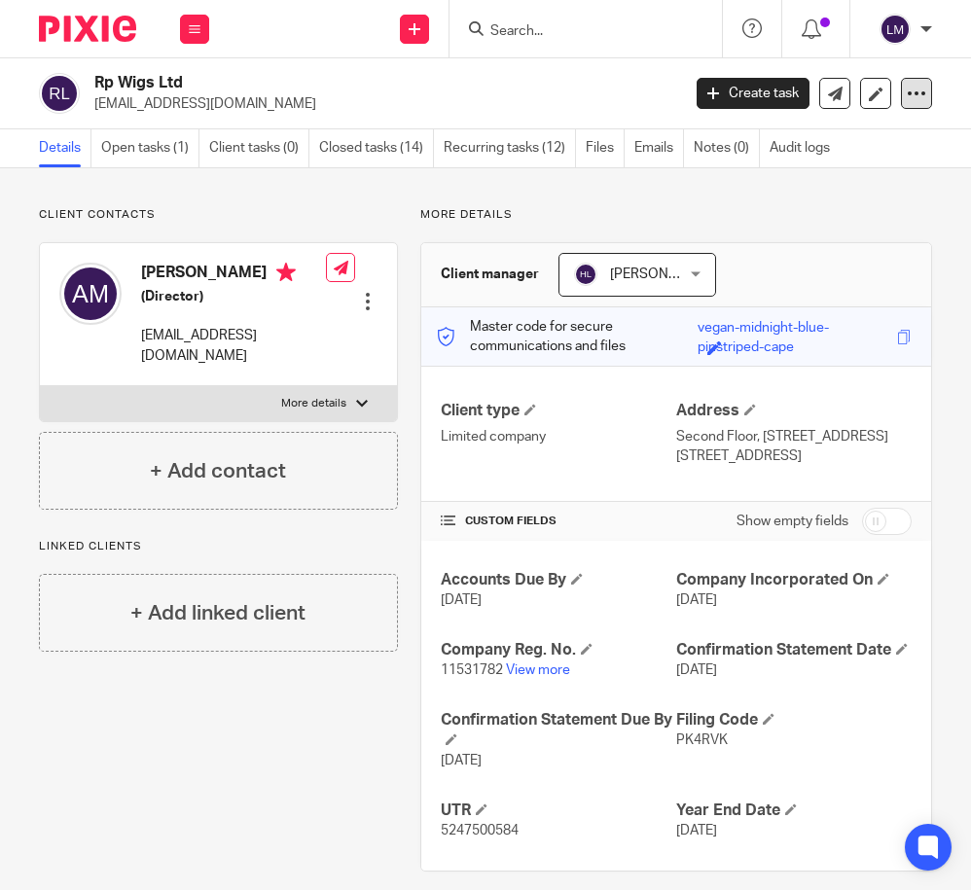
click at [911, 91] on icon at bounding box center [916, 93] width 19 height 19
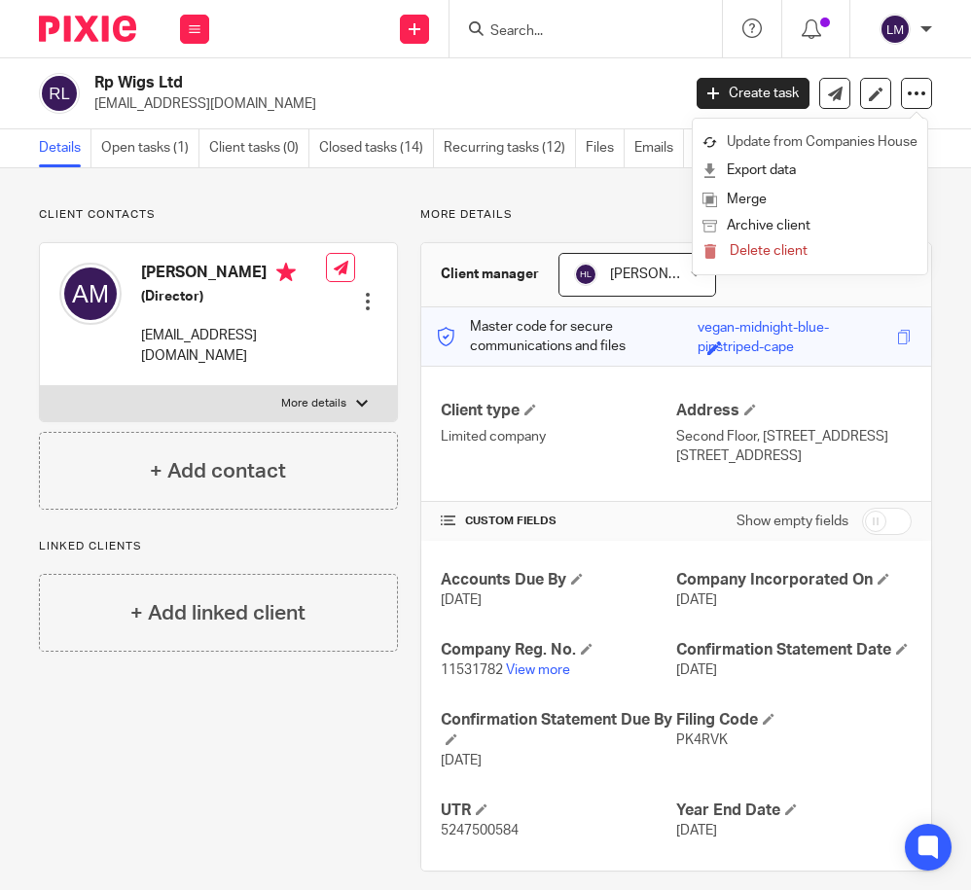
click at [847, 141] on link "Update from Companies House" at bounding box center [809, 142] width 215 height 28
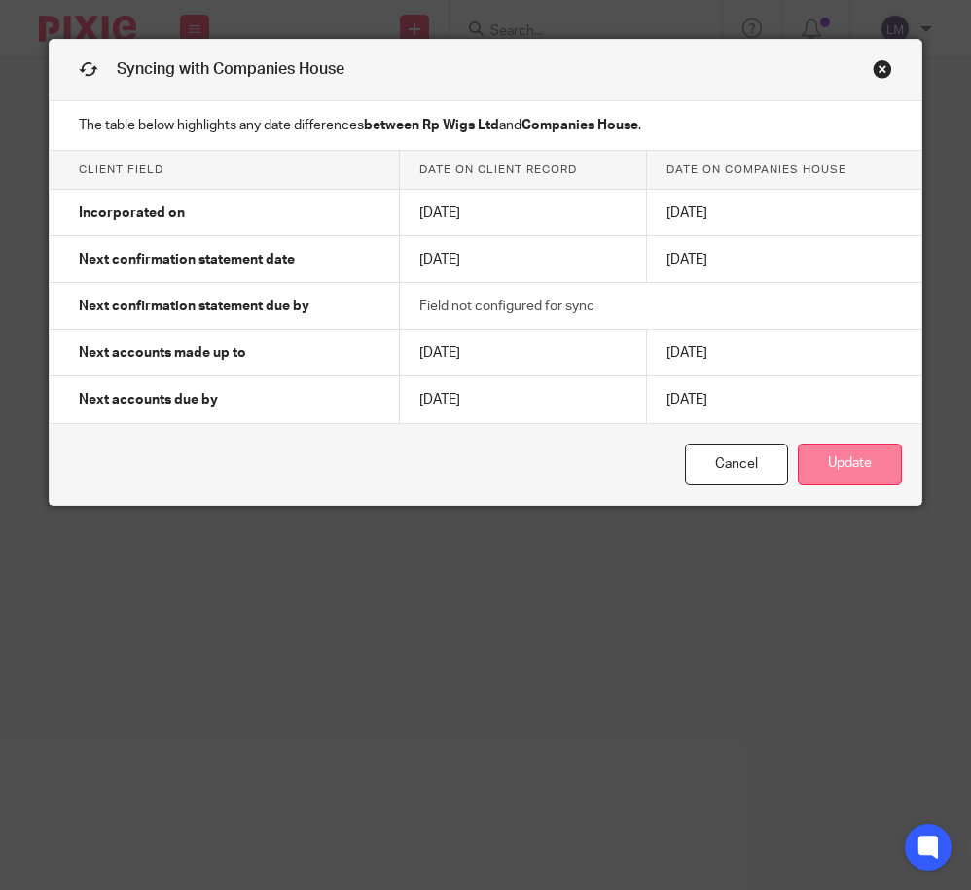
click at [853, 469] on button "Update" at bounding box center [850, 465] width 104 height 42
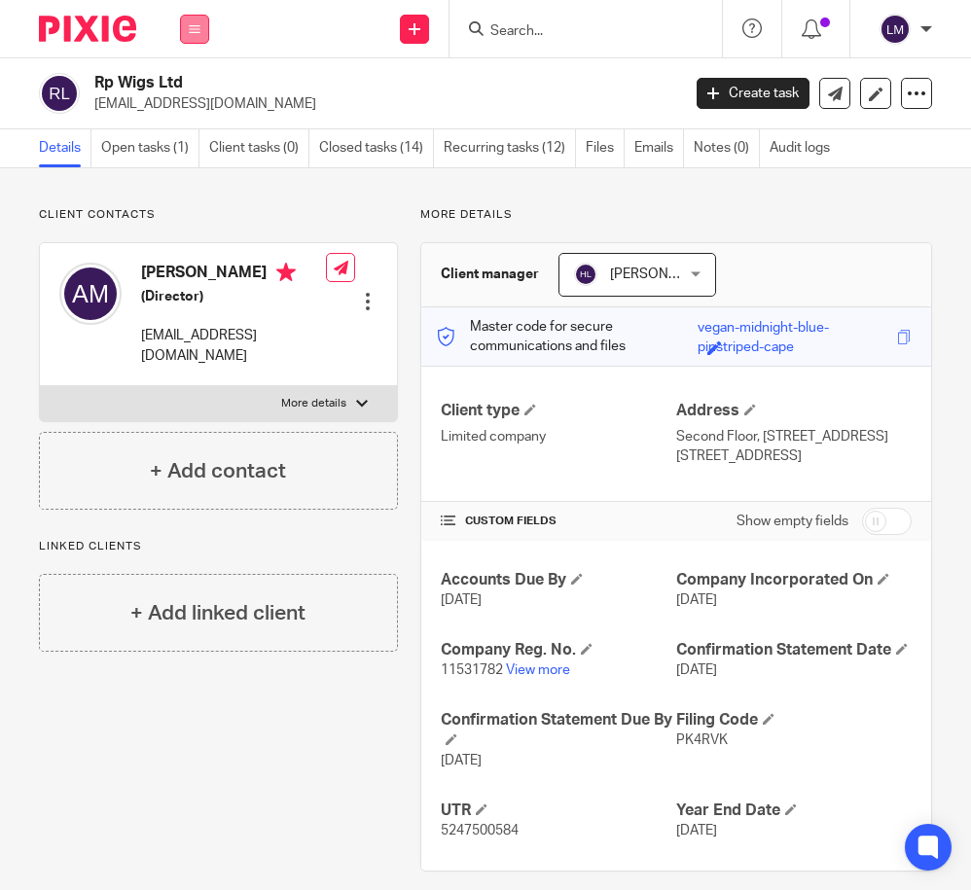
click at [195, 28] on icon at bounding box center [195, 29] width 12 height 12
click at [186, 151] on link "Clients" at bounding box center [190, 148] width 45 height 14
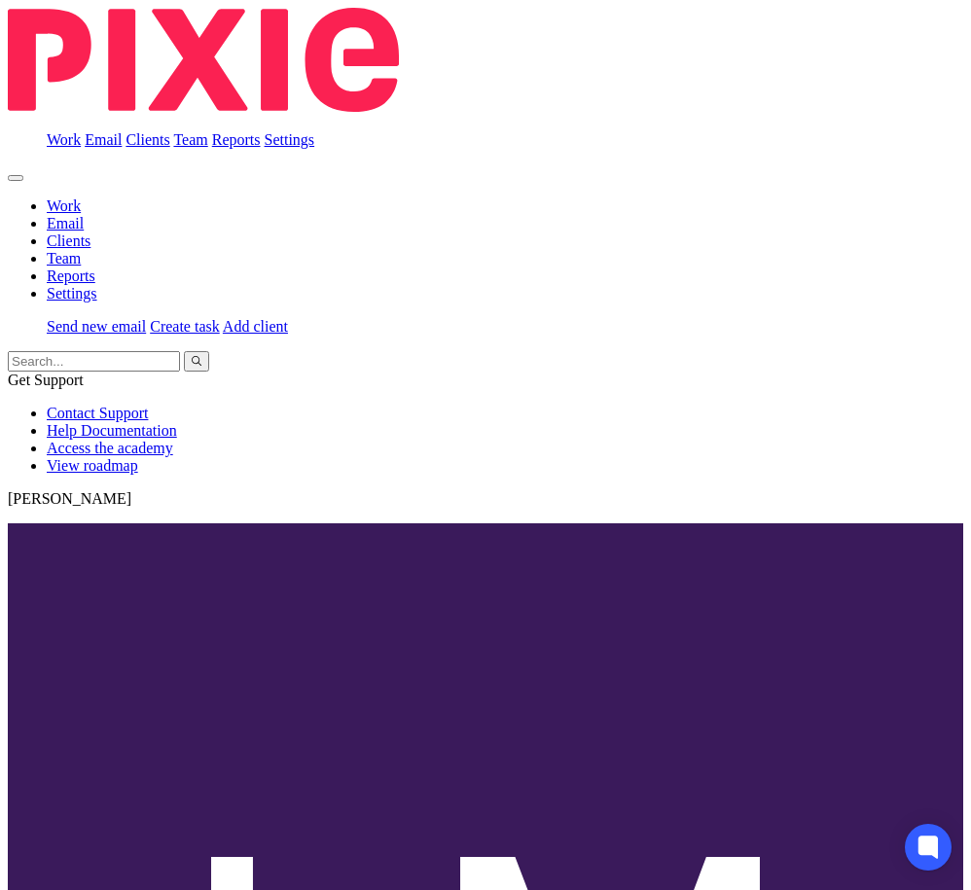
scroll to position [10113, 0]
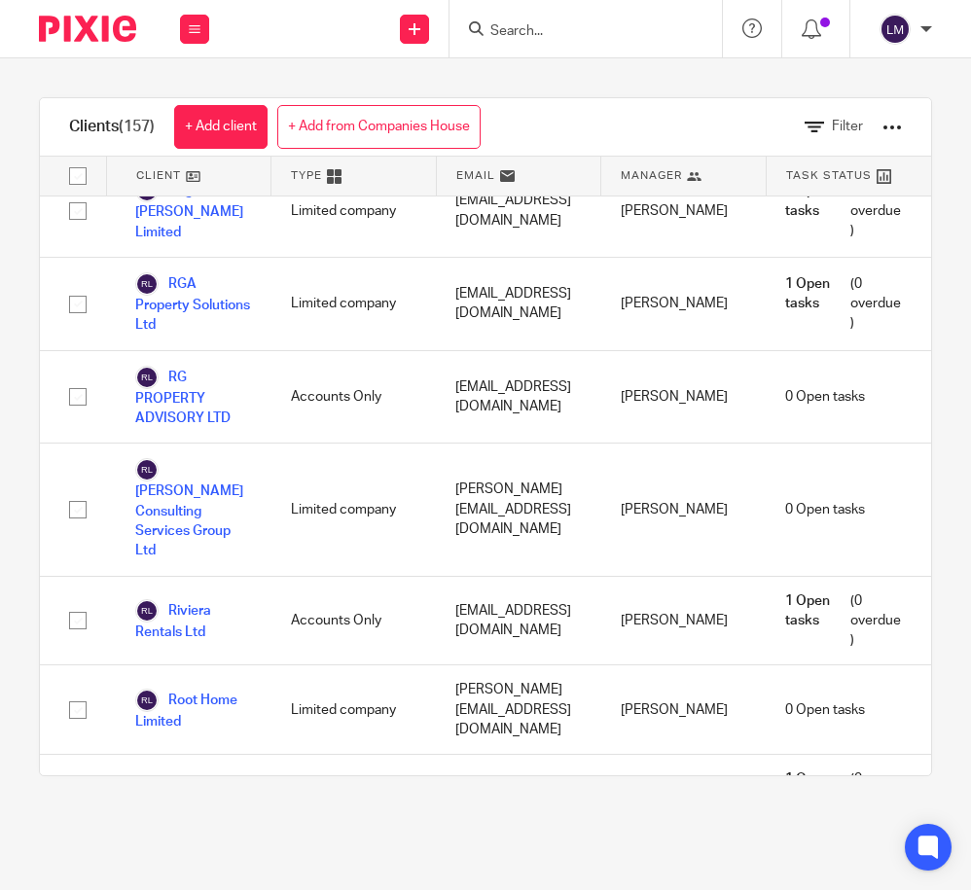
click at [197, 859] on link "Ruhani Travels Limited" at bounding box center [193, 890] width 117 height 63
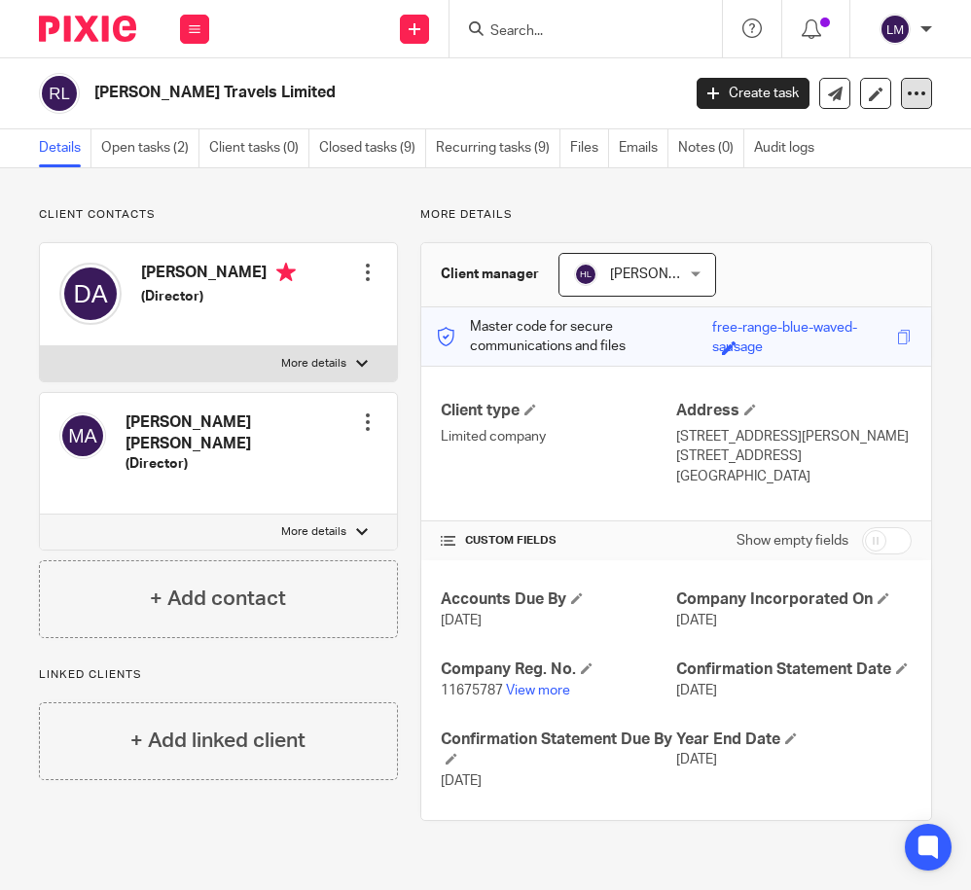
click at [911, 98] on icon at bounding box center [916, 93] width 19 height 19
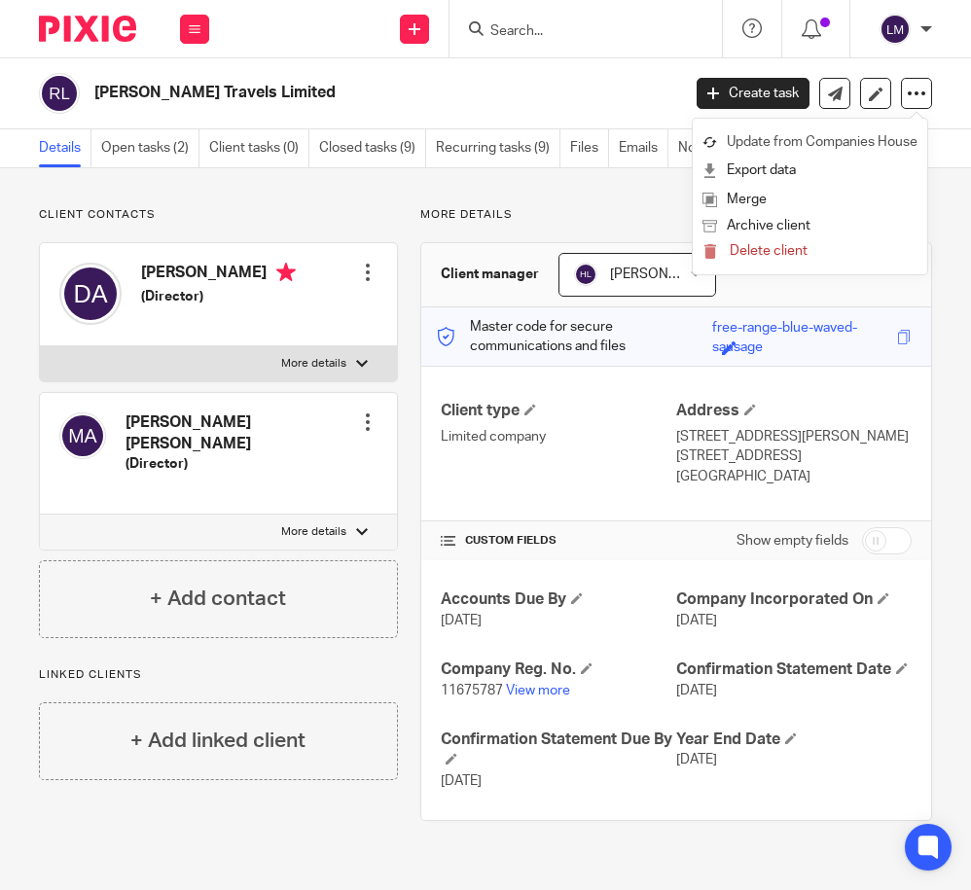
click at [889, 136] on link "Update from Companies House" at bounding box center [809, 142] width 215 height 28
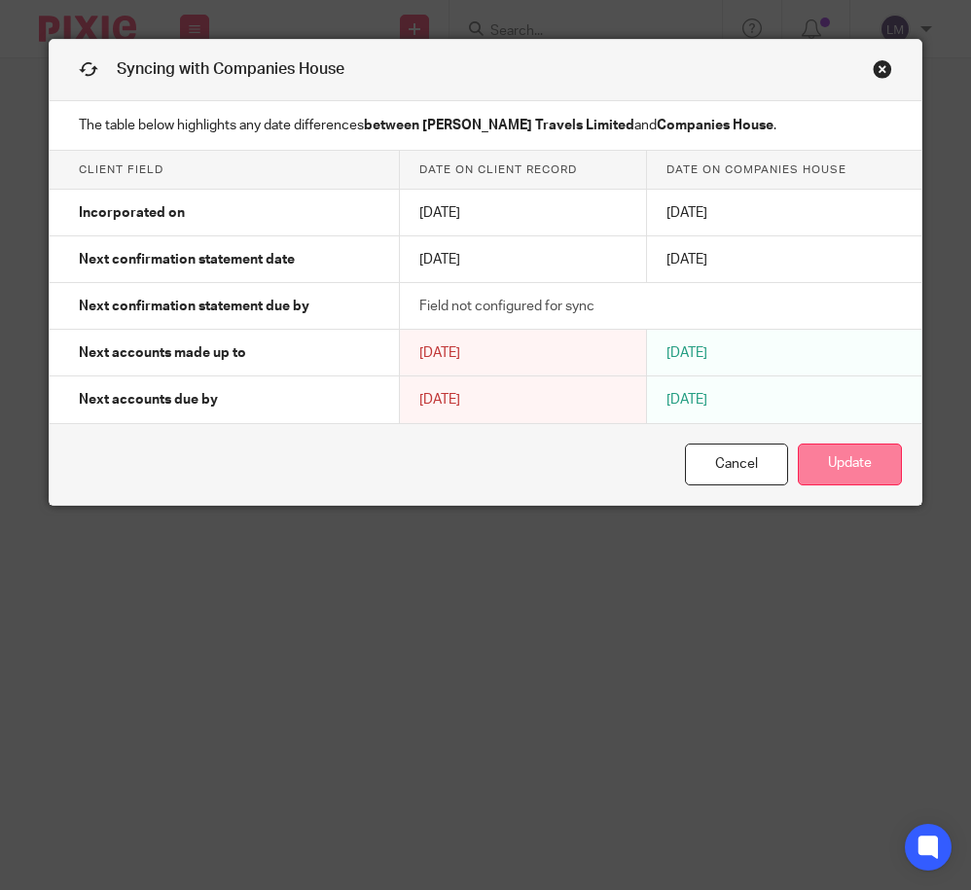
click at [846, 457] on button "Update" at bounding box center [850, 465] width 104 height 42
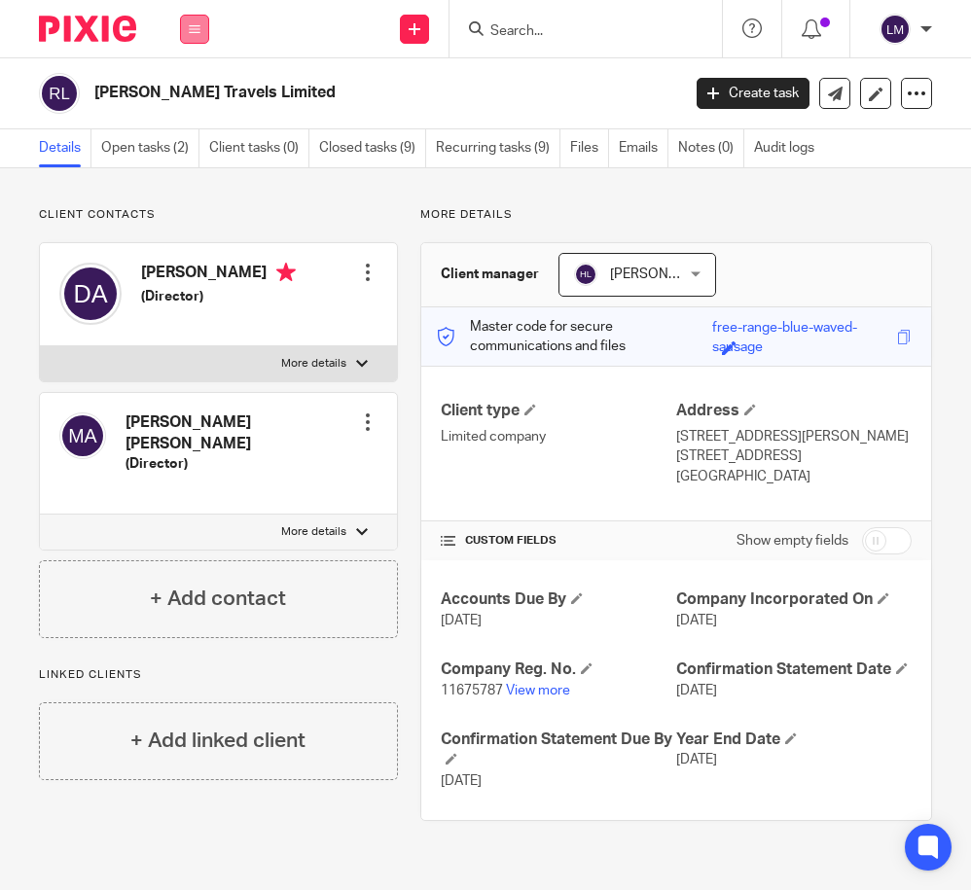
click at [189, 27] on icon at bounding box center [195, 29] width 12 height 12
click at [197, 143] on link "Clients" at bounding box center [190, 148] width 45 height 14
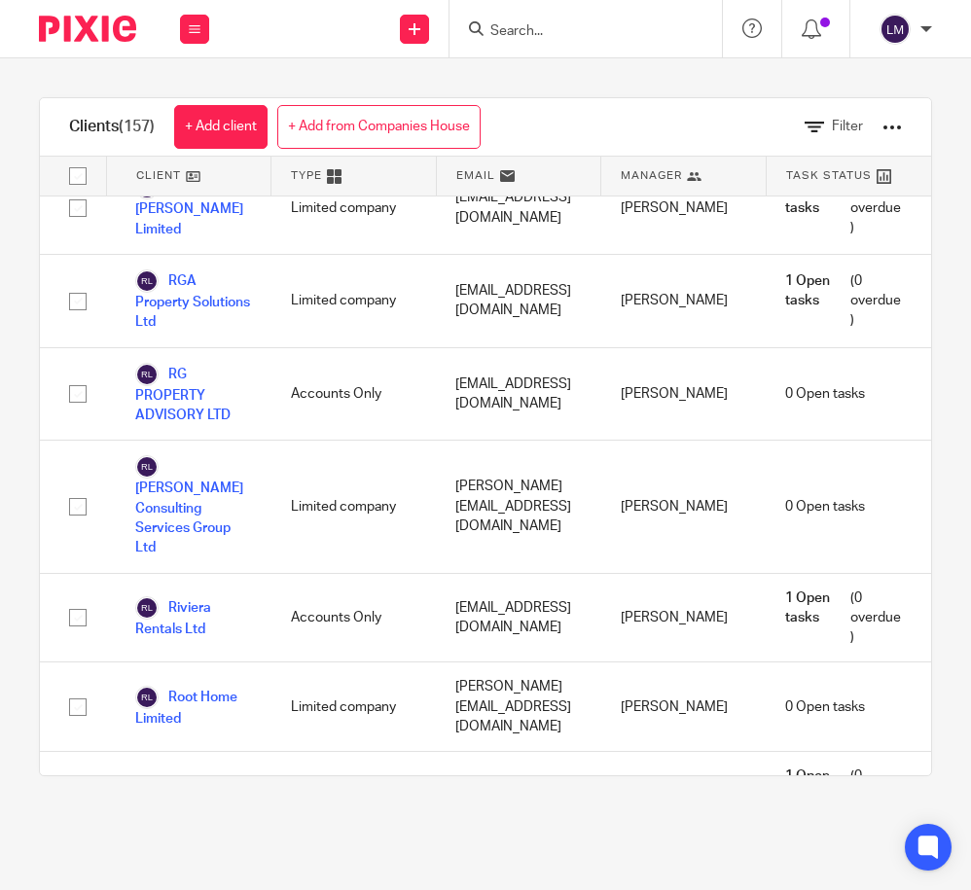
scroll to position [10125, 0]
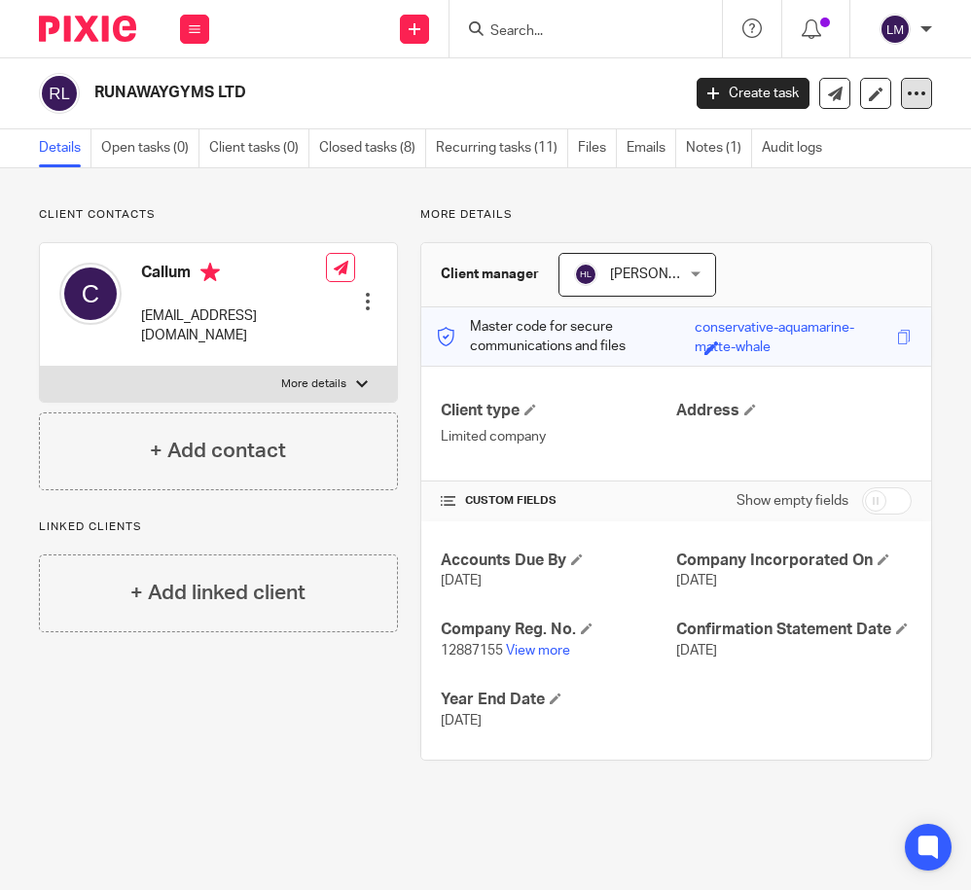
click at [918, 88] on icon at bounding box center [916, 93] width 19 height 19
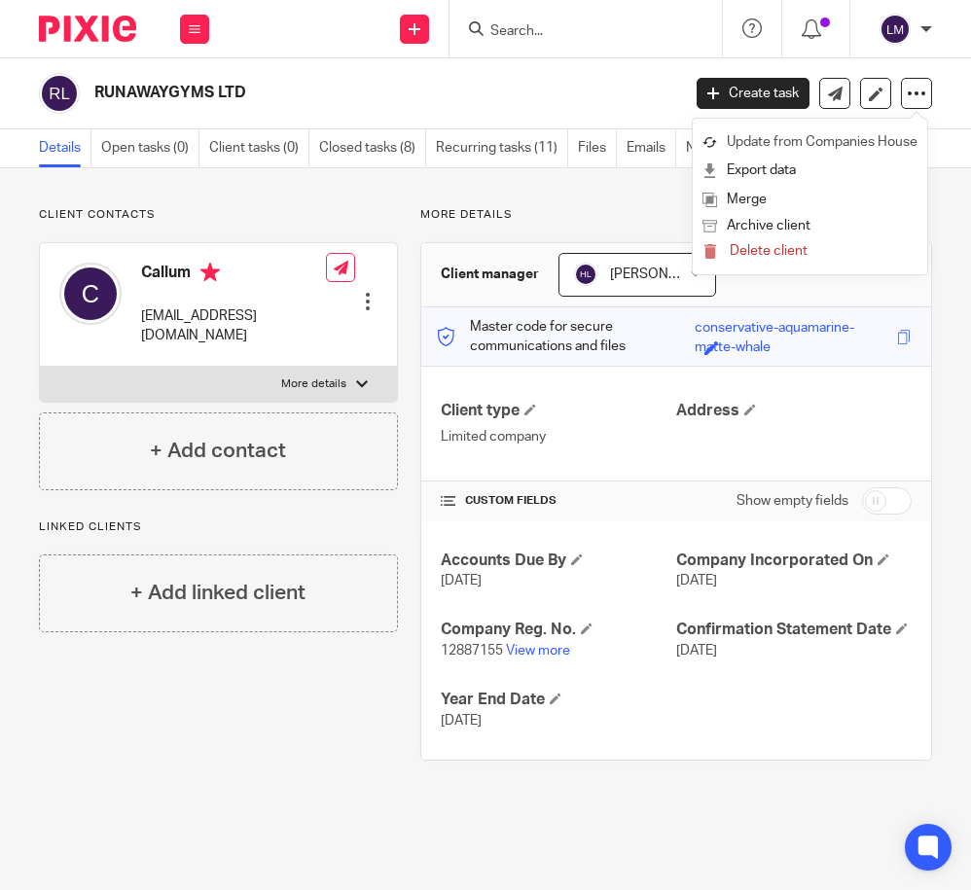
click at [903, 136] on link "Update from Companies House" at bounding box center [809, 142] width 215 height 28
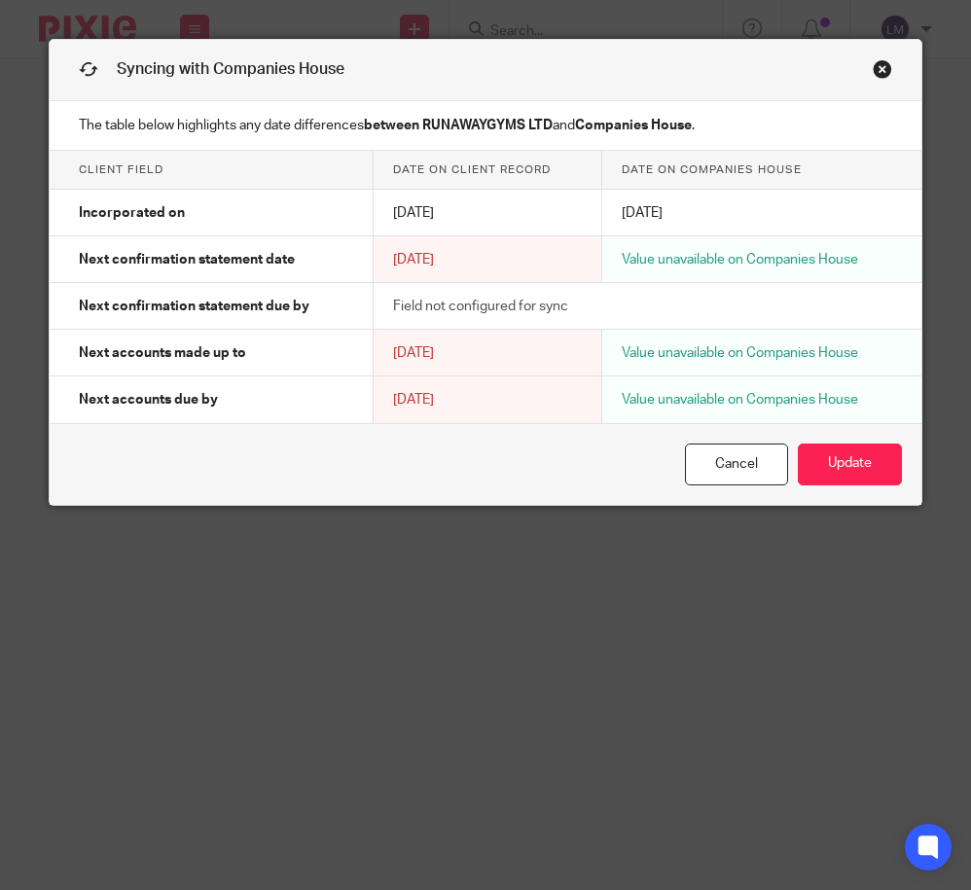
click at [882, 64] on link "Close this dialog window" at bounding box center [882, 72] width 19 height 26
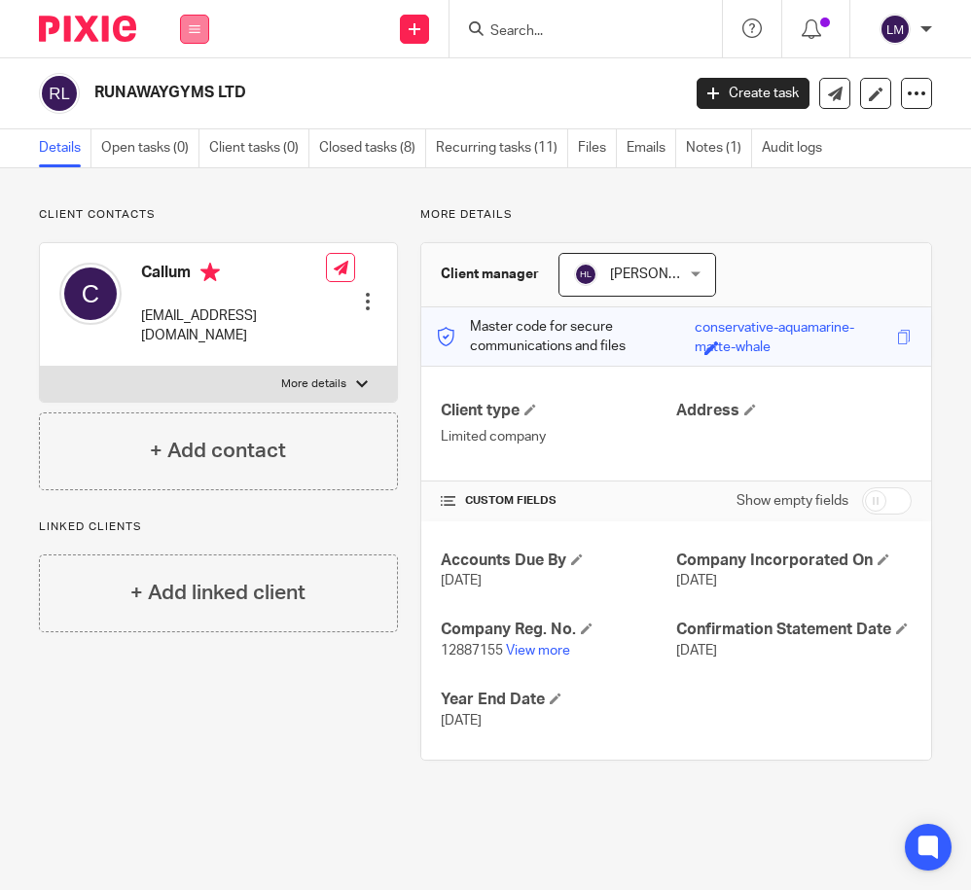
click at [193, 23] on icon at bounding box center [195, 29] width 12 height 12
click at [188, 144] on link "Clients" at bounding box center [190, 148] width 45 height 14
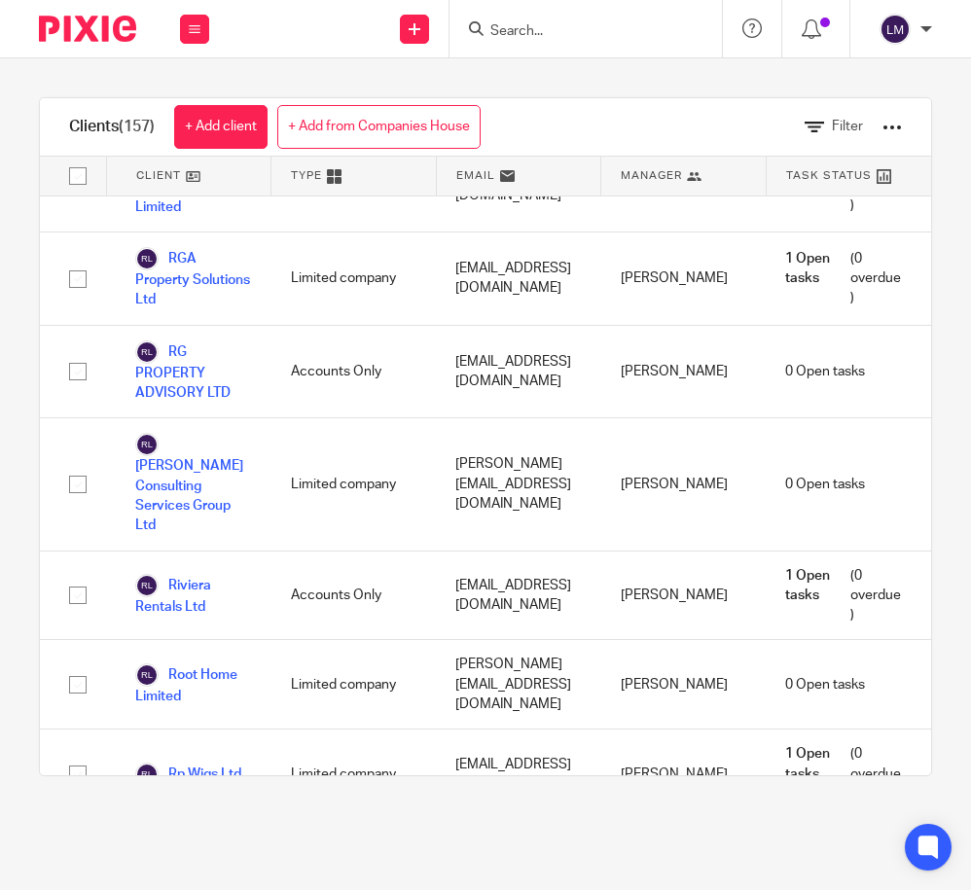
scroll to position [10198, 0]
